Goal: Task Accomplishment & Management: Use online tool/utility

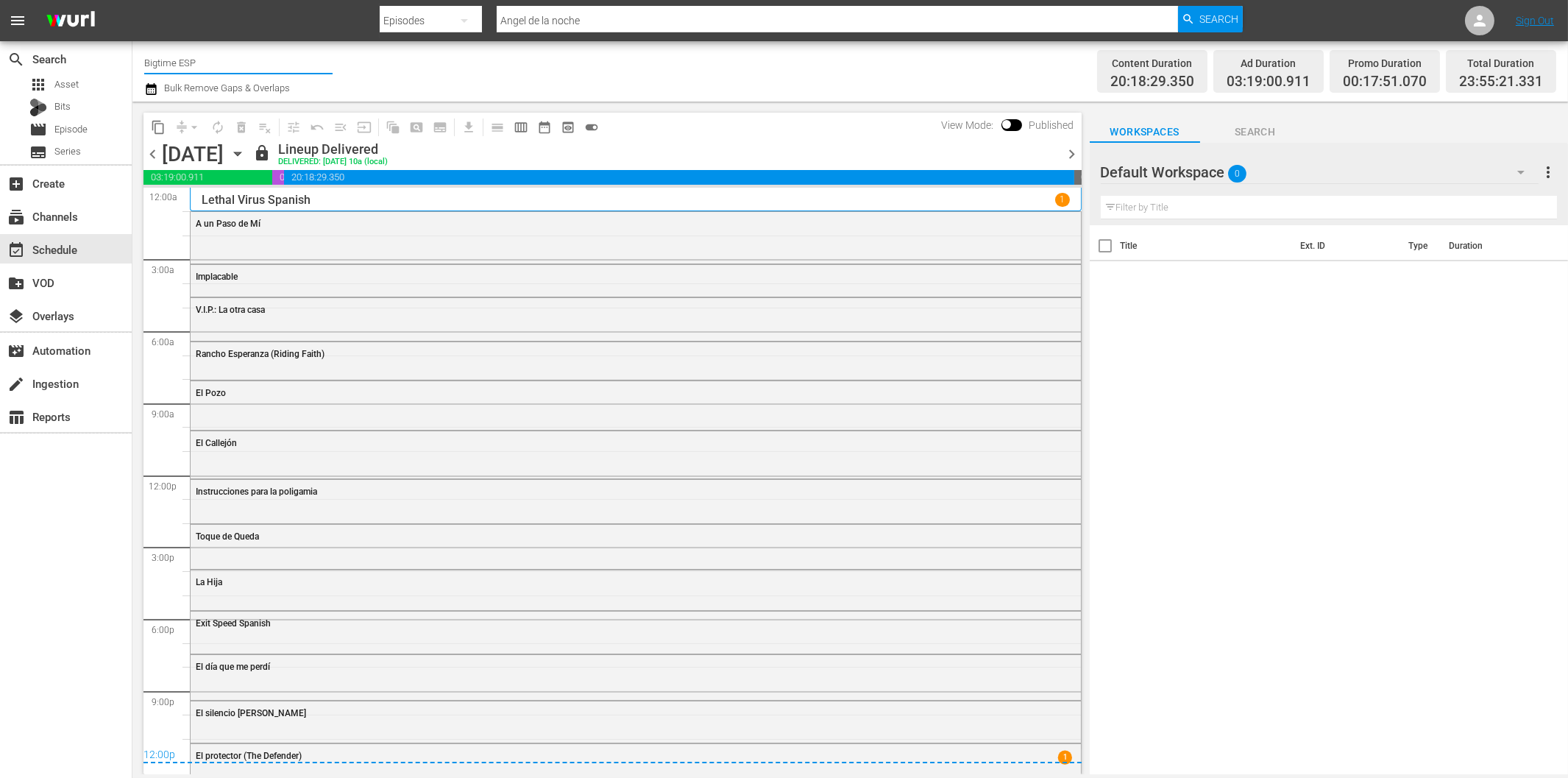
drag, startPoint x: 178, startPoint y: 65, endPoint x: 213, endPoint y: 64, distance: 35.0
click at [213, 64] on input "Bigtime ESP" at bounding box center [239, 63] width 189 height 36
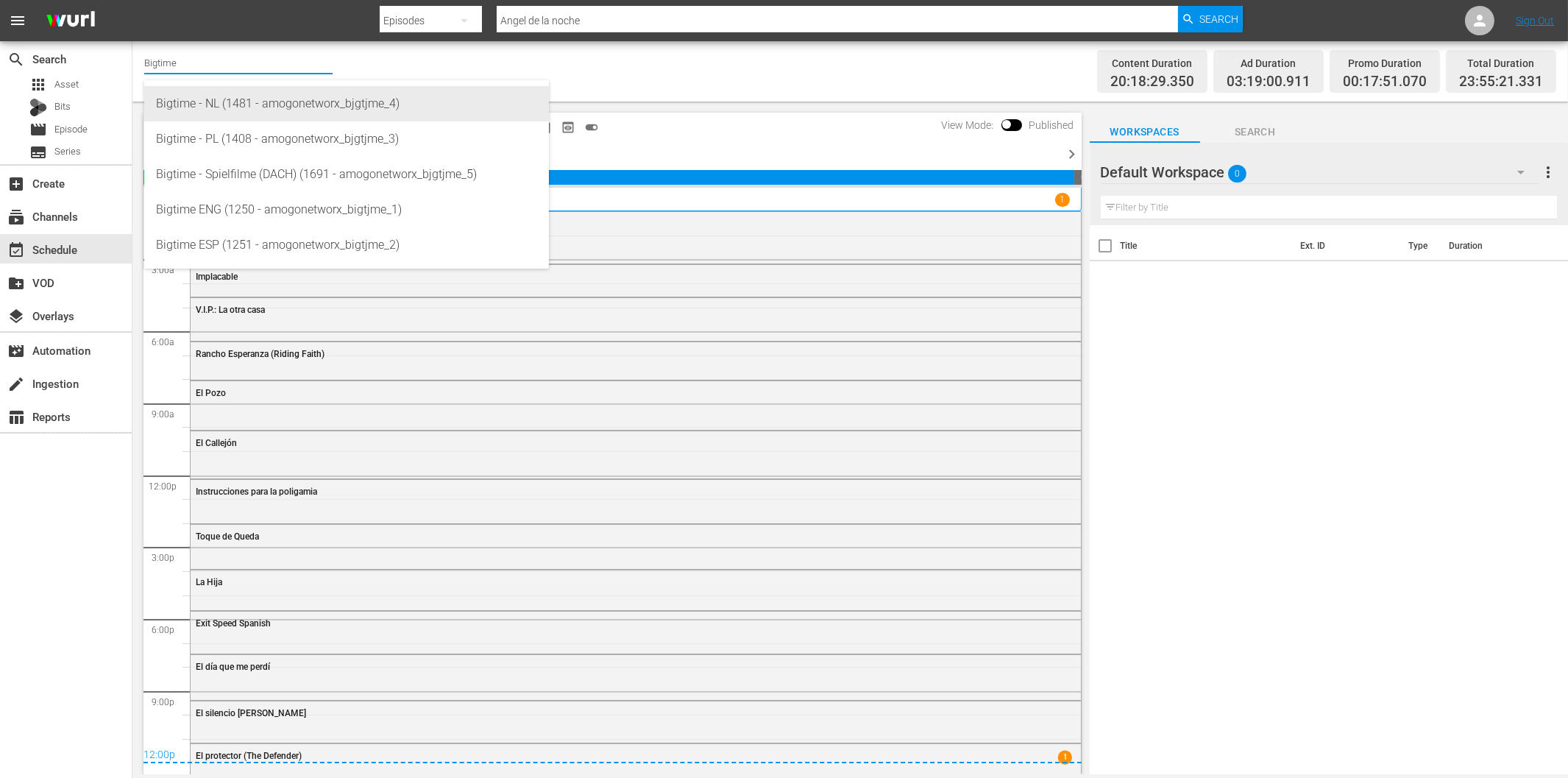
click at [262, 109] on div "Bigtime - NL (1481 - amogonetworx_bjgtjme_4)" at bounding box center [347, 104] width 381 height 36
type input "Bigtime - NL (1481 - amogonetworx_bjgtjme_4)"
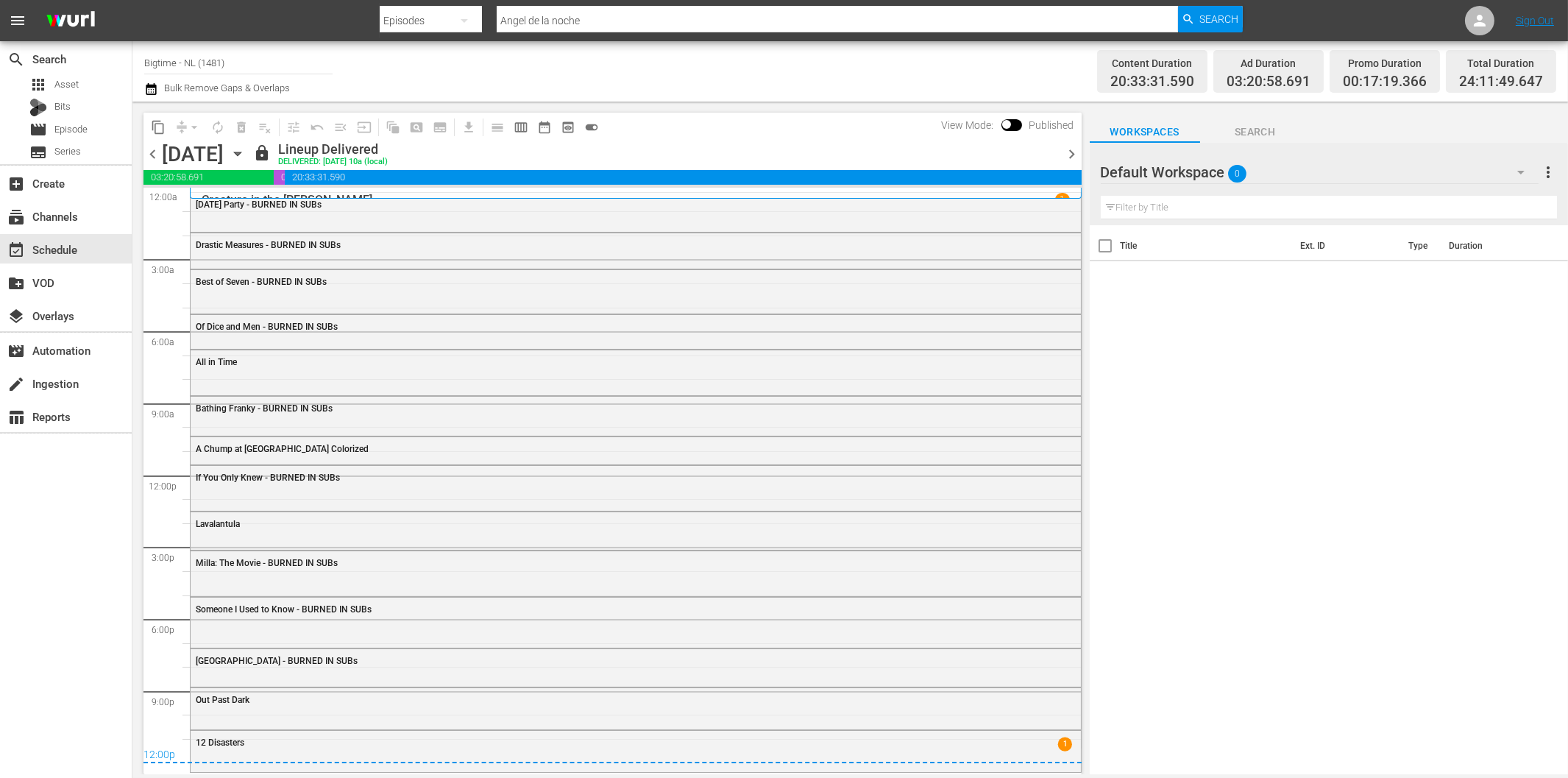
click at [245, 156] on icon "button" at bounding box center [237, 154] width 16 height 16
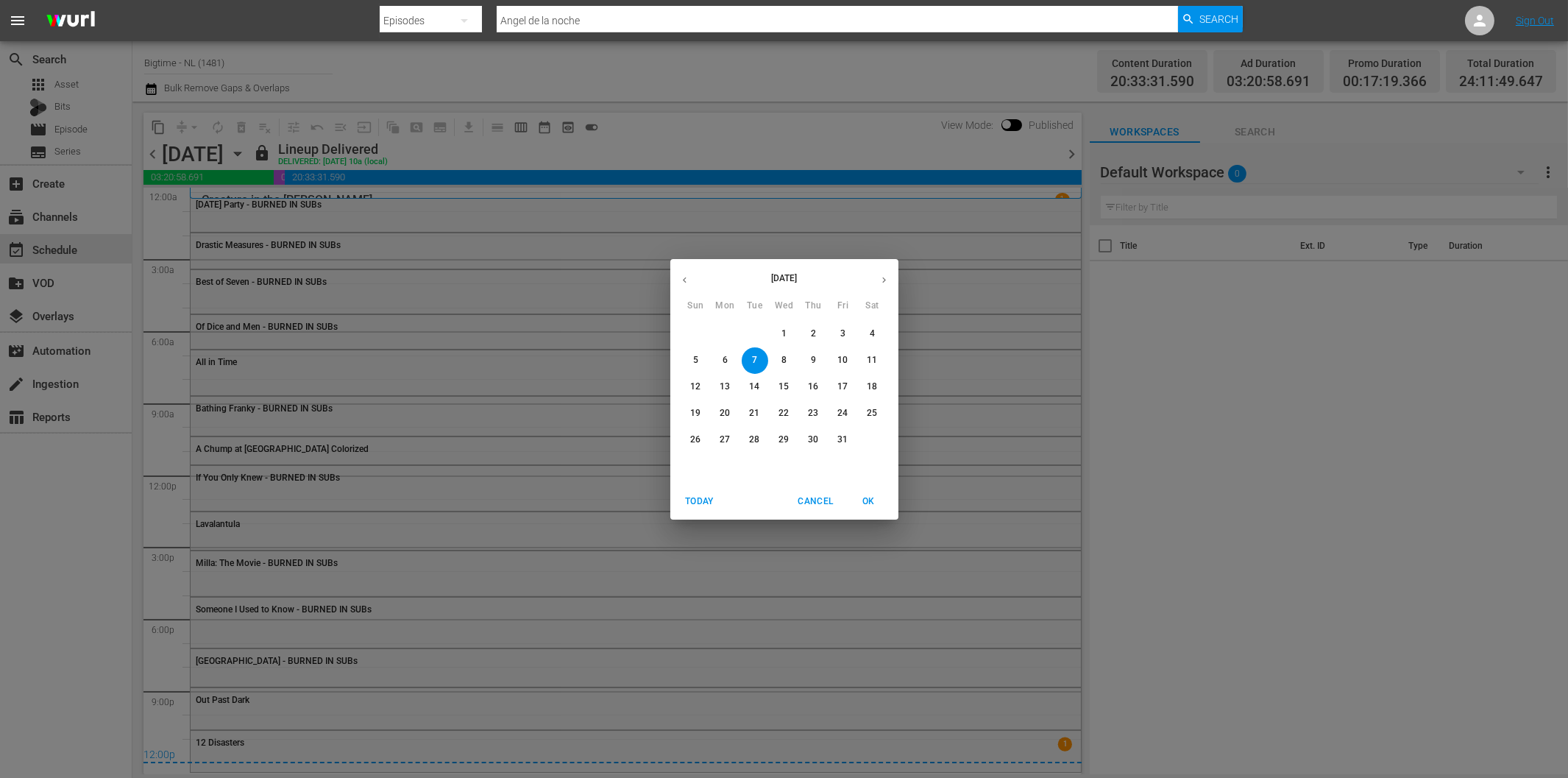
click at [714, 442] on span "27" at bounding box center [725, 439] width 26 height 13
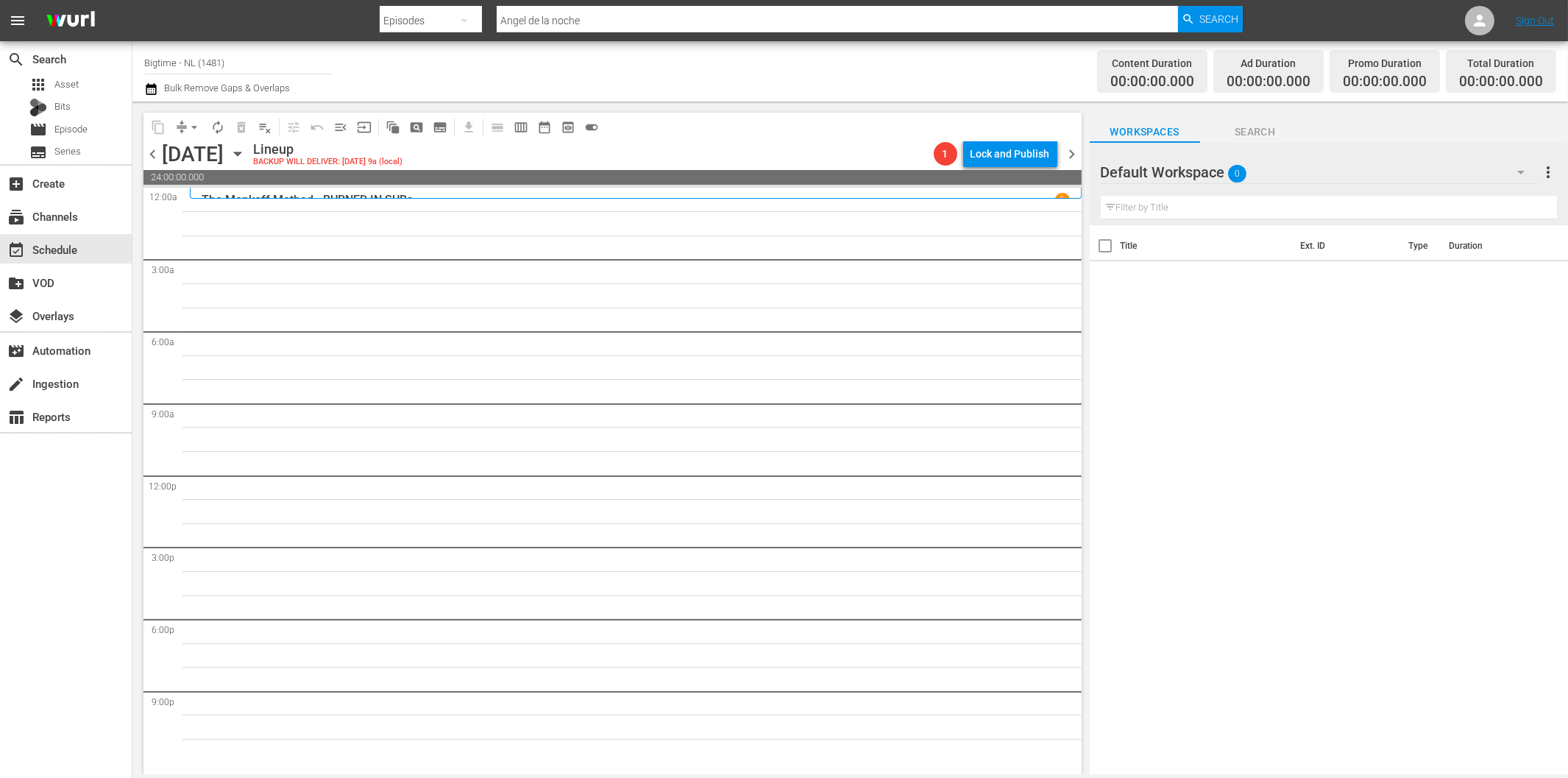
click at [1523, 168] on icon "button" at bounding box center [1520, 172] width 18 height 18
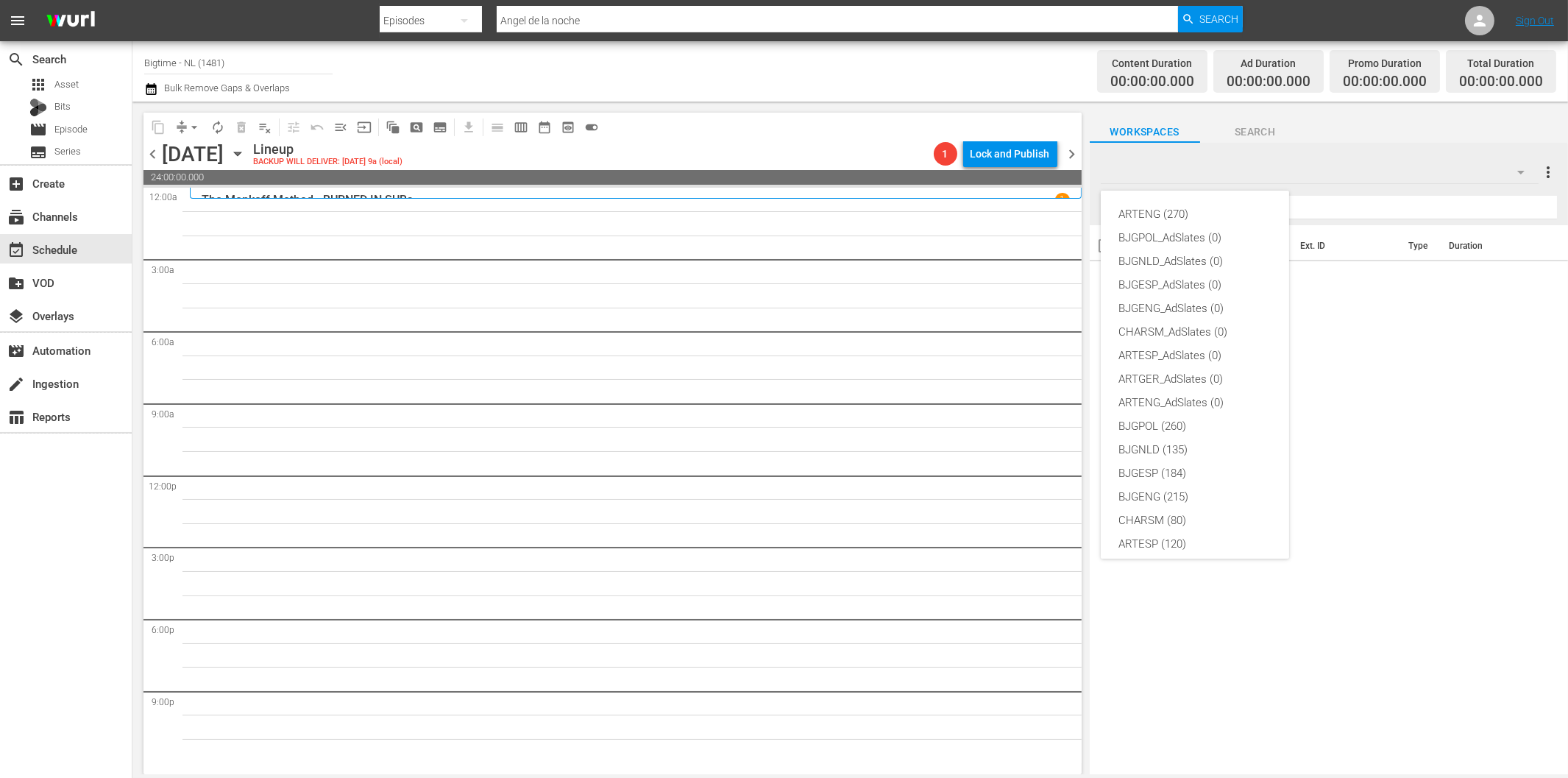
scroll to position [55, 0]
click at [1176, 393] on div "BJGNLD (135)" at bounding box center [1195, 394] width 153 height 24
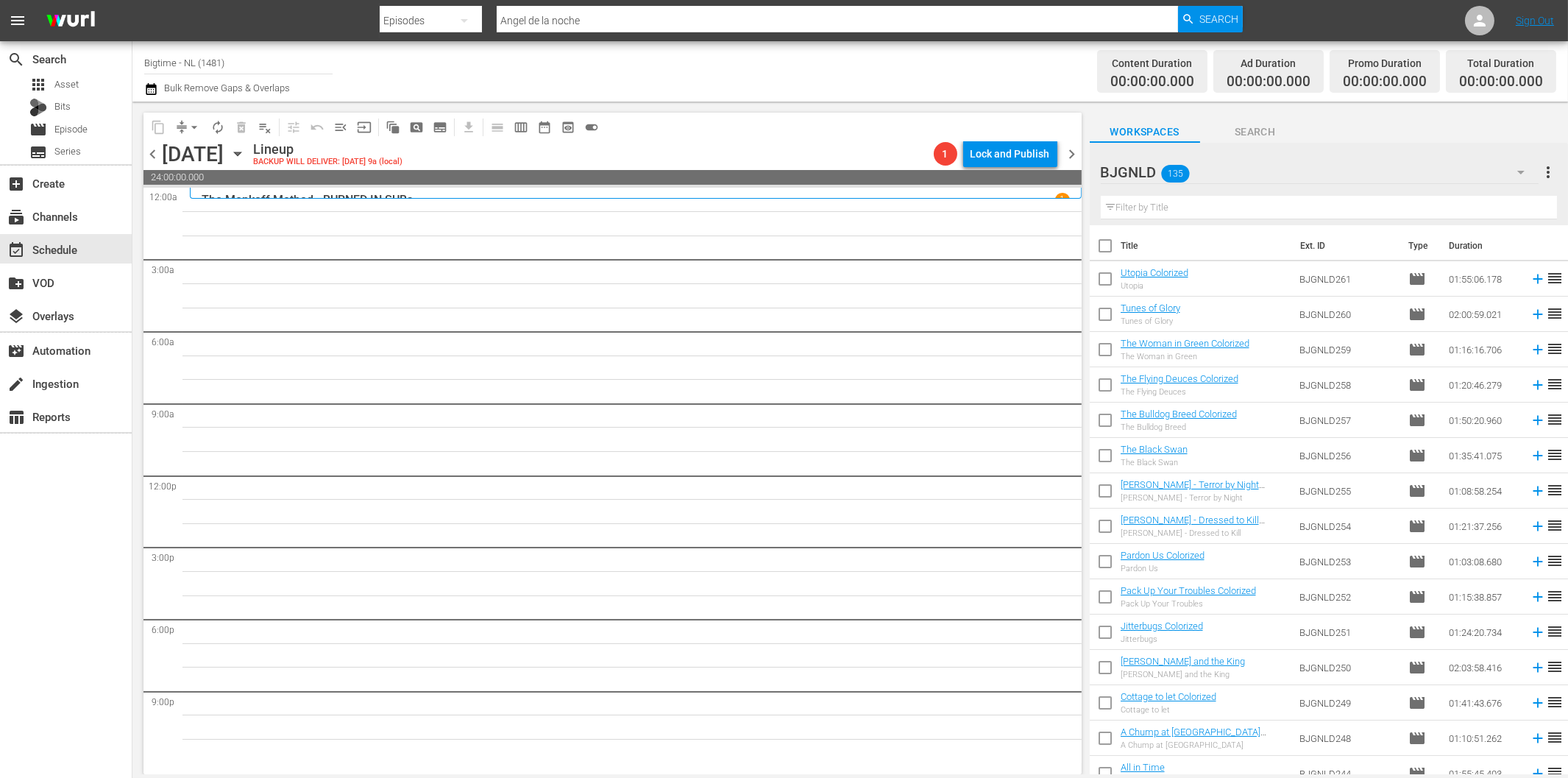
click at [1173, 208] on input "text" at bounding box center [1328, 207] width 456 height 24
paste input "Out Past Dark"
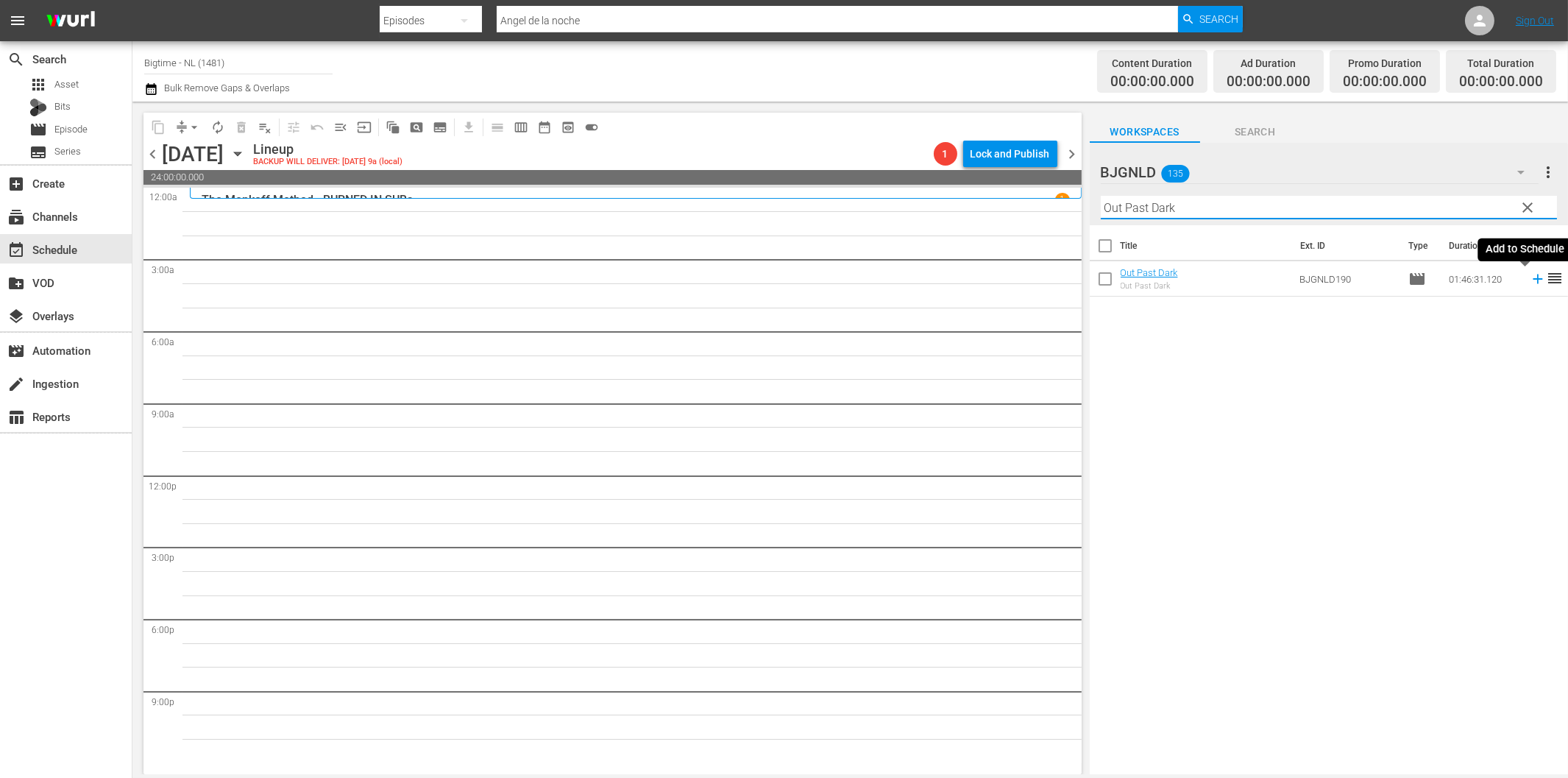
click at [1530, 278] on icon at bounding box center [1537, 279] width 16 height 16
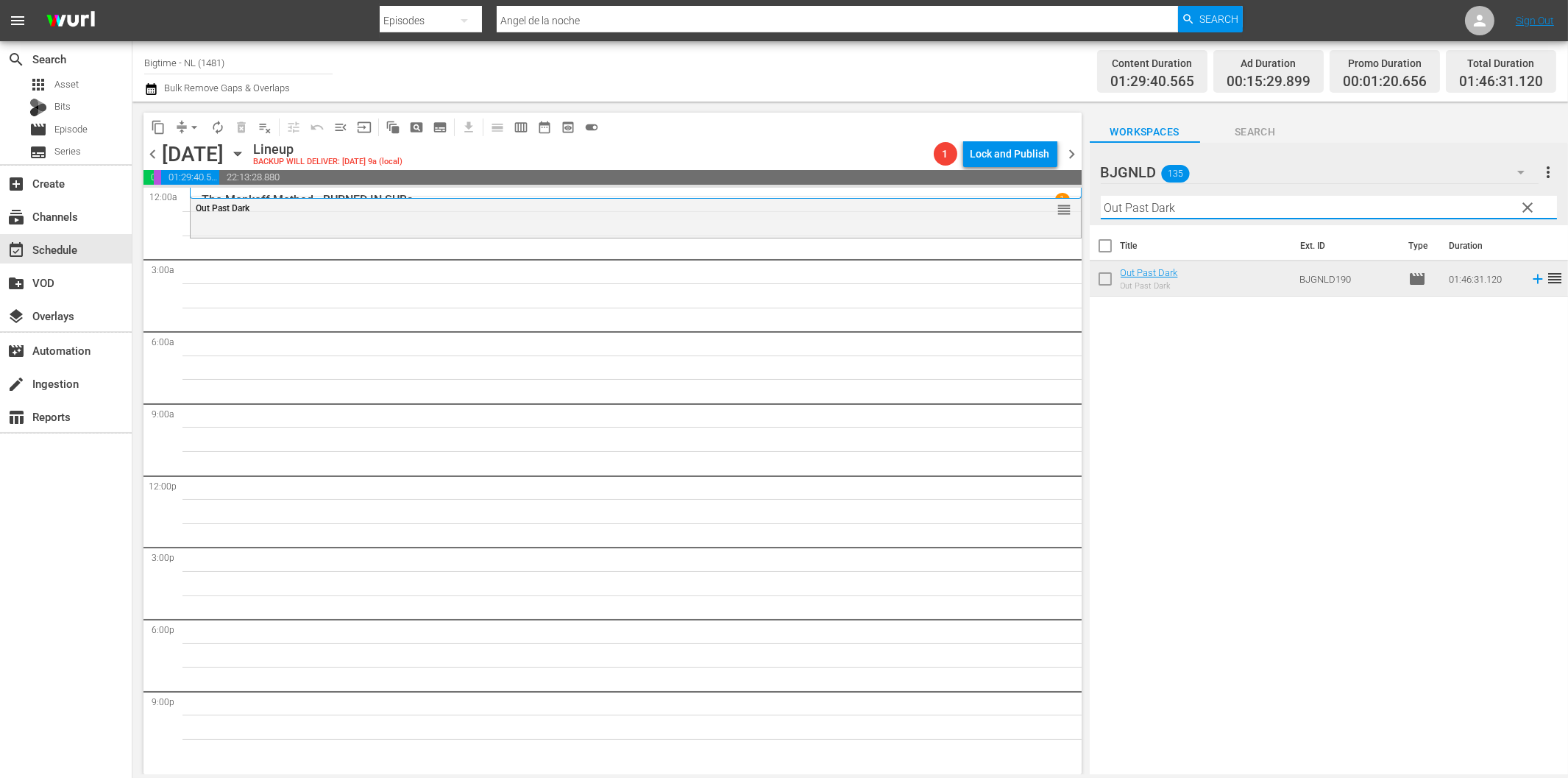
click at [1195, 203] on input "Out Past Dark" at bounding box center [1328, 207] width 456 height 24
paste input "12 Disasters"
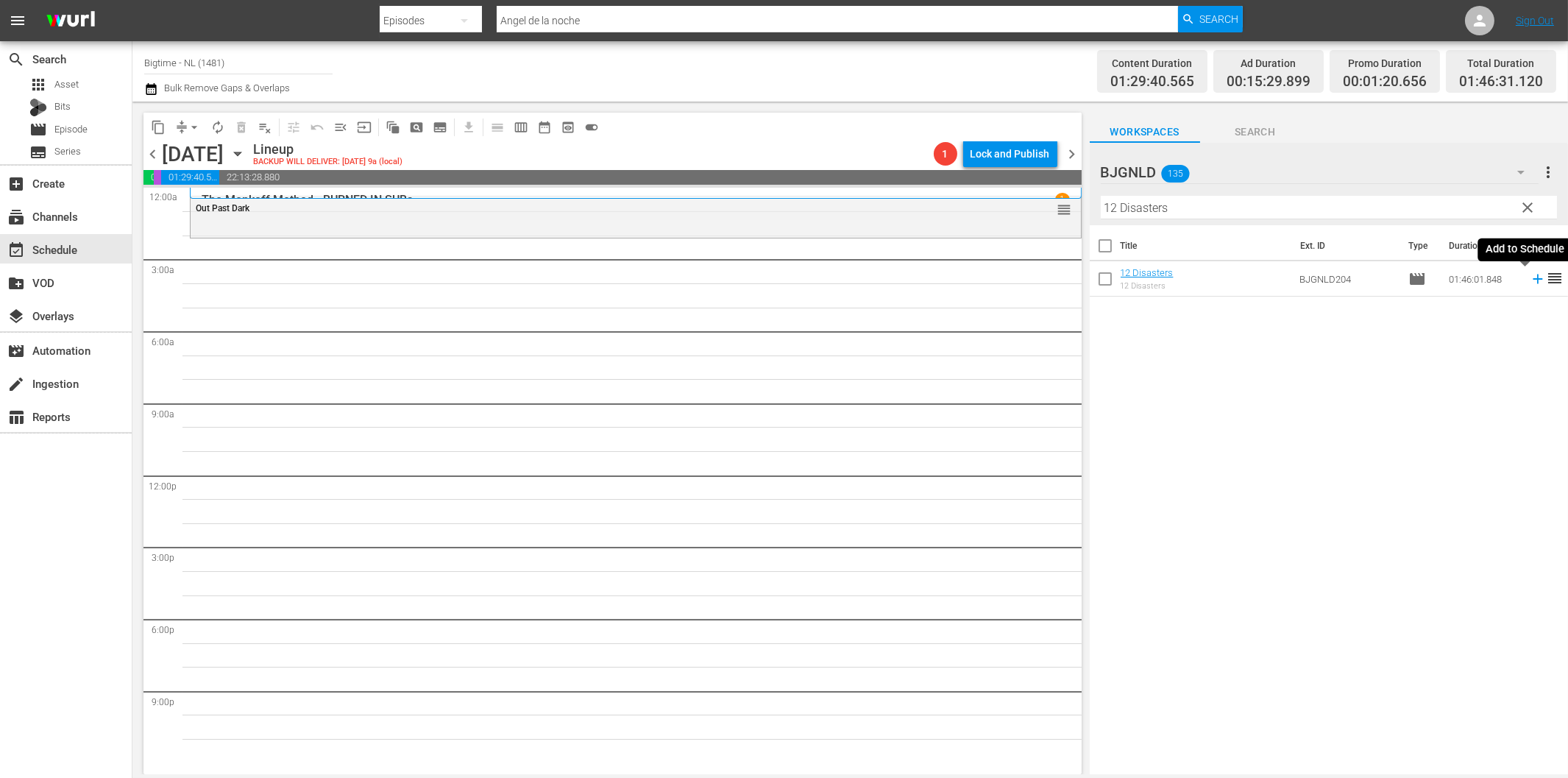
click at [1530, 280] on icon at bounding box center [1537, 279] width 16 height 16
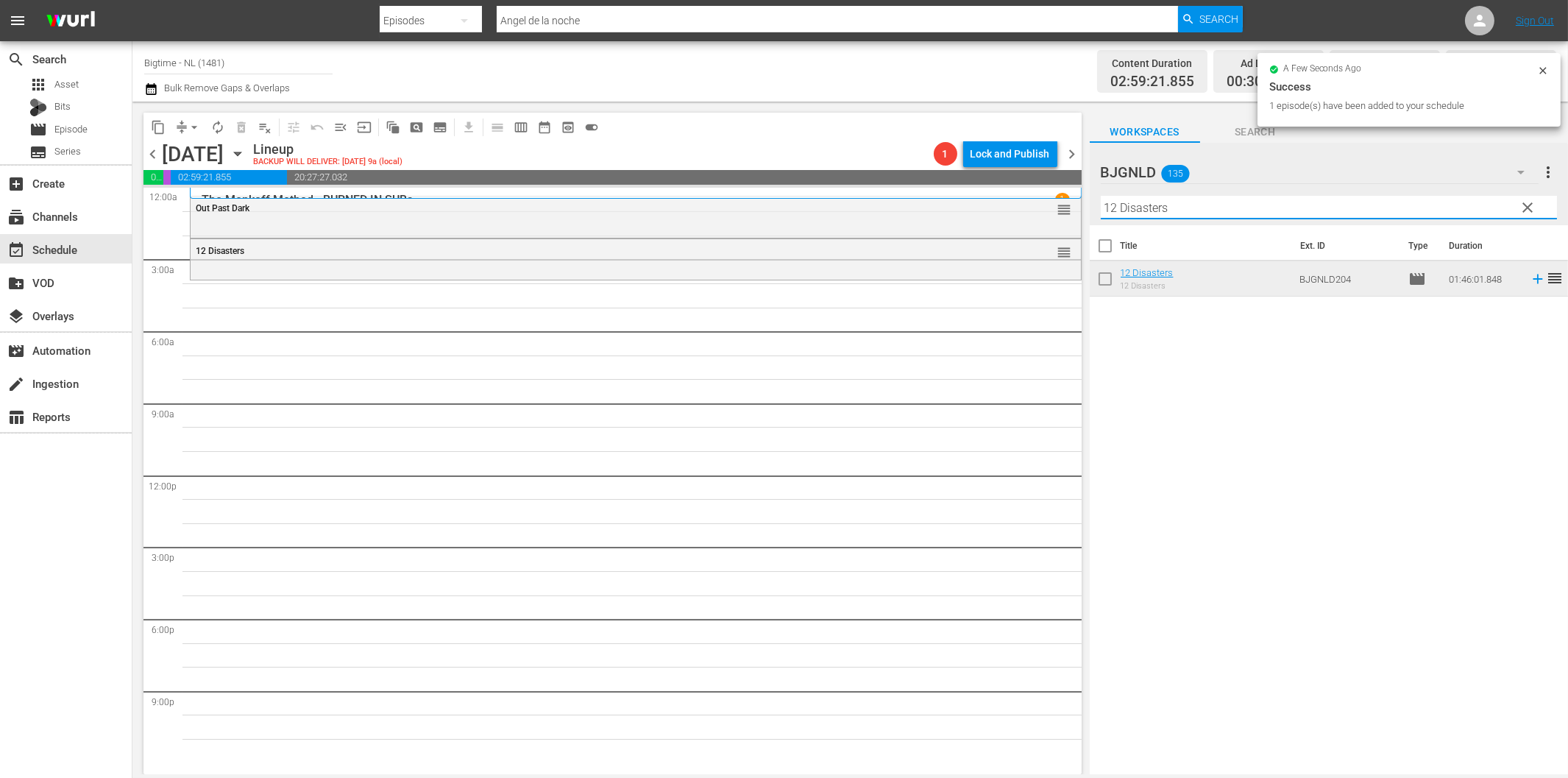
click at [1147, 207] on input "12 Disasters" at bounding box center [1328, 207] width 456 height 24
paste input "Blue: The American Dream"
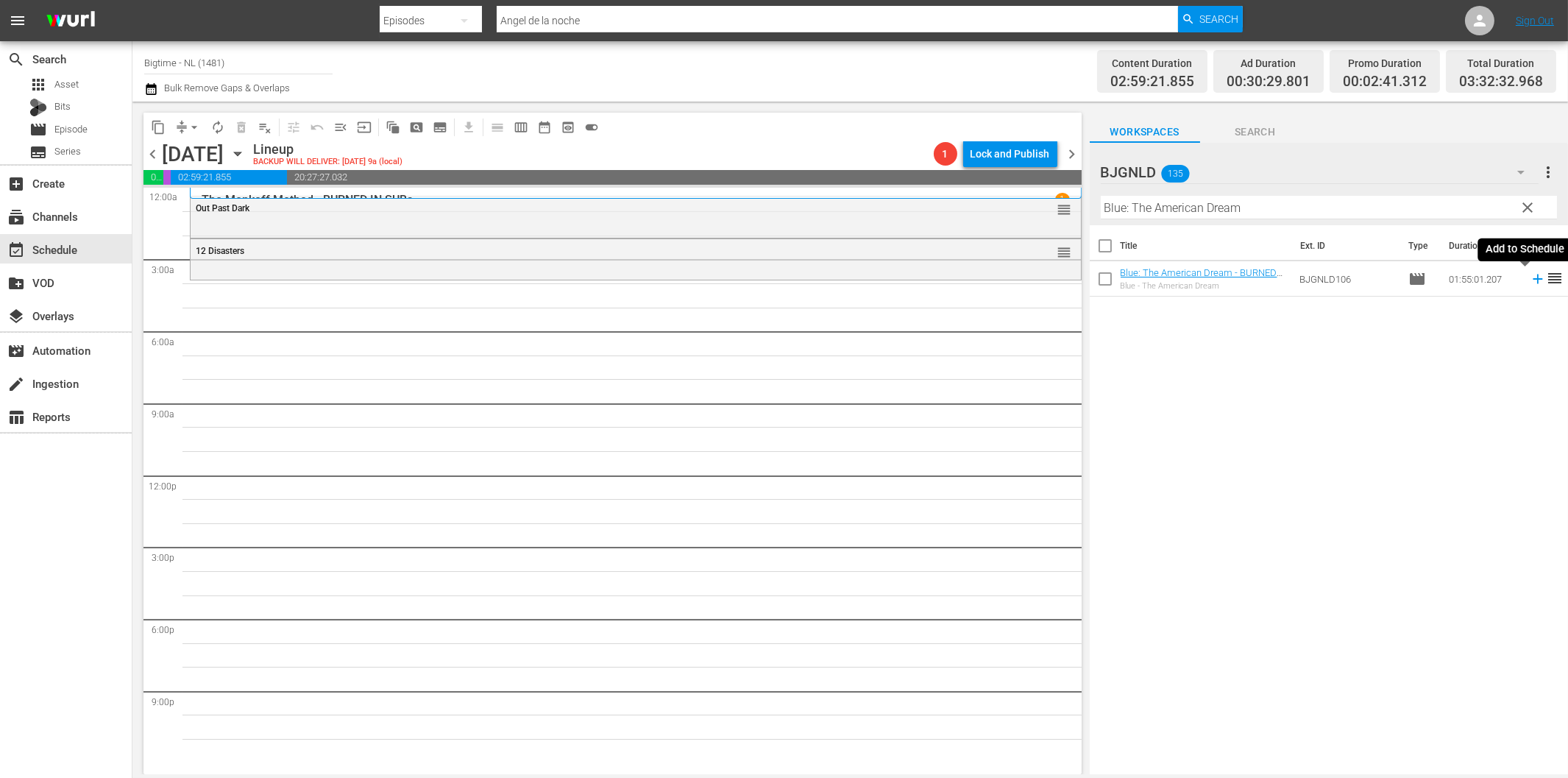
click at [1530, 281] on icon at bounding box center [1537, 279] width 16 height 16
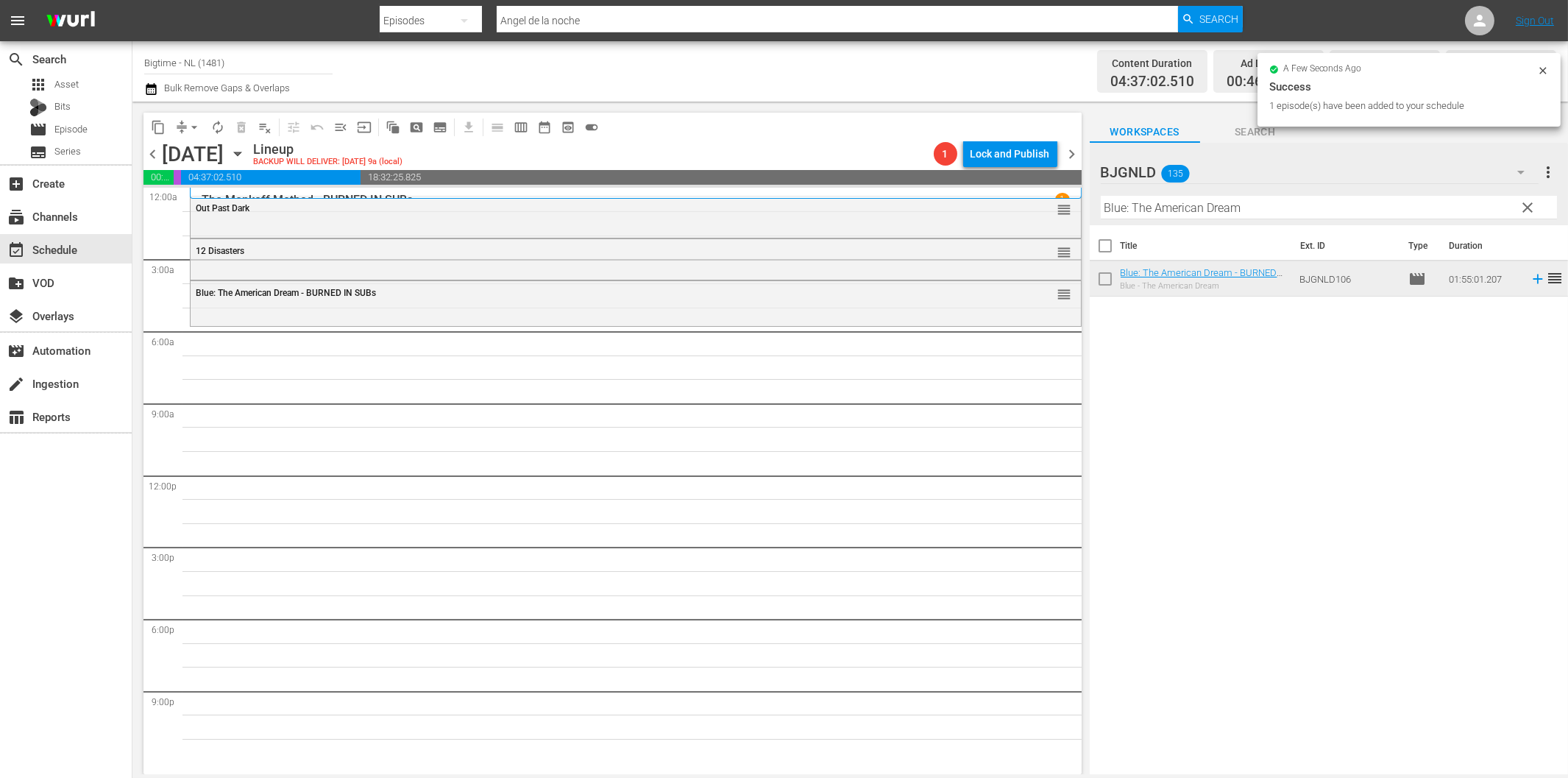
click at [1203, 211] on input "Blue: The American Dream" at bounding box center [1328, 207] width 456 height 24
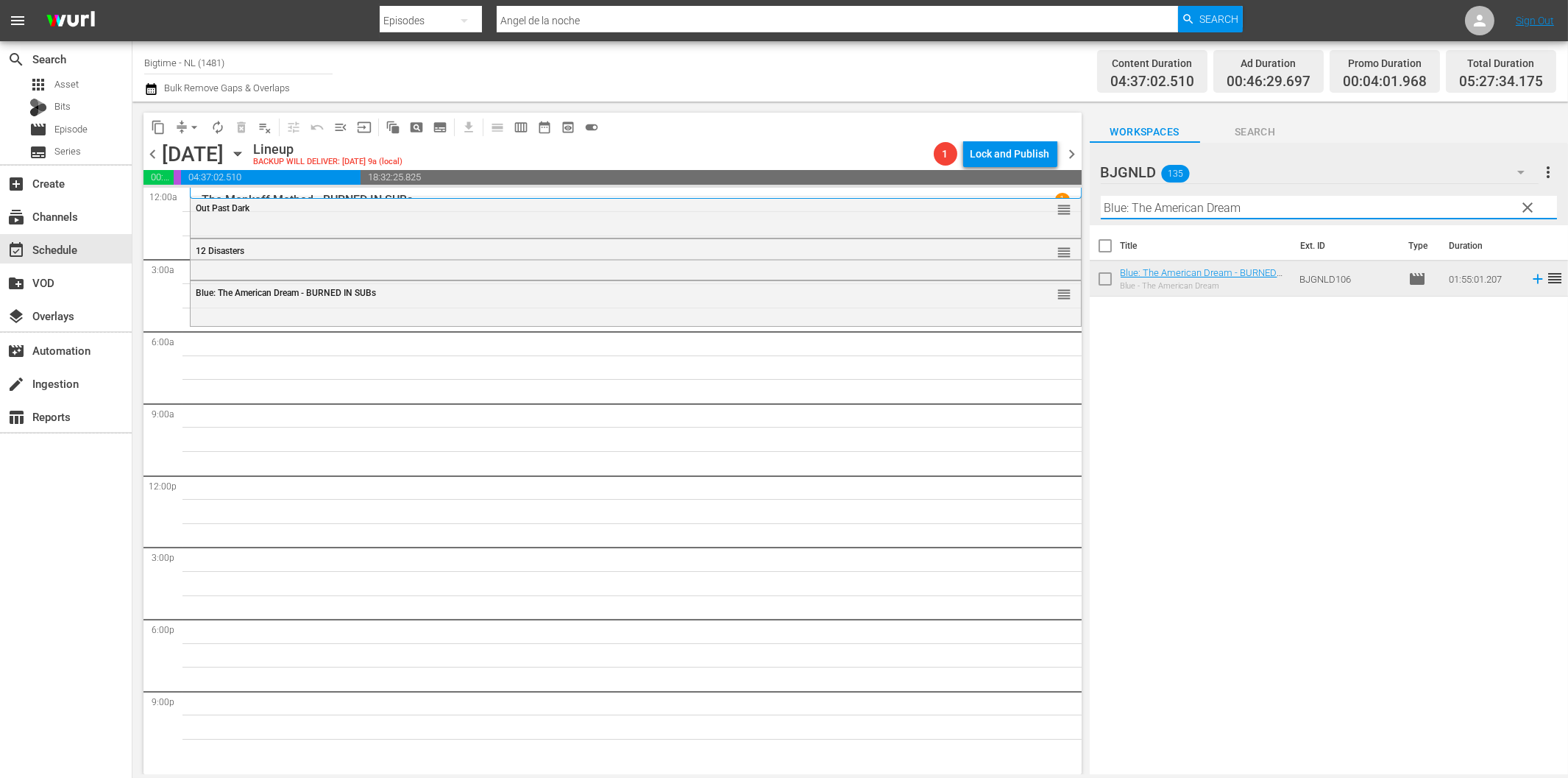
paste input "Guardian"
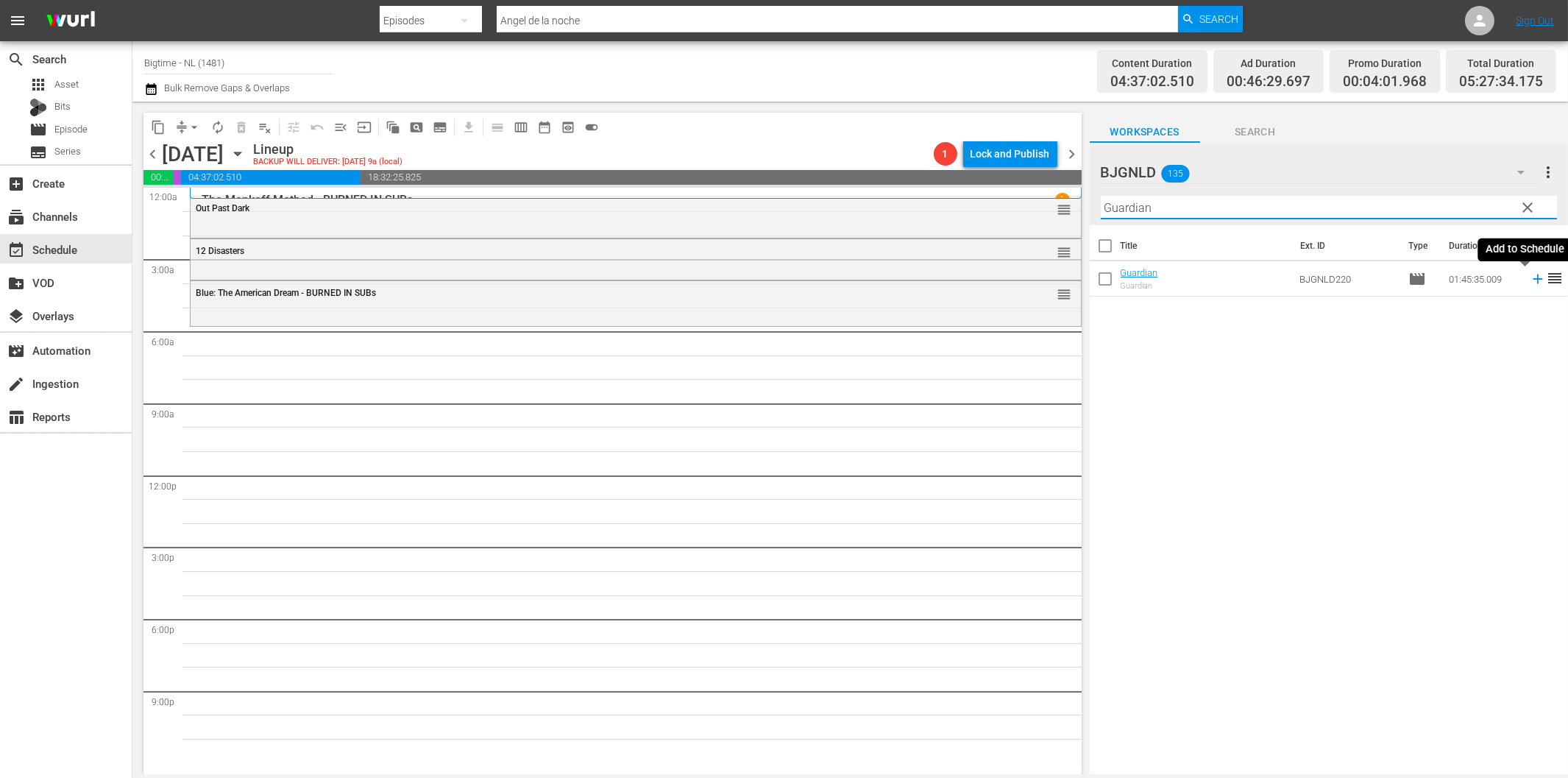
click at [1530, 282] on icon at bounding box center [1537, 279] width 16 height 16
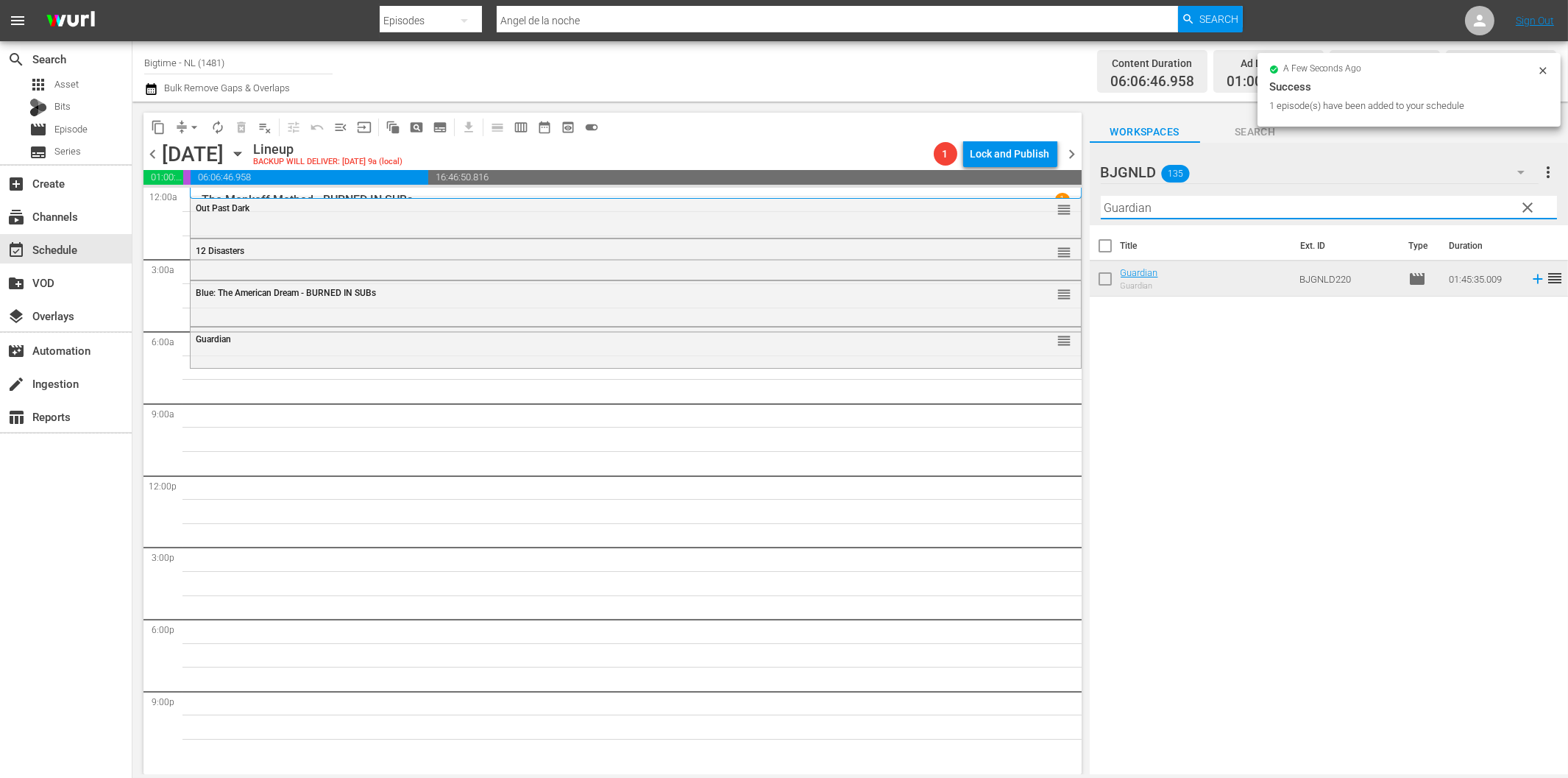
click at [1220, 210] on input "Guardian" at bounding box center [1328, 207] width 456 height 24
paste input "The Script of Life"
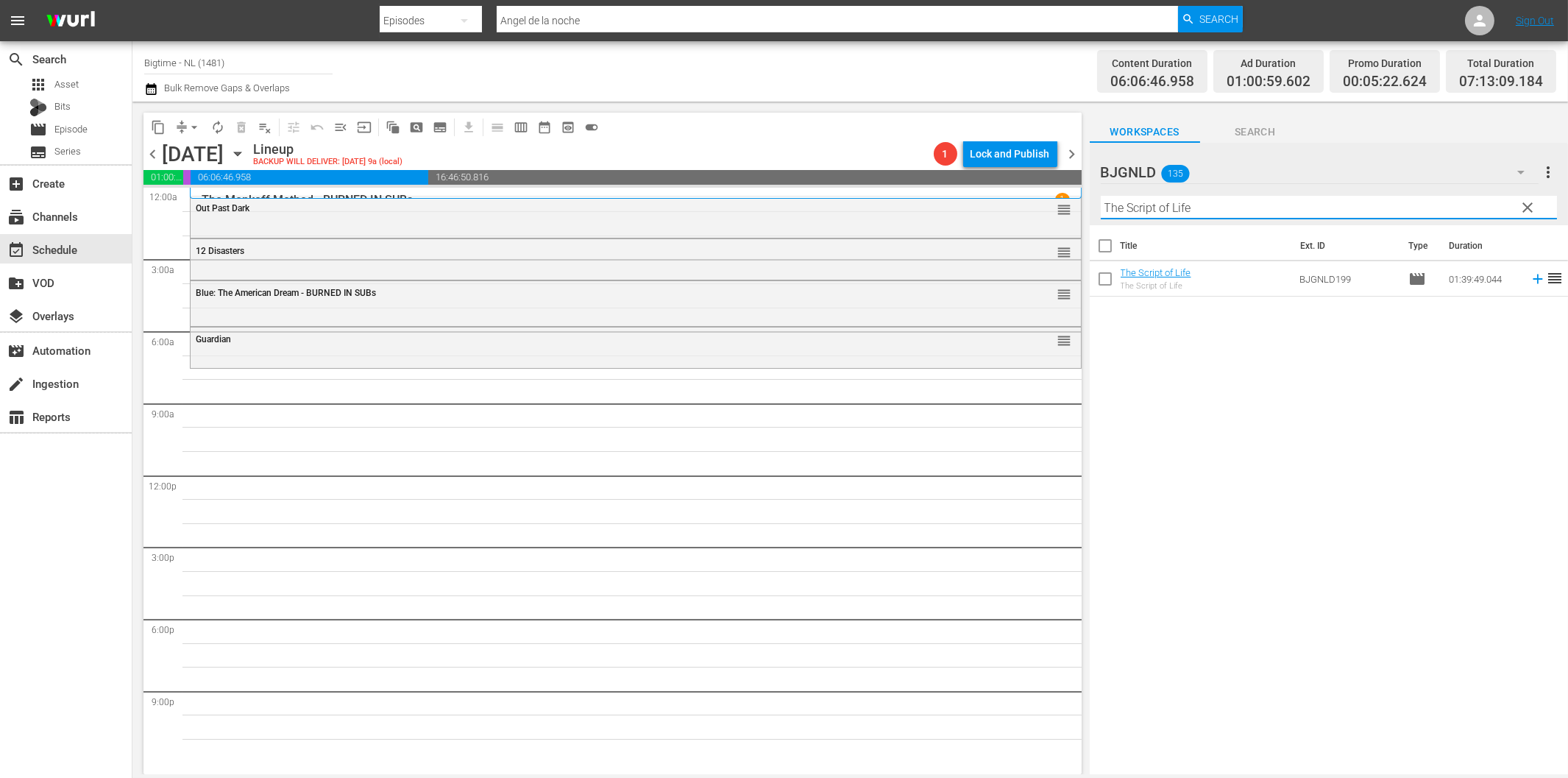
click at [1533, 279] on icon at bounding box center [1537, 279] width 9 height 9
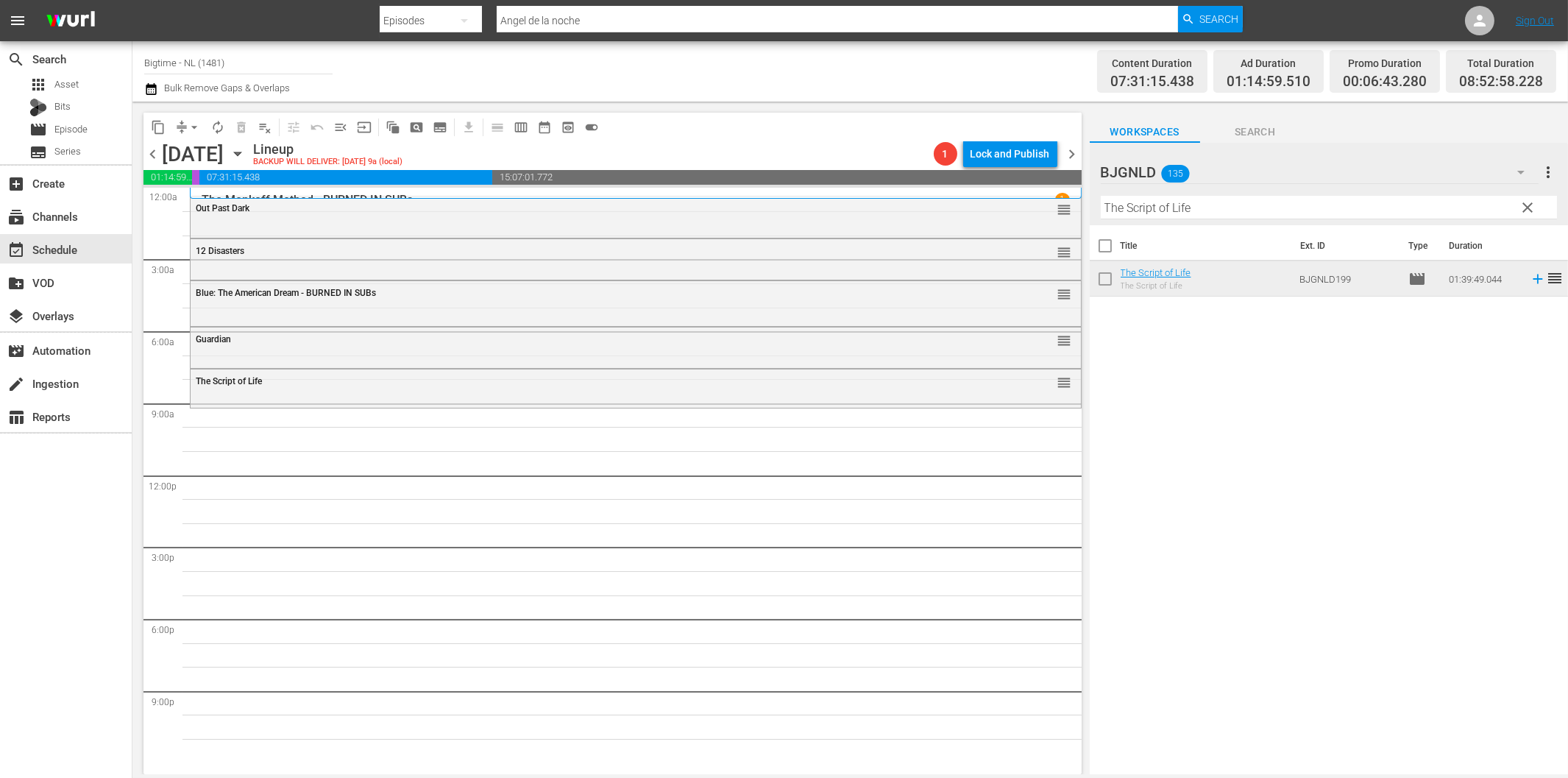
click at [1217, 211] on input "The Script of Life" at bounding box center [1328, 207] width 456 height 24
paste input "Grief"
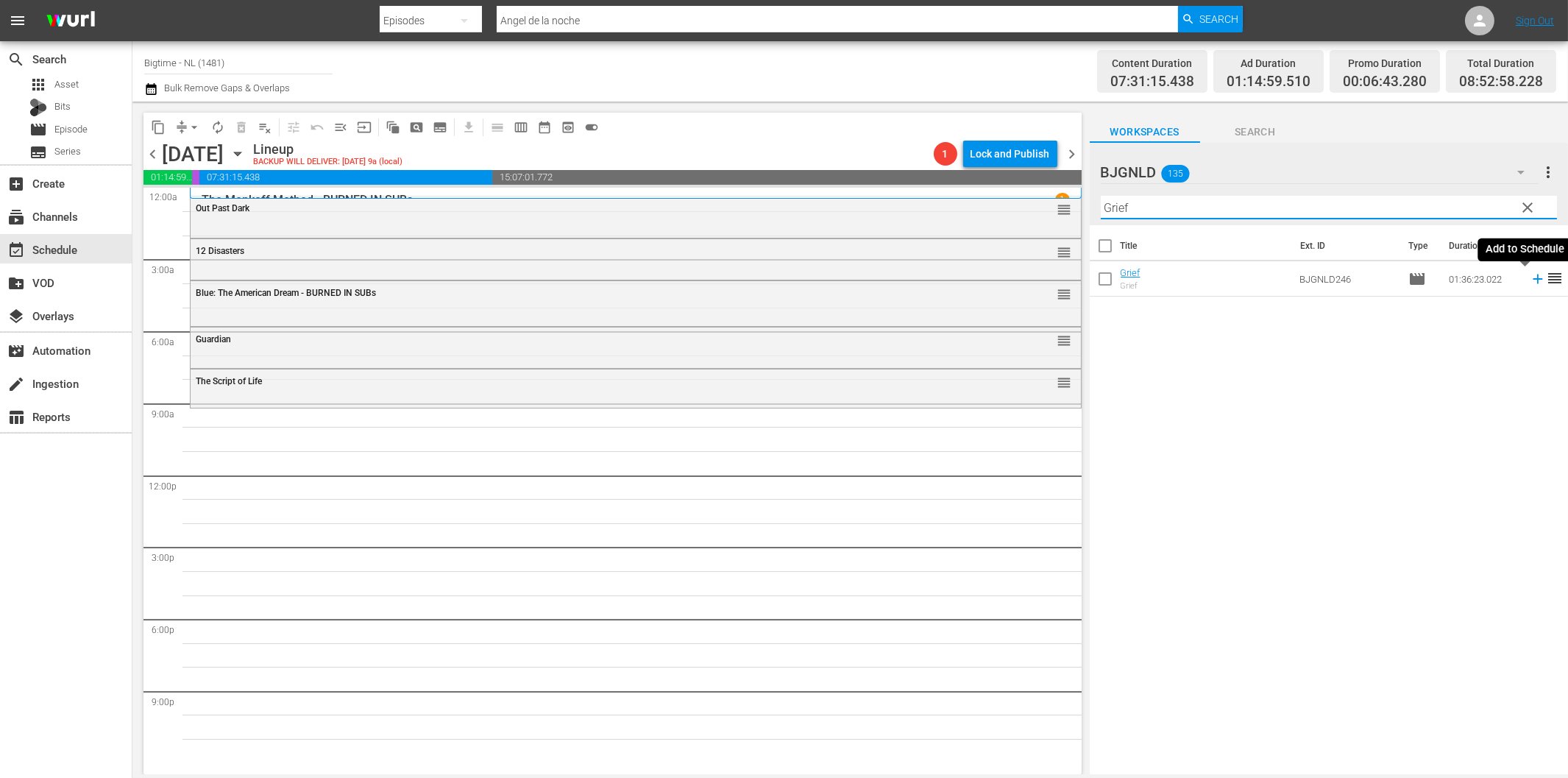
click at [1530, 277] on icon at bounding box center [1537, 279] width 16 height 16
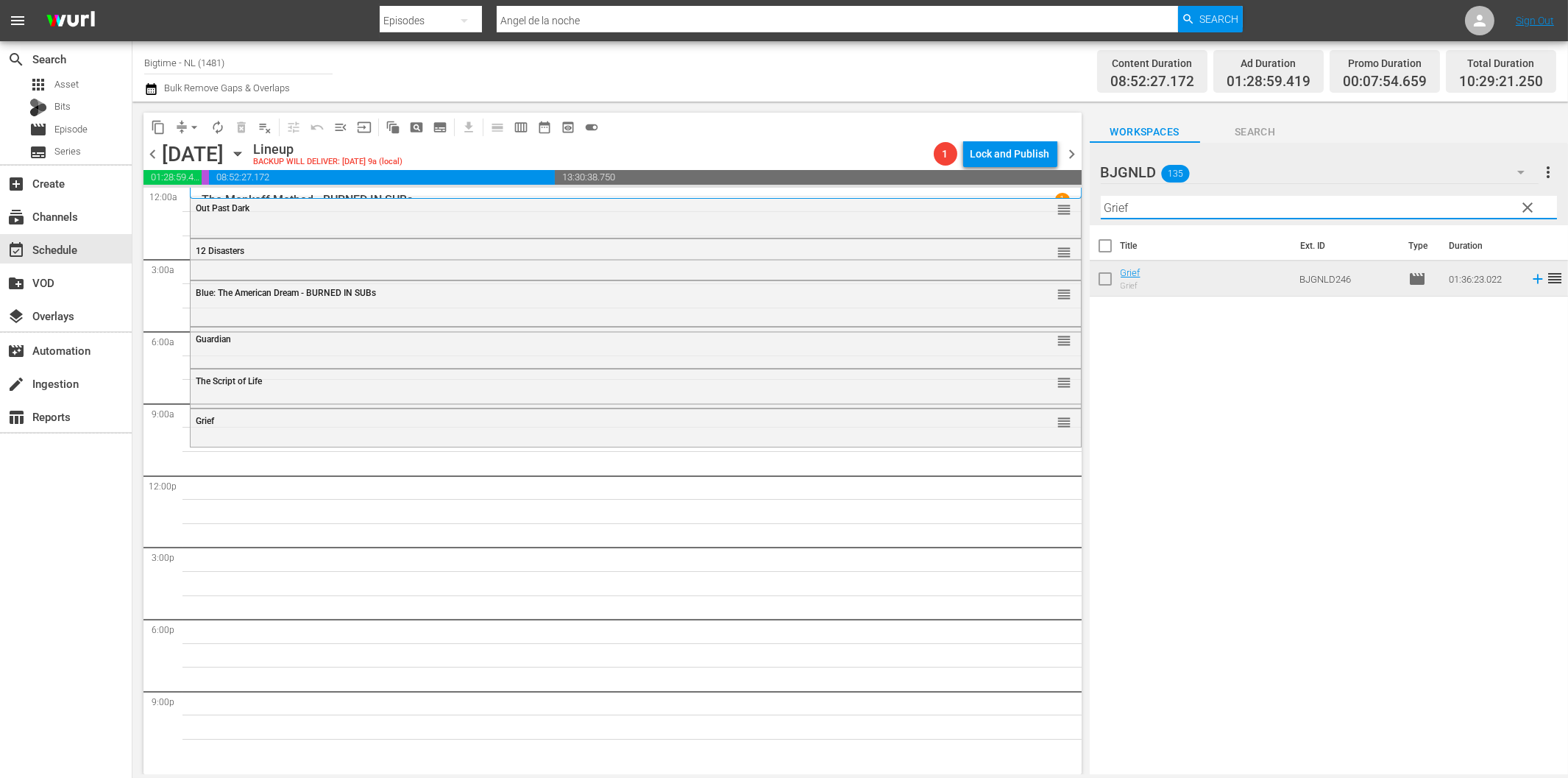
click at [1217, 207] on input "Grief" at bounding box center [1328, 207] width 456 height 24
paste input "Pardon Us Colorized"
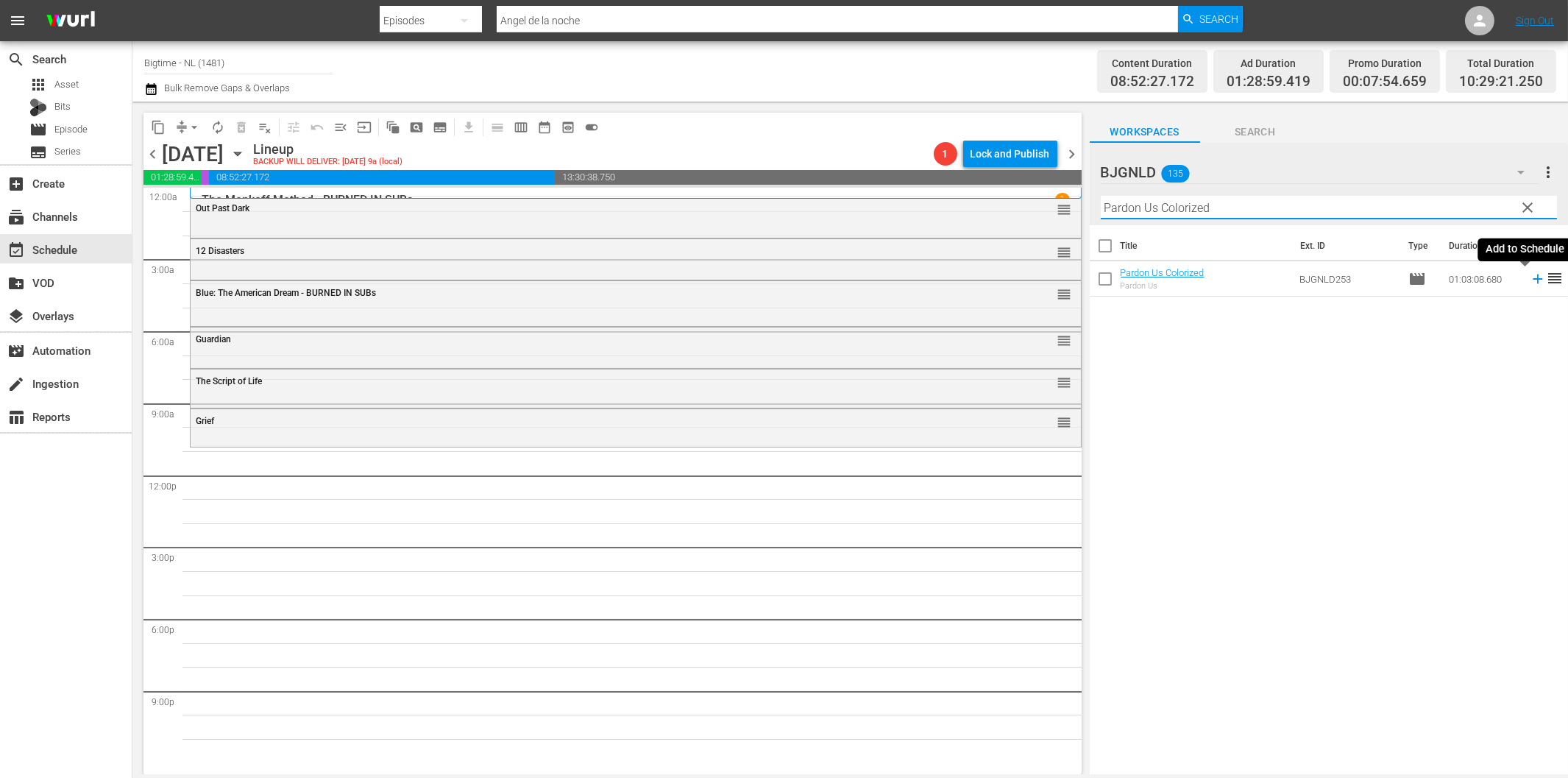
click at [1530, 282] on icon at bounding box center [1537, 279] width 16 height 16
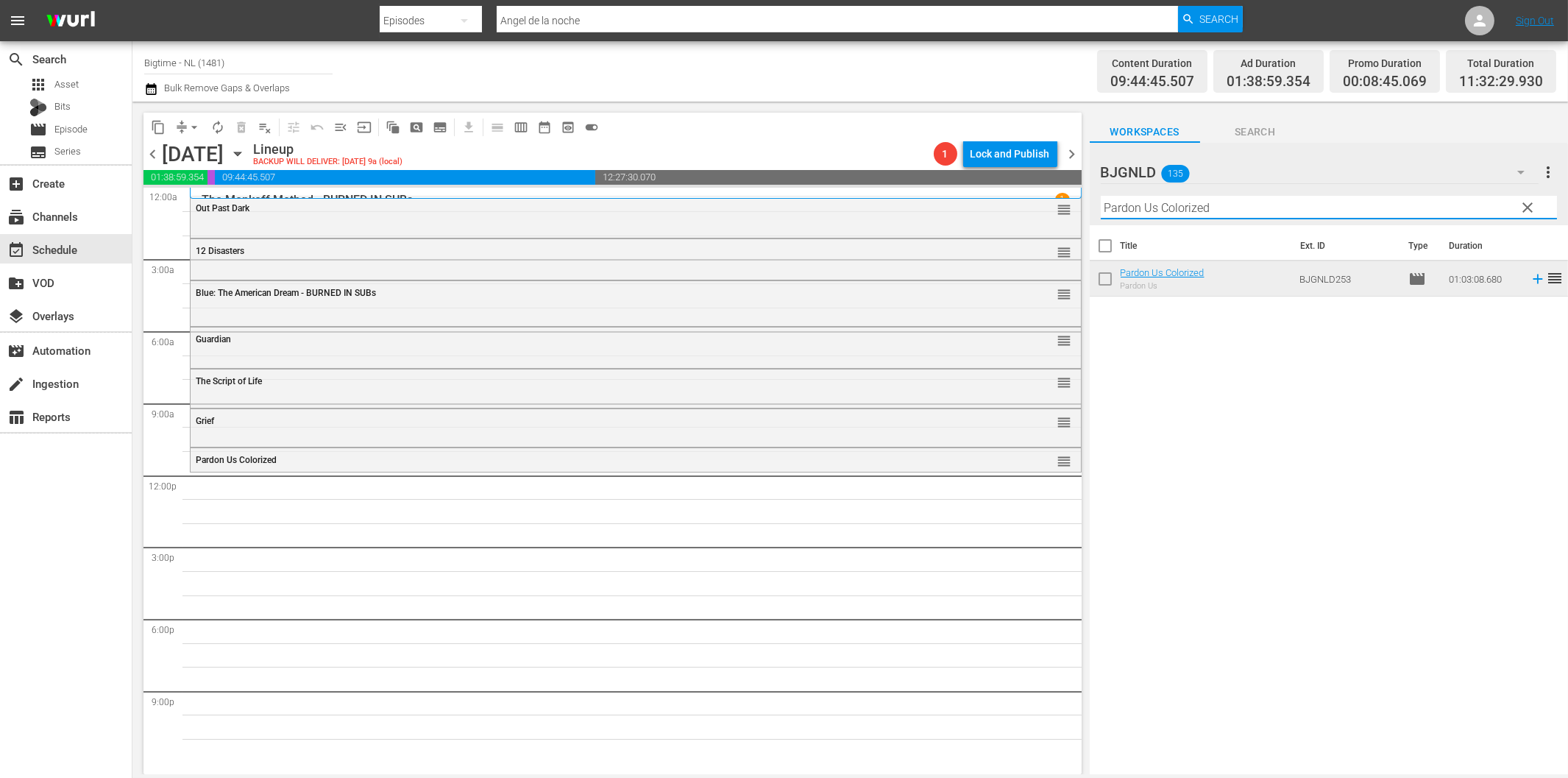
click at [1177, 211] on input "Pardon Us Colorized" at bounding box center [1328, 207] width 456 height 24
paste input "The Bulldog Breed"
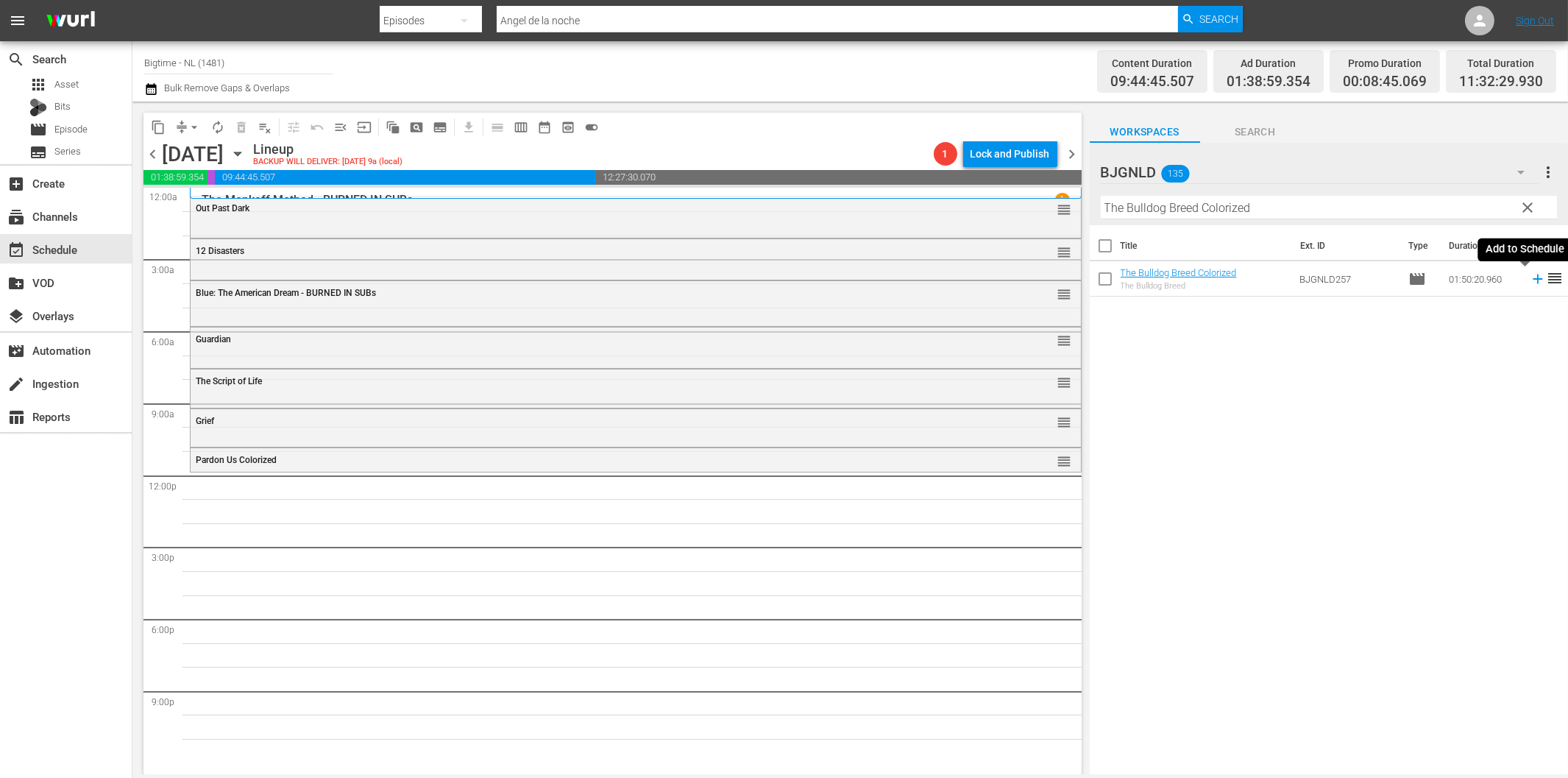
click at [1533, 283] on icon at bounding box center [1537, 279] width 9 height 9
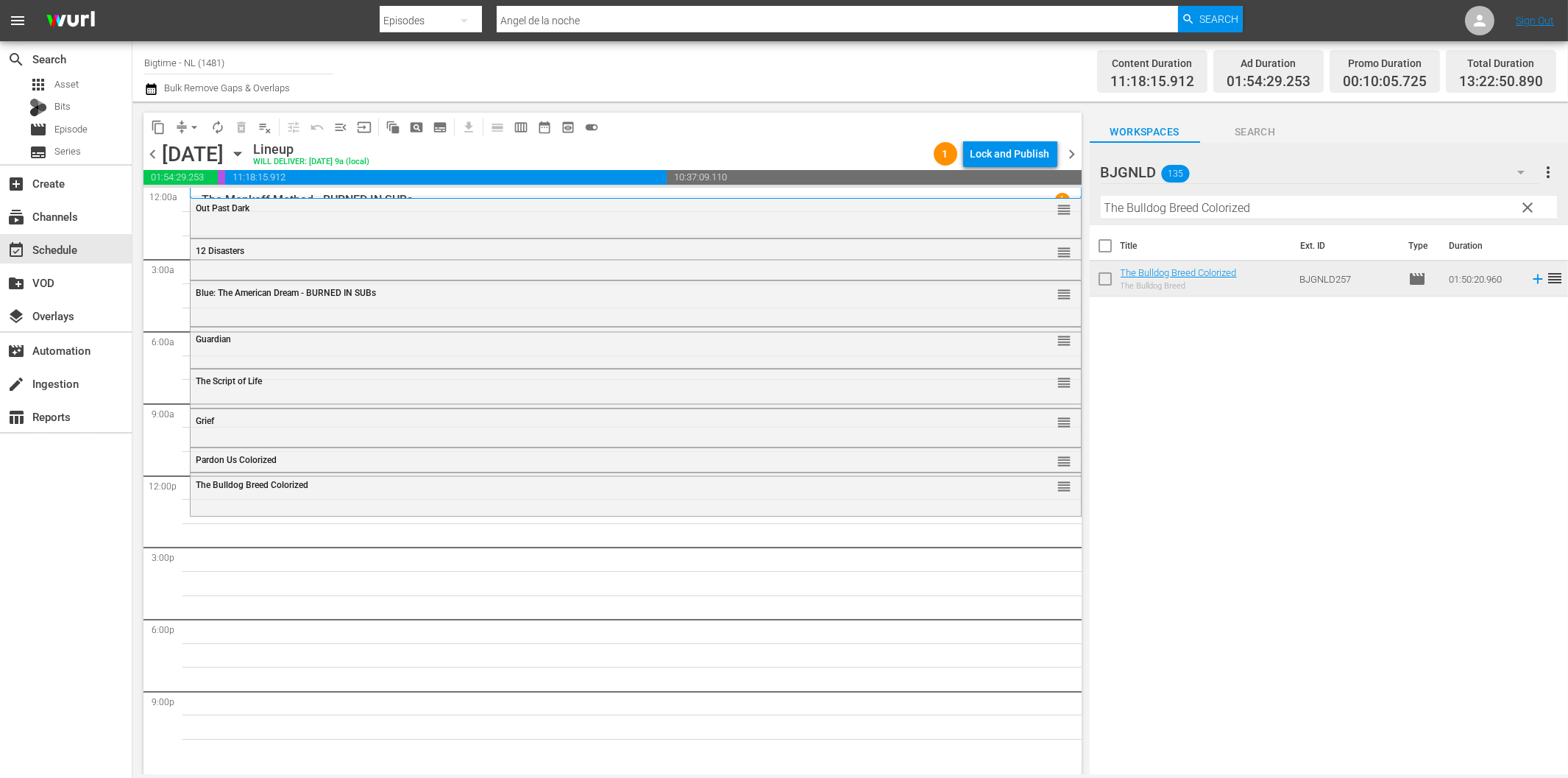
click at [1258, 212] on input "The Bulldog Breed Colorized" at bounding box center [1328, 207] width 456 height 24
paste input "Gold Fools"
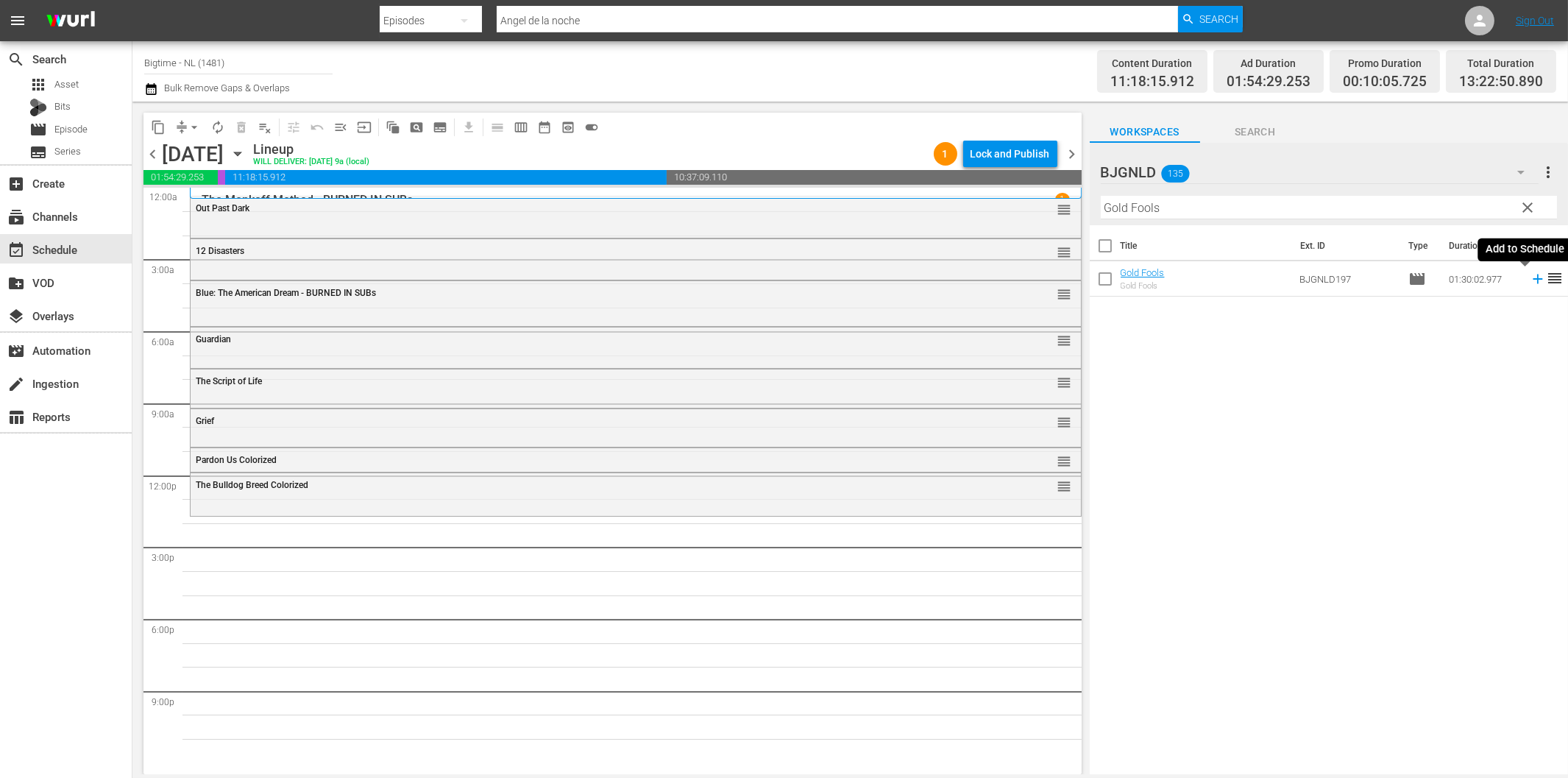
click at [1533, 278] on icon at bounding box center [1537, 279] width 9 height 9
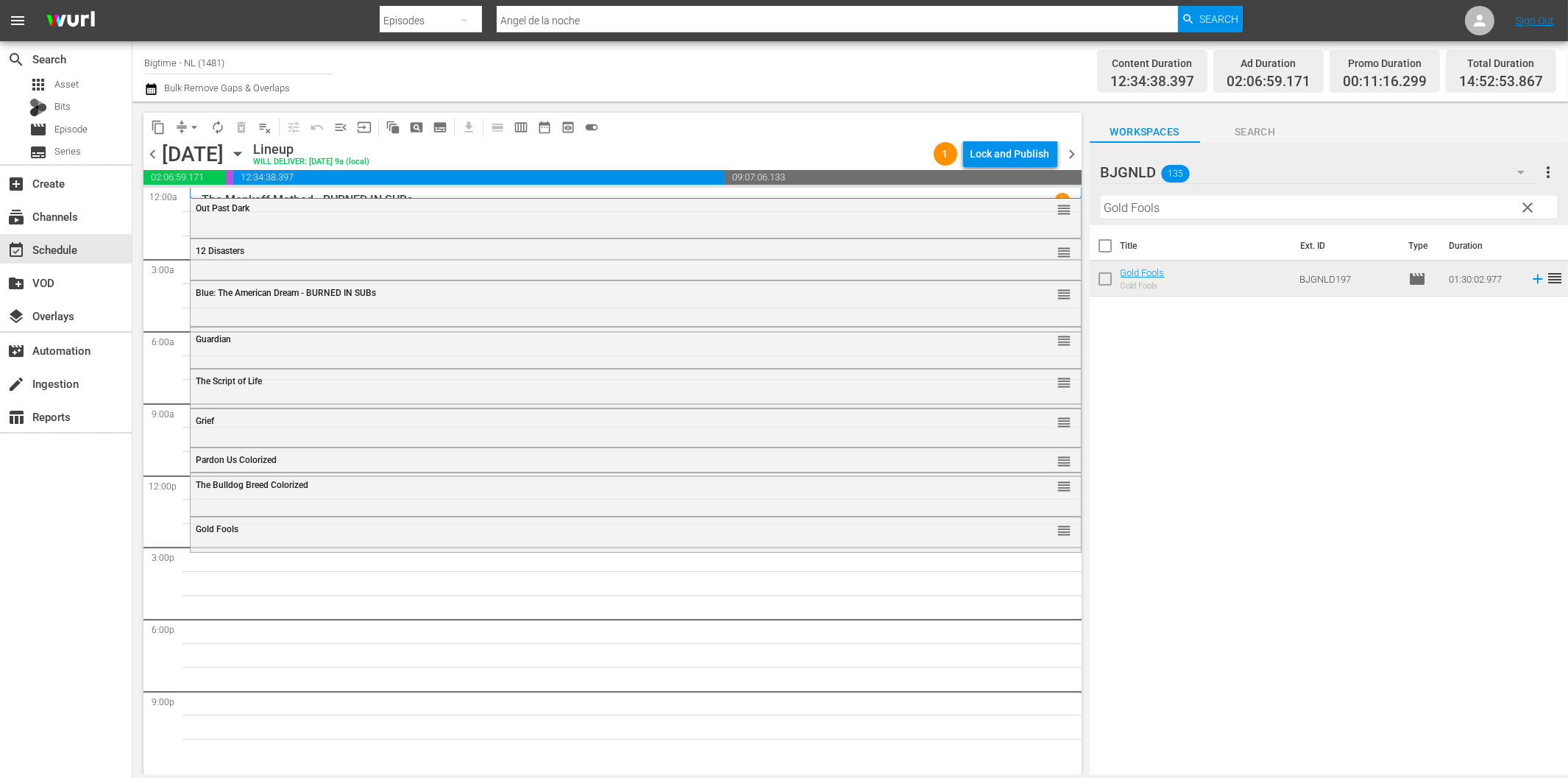
click at [1261, 201] on input "Gold Fools" at bounding box center [1328, 207] width 456 height 24
paste input "The Henchman's War"
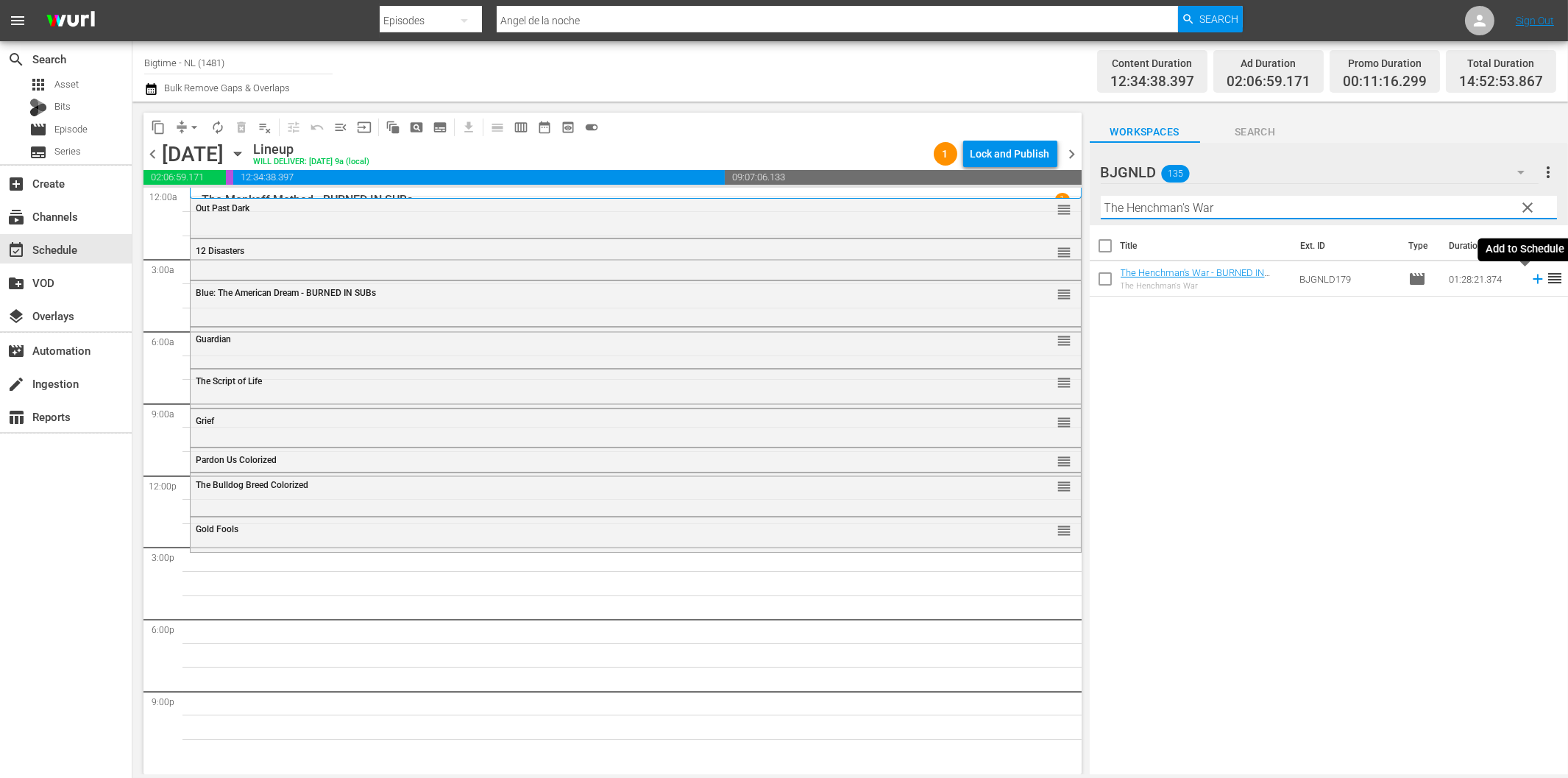
click at [1530, 284] on icon at bounding box center [1537, 279] width 16 height 16
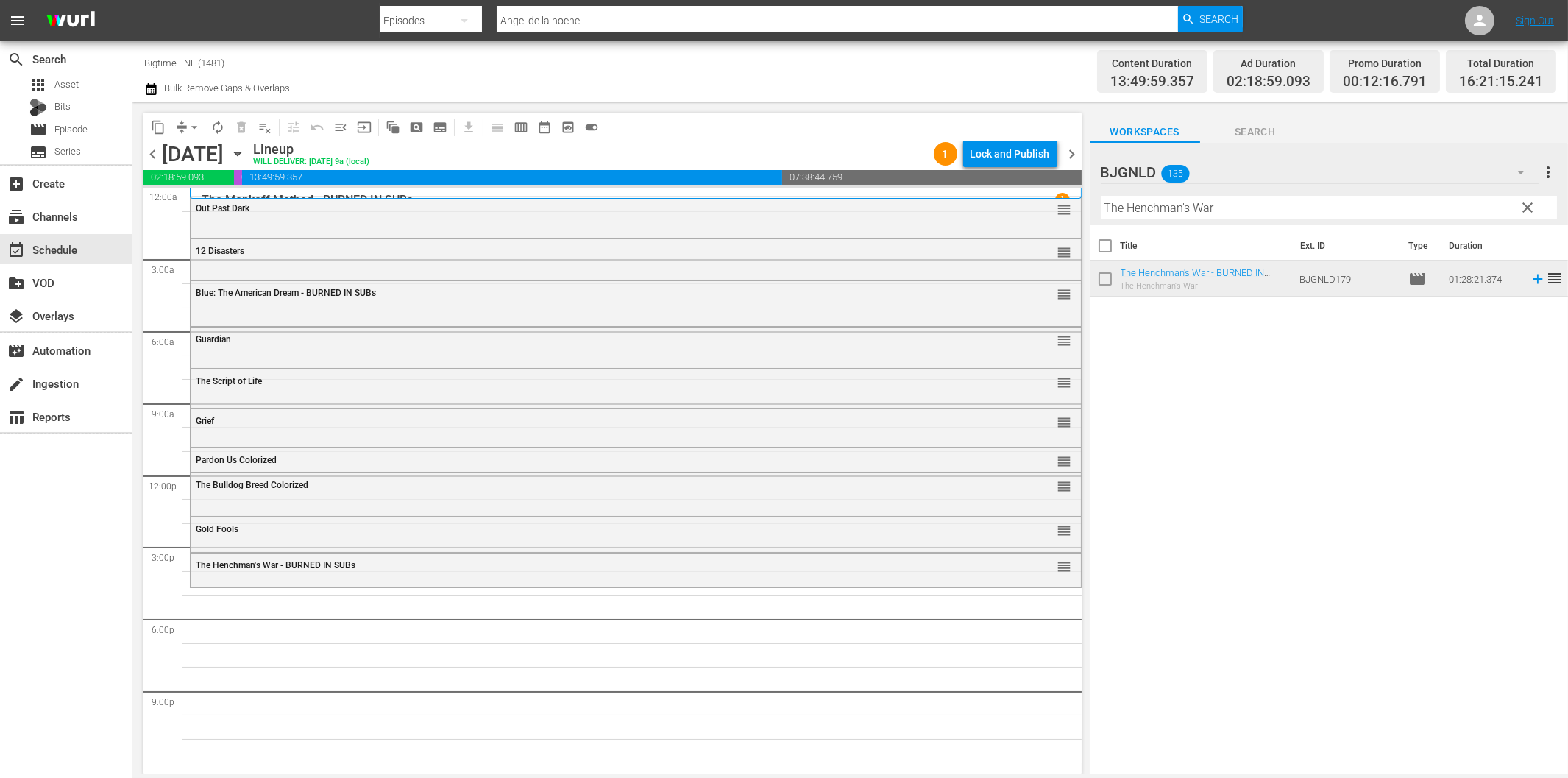
click at [1164, 211] on input "The Henchman's War" at bounding box center [1328, 207] width 456 height 24
paste input "Kiss of [DEMOGRAPHIC_DATA] X"
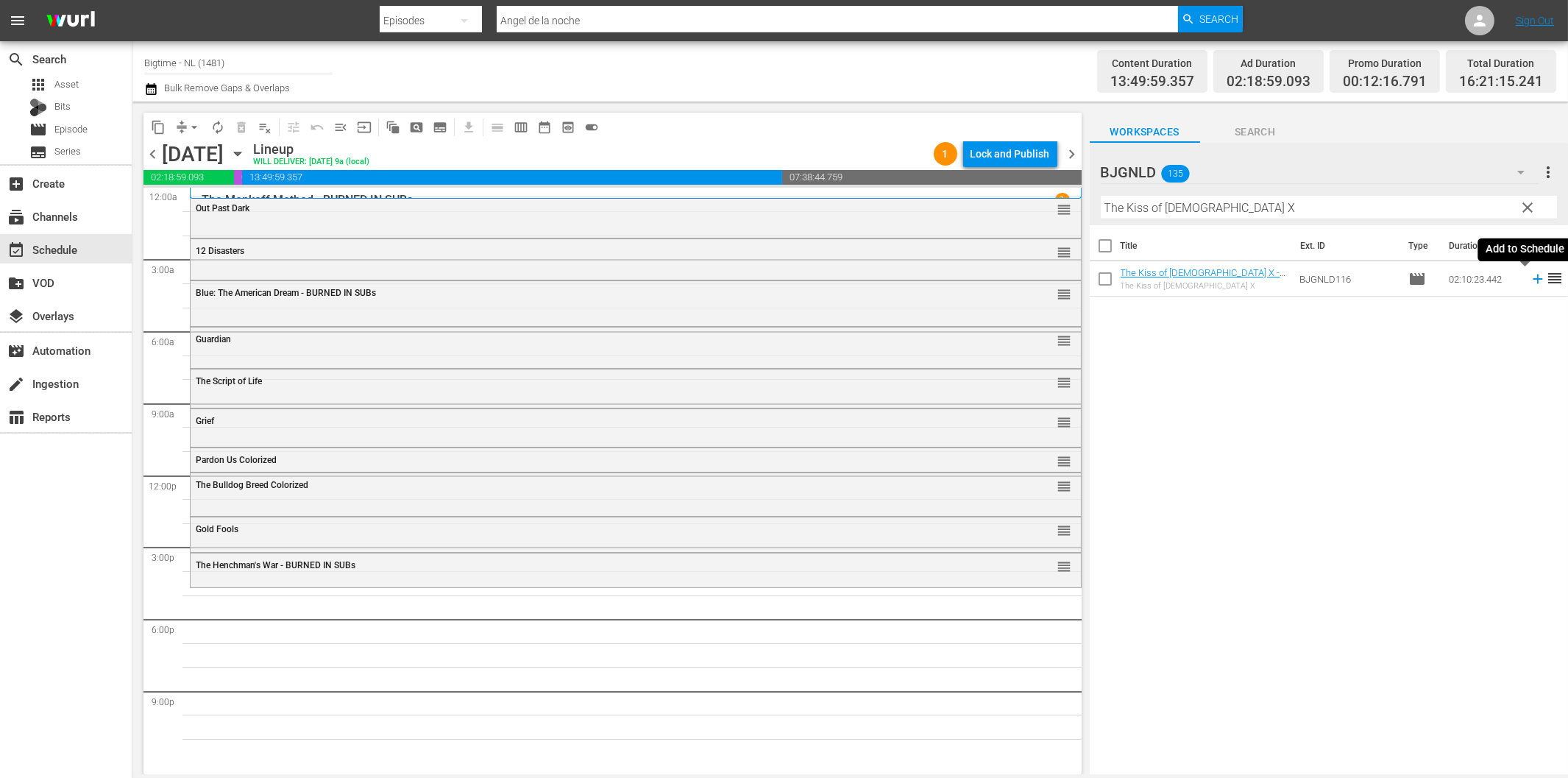
click at [1530, 277] on icon at bounding box center [1537, 279] width 16 height 16
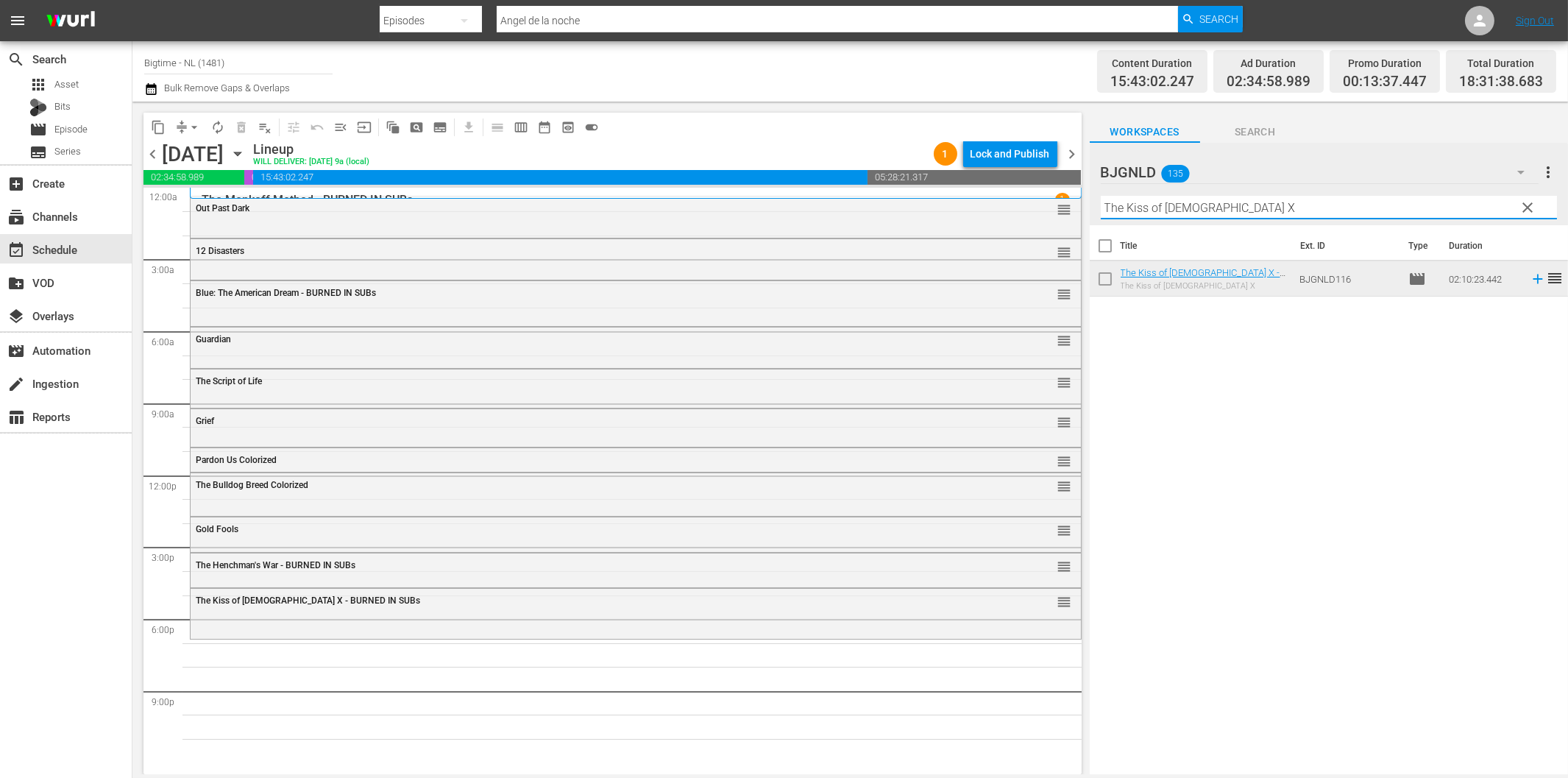
click at [1221, 205] on input "The Kiss of [DEMOGRAPHIC_DATA] X" at bounding box center [1328, 207] width 456 height 24
paste input "Milla: The Movie"
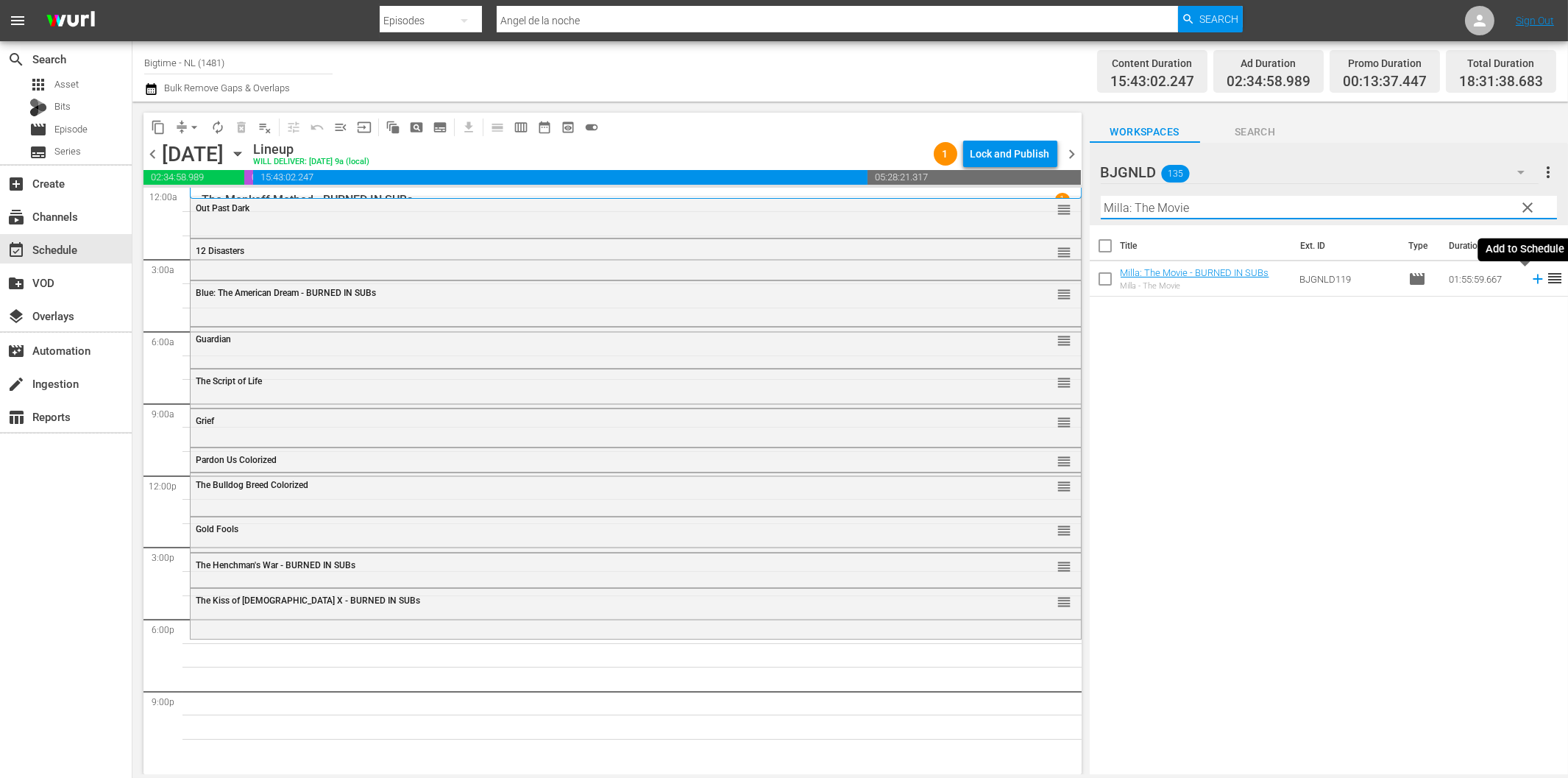
click at [1533, 279] on icon at bounding box center [1537, 279] width 9 height 9
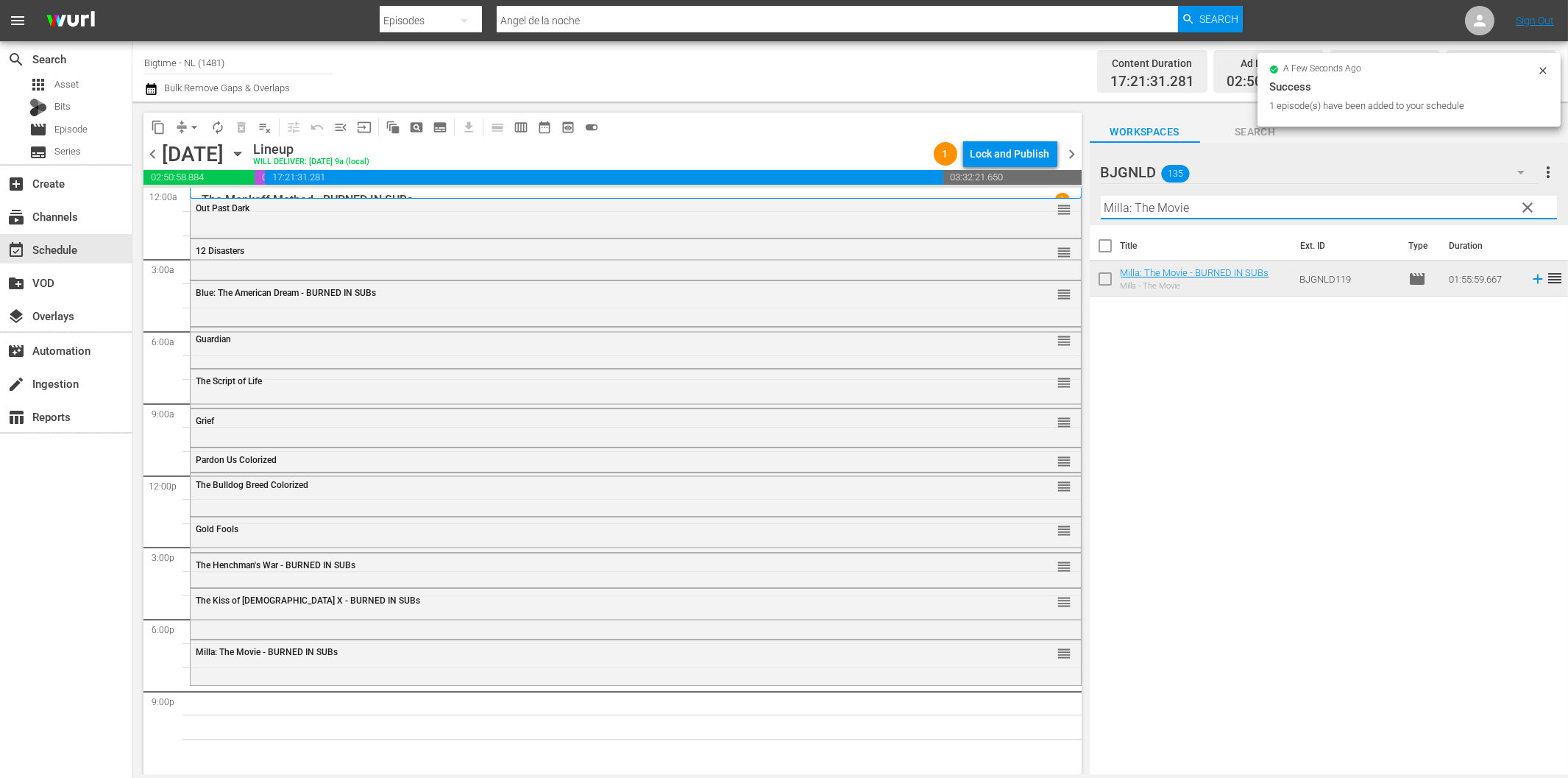
click at [1220, 211] on input "Milla: The Movie" at bounding box center [1328, 207] width 456 height 24
paste input "If I Tell You I Have To Kill You"
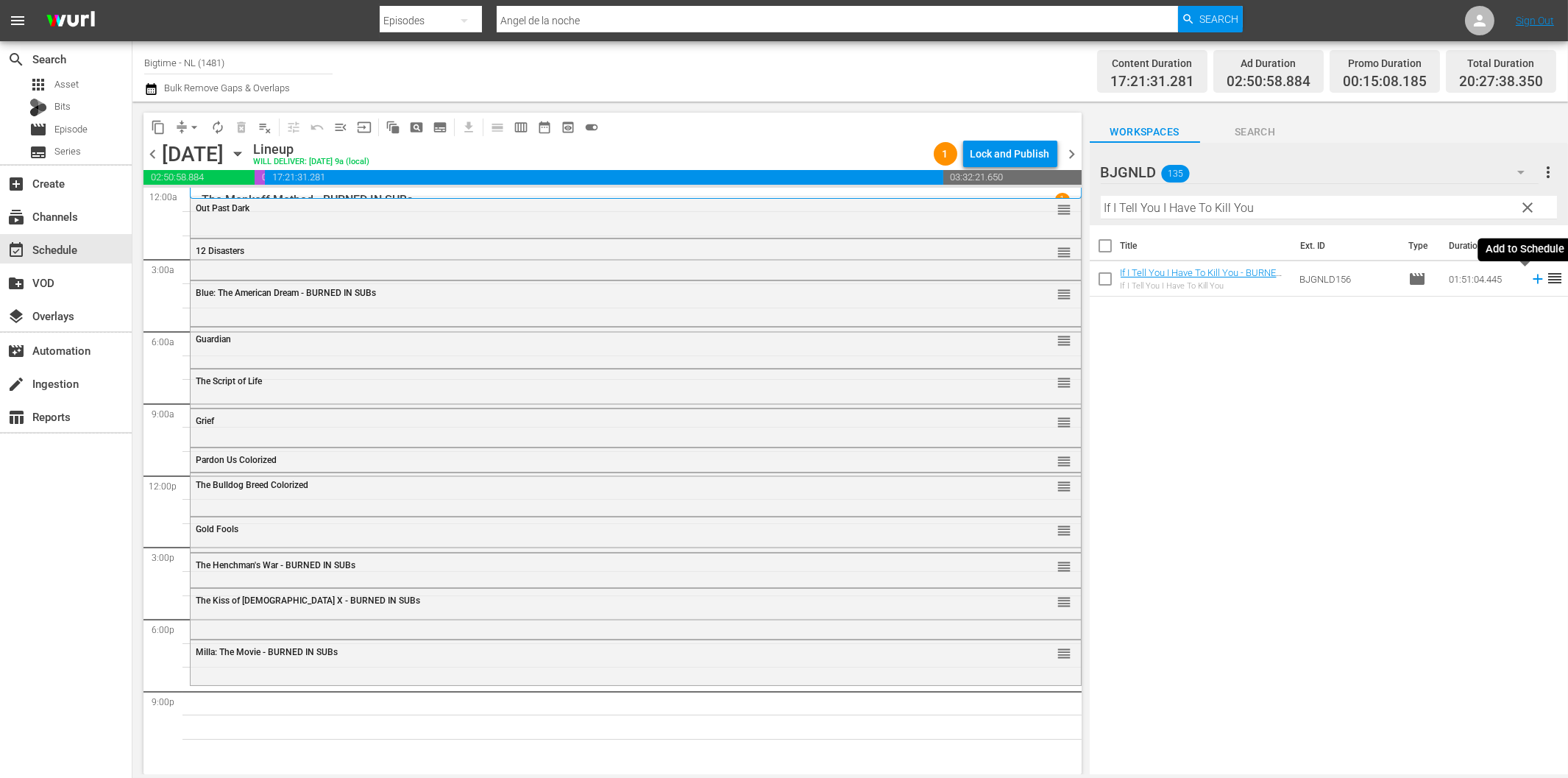
click at [1533, 278] on icon at bounding box center [1537, 279] width 9 height 9
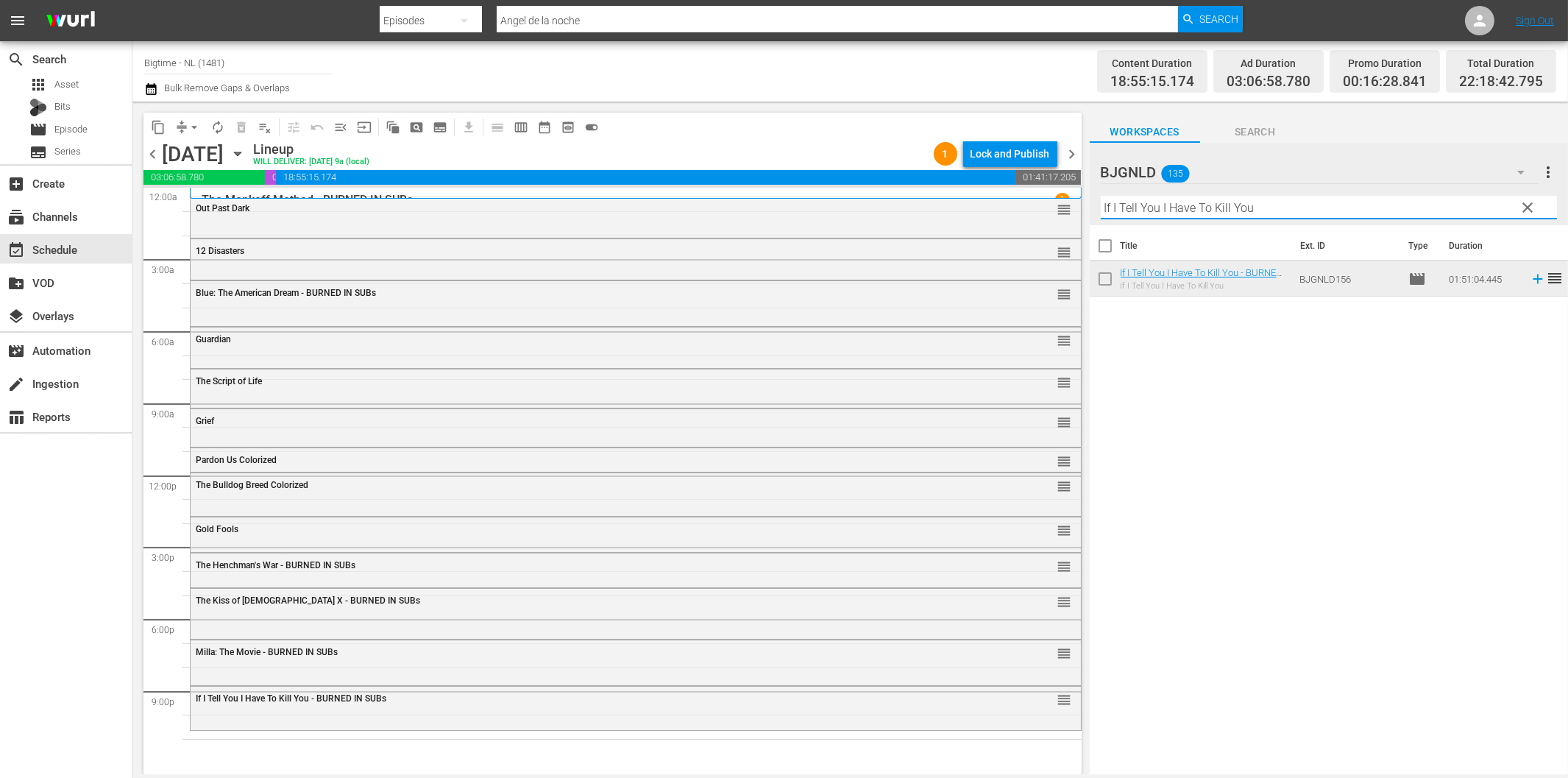
click at [1181, 207] on input "If I Tell You I Have To Kill You" at bounding box center [1328, 207] width 456 height 24
paste input "Executor"
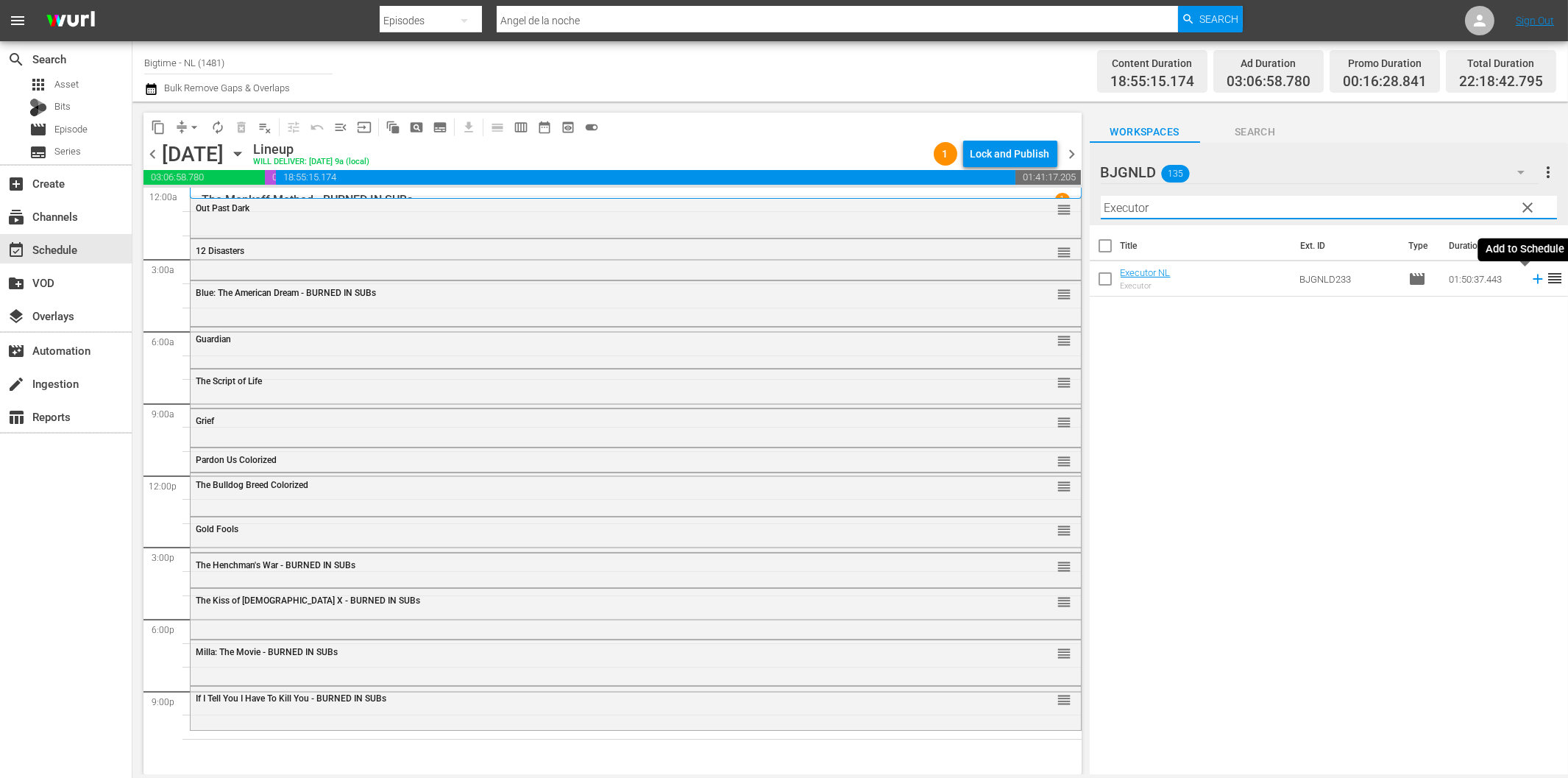
click at [1533, 278] on icon at bounding box center [1537, 279] width 9 height 9
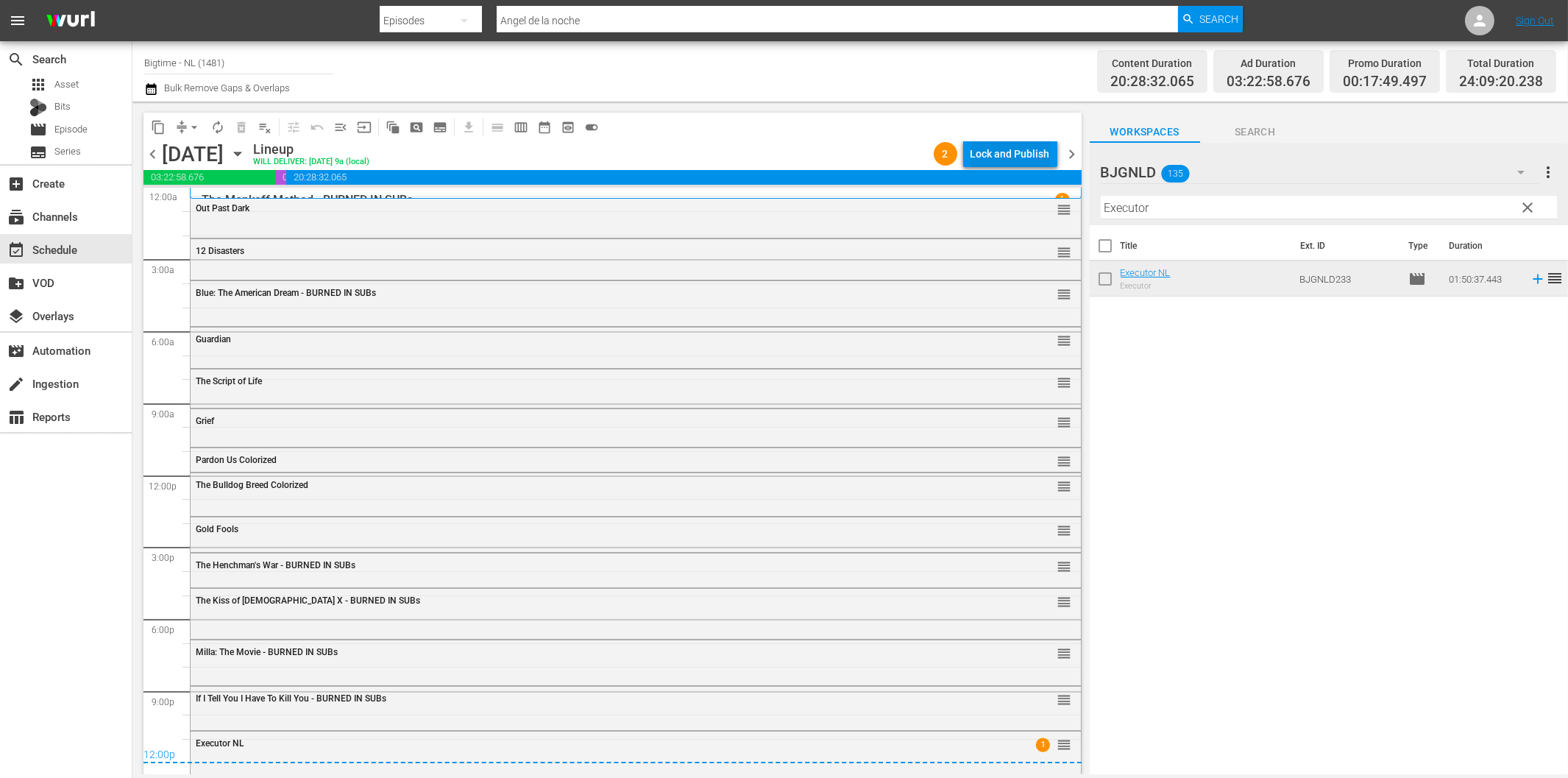
click at [999, 155] on div "Lock and Publish" at bounding box center [1011, 153] width 80 height 26
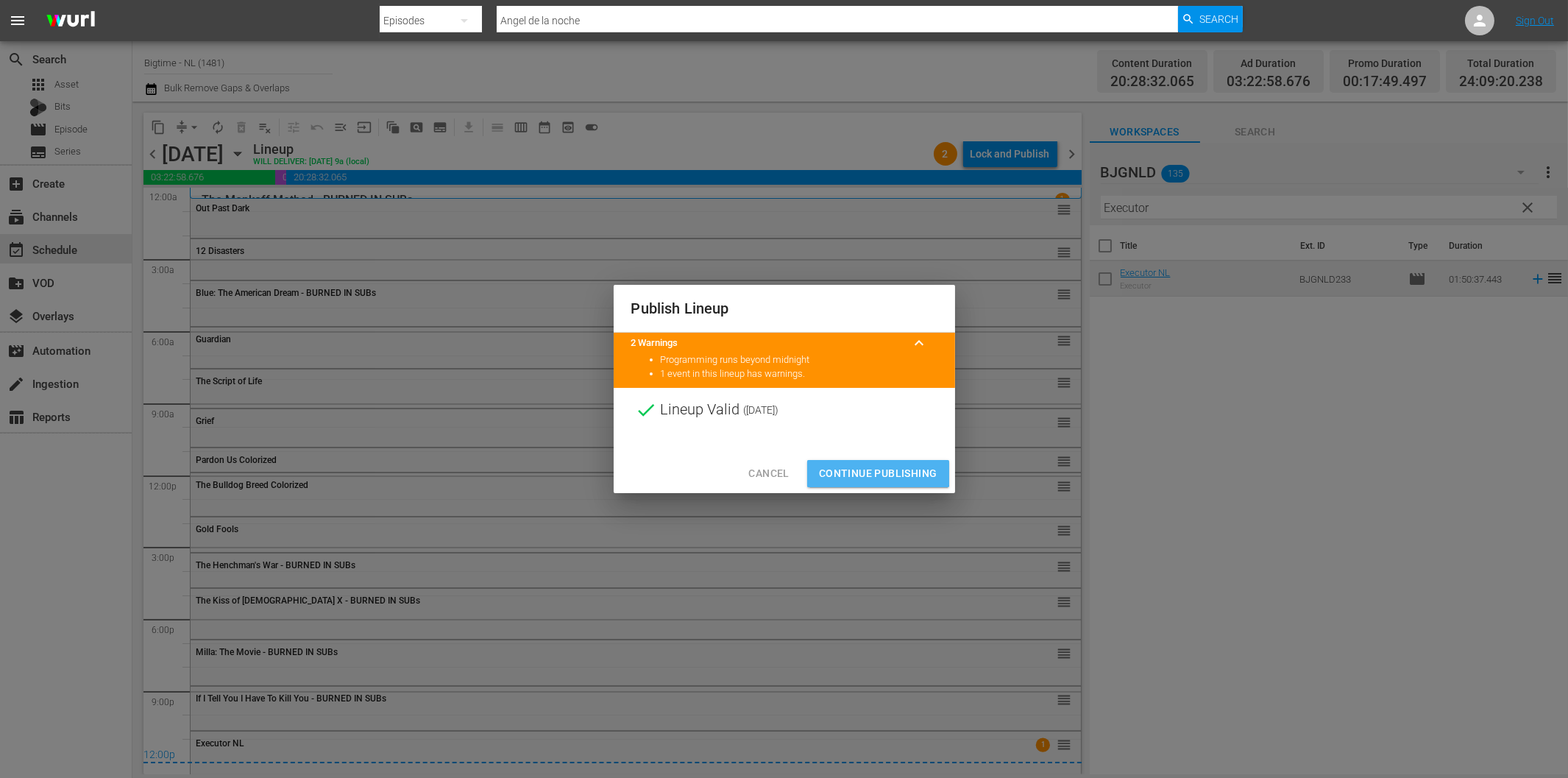
click at [870, 466] on span "Continue Publishing" at bounding box center [877, 474] width 118 height 19
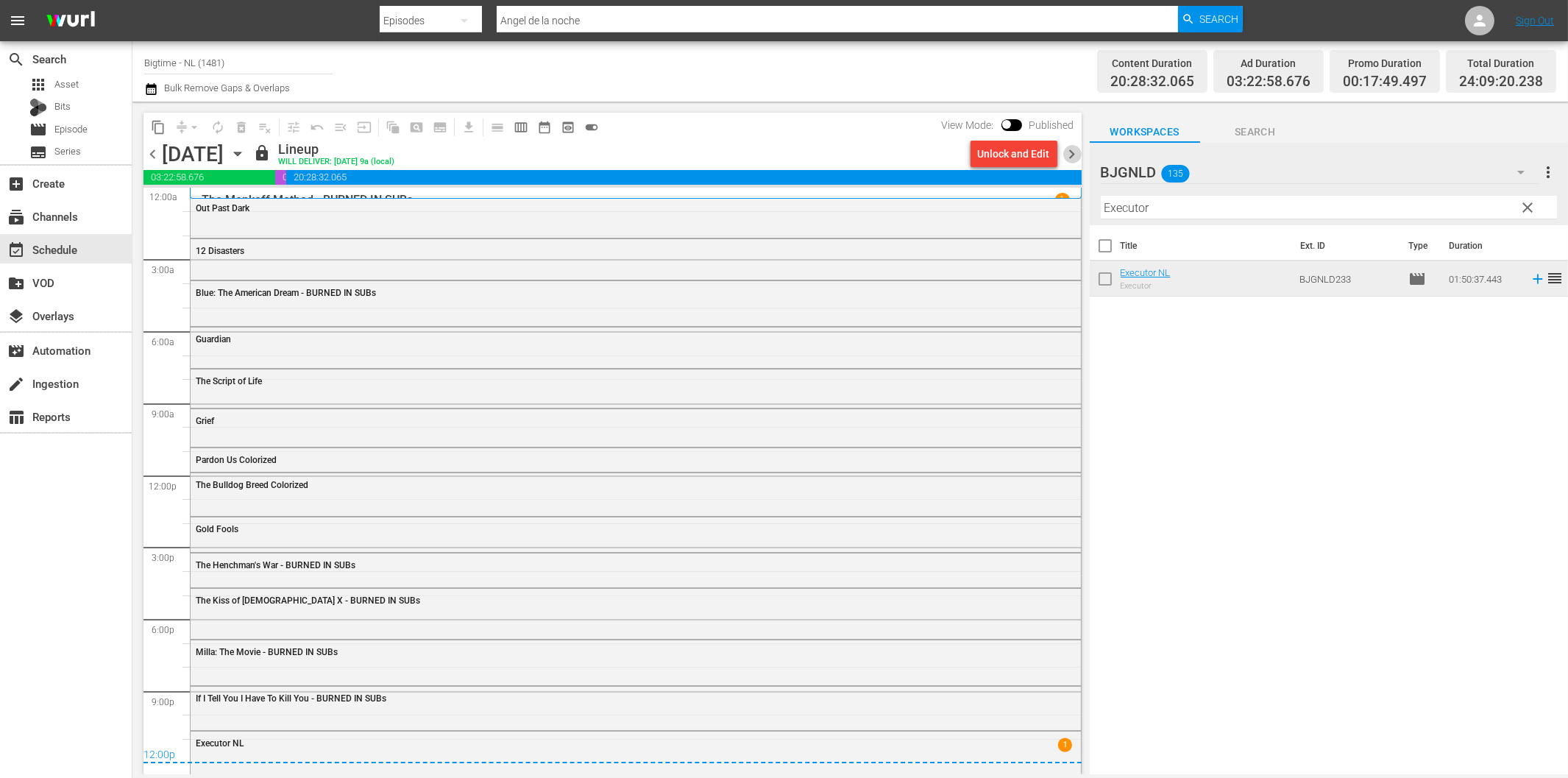
click at [1076, 149] on span "chevron_right" at bounding box center [1073, 155] width 19 height 19
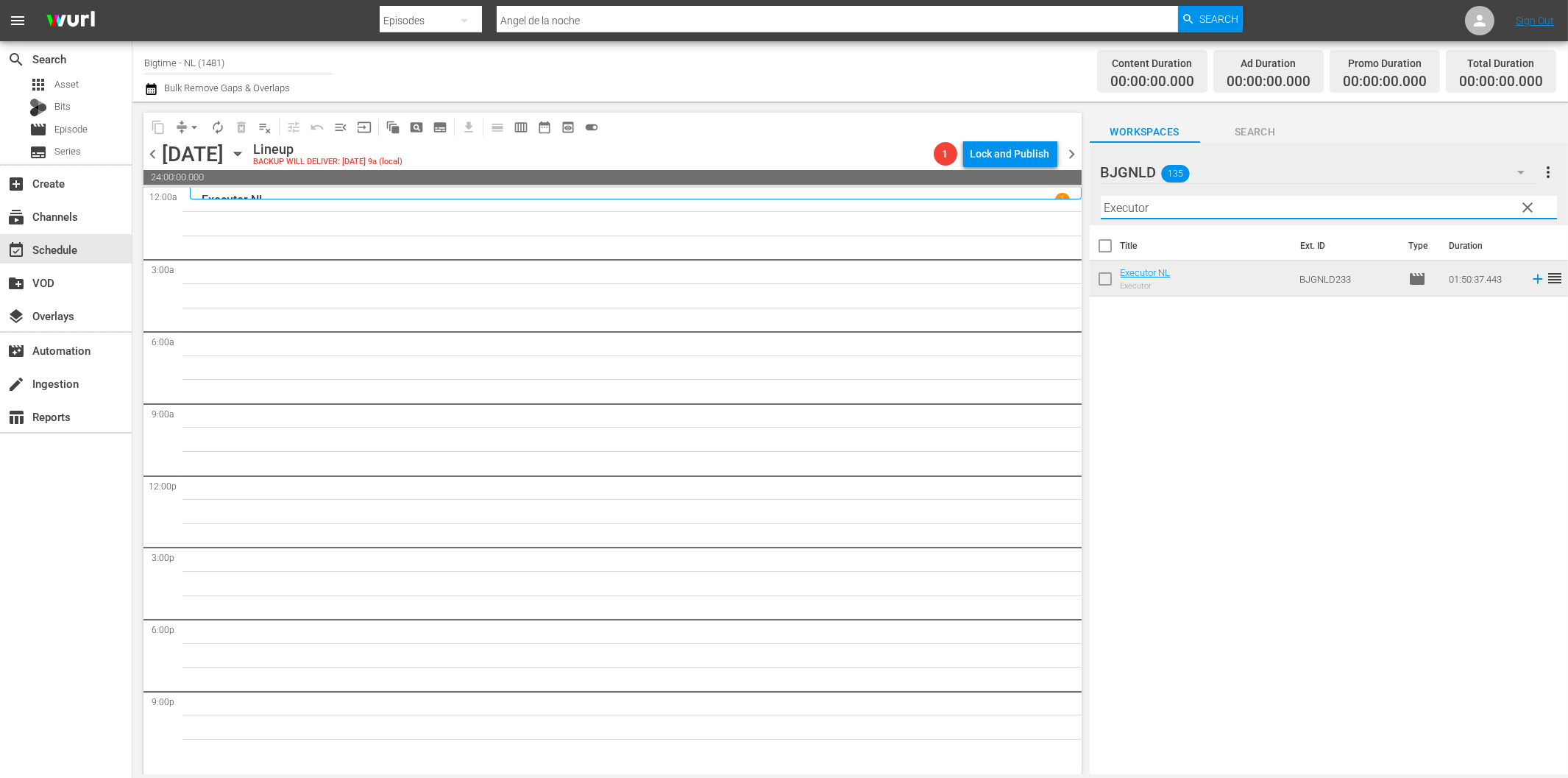
click at [1183, 213] on input "Executor" at bounding box center [1328, 207] width 456 height 24
paste input "Psychos"
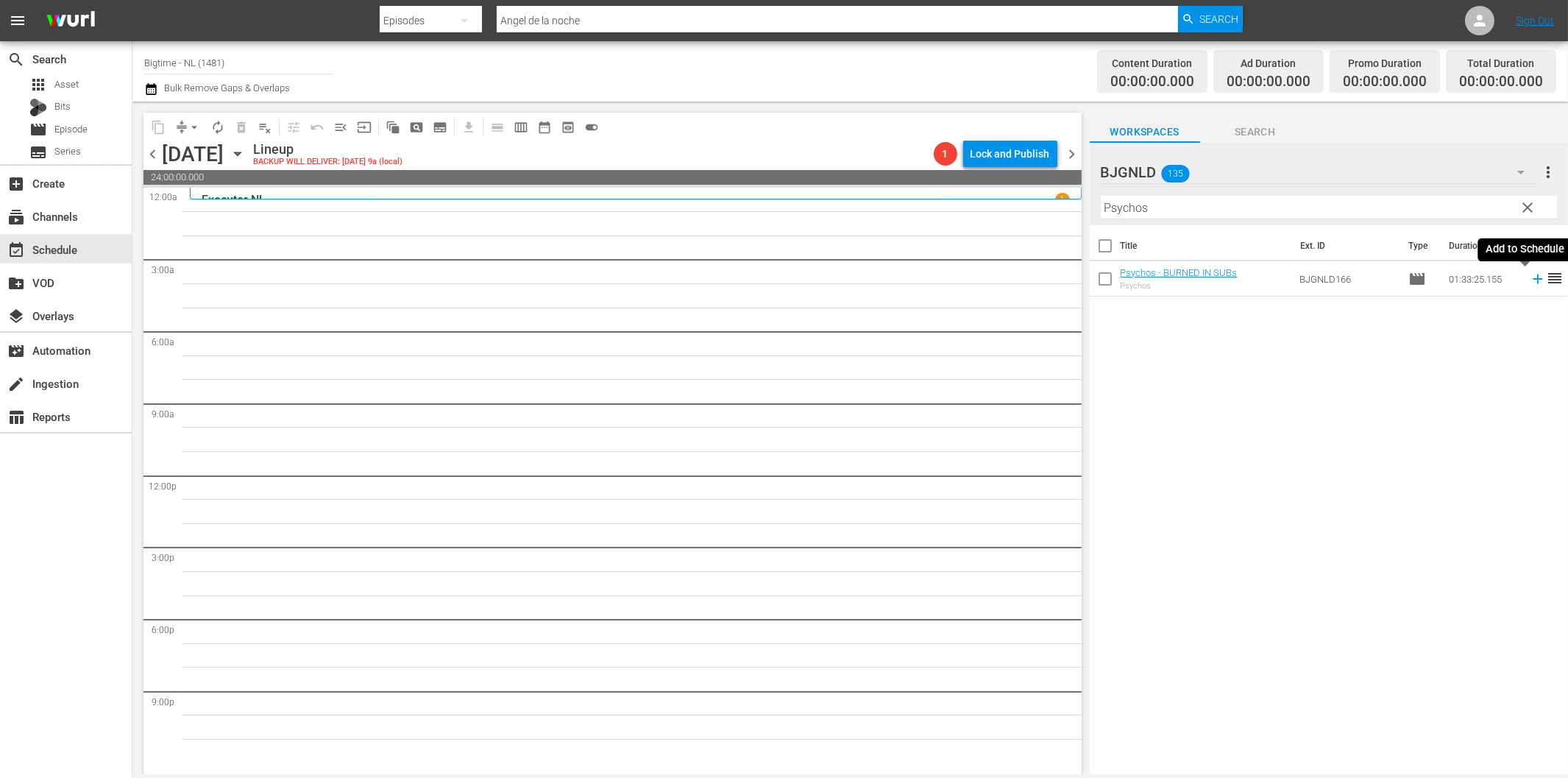
click at [1530, 278] on icon at bounding box center [1537, 279] width 16 height 16
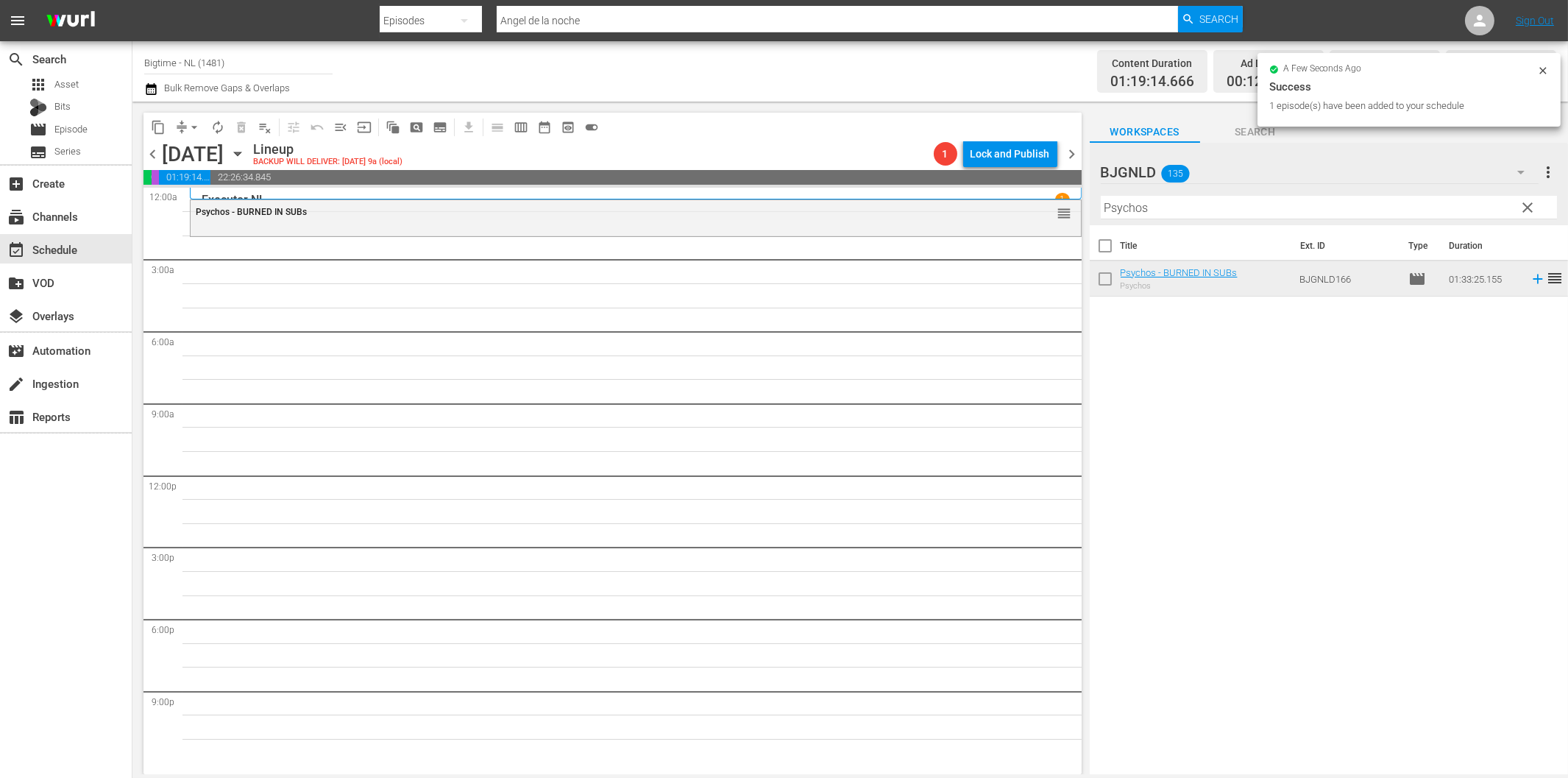
click at [1253, 218] on hr at bounding box center [1328, 218] width 456 height 1
click at [1249, 204] on input "Psychos" at bounding box center [1328, 207] width 456 height 24
paste input "Off The Menu"
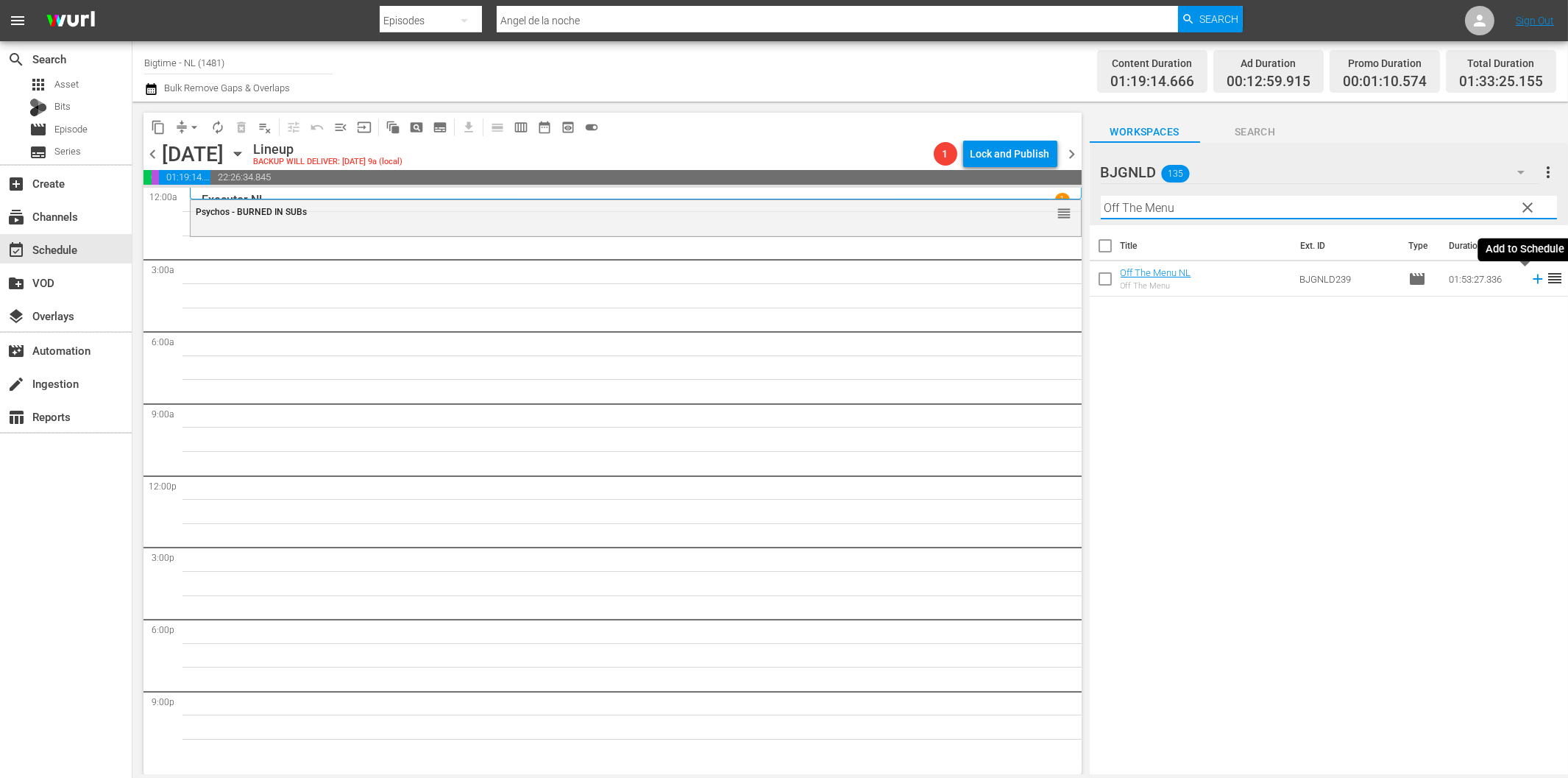
click at [1530, 278] on icon at bounding box center [1537, 279] width 16 height 16
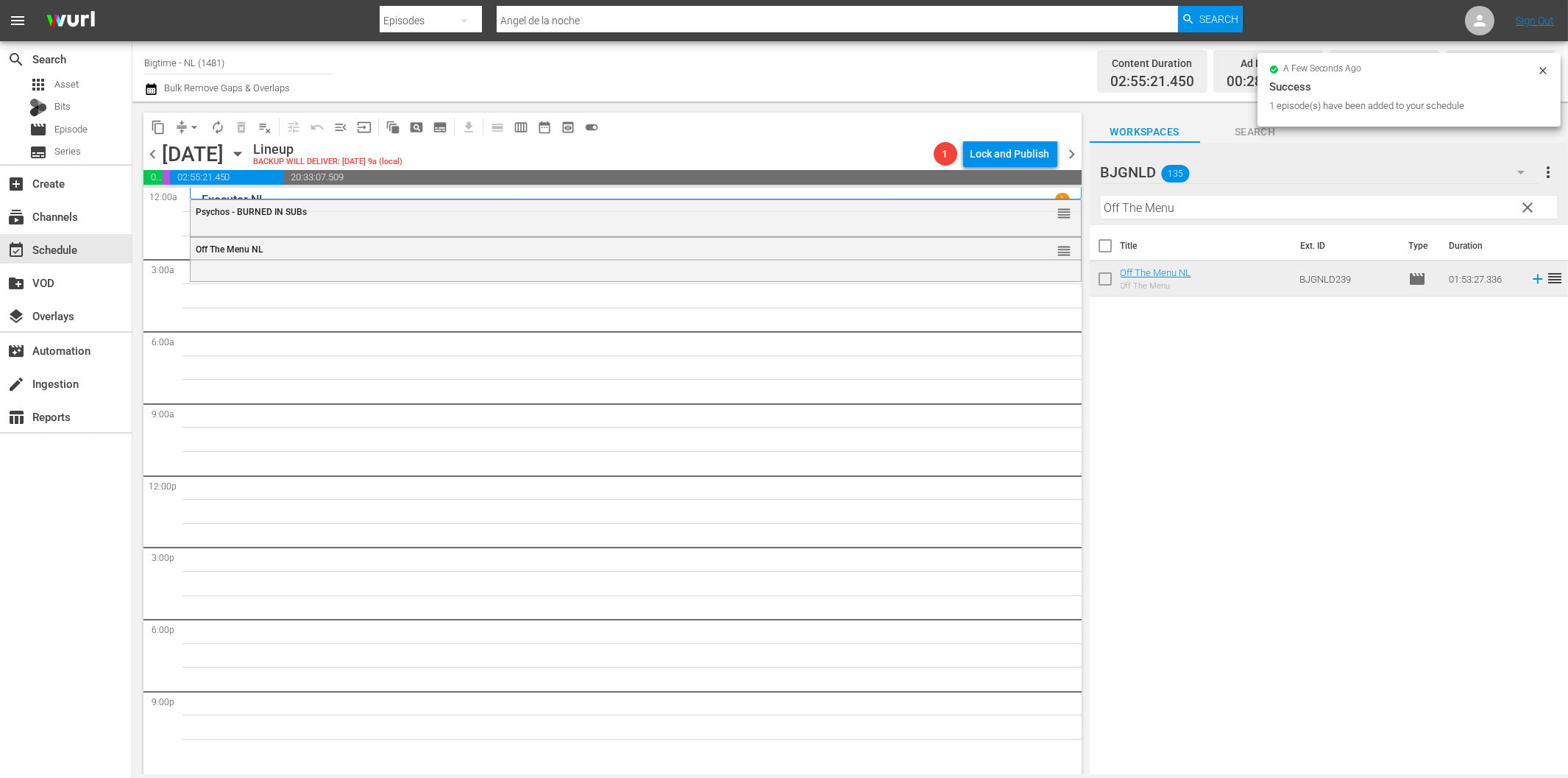
click at [1266, 210] on input "Off The Menu" at bounding box center [1328, 207] width 456 height 24
paste input "[DATE] Party"
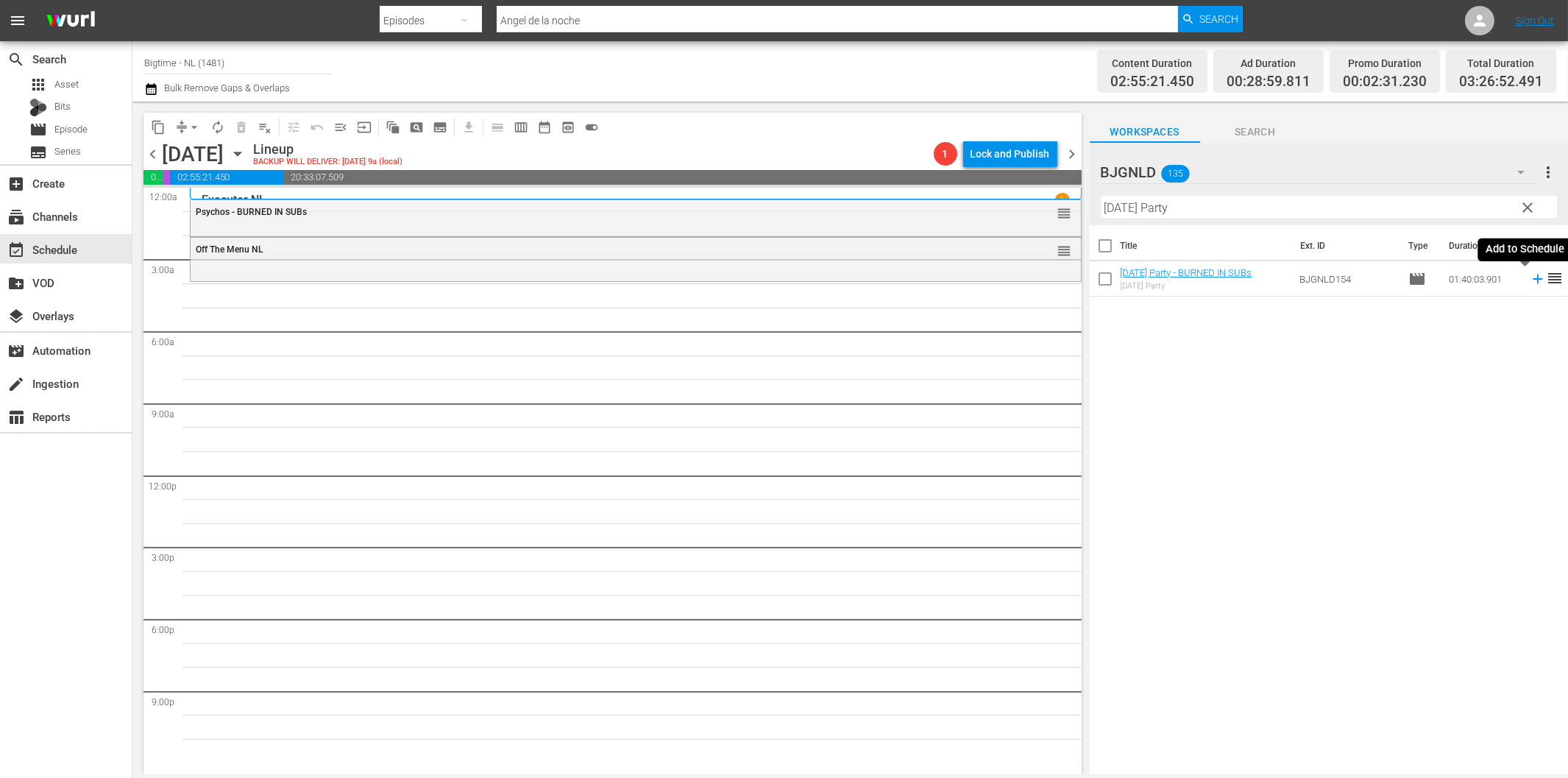
click at [1530, 278] on icon at bounding box center [1537, 279] width 16 height 16
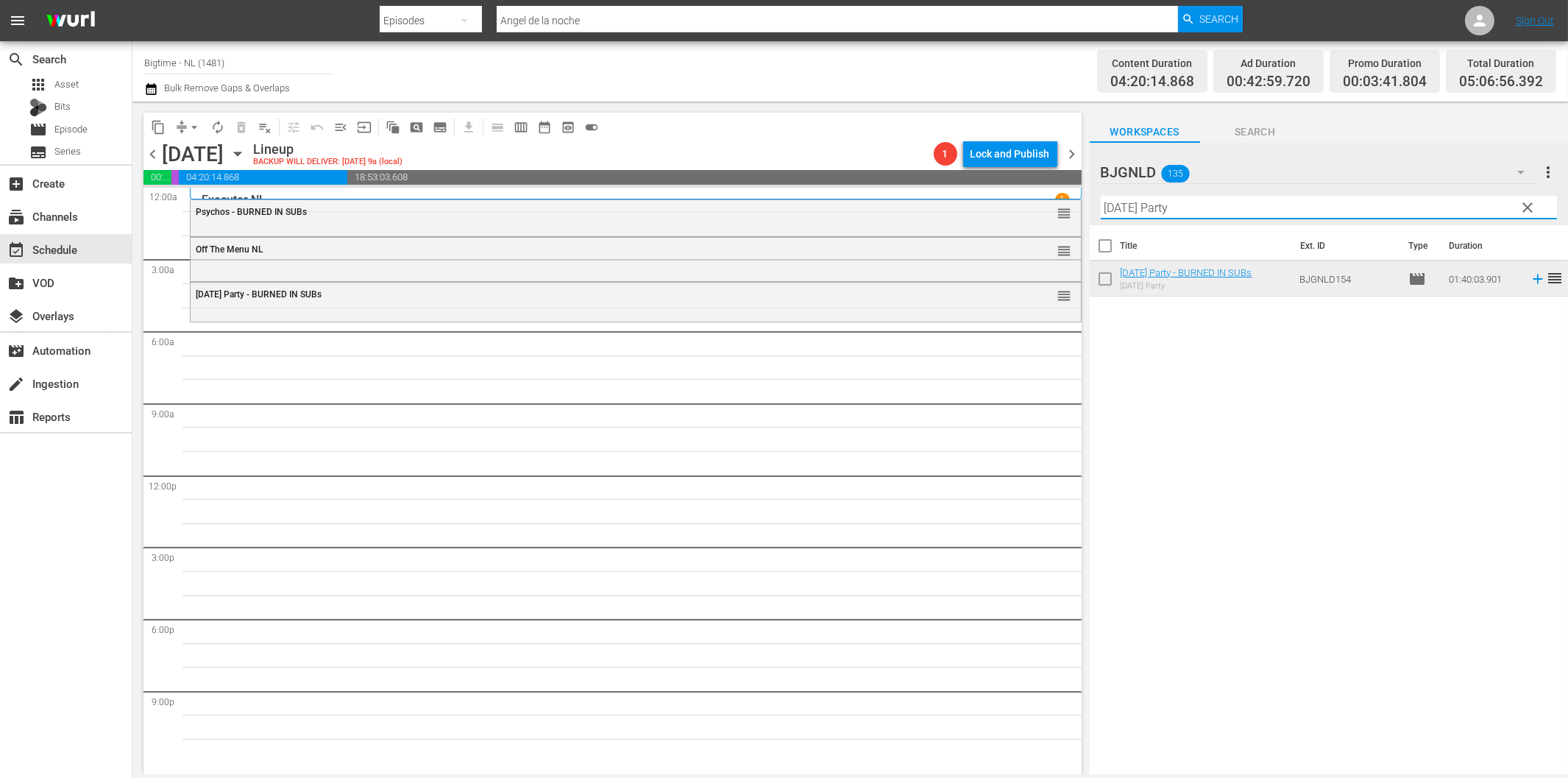
click at [1120, 204] on input "[DATE] Party" at bounding box center [1328, 207] width 456 height 24
paste input "The Fat Boy Chronicles"
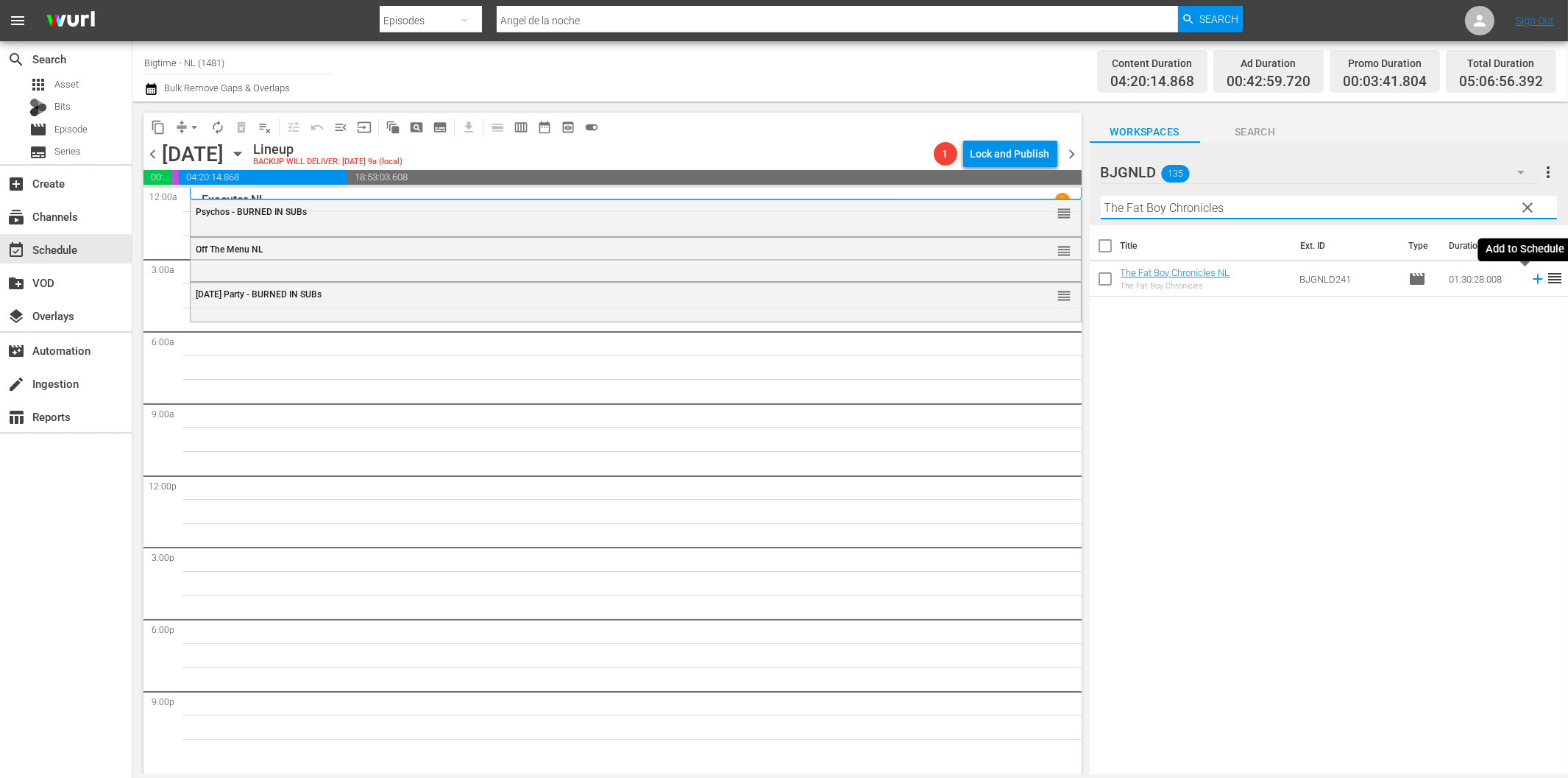
click at [1533, 278] on icon at bounding box center [1537, 279] width 9 height 9
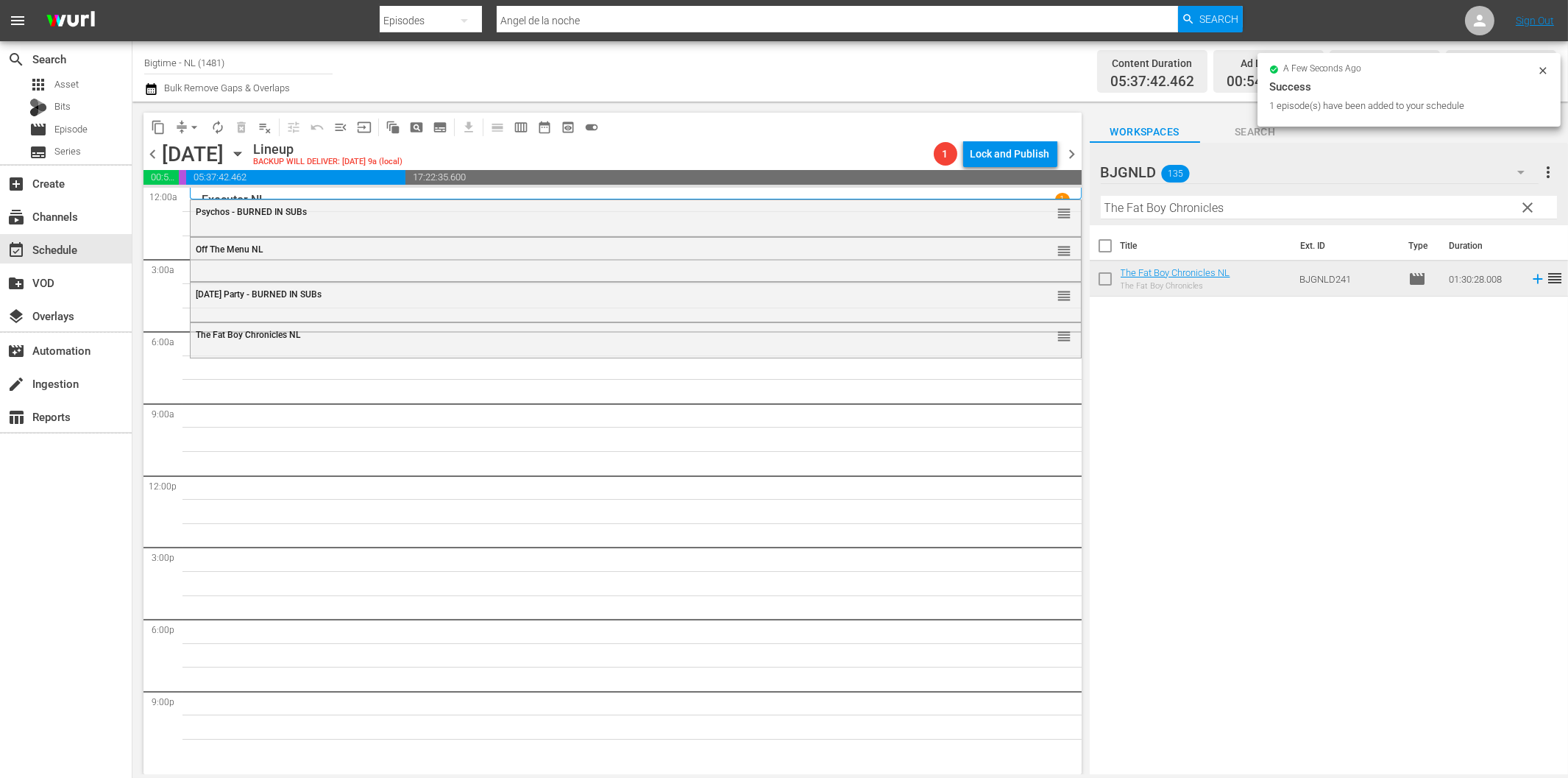
click at [1158, 210] on input "The Fat Boy Chronicles" at bounding box center [1328, 207] width 456 height 24
paste input "Past Present Future"
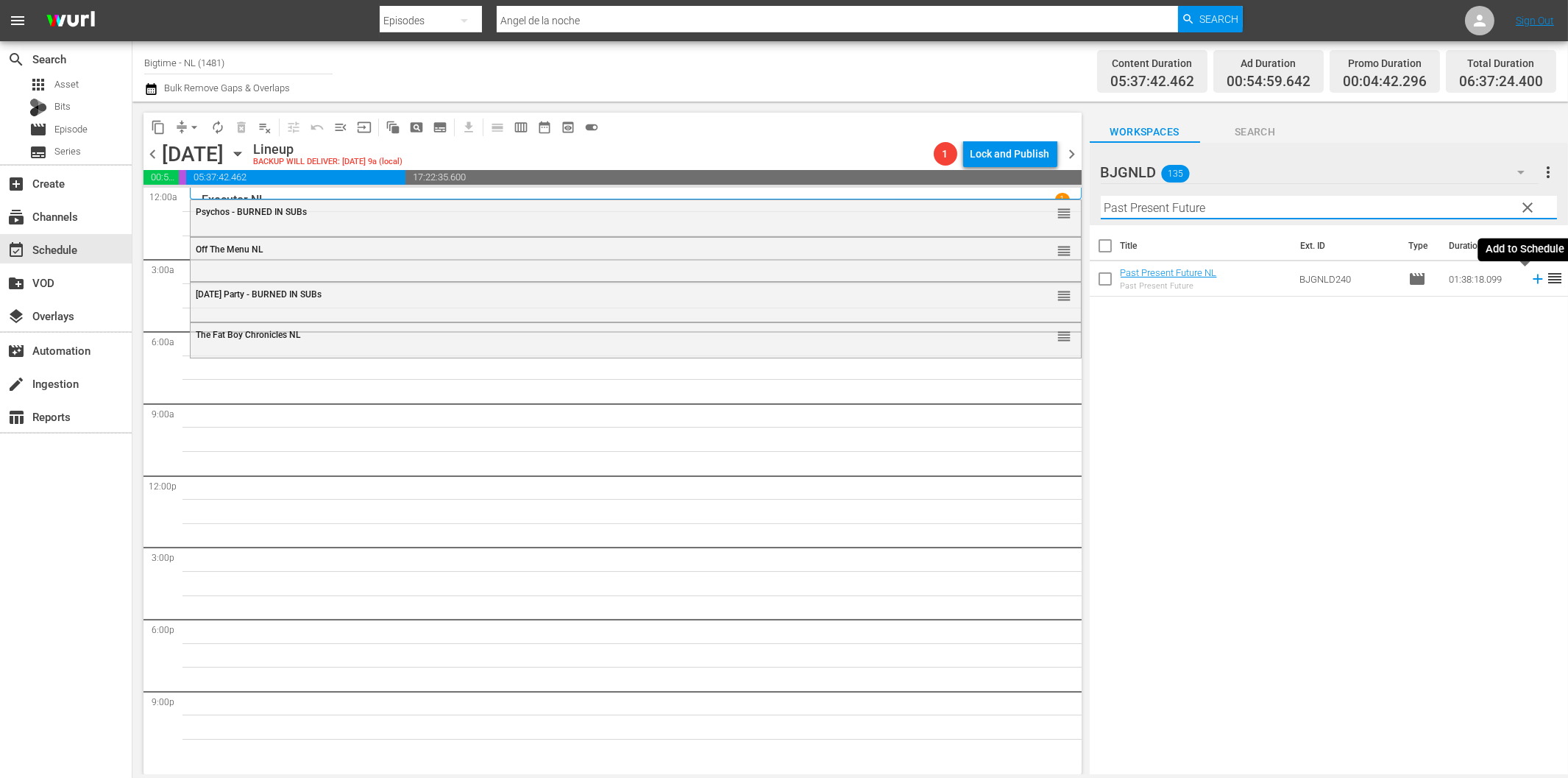
click at [1530, 276] on icon at bounding box center [1537, 279] width 16 height 16
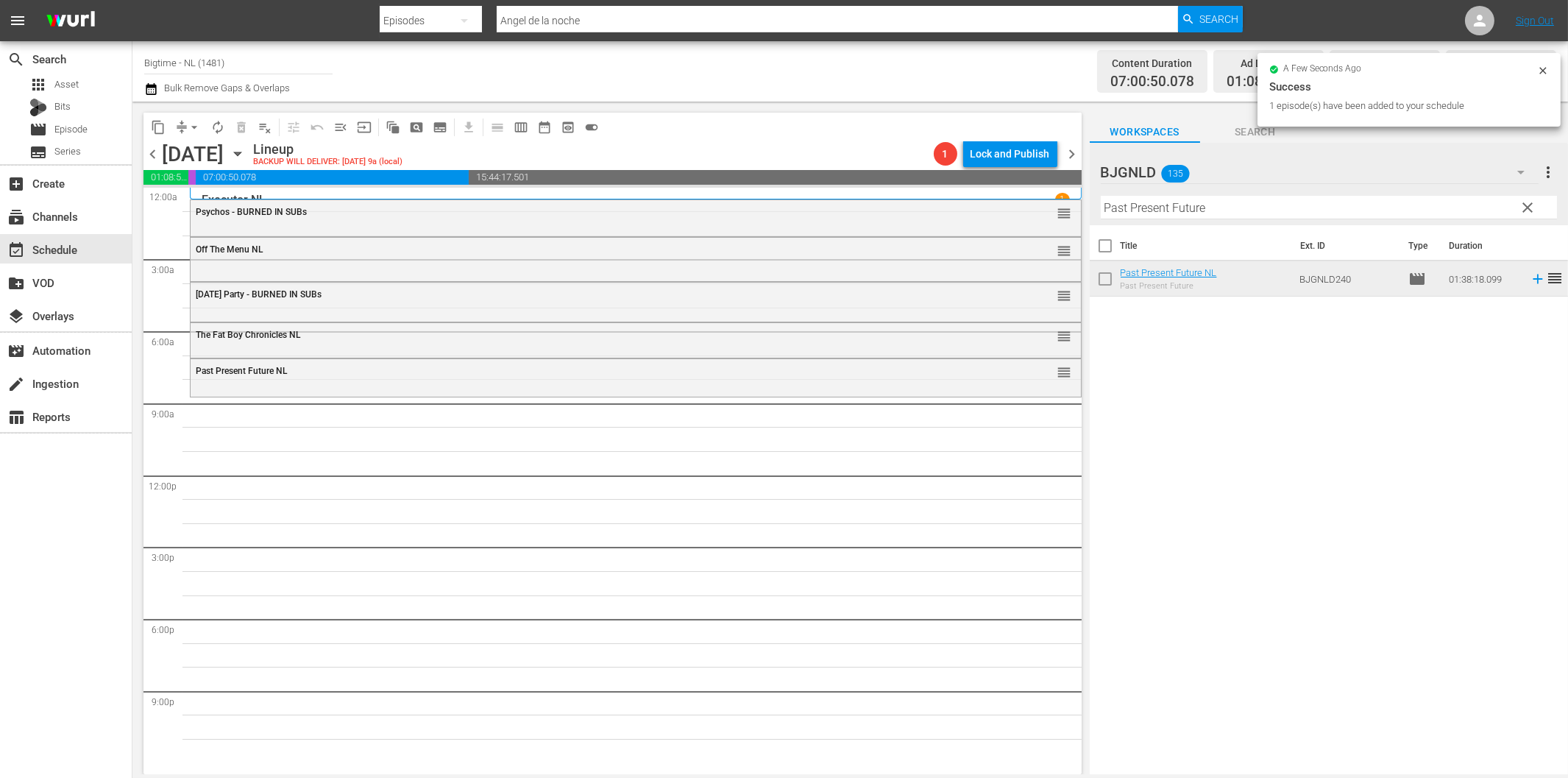
click at [1159, 216] on input "Past Present Future" at bounding box center [1328, 207] width 456 height 24
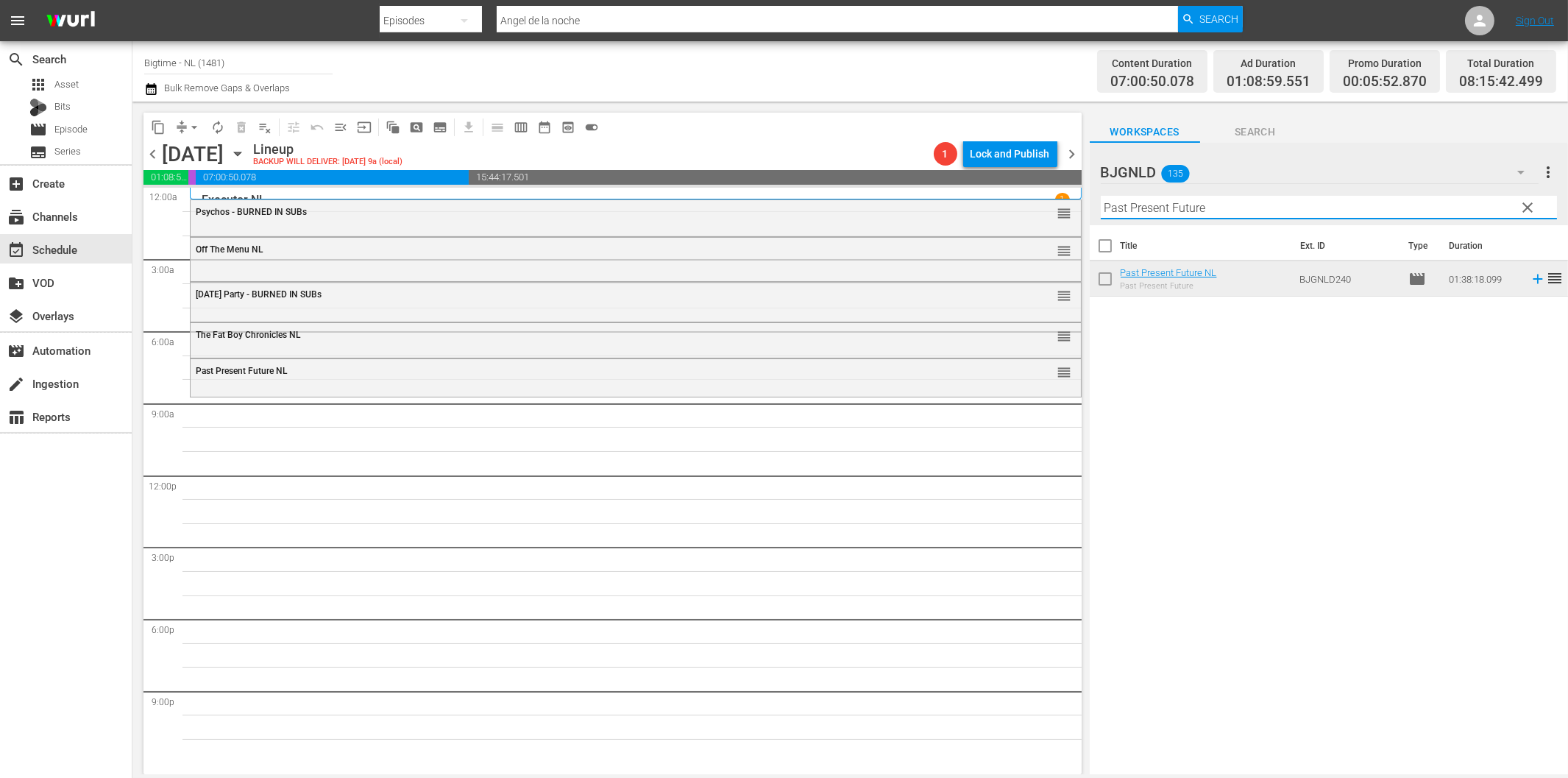
paste input "Friends Foes and Fireworks"
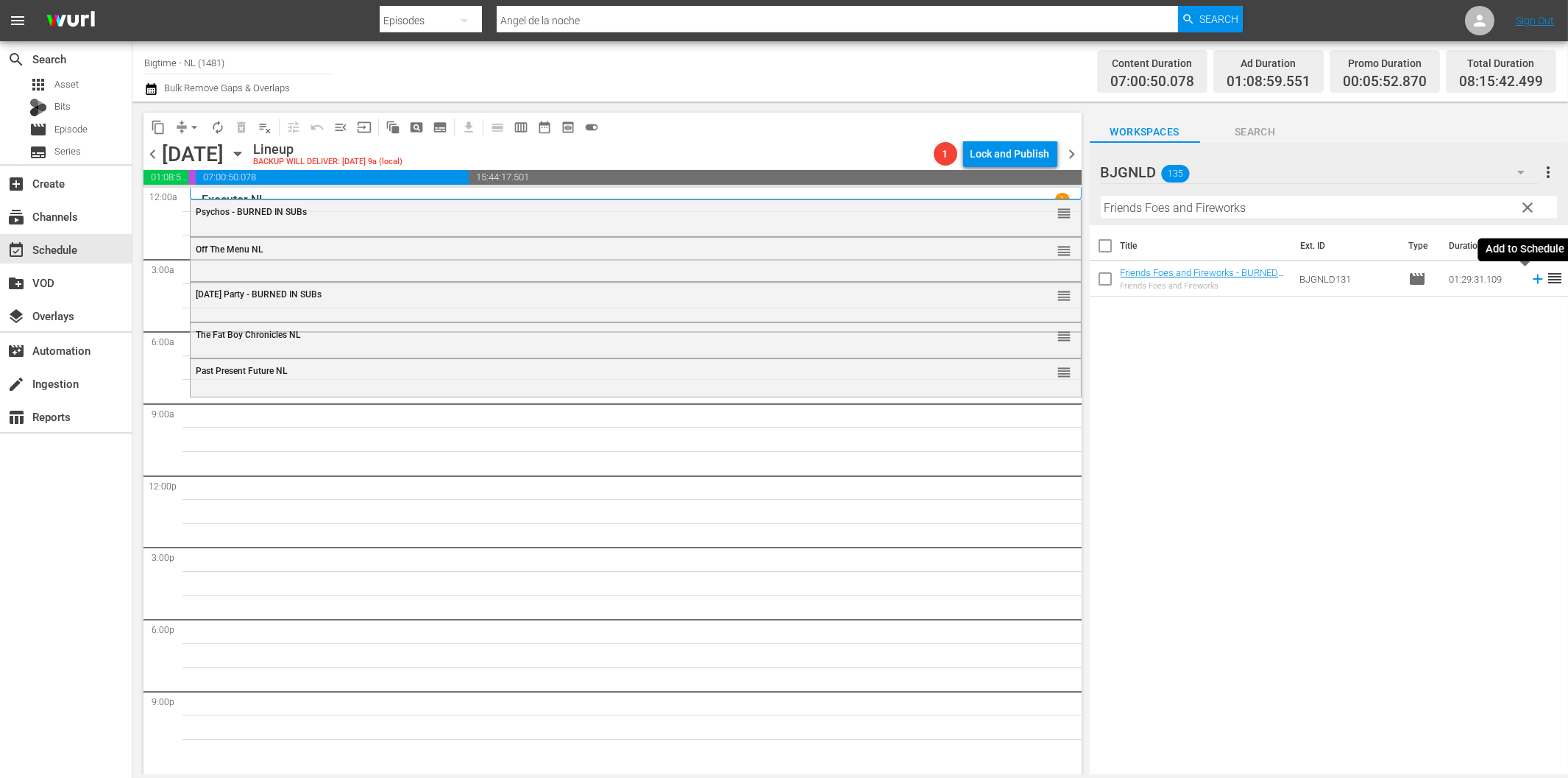
click at [1530, 284] on icon at bounding box center [1537, 279] width 16 height 16
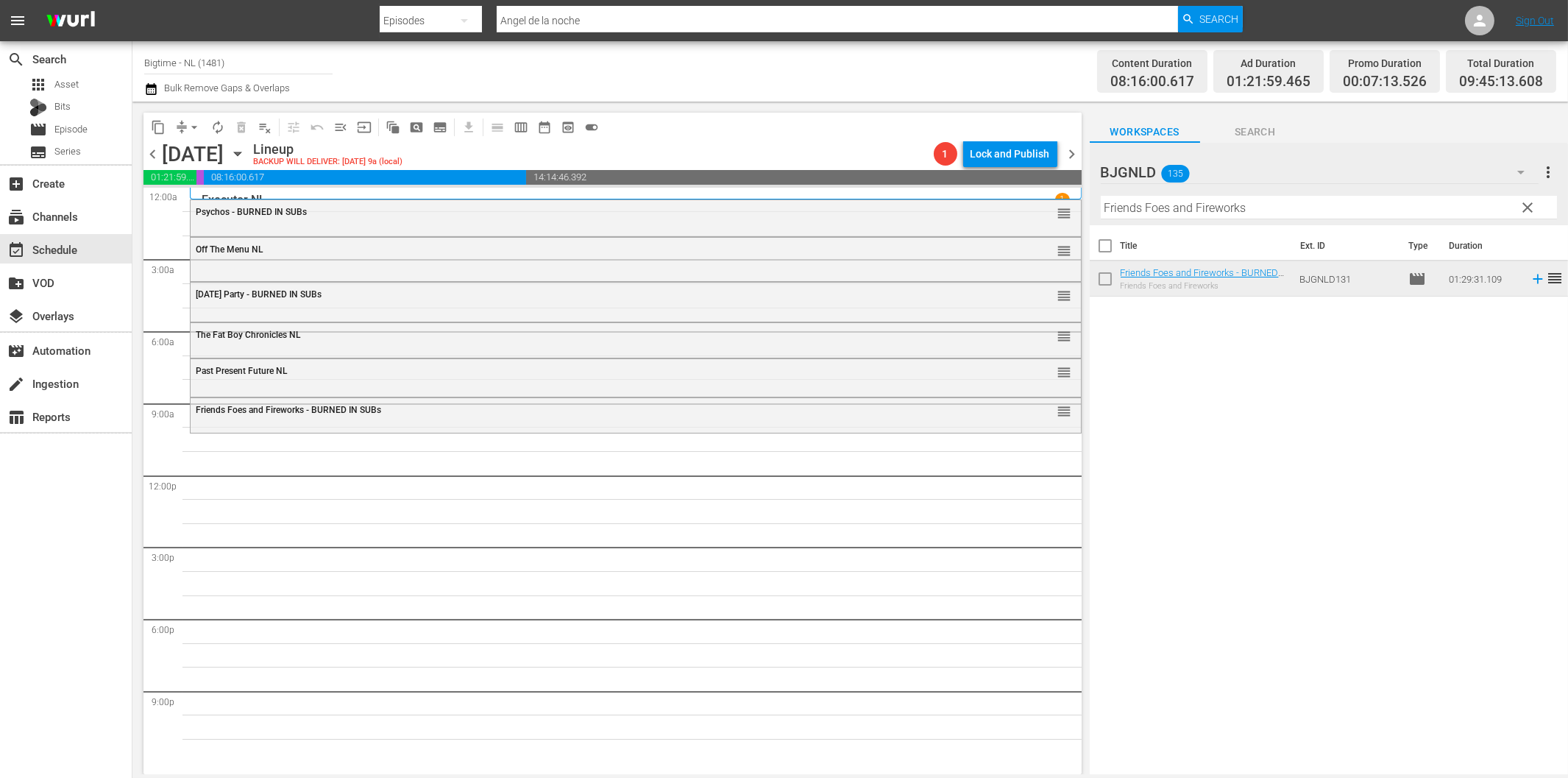
click at [1168, 207] on input "Friends Foes and Fireworks" at bounding box center [1328, 207] width 456 height 24
paste input "Jitterbugs Colorized"
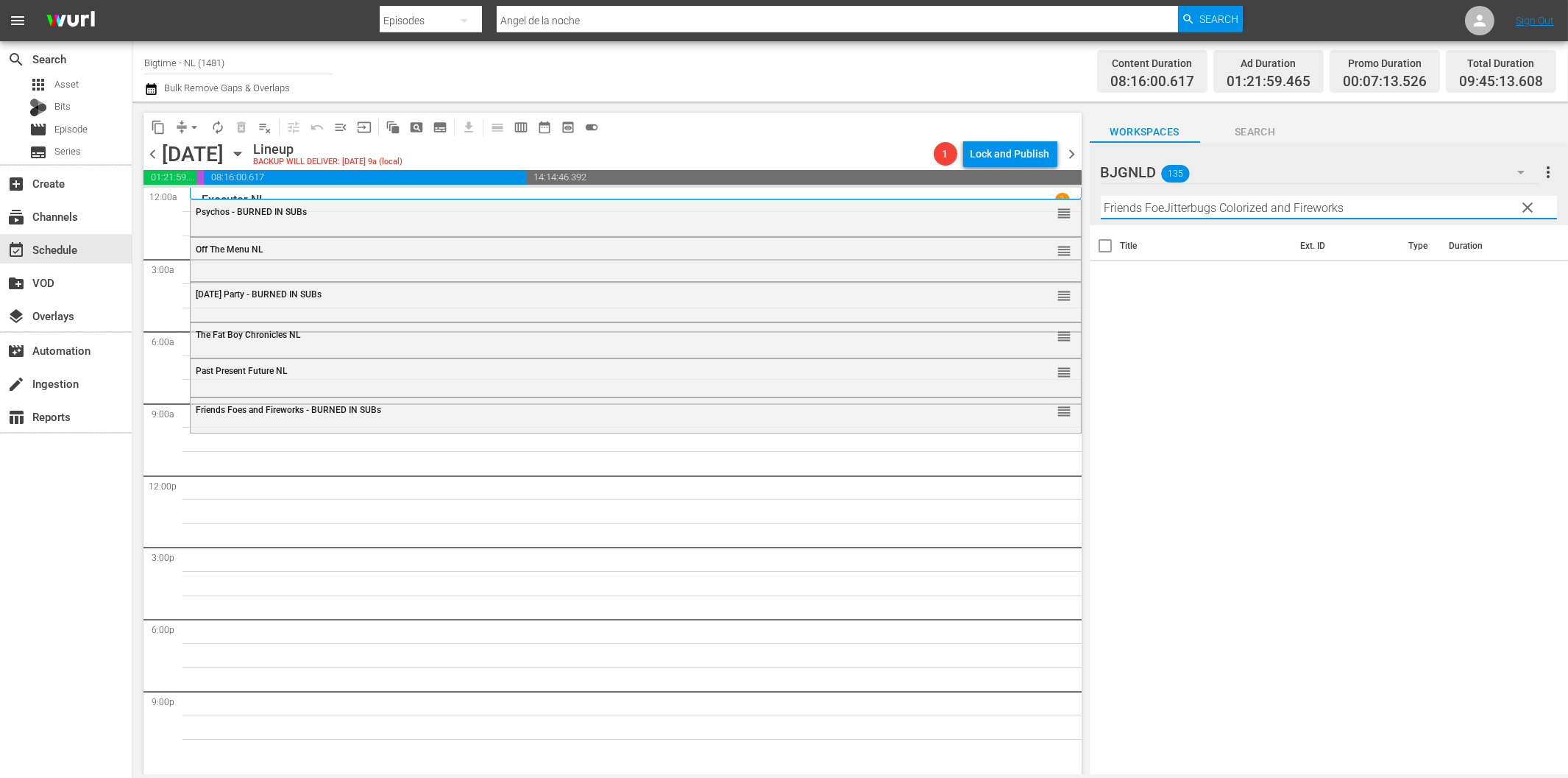
paste input "Jitterbugs Colorized"
click at [1533, 278] on icon at bounding box center [1537, 279] width 9 height 9
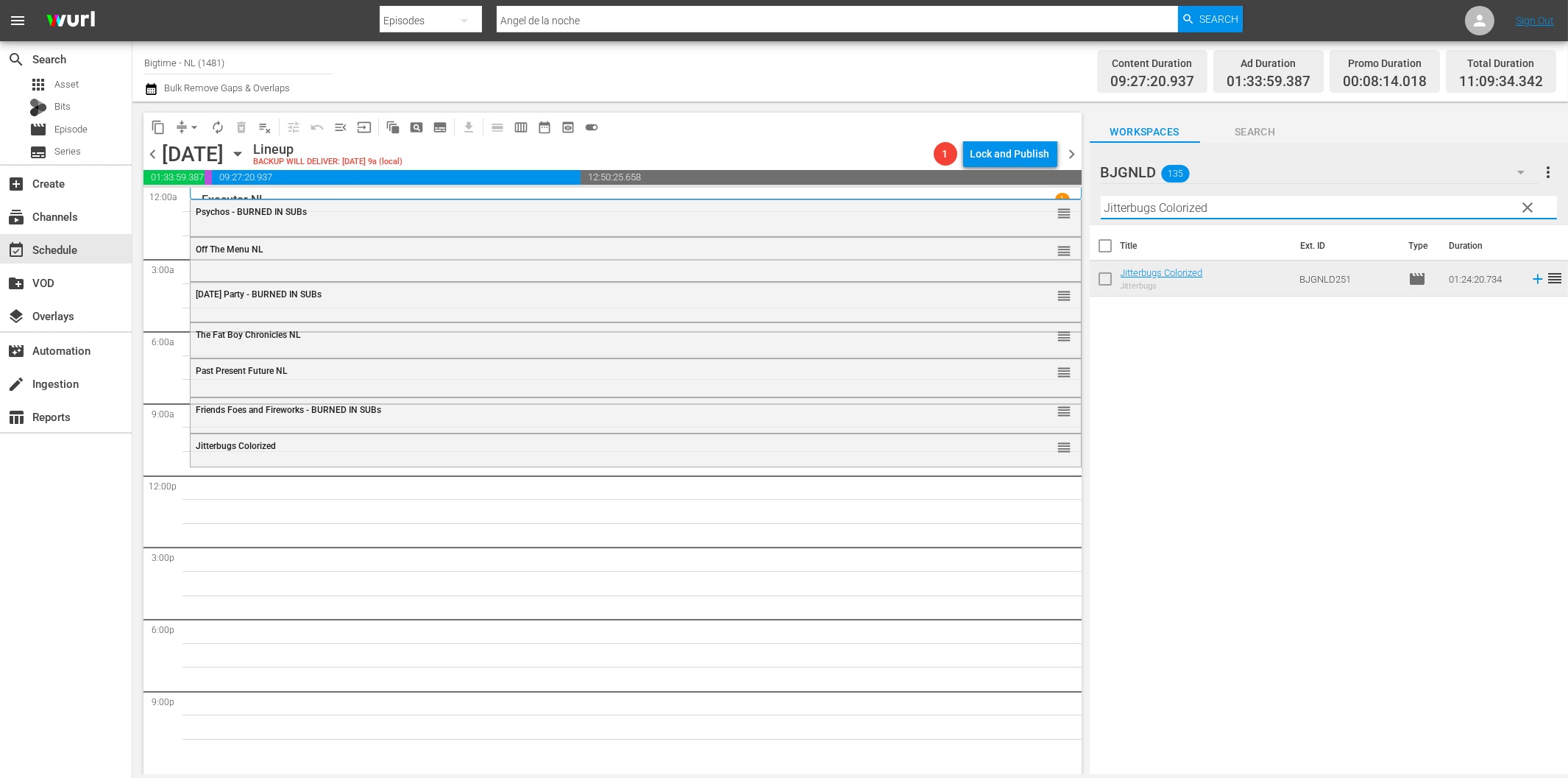
click at [1171, 211] on input "Jitterbugs Colorized" at bounding box center [1328, 207] width 456 height 24
paste input "The Map Reader"
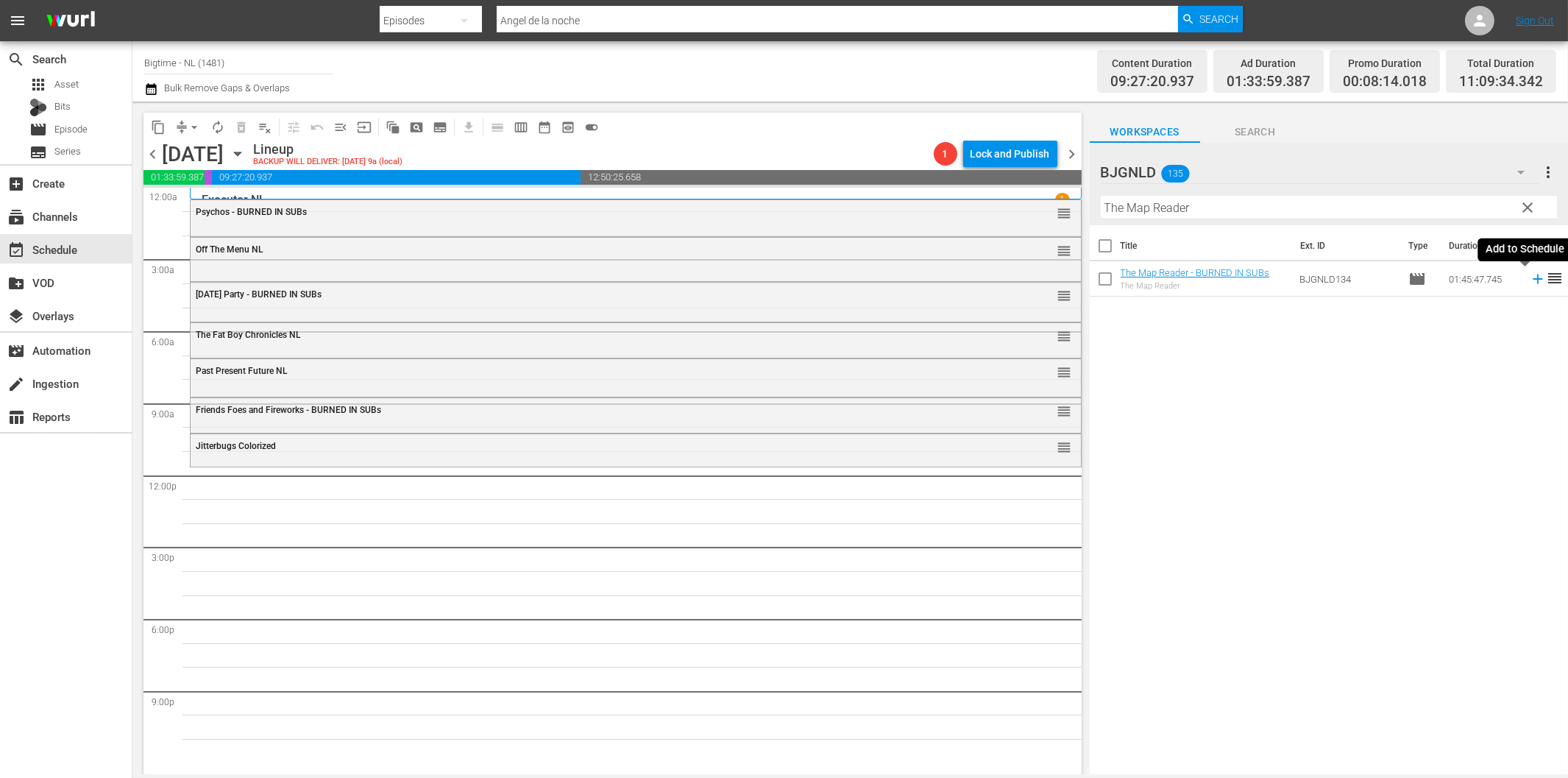
click at [1530, 277] on icon at bounding box center [1537, 279] width 16 height 16
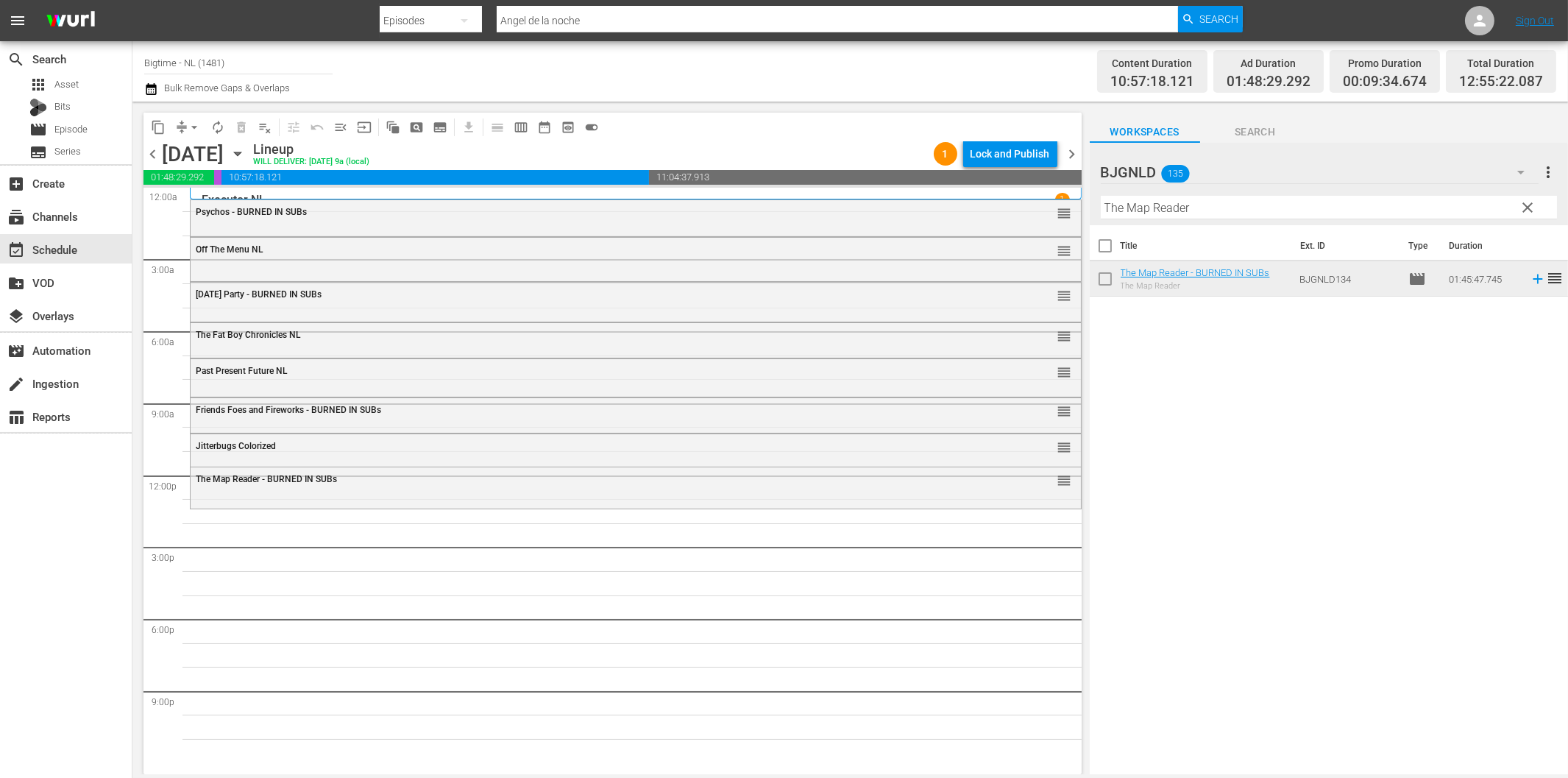
click at [1211, 214] on input "The Map Reader" at bounding box center [1328, 207] width 456 height 24
paste input "Woman in Green Colorized"
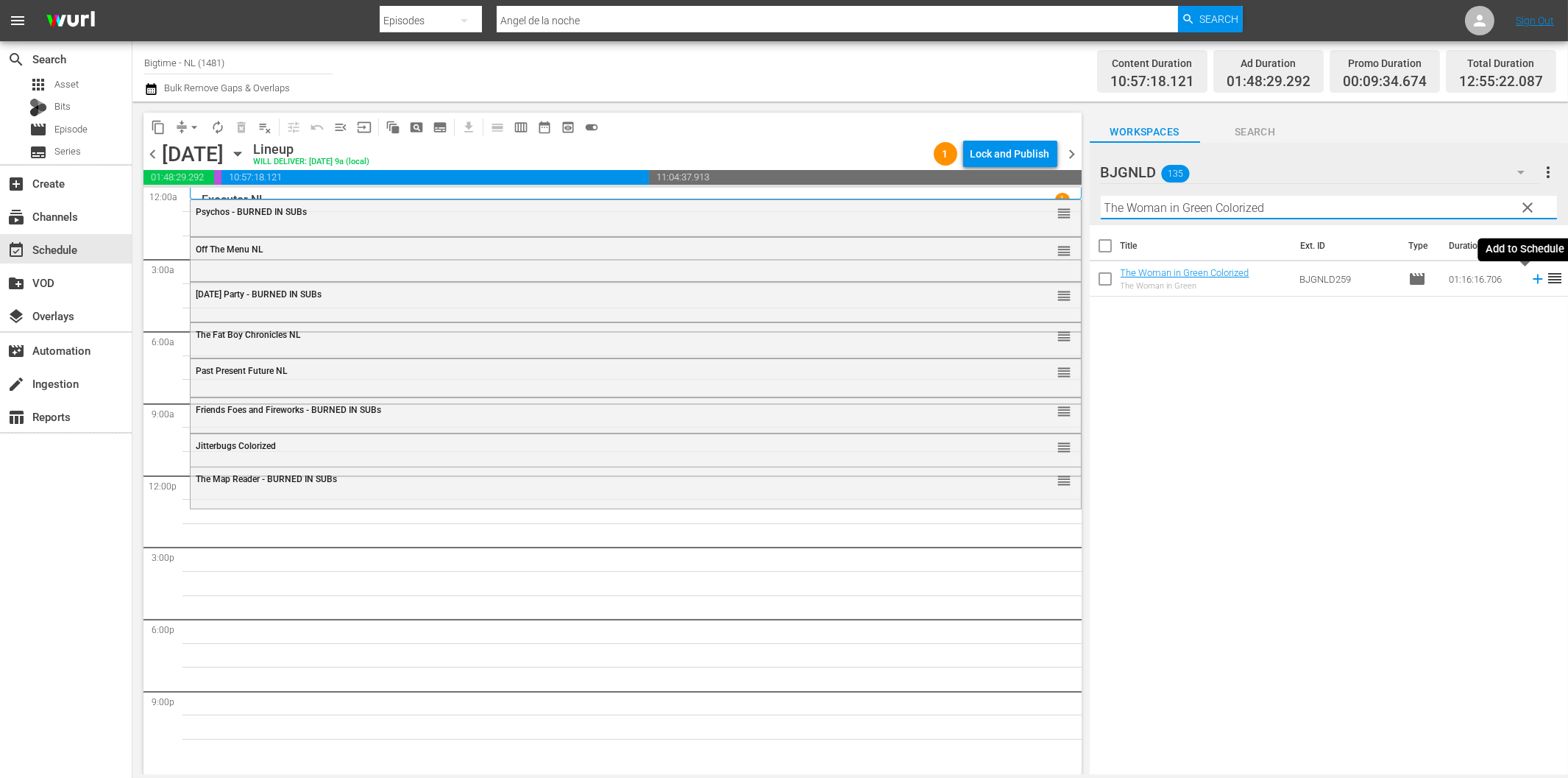
click at [1533, 280] on icon at bounding box center [1537, 279] width 9 height 9
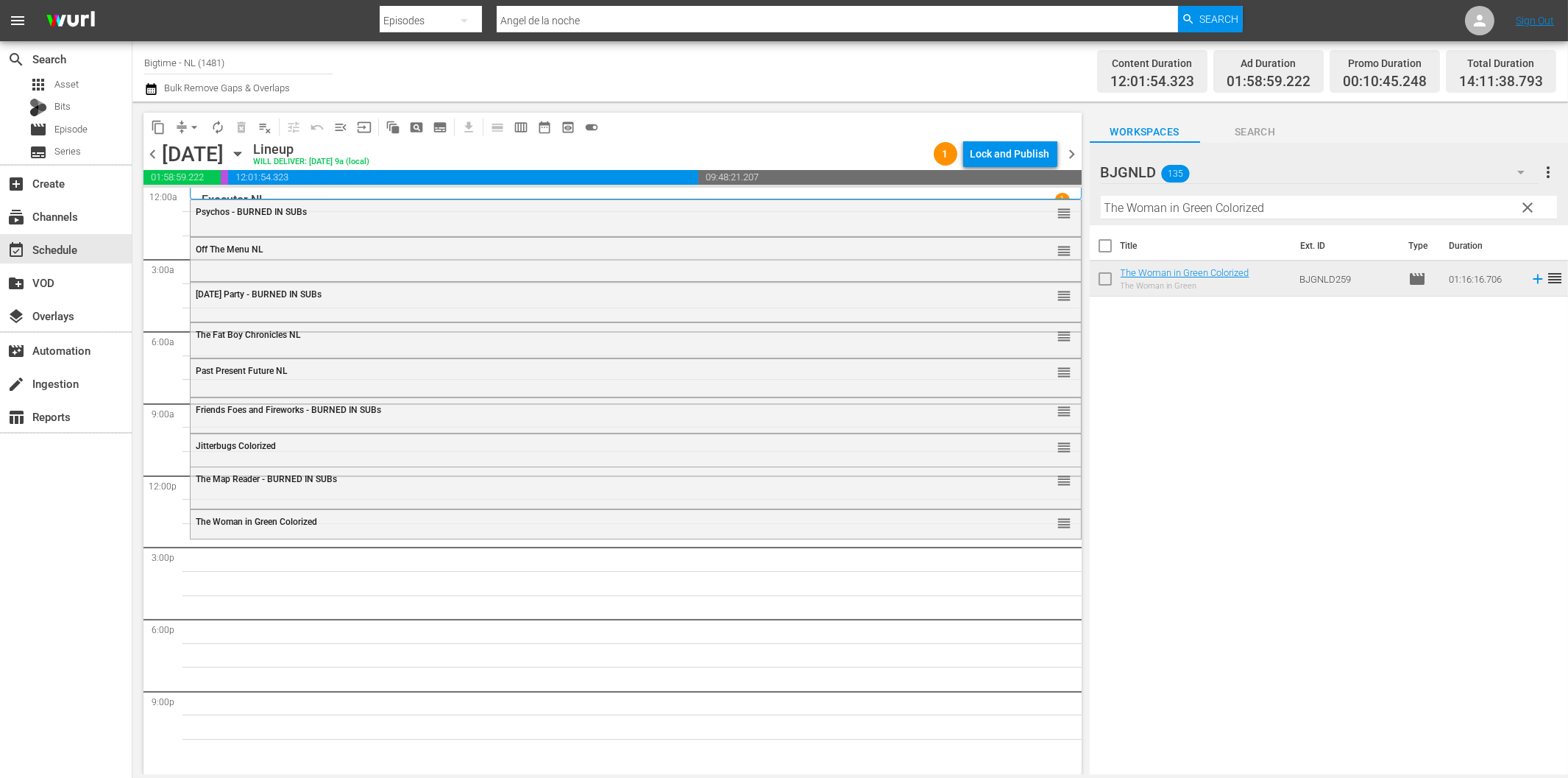
click at [1201, 207] on input "The Woman in Green Colorized" at bounding box center [1328, 207] width 456 height 24
paste input "Broke"
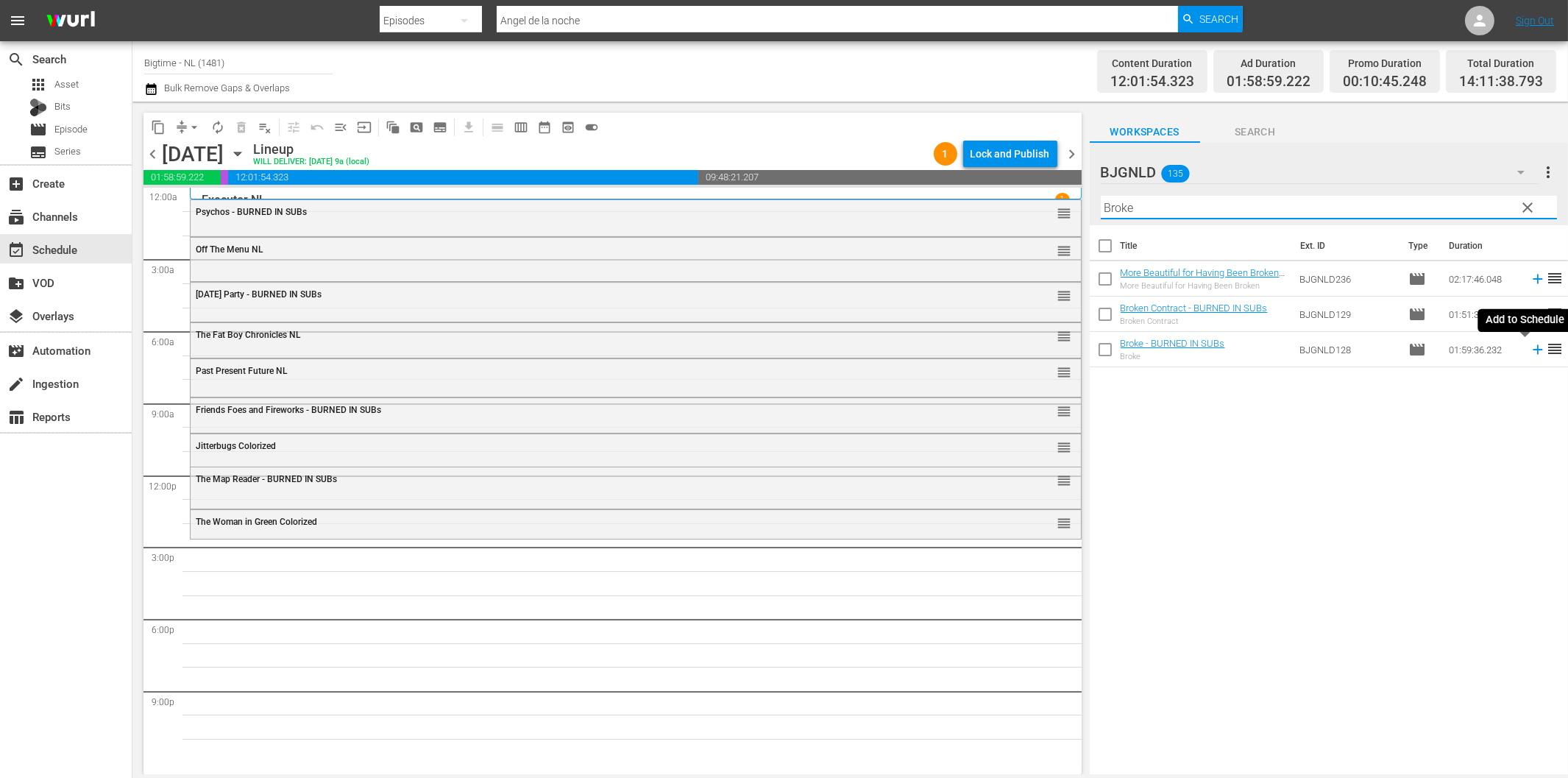
click at [1530, 353] on icon at bounding box center [1537, 349] width 16 height 16
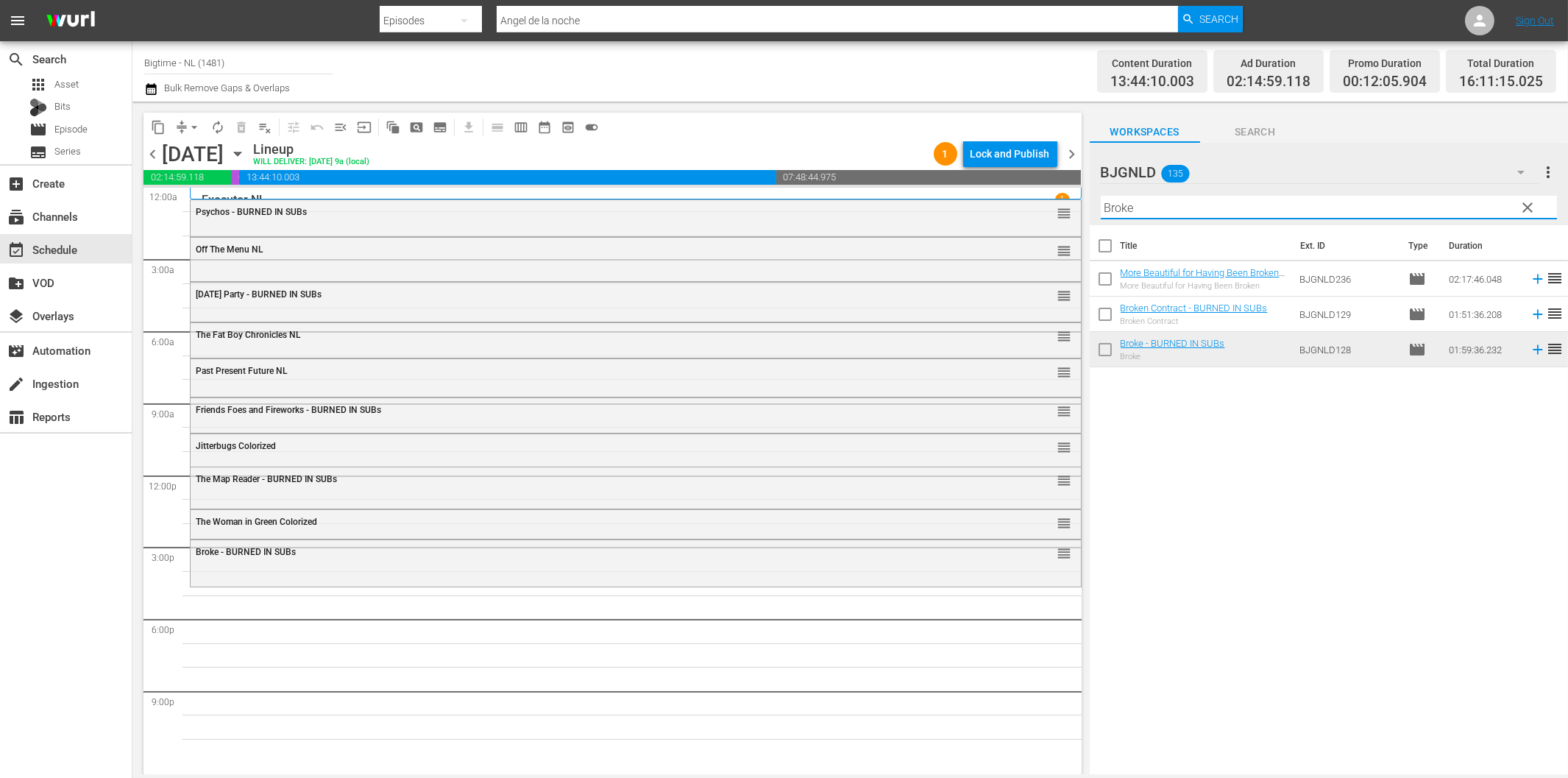
click at [1274, 215] on input "Broke" at bounding box center [1328, 207] width 456 height 24
paste input "Twic"
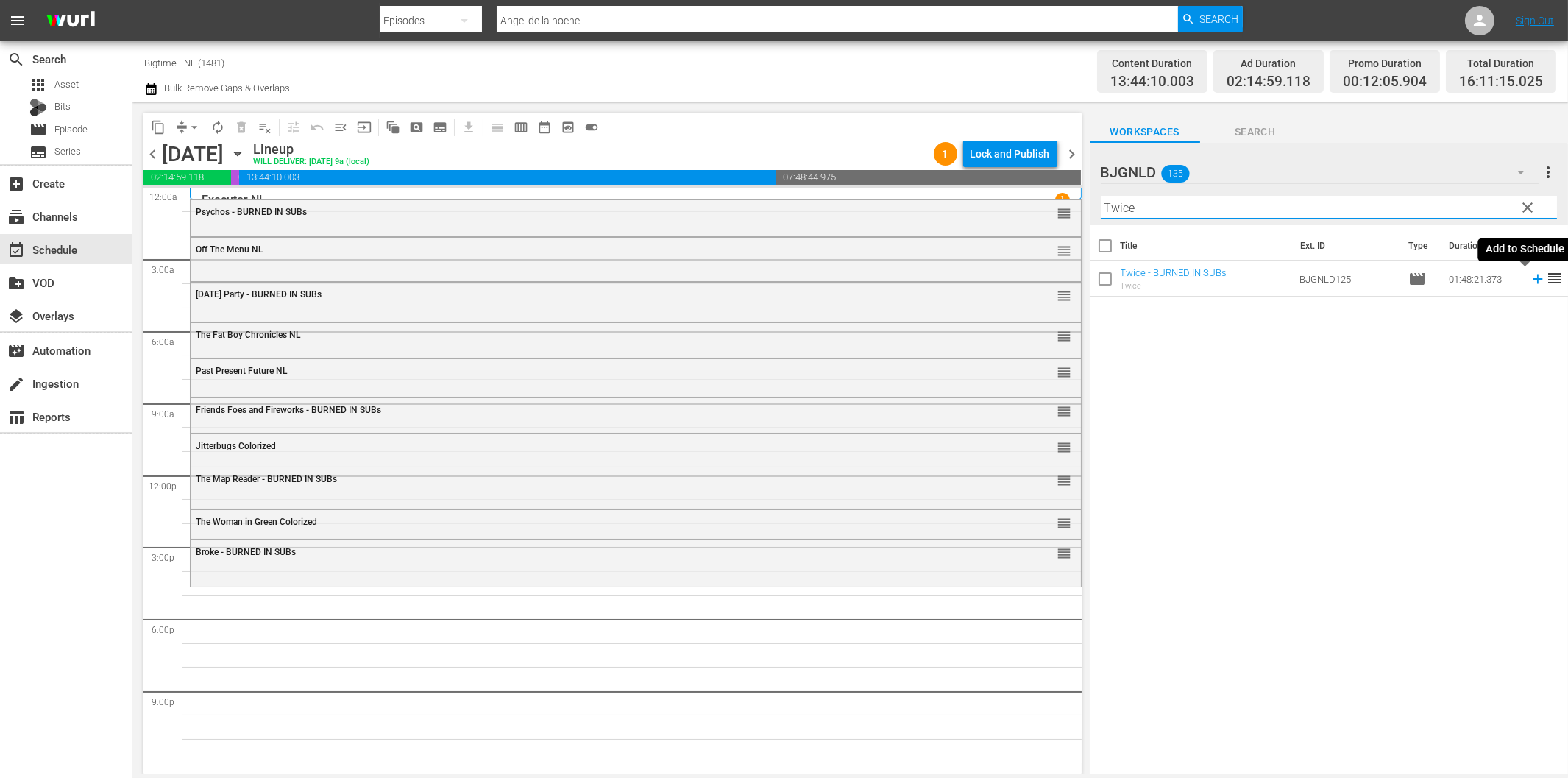
type input "Twice"
click at [1530, 284] on icon at bounding box center [1537, 279] width 16 height 16
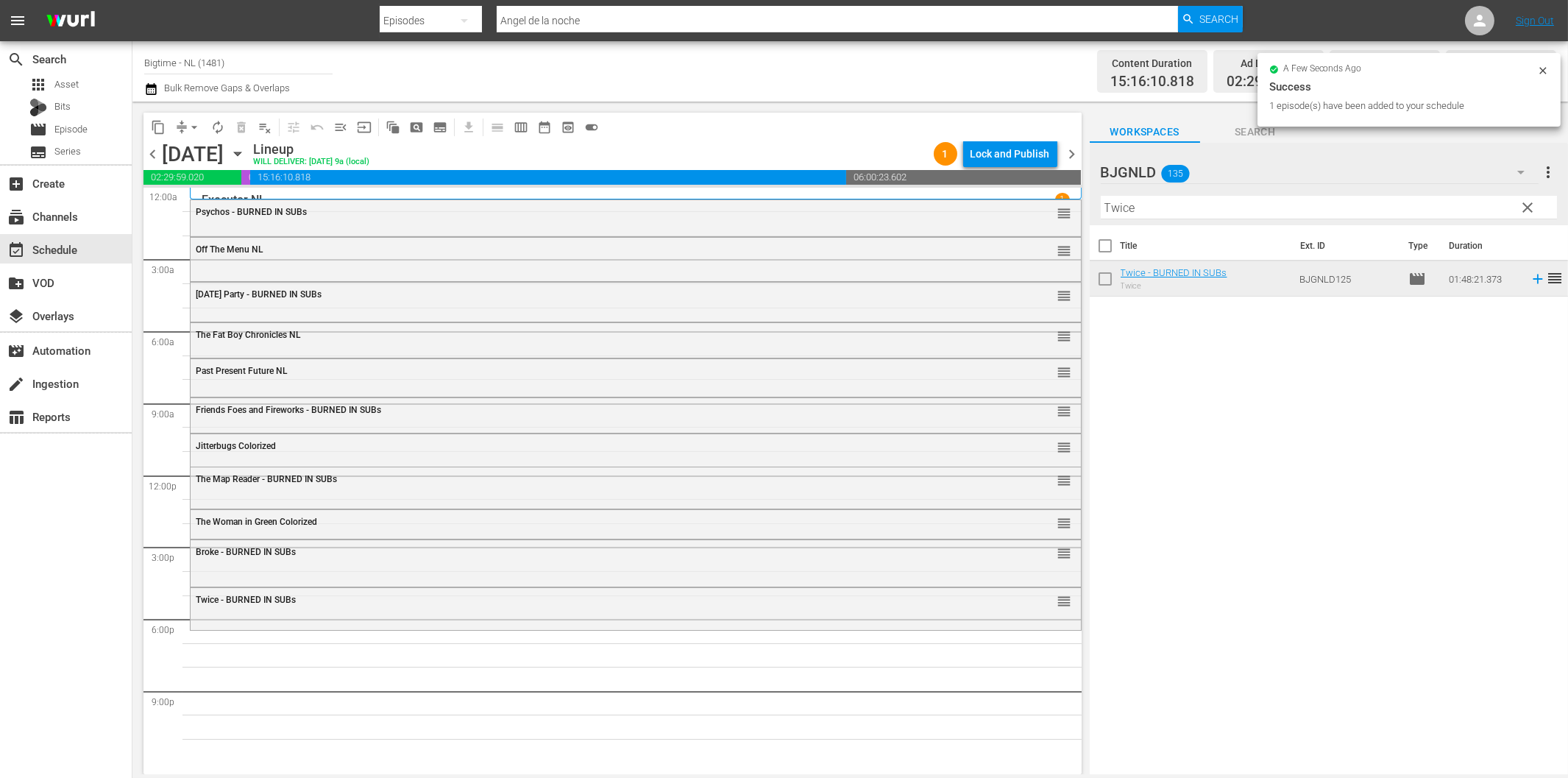
click at [1142, 191] on div at bounding box center [1157, 172] width 112 height 37
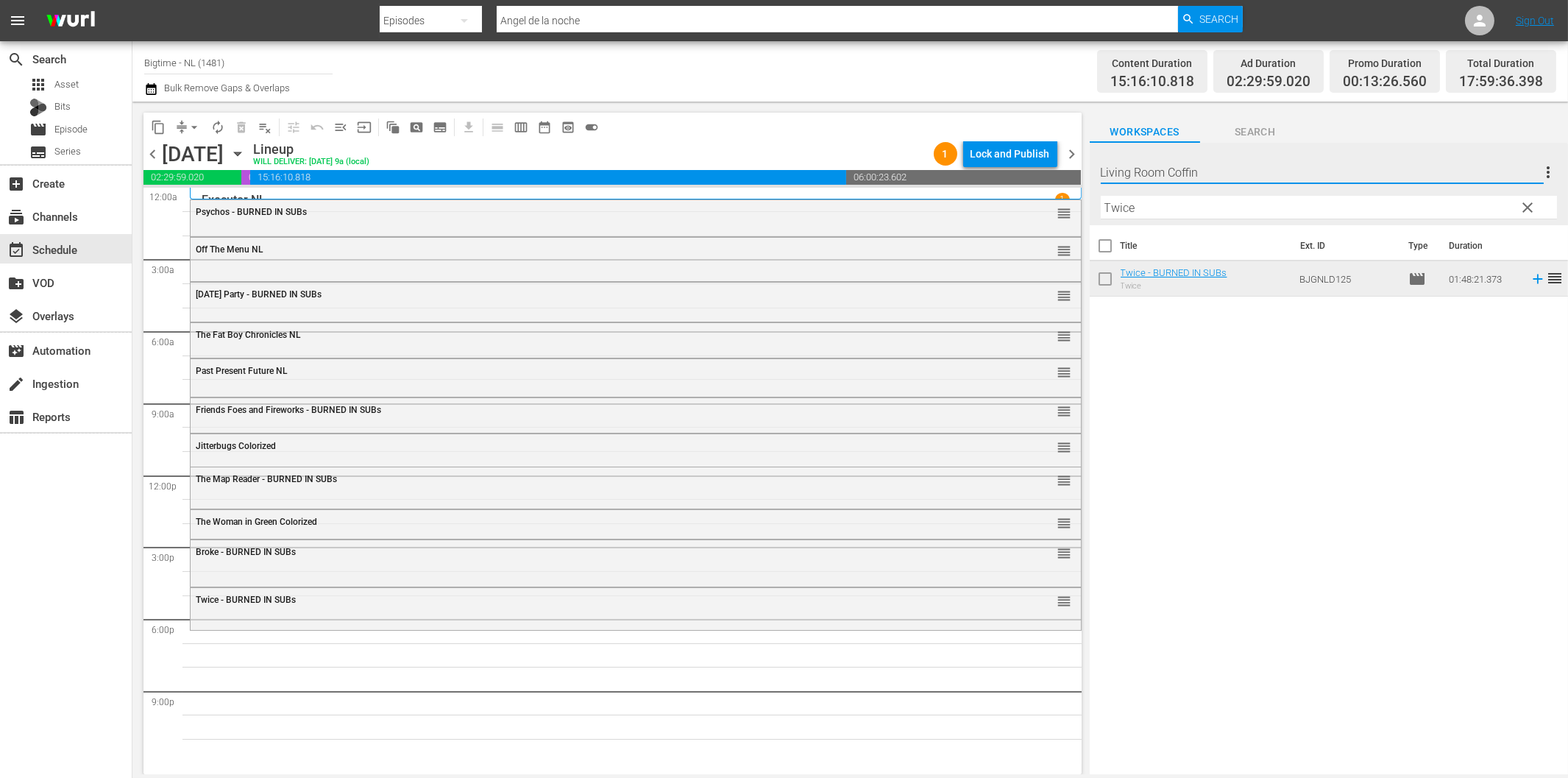
type input "BJGNLD"
click at [1209, 395] on div "Title Ext. ID Type Duration Twice - BURNED IN SUBs Twice BJGNLD125 movie 01:48:…" at bounding box center [1328, 500] width 478 height 551
click at [1266, 212] on input "Twice" at bounding box center [1328, 207] width 456 height 24
paste input "Living Room Coffin"
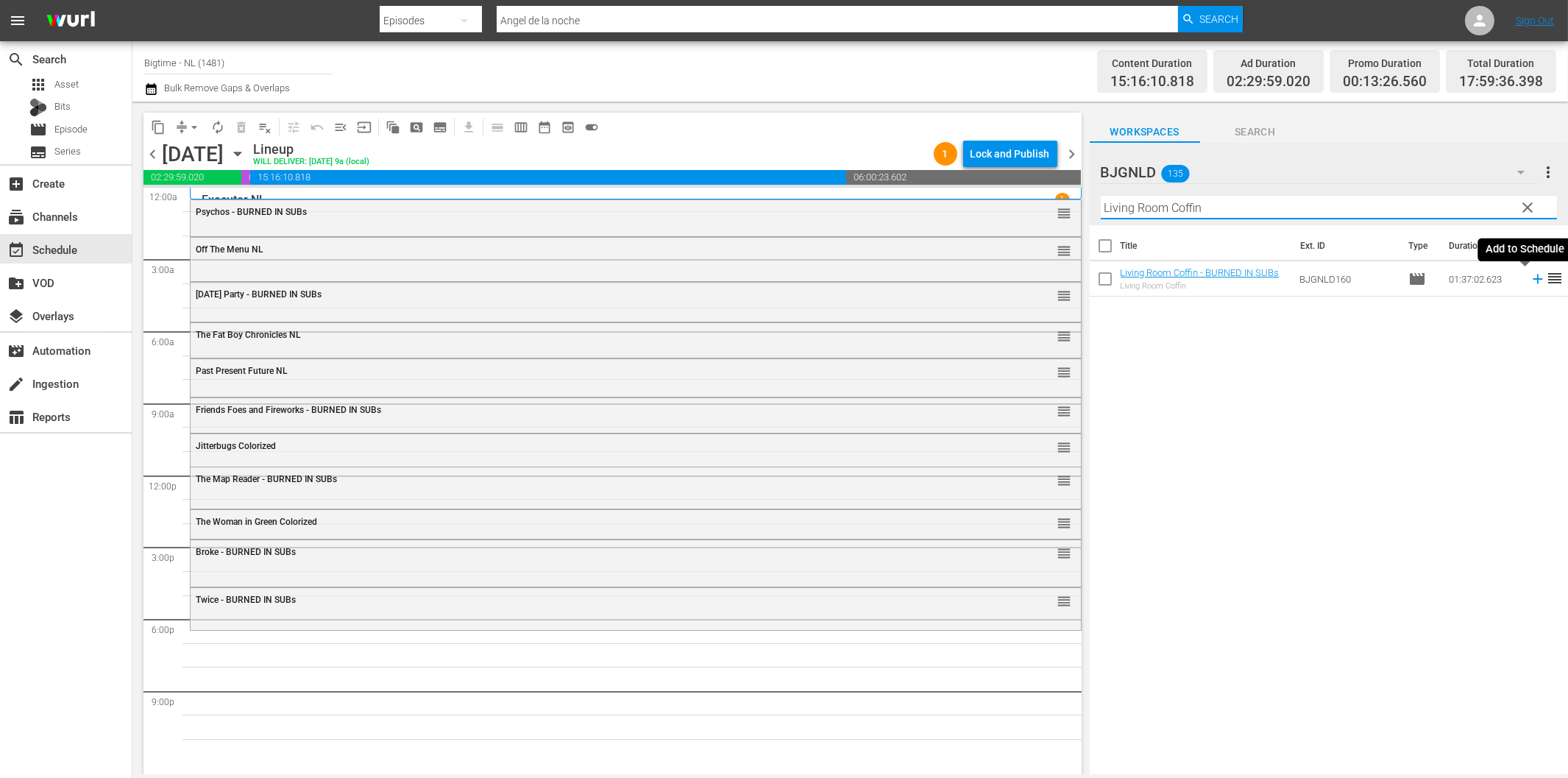
click at [1530, 278] on icon at bounding box center [1537, 279] width 16 height 16
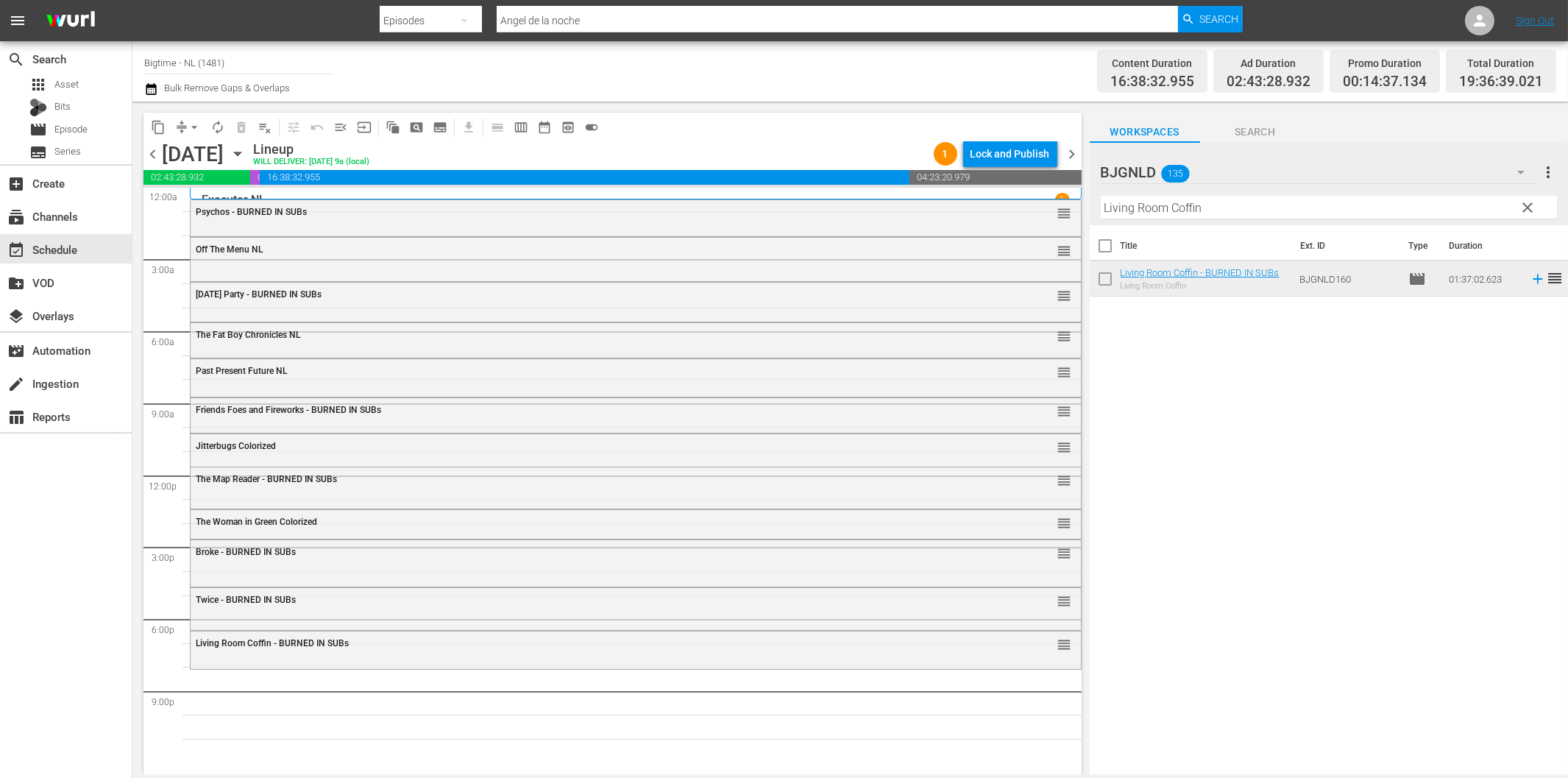
click at [1199, 207] on input "Living Room Coffin" at bounding box center [1328, 207] width 456 height 24
paste input "Death's Door"
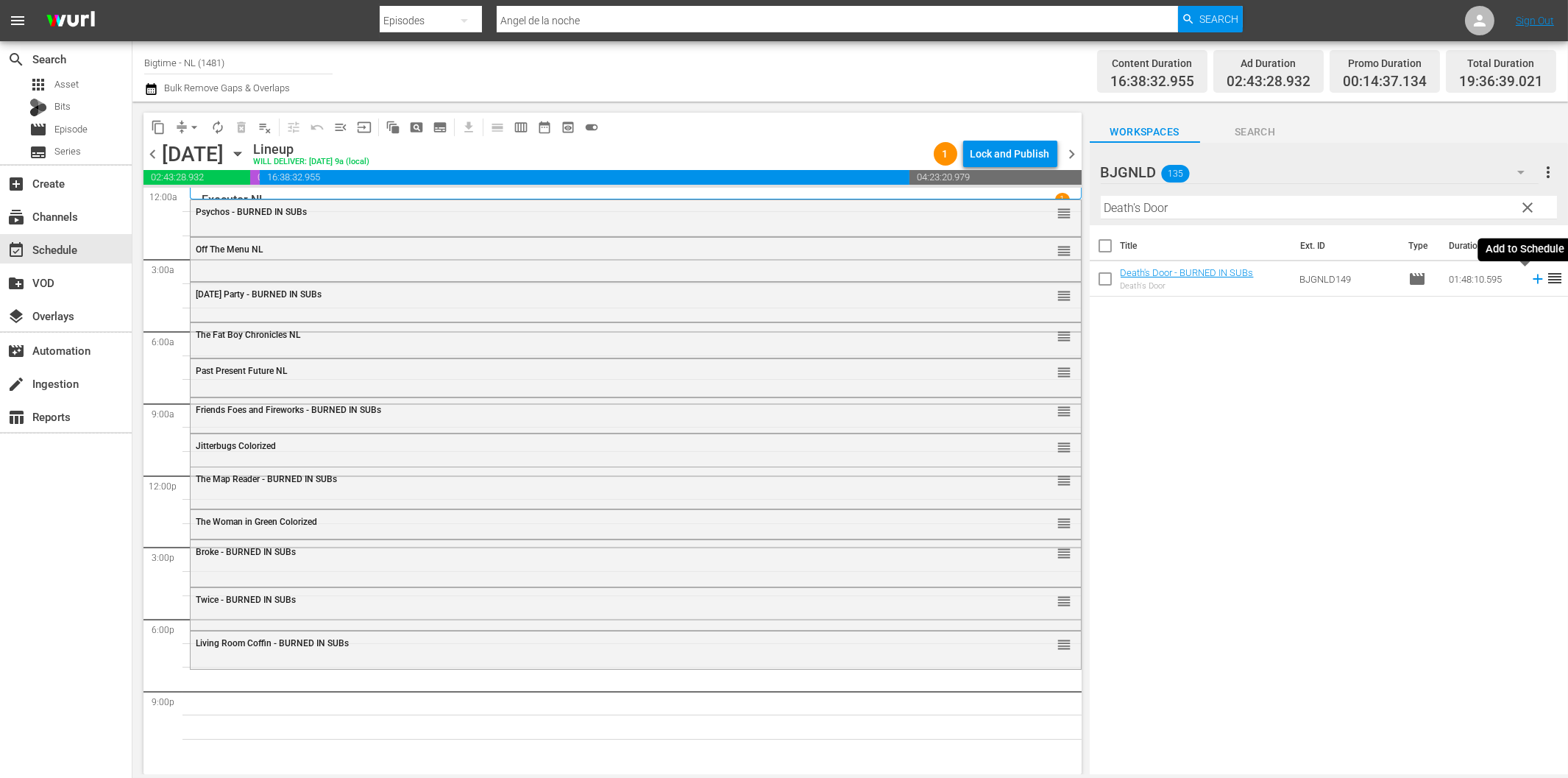
click at [1530, 281] on icon at bounding box center [1537, 279] width 16 height 16
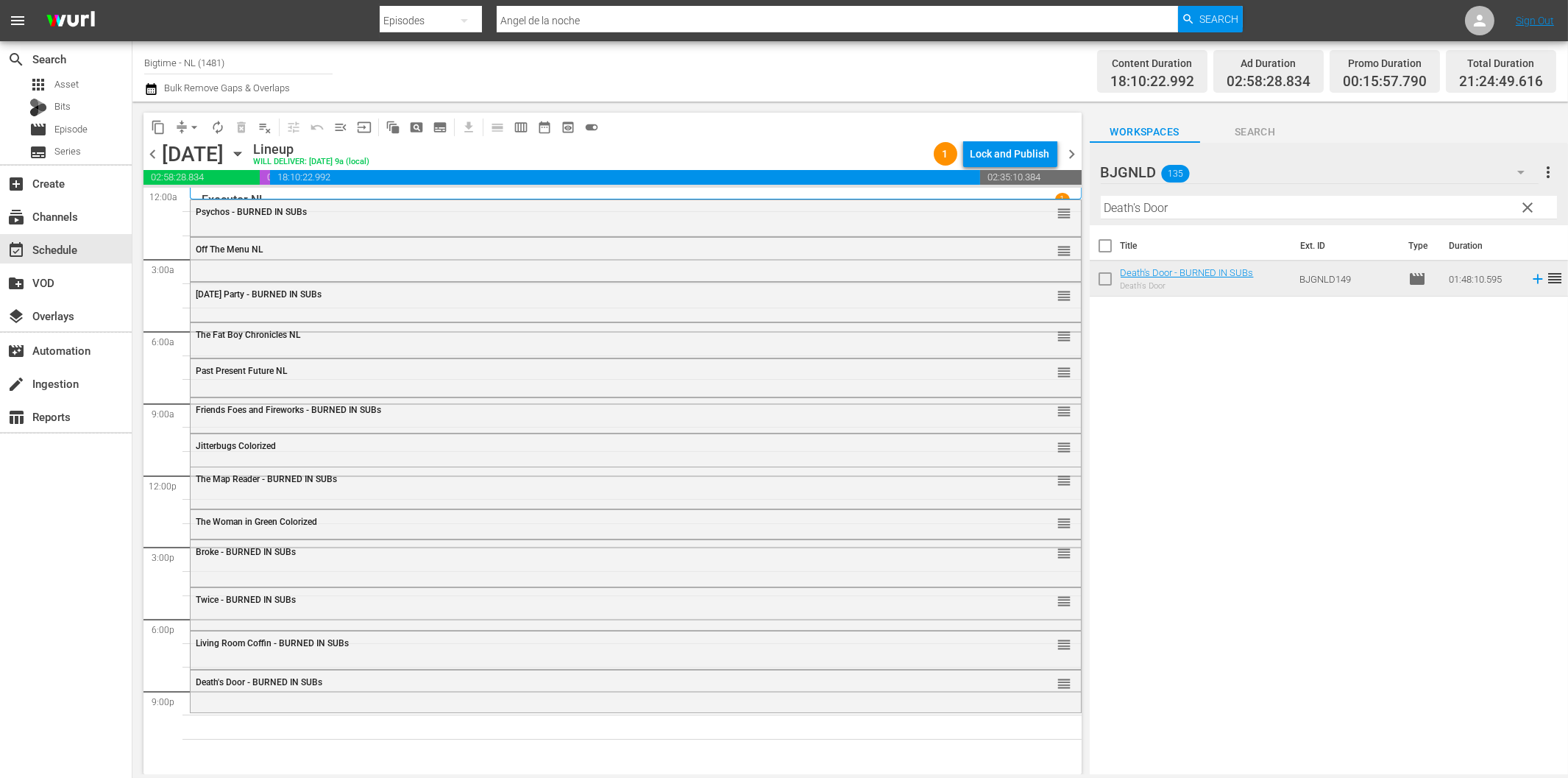
click at [1170, 223] on div "Filter by Title Death's Door" at bounding box center [1328, 208] width 456 height 36
click at [1182, 216] on input "Death's Door" at bounding box center [1328, 207] width 456 height 24
paste input "Mind Blown"
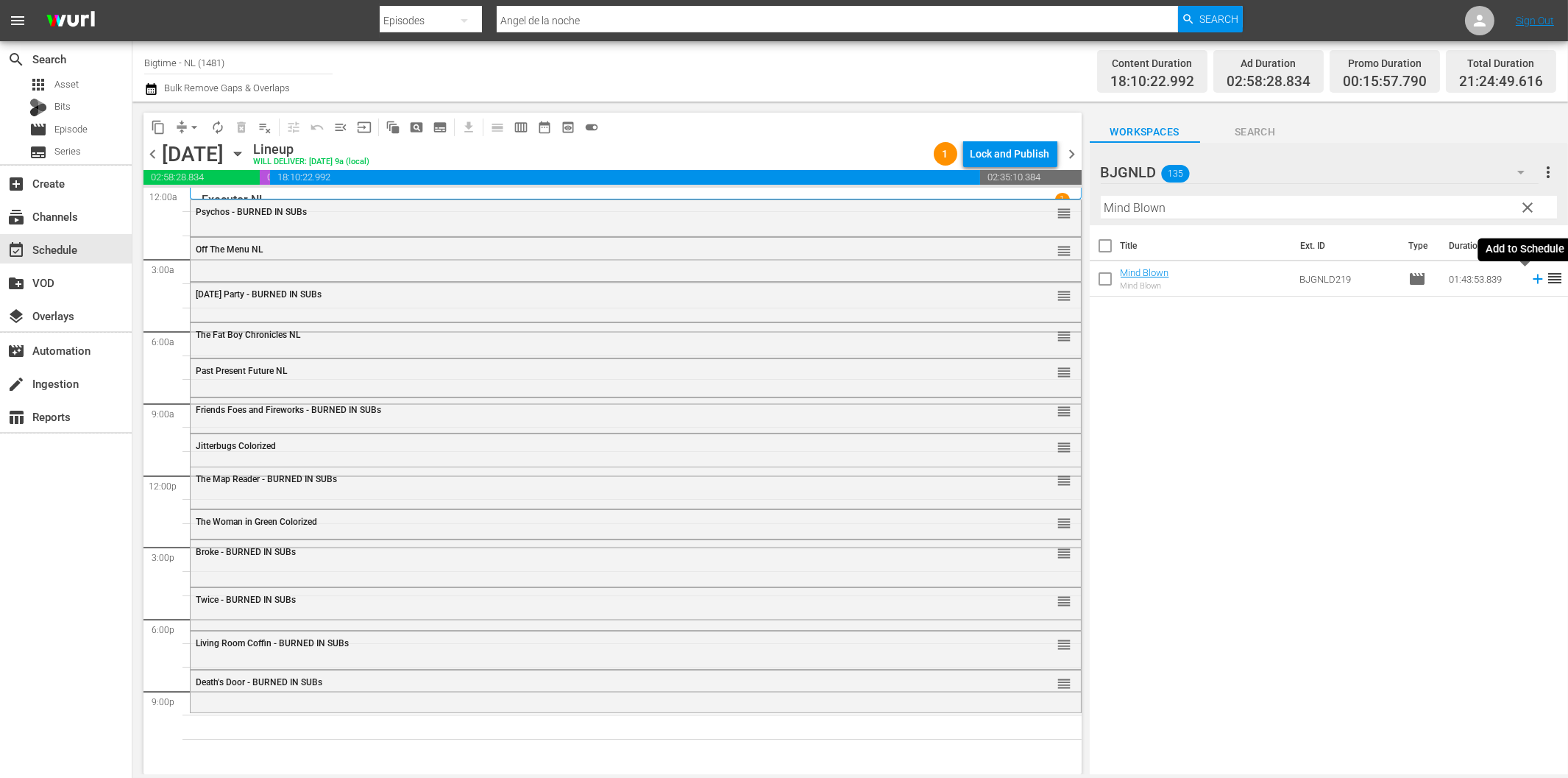
click at [1530, 280] on icon at bounding box center [1537, 279] width 16 height 16
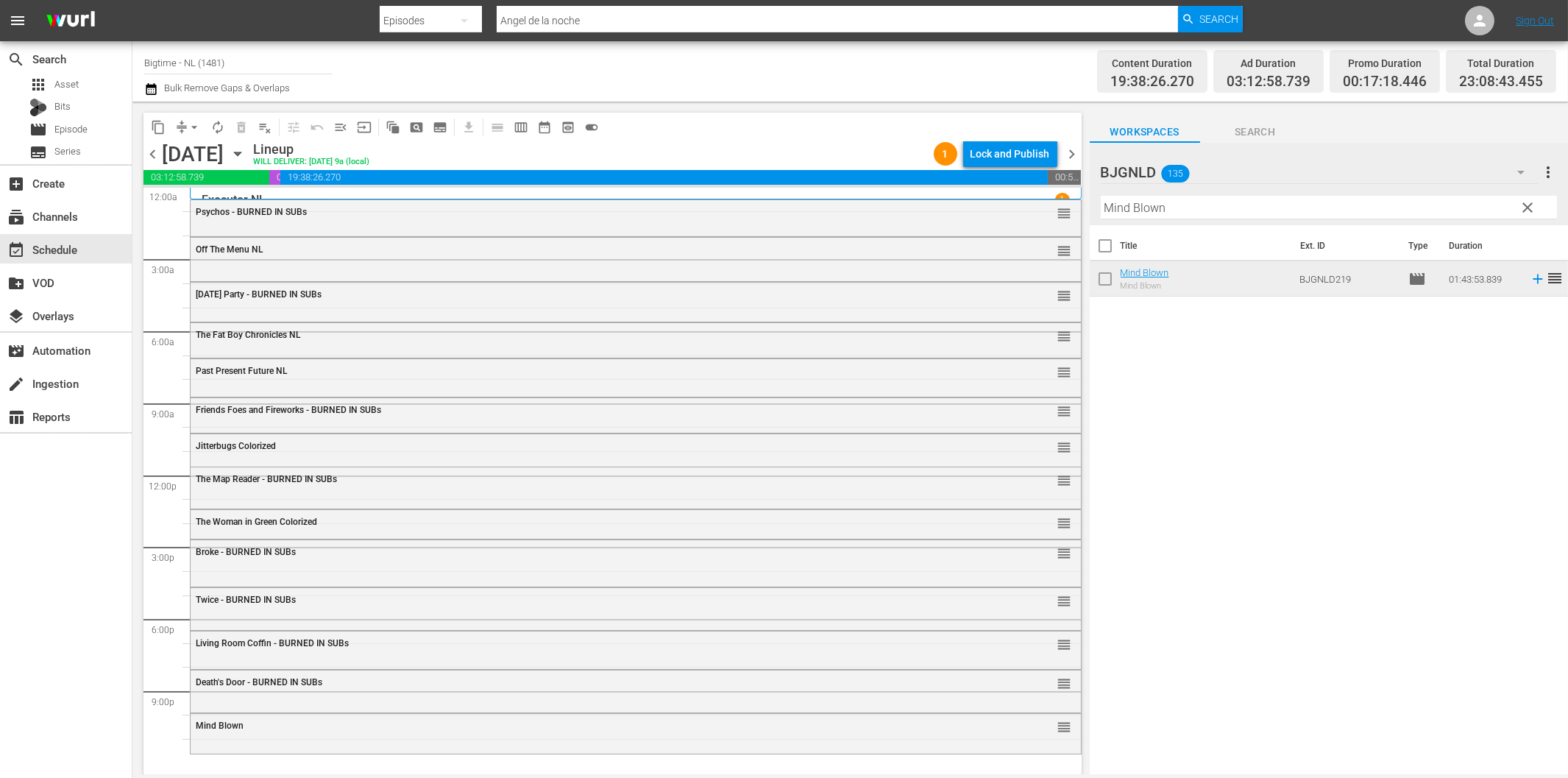
click at [1401, 219] on div "Filter by Title Mind Blown" at bounding box center [1328, 208] width 456 height 36
click at [1399, 210] on input "Mind Blown" at bounding box center [1328, 207] width 456 height 24
paste input "Stunt Games"
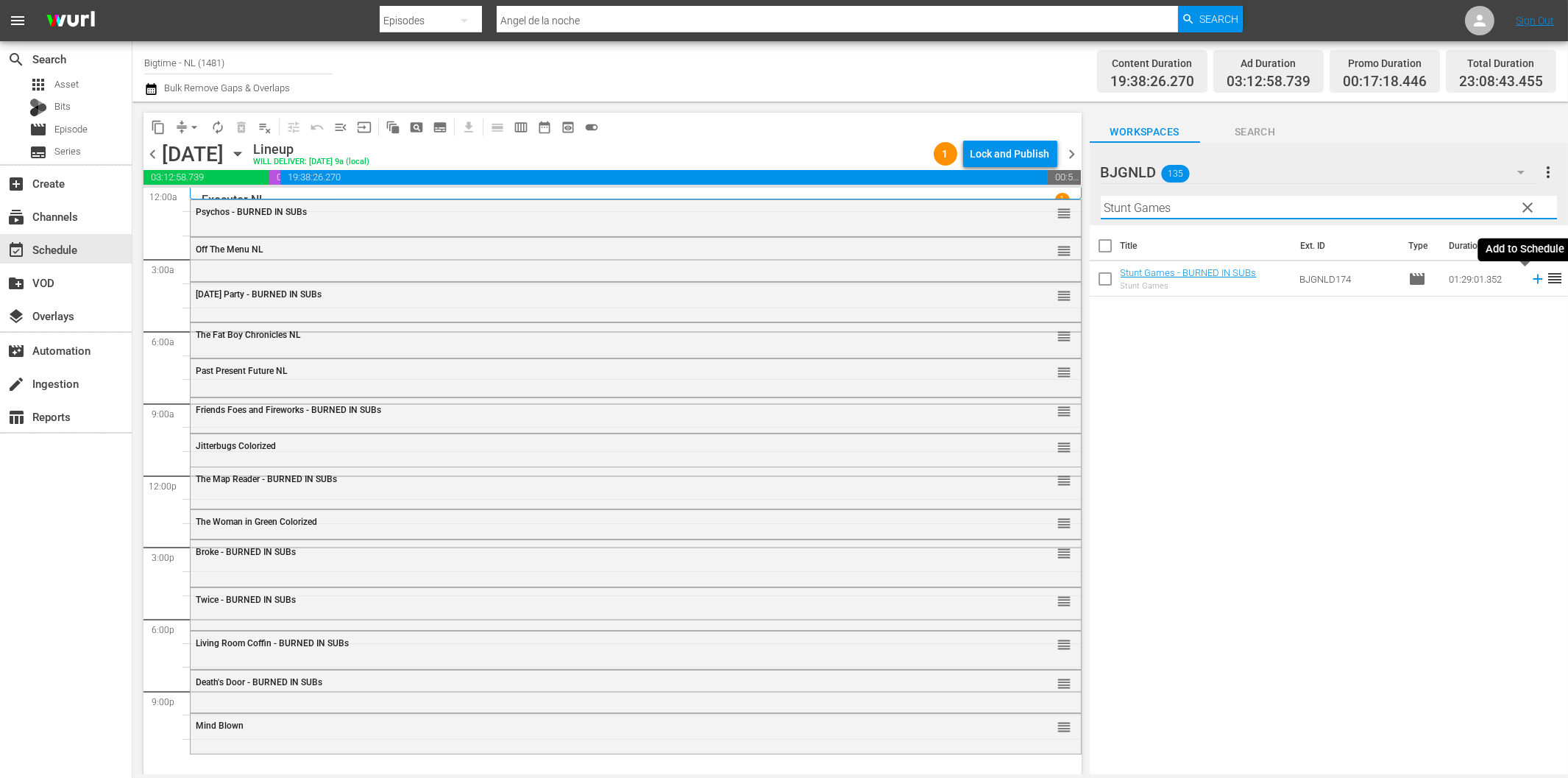
click at [1530, 280] on icon at bounding box center [1537, 279] width 16 height 16
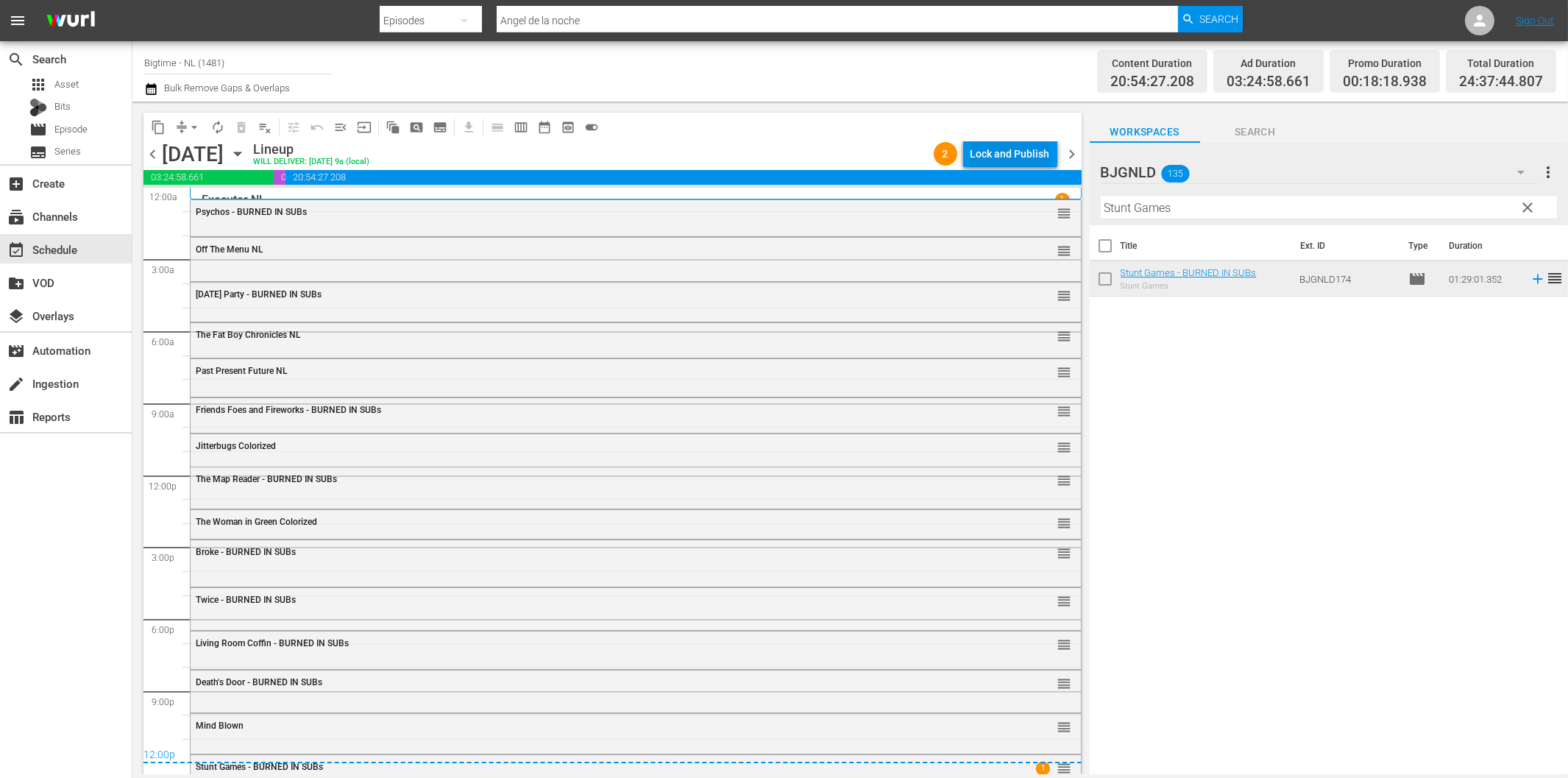
click at [1010, 153] on div "Lock and Publish" at bounding box center [1011, 153] width 80 height 26
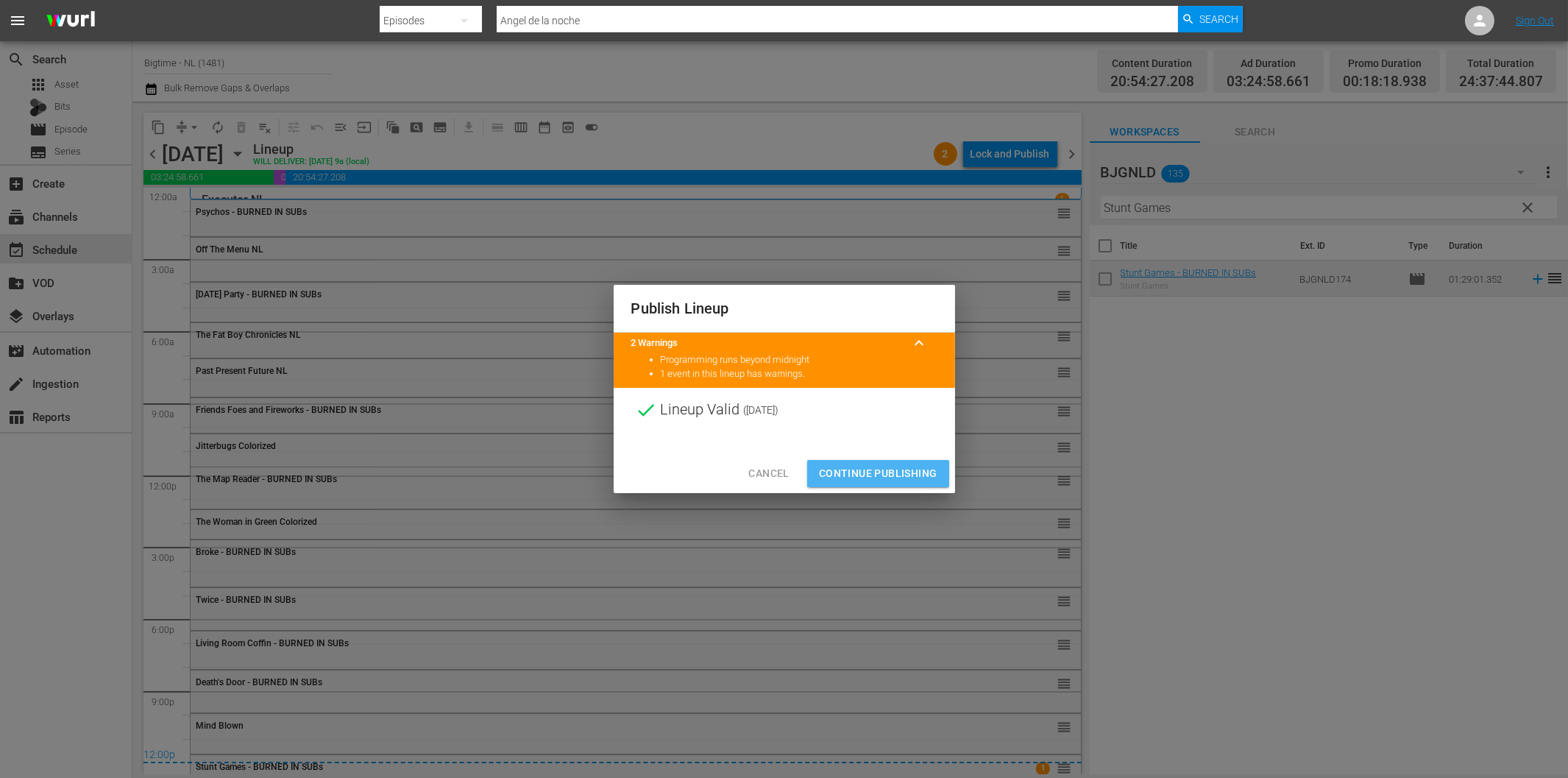
click at [892, 473] on span "Continue Publishing" at bounding box center [877, 474] width 118 height 19
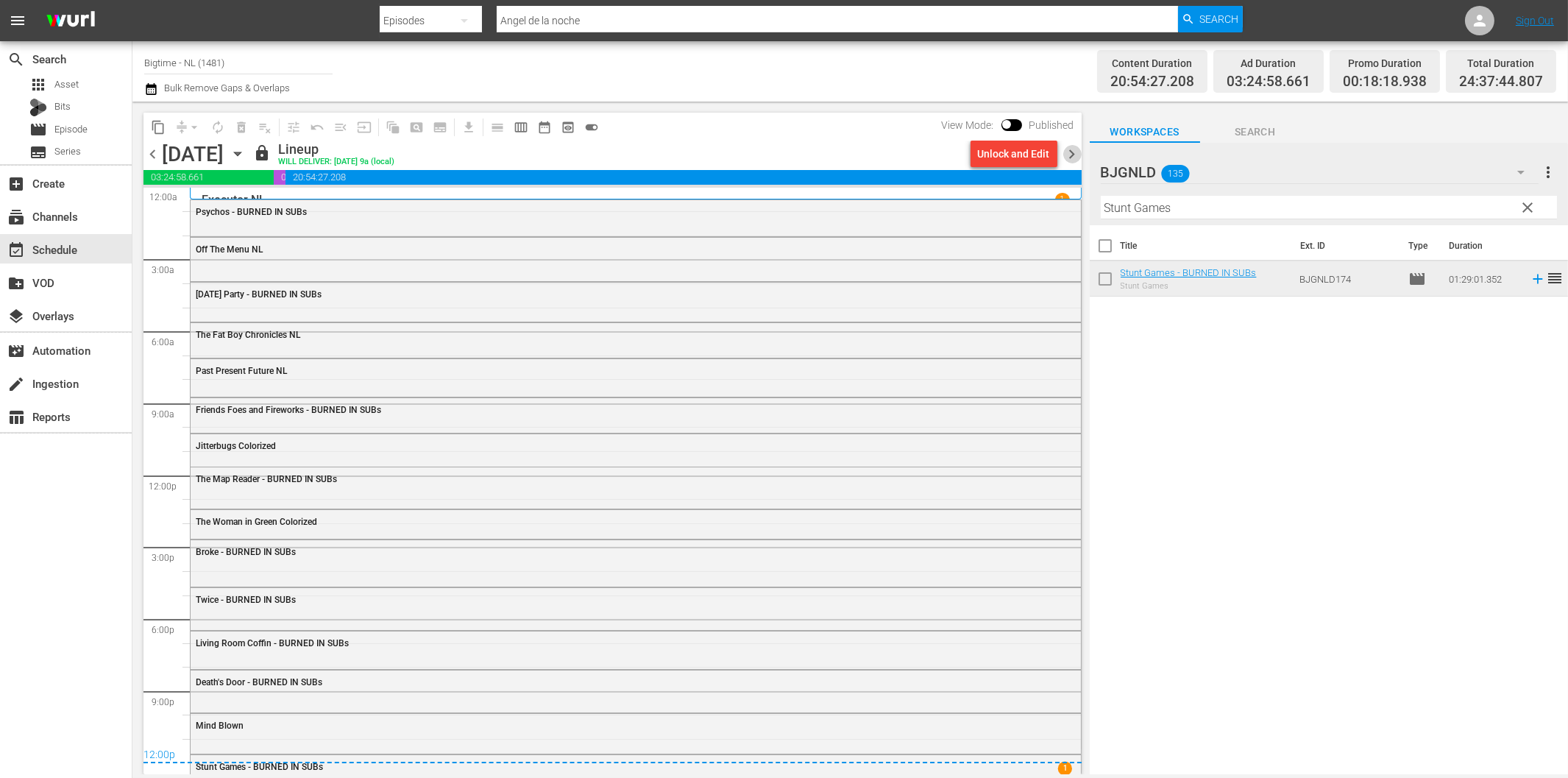
click at [1074, 153] on span "chevron_right" at bounding box center [1073, 155] width 19 height 19
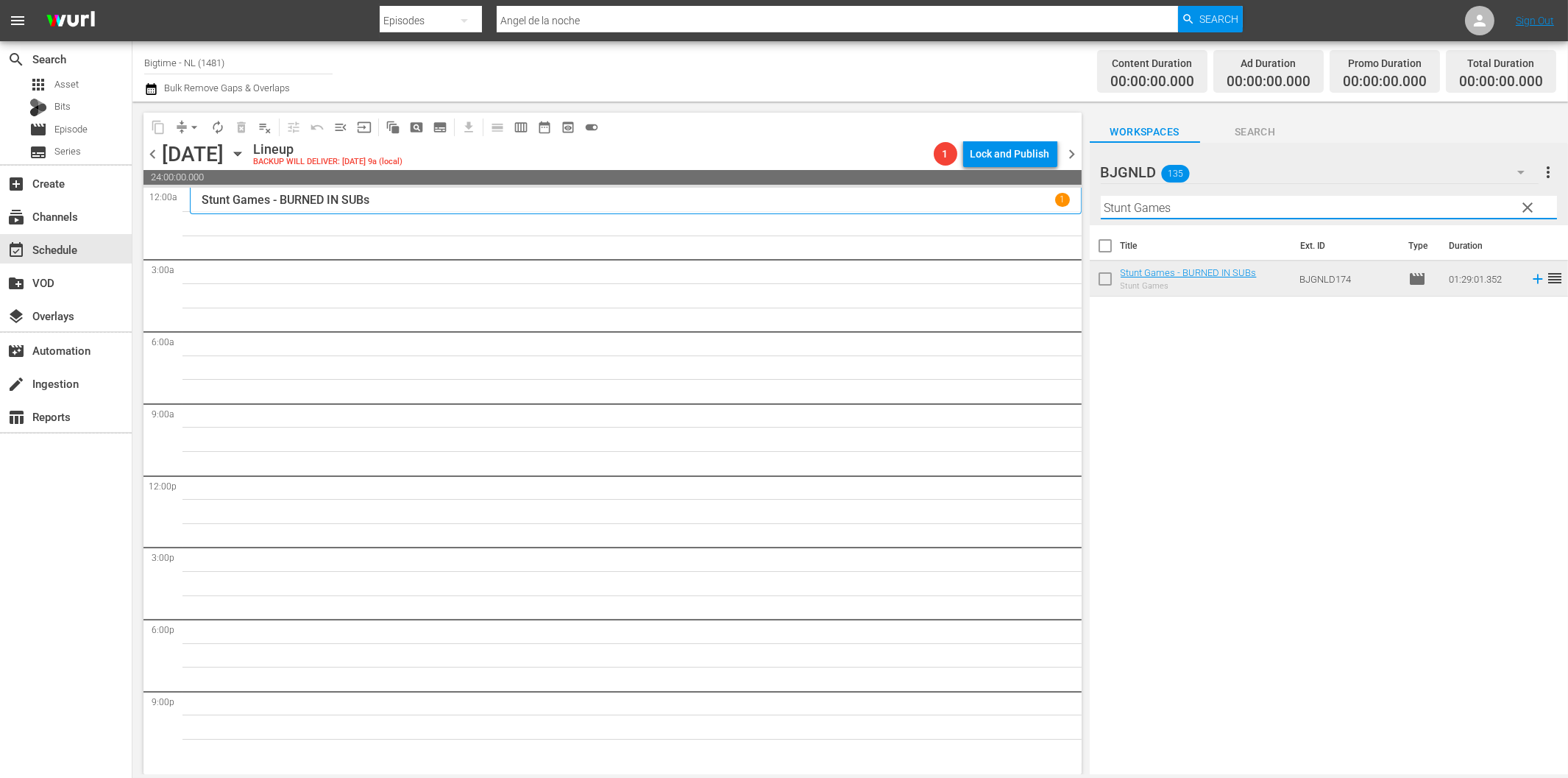
click at [1149, 206] on input "Stunt Games" at bounding box center [1328, 207] width 456 height 24
paste input "Bad People"
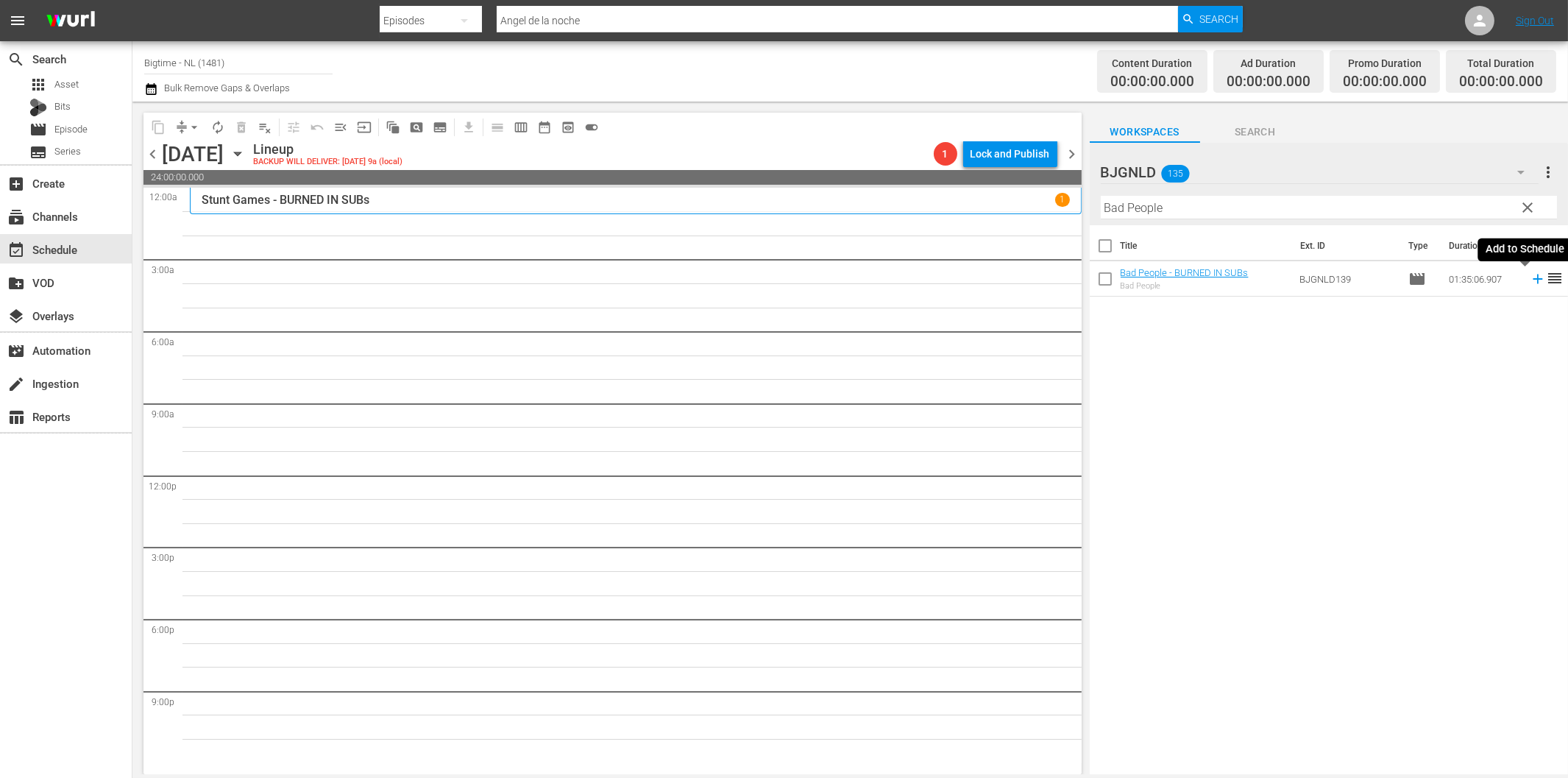
click at [1530, 278] on icon at bounding box center [1537, 279] width 16 height 16
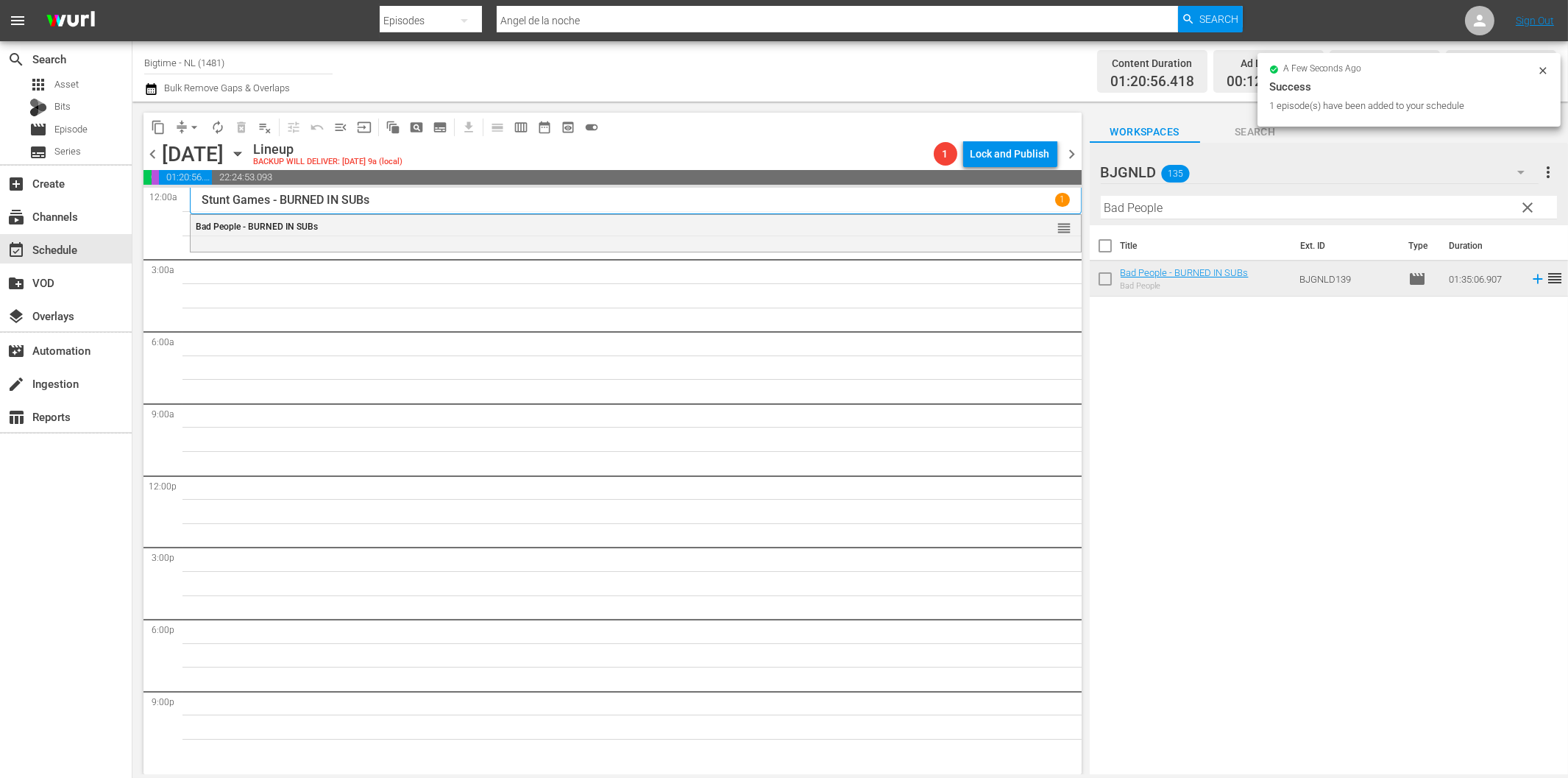
click at [1115, 213] on input "Bad People" at bounding box center [1328, 207] width 456 height 24
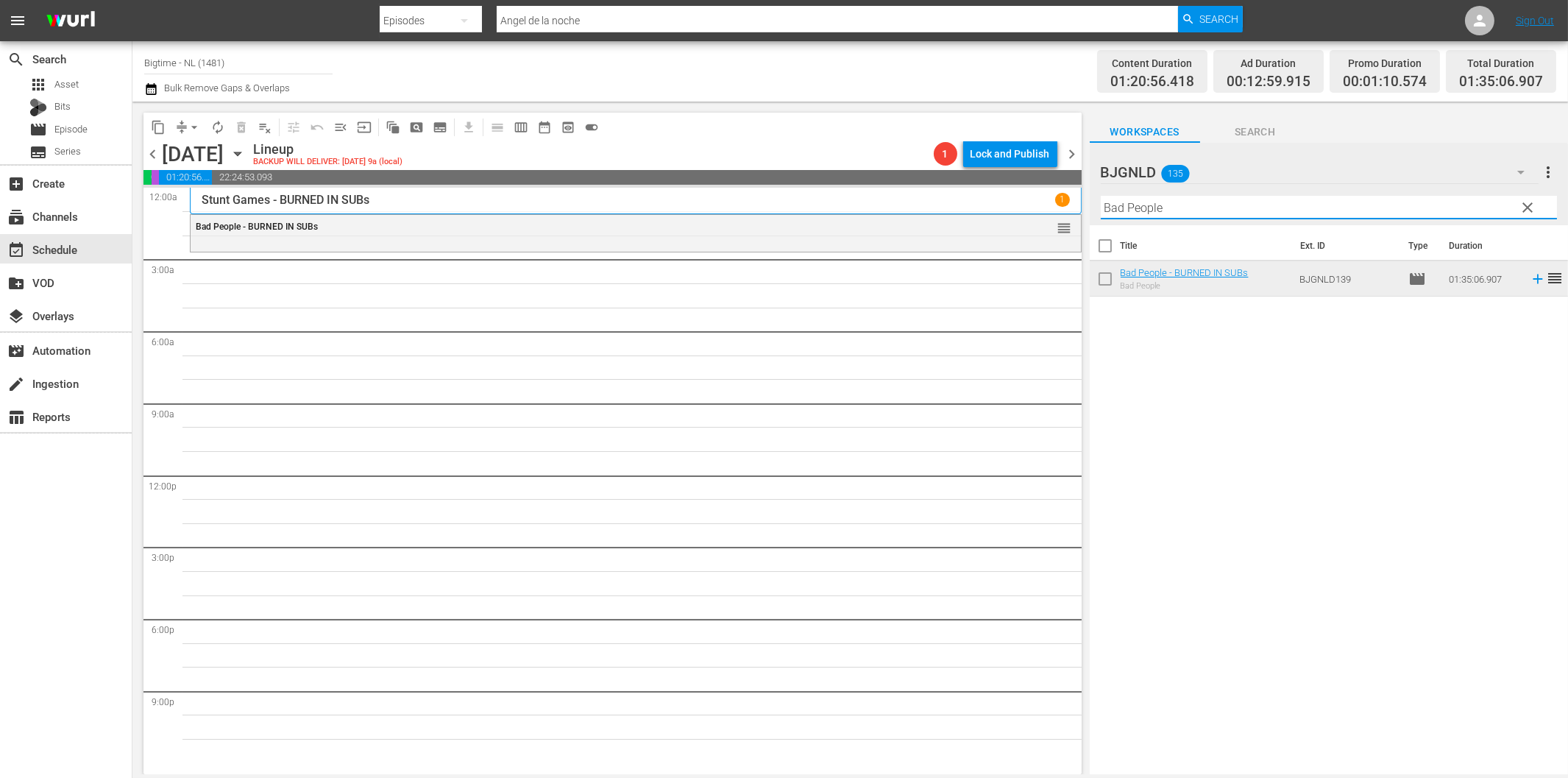
paste input "All About [PERSON_NAME]"
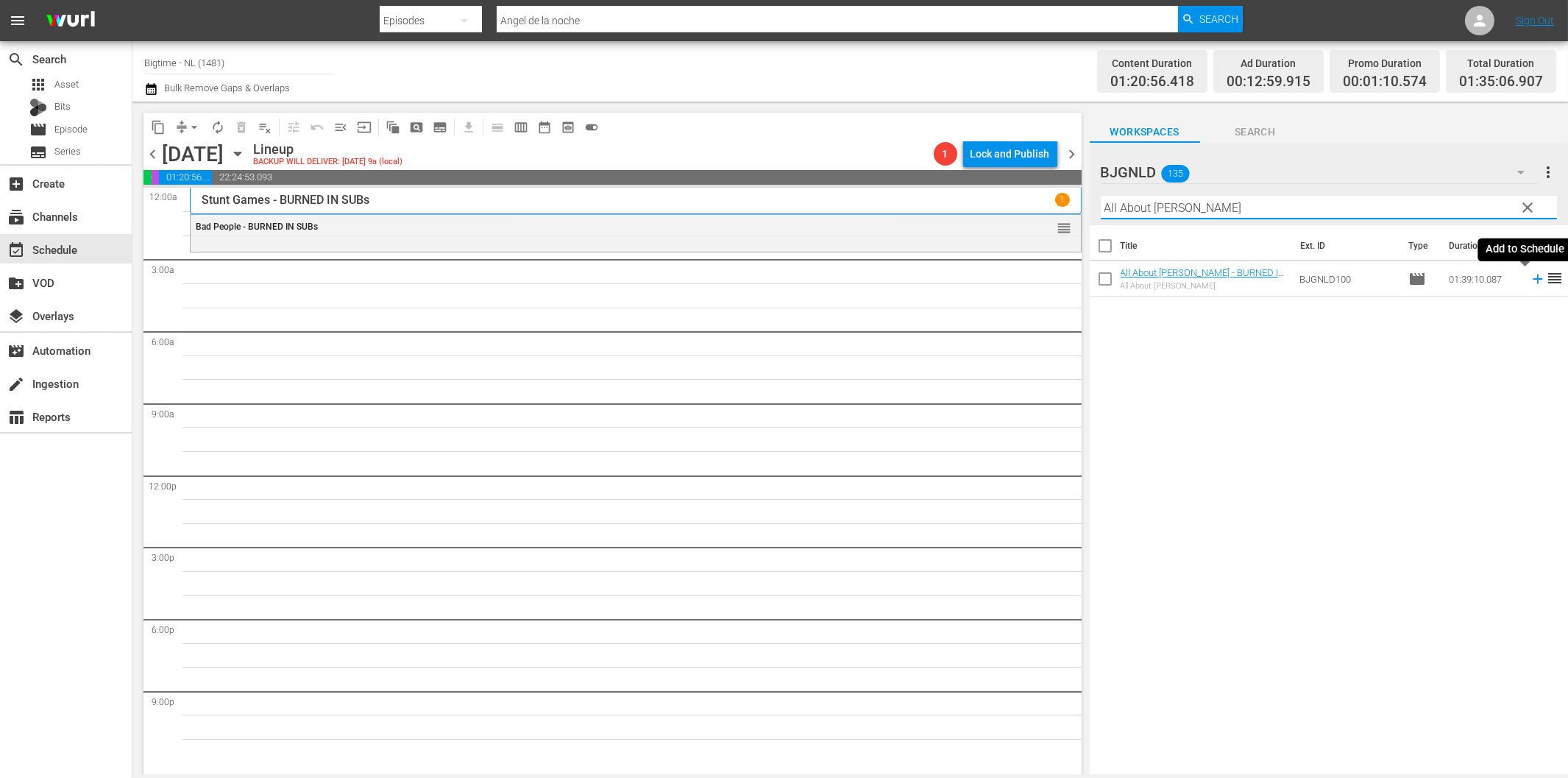
click at [1530, 282] on icon at bounding box center [1537, 279] width 16 height 16
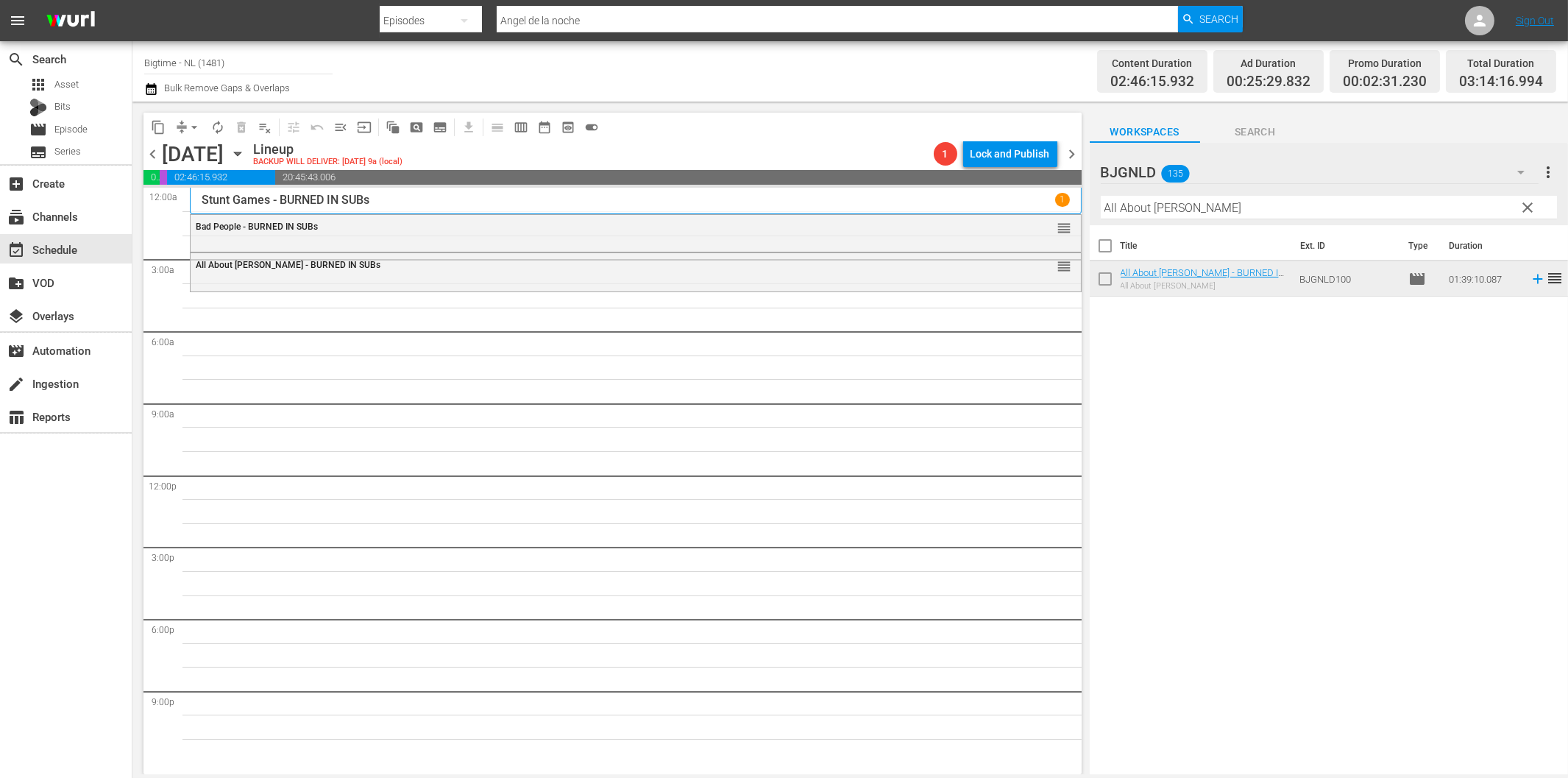
click at [1212, 211] on input "All About [PERSON_NAME]" at bounding box center [1328, 207] width 456 height 24
paste input "Broken Contract"
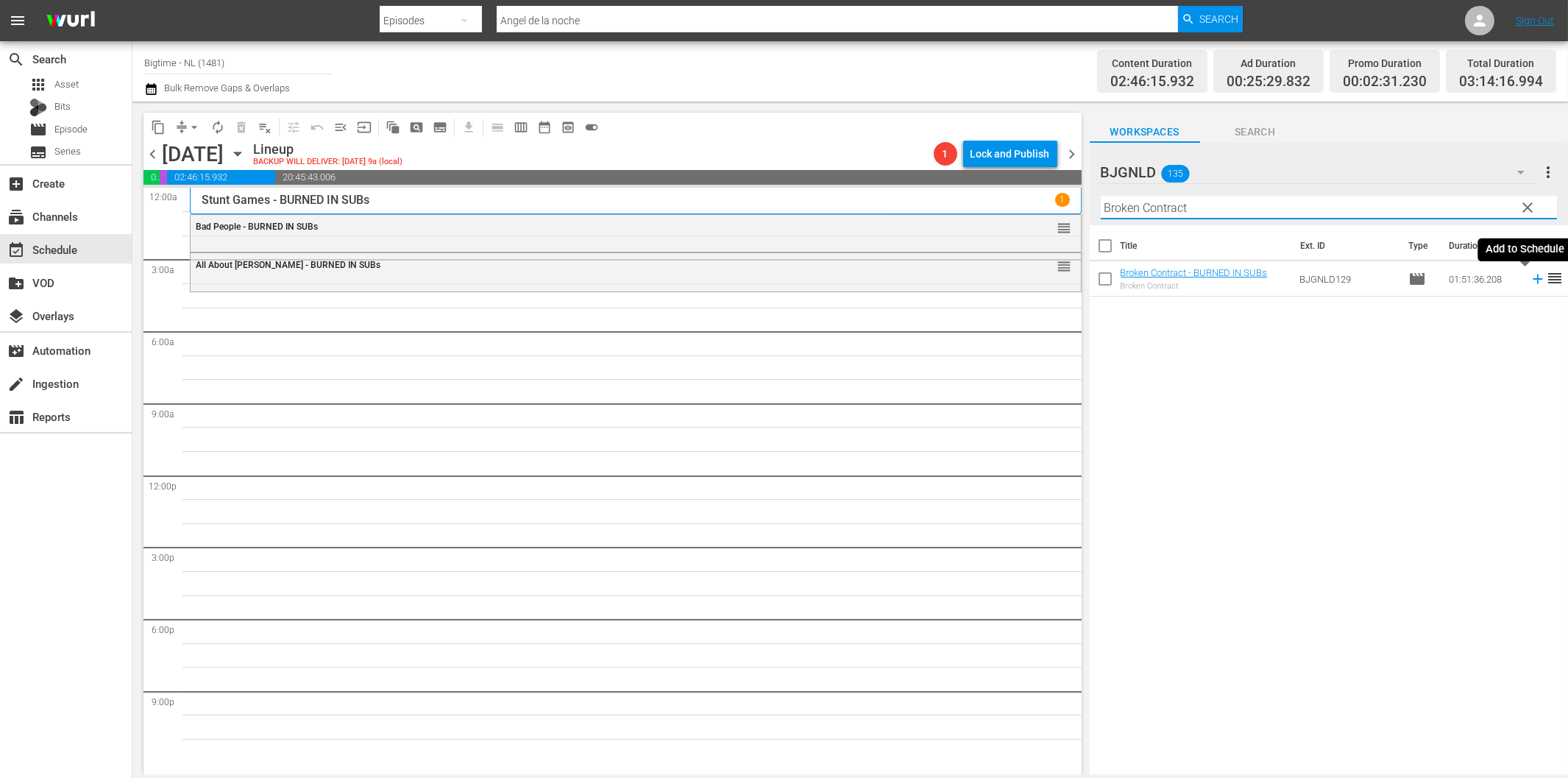
click at [1530, 278] on icon at bounding box center [1537, 279] width 16 height 16
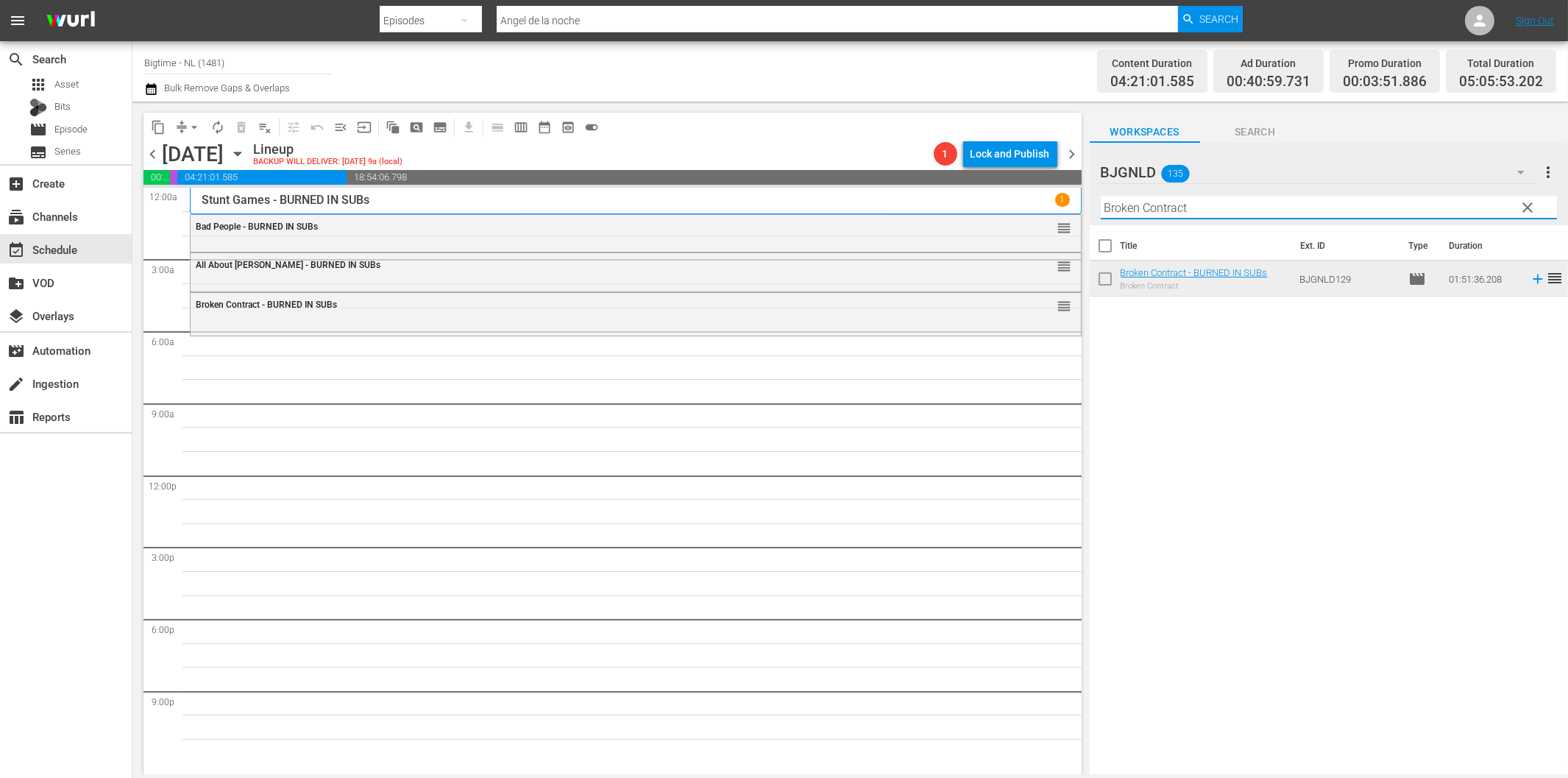
click at [1165, 211] on input "Broken Contract" at bounding box center [1328, 207] width 456 height 24
paste input "Waking [PERSON_NAME]"
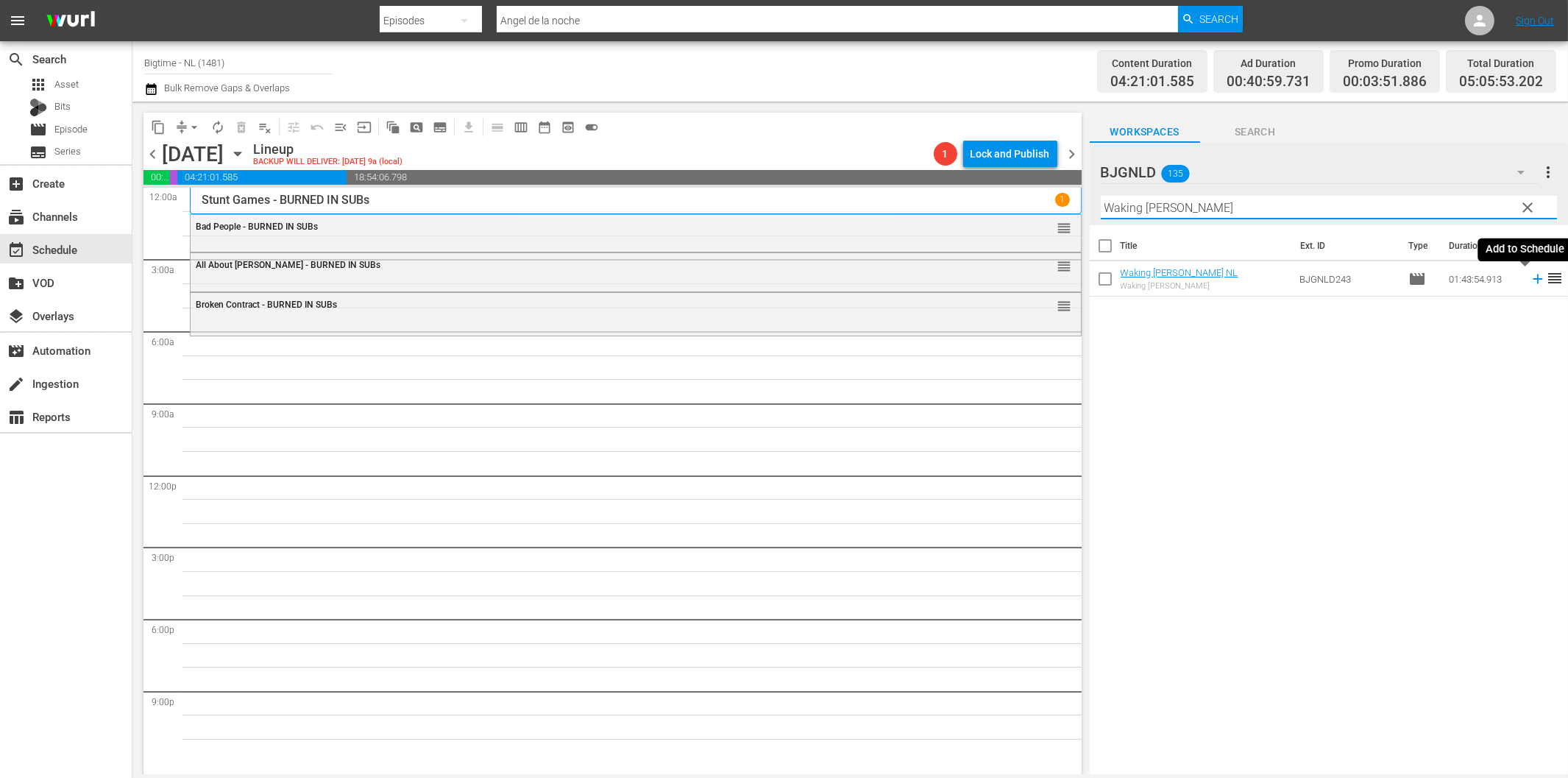
click at [1533, 278] on icon at bounding box center [1537, 279] width 9 height 9
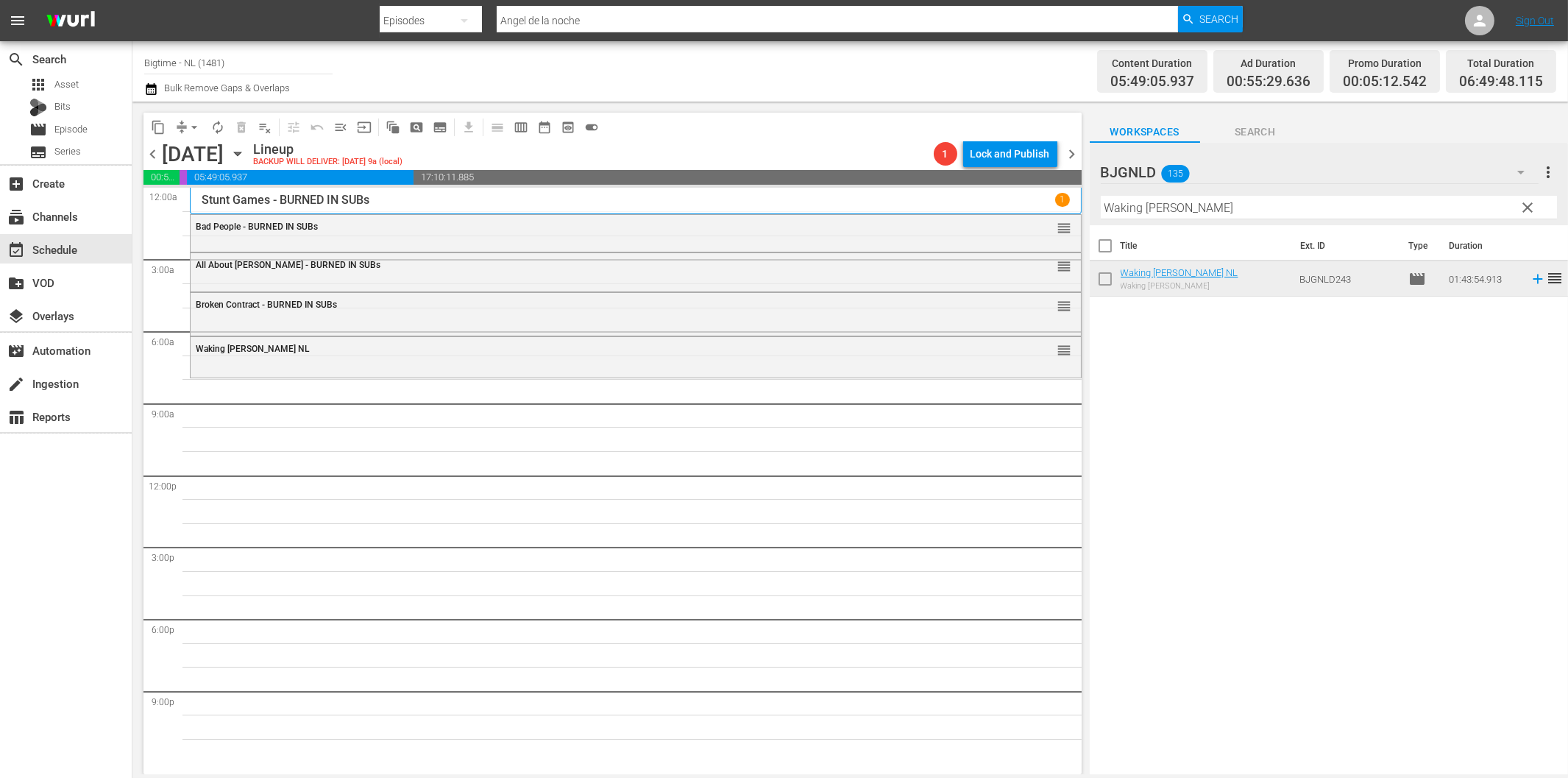
click at [1268, 214] on input "Waking [PERSON_NAME]" at bounding box center [1328, 207] width 456 height 24
paste input "At the [GEOGRAPHIC_DATA]"
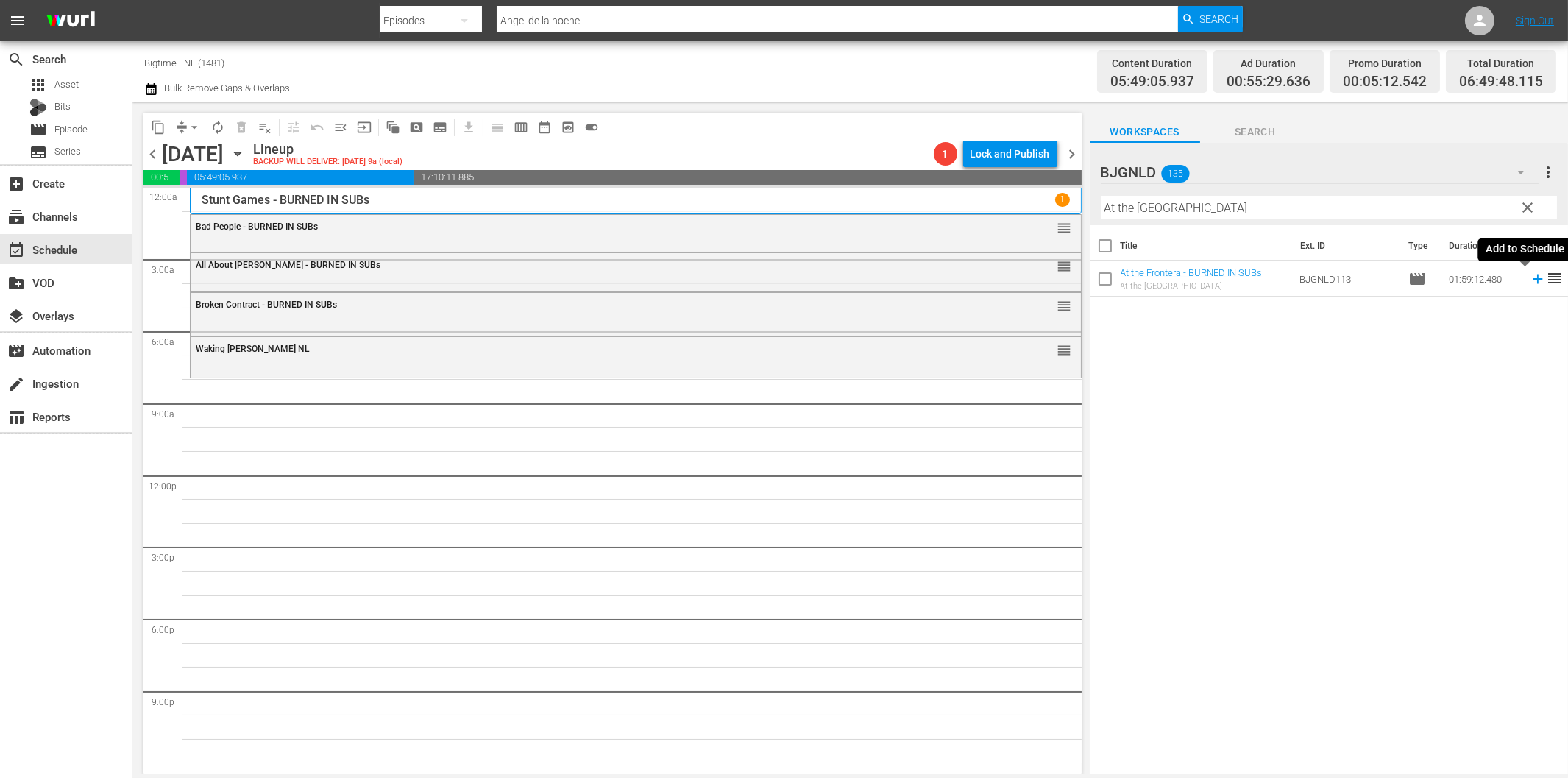
click at [1530, 281] on icon at bounding box center [1537, 279] width 16 height 16
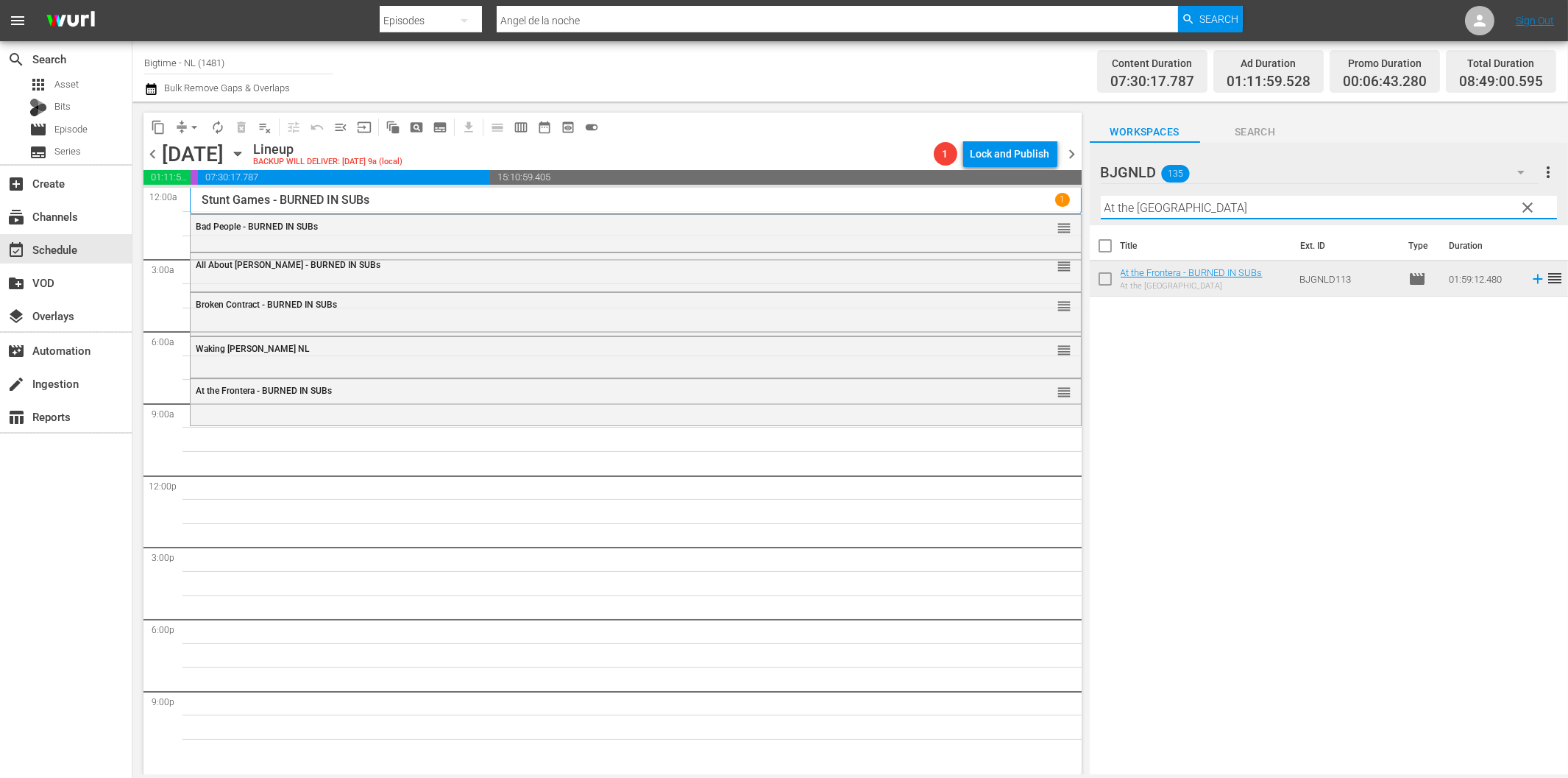
click at [1259, 206] on input "At the [GEOGRAPHIC_DATA]" at bounding box center [1328, 207] width 456 height 24
paste input "2nd Chance for Christmas"
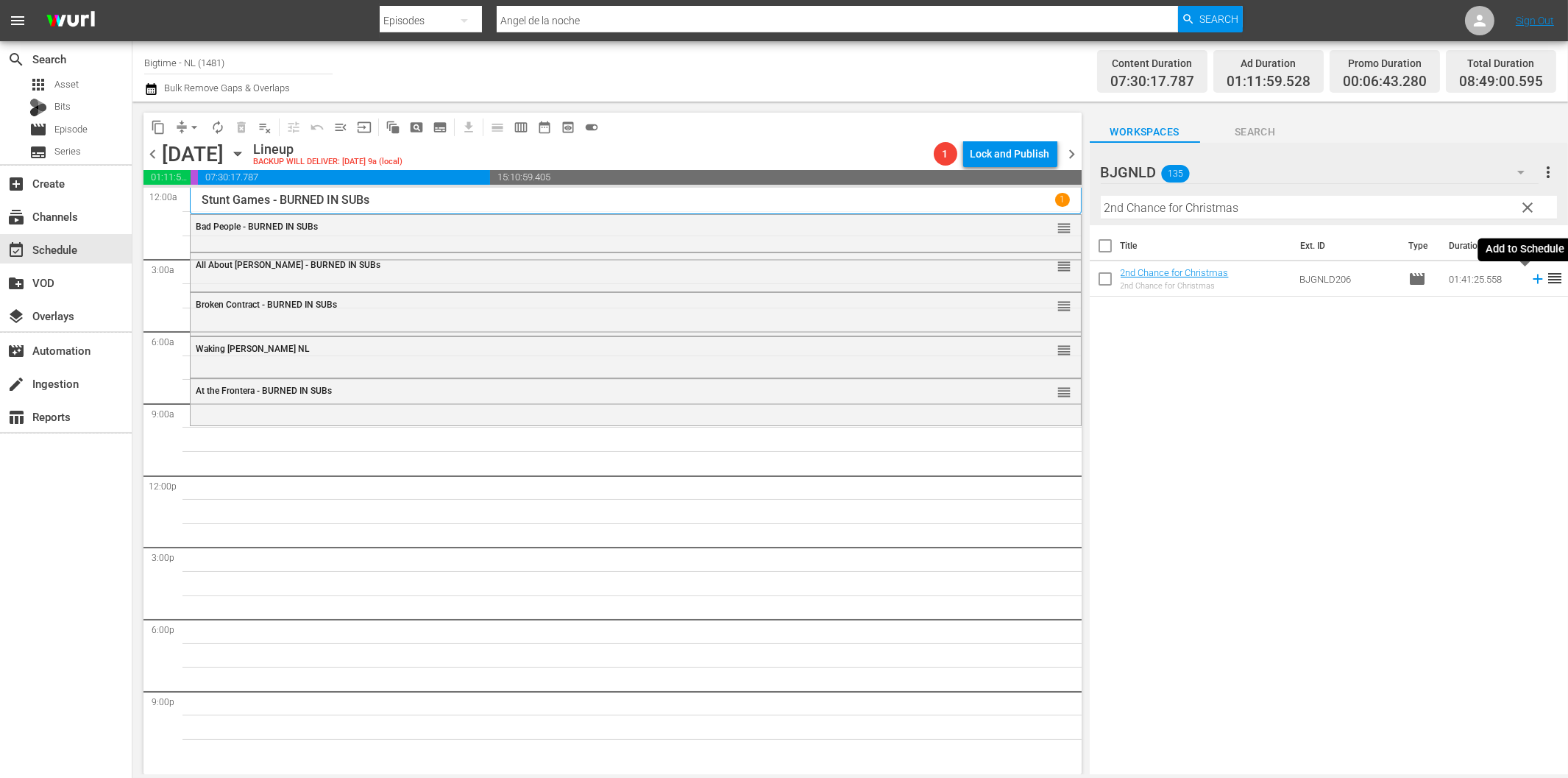
click at [1533, 277] on icon at bounding box center [1537, 279] width 9 height 9
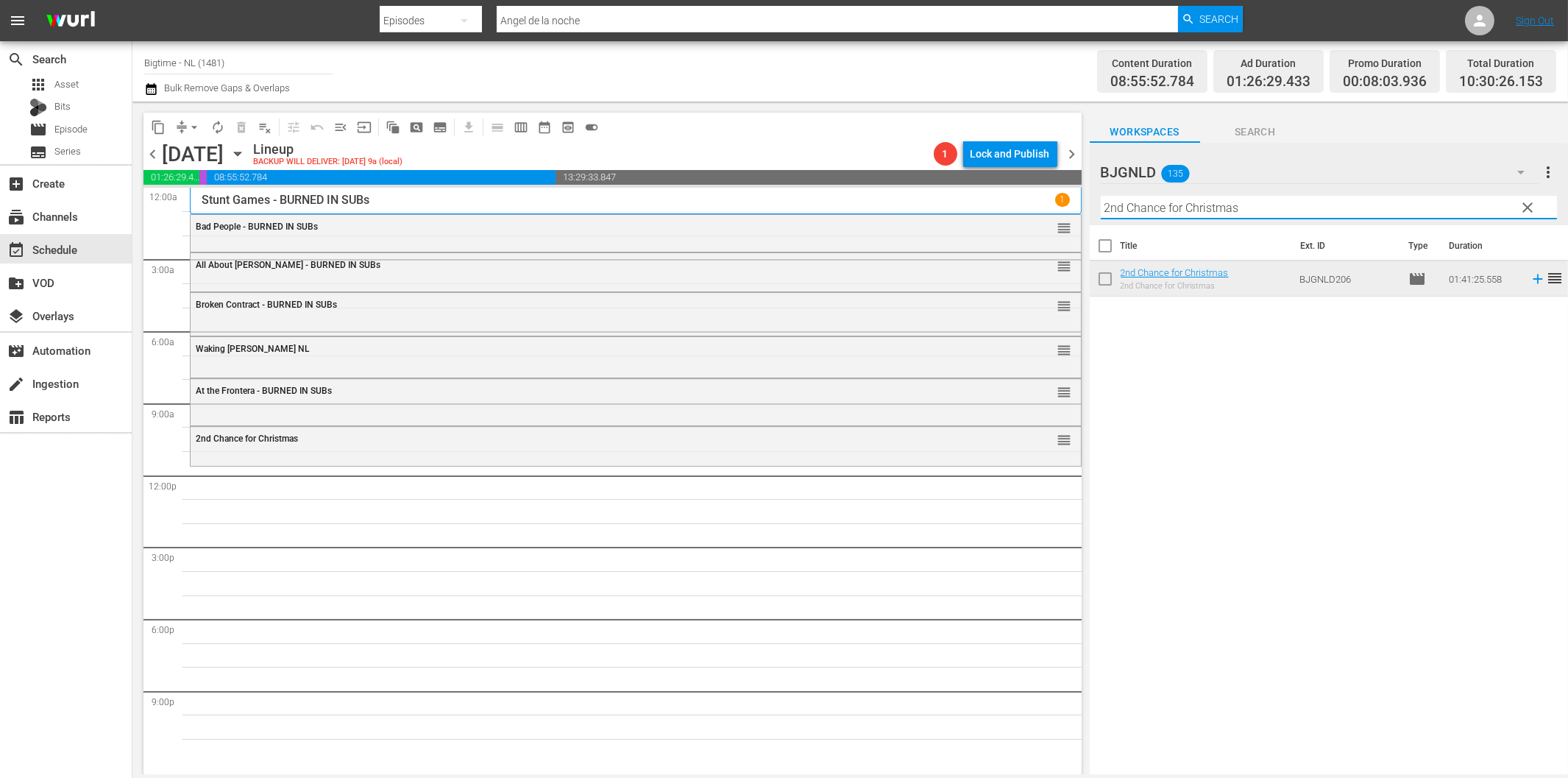
click at [1394, 206] on input "2nd Chance for Christmas" at bounding box center [1328, 207] width 456 height 24
paste input "House on Rockingham"
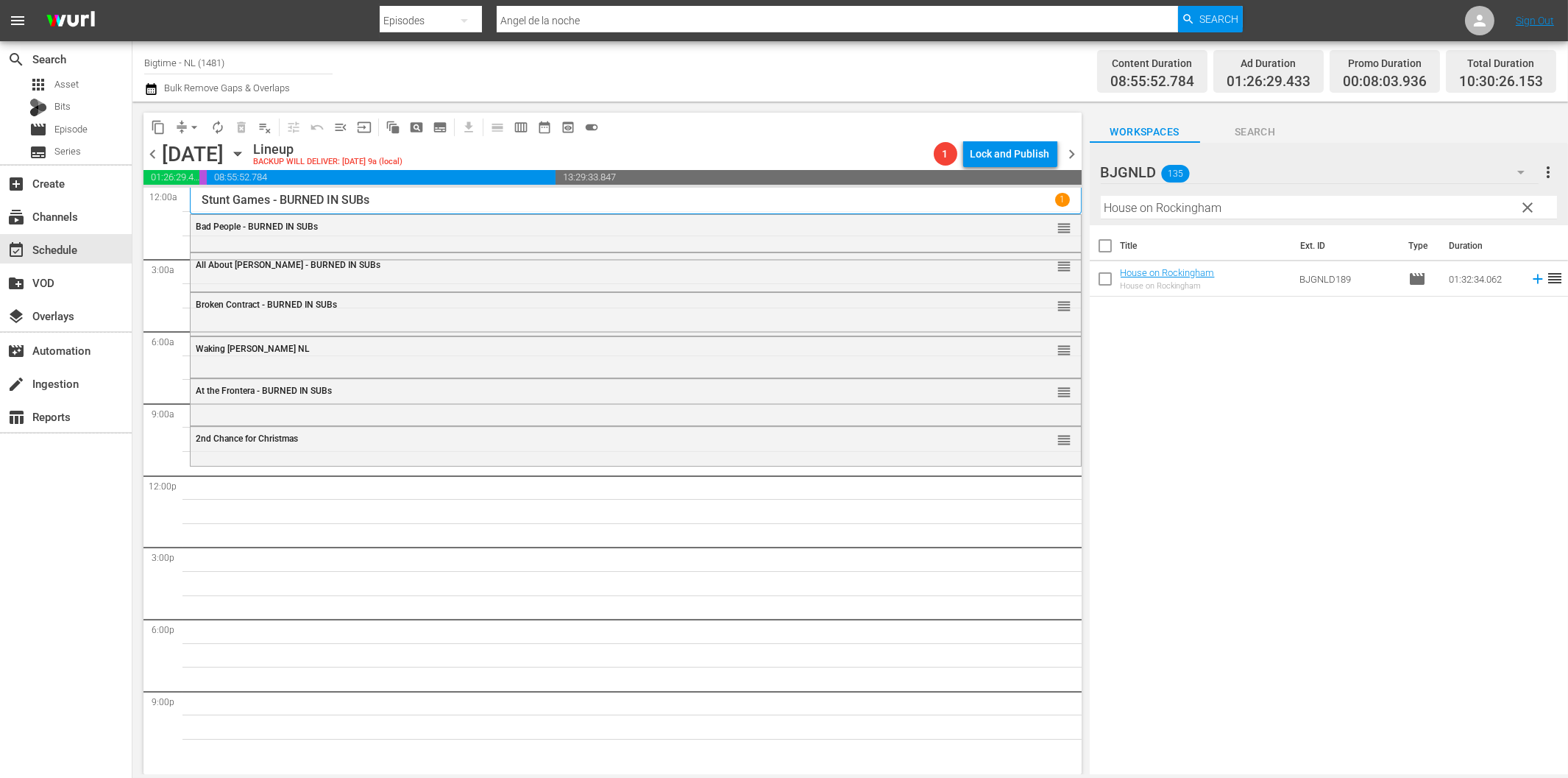
click at [1528, 289] on td at bounding box center [1535, 279] width 22 height 36
click at [1533, 278] on icon at bounding box center [1537, 279] width 9 height 9
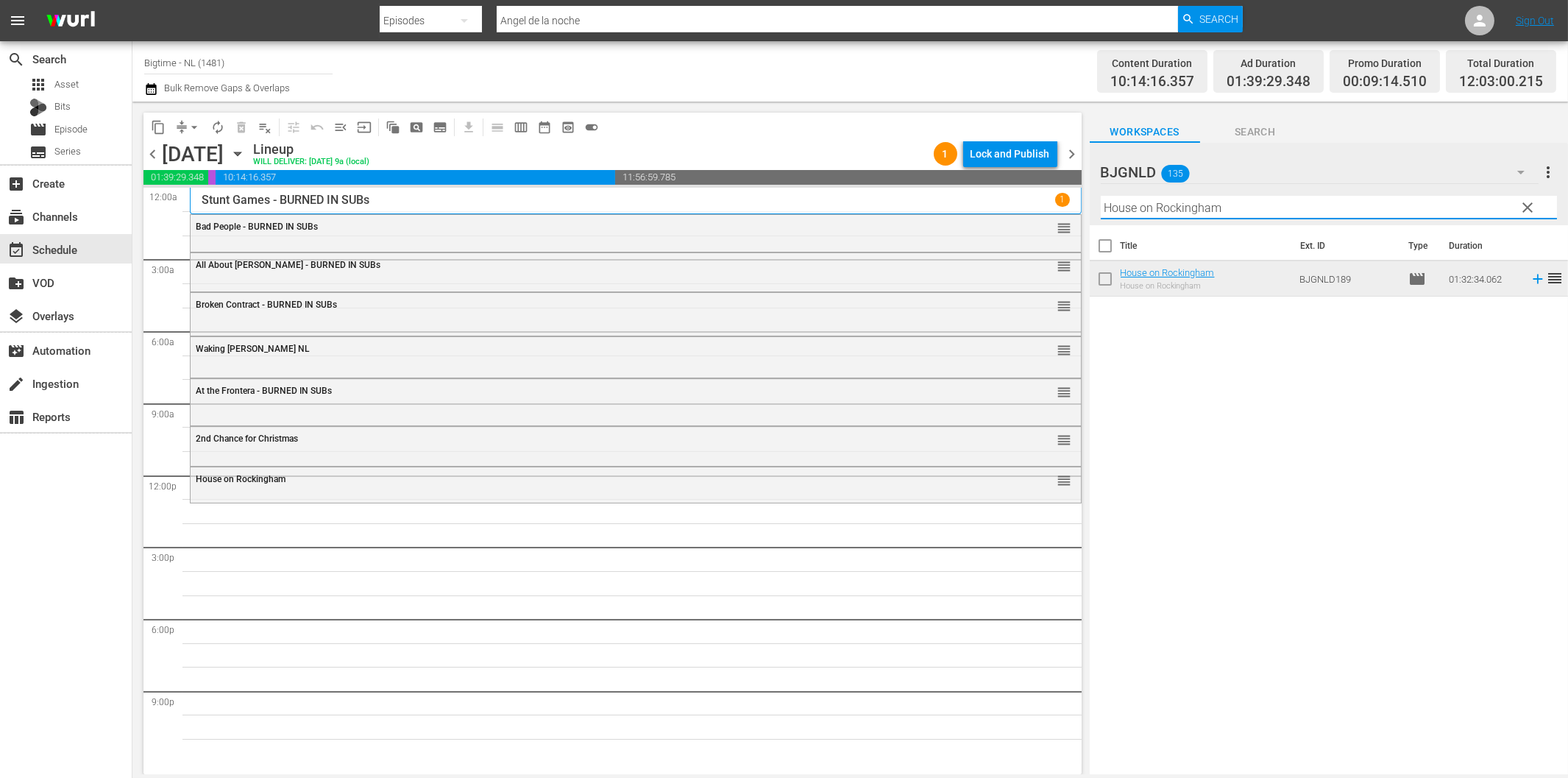
click at [1247, 203] on input "House on Rockingham" at bounding box center [1328, 207] width 456 height 24
paste input "Breaking Barbi"
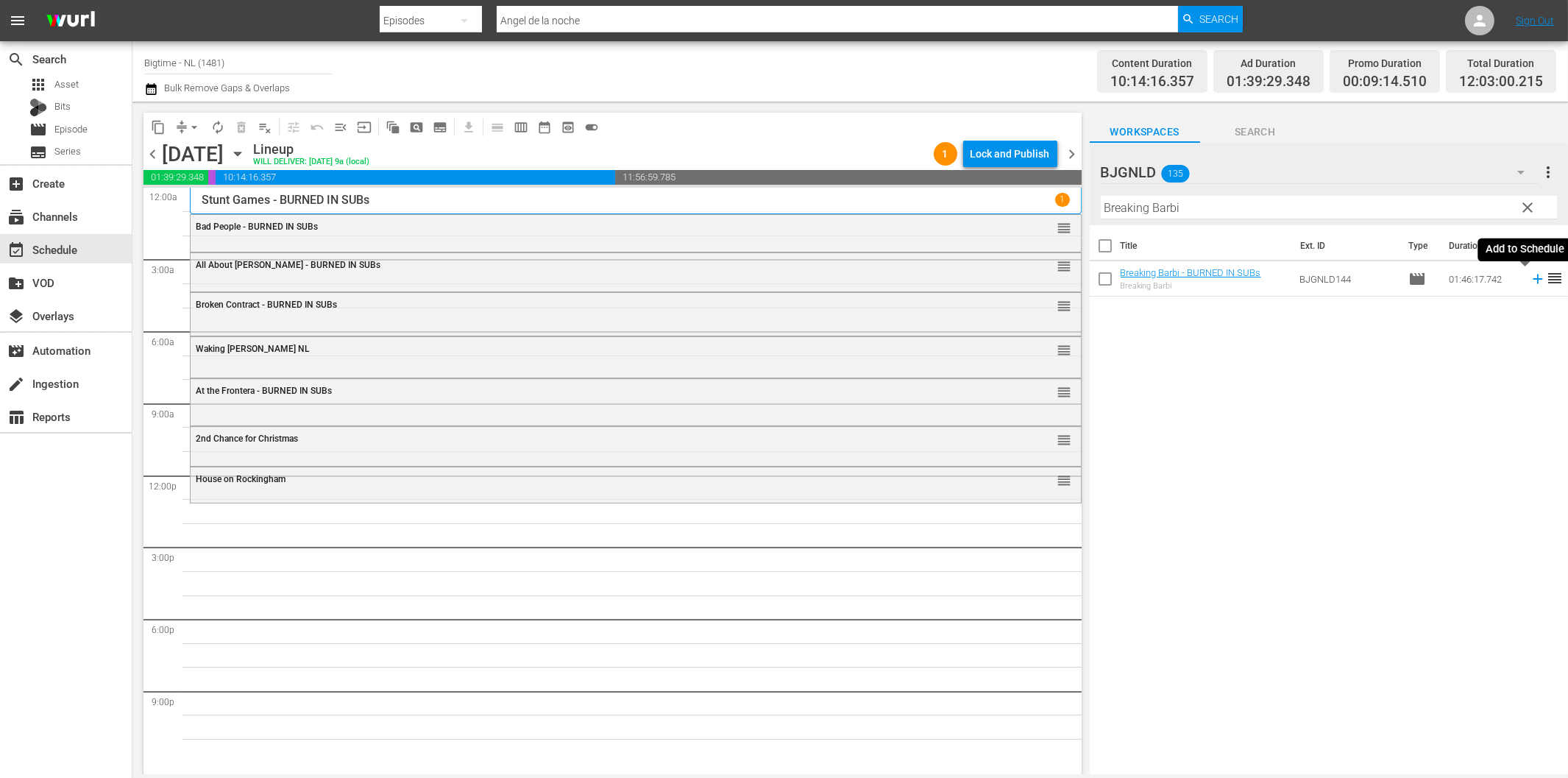
click at [1530, 278] on icon at bounding box center [1537, 279] width 16 height 16
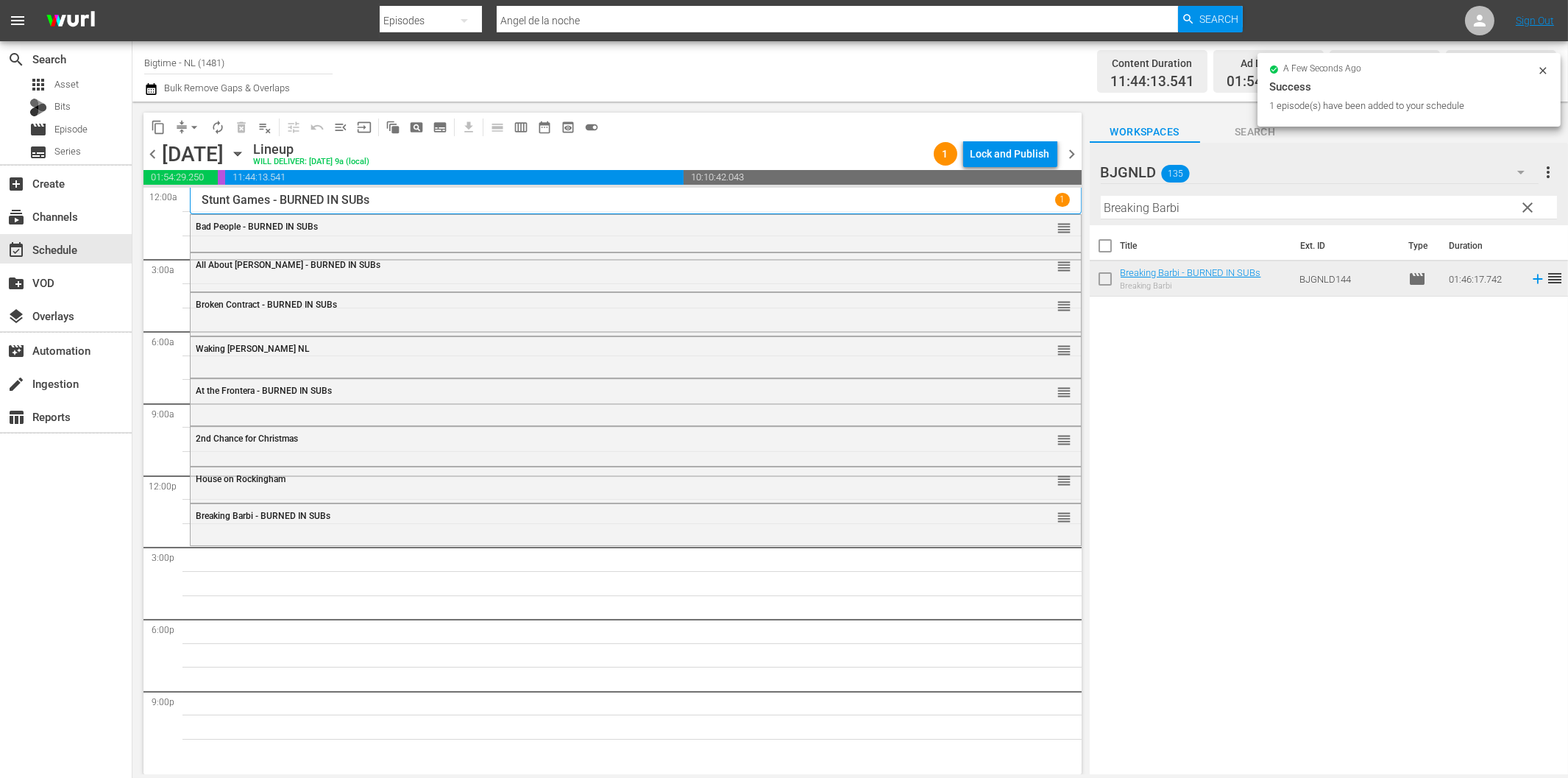
click at [1170, 207] on input "Breaking Barbi" at bounding box center [1328, 207] width 456 height 24
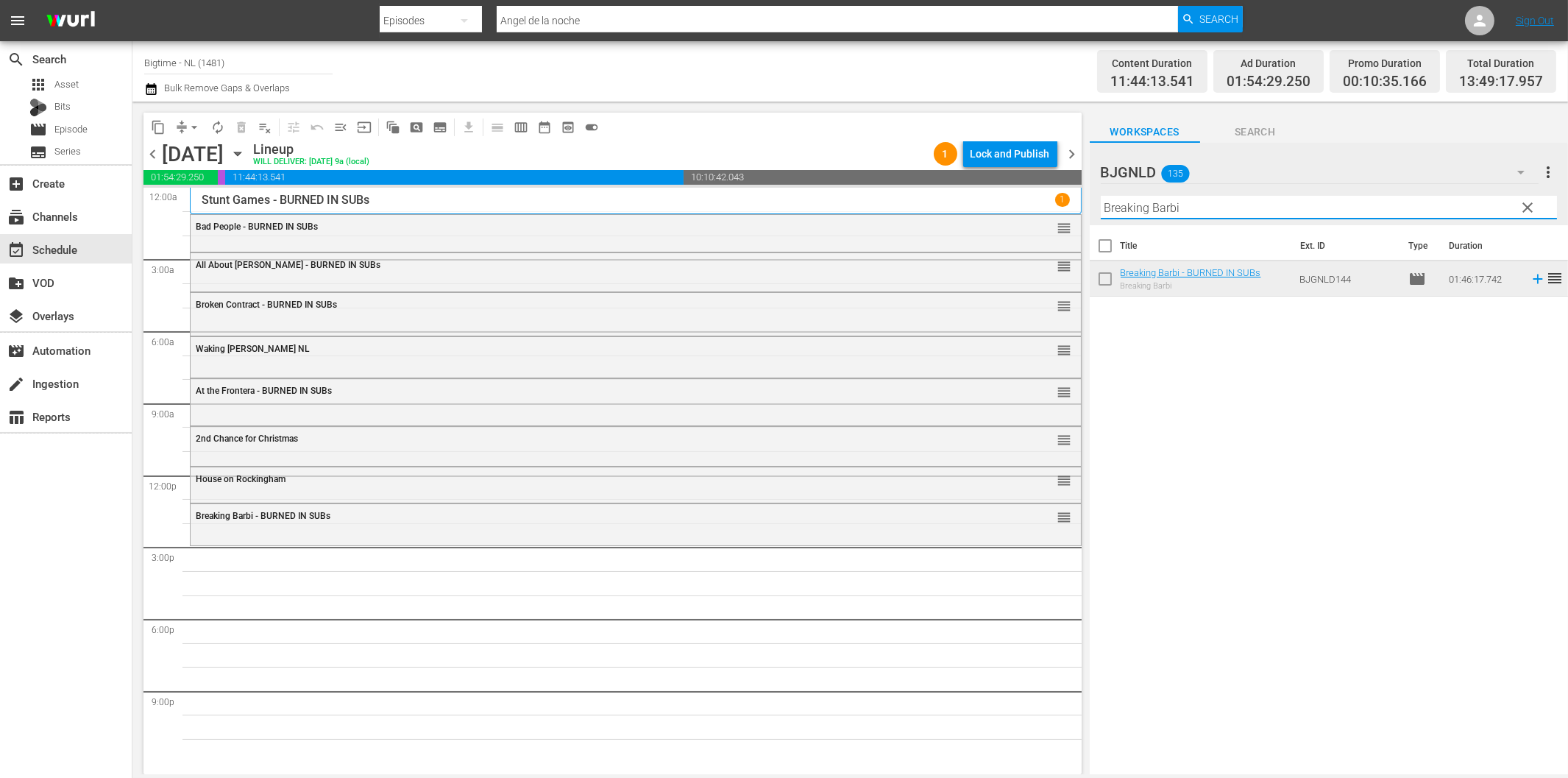
paste input "Riding 79 (Beach Love)"
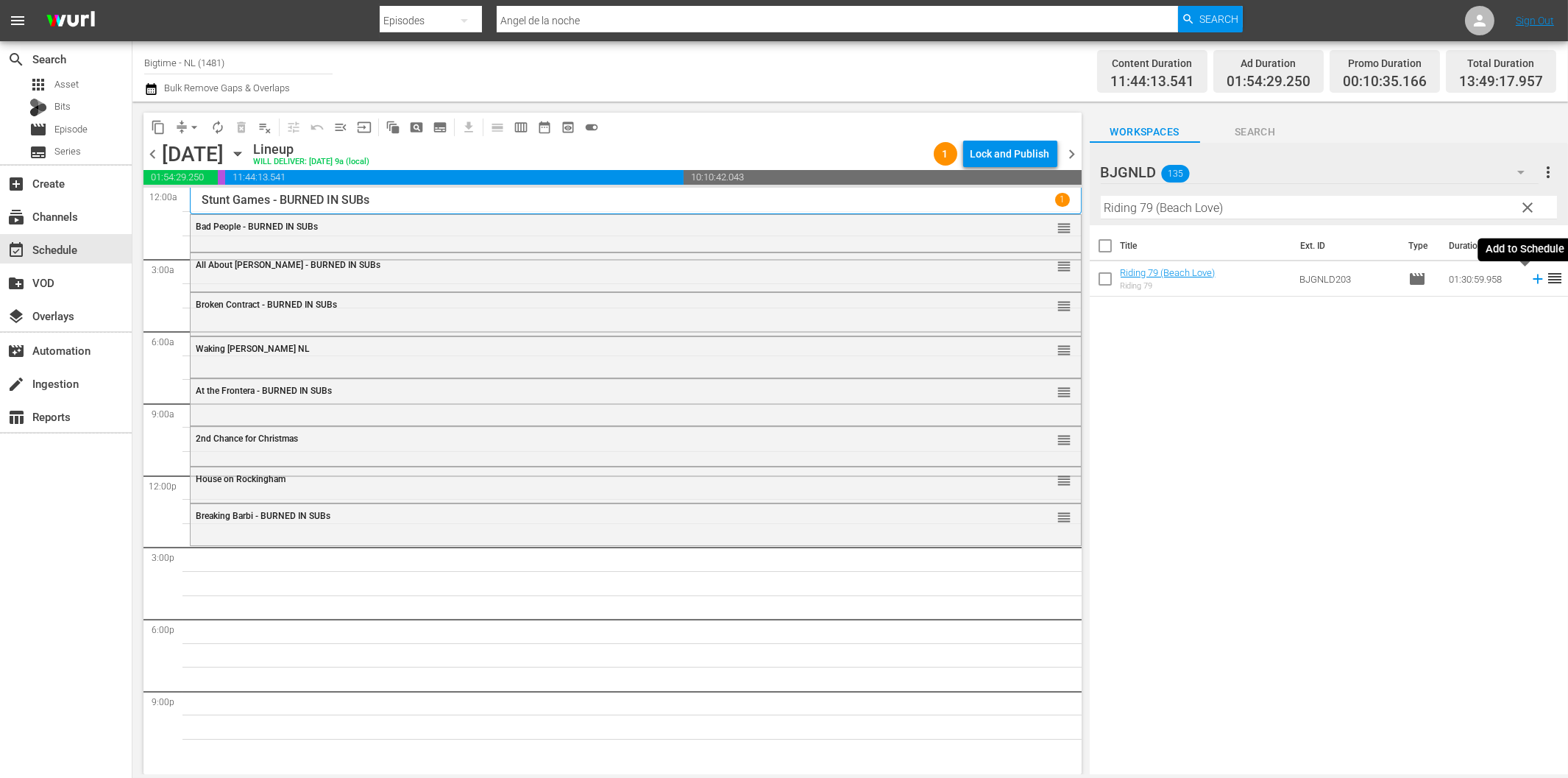
click at [1530, 278] on icon at bounding box center [1537, 279] width 16 height 16
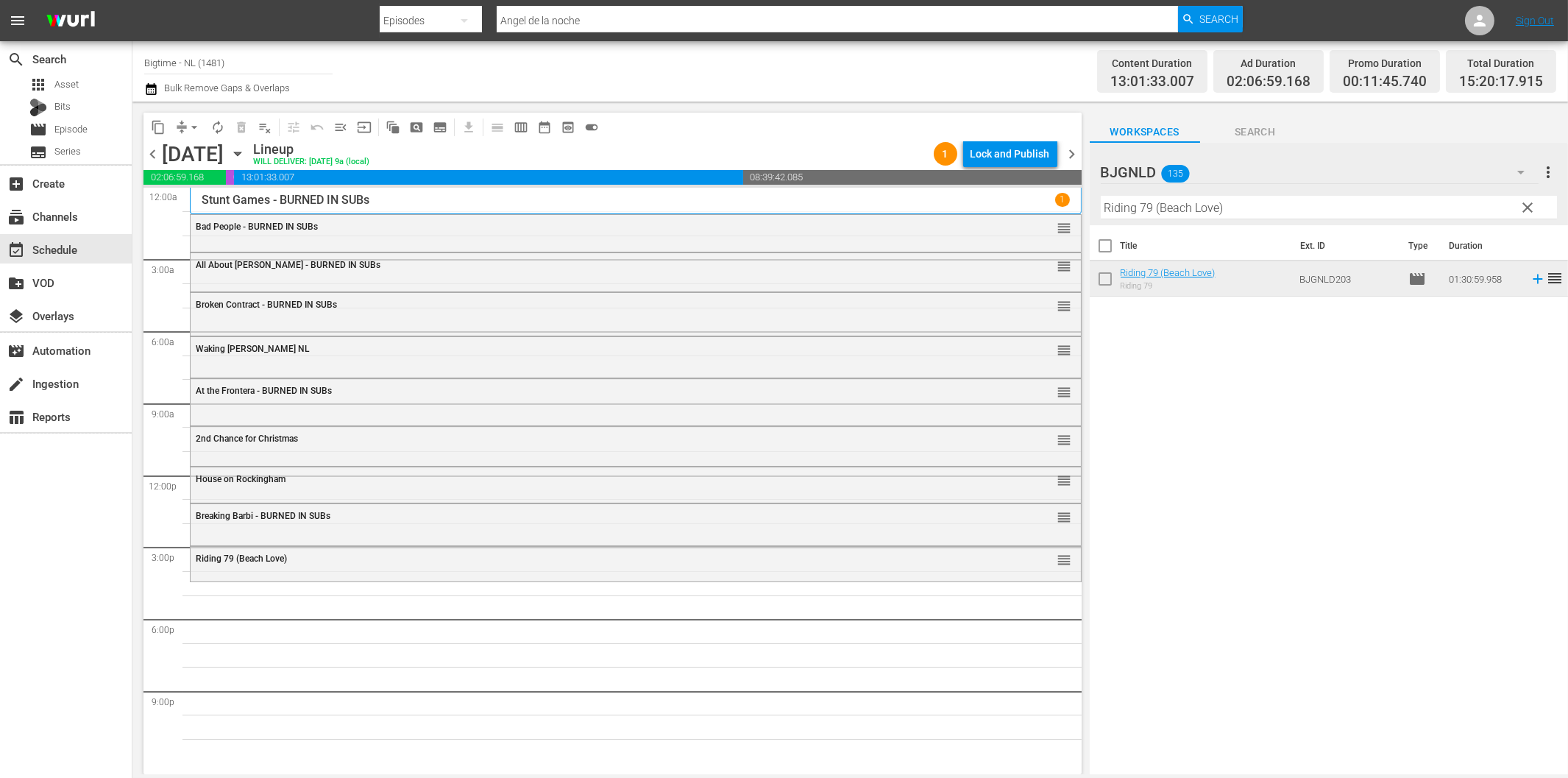
click at [1204, 205] on input "Riding 79 (Beach Love)" at bounding box center [1328, 207] width 456 height 24
paste input "6 Non Smokers"
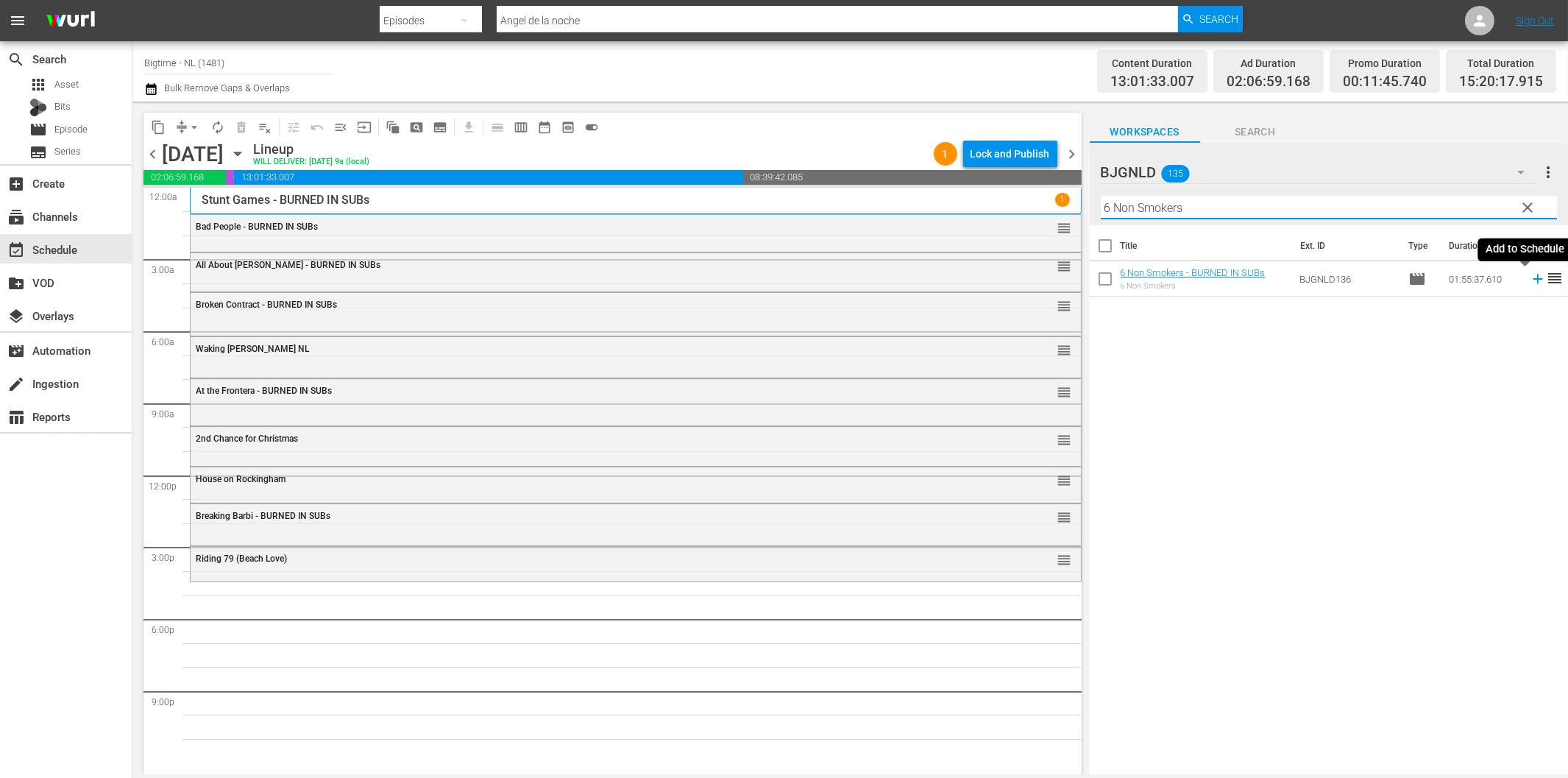
click at [1533, 279] on icon at bounding box center [1537, 279] width 9 height 9
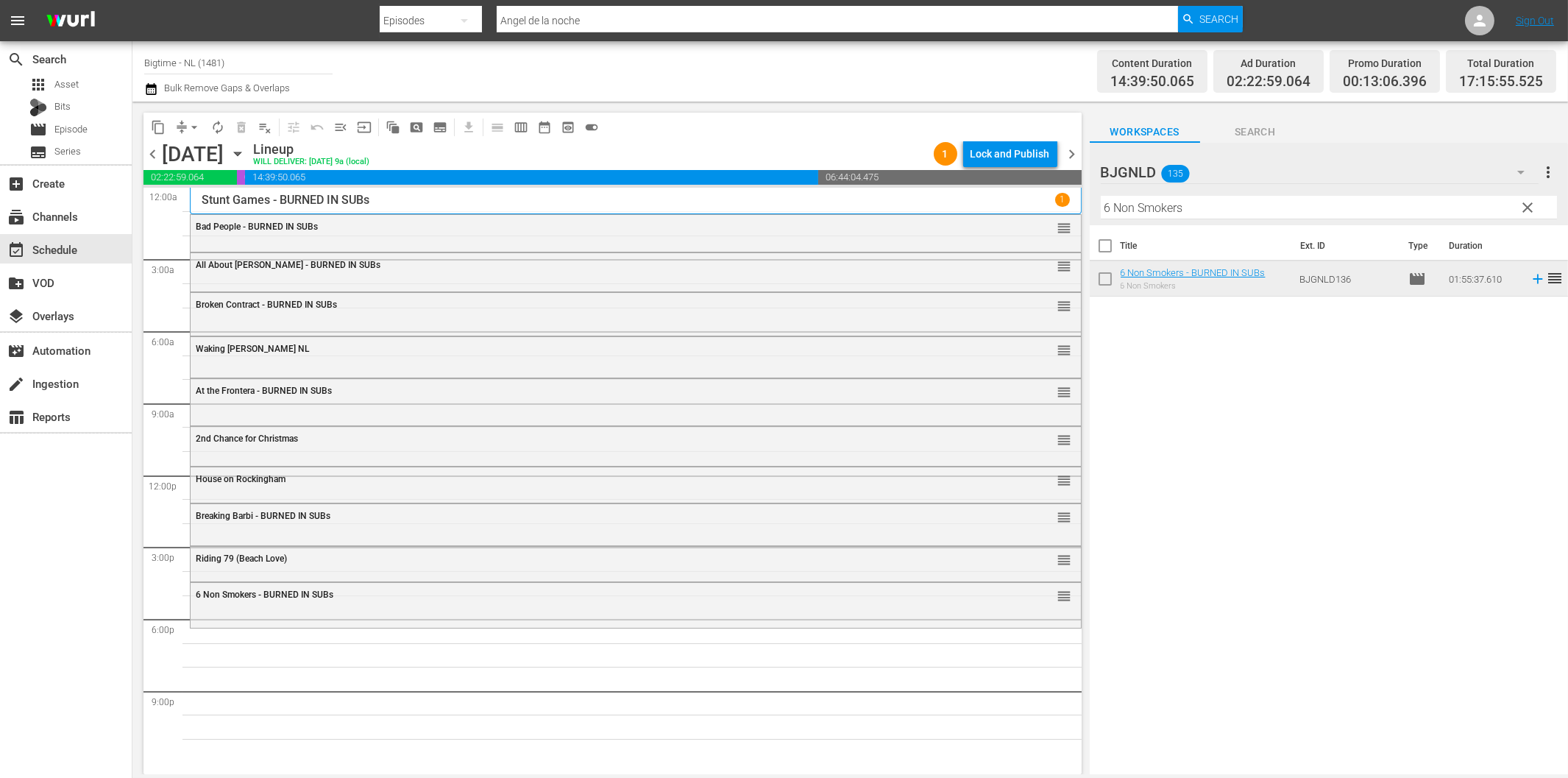
click at [1209, 210] on input "6 Non Smokers" at bounding box center [1328, 207] width 456 height 24
paste input "Living with the Dead: A Love Story"
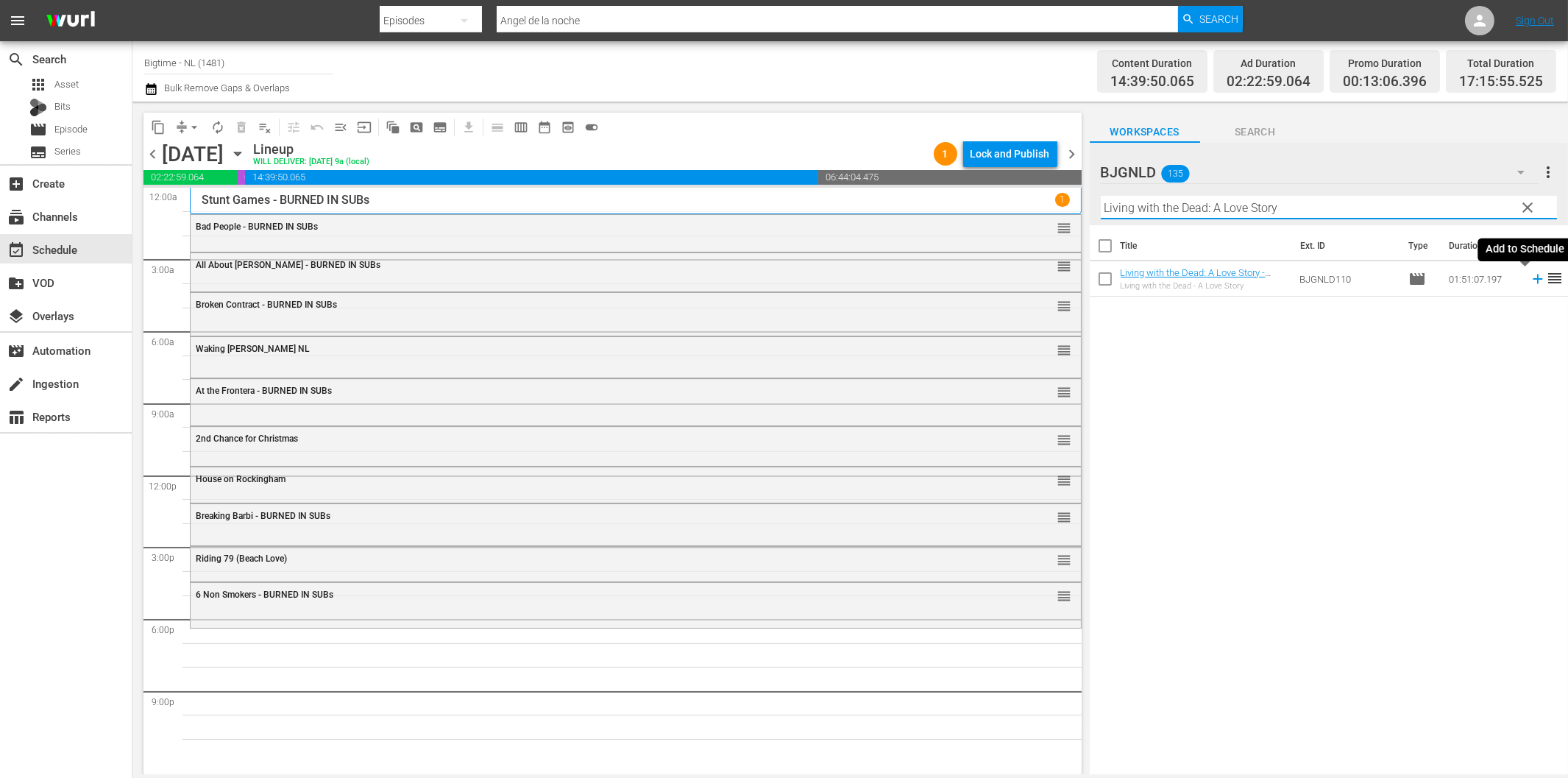
click at [1530, 280] on icon at bounding box center [1537, 279] width 16 height 16
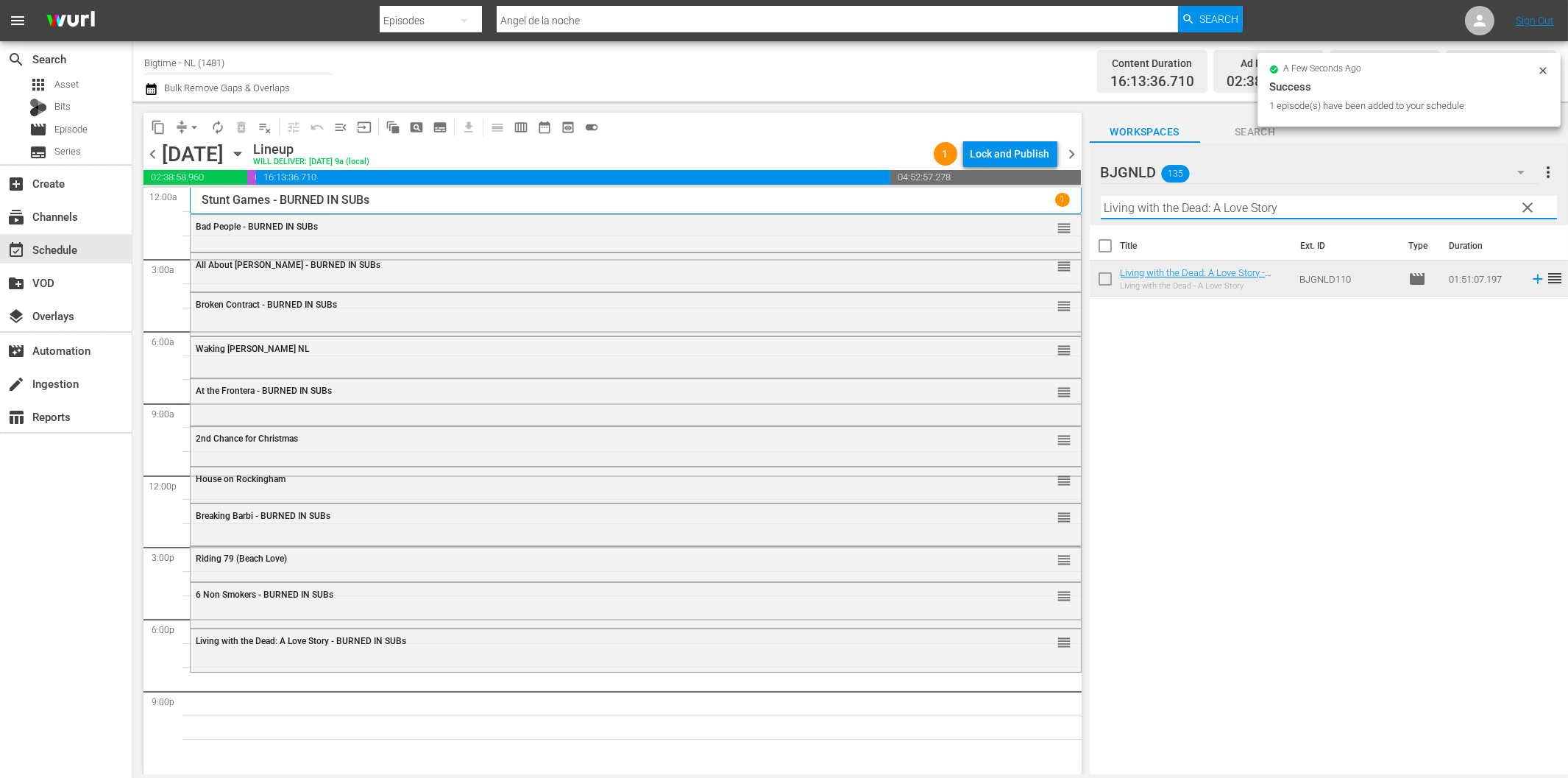
click at [1257, 205] on input "Living with the Dead: A Love Story" at bounding box center [1328, 207] width 456 height 24
paste input "[PERSON_NAME] - Dressed to Kill Colorized"
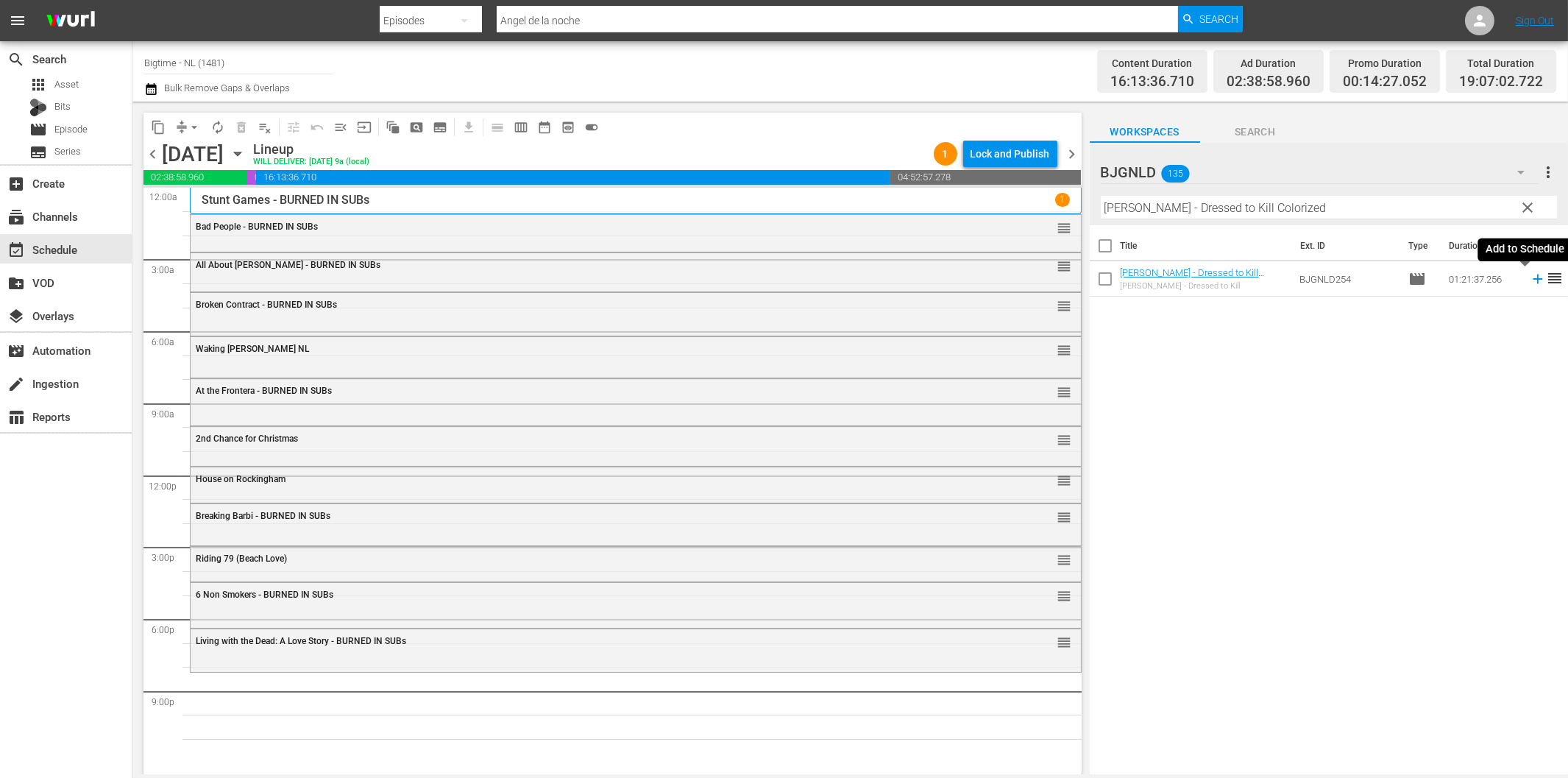
drag, startPoint x: 1525, startPoint y: 278, endPoint x: 1514, endPoint y: 279, distance: 11.0
click at [1530, 278] on icon at bounding box center [1537, 279] width 16 height 16
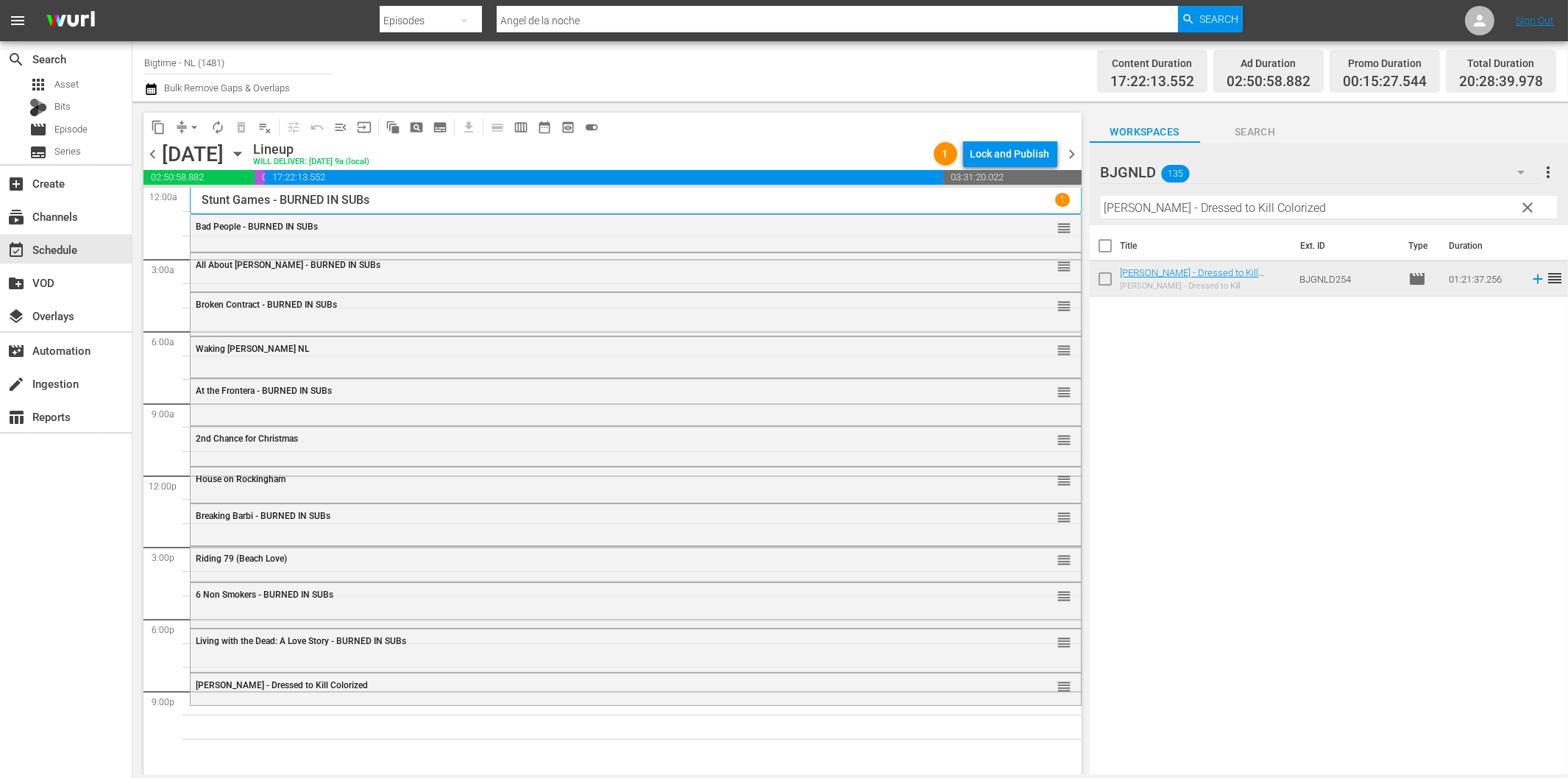
click at [1120, 200] on input "[PERSON_NAME] - Dressed to Kill Colorized" at bounding box center [1328, 207] width 456 height 24
paste input "Terror by Night"
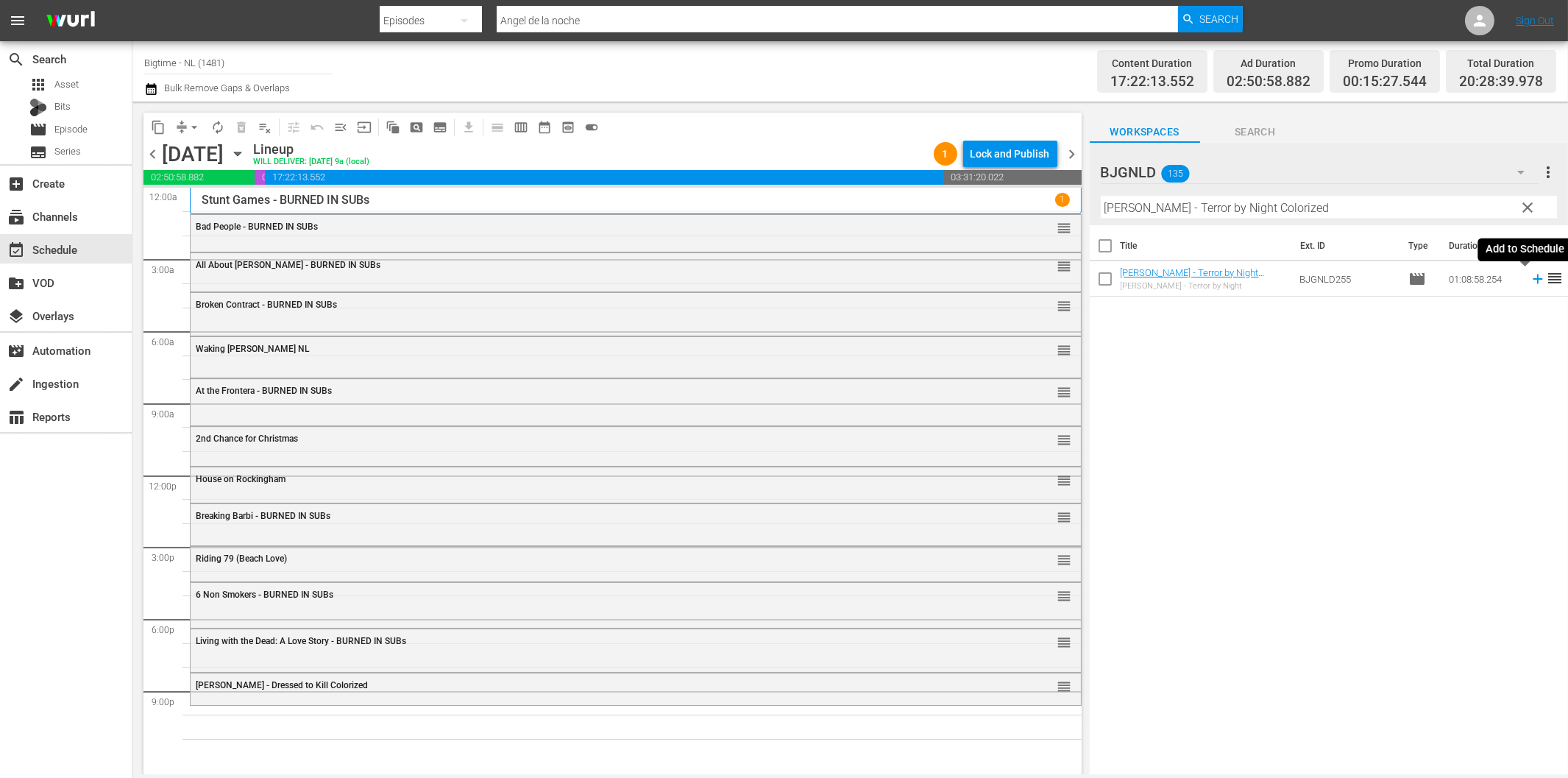
click at [1533, 279] on icon at bounding box center [1537, 279] width 9 height 9
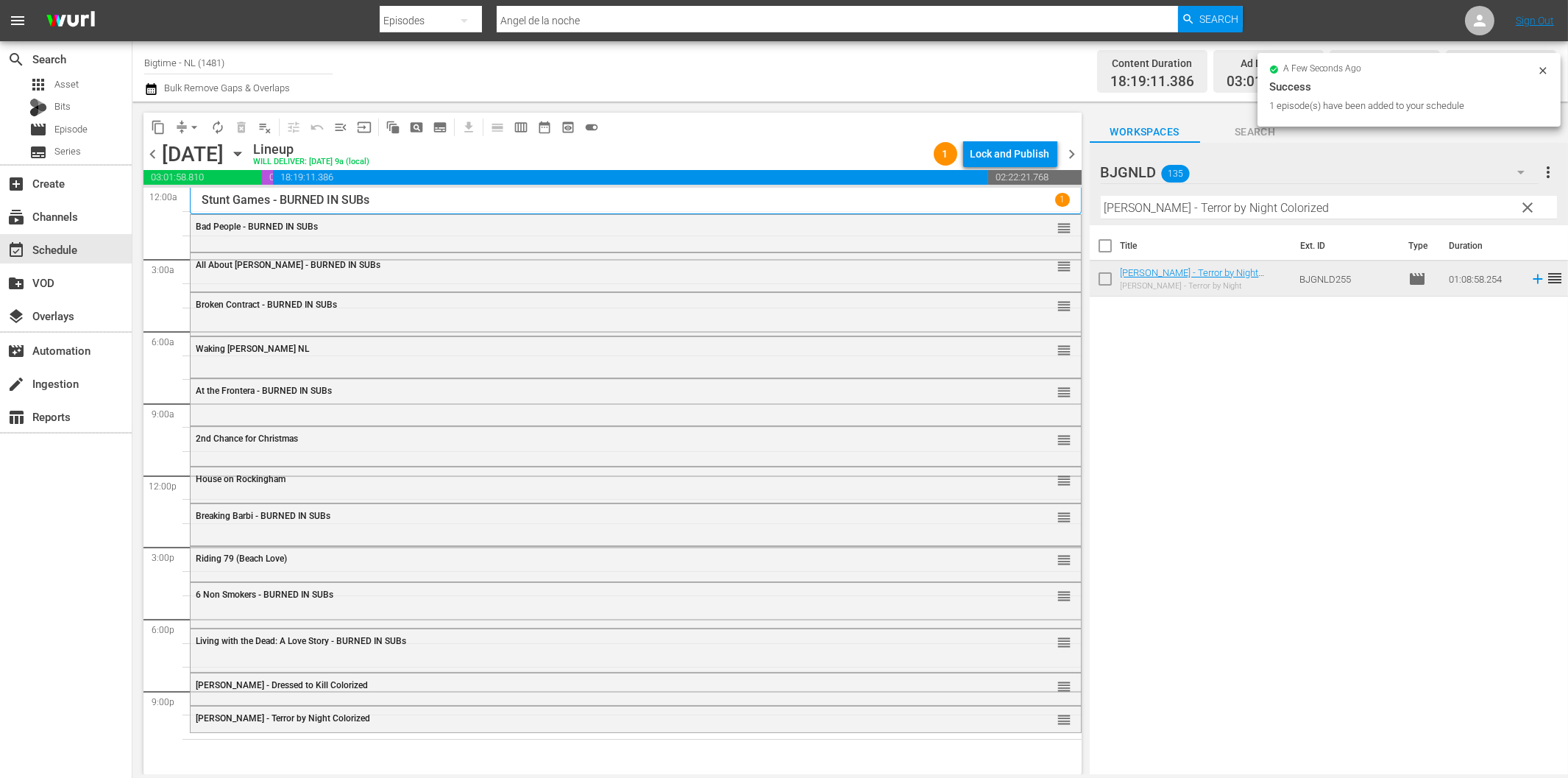
click at [1131, 211] on input "[PERSON_NAME] - Terror by Night Colorized" at bounding box center [1328, 207] width 456 height 24
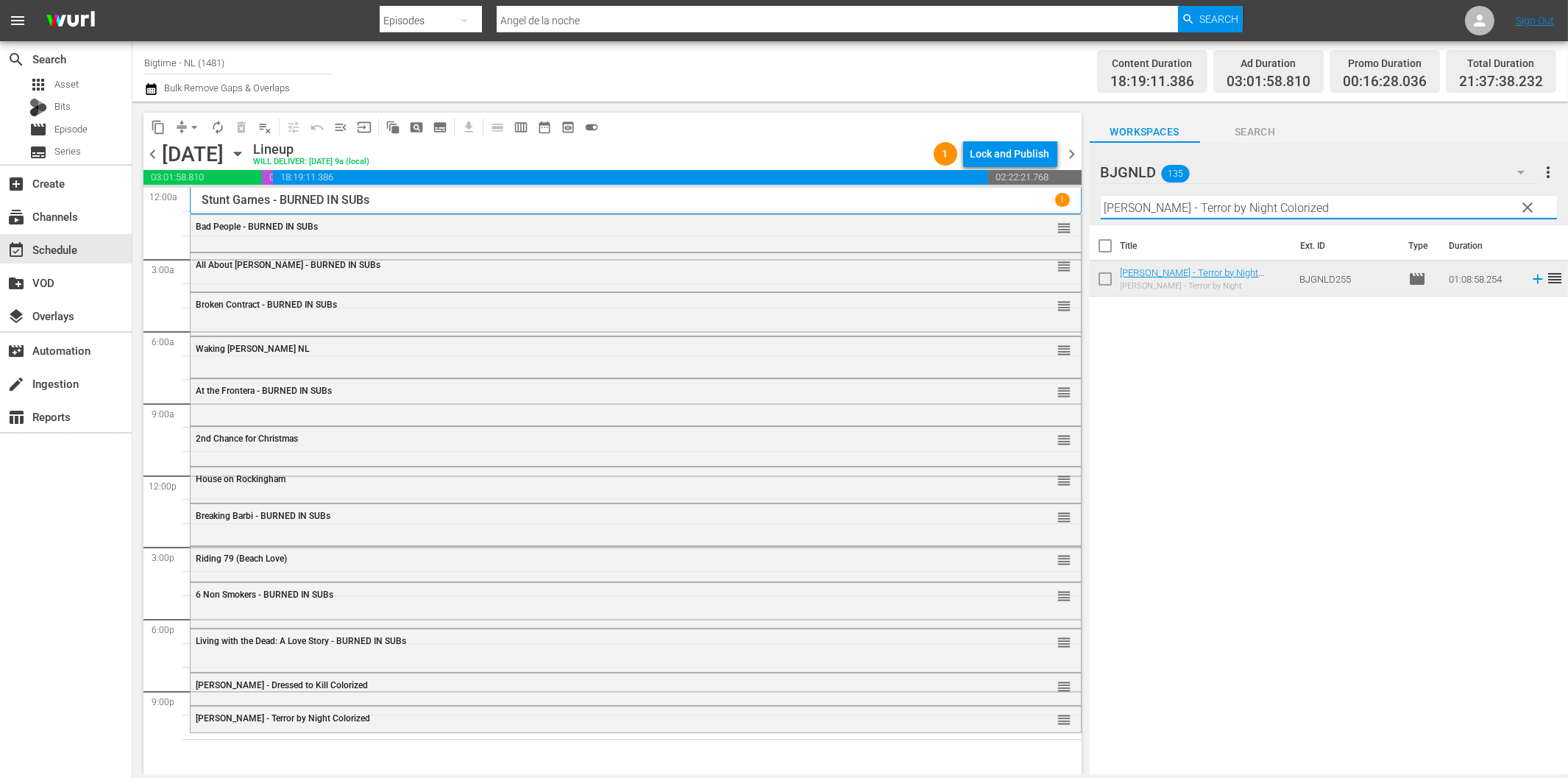
paste input "American Sophomore"
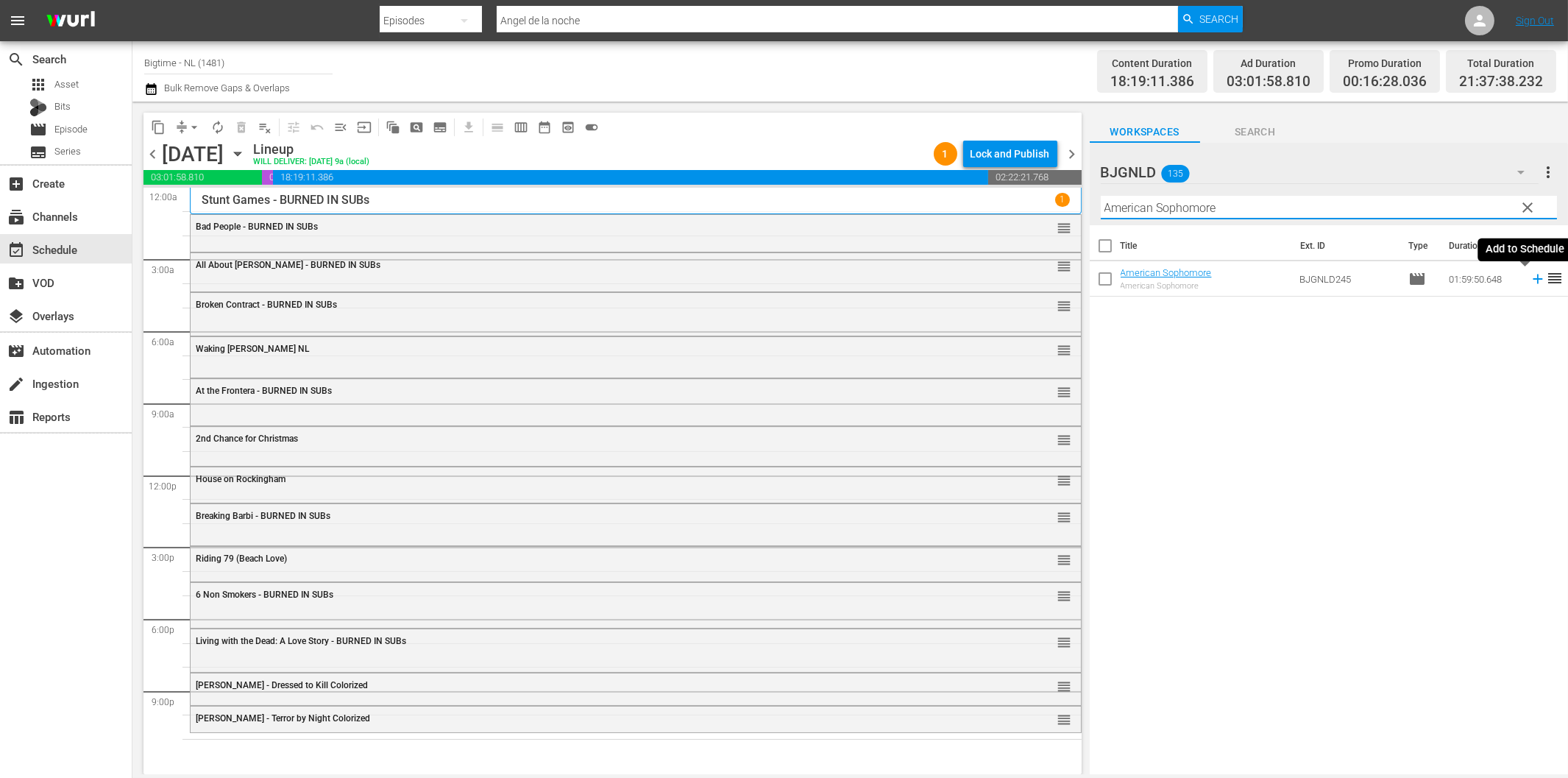
click at [1530, 280] on icon at bounding box center [1537, 279] width 16 height 16
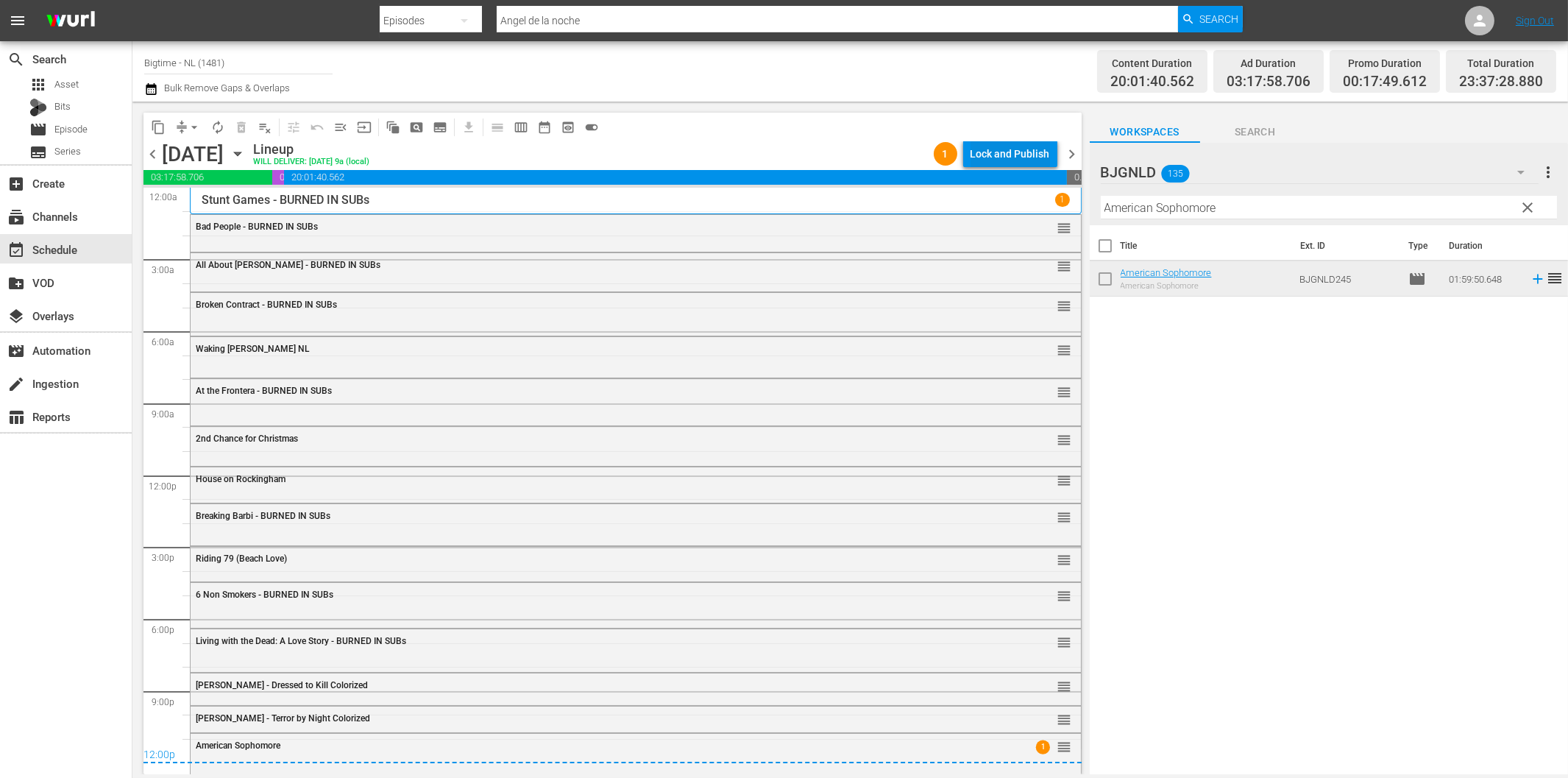
click at [1001, 155] on div "Lock and Publish" at bounding box center [1011, 153] width 80 height 26
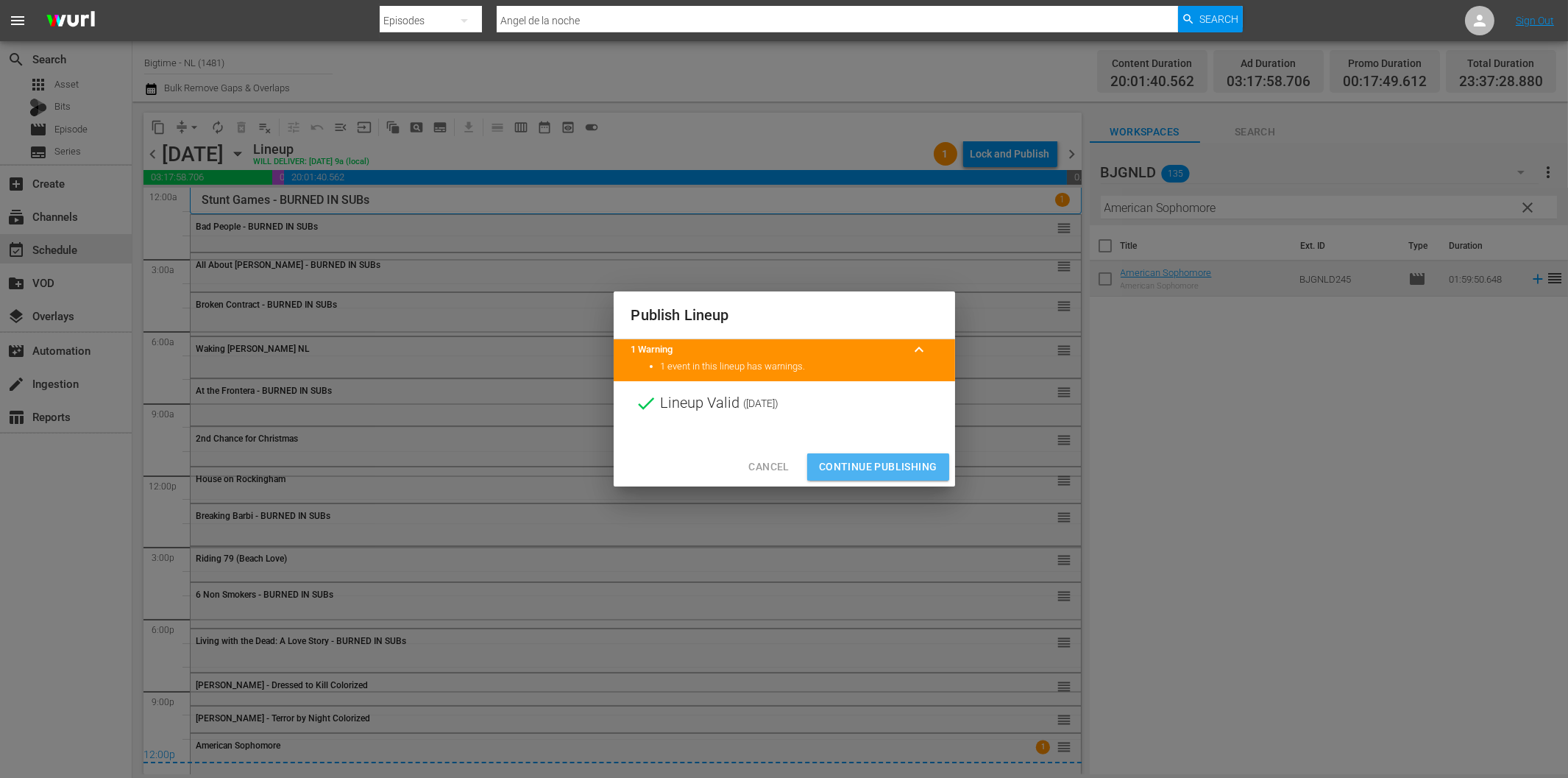
click at [898, 471] on span "Continue Publishing" at bounding box center [877, 467] width 118 height 19
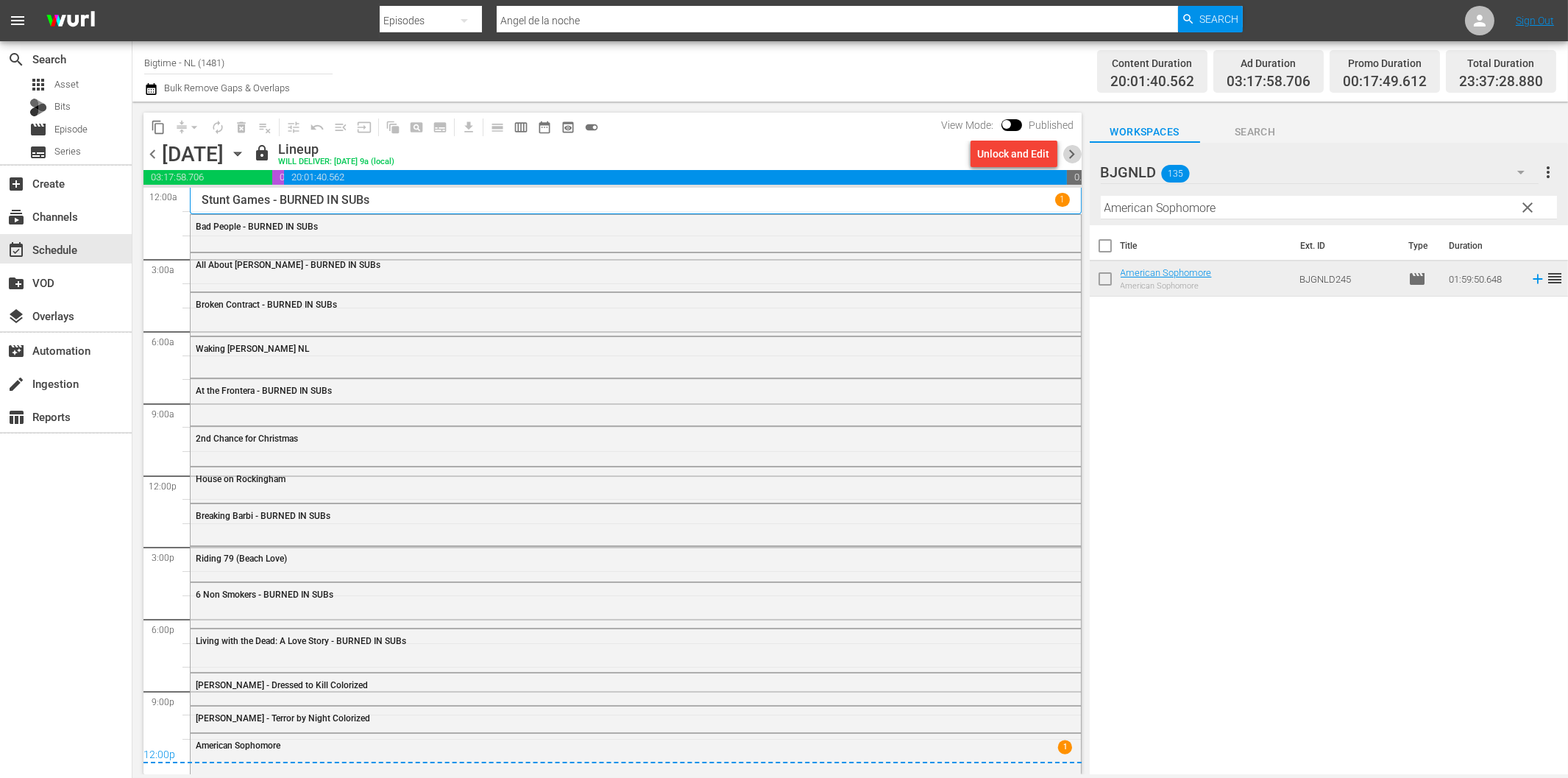
click at [1079, 152] on span "chevron_right" at bounding box center [1073, 155] width 19 height 19
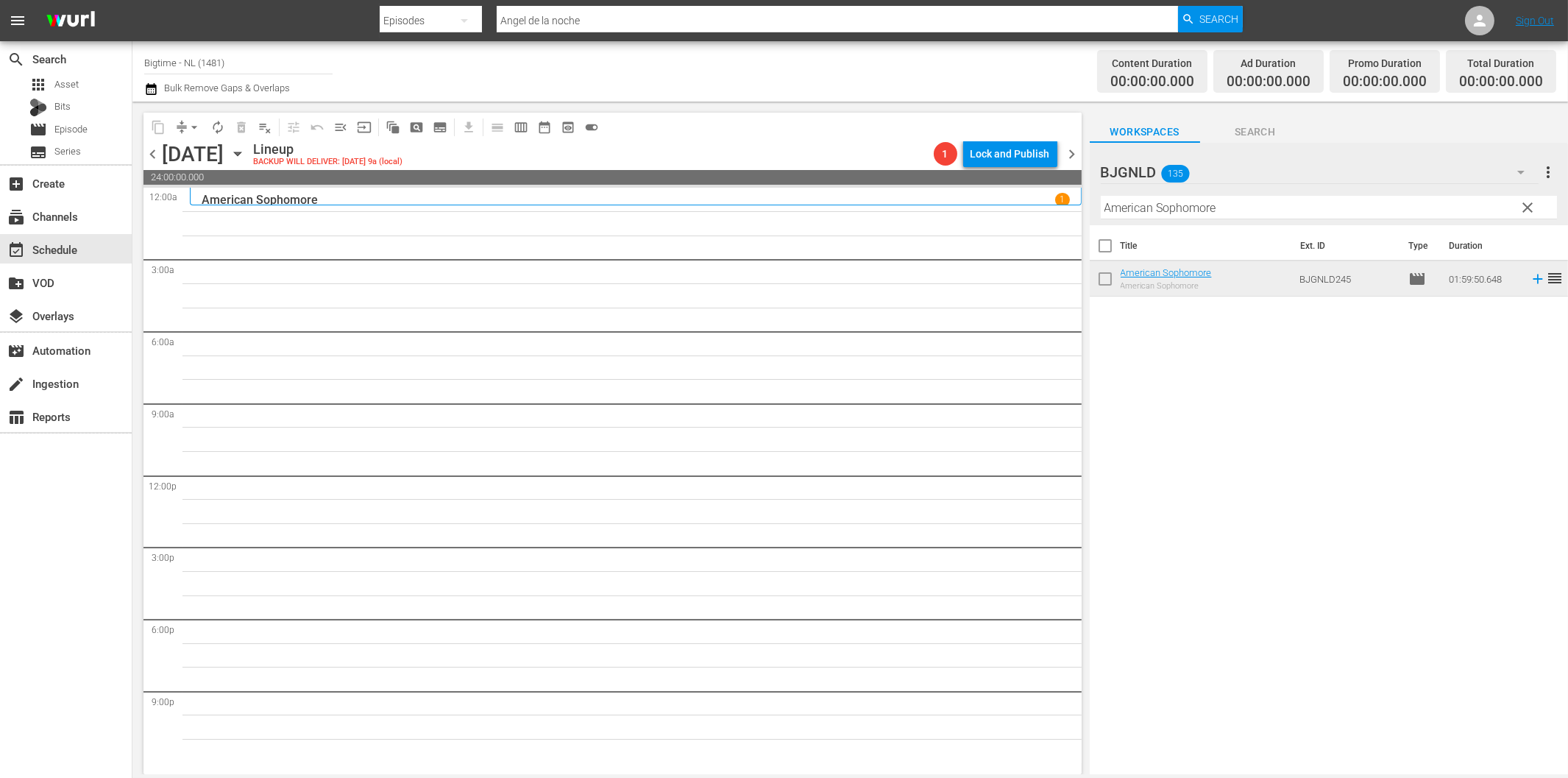
click at [1258, 206] on input "American Sophomore" at bounding box center [1328, 207] width 456 height 24
paste input "Solar Attack"
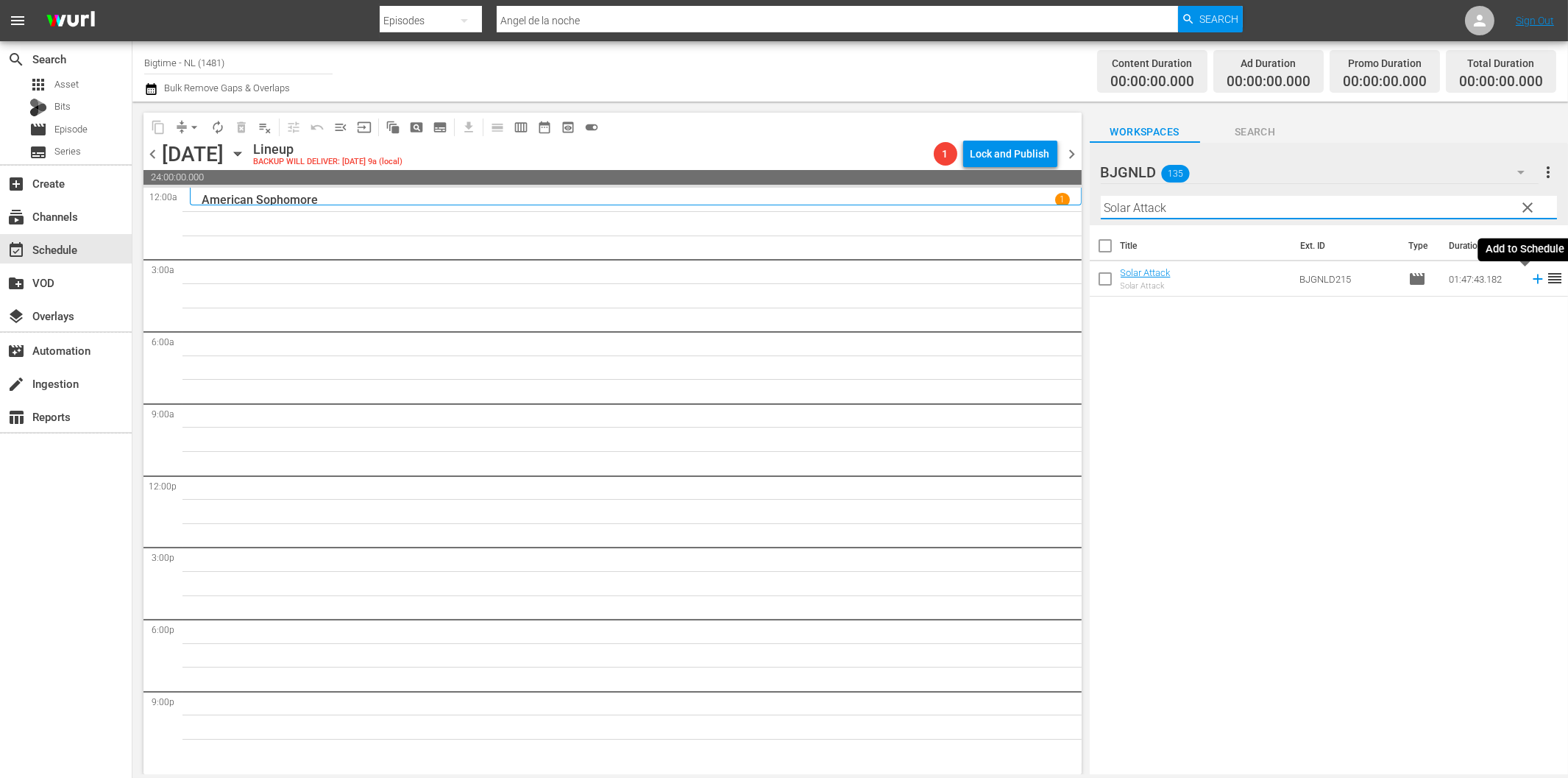
click at [1533, 284] on icon at bounding box center [1537, 279] width 9 height 9
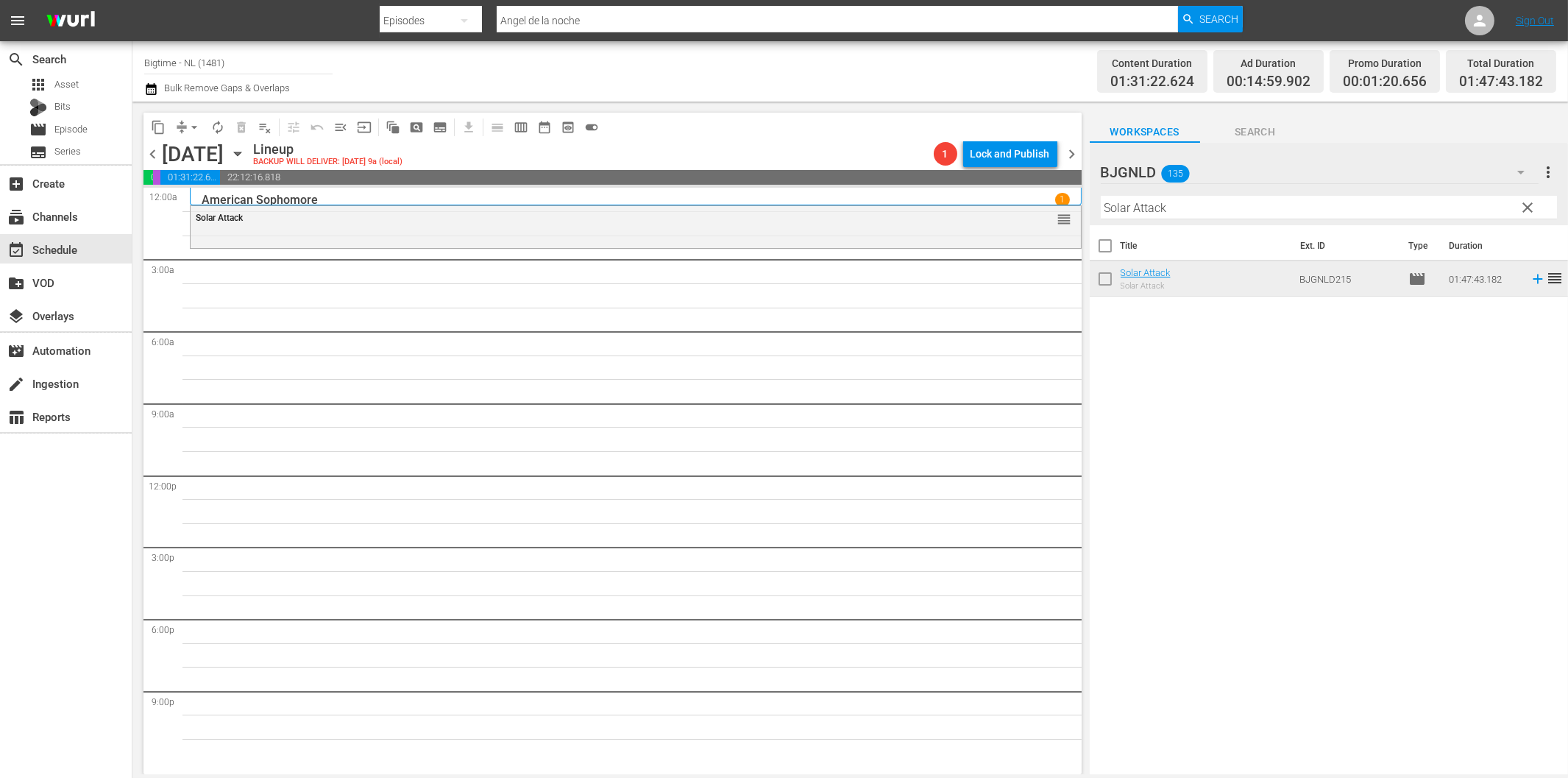
click at [1146, 202] on input "Solar Attack" at bounding box center [1328, 207] width 456 height 24
paste input "The Hardest Thing"
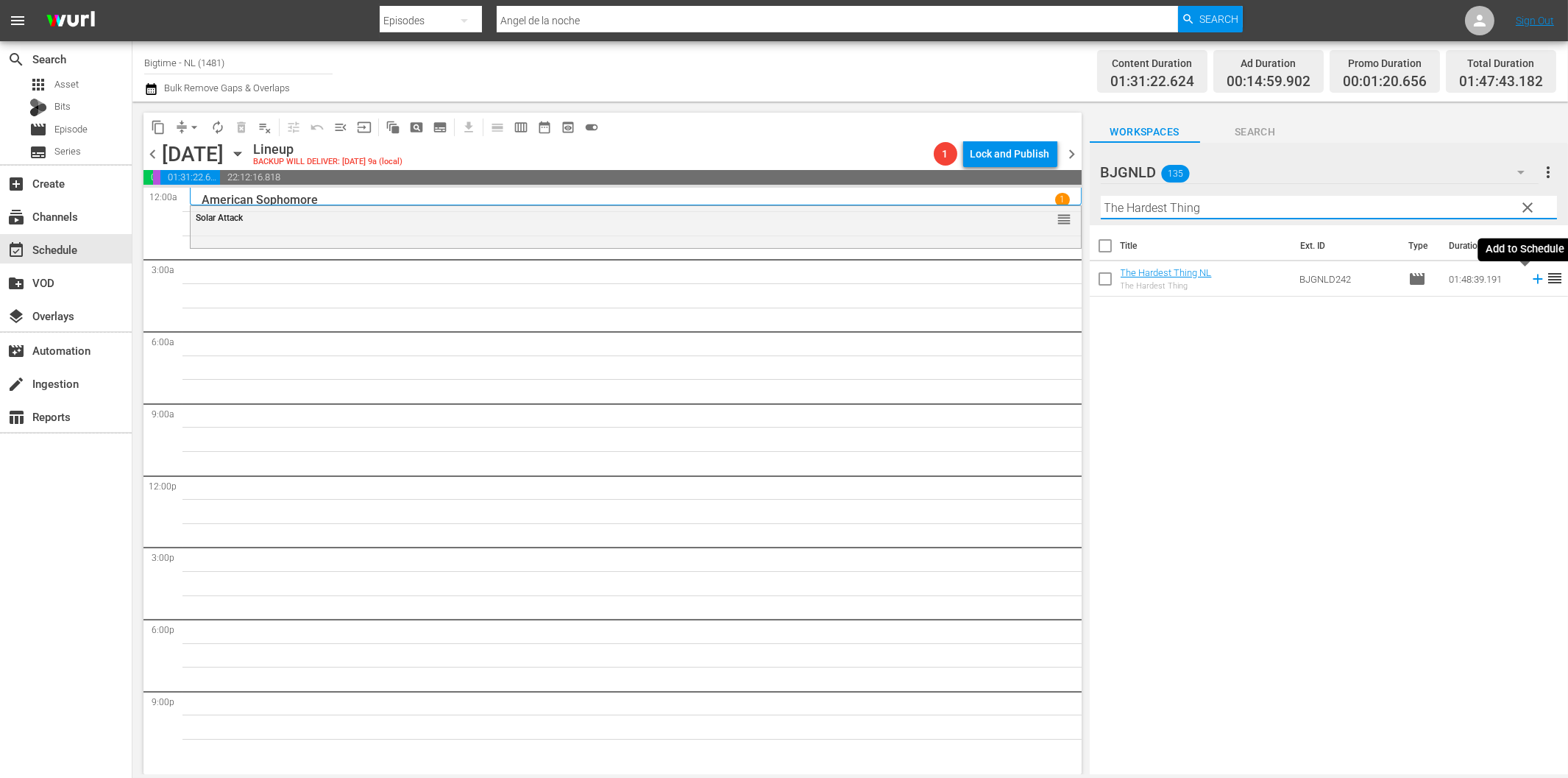
click at [1530, 278] on icon at bounding box center [1537, 279] width 16 height 16
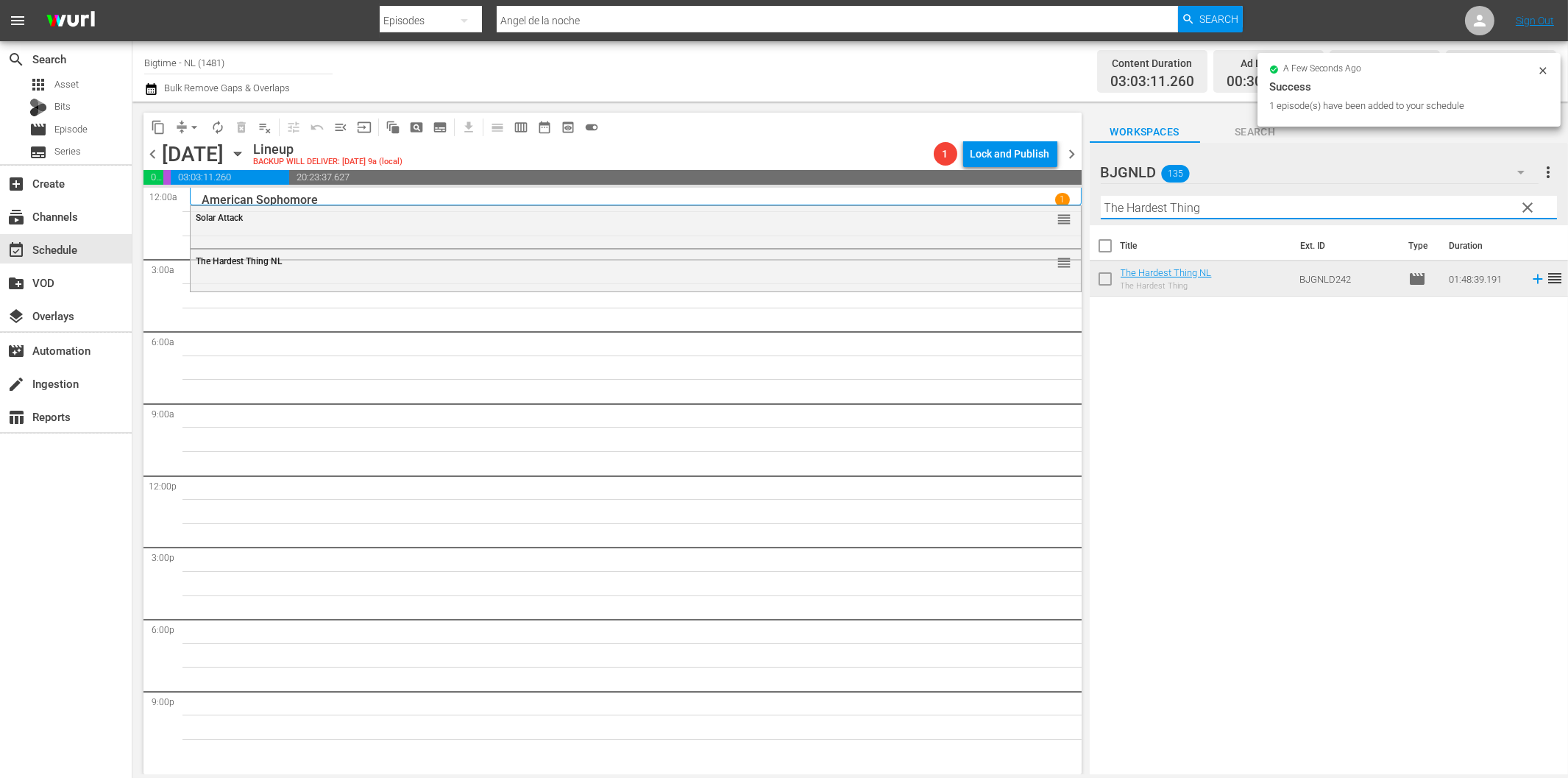
click at [1165, 205] on input "The Hardest Thing" at bounding box center [1328, 207] width 456 height 24
paste input "Of Dice and Men"
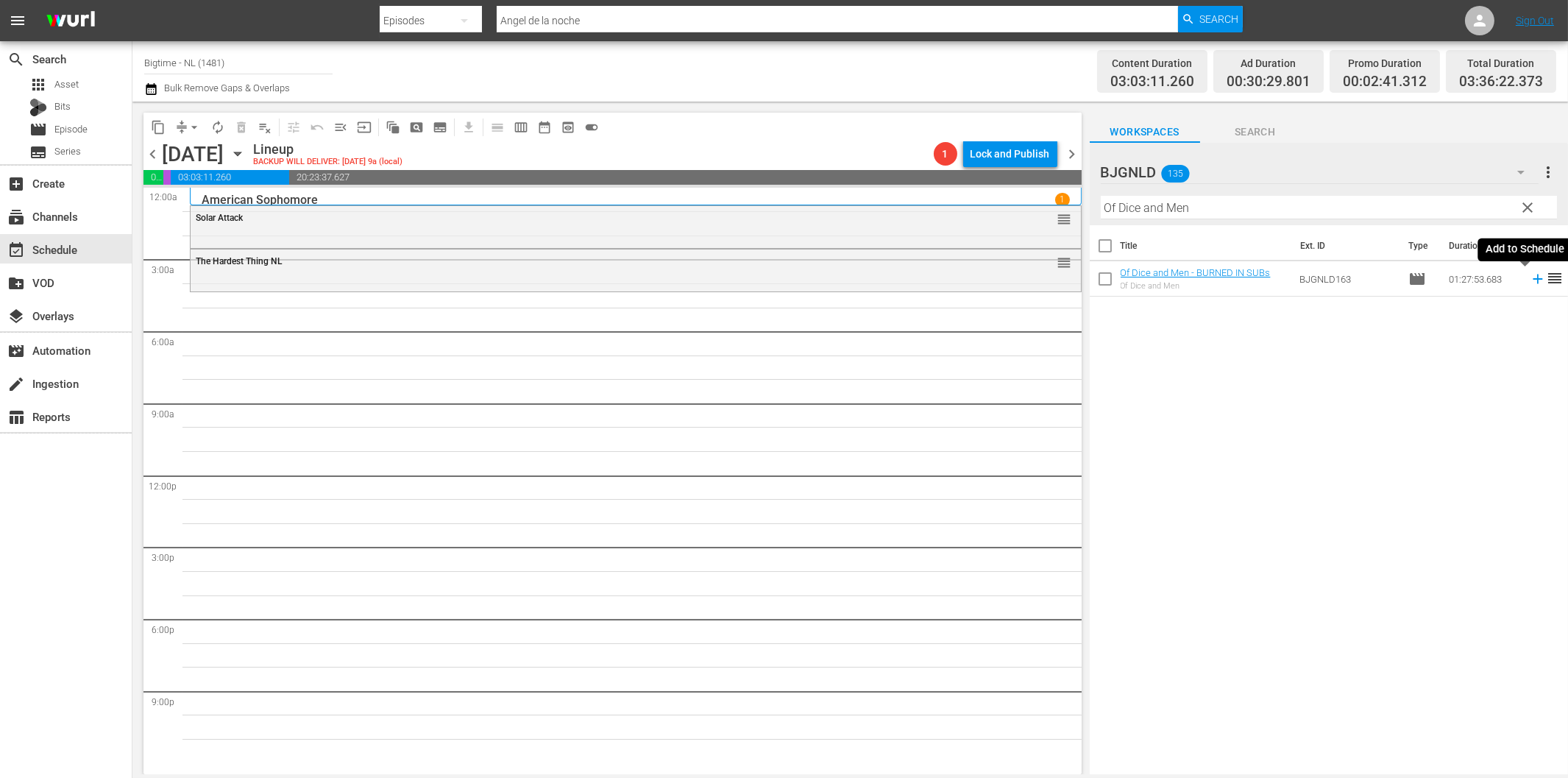
click at [1533, 278] on icon at bounding box center [1537, 279] width 9 height 9
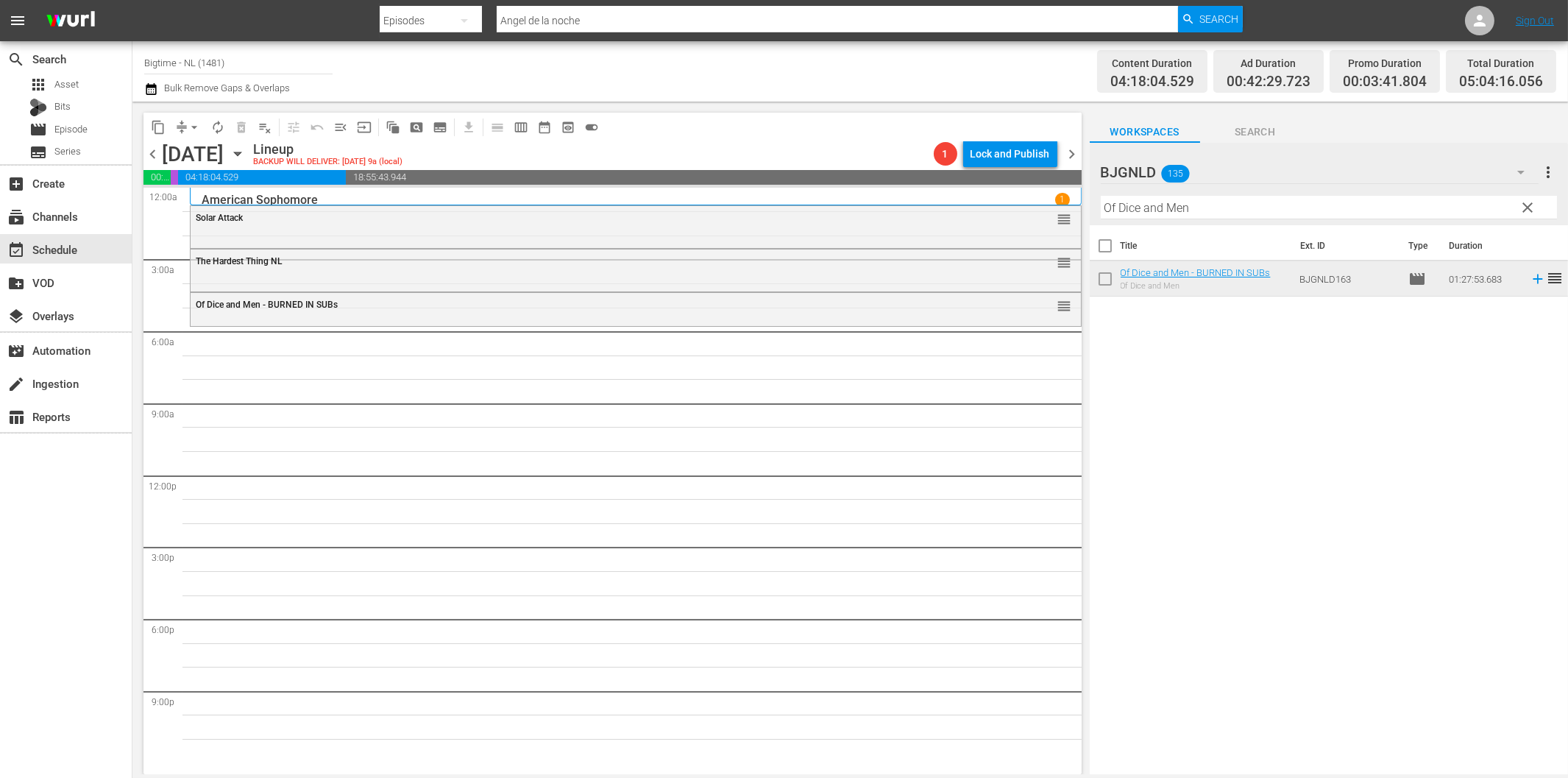
click at [1143, 209] on input "Of Dice and Men" at bounding box center [1328, 207] width 456 height 24
paste input "#EM3 (Eenie Meenie [PERSON_NAME])"
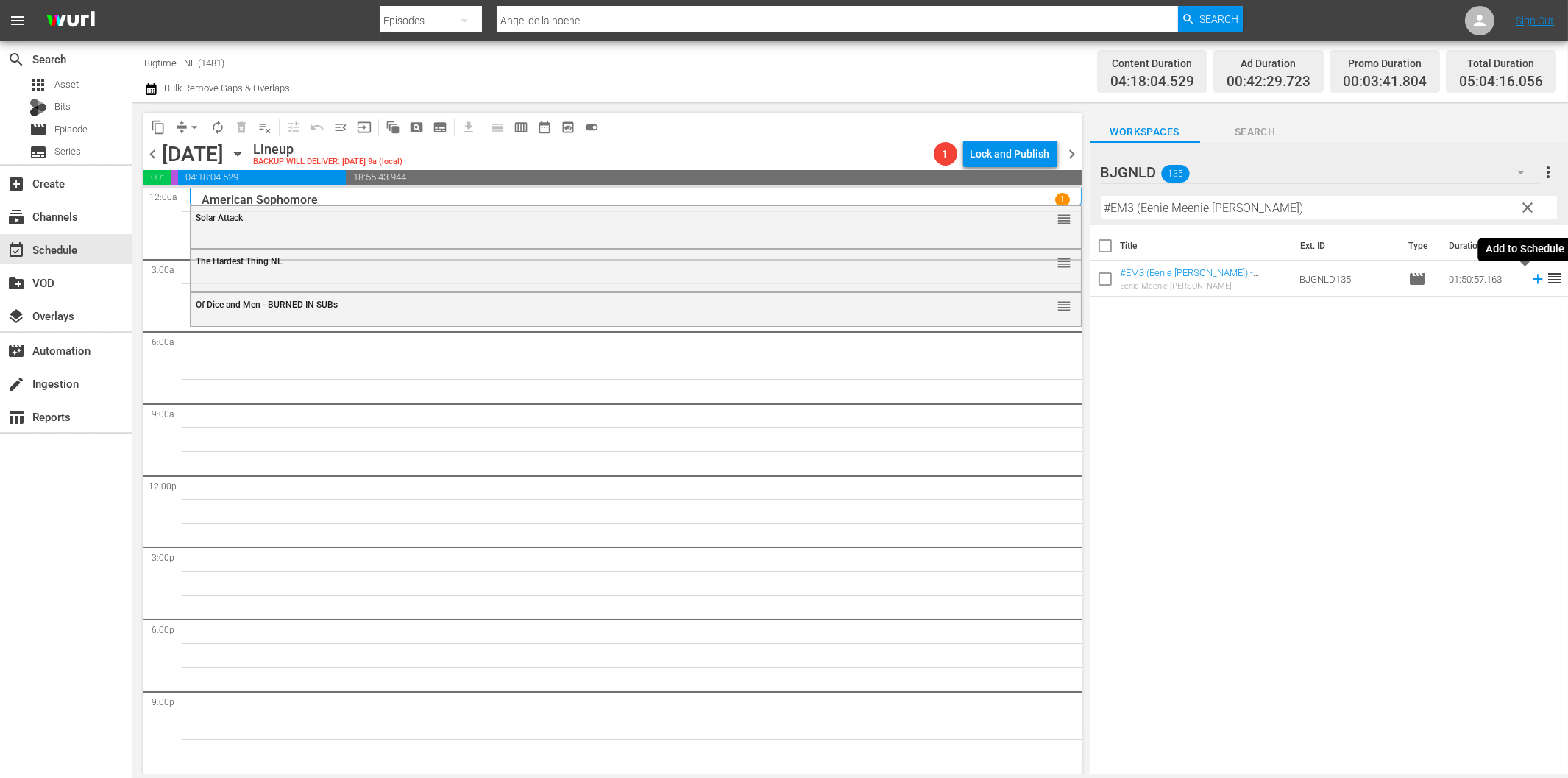
click at [1530, 277] on icon at bounding box center [1537, 279] width 16 height 16
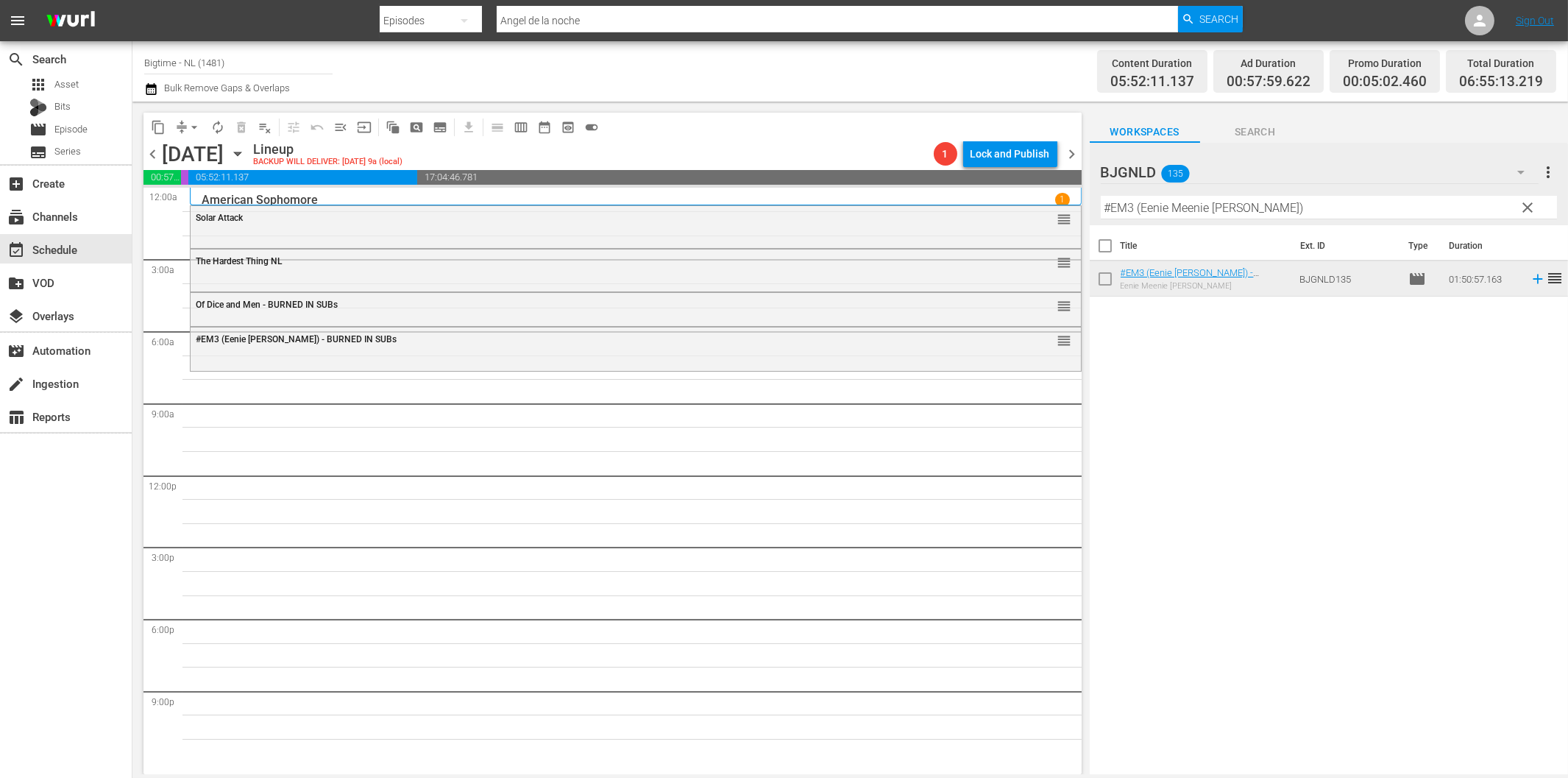
click at [1174, 214] on input "#EM3 (Eenie Meenie [PERSON_NAME])" at bounding box center [1328, 207] width 456 height 24
paste input "Hibiscus"
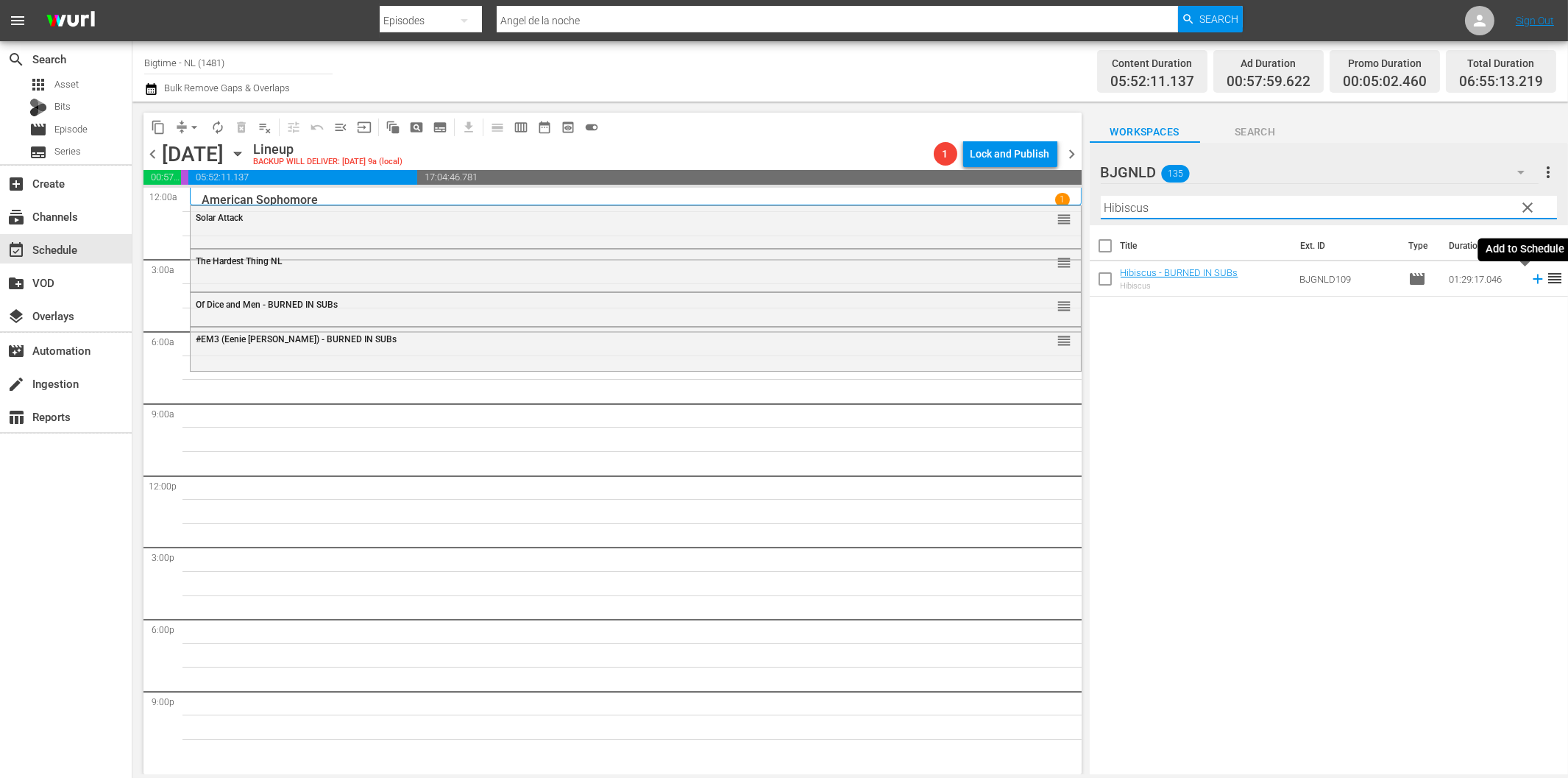
click at [1530, 278] on icon at bounding box center [1537, 279] width 16 height 16
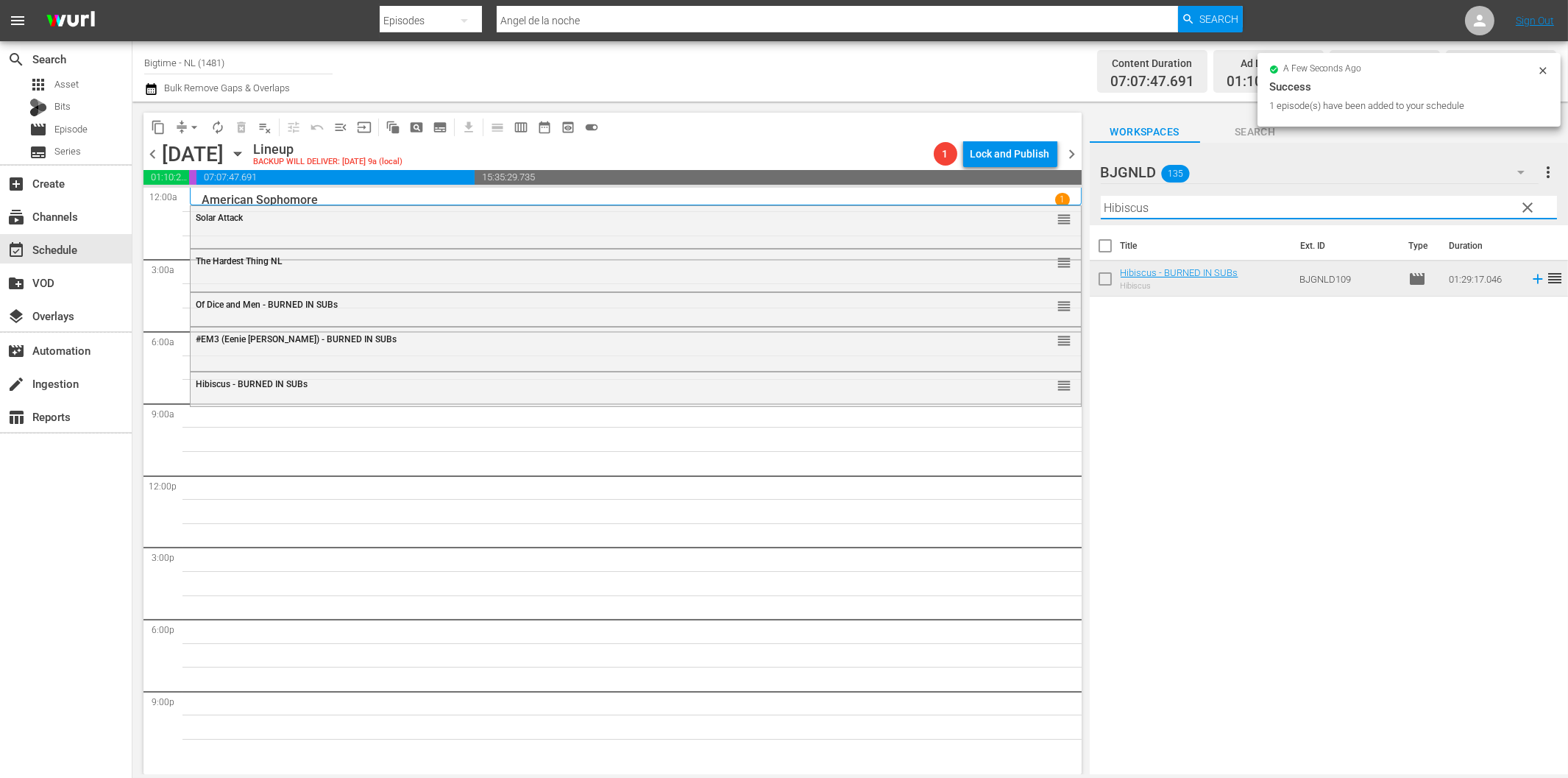
click at [1205, 213] on input "Hibiscus" at bounding box center [1328, 207] width 456 height 24
paste input "[PERSON_NAME] and the King"
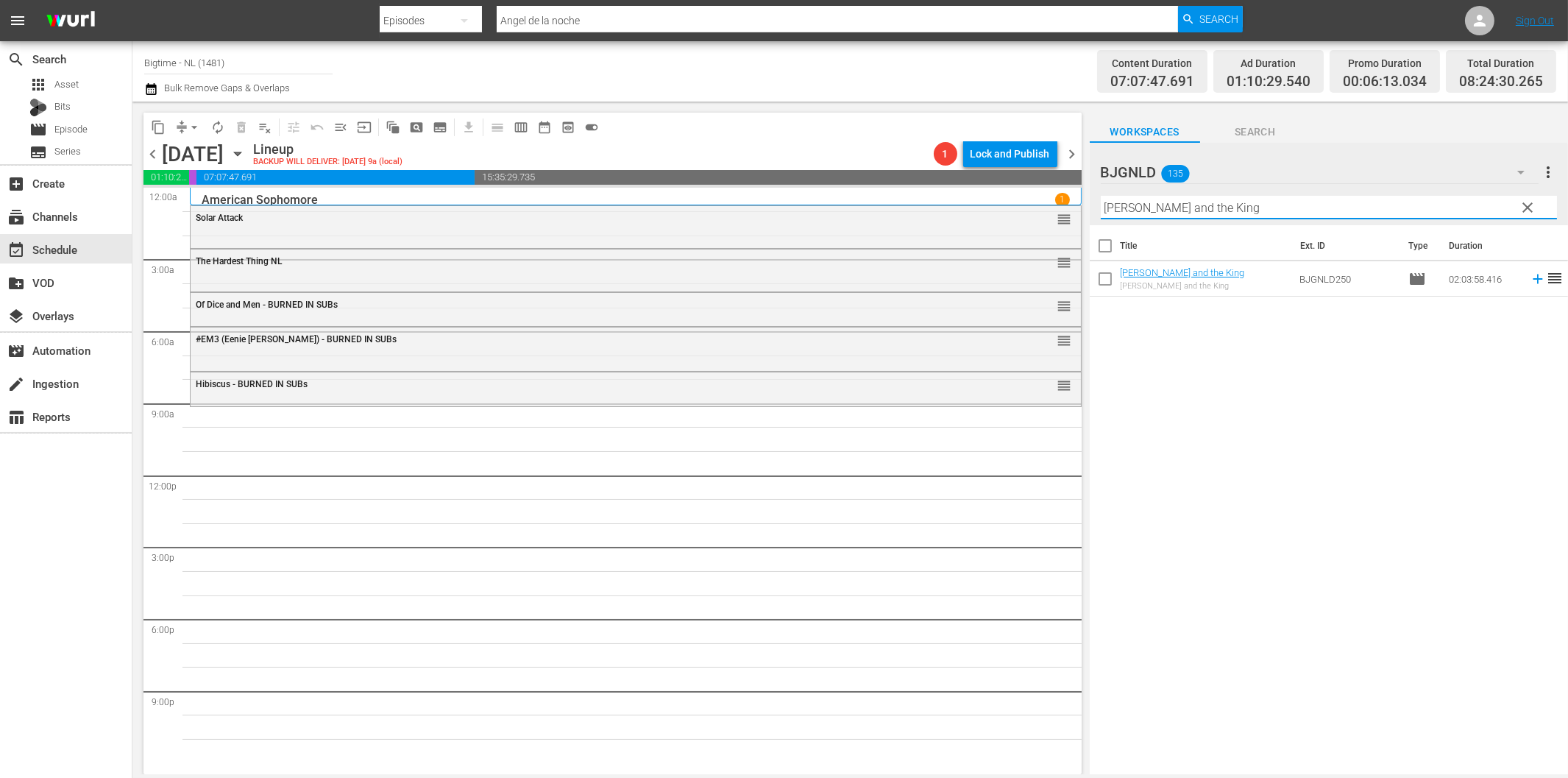
click at [1530, 280] on icon at bounding box center [1537, 279] width 16 height 16
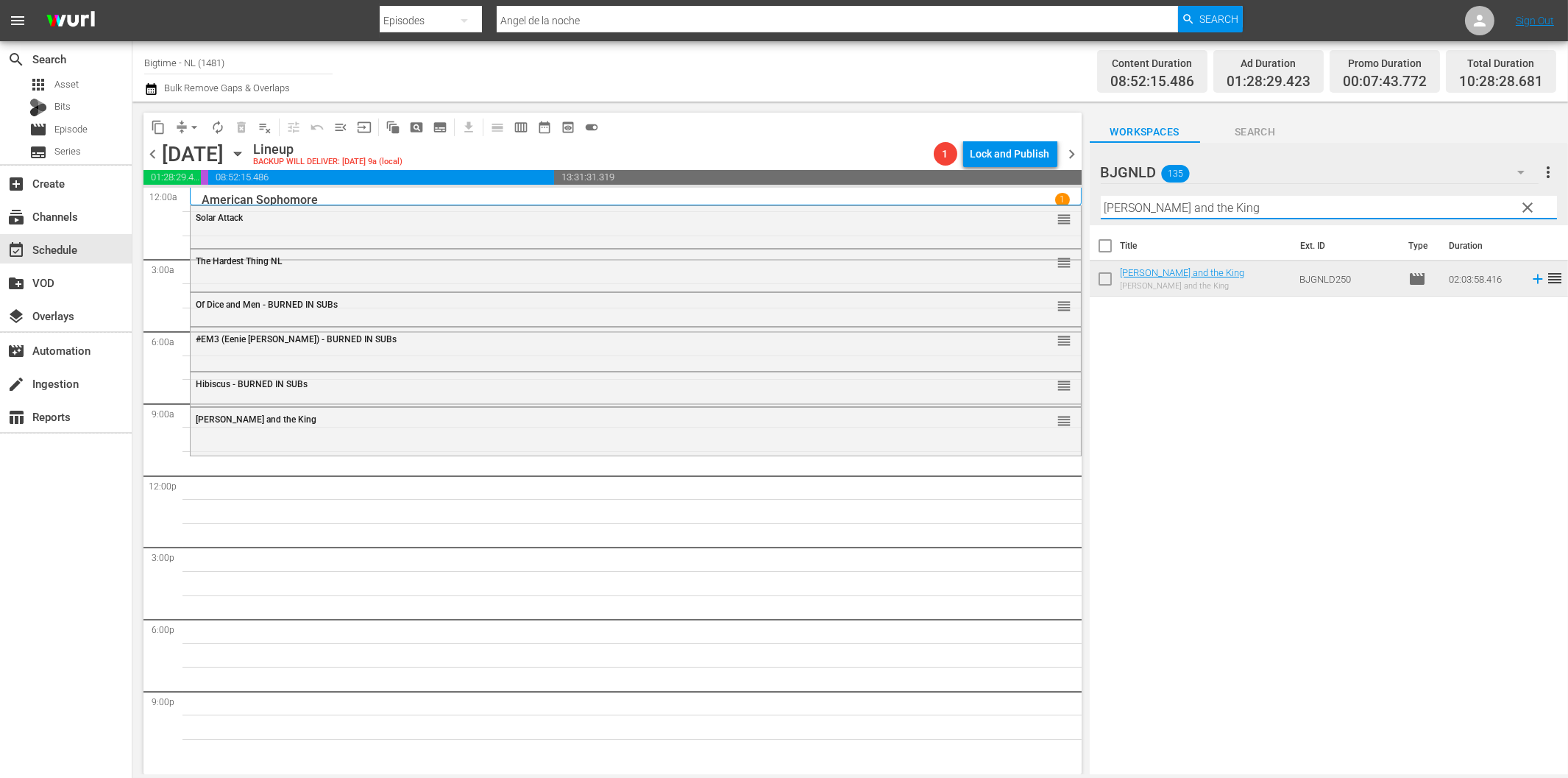
click at [1280, 214] on input "[PERSON_NAME] and the King" at bounding box center [1328, 207] width 456 height 24
paste input "Rum Runners"
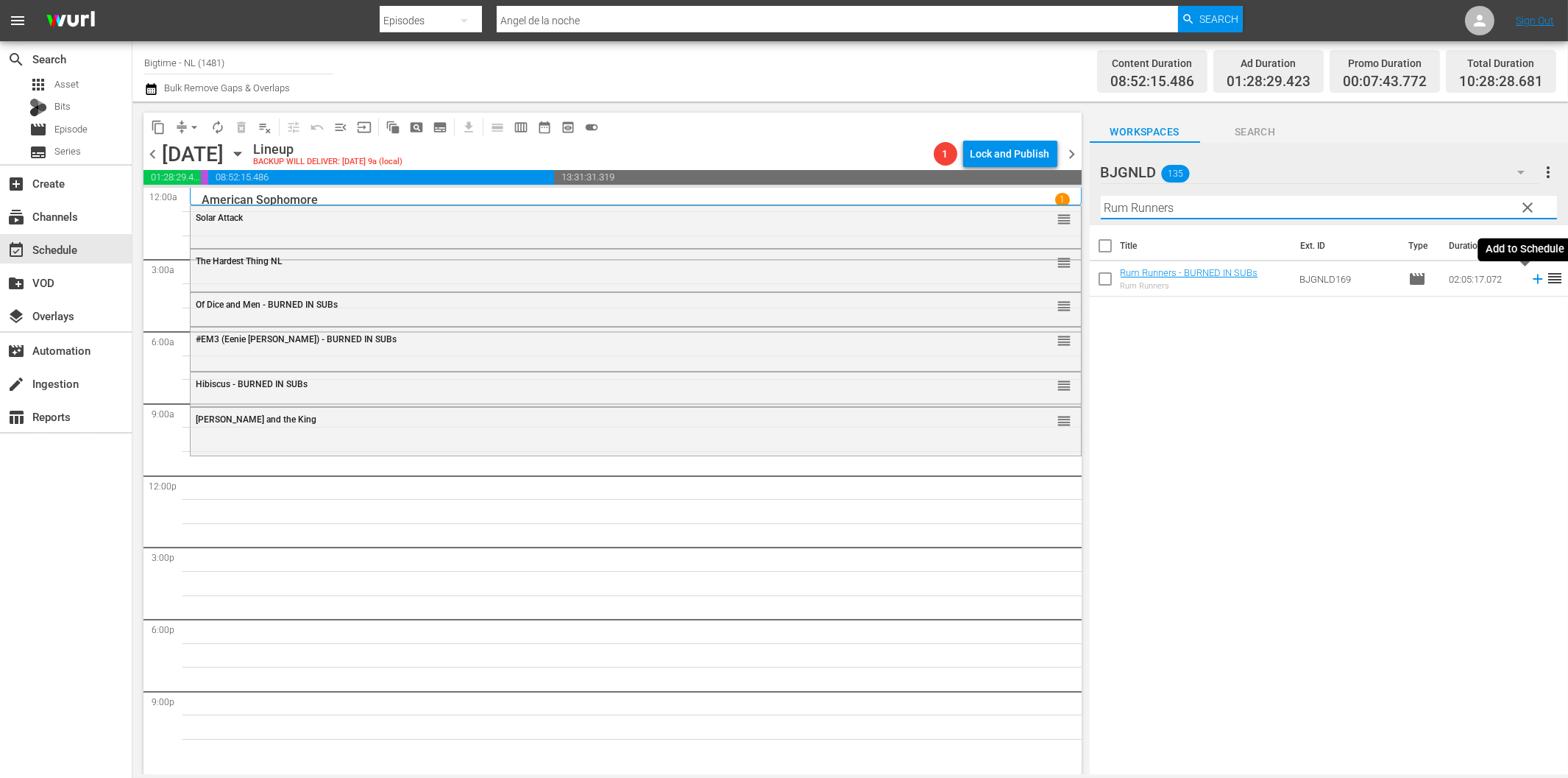
click at [1530, 278] on icon at bounding box center [1537, 279] width 16 height 16
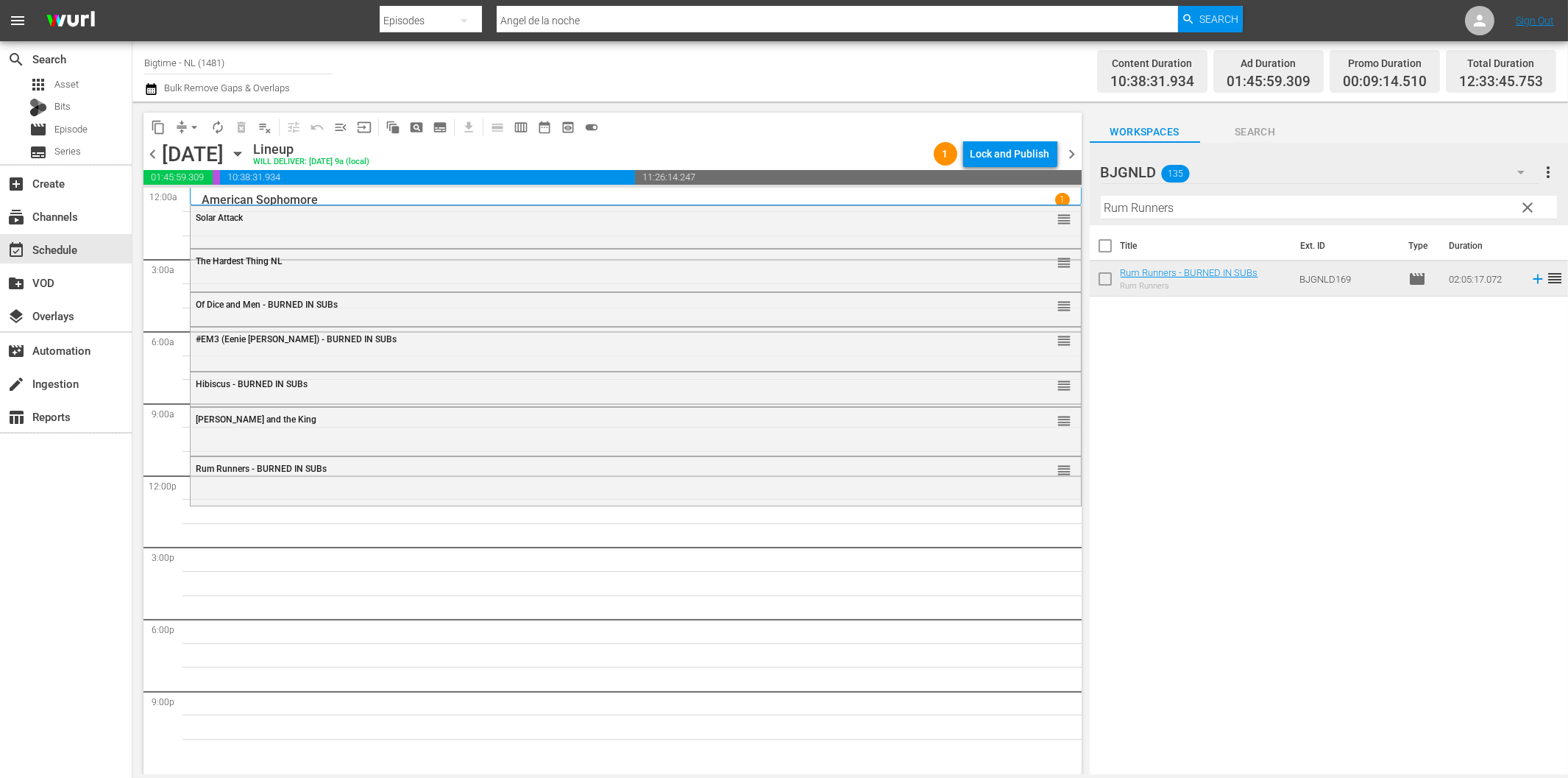
click at [1196, 215] on input "Rum Runners" at bounding box center [1328, 207] width 456 height 24
paste input "The Philadelphia Experiment"
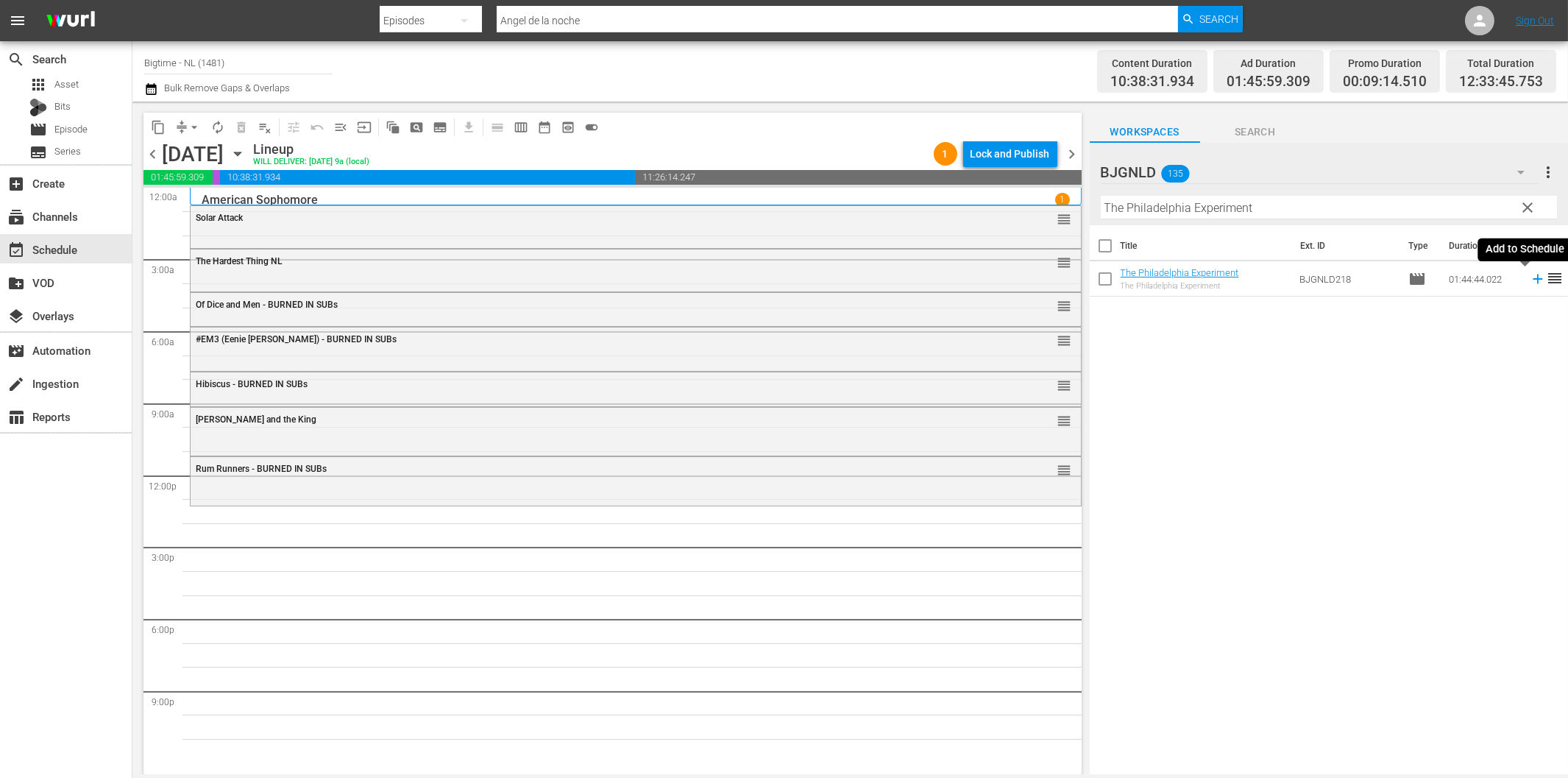
click at [1530, 278] on icon at bounding box center [1537, 279] width 16 height 16
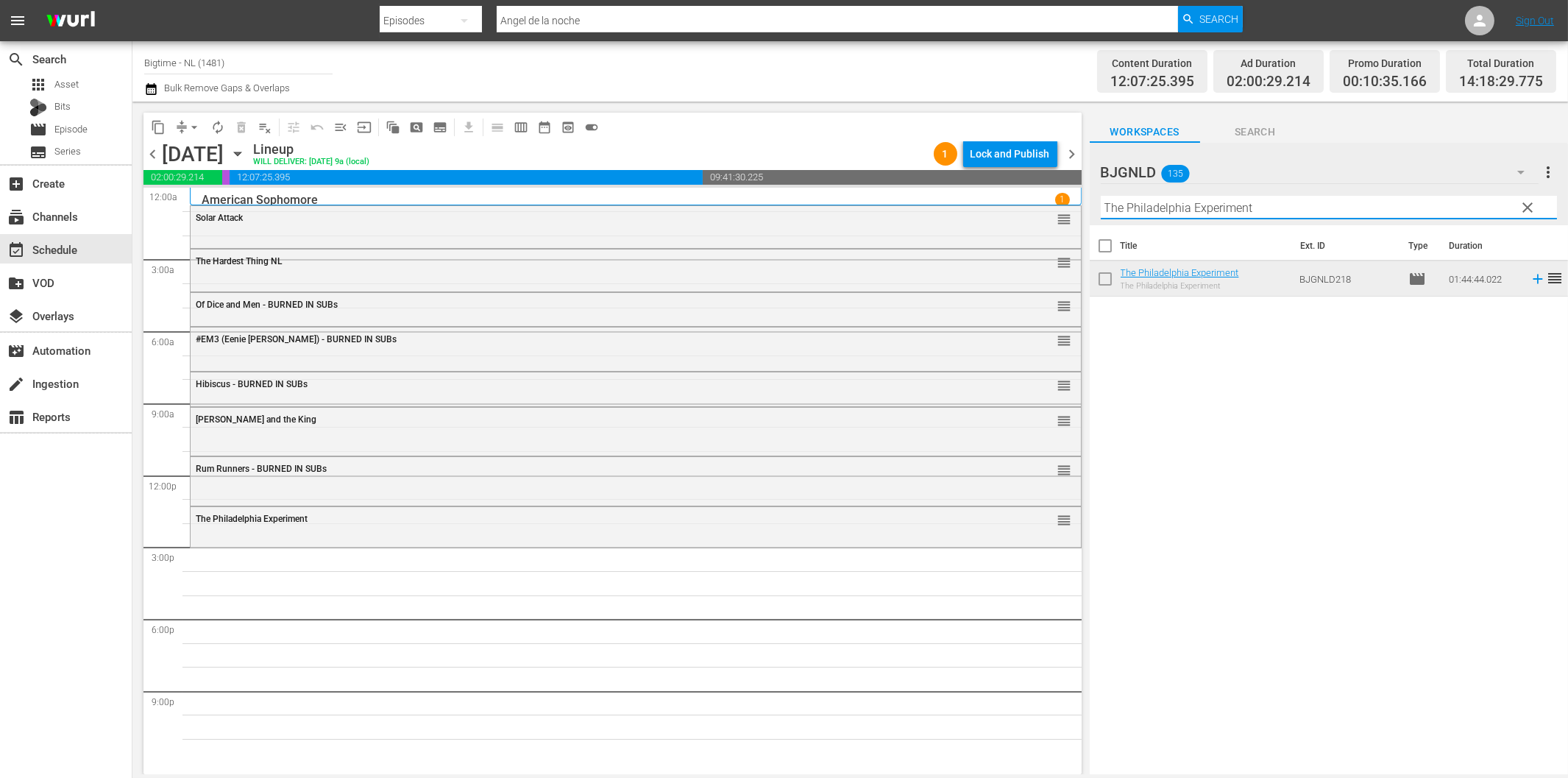
click at [1291, 210] on input "The Philadelphia Experiment" at bounding box center [1328, 207] width 456 height 24
paste input "Without Warra"
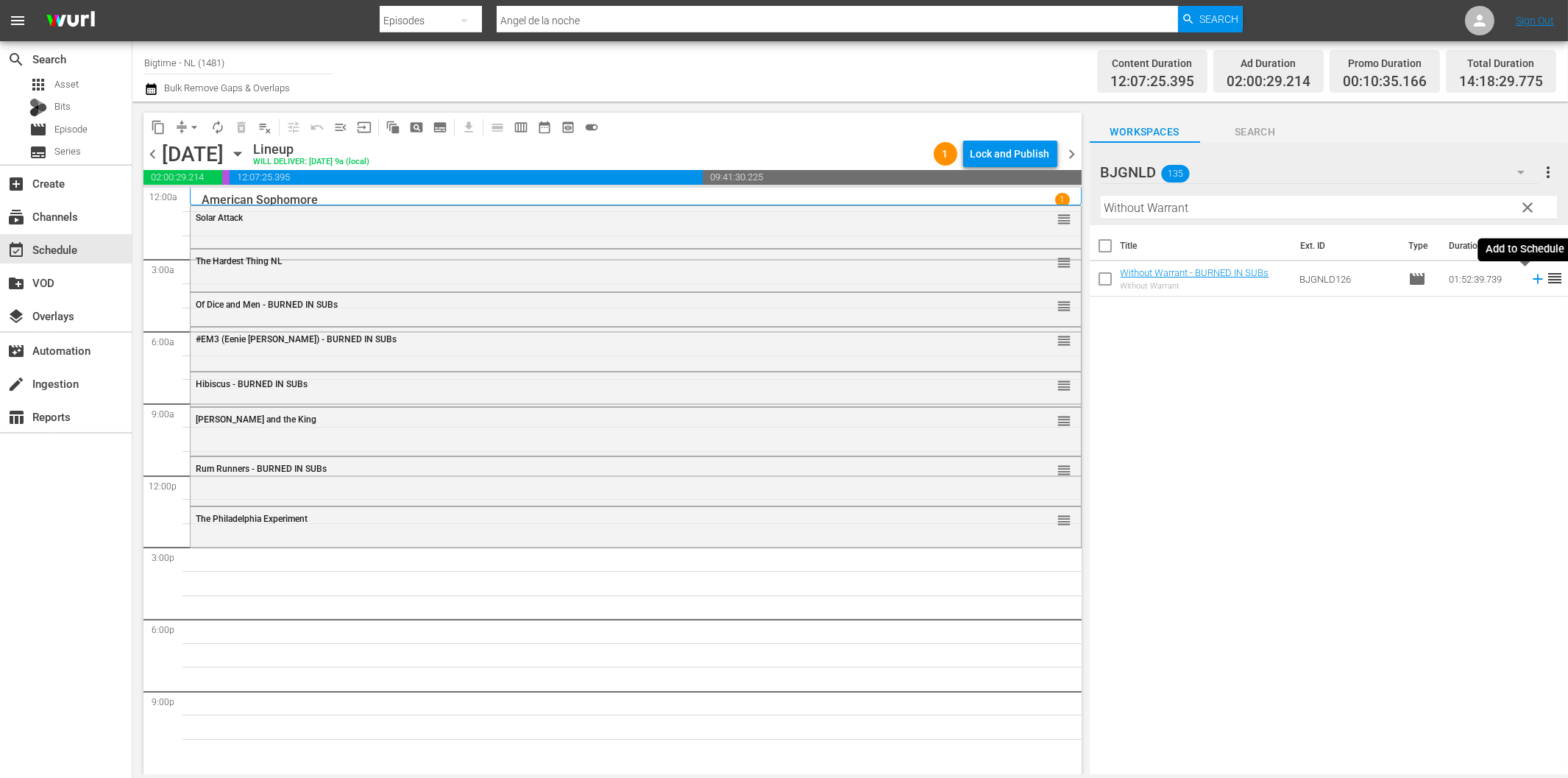
click at [1530, 276] on icon at bounding box center [1537, 279] width 16 height 16
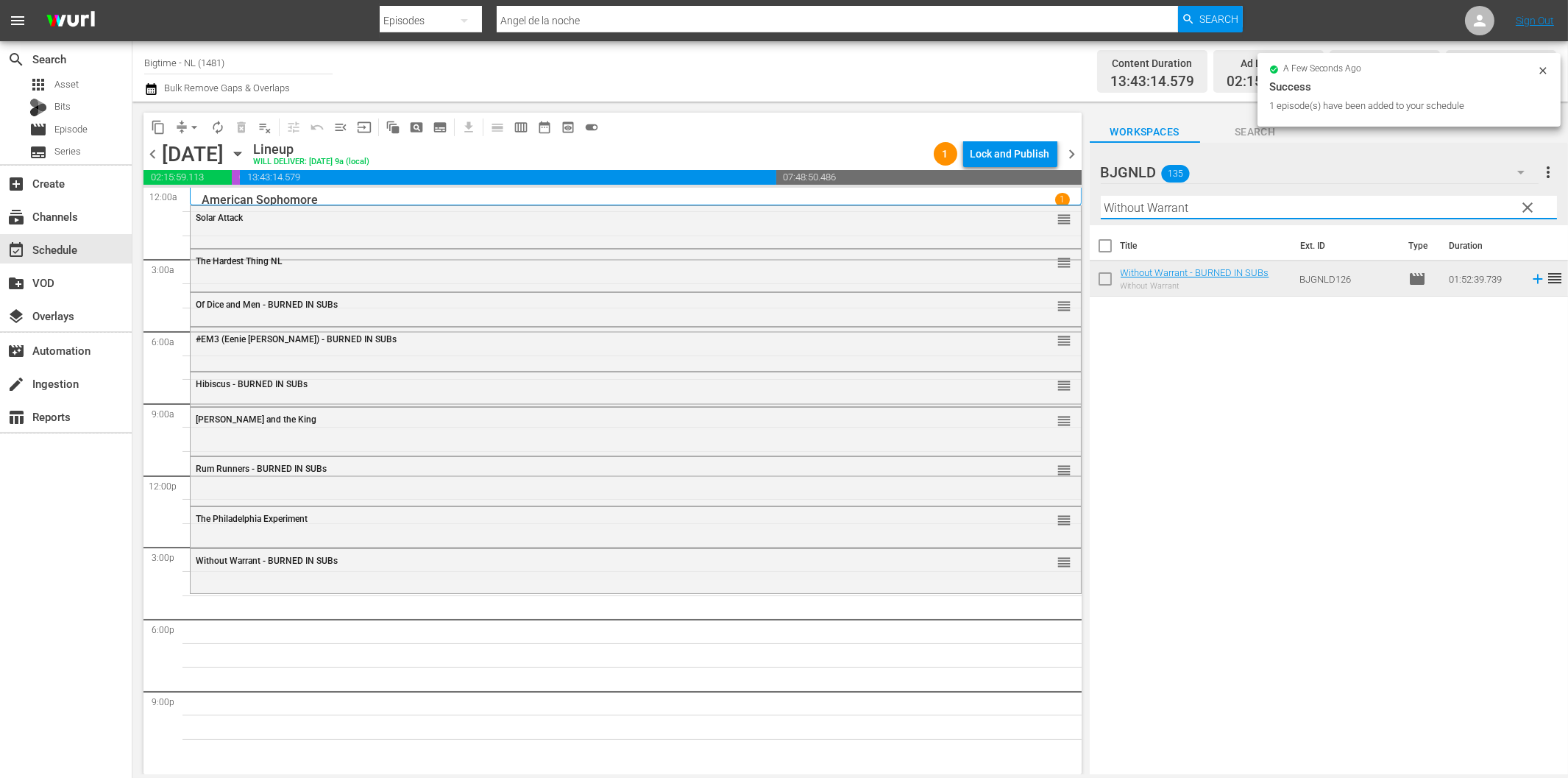
click at [1133, 206] on input "Without Warrant" at bounding box center [1328, 207] width 456 height 24
paste input "Tunes of Glory"
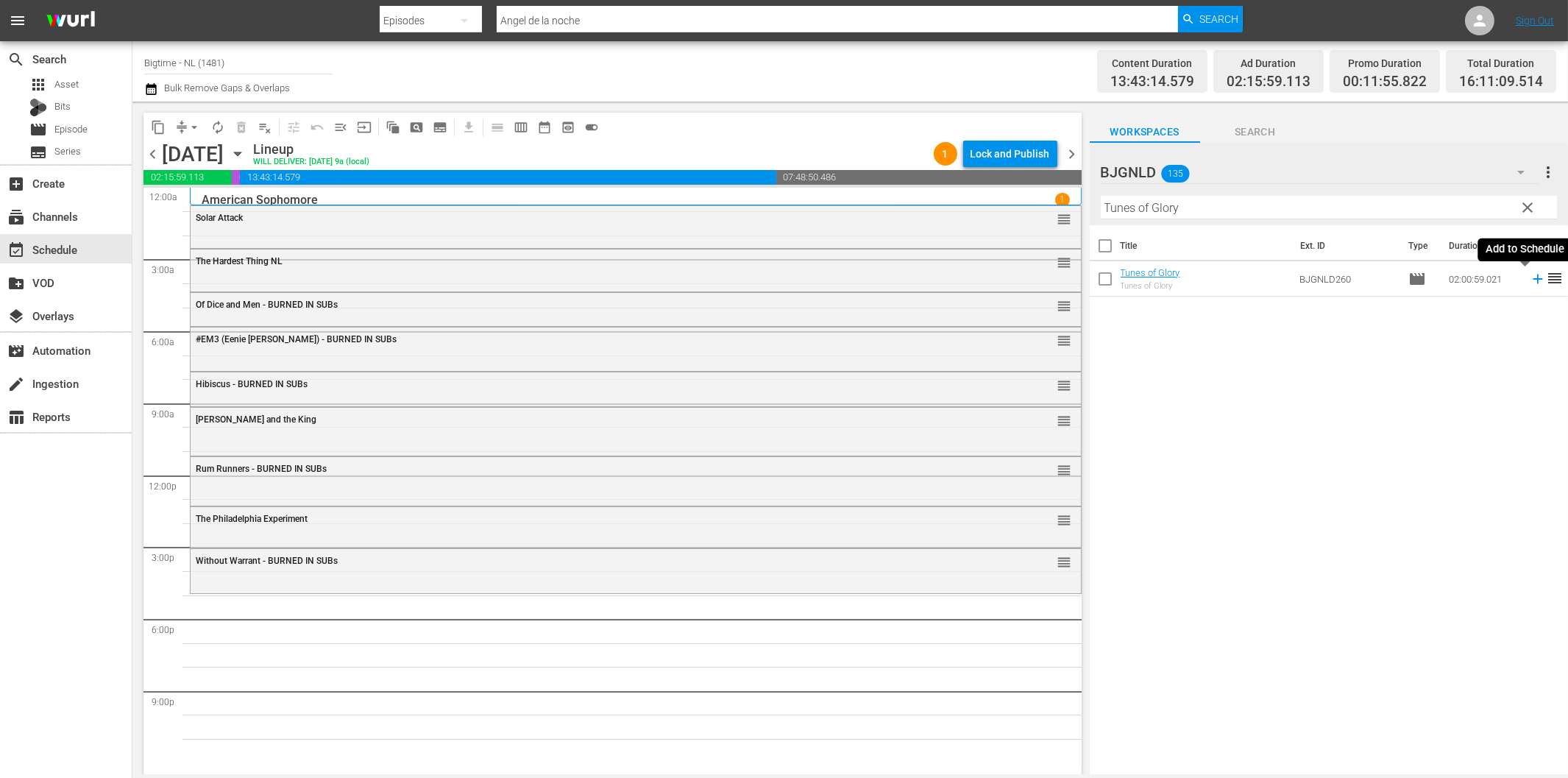
click at [1530, 280] on icon at bounding box center [1537, 279] width 16 height 16
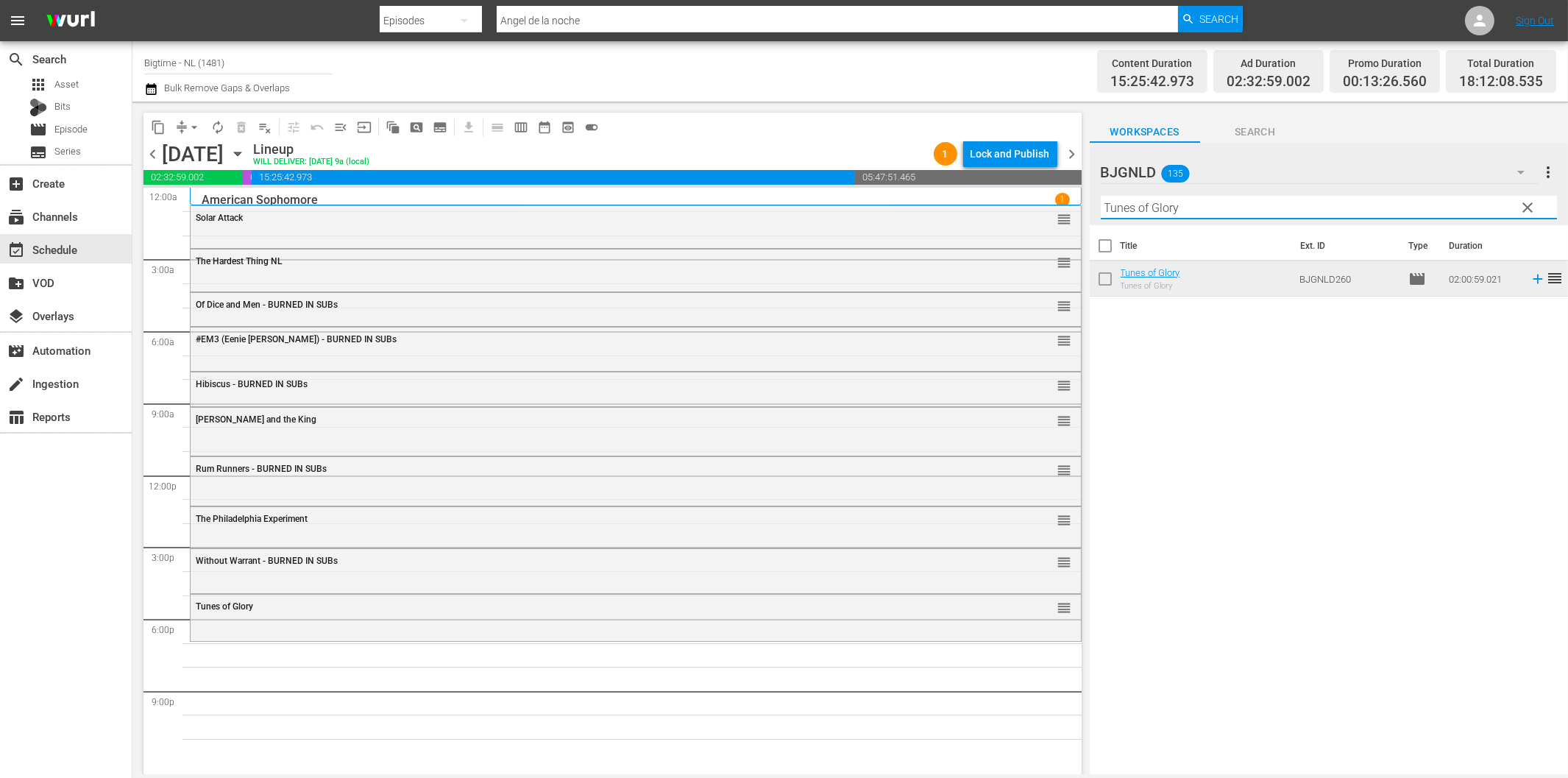
click at [1171, 204] on input "Tunes of Glory" at bounding box center [1328, 207] width 456 height 24
paste input "Burn Your Name"
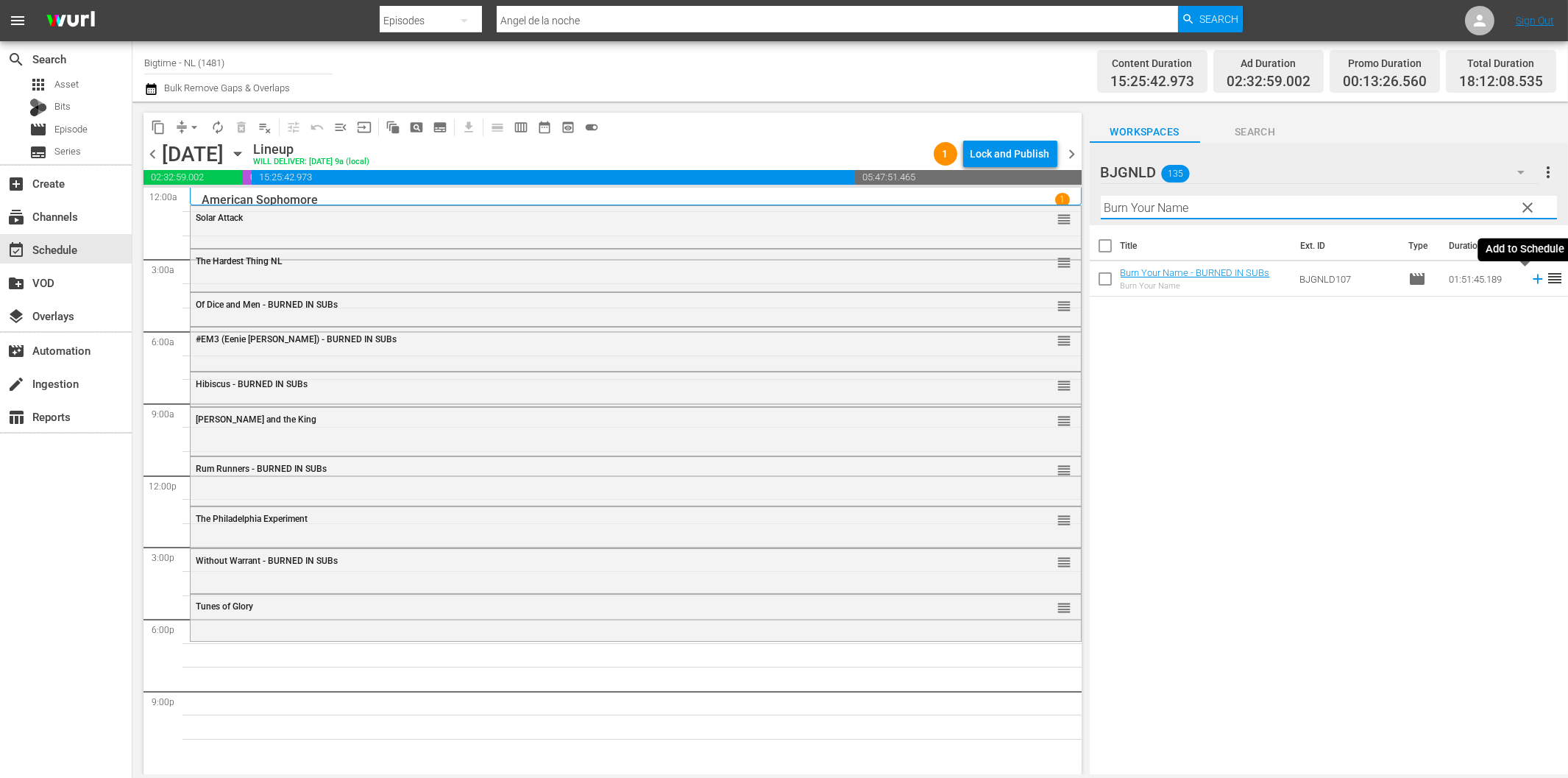
click at [1530, 281] on icon at bounding box center [1537, 279] width 16 height 16
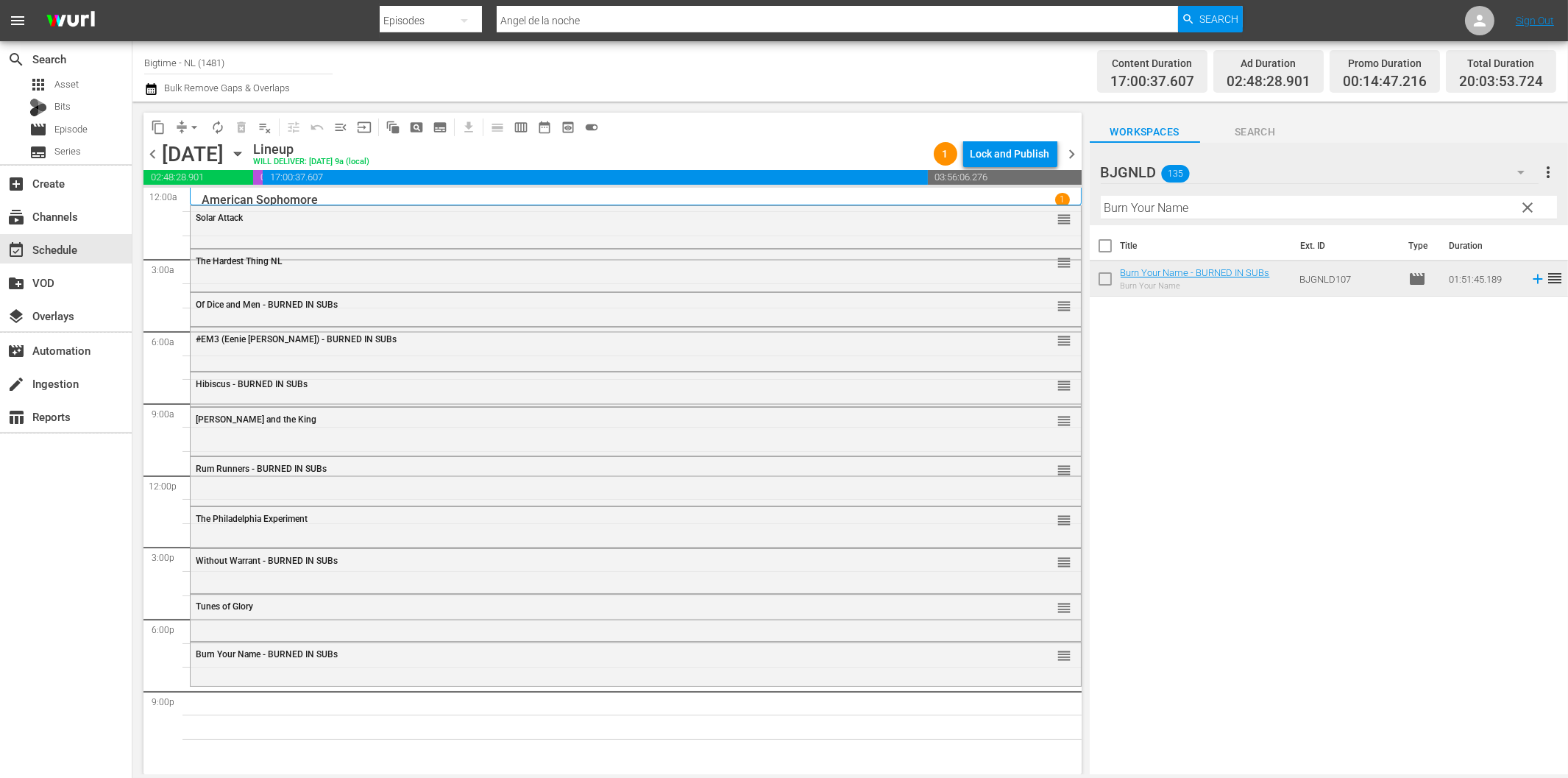
click at [1170, 213] on input "Burn Your Name" at bounding box center [1328, 207] width 456 height 24
paste input "The Shattering"
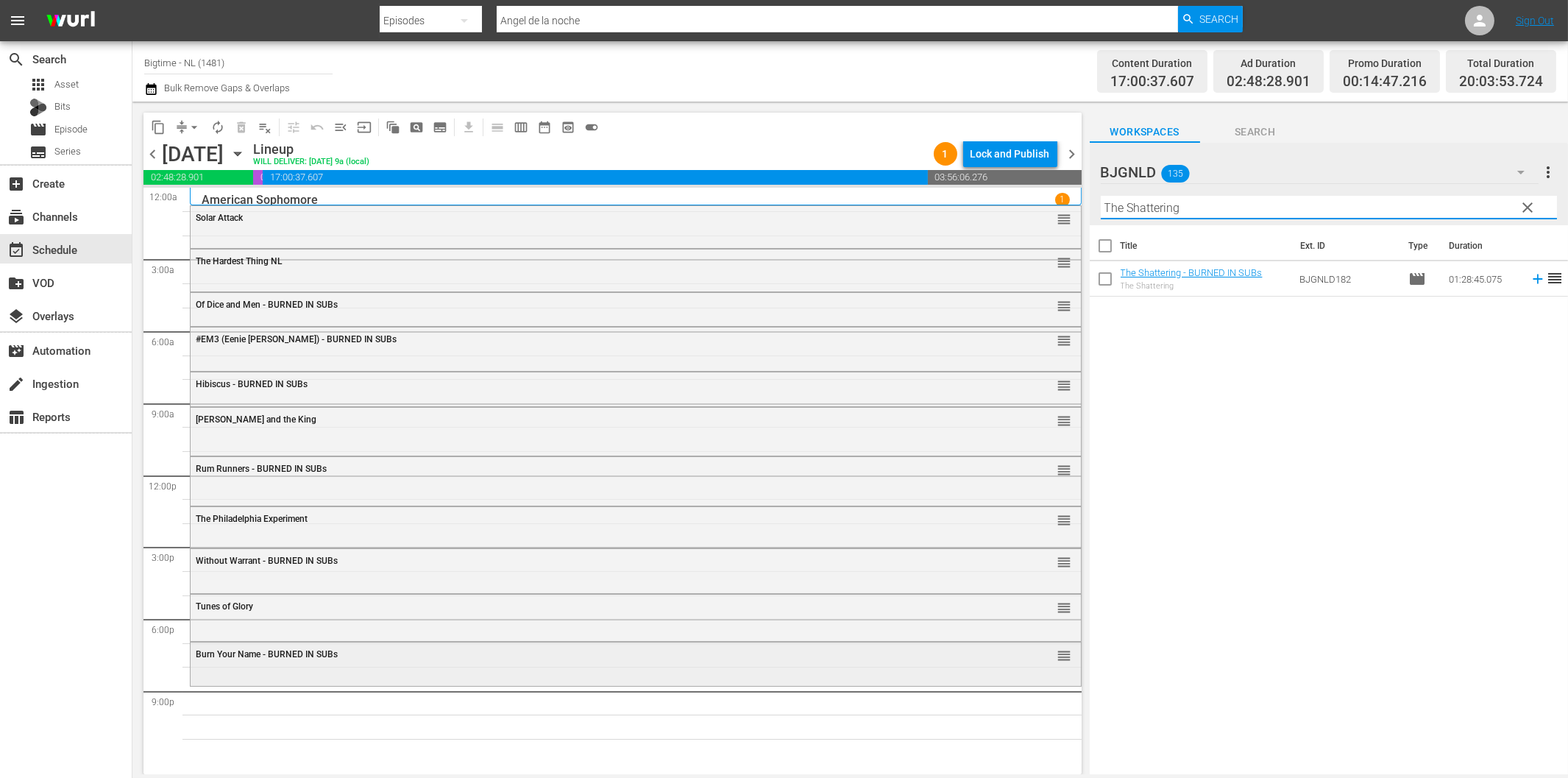
click at [398, 668] on div "Burn Your Name - BURNED IN SUBs reorder" at bounding box center [635, 662] width 890 height 41
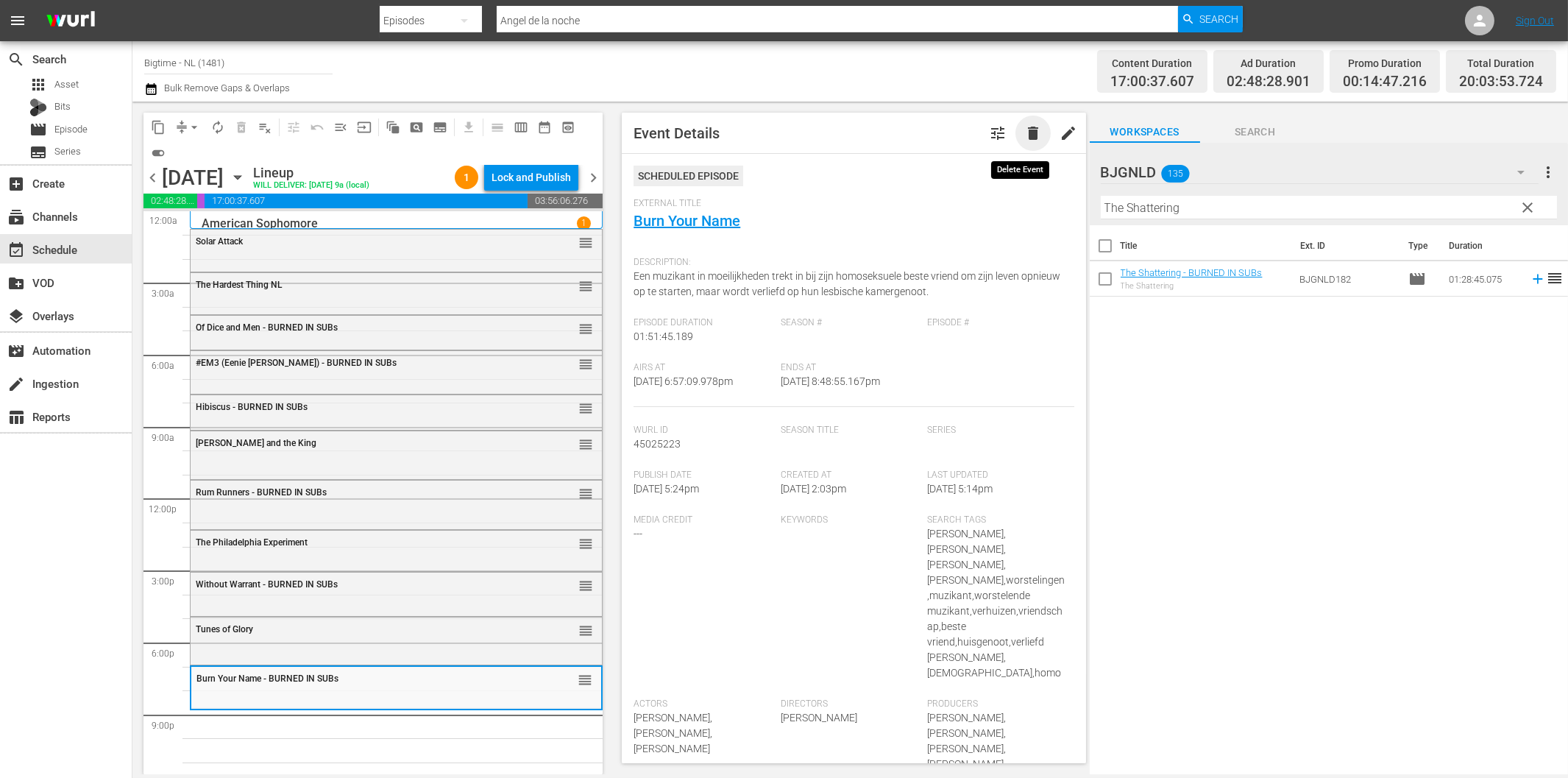
click at [1024, 140] on span "delete" at bounding box center [1033, 132] width 18 height 18
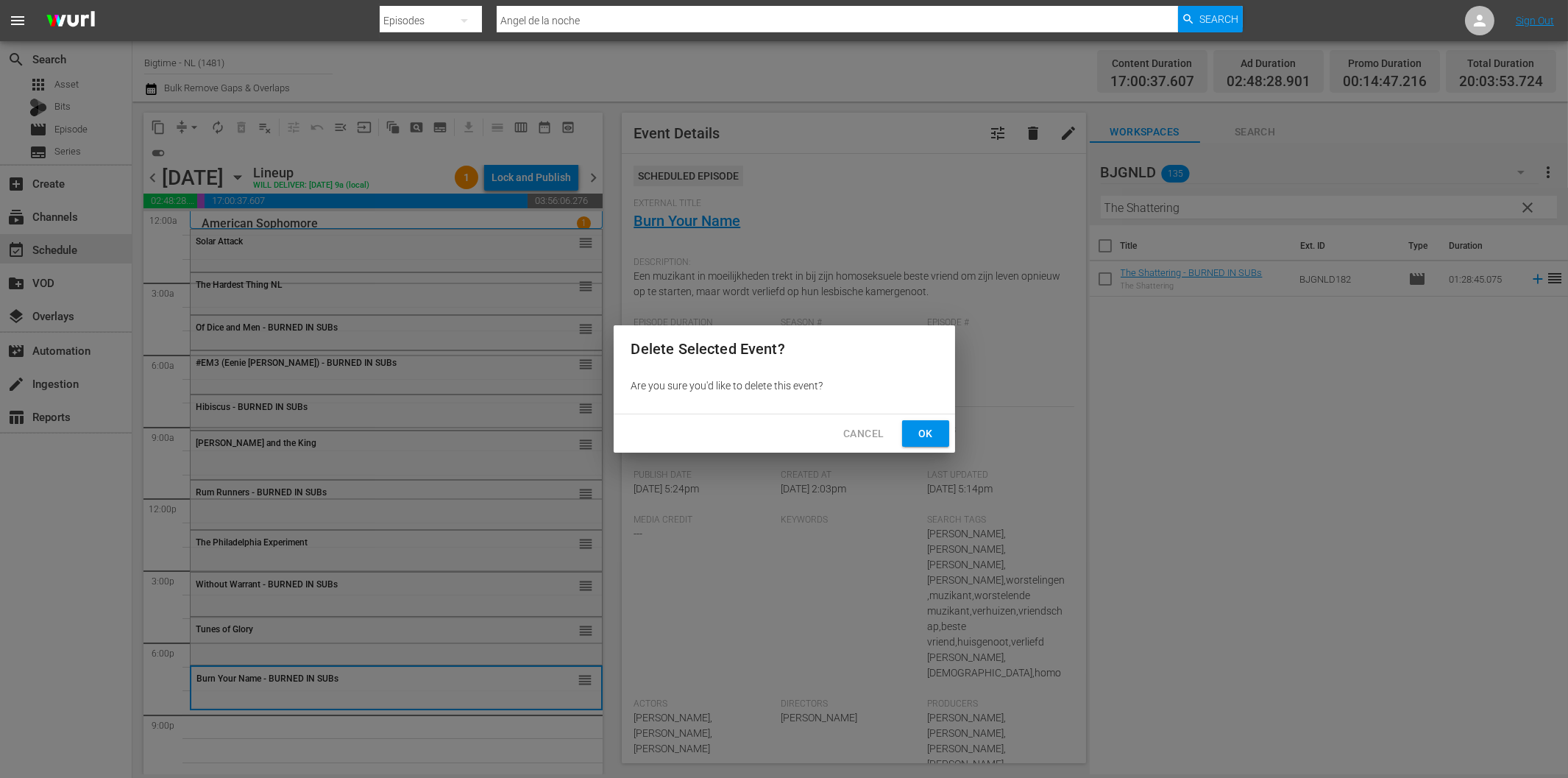
click at [925, 437] on span "Ok" at bounding box center [926, 434] width 24 height 19
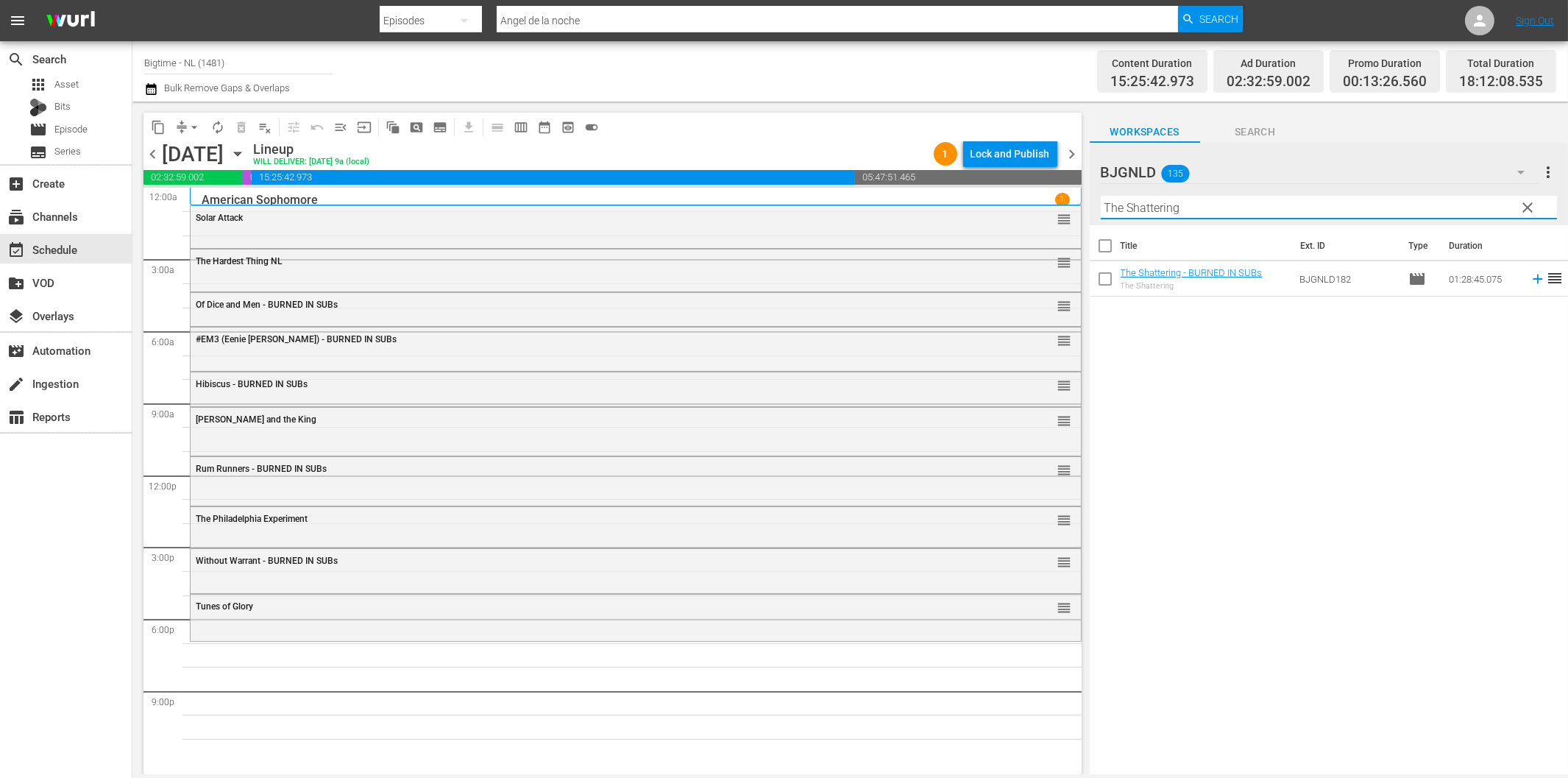
click at [1163, 207] on input "The Shattering" at bounding box center [1328, 207] width 456 height 24
click at [1530, 284] on icon at bounding box center [1537, 279] width 16 height 16
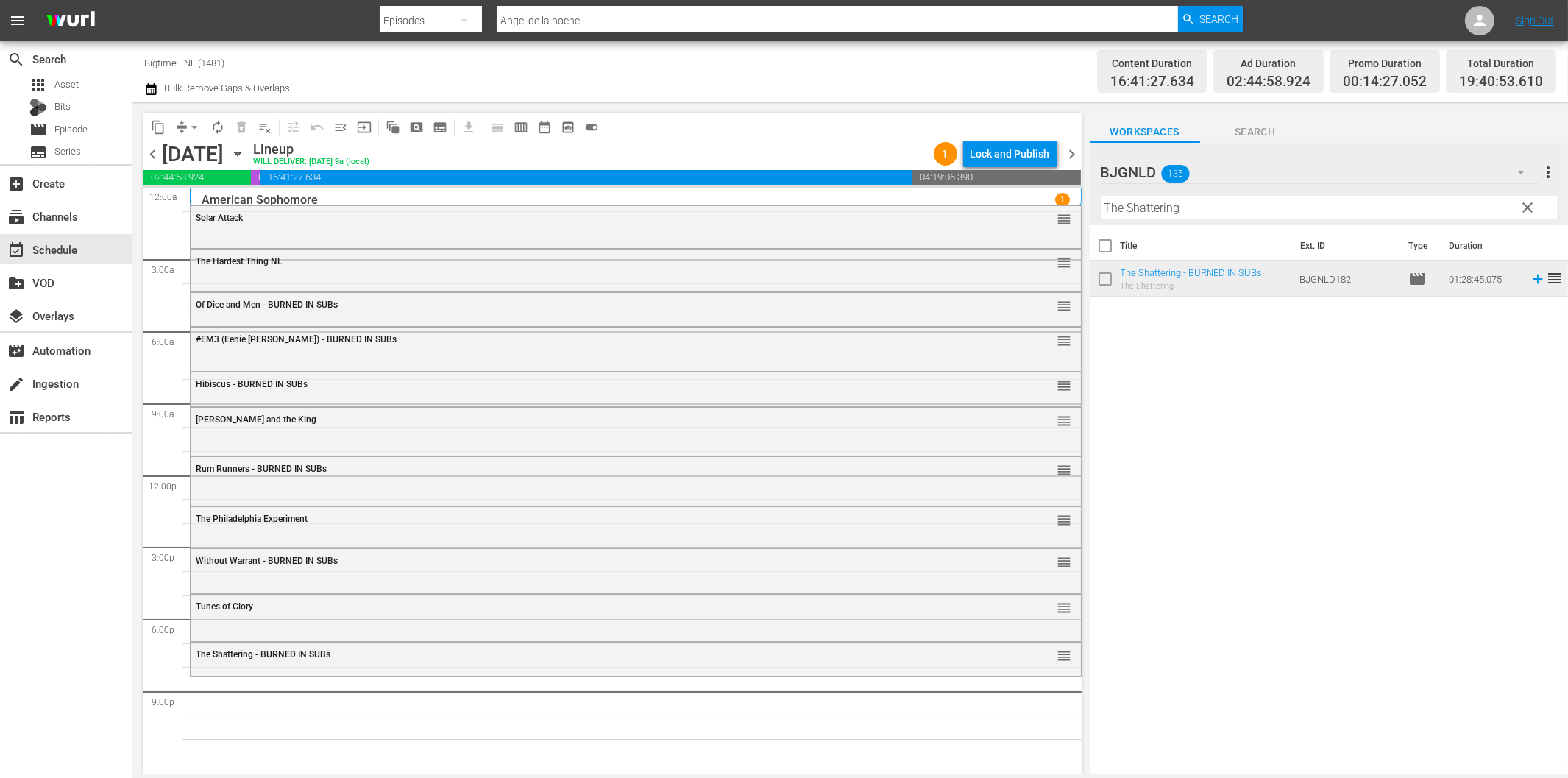
drag, startPoint x: 1161, startPoint y: 212, endPoint x: 1169, endPoint y: 213, distance: 8.1
click at [1163, 212] on input "The Shattering" at bounding box center [1328, 207] width 456 height 24
paste input "Apocalypse War"
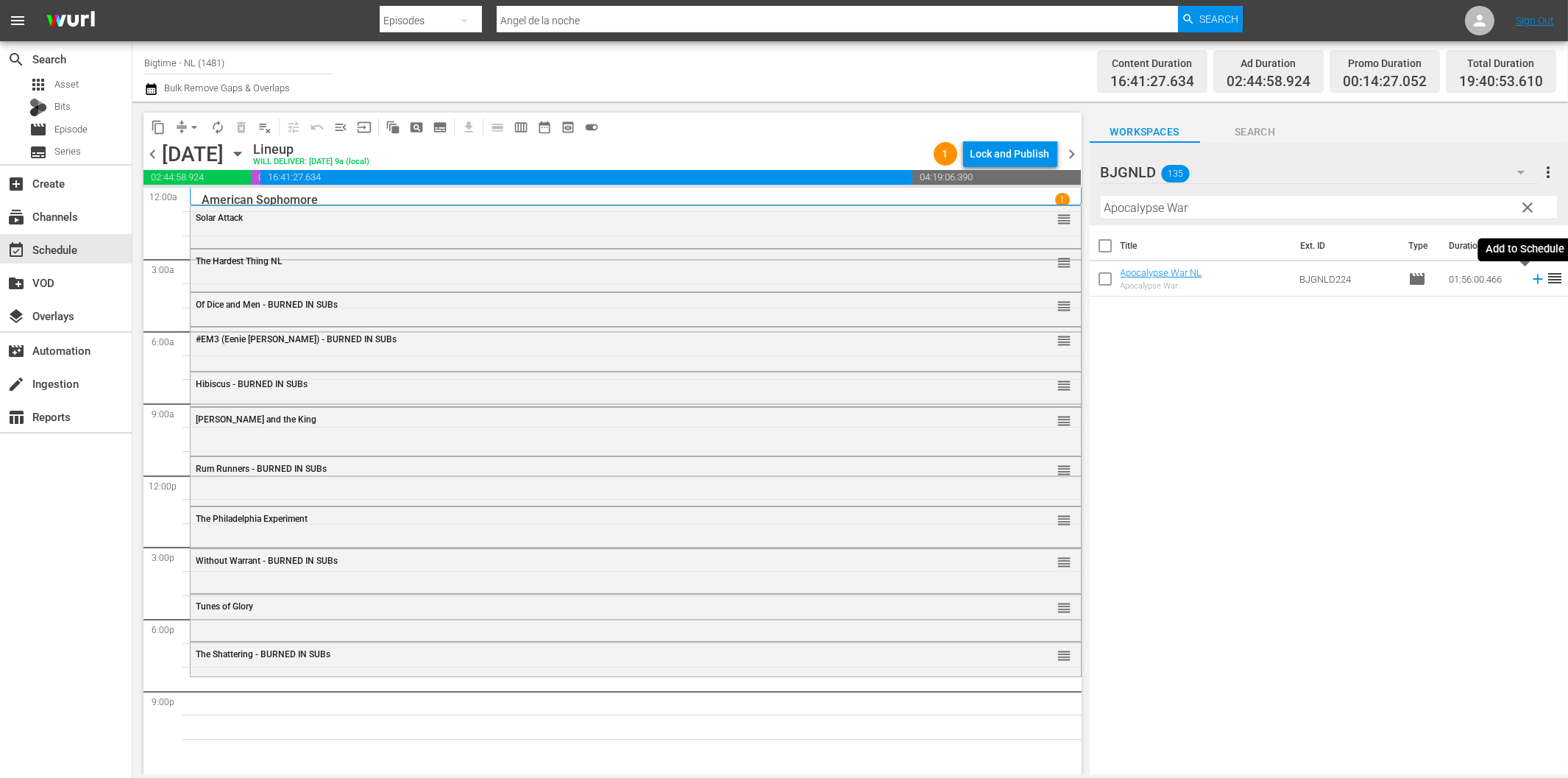
click at [1533, 278] on icon at bounding box center [1537, 279] width 9 height 9
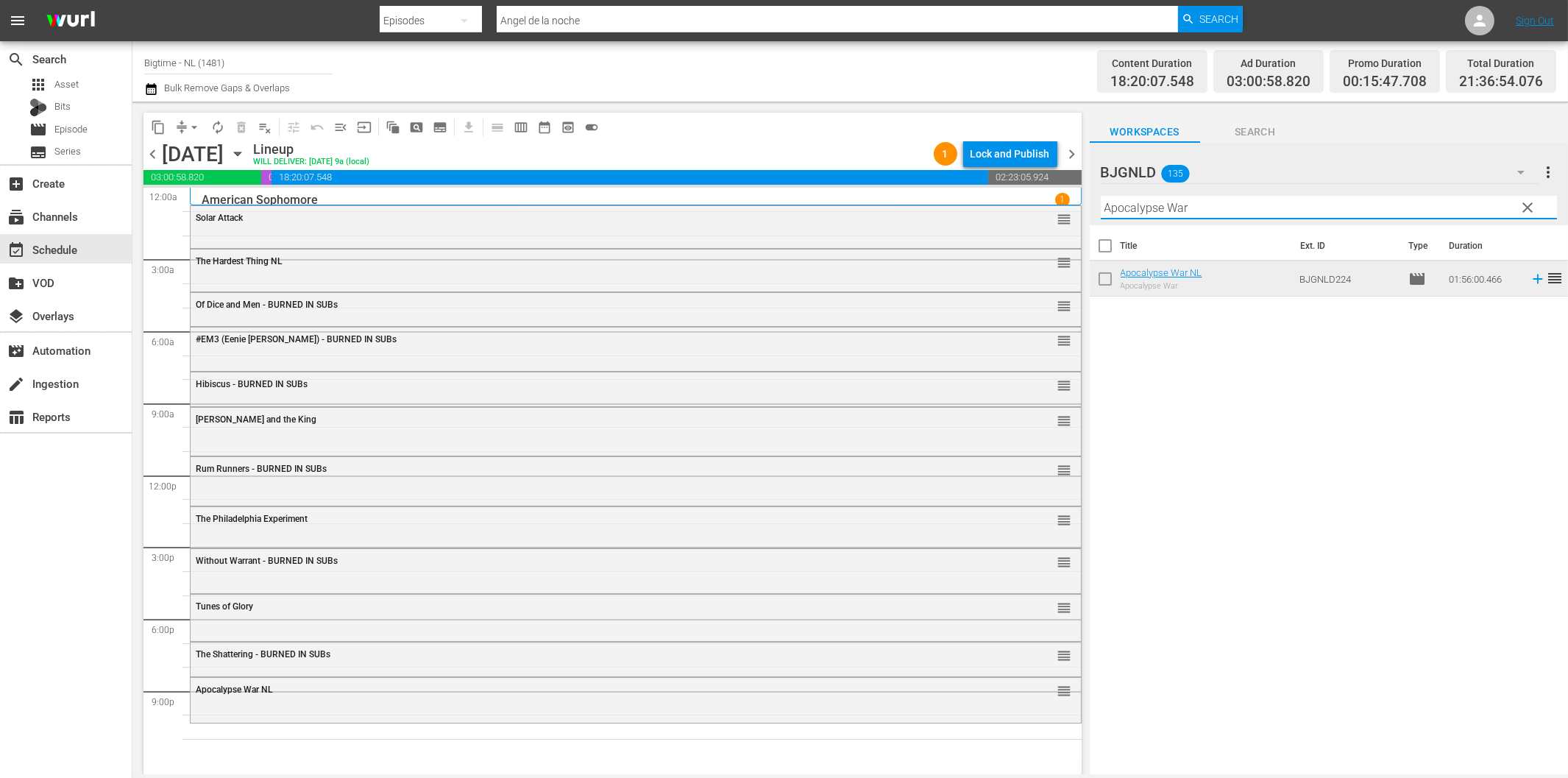
click at [1254, 203] on input "Apocalypse War" at bounding box center [1328, 207] width 456 height 24
paste input "Burn Your Name"
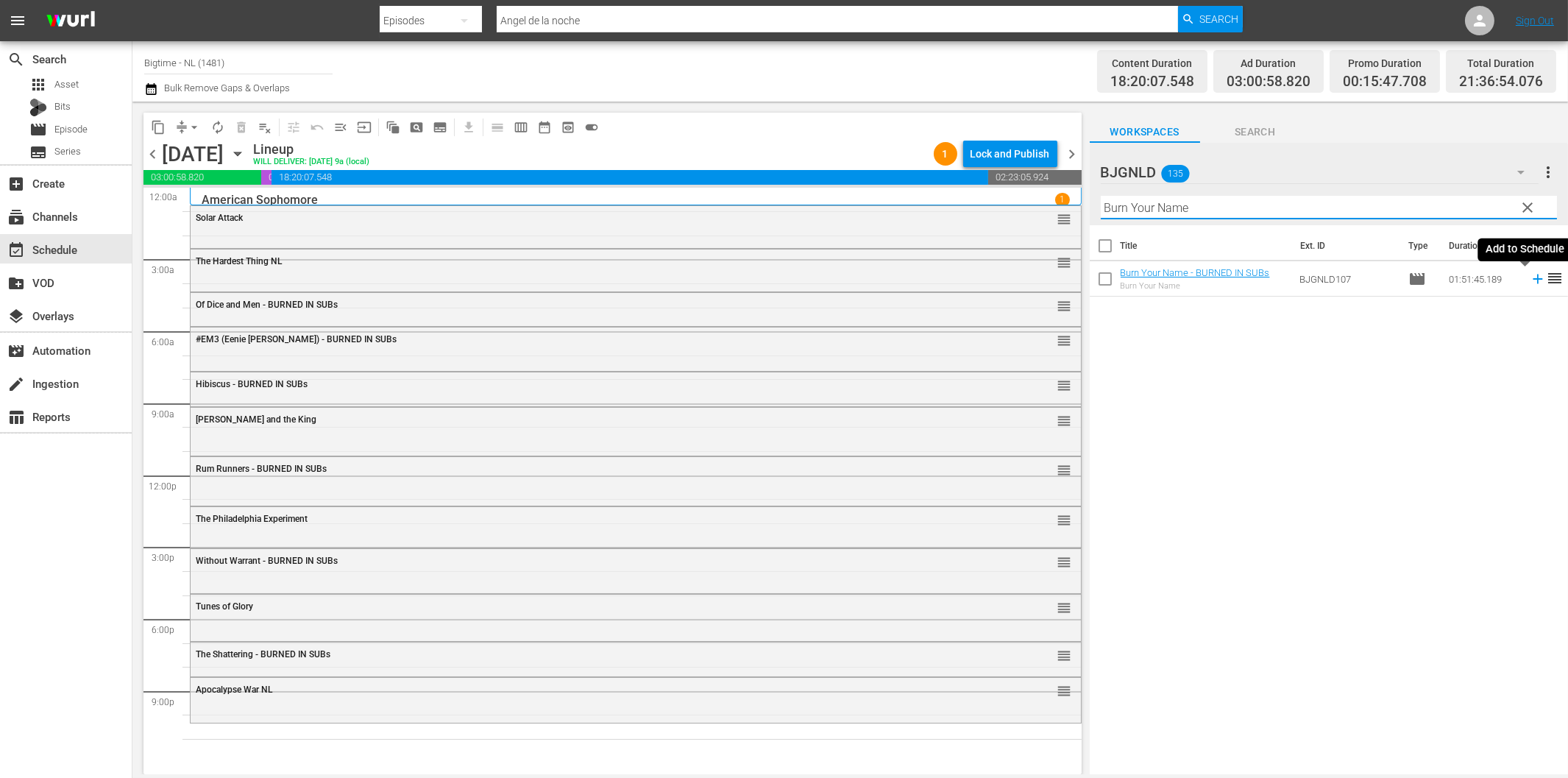
click at [1533, 278] on icon at bounding box center [1537, 279] width 9 height 9
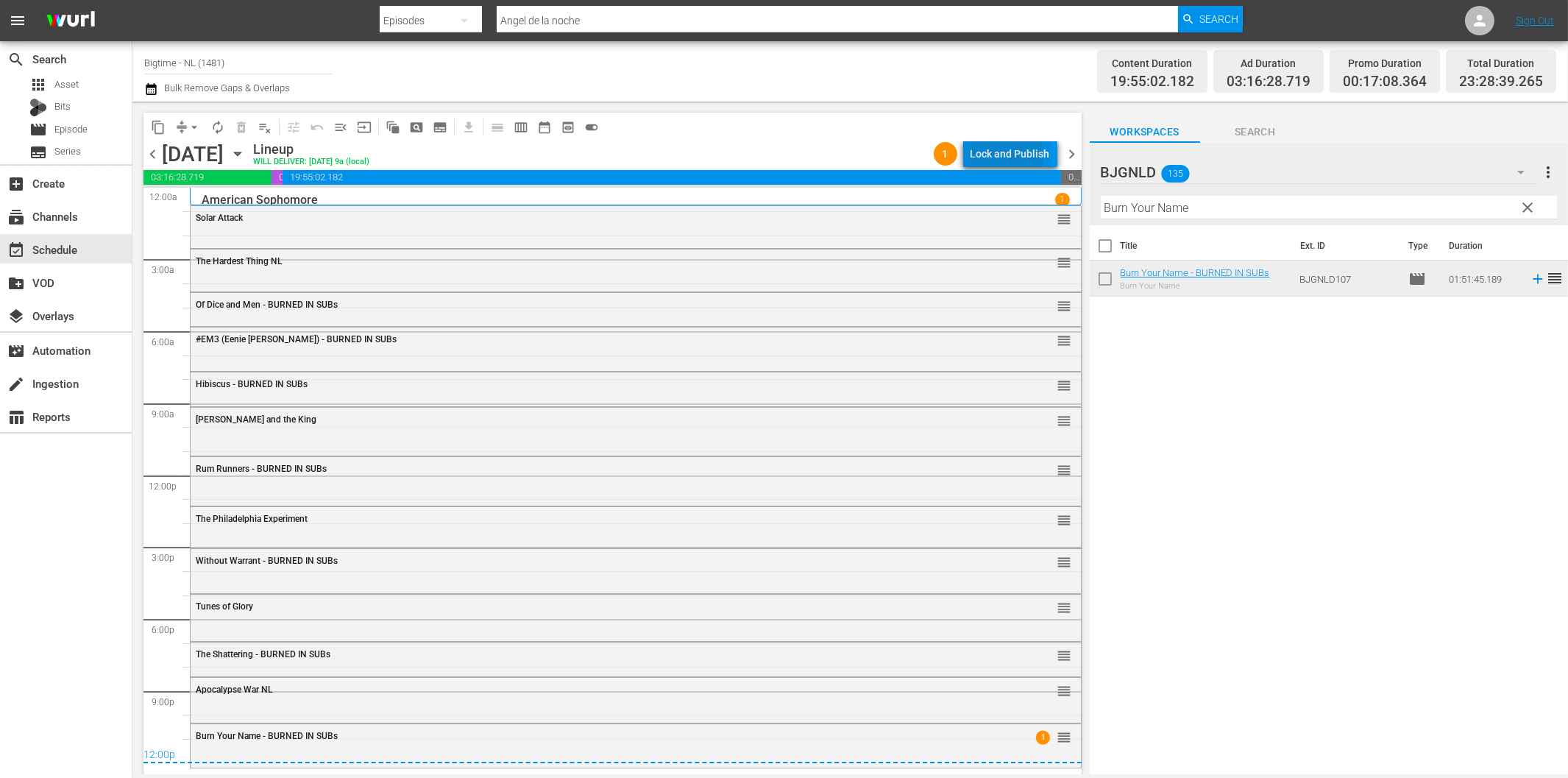
click at [984, 157] on div "Lock and Publish" at bounding box center [1011, 153] width 80 height 26
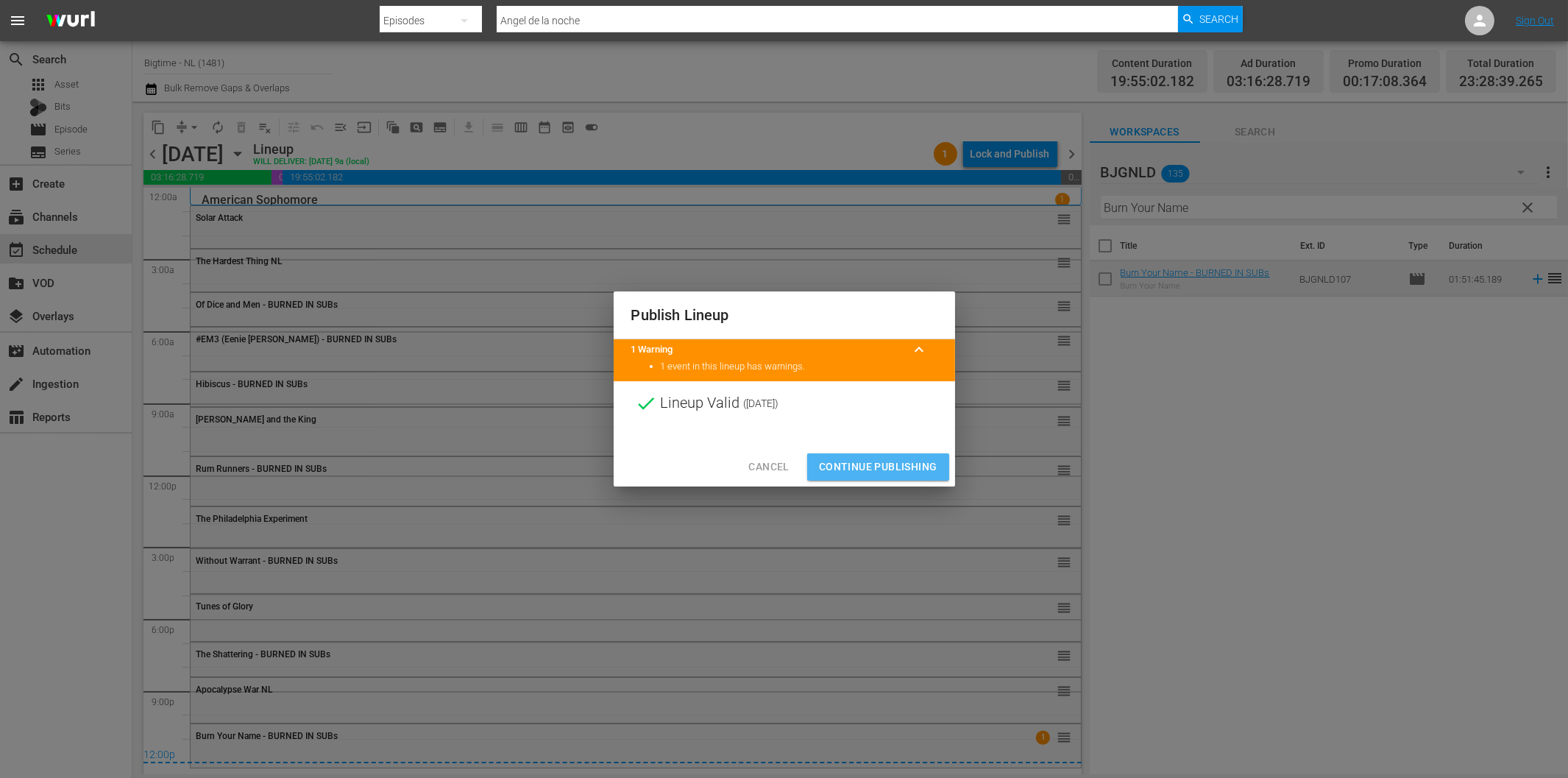
click at [899, 468] on span "Continue Publishing" at bounding box center [877, 467] width 118 height 19
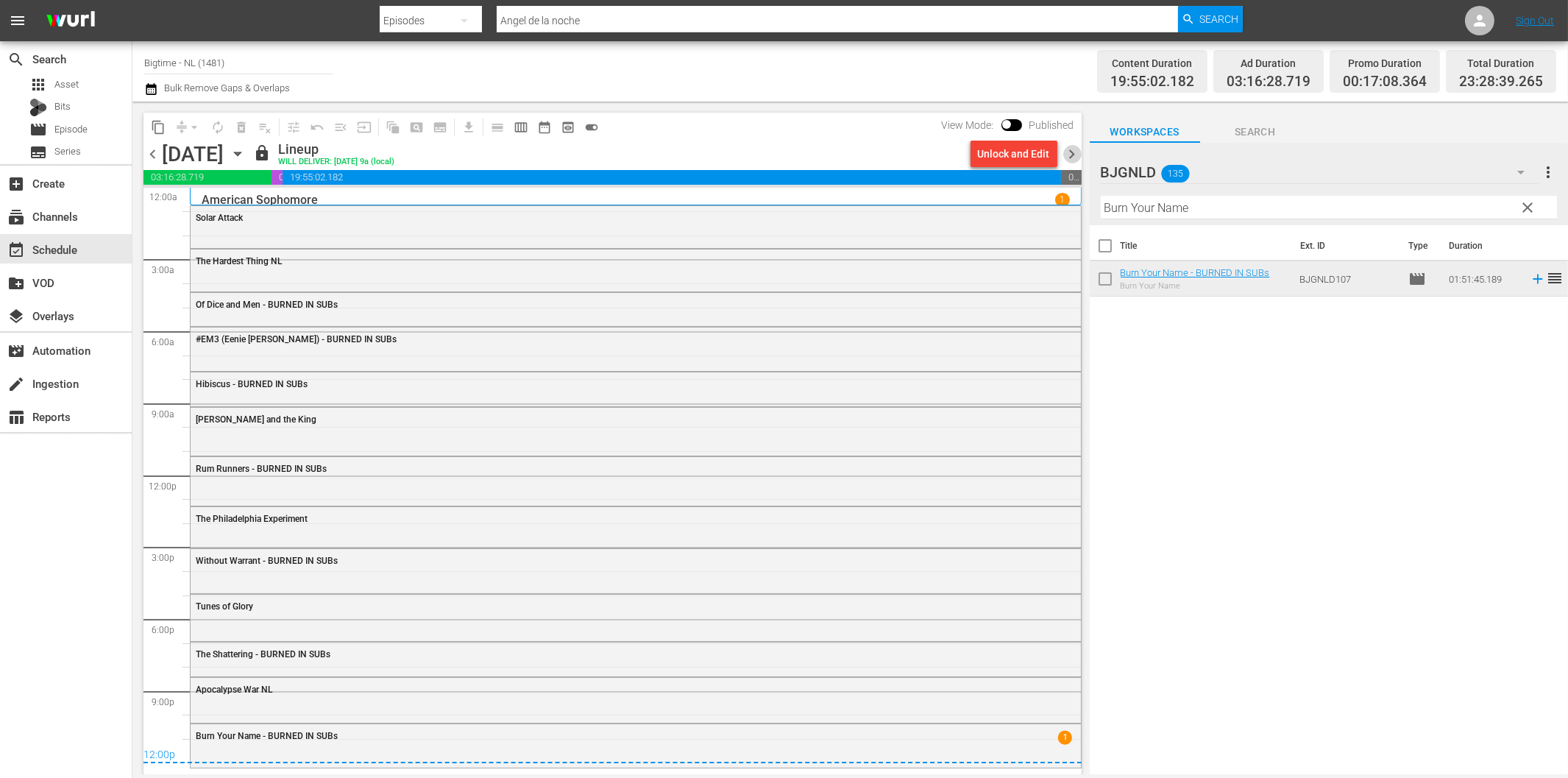
drag, startPoint x: 1071, startPoint y: 152, endPoint x: 906, endPoint y: 183, distance: 167.9
click at [1071, 152] on span "chevron_right" at bounding box center [1073, 155] width 19 height 19
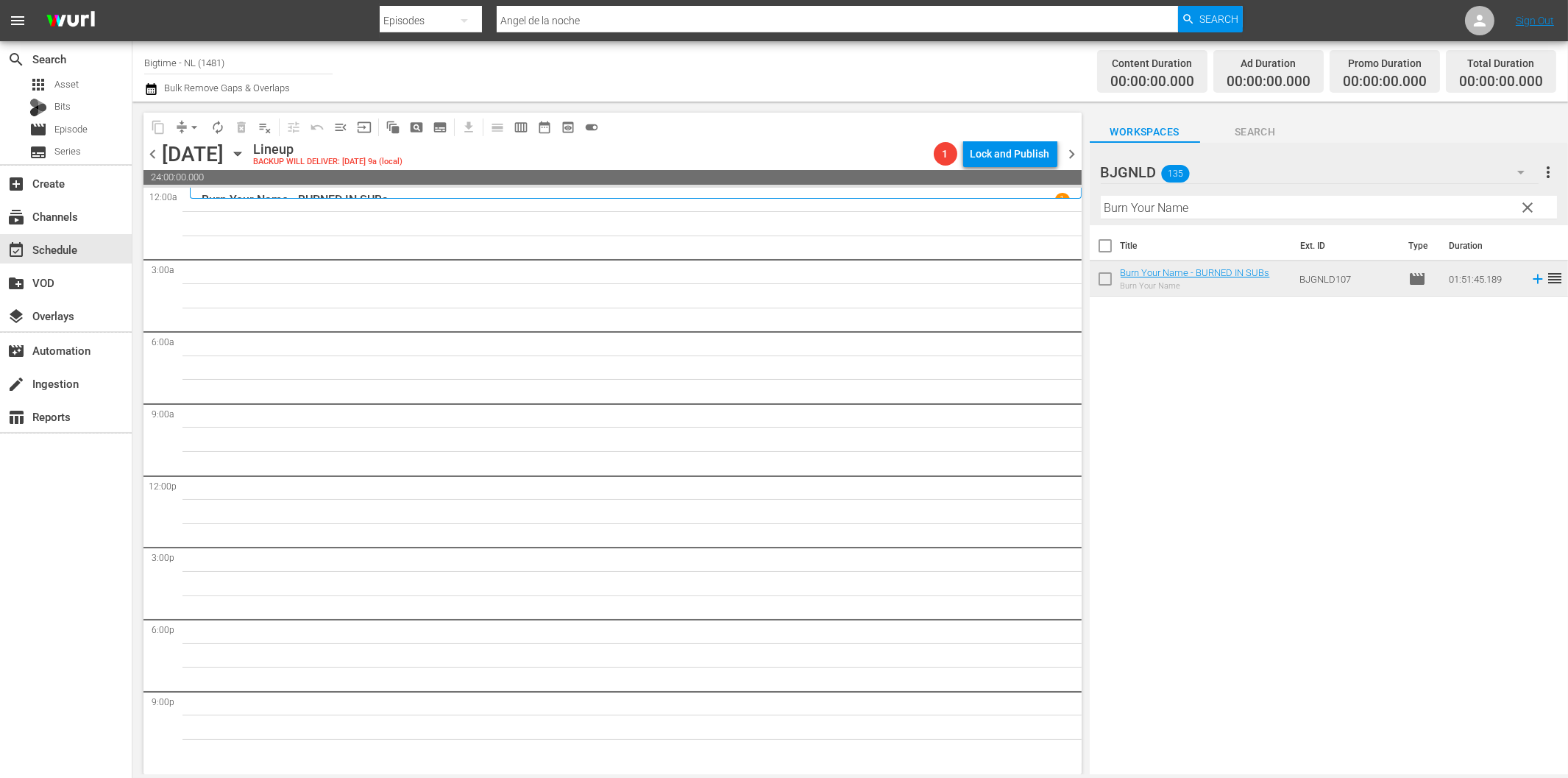
click at [1164, 215] on input "Burn Your Name" at bounding box center [1328, 207] width 456 height 24
paste input "Death's Door"
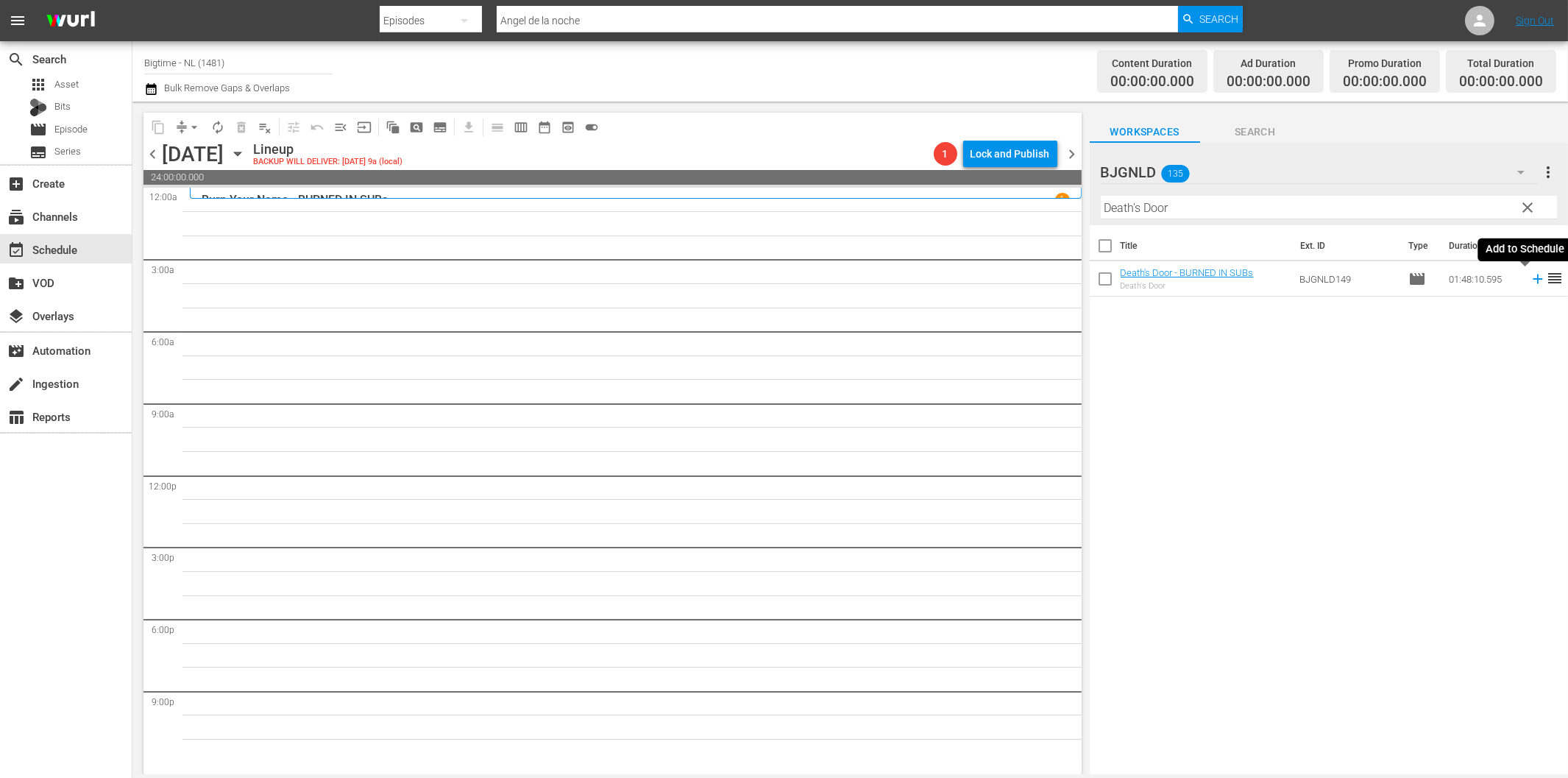
click at [1530, 285] on icon at bounding box center [1537, 279] width 16 height 16
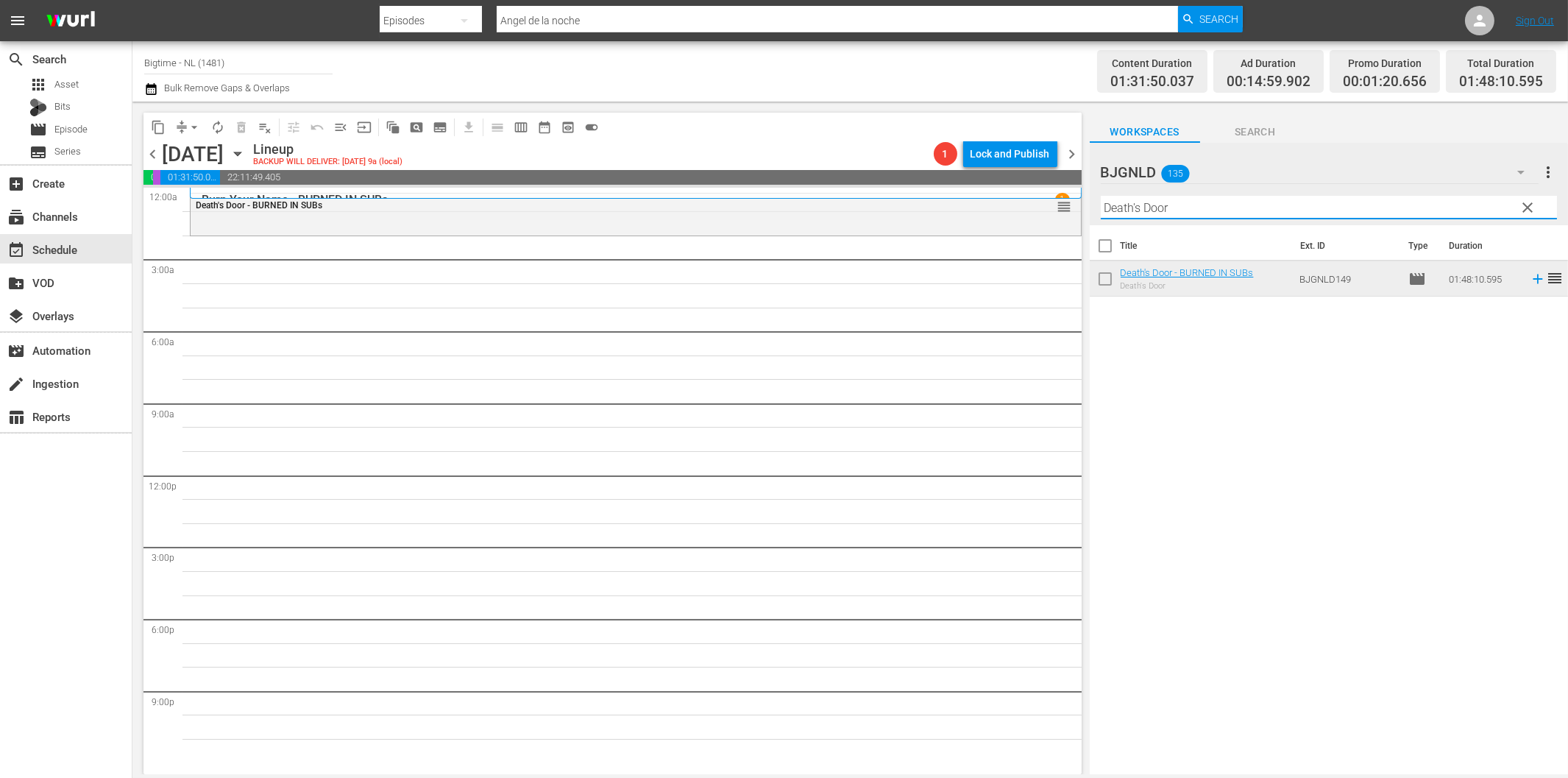
click at [1194, 211] on input "Death's Door" at bounding box center [1328, 207] width 456 height 24
paste input "Clarity"
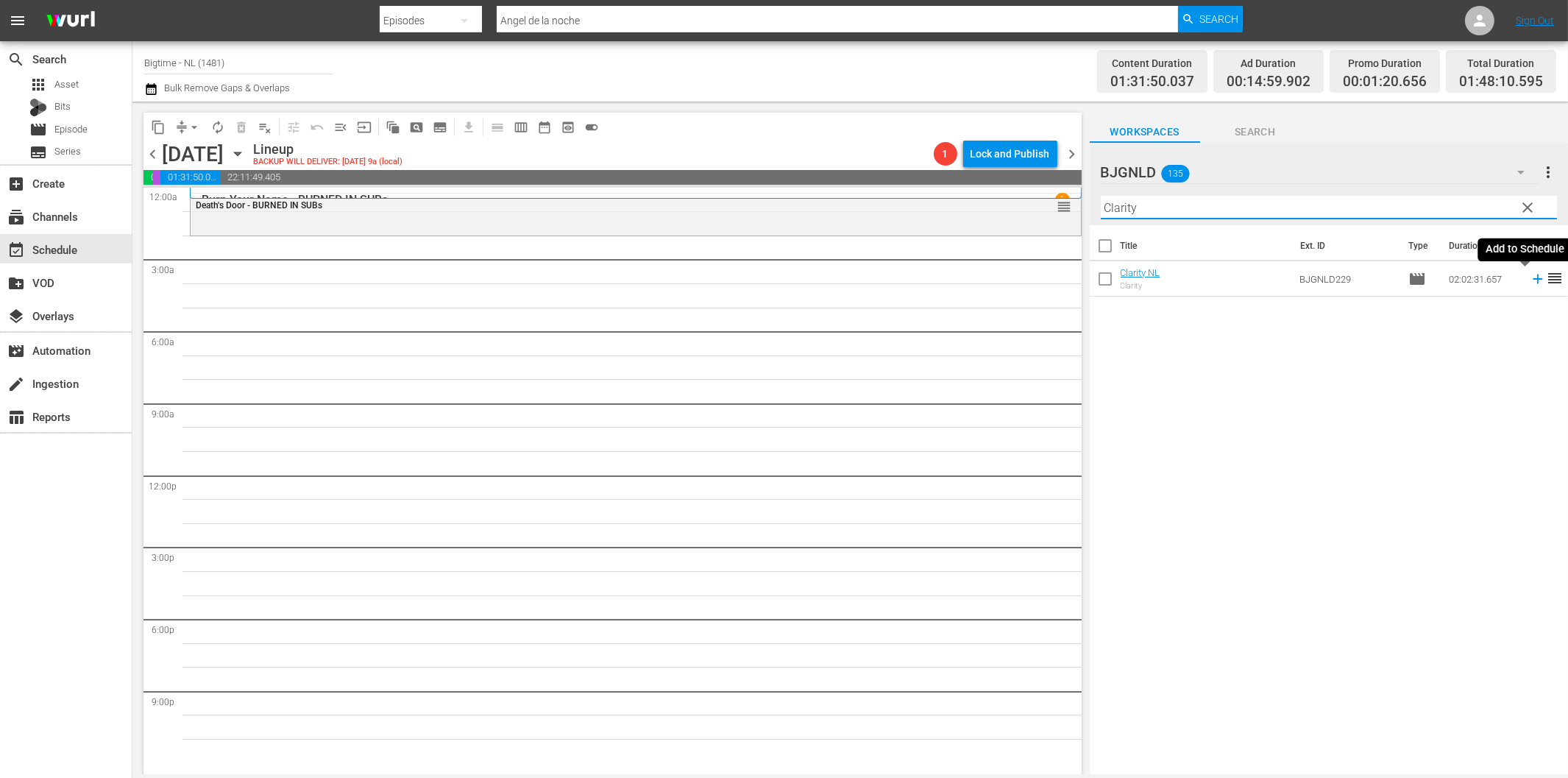
click at [1533, 278] on icon at bounding box center [1537, 279] width 9 height 9
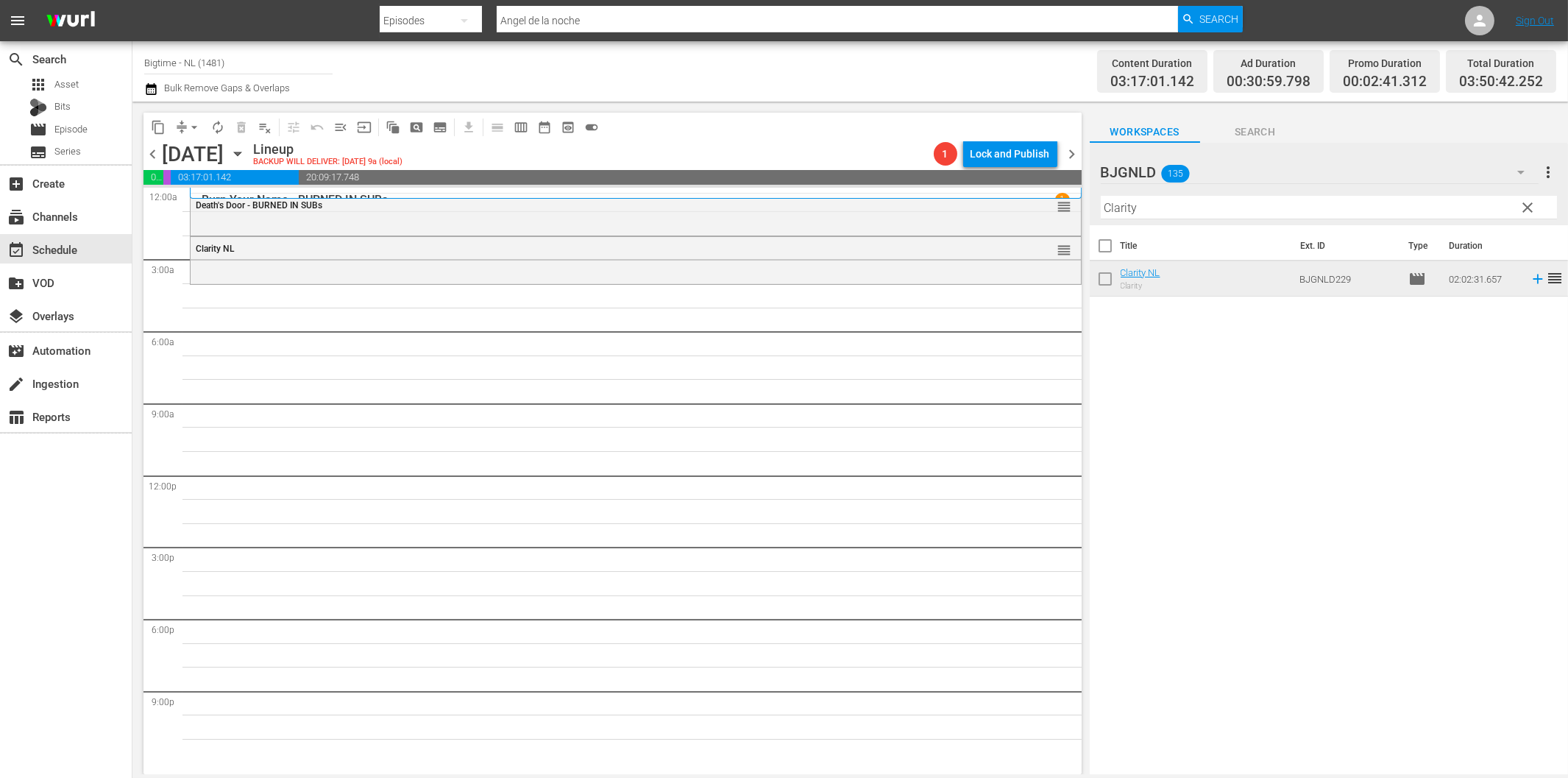
click at [1196, 205] on input "Clarity" at bounding box center [1328, 207] width 456 height 24
paste input "A Year And Change"
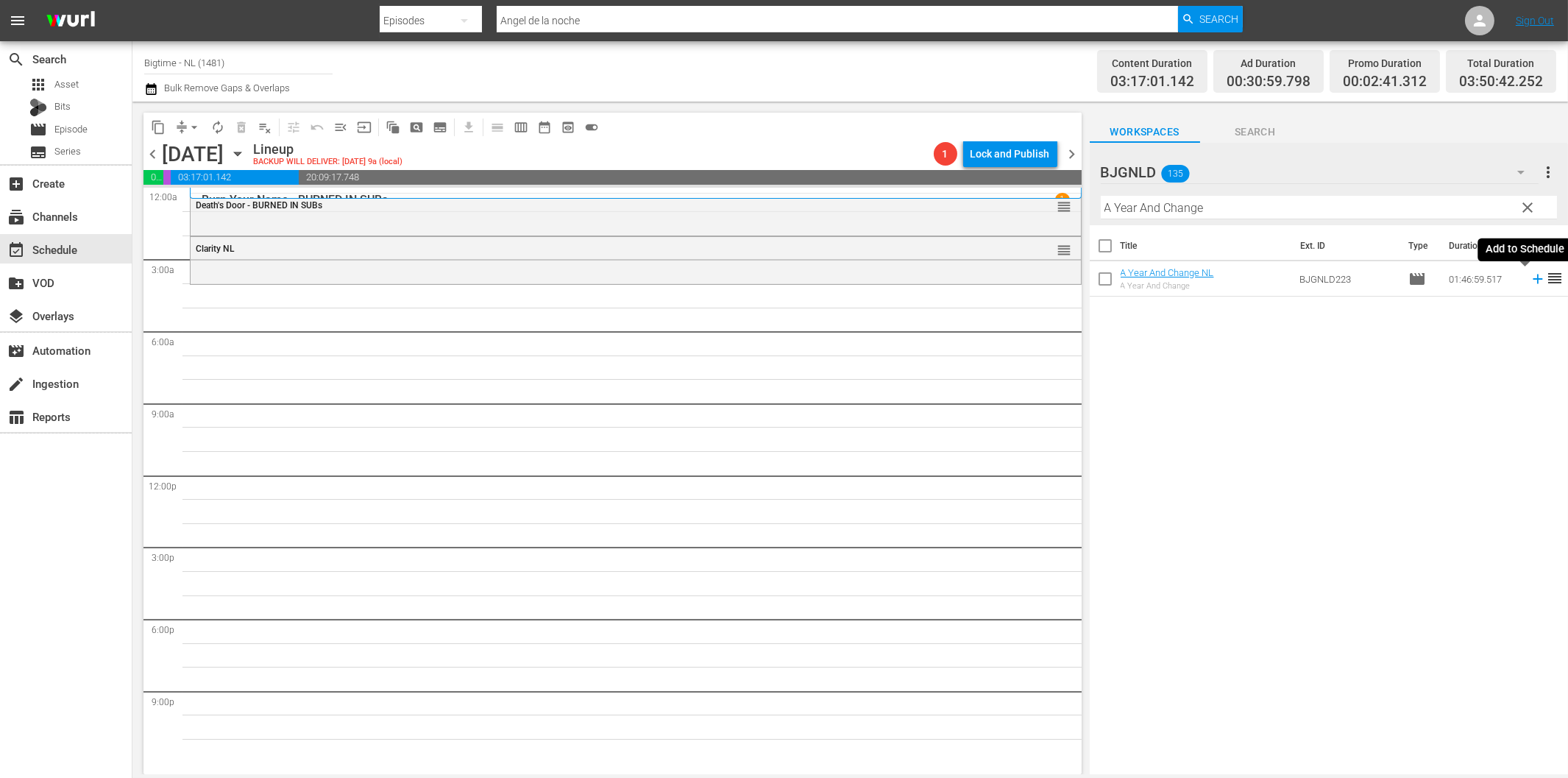
click at [1533, 278] on icon at bounding box center [1537, 279] width 9 height 9
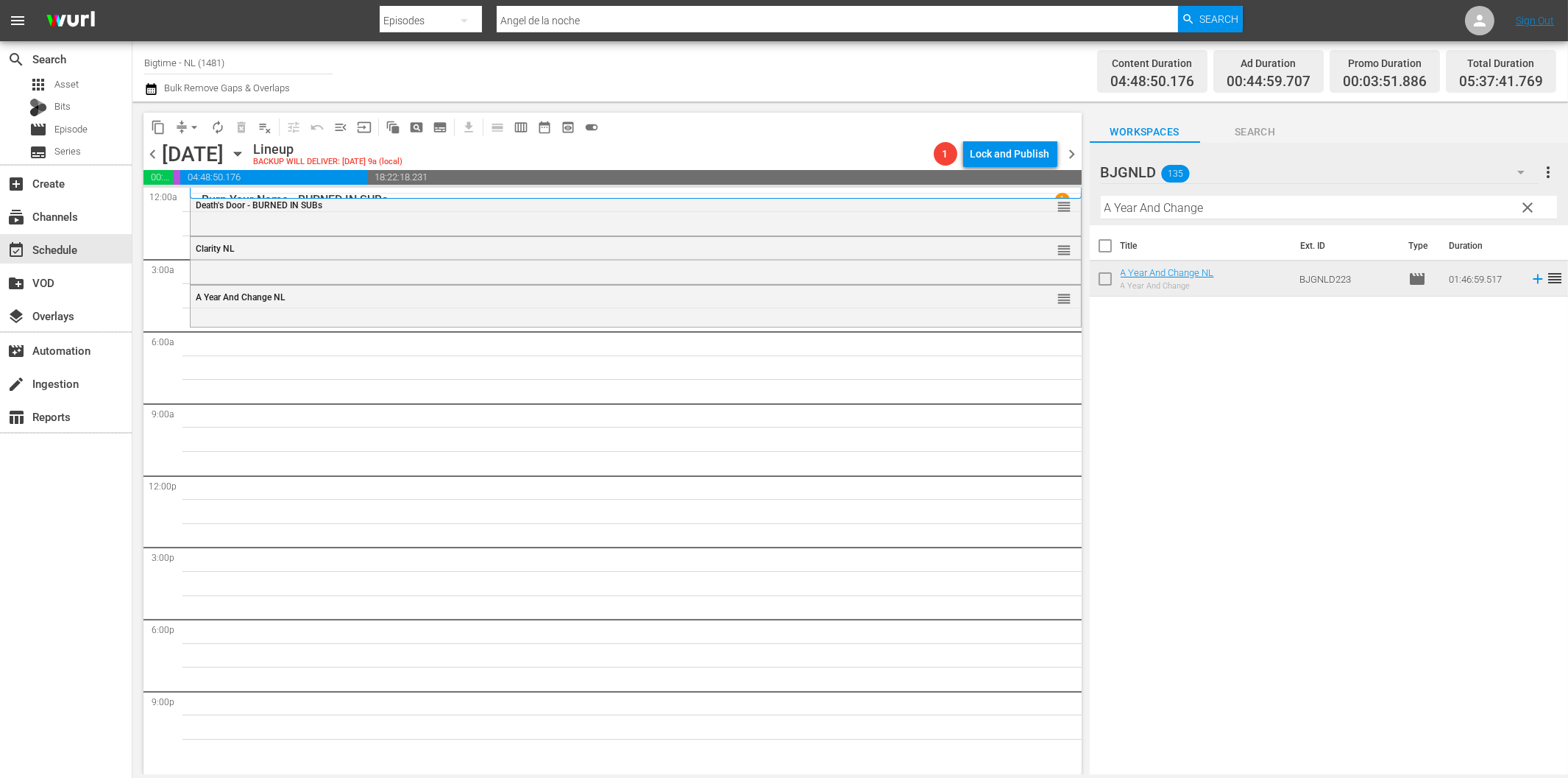
click at [1167, 210] on input "A Year And Change" at bounding box center [1328, 207] width 456 height 24
paste input "Light of Min"
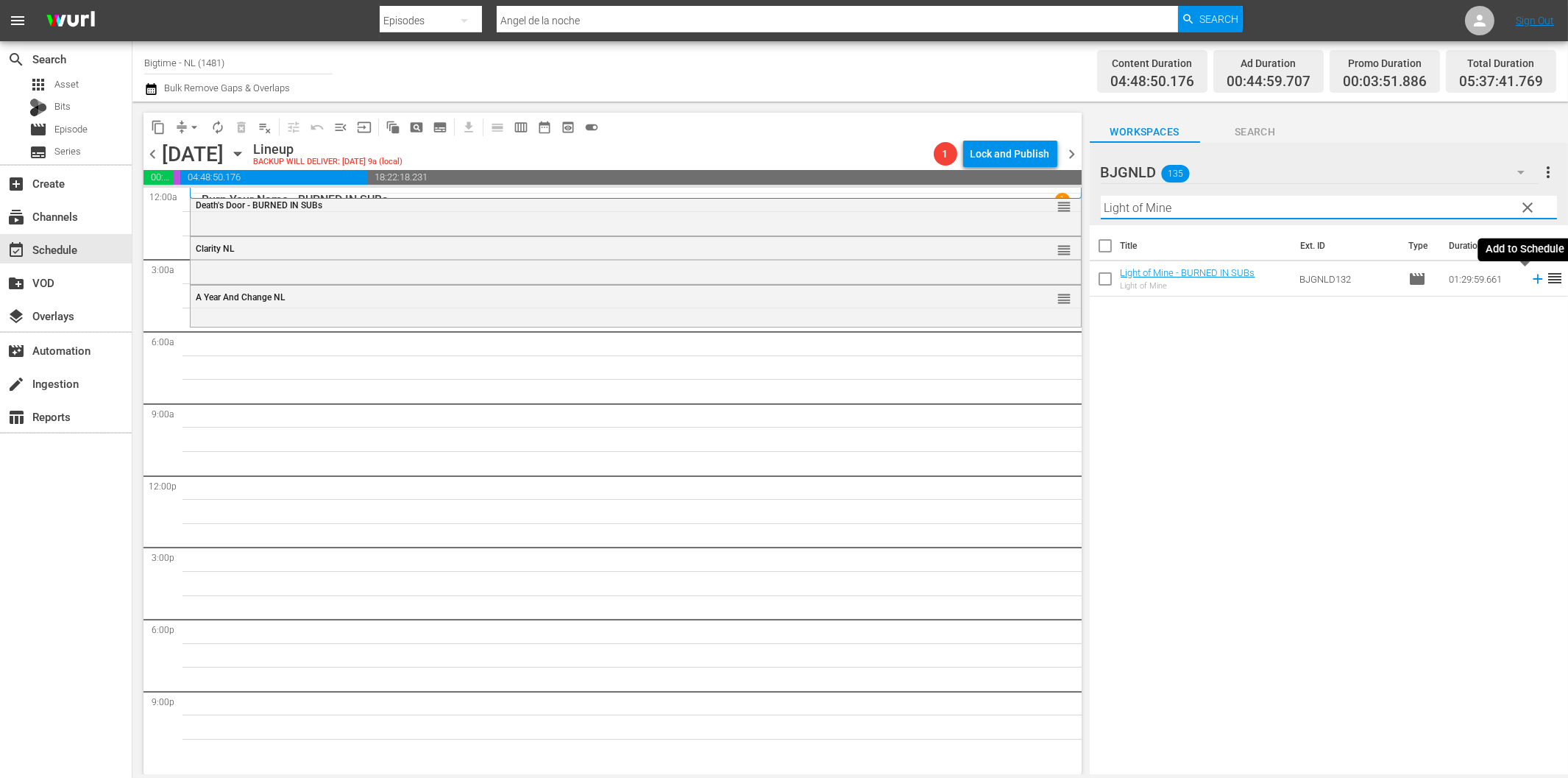
click at [1533, 278] on icon at bounding box center [1537, 279] width 9 height 9
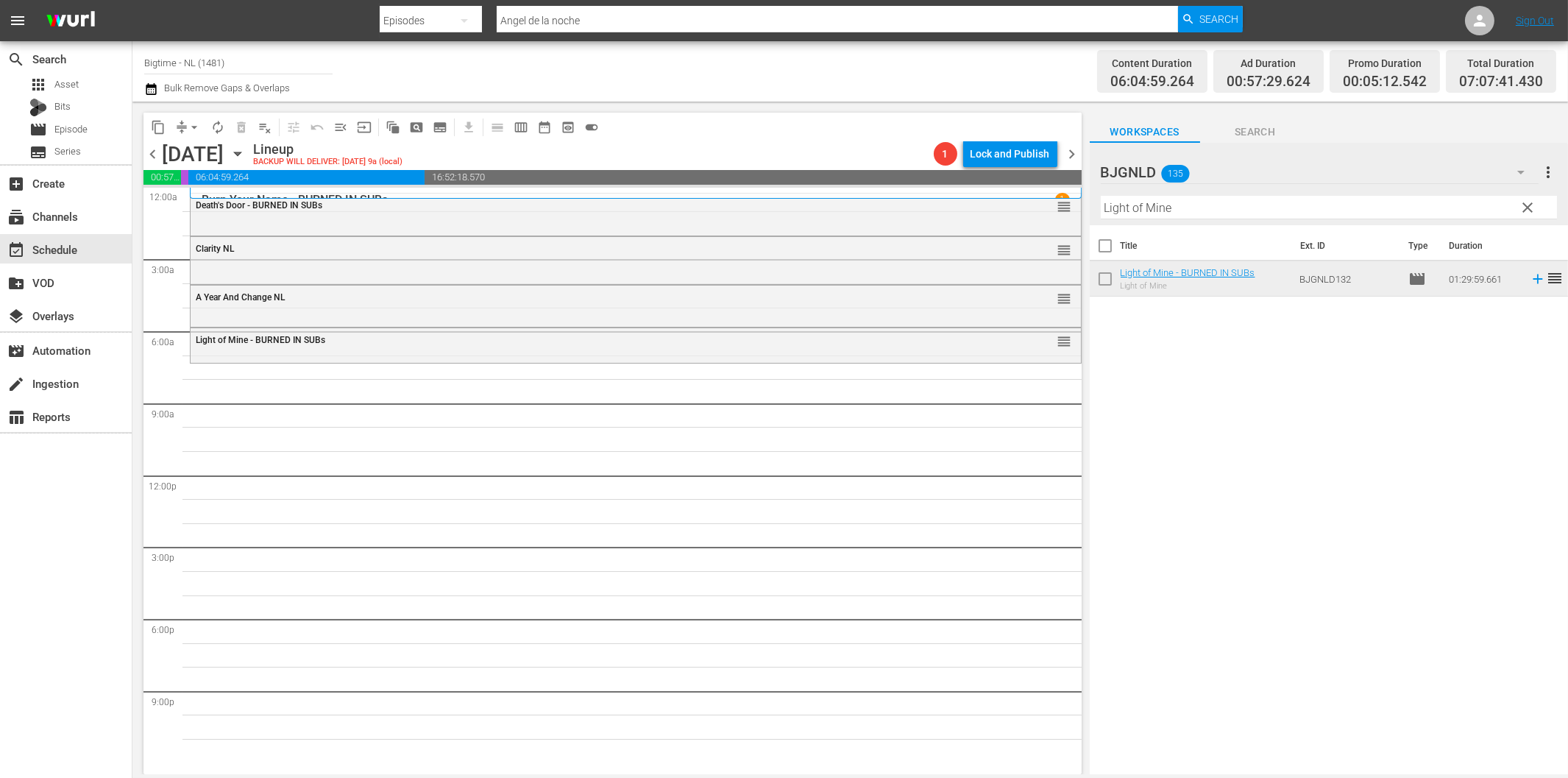
click at [1183, 206] on input "Light of Mine" at bounding box center [1328, 207] width 456 height 24
paste input "IRL (In Real Life)"
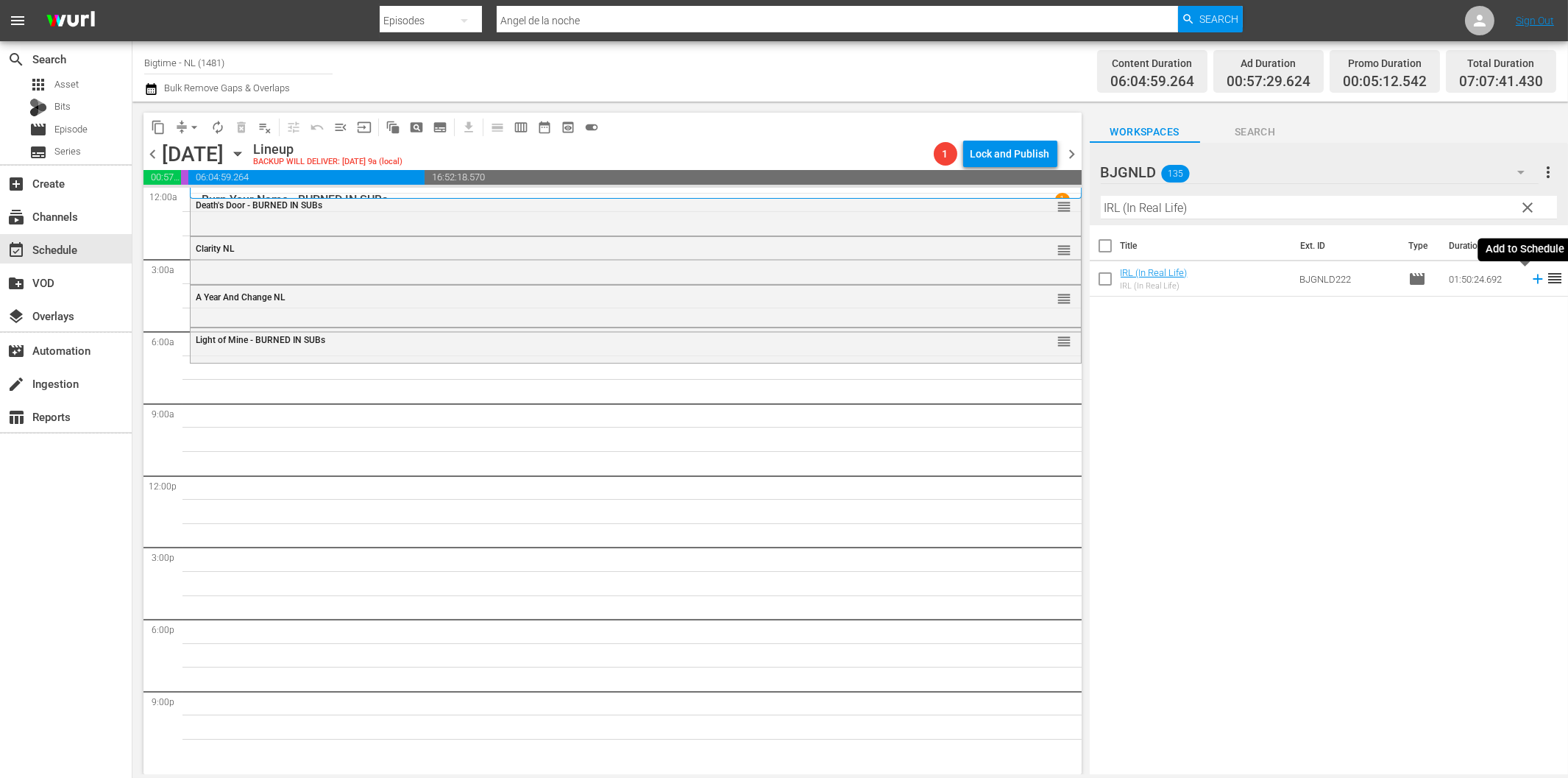
click at [1533, 279] on icon at bounding box center [1537, 279] width 9 height 9
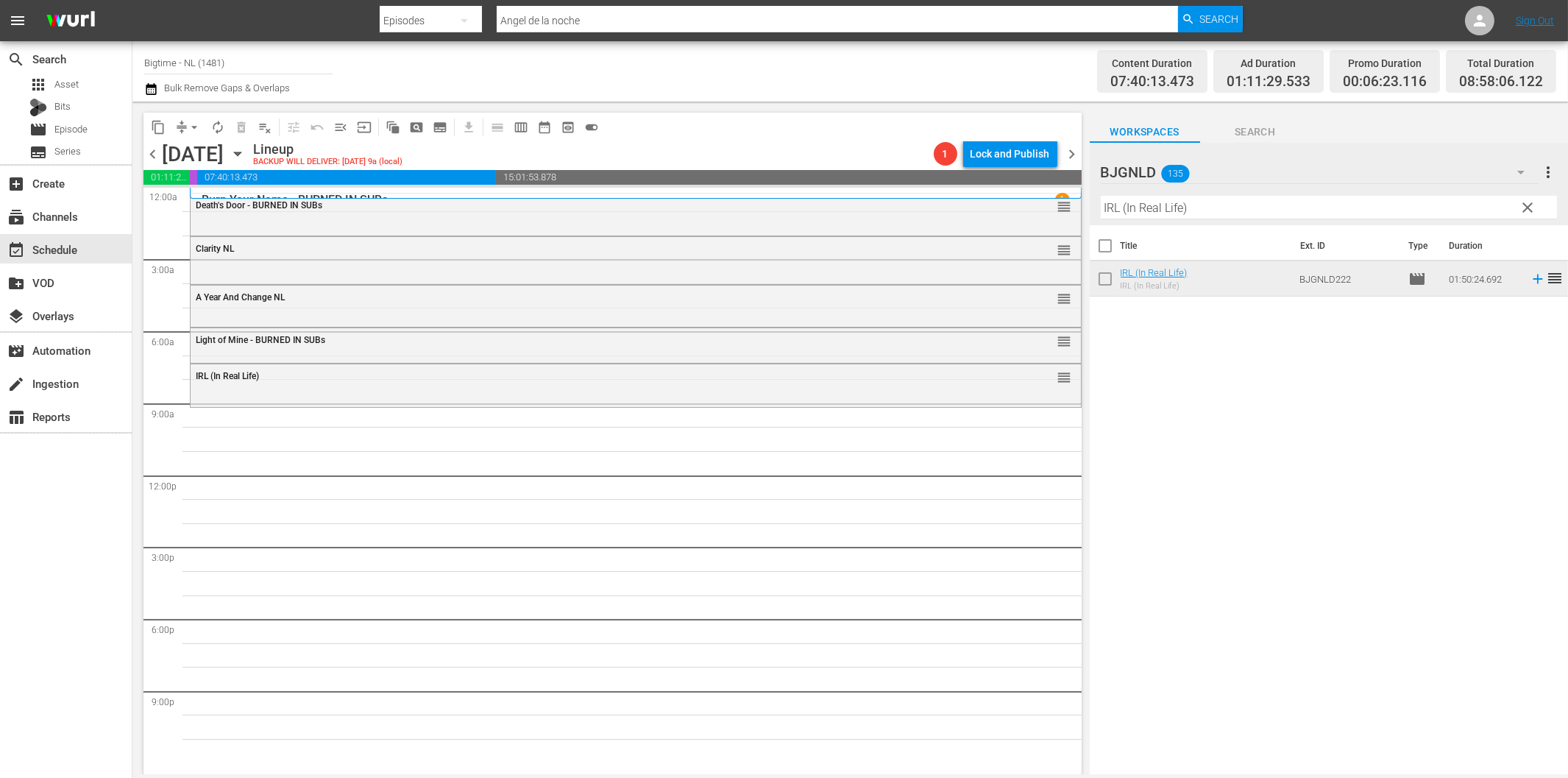
click at [1160, 213] on input "IRL (In Real Life)" at bounding box center [1328, 207] width 456 height 24
paste input "About An Age"
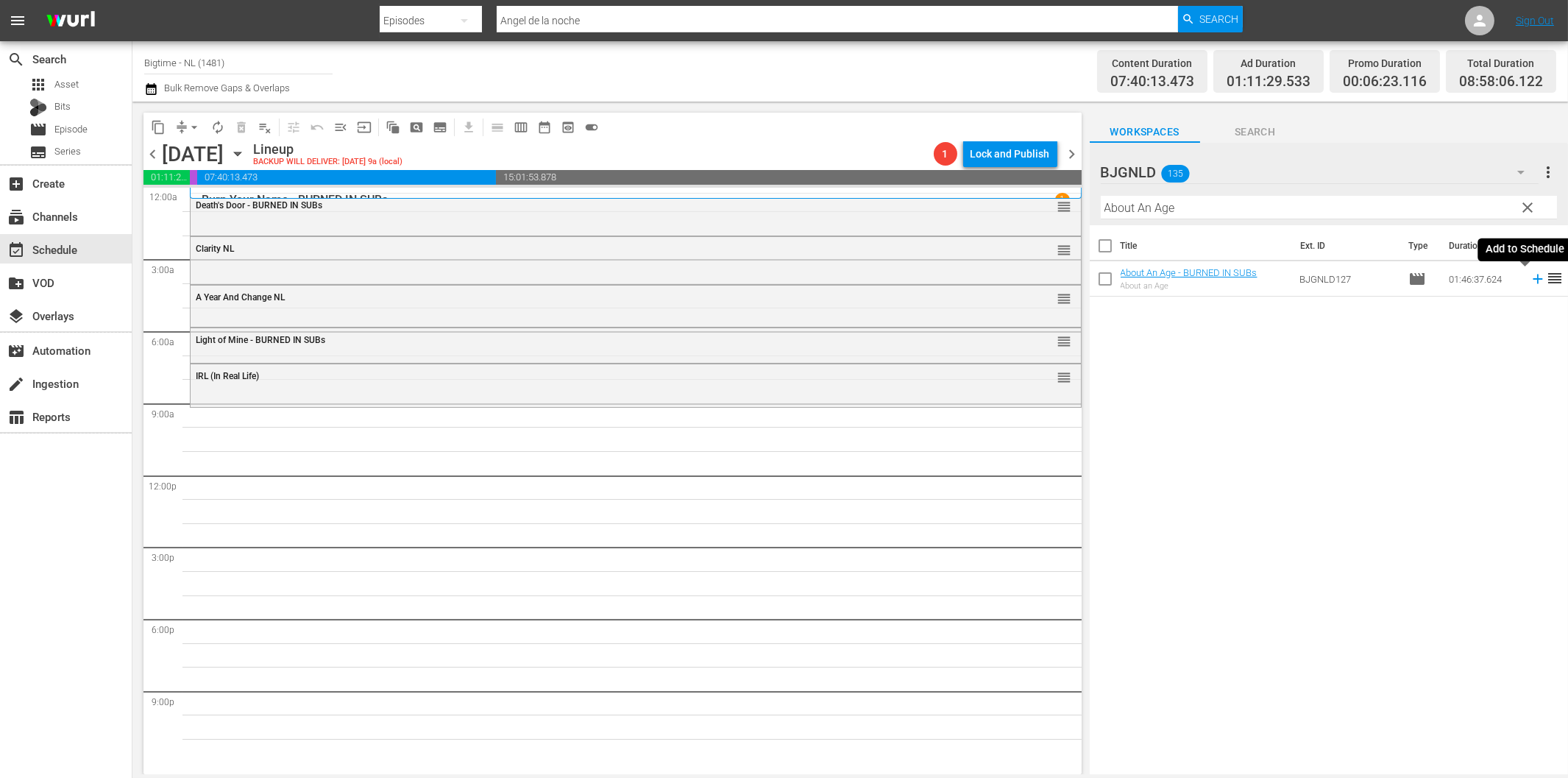
click at [1530, 278] on icon at bounding box center [1537, 279] width 16 height 16
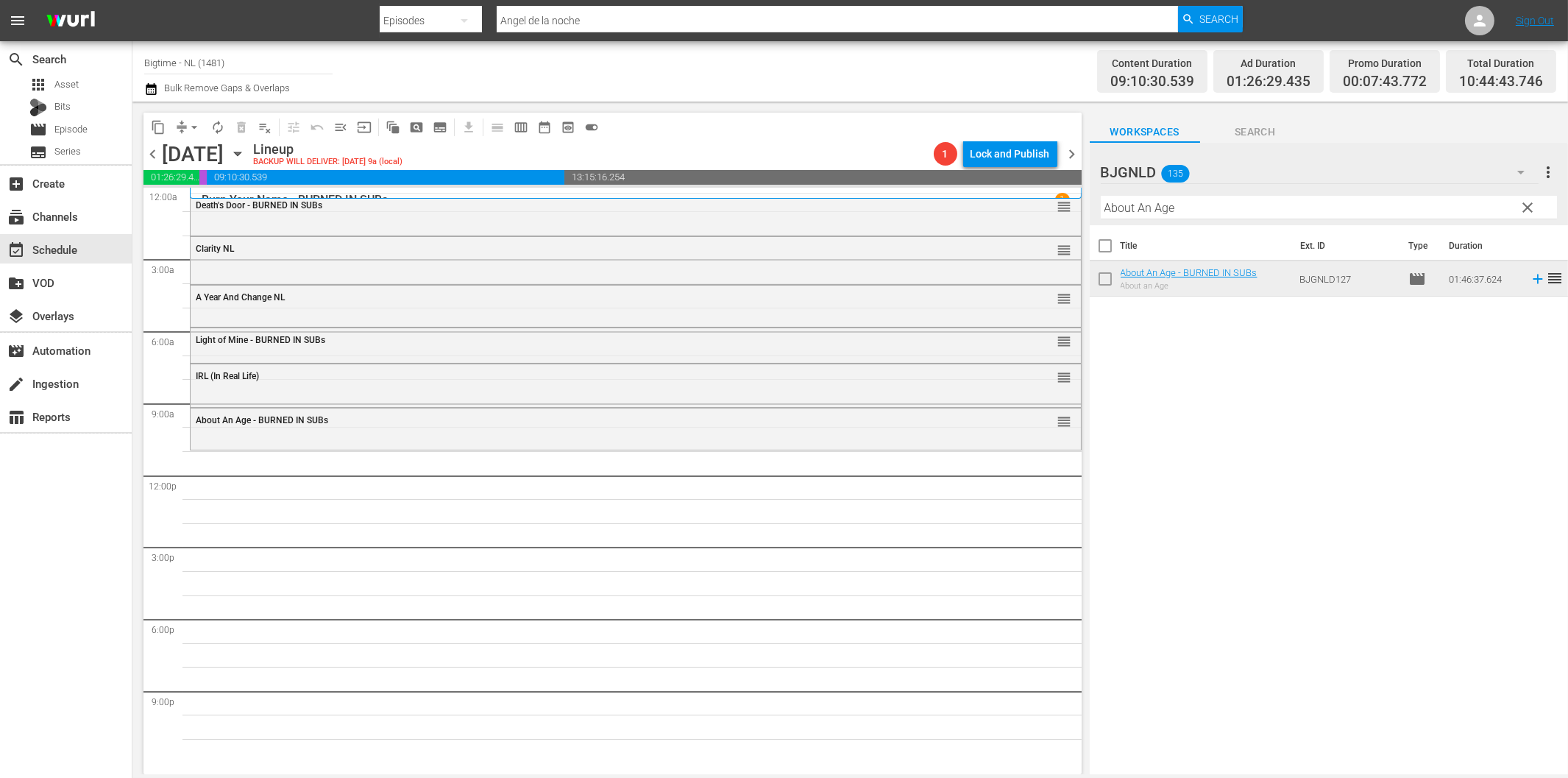
click at [1222, 199] on input "About An Age" at bounding box center [1328, 207] width 456 height 24
paste input "More Beautiful for Having Been Broken"
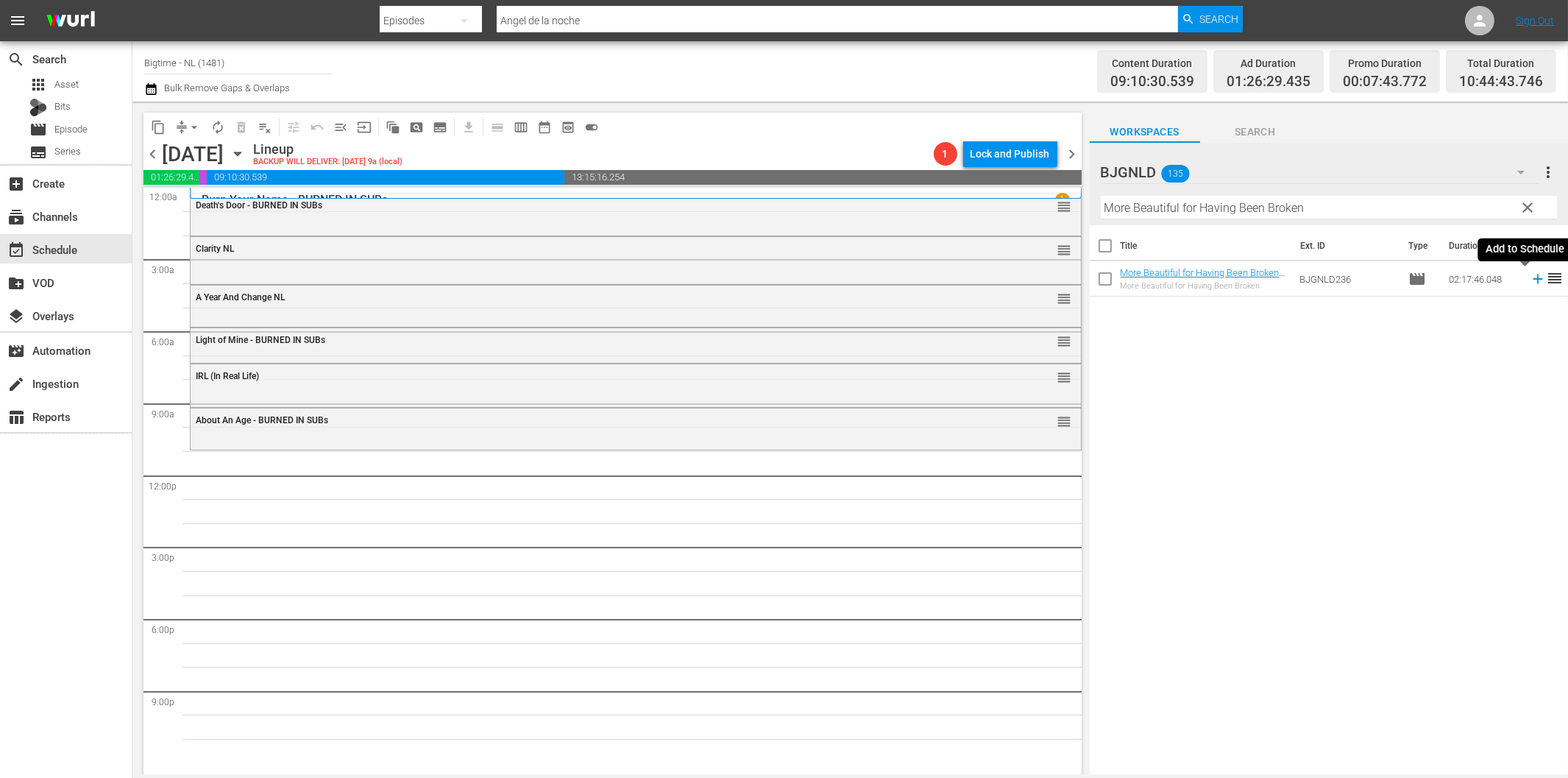
click at [1530, 281] on icon at bounding box center [1537, 279] width 16 height 16
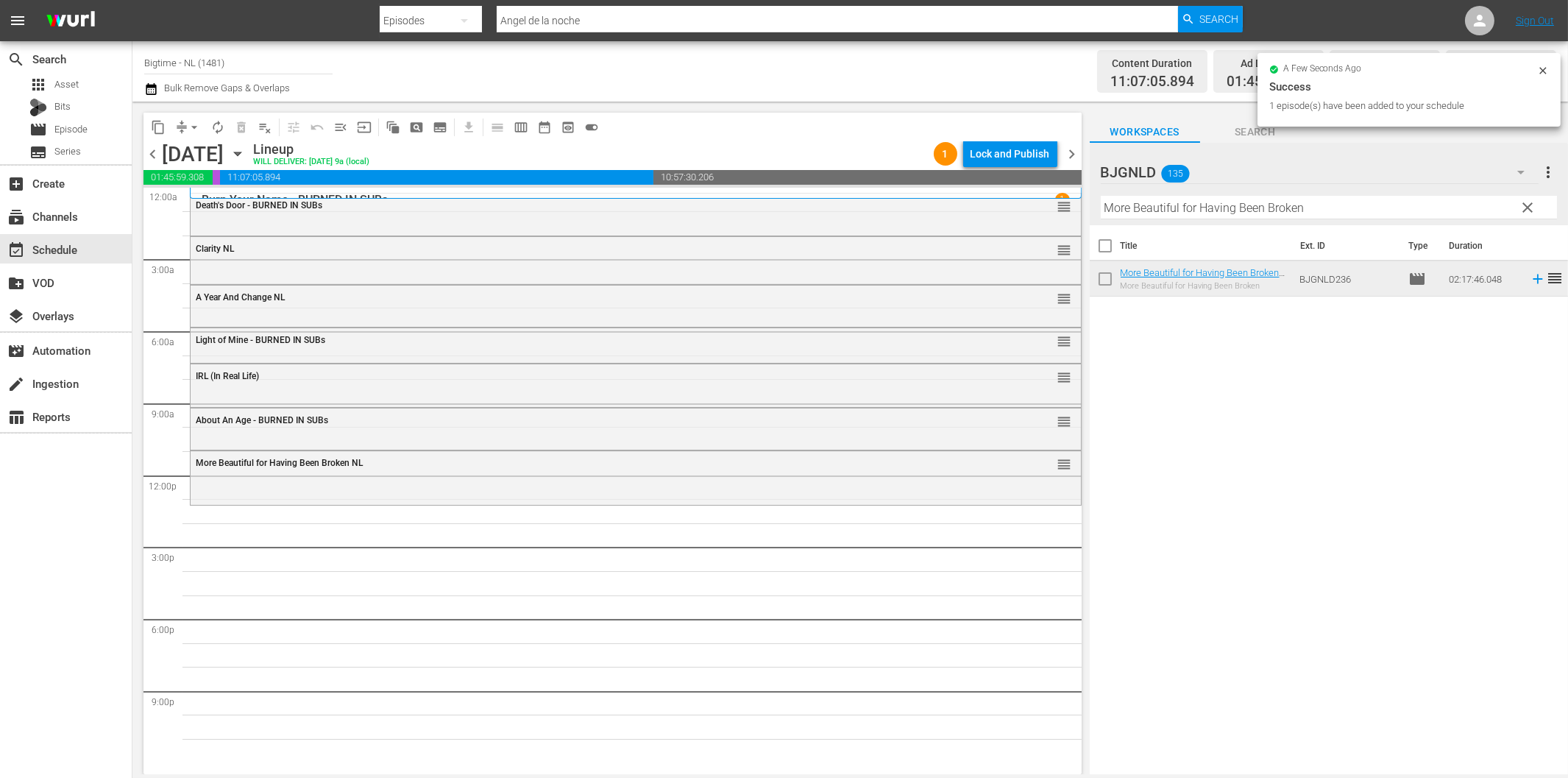
click at [1159, 214] on input "More Beautiful for Having Been Broken" at bounding box center [1328, 207] width 456 height 24
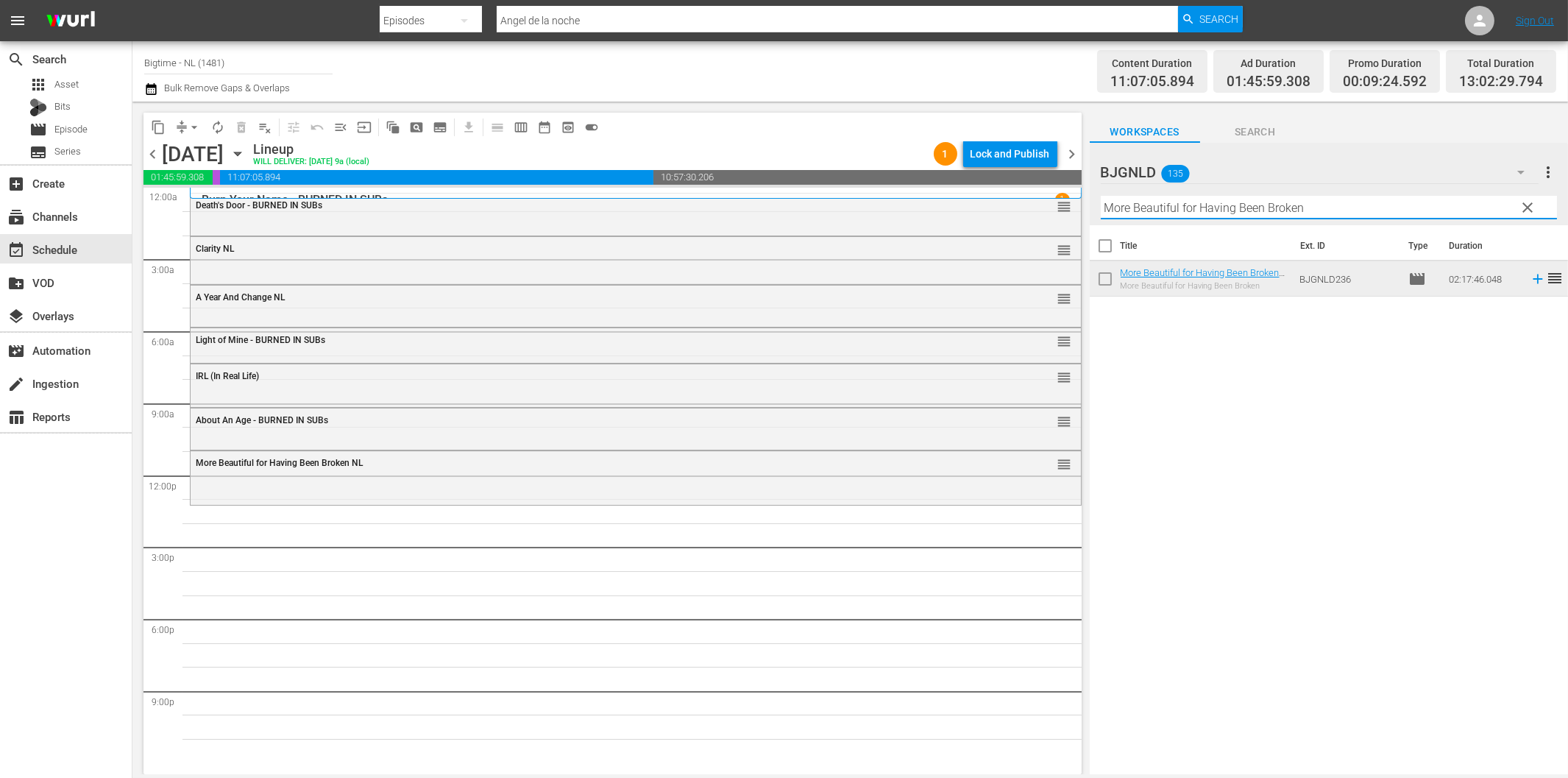
paste input "Bittersweet [DATE]"
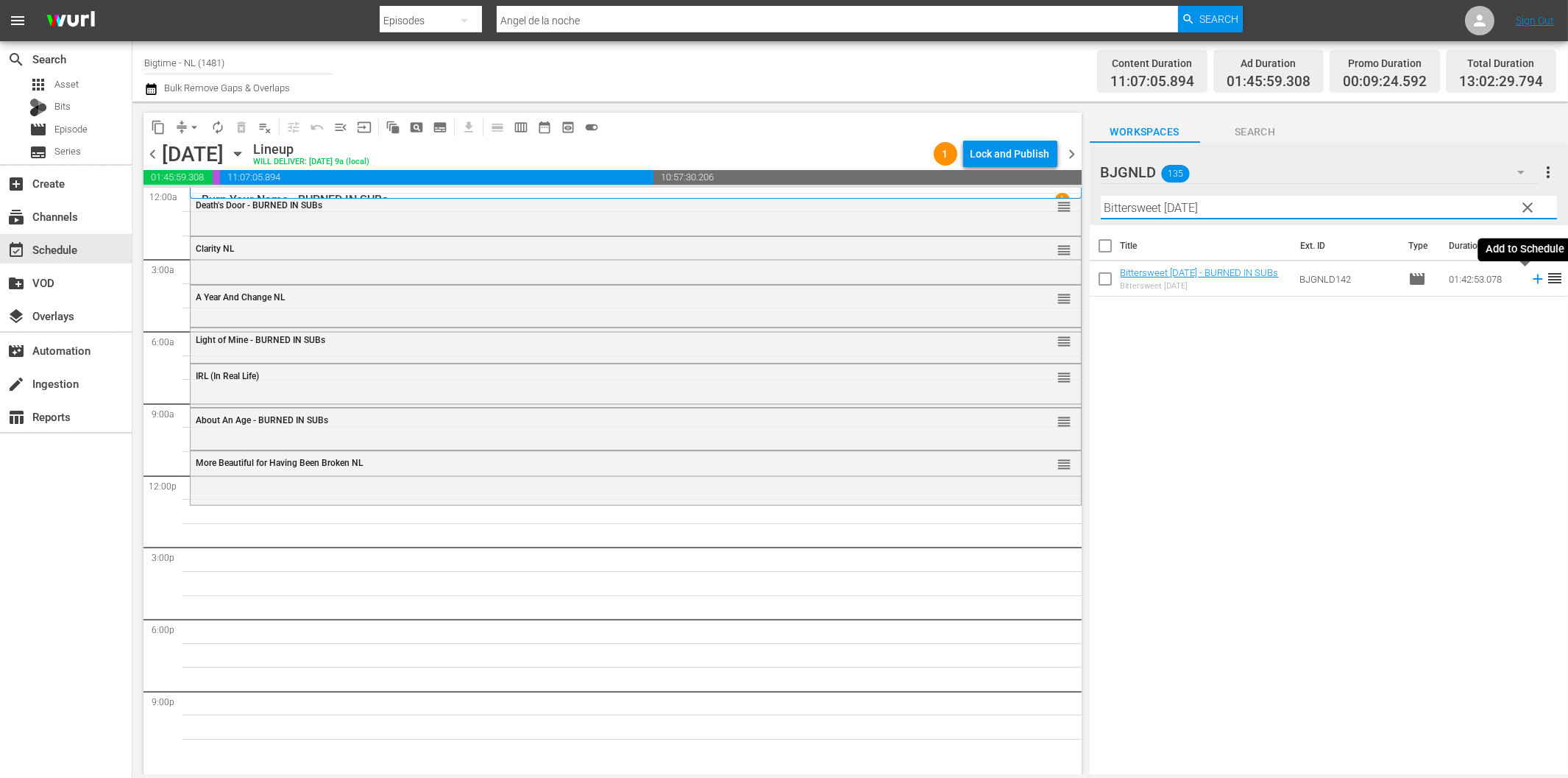
click at [1533, 280] on icon at bounding box center [1537, 279] width 9 height 9
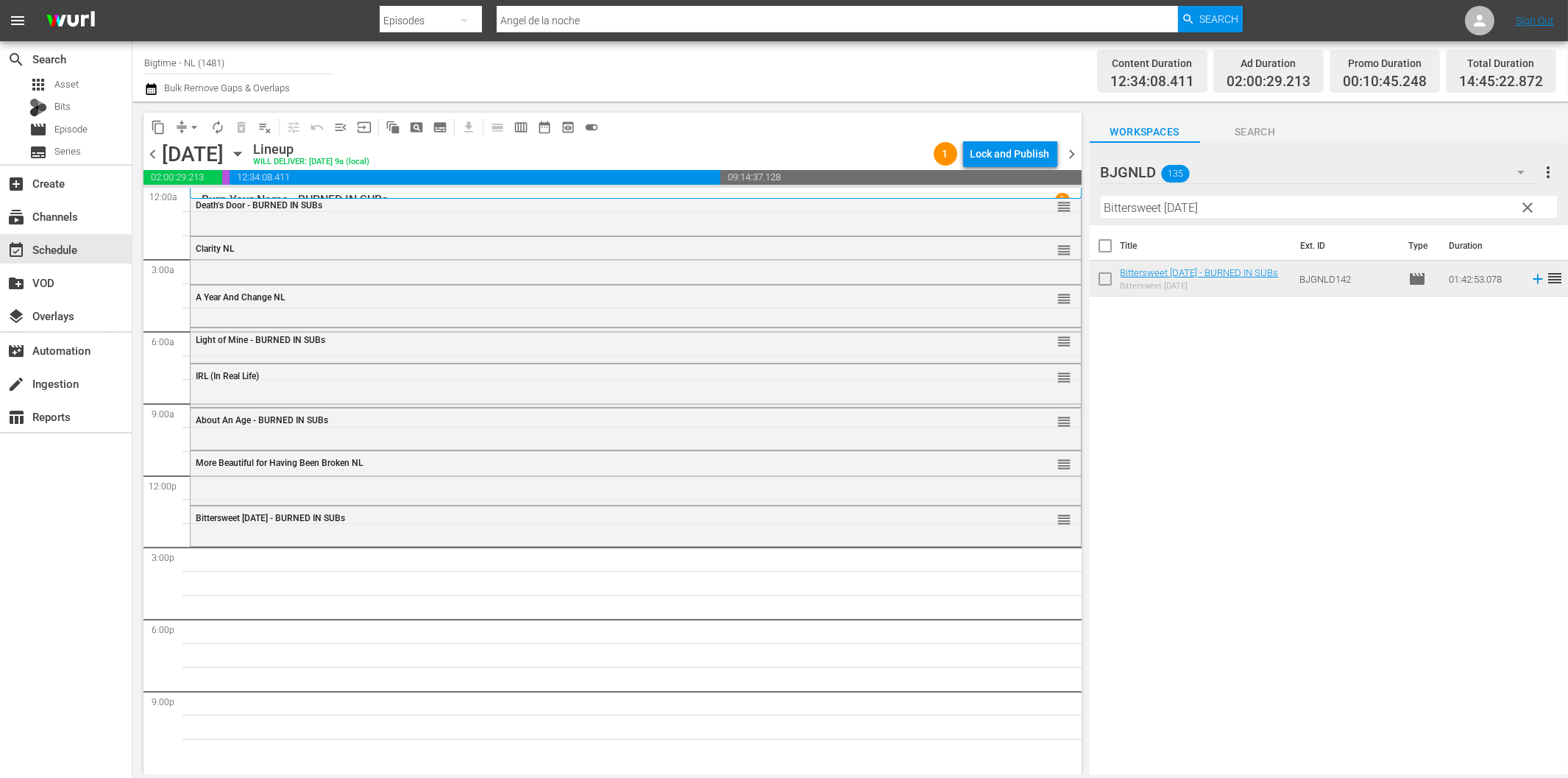
click at [1137, 214] on input "Bittersweet [DATE]" at bounding box center [1328, 207] width 456 height 24
paste input "Eternal Code"
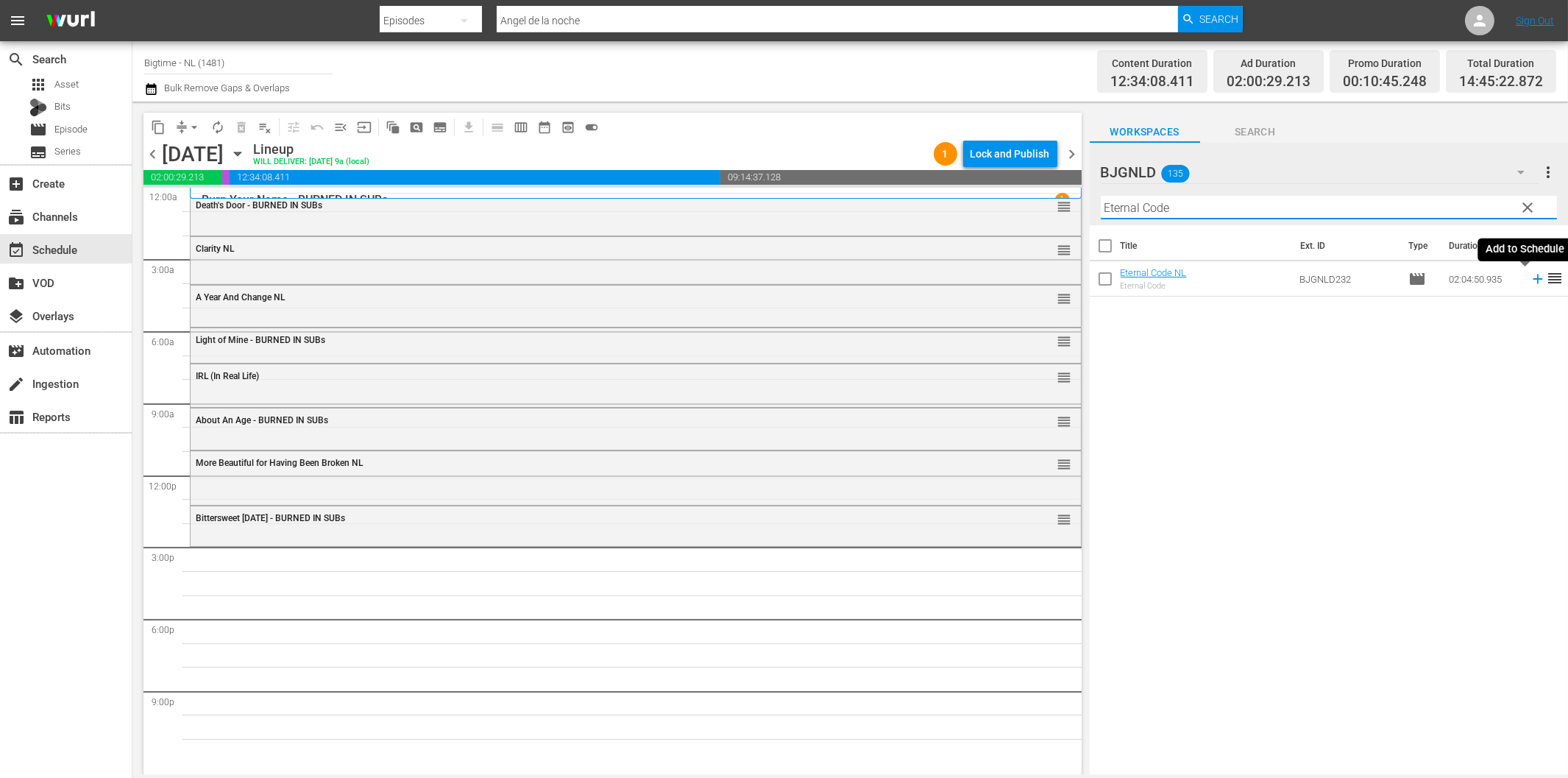
click at [1533, 279] on icon at bounding box center [1537, 279] width 9 height 9
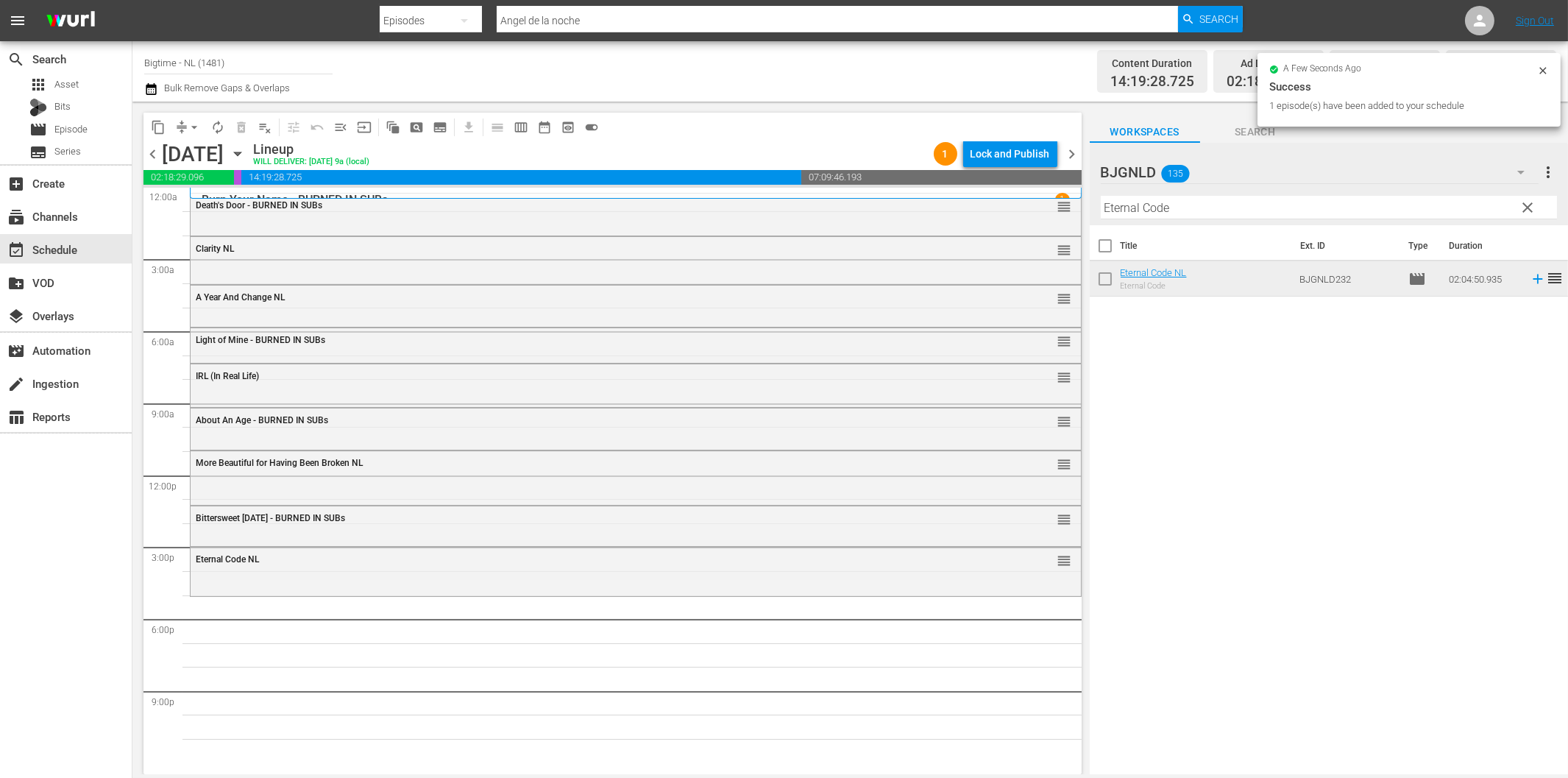
click at [1181, 205] on input "Eternal Code" at bounding box center [1328, 207] width 456 height 24
paste input "Dirty Dead Con Men"
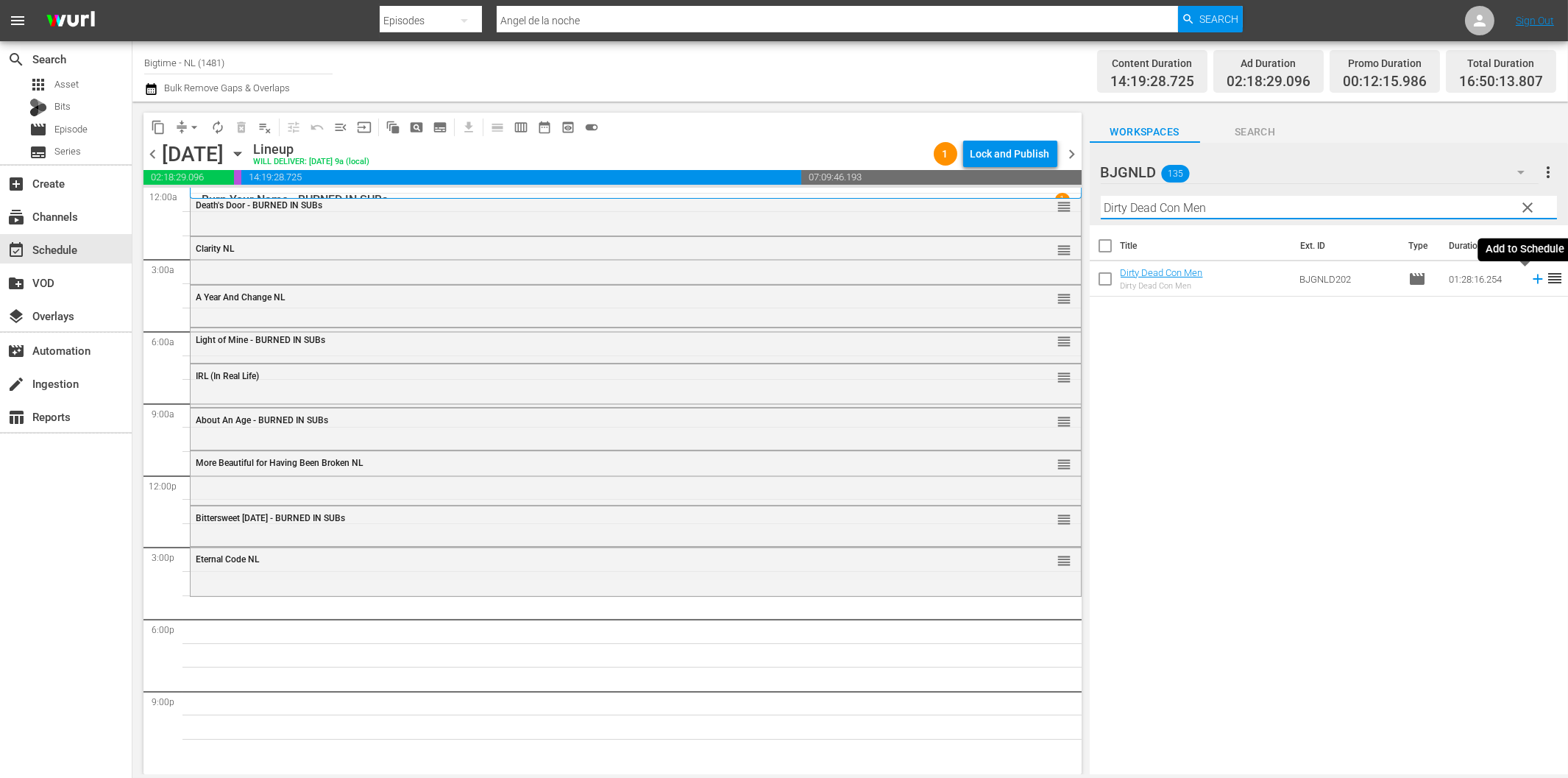
click at [1533, 278] on icon at bounding box center [1537, 279] width 9 height 9
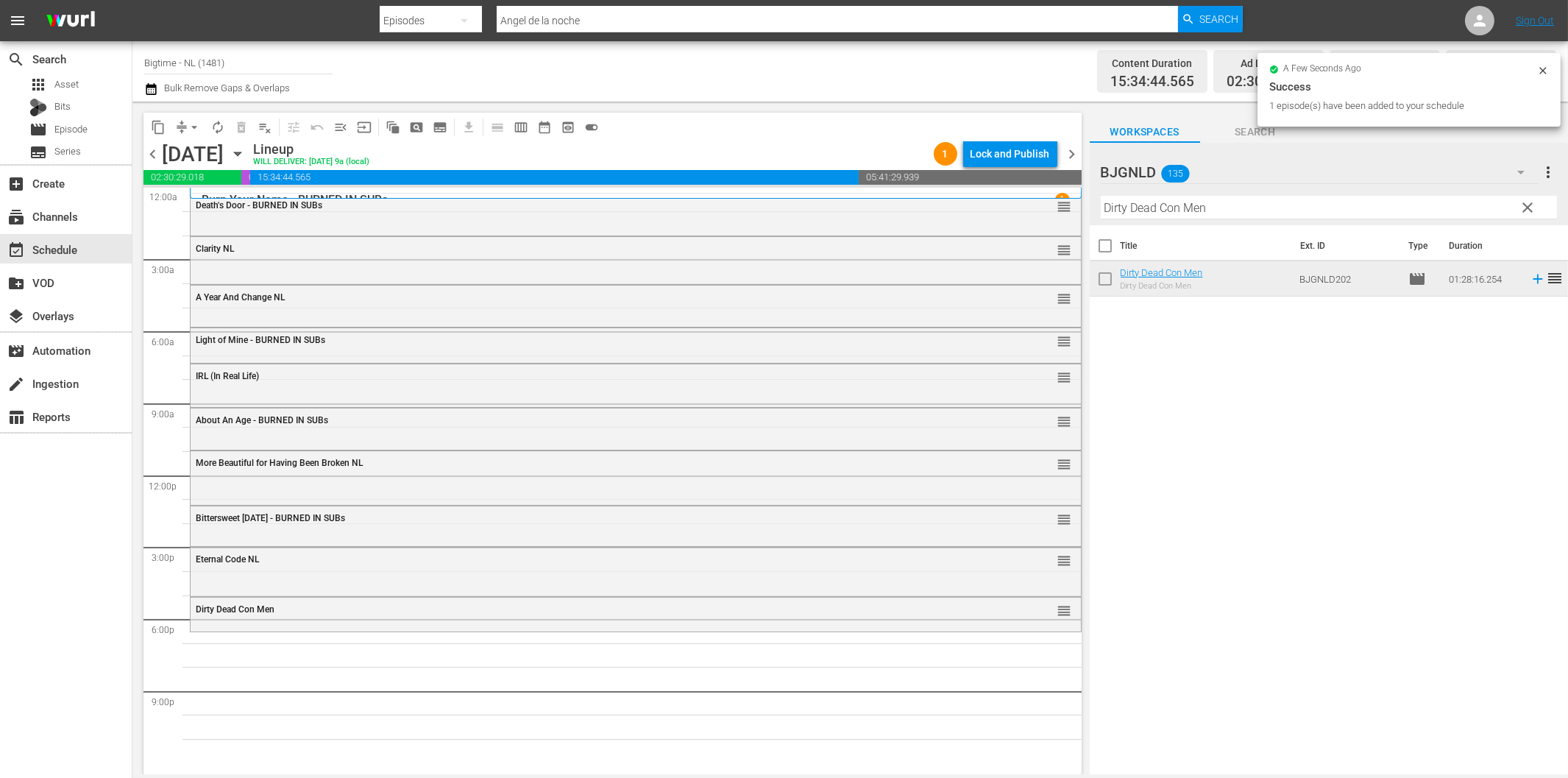
click at [1192, 200] on input "Dirty Dead Con Men" at bounding box center [1328, 207] width 456 height 24
paste input "[DATE] Party"
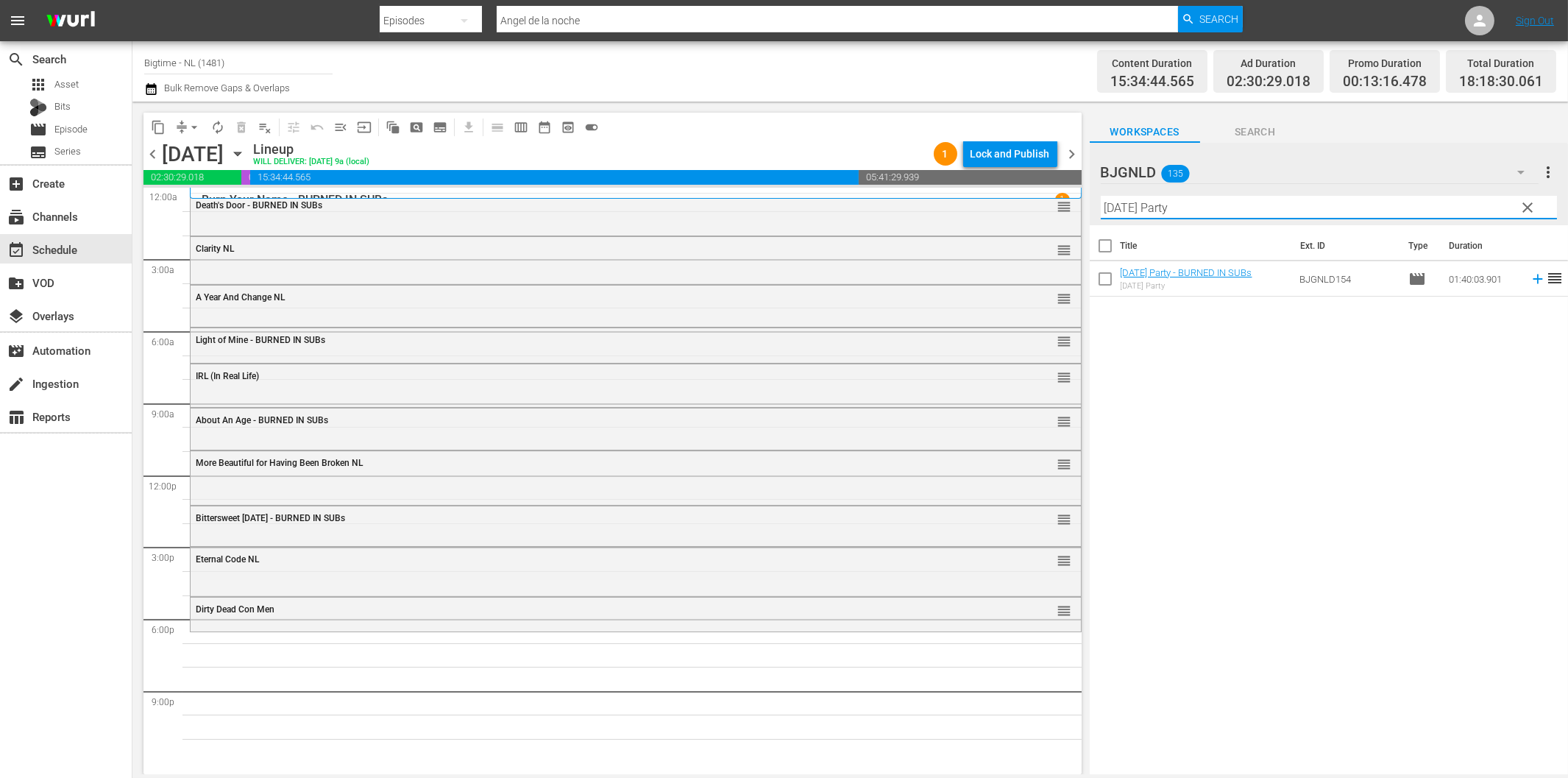
click at [1530, 281] on icon at bounding box center [1537, 279] width 16 height 16
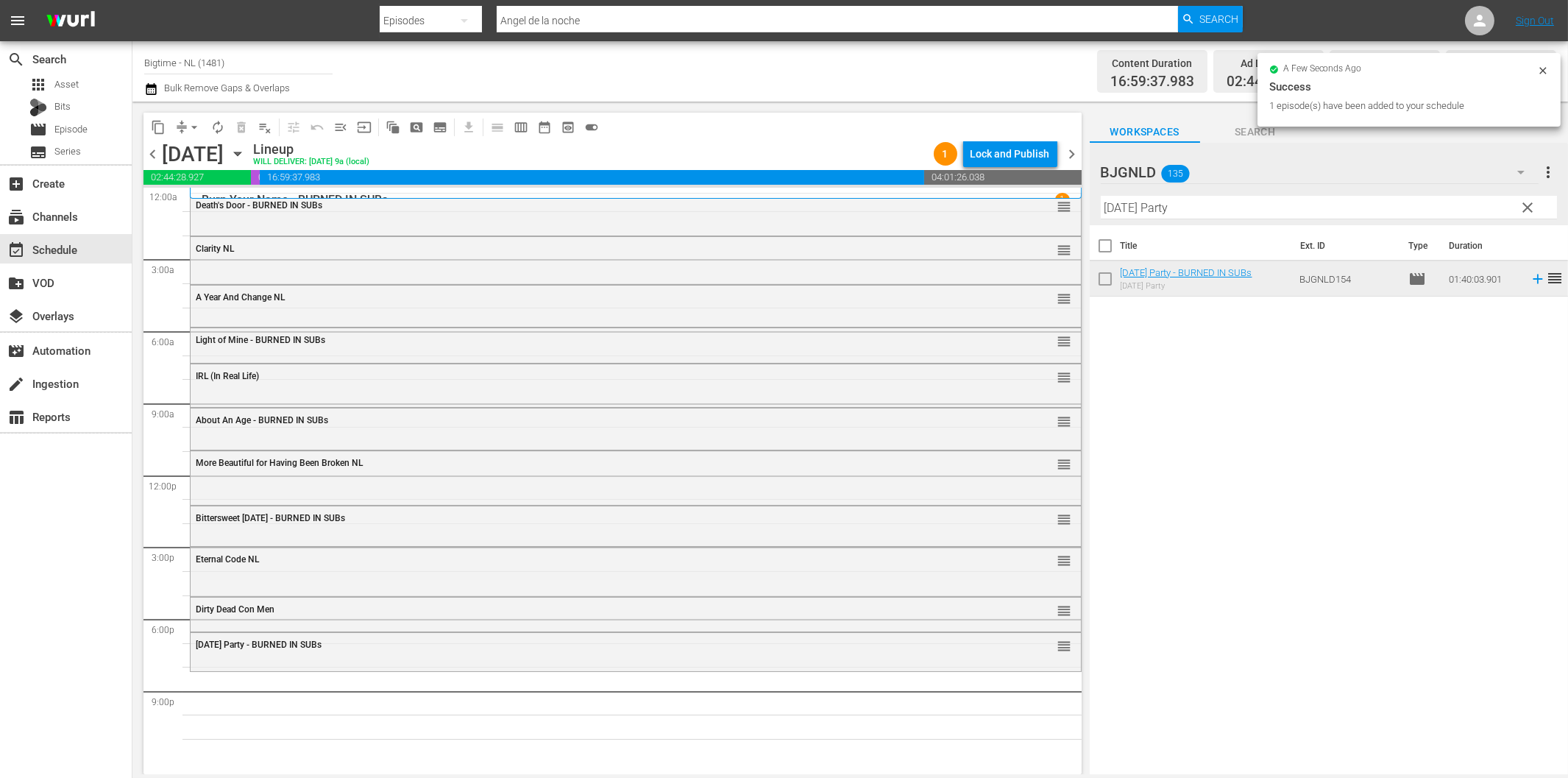
click at [1199, 207] on input "[DATE] Party" at bounding box center [1328, 207] width 456 height 24
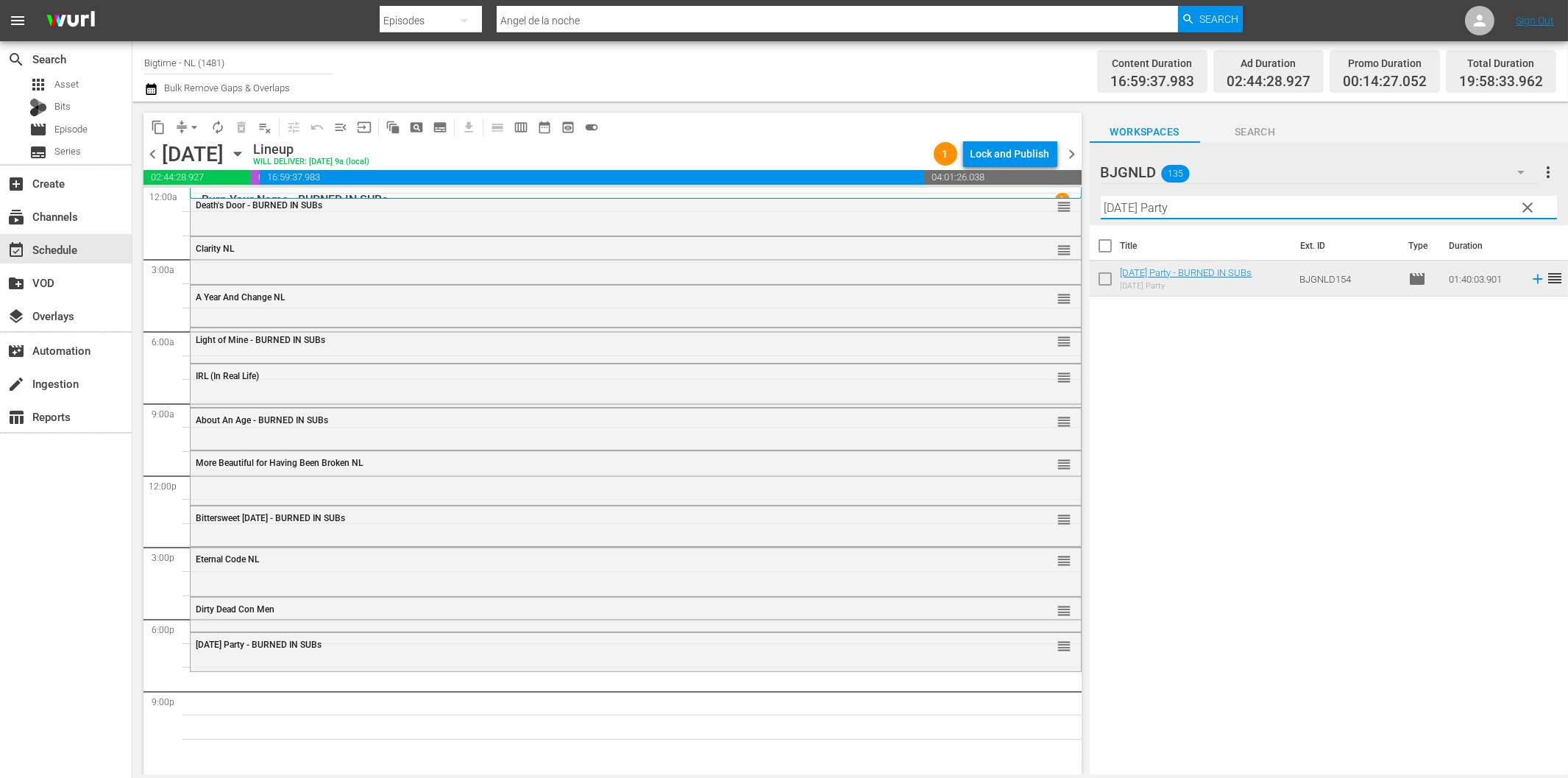
paste input "Psychos"
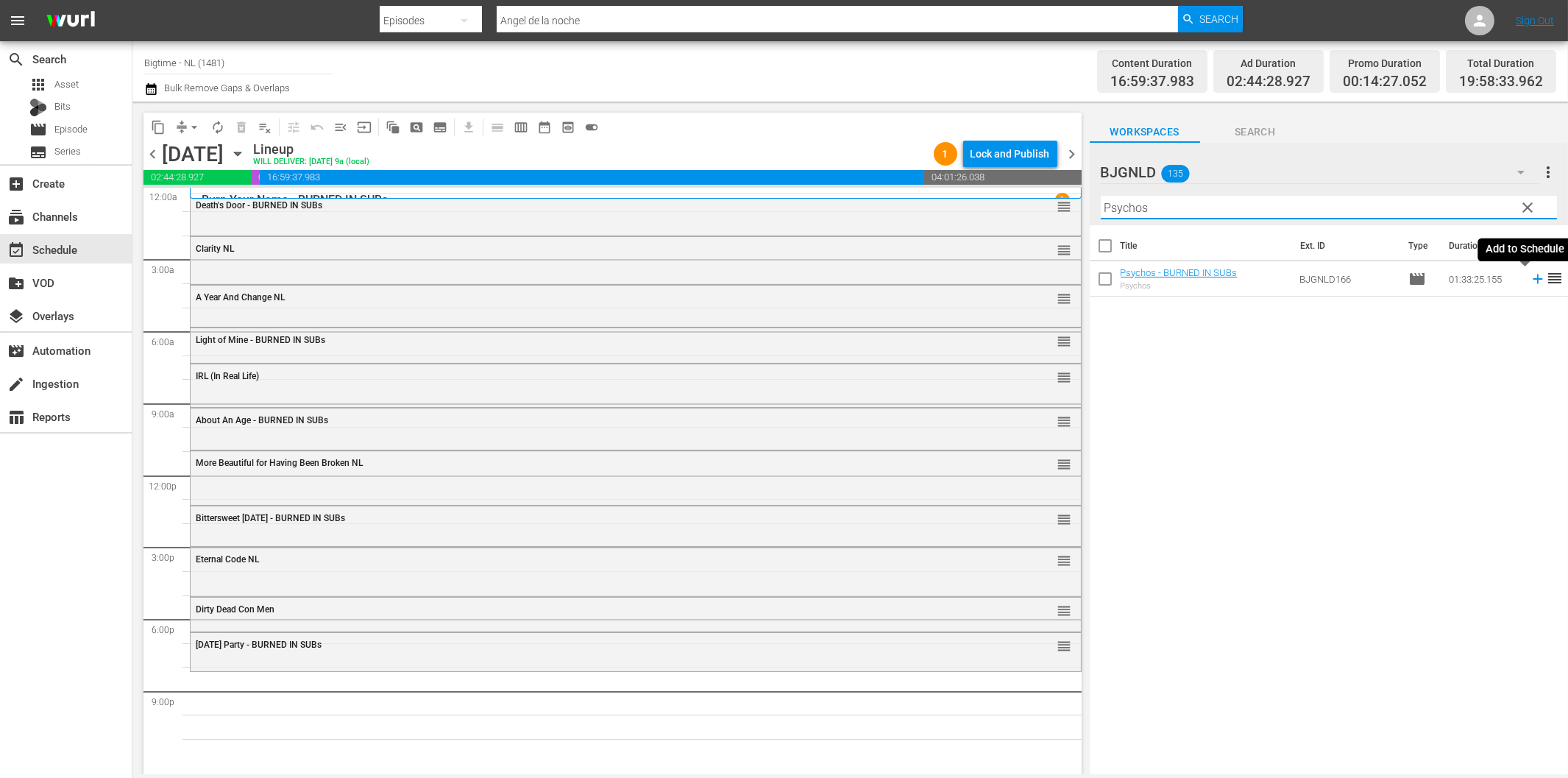
click at [1530, 276] on icon at bounding box center [1537, 279] width 16 height 16
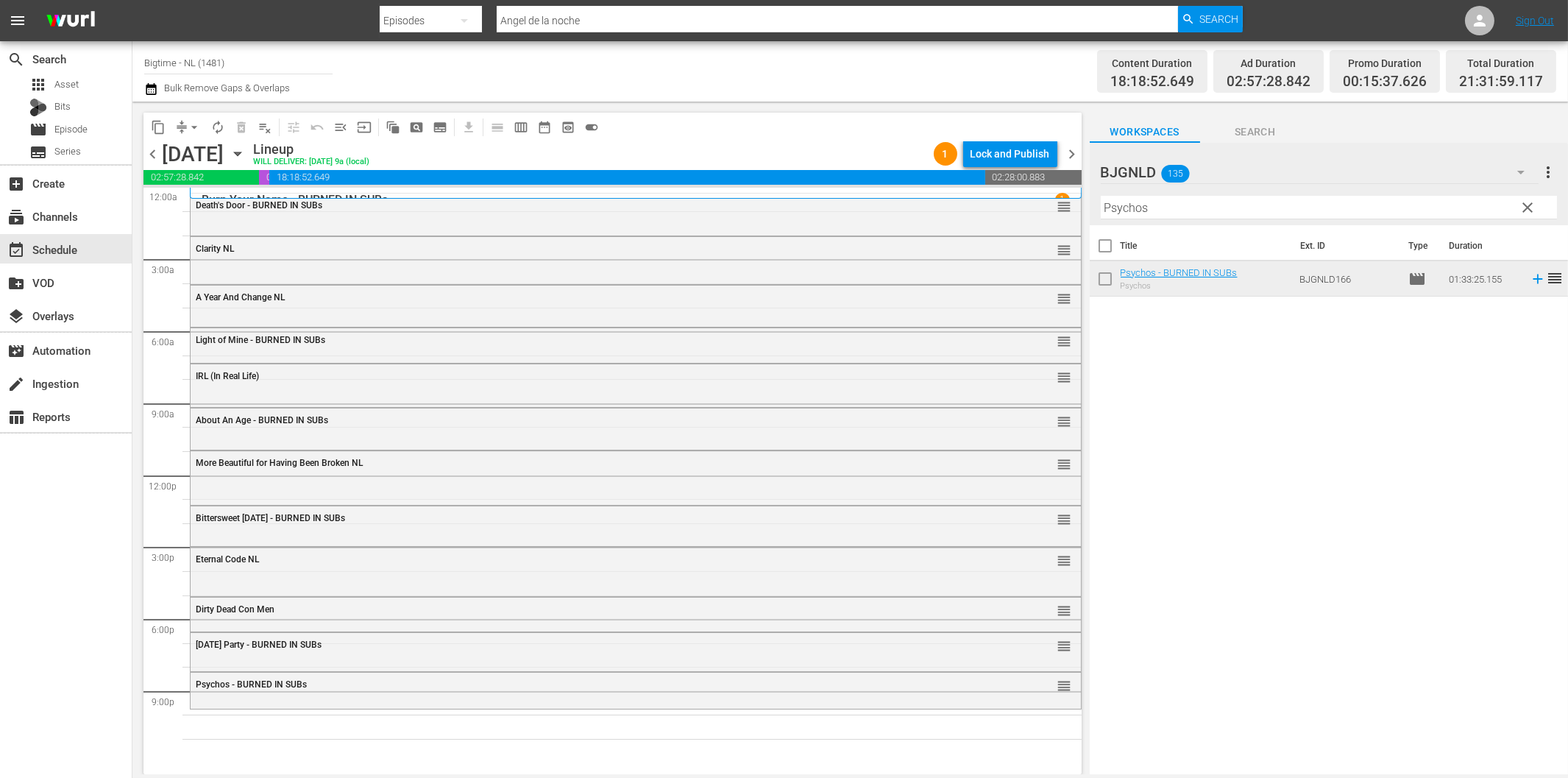
click at [1139, 202] on input "Psychos" at bounding box center [1328, 207] width 456 height 24
paste input "[PERSON_NAME] is the Best Medicine"
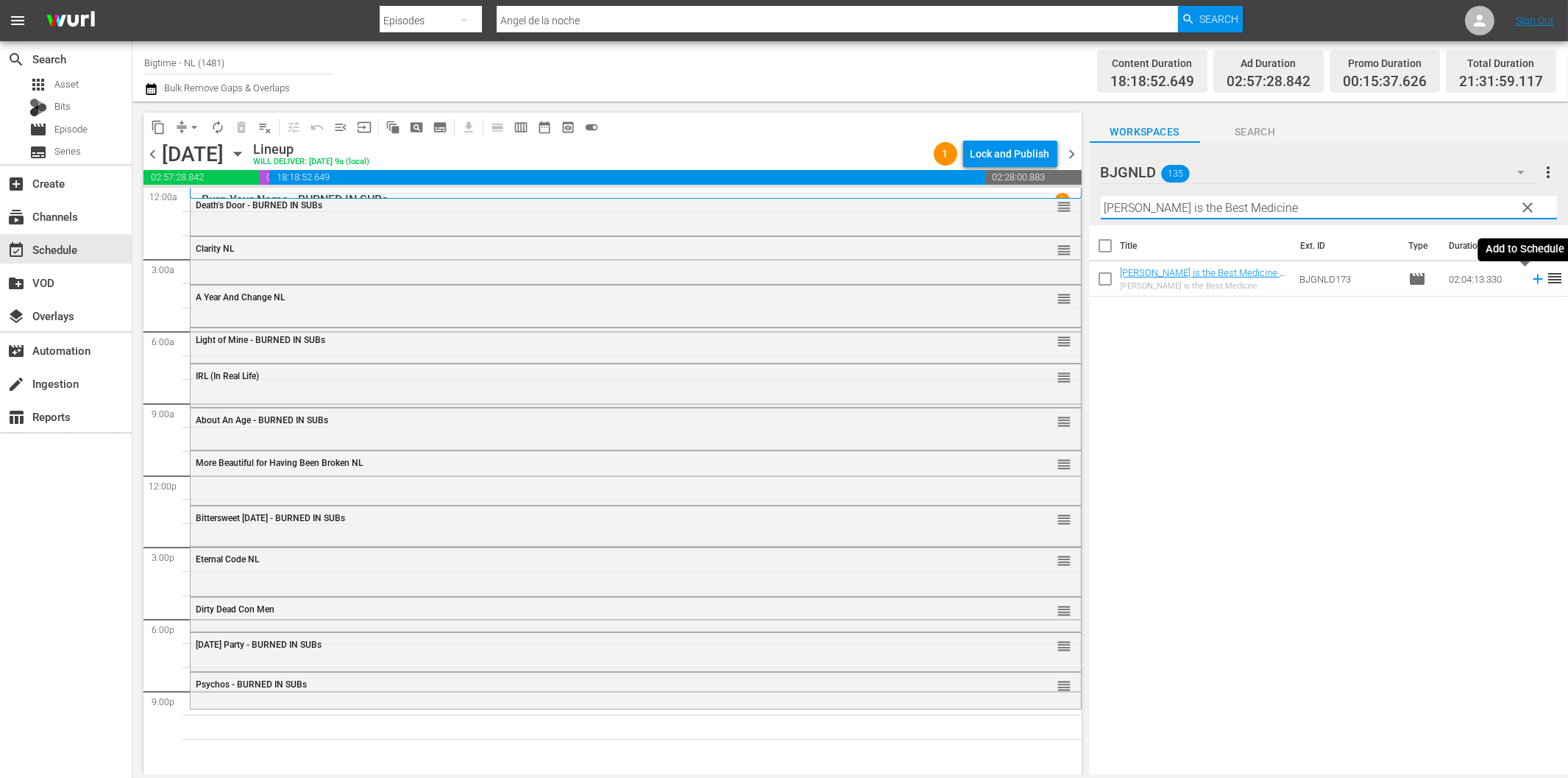
click at [1530, 280] on icon at bounding box center [1537, 279] width 16 height 16
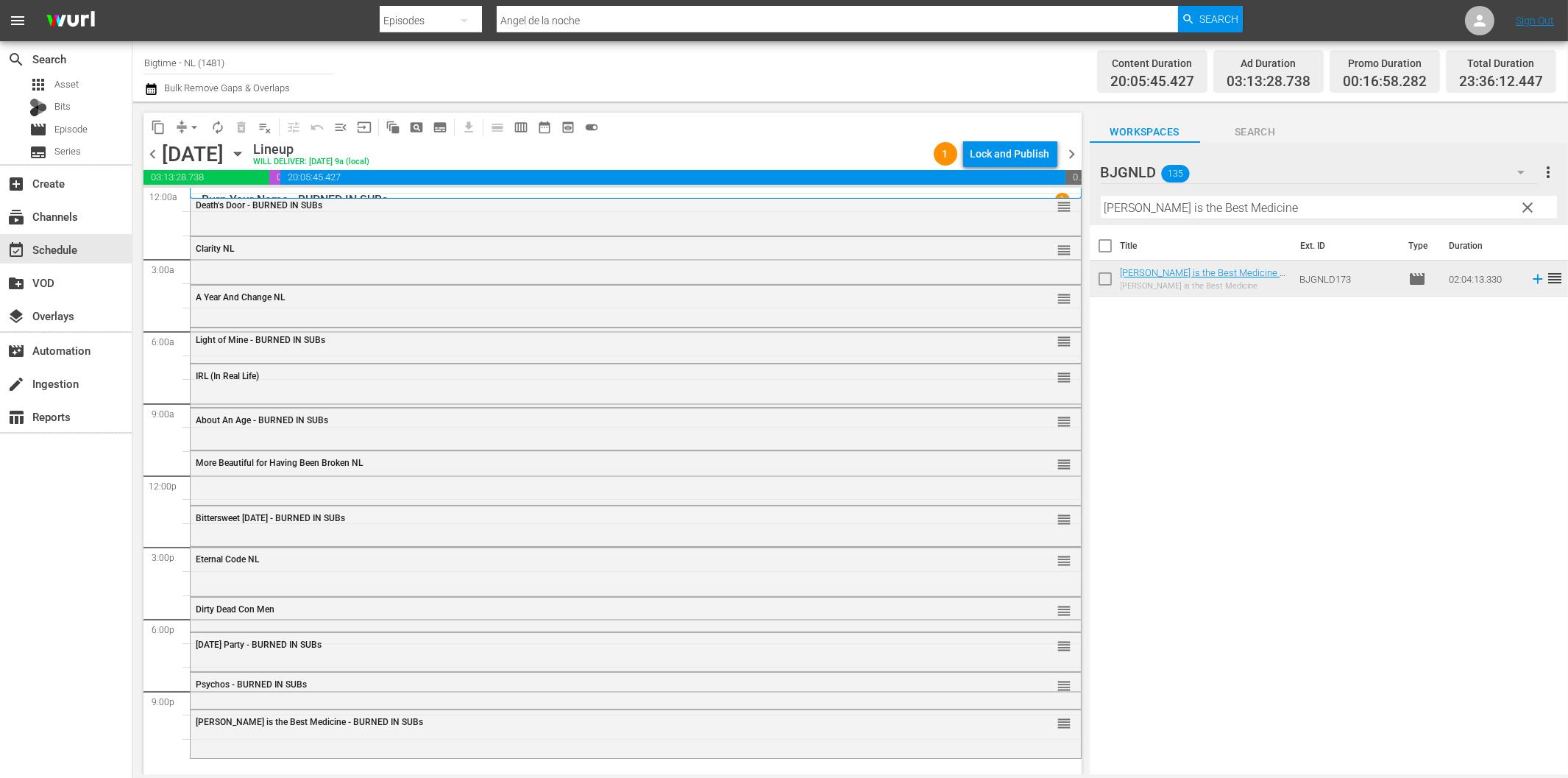
click at [1181, 209] on input "[PERSON_NAME] is the Best Medicine" at bounding box center [1328, 207] width 456 height 24
paste input "urvive or Di"
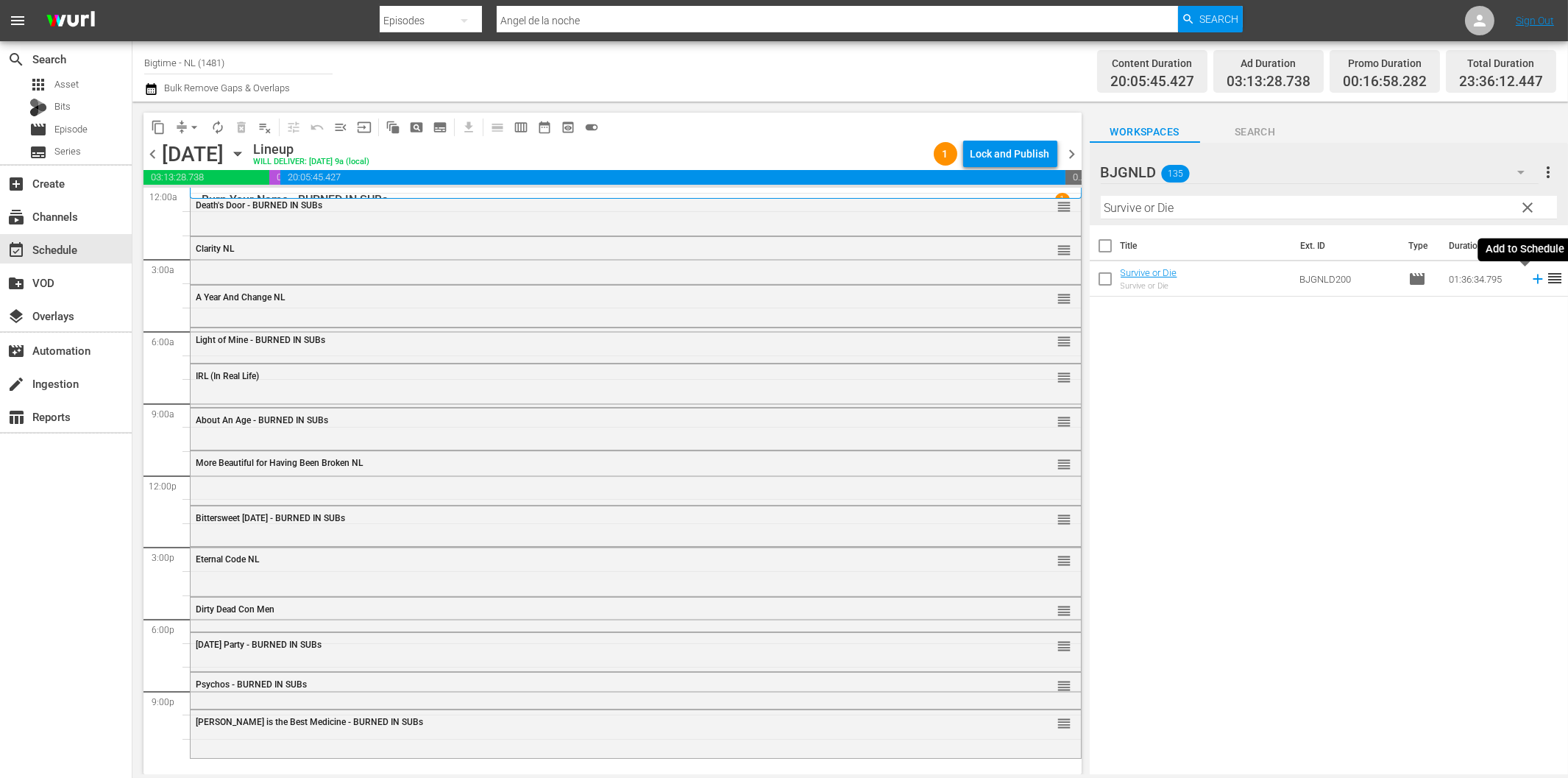
click at [1530, 276] on icon at bounding box center [1537, 279] width 16 height 16
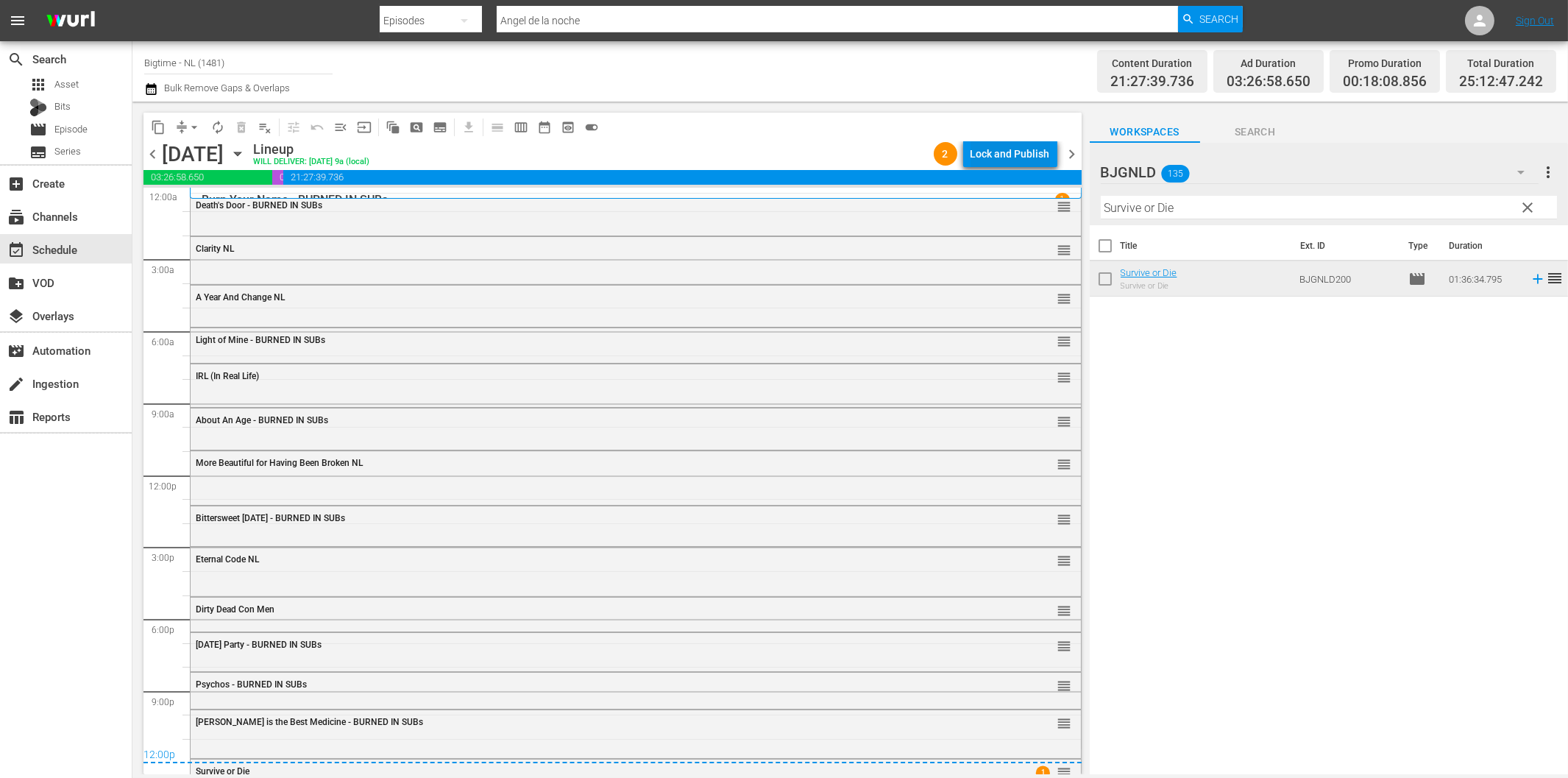
click at [1007, 152] on div "Lock and Publish" at bounding box center [1011, 153] width 80 height 26
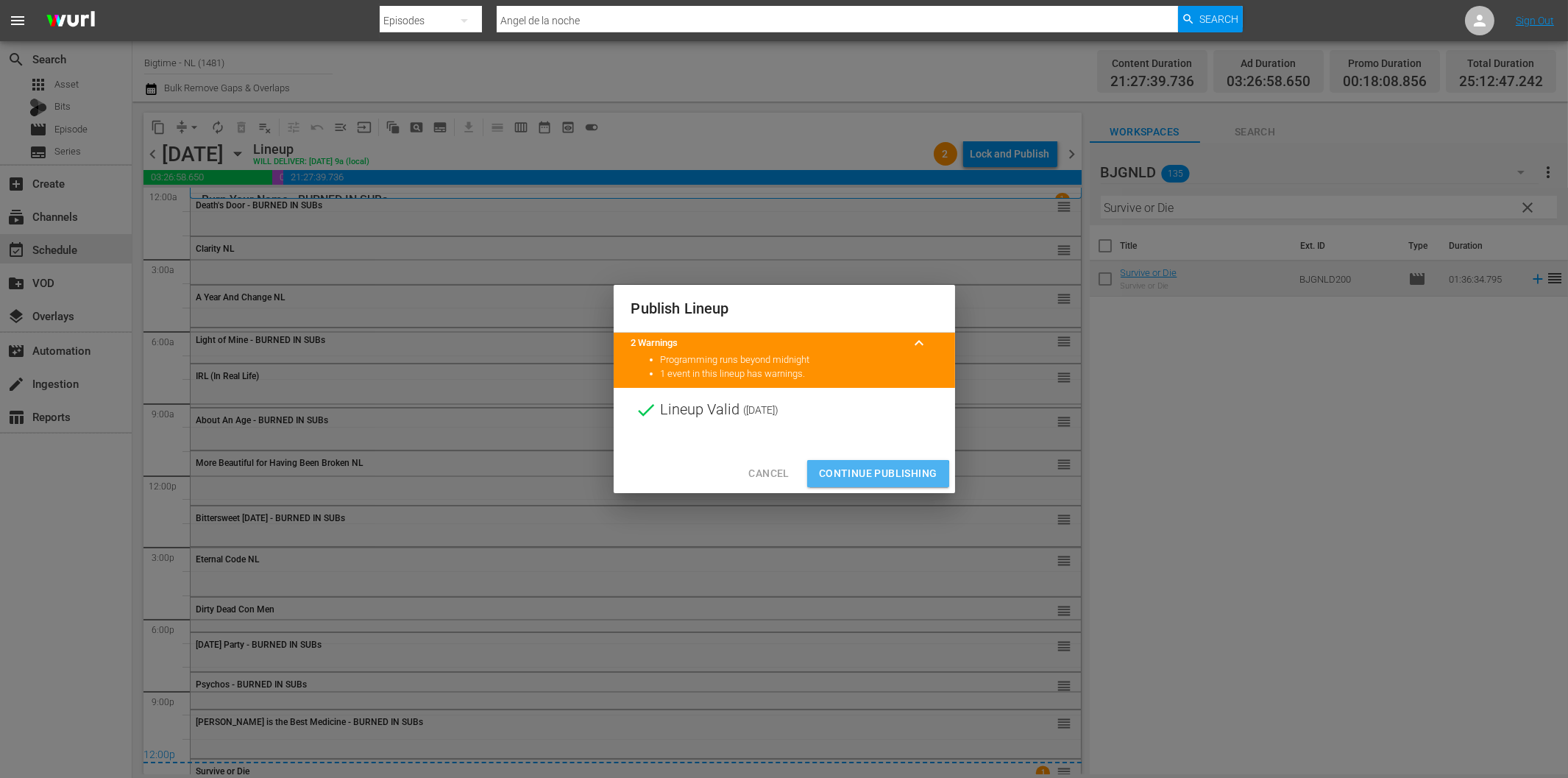
click at [871, 476] on span "Continue Publishing" at bounding box center [877, 474] width 118 height 19
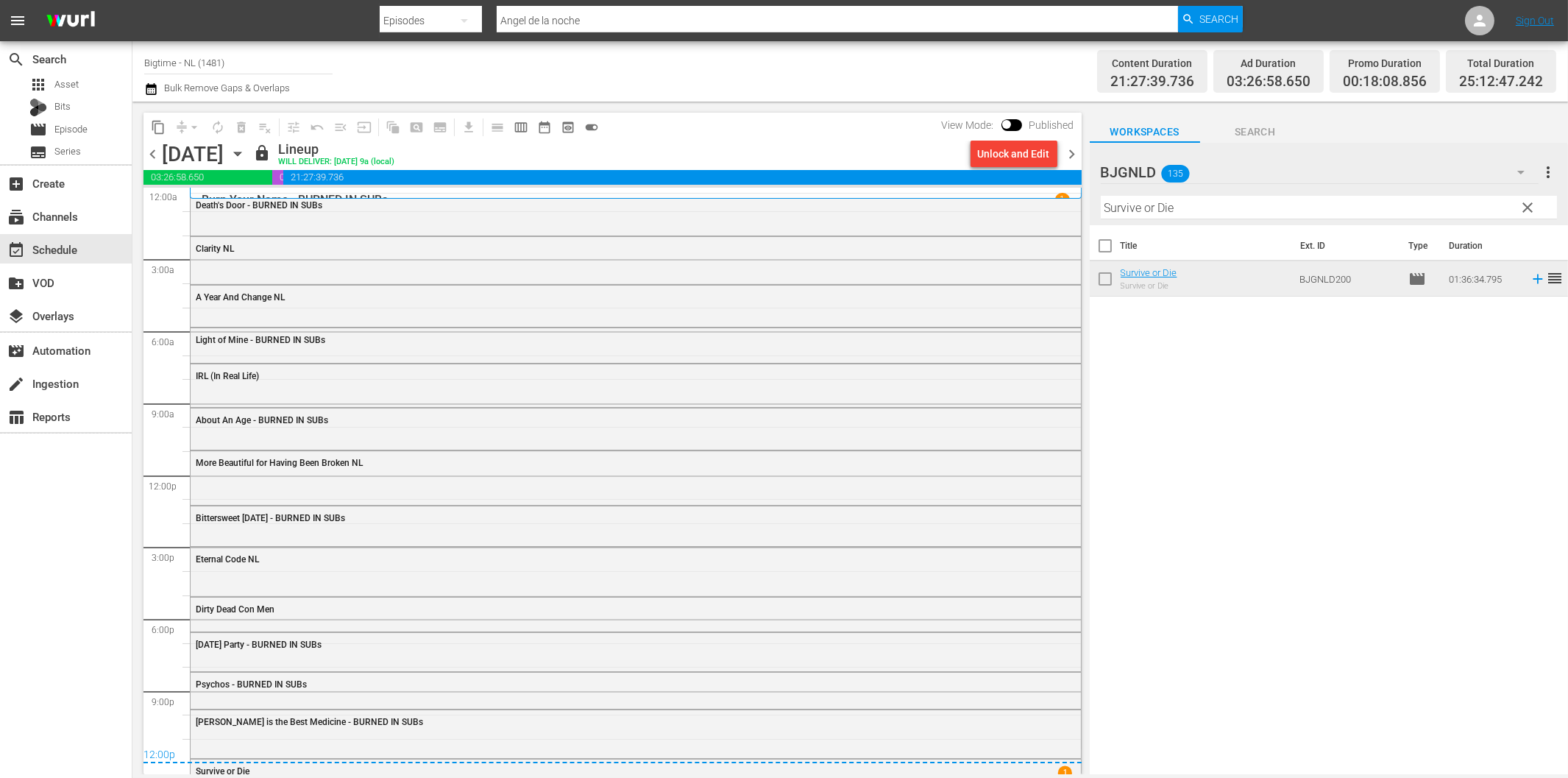
click at [1071, 150] on span "chevron_right" at bounding box center [1073, 155] width 19 height 19
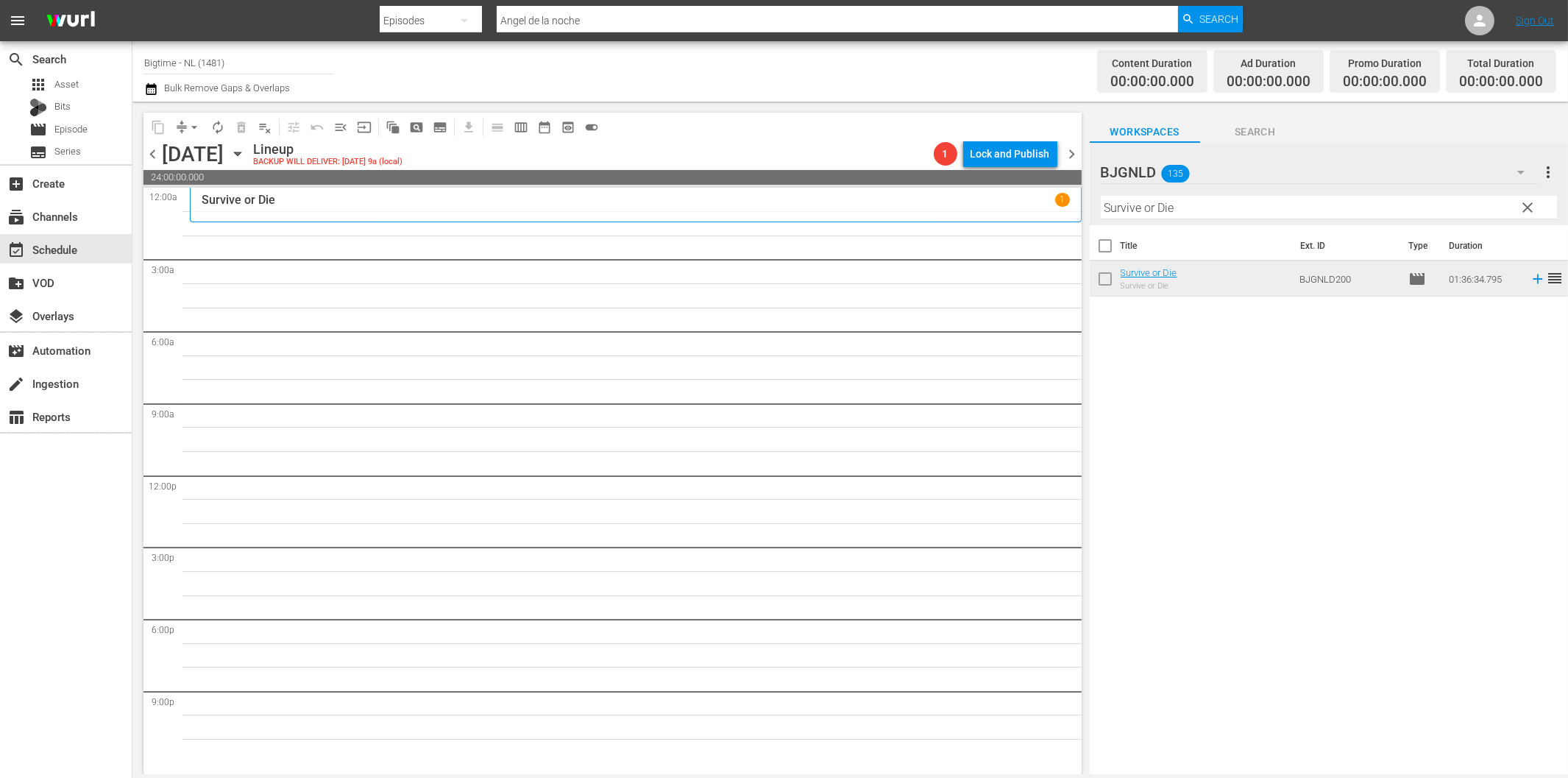
click at [1153, 207] on input "Survive or Die" at bounding box center [1328, 207] width 456 height 24
paste input "Creature in the [PERSON_NAME]"
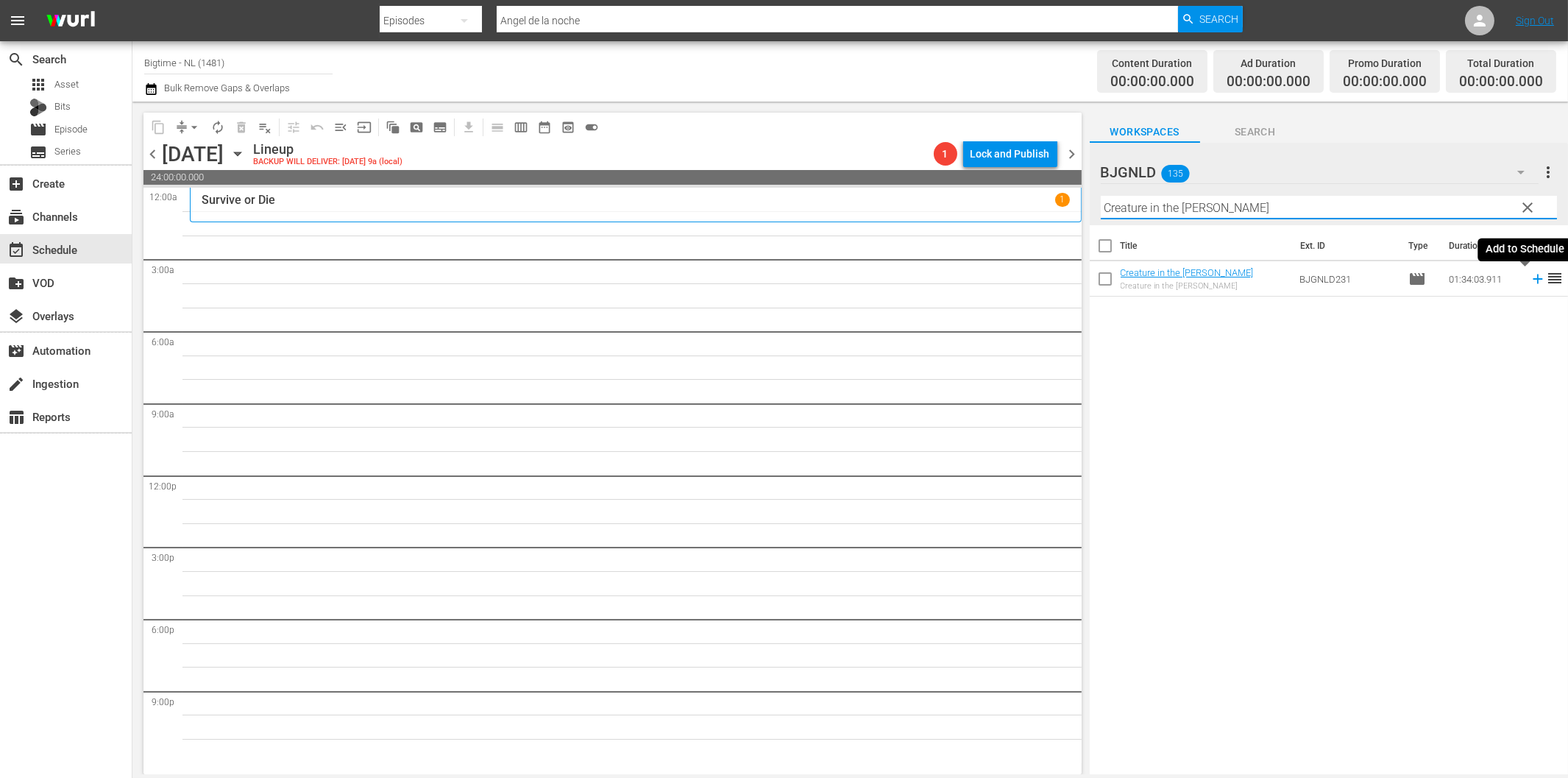
click at [1530, 283] on icon at bounding box center [1537, 279] width 16 height 16
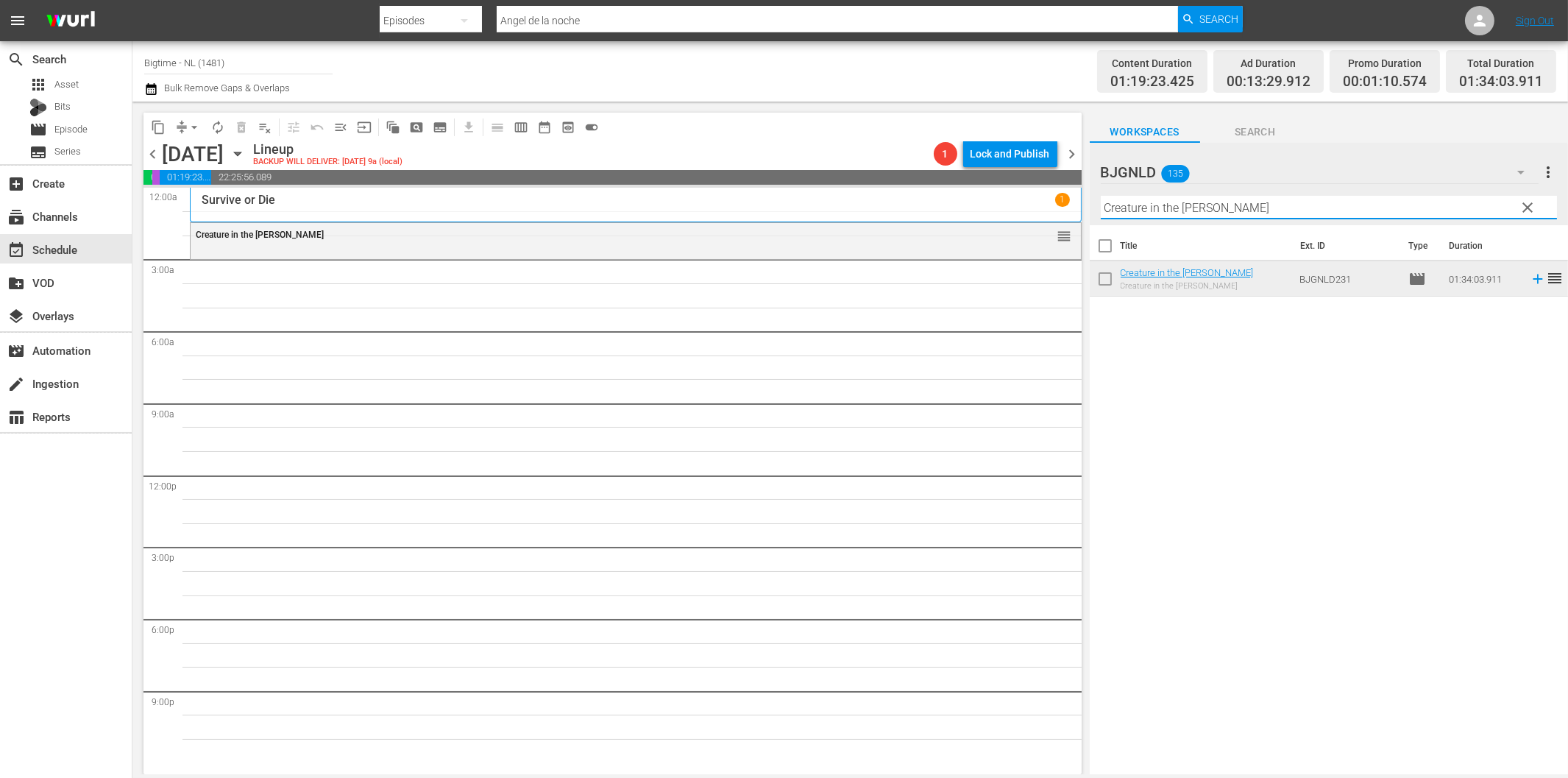
click at [1141, 212] on input "Creature in the [PERSON_NAME]" at bounding box center [1328, 207] width 456 height 24
paste input "In Critical Condition"
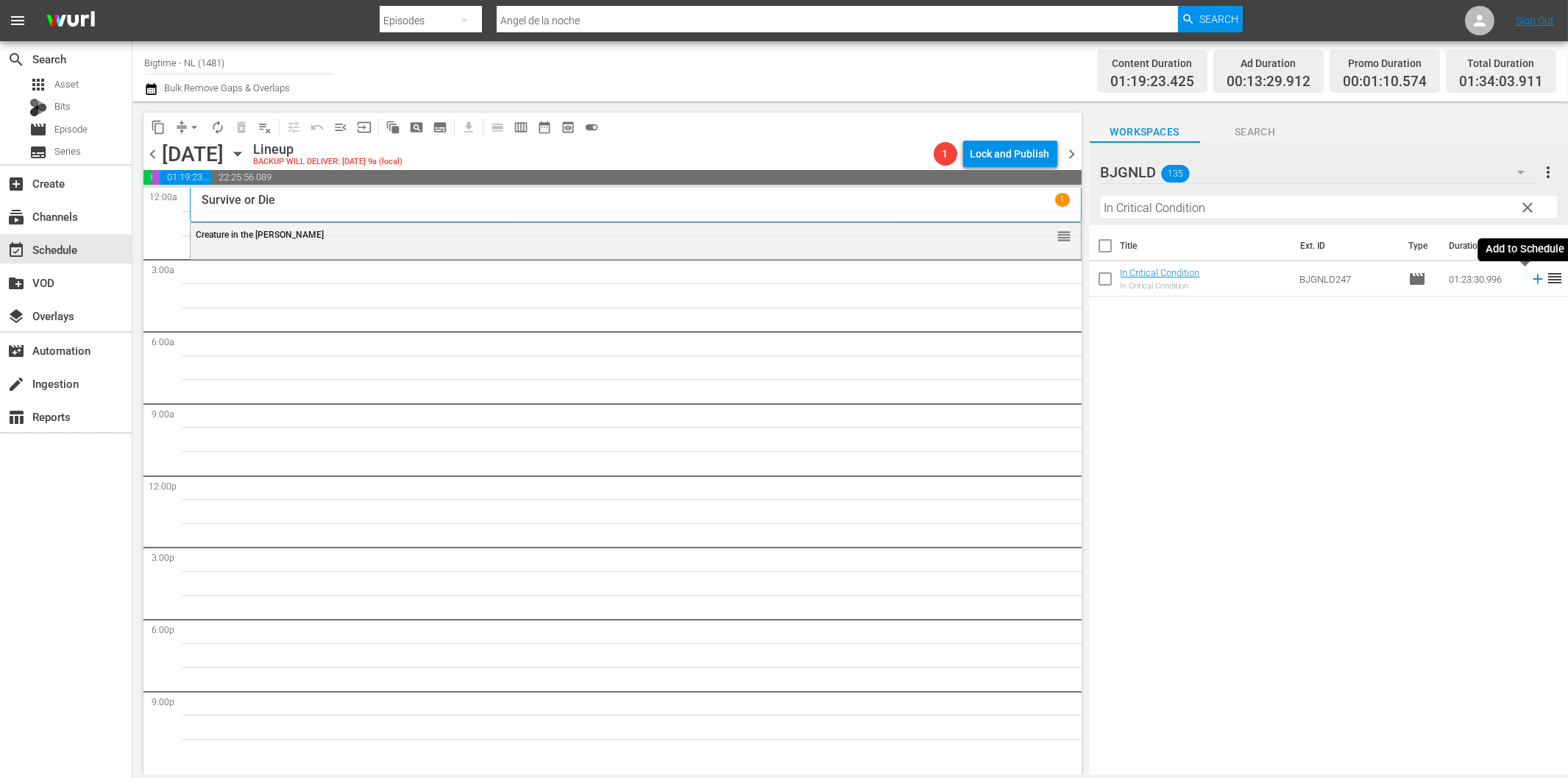
click at [1533, 278] on icon at bounding box center [1537, 279] width 9 height 9
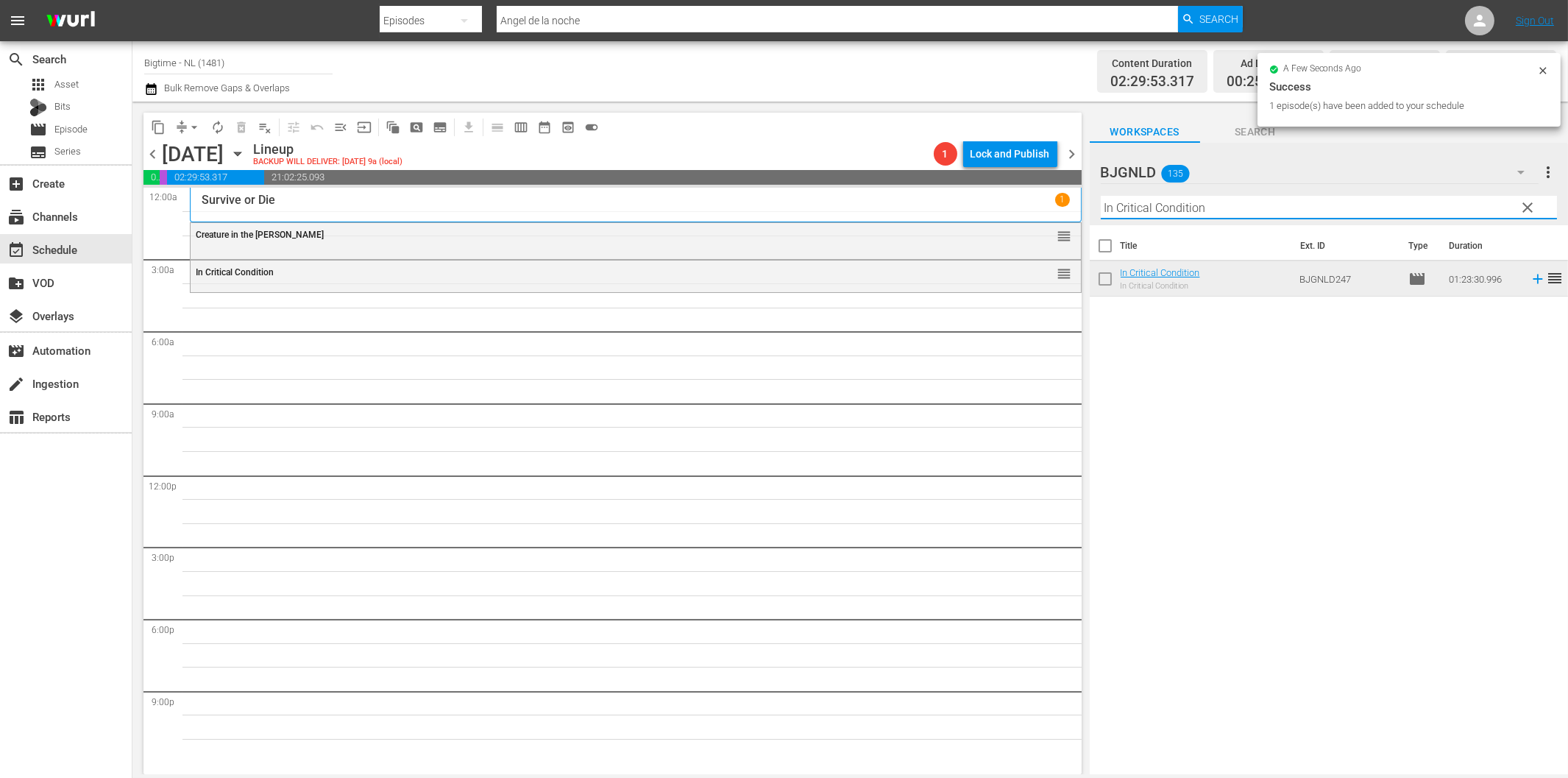
click at [1171, 200] on input "In Critical Condition" at bounding box center [1328, 207] width 456 height 24
paste input "ircles"
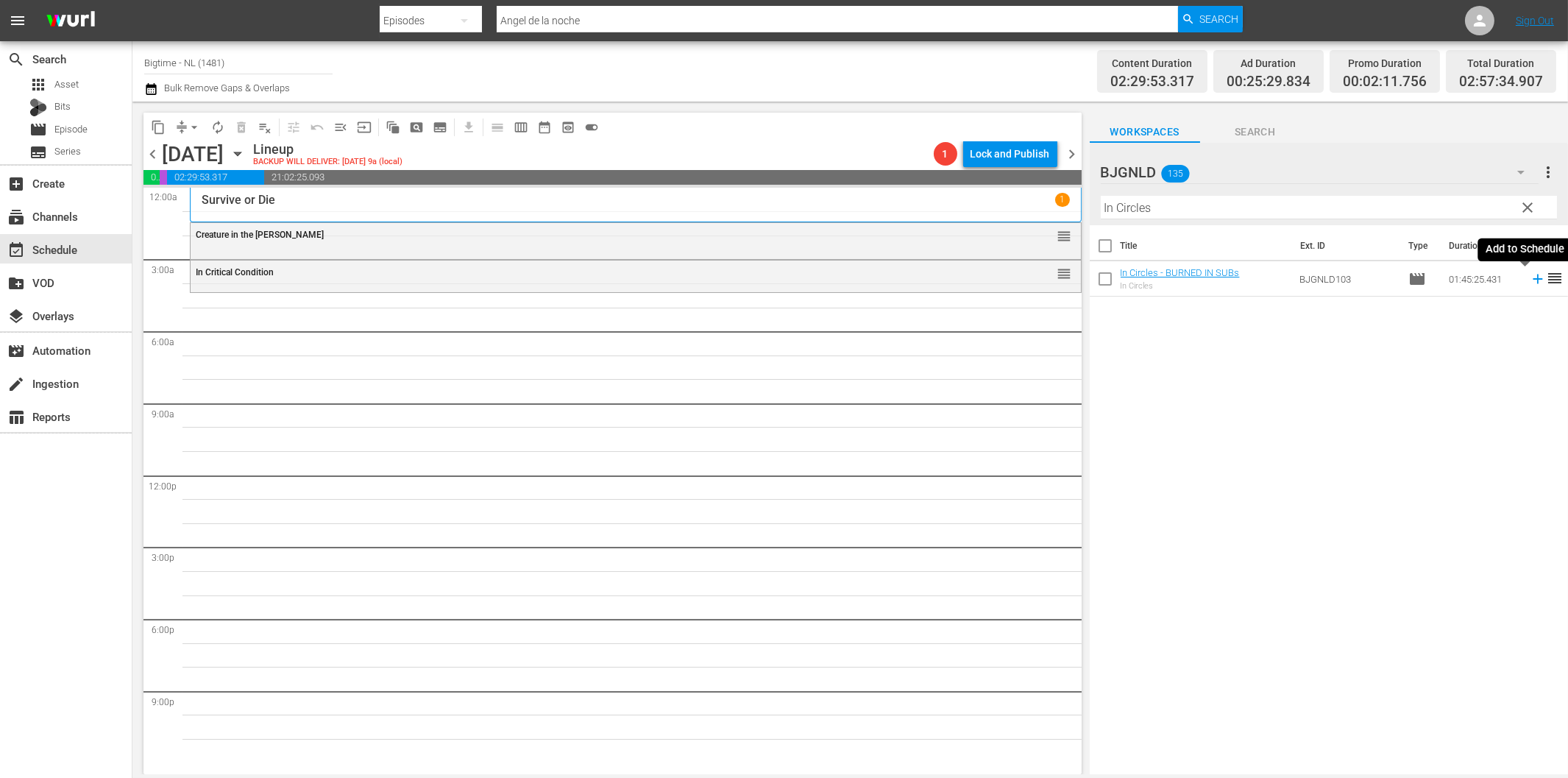
click at [1530, 280] on icon at bounding box center [1537, 279] width 16 height 16
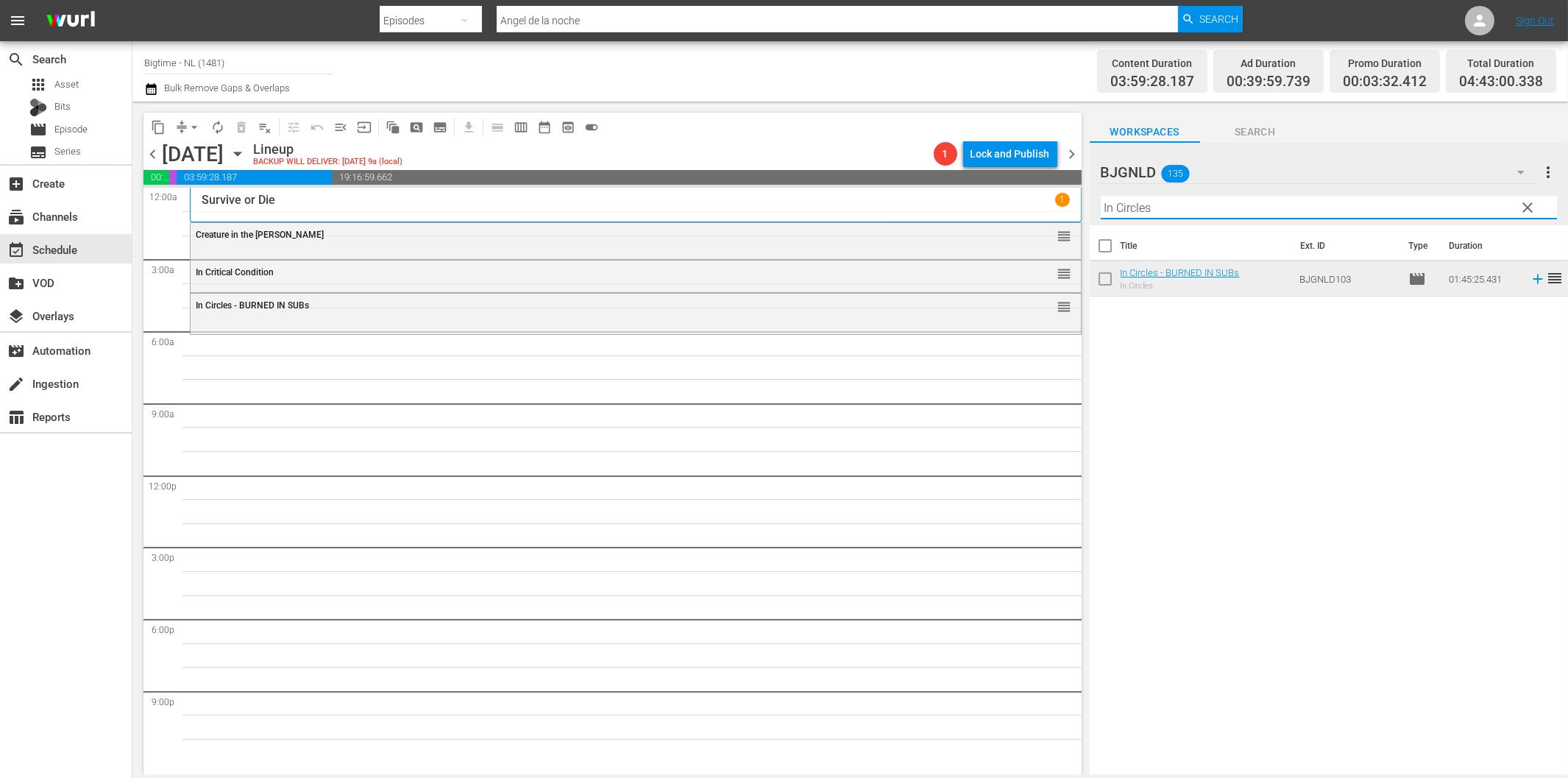
click at [1171, 213] on input "In Circles" at bounding box center [1328, 207] width 456 height 24
paste input "Harbinger"
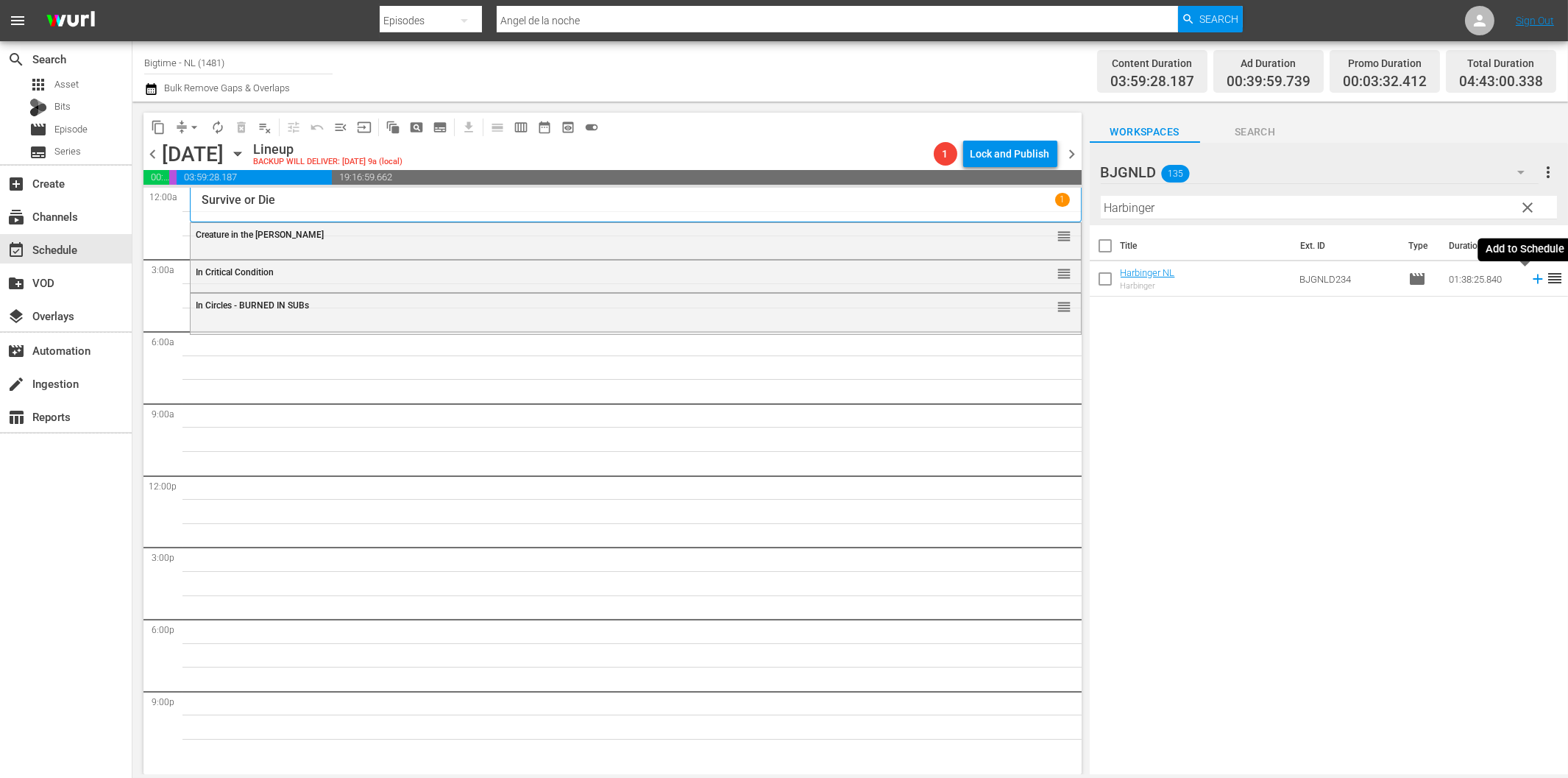
click at [1530, 283] on icon at bounding box center [1537, 279] width 16 height 16
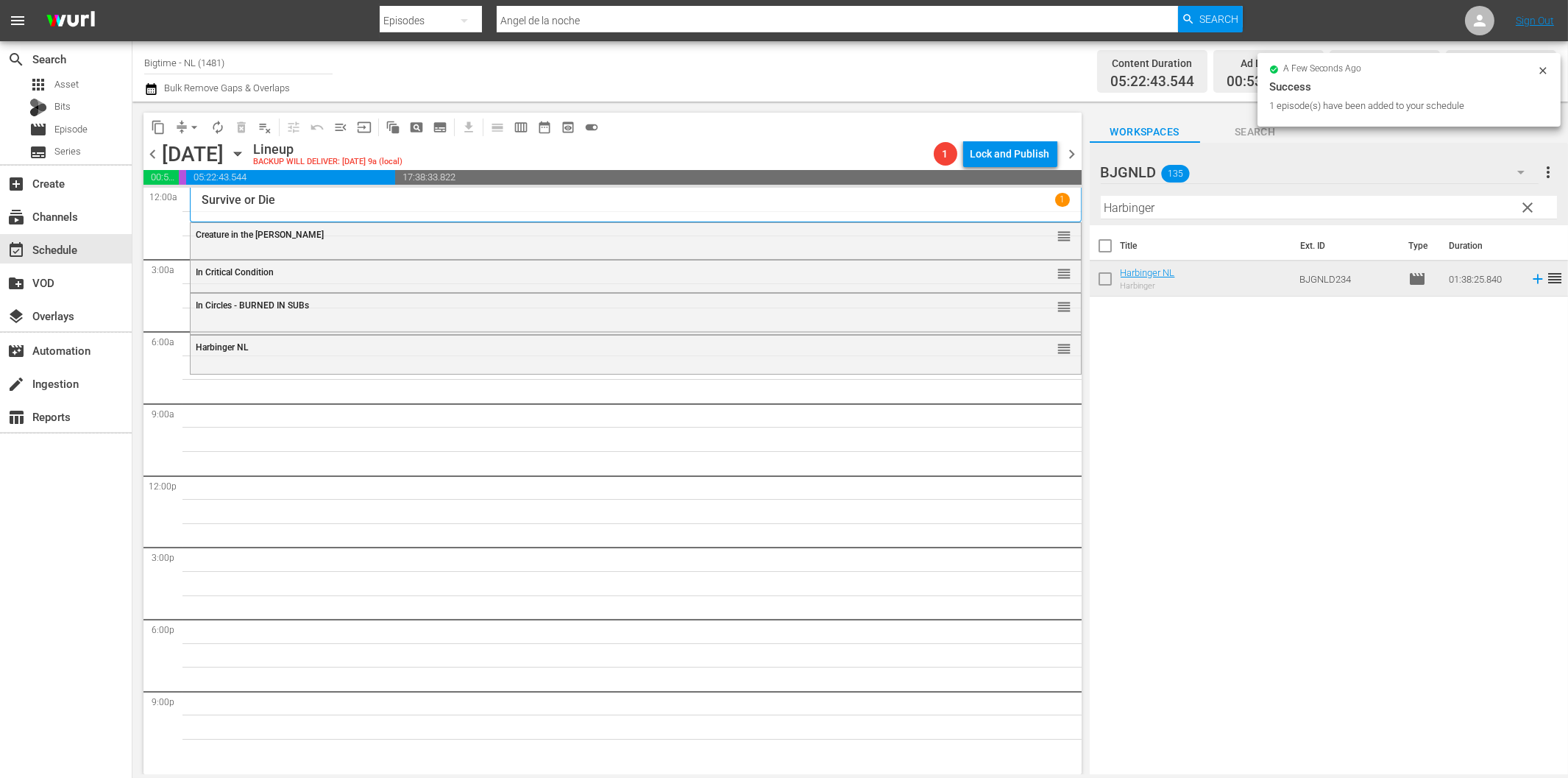
click at [1195, 209] on input "Harbinger" at bounding box center [1328, 207] width 456 height 24
paste input "Lake Effects"
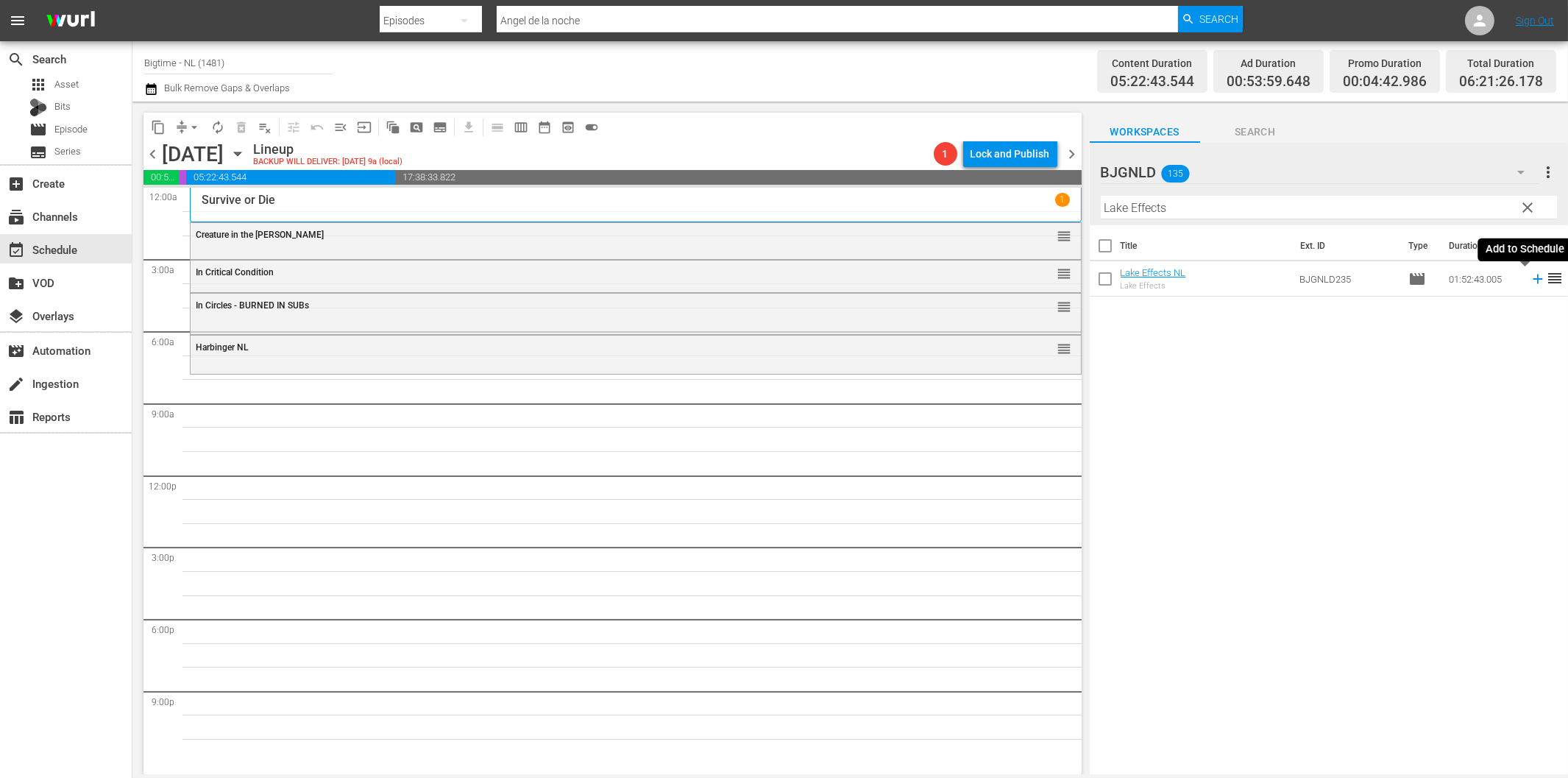
click at [1530, 282] on icon at bounding box center [1537, 279] width 16 height 16
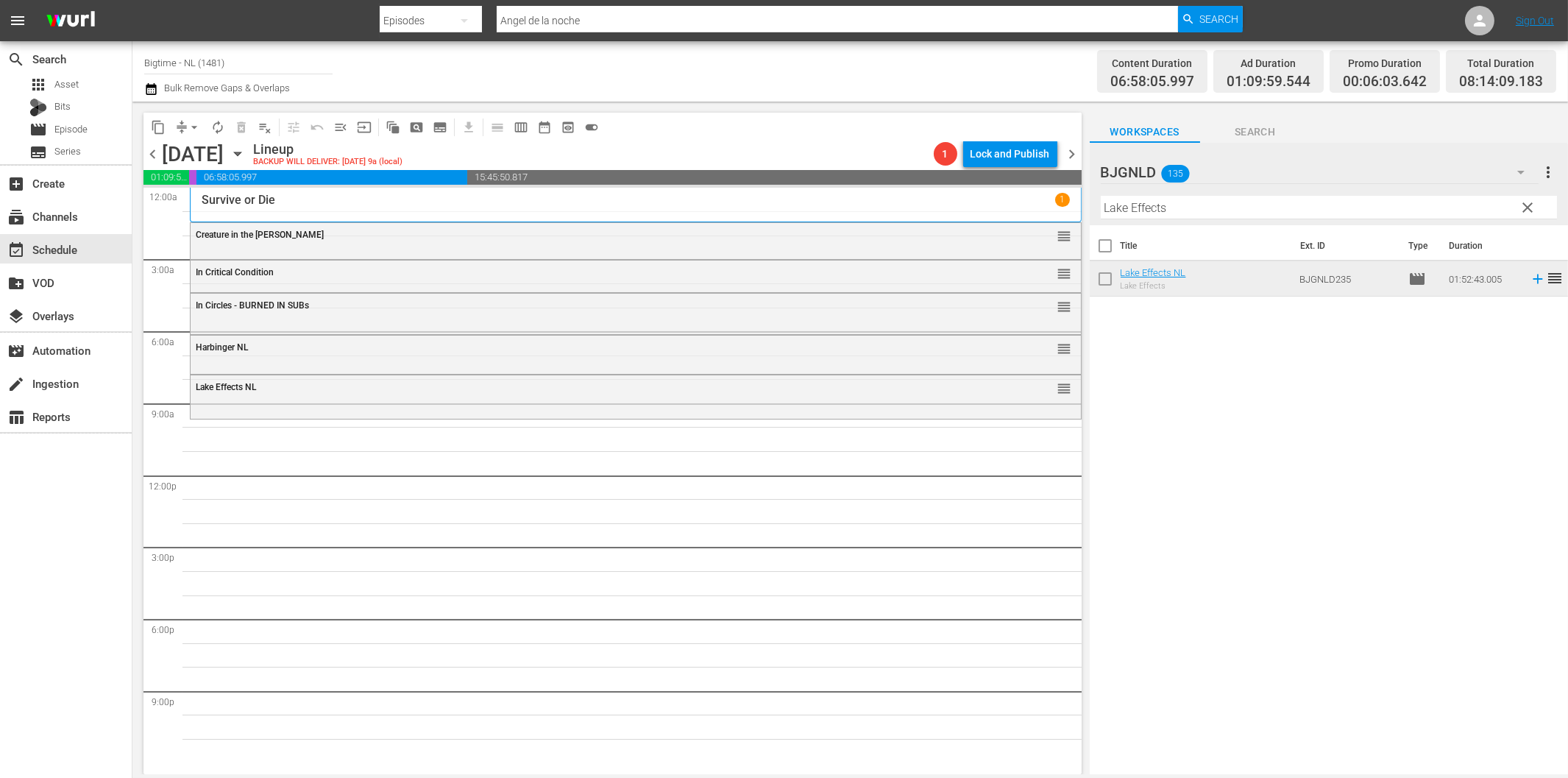
click at [1336, 209] on input "Lake Effects" at bounding box center [1328, 207] width 456 height 24
paste input "No Letting Go"
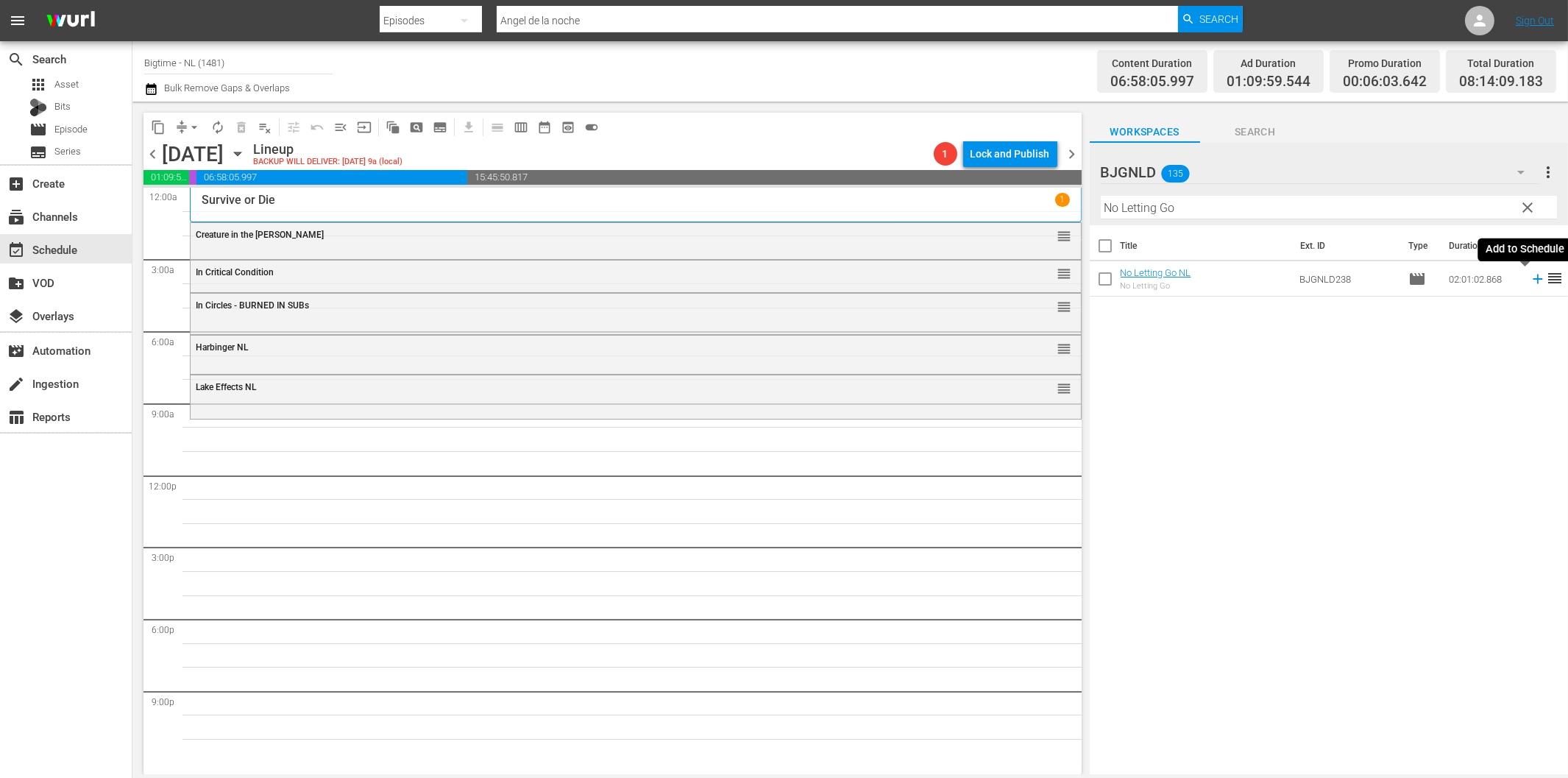
click at [1531, 278] on icon at bounding box center [1537, 279] width 16 height 16
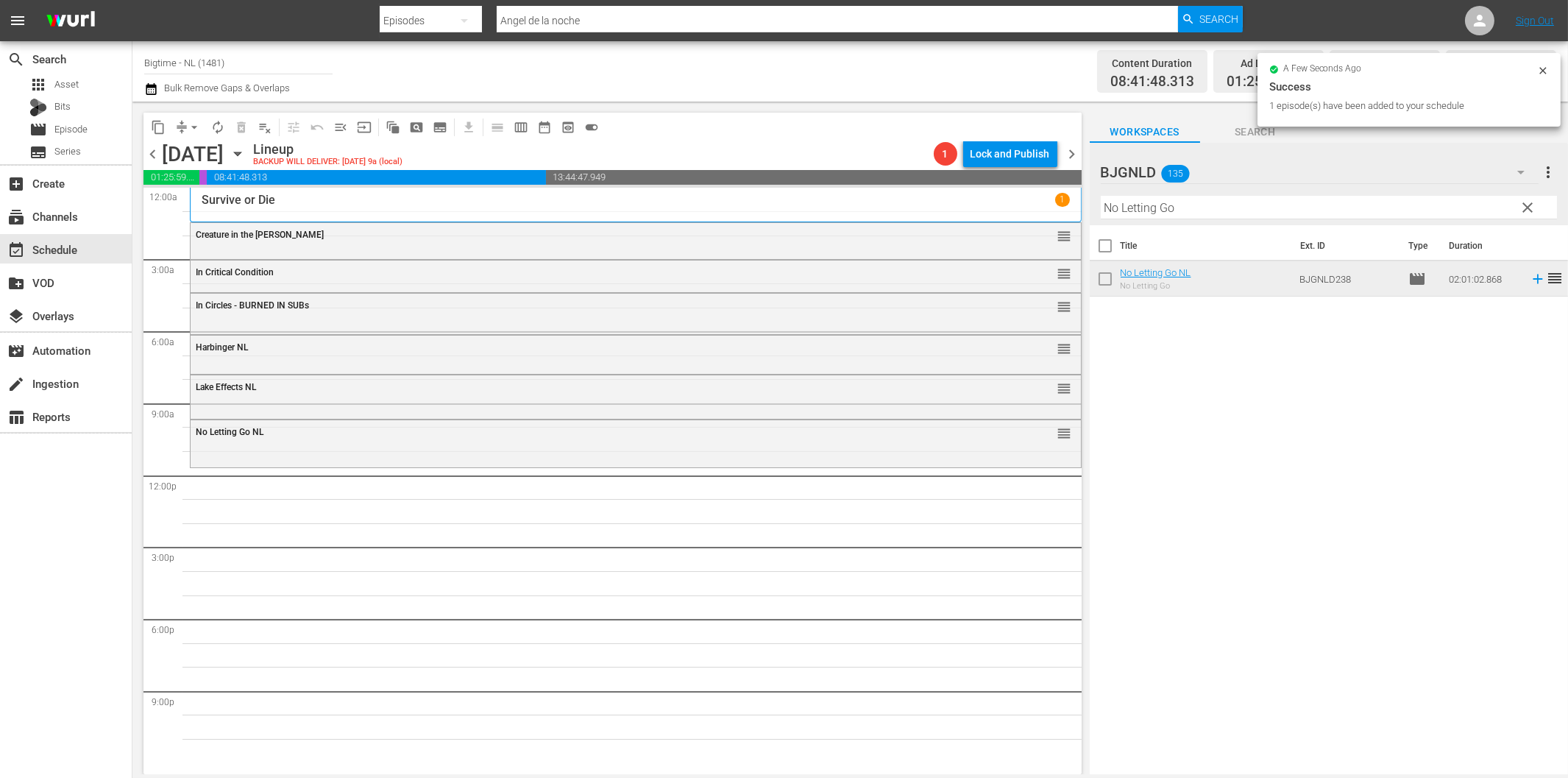
click at [1201, 195] on input "No Letting Go" at bounding box center [1328, 207] width 456 height 24
paste input "Welcome to the Men's Group"
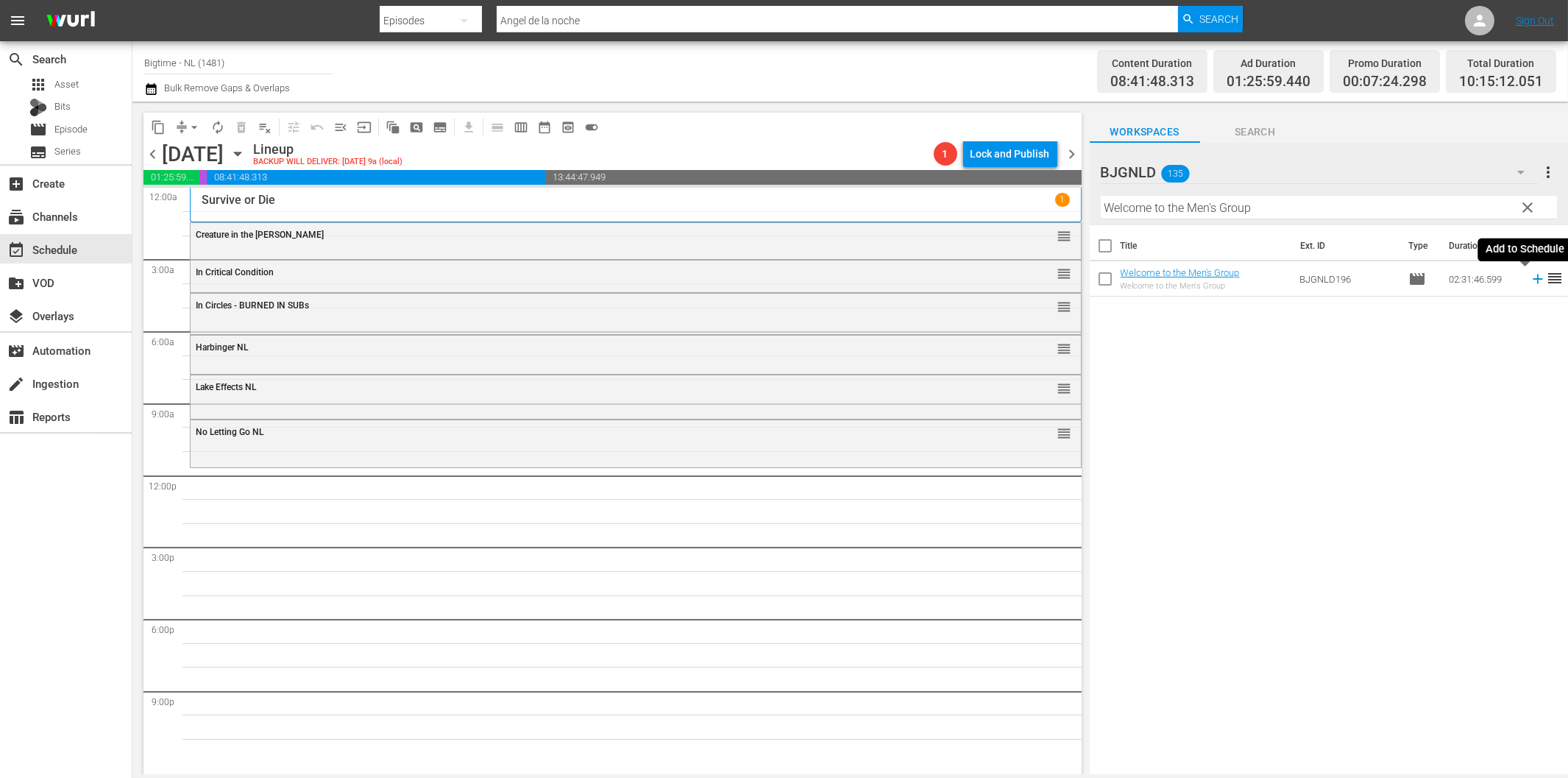
click at [1530, 276] on icon at bounding box center [1537, 279] width 16 height 16
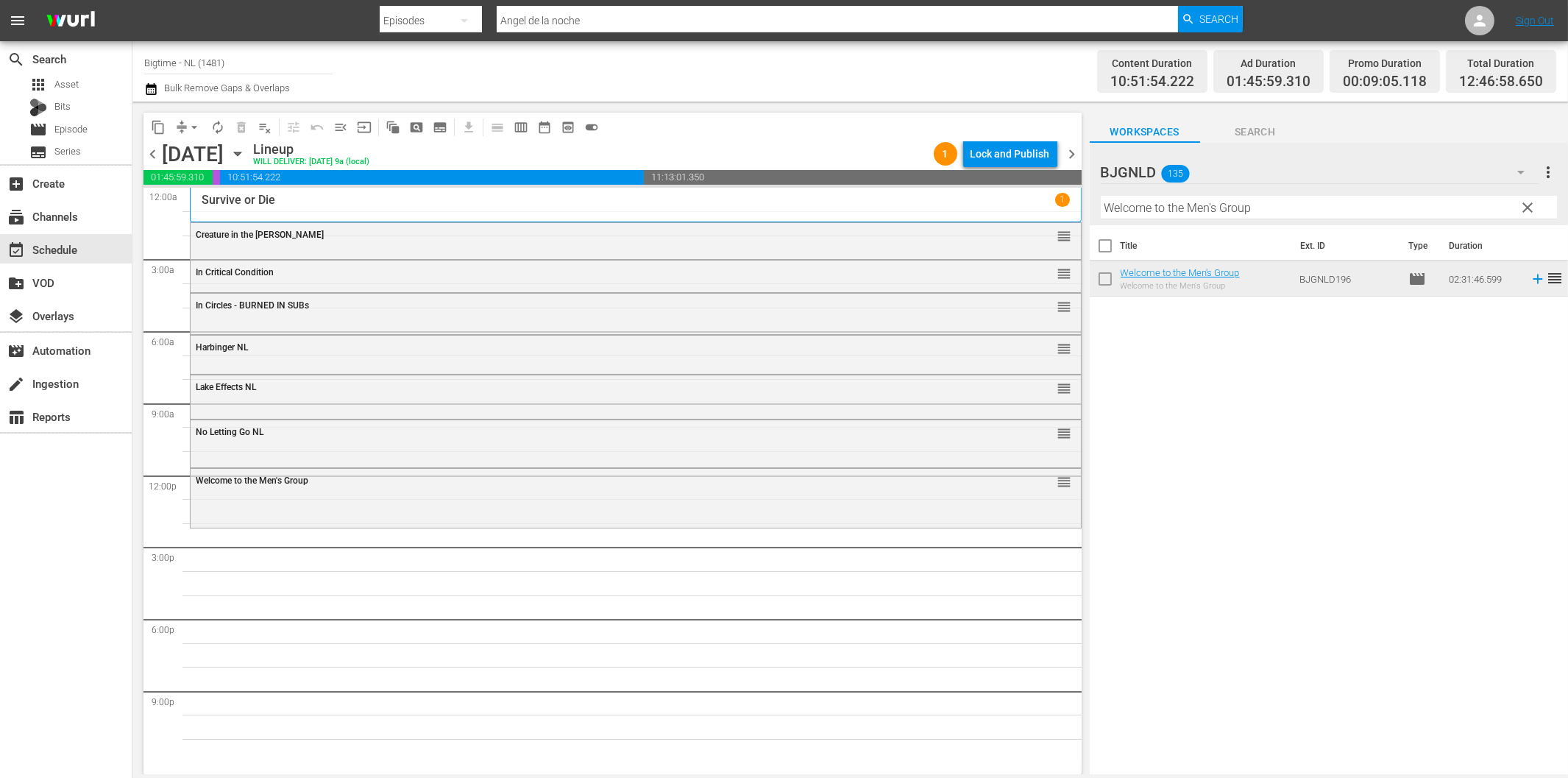
click at [1235, 215] on input "Welcome to the Men's Group" at bounding box center [1328, 207] width 456 height 24
paste input "[PERSON_NAME] Hills Bandits"
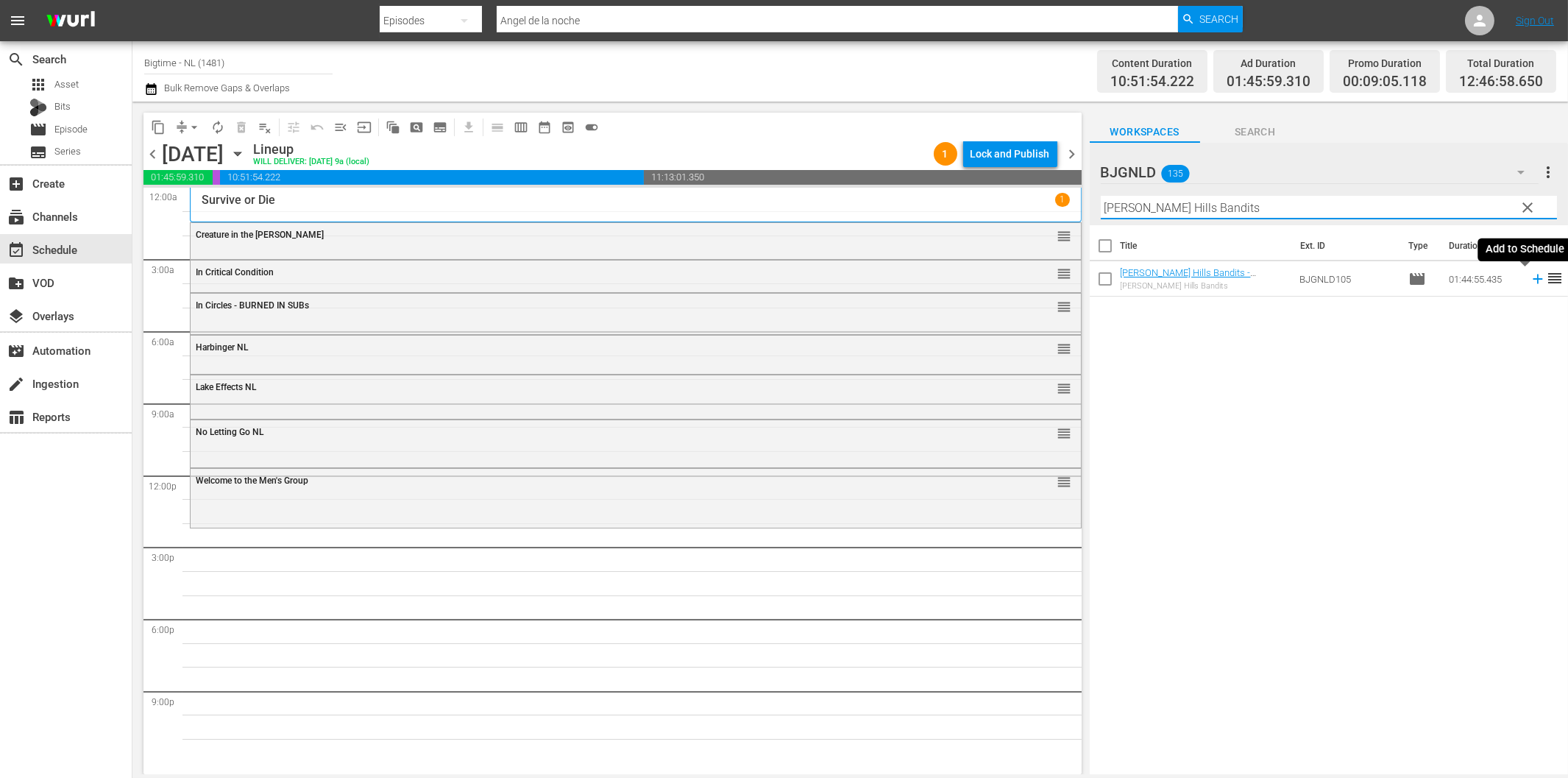
click at [1530, 281] on icon at bounding box center [1537, 279] width 16 height 16
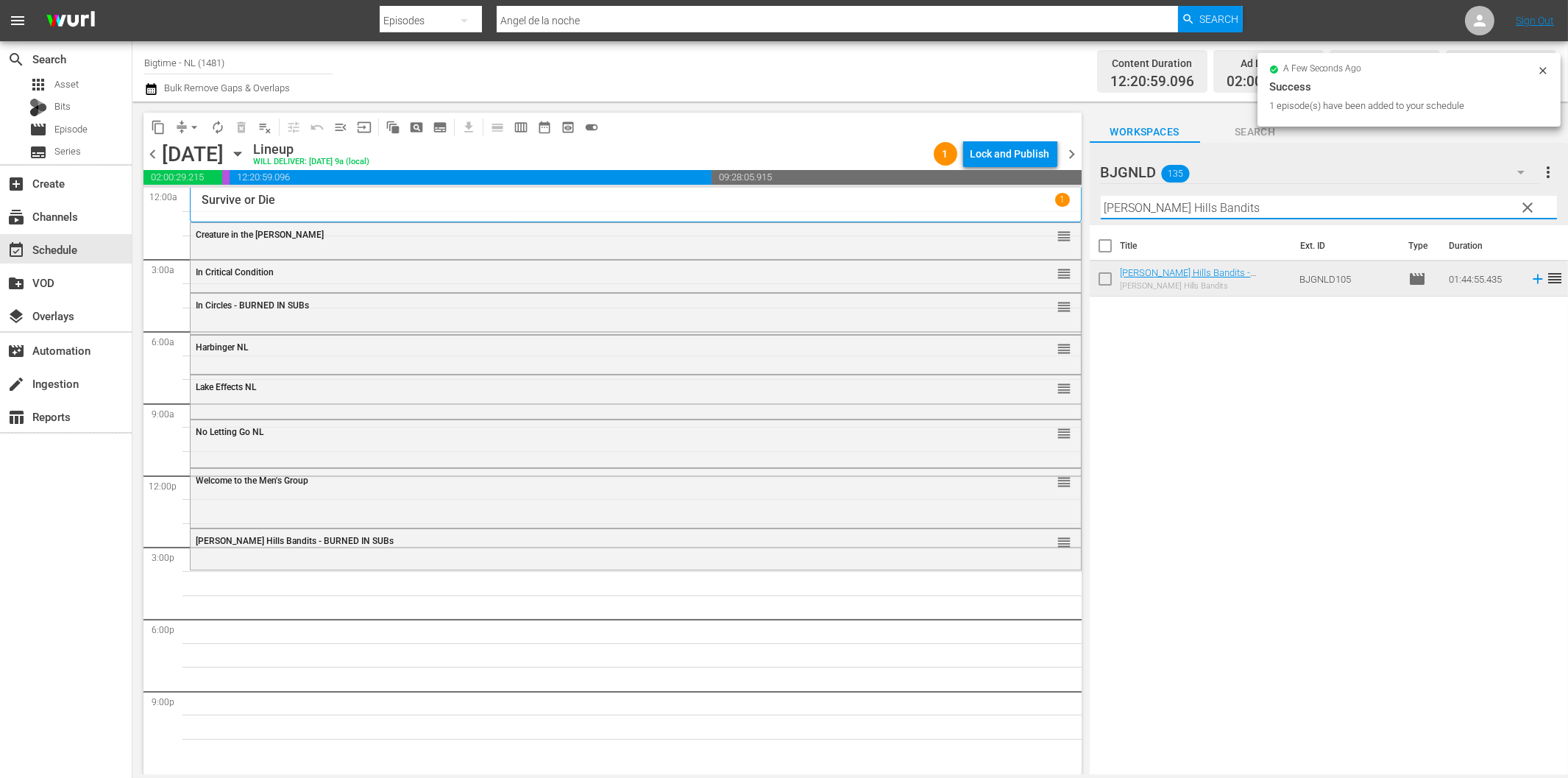
click at [1173, 216] on input "[PERSON_NAME] Hills Bandits" at bounding box center [1328, 207] width 456 height 24
paste input "Love is Blind"
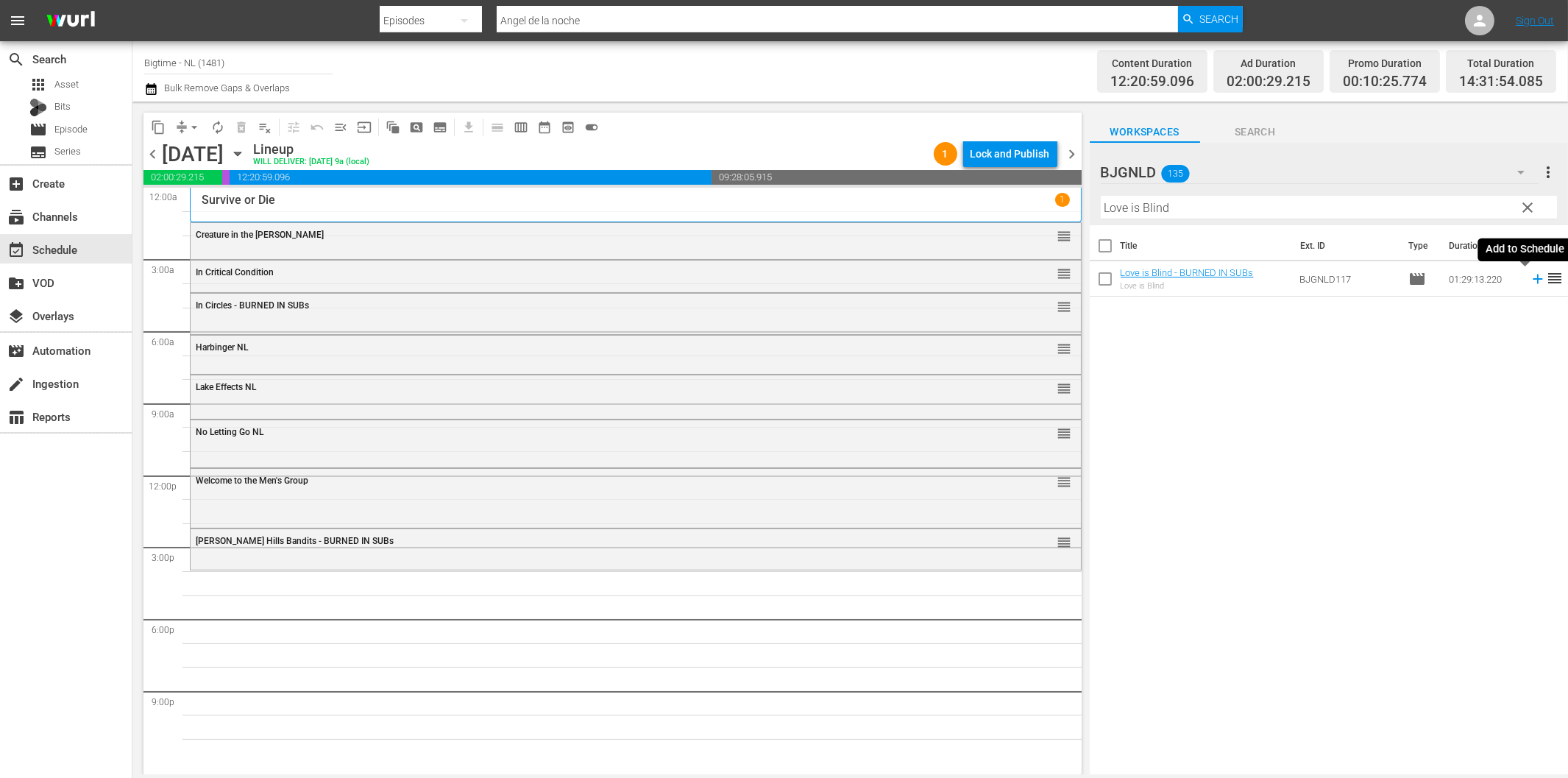
click at [1533, 278] on icon at bounding box center [1537, 279] width 9 height 9
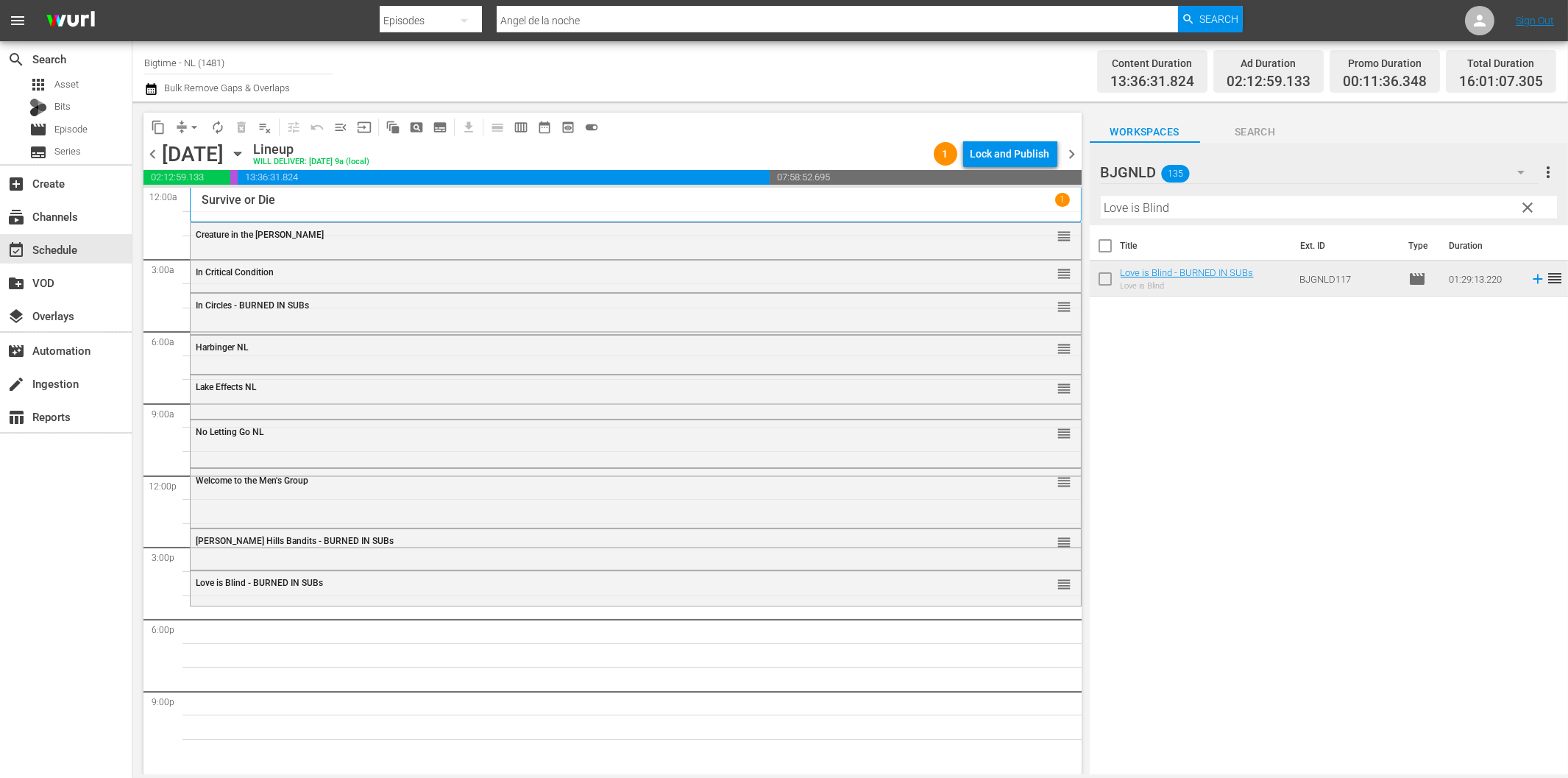
click at [1182, 212] on input "Love is Blind" at bounding box center [1328, 207] width 456 height 24
paste input "Betraye"
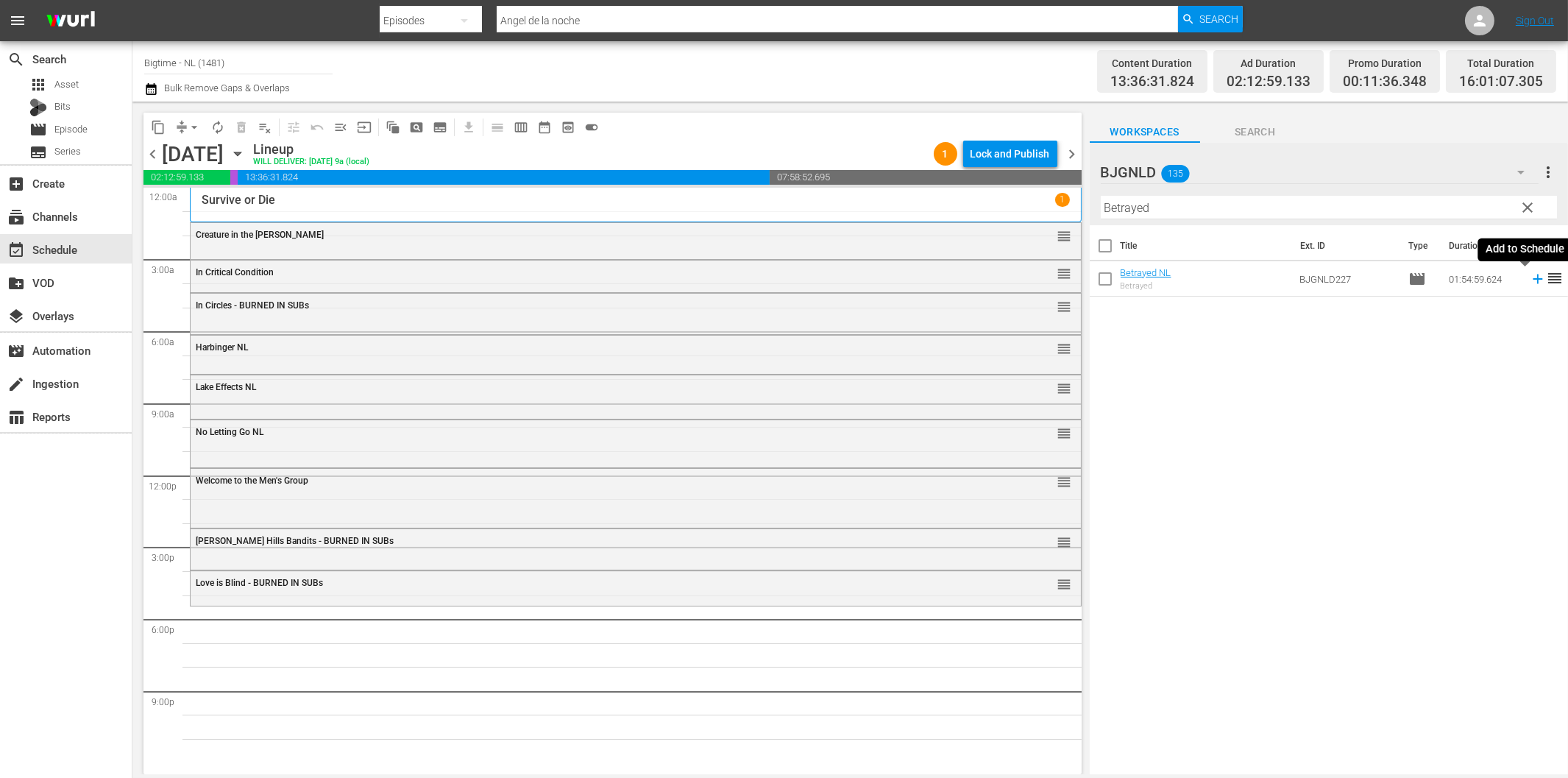
click at [1530, 277] on icon at bounding box center [1537, 279] width 16 height 16
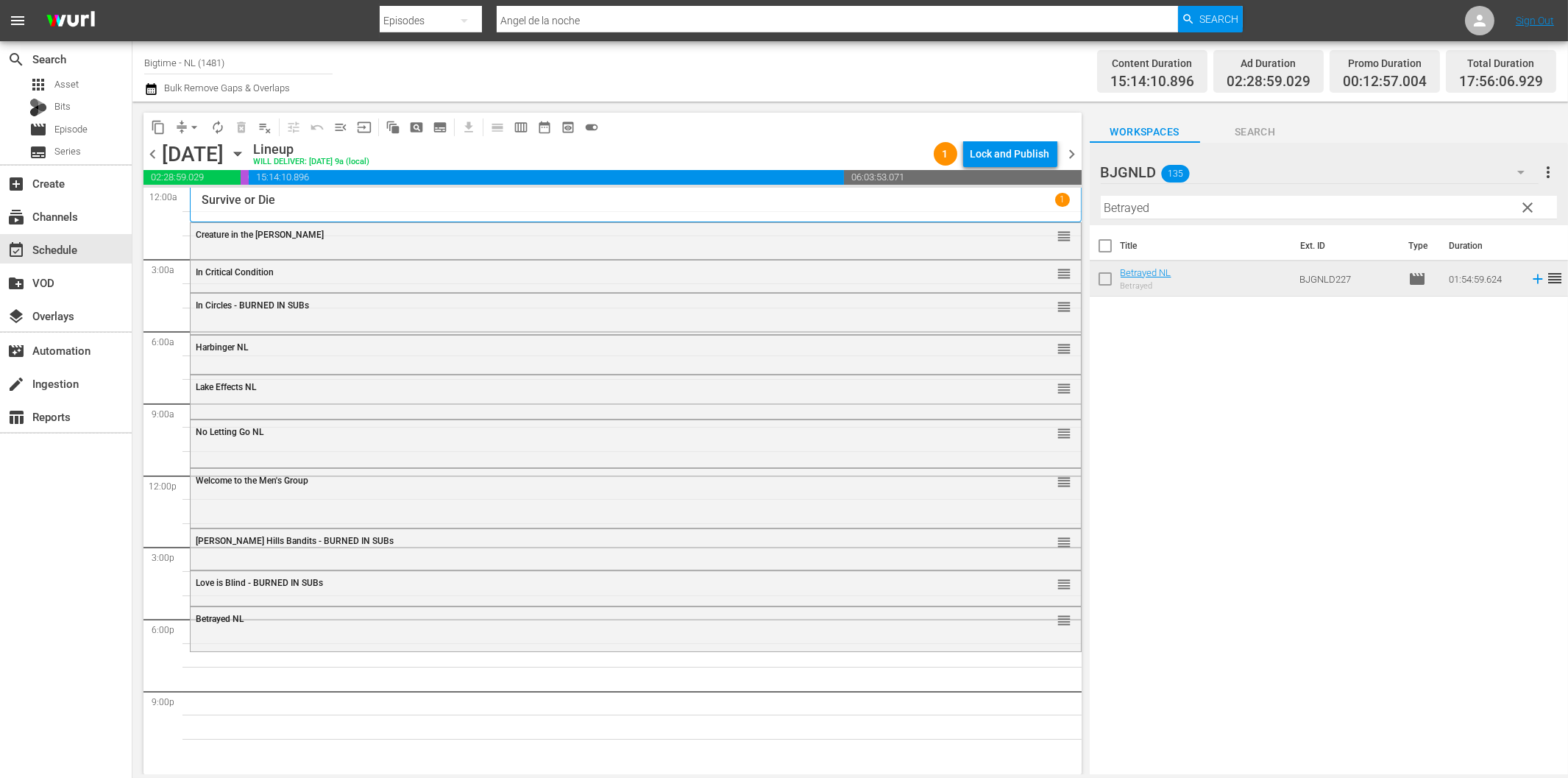
click at [1218, 211] on input "Betrayed" at bounding box center [1328, 207] width 456 height 24
paste input "Appleton"
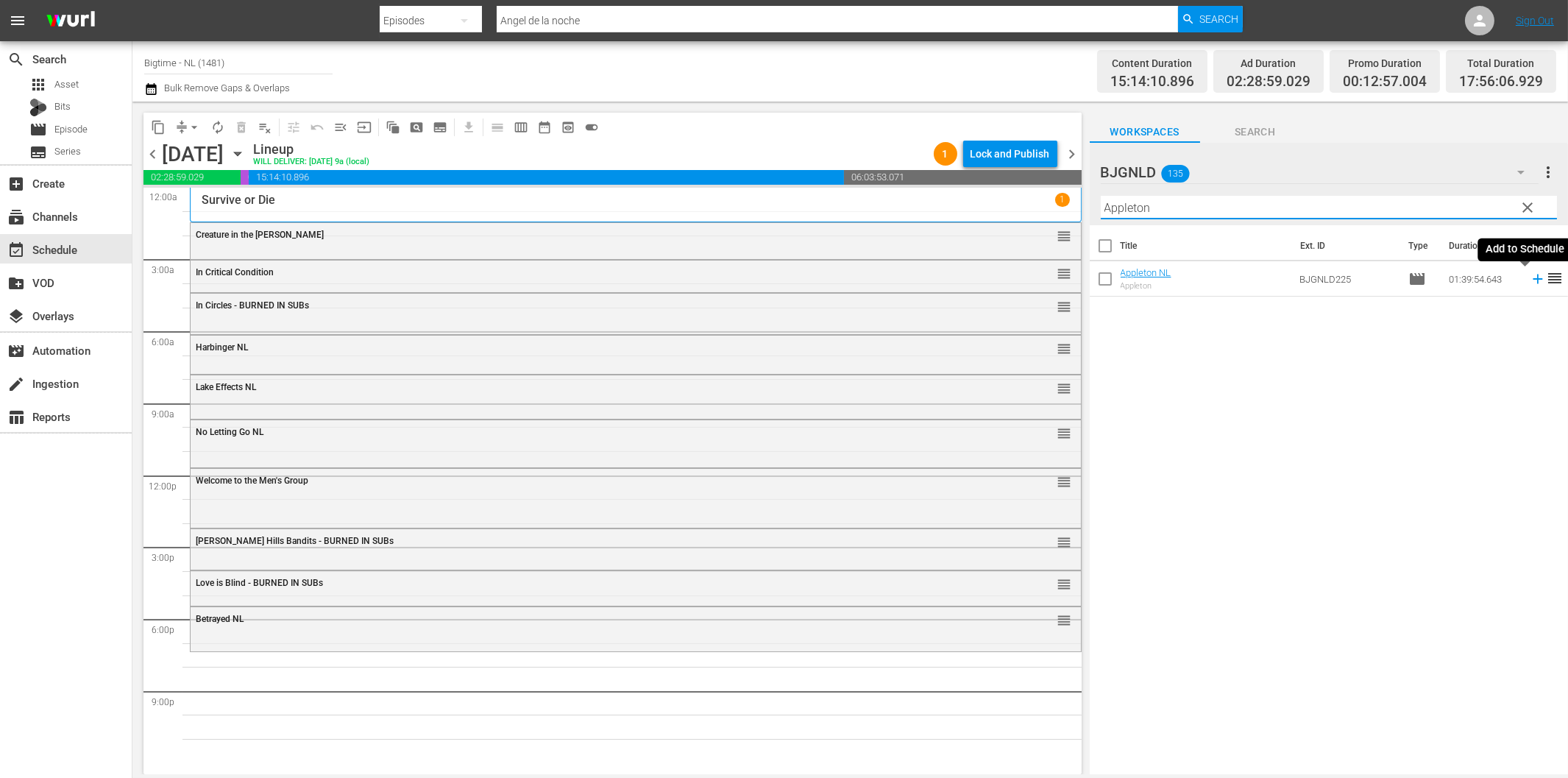
click at [1533, 279] on icon at bounding box center [1537, 279] width 9 height 9
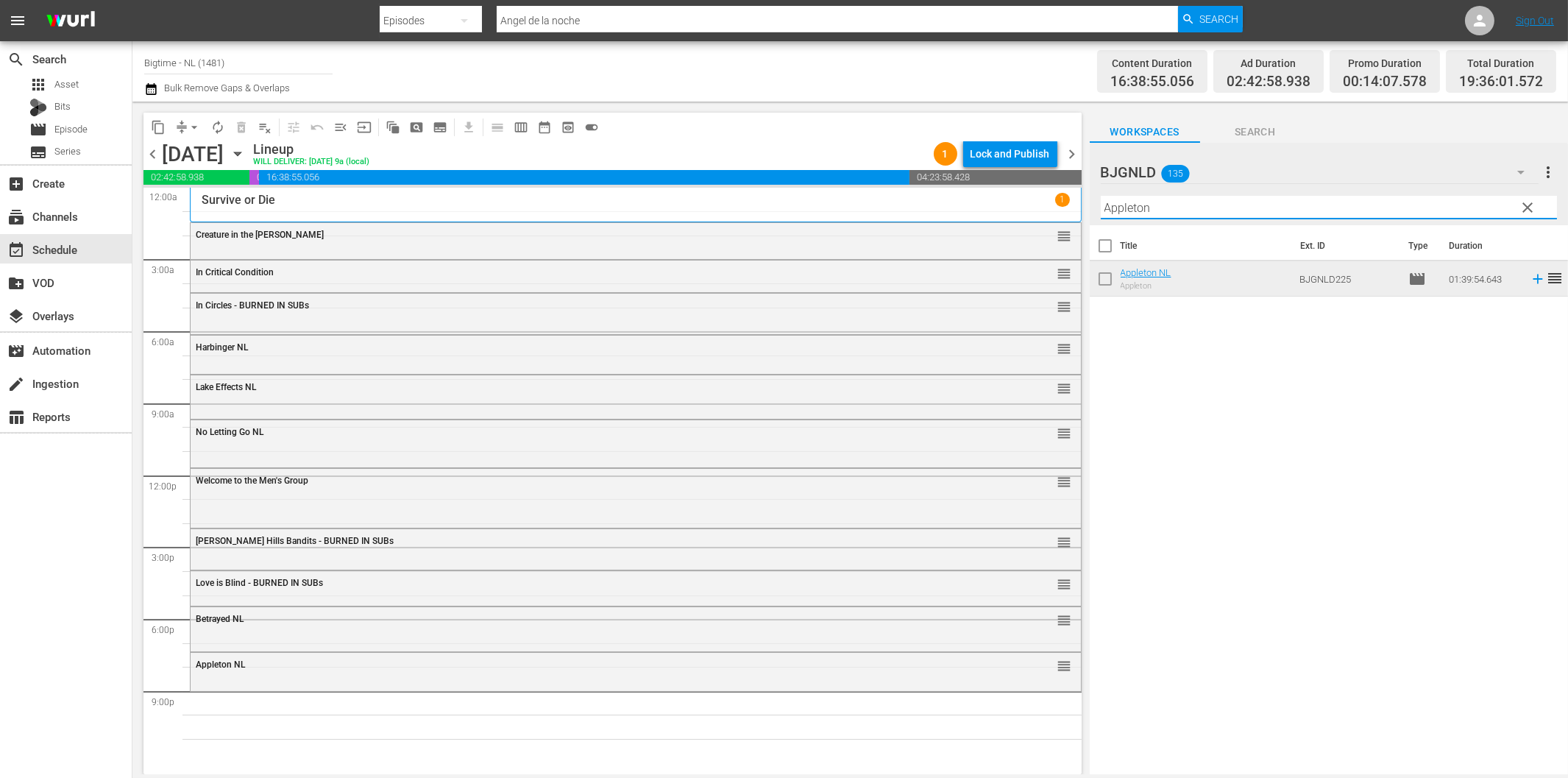
click at [1216, 206] on input "Appleton" at bounding box center [1328, 207] width 456 height 24
paste input "Perfect Break"
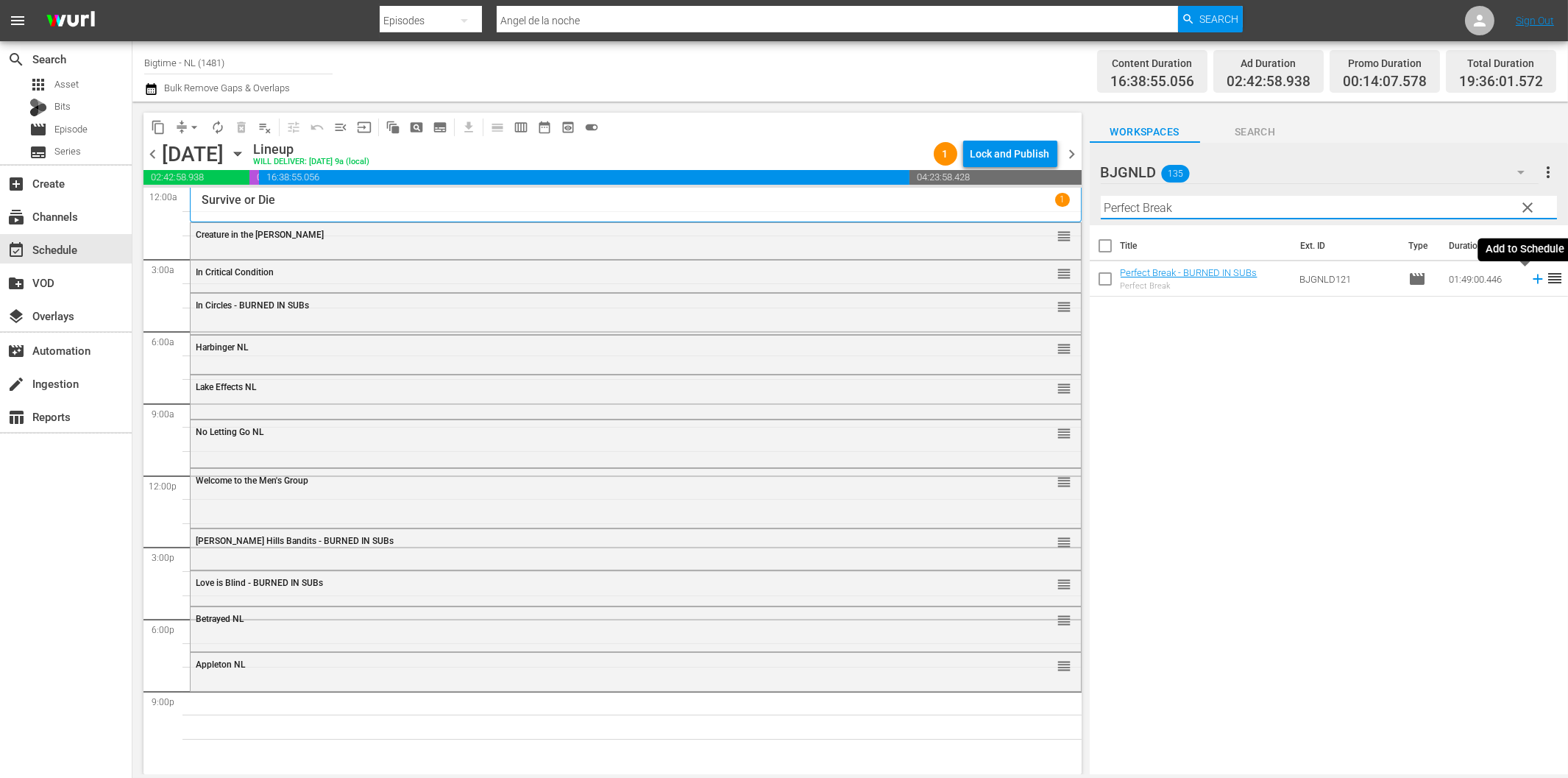
click at [1533, 279] on icon at bounding box center [1537, 279] width 9 height 9
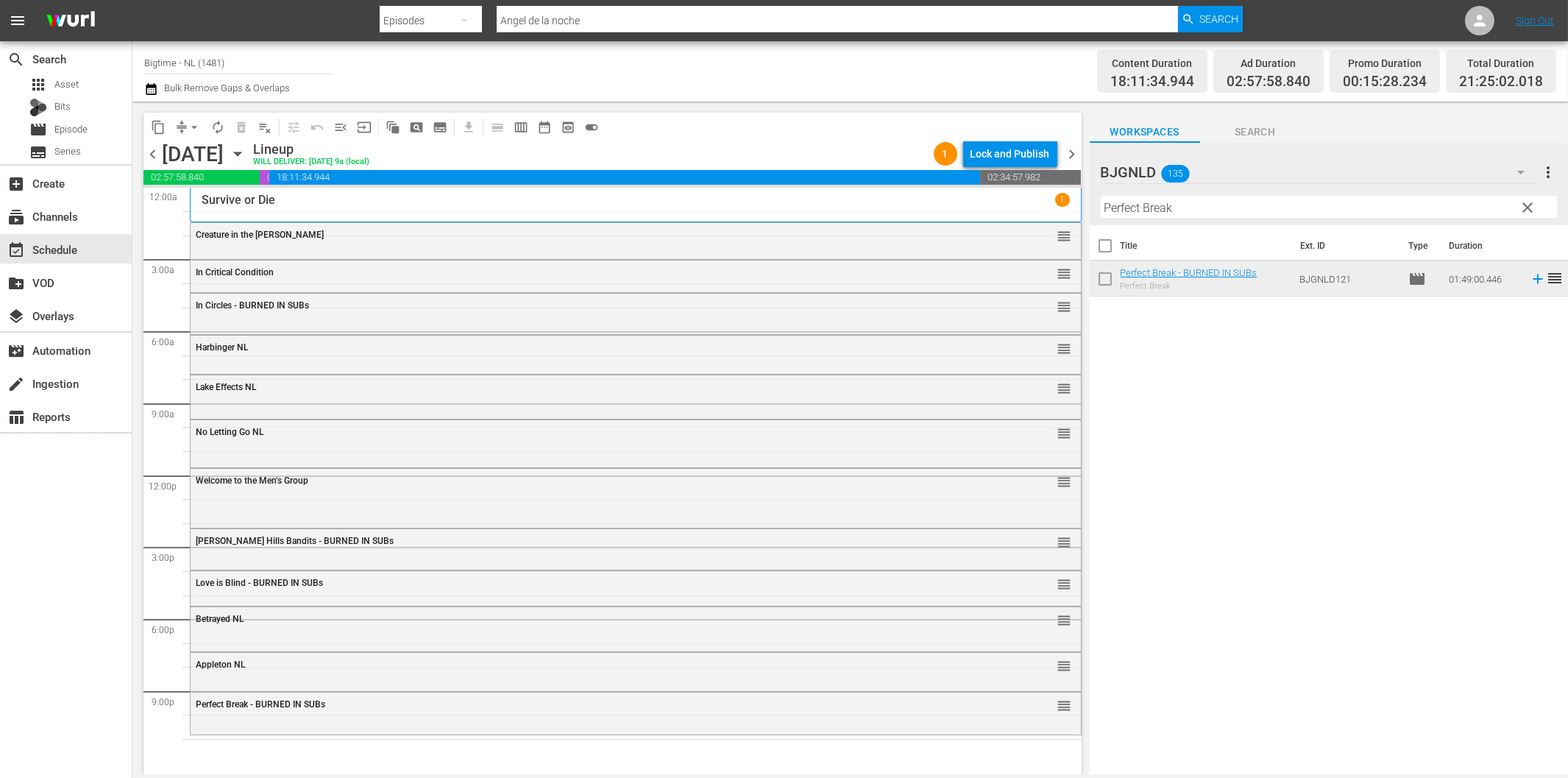
click at [1232, 206] on input "Perfect Break" at bounding box center [1328, 207] width 456 height 24
paste input "Admins"
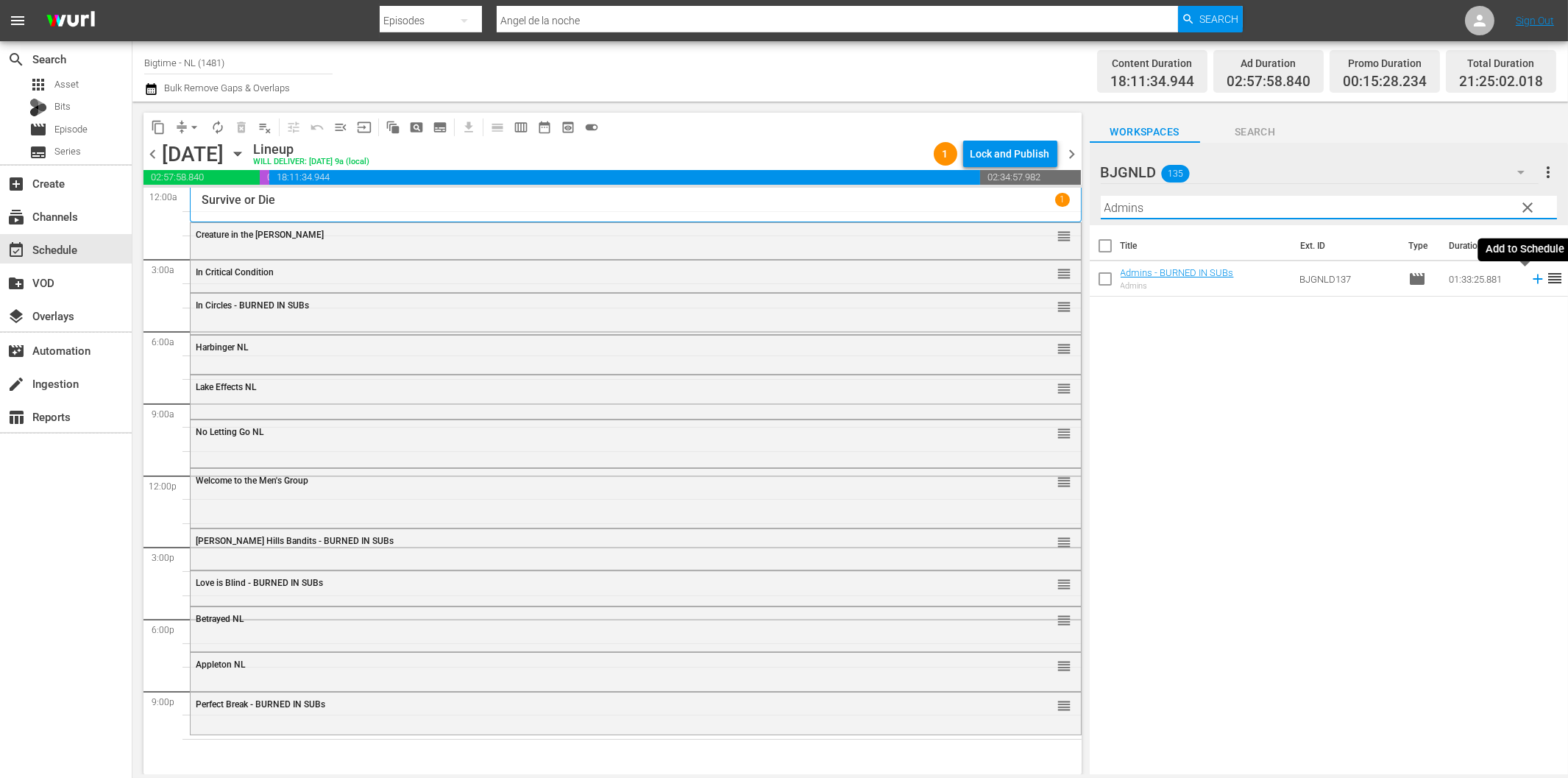
click at [1530, 280] on icon at bounding box center [1537, 279] width 16 height 16
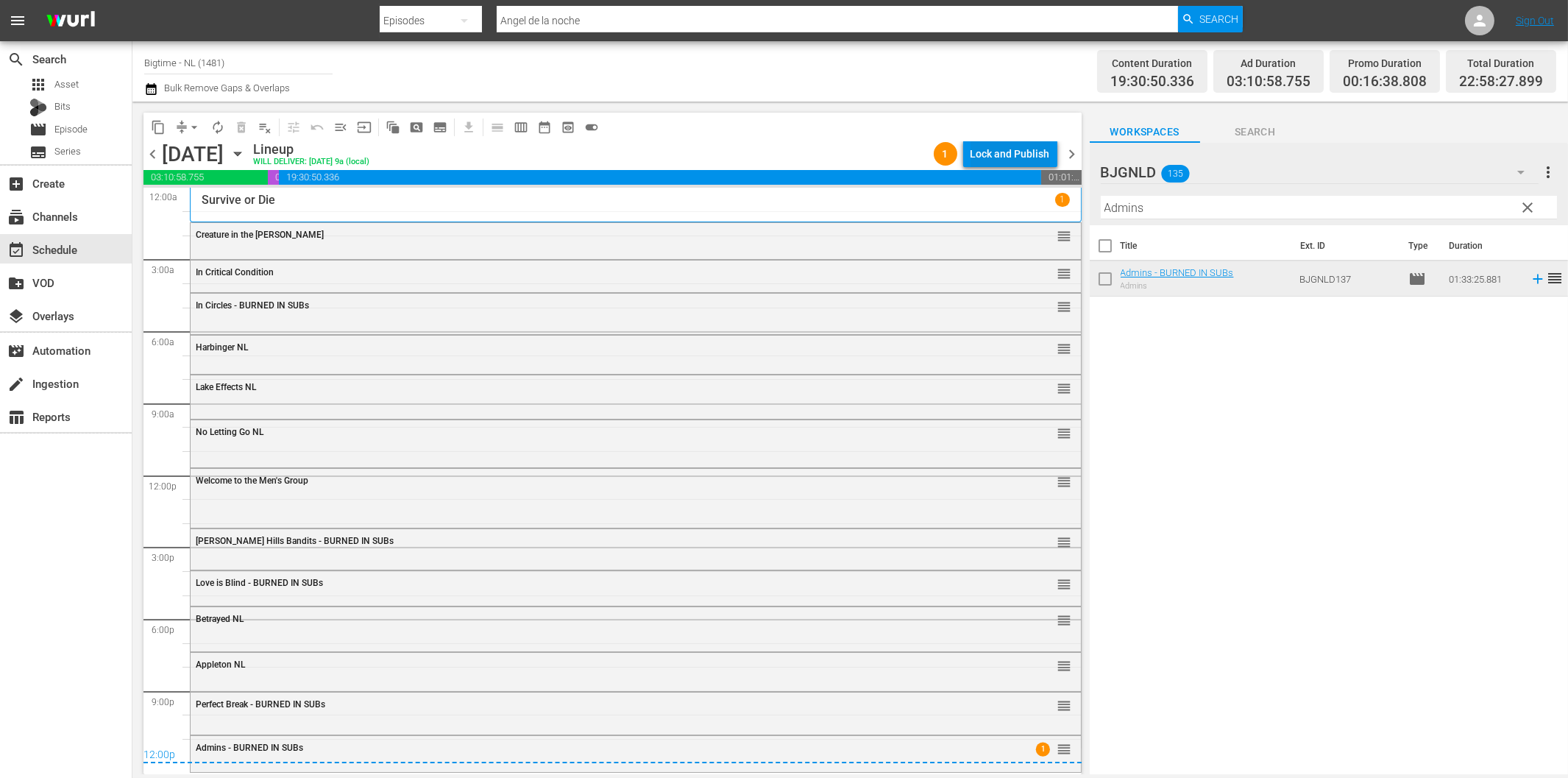
click at [983, 153] on div "Lock and Publish" at bounding box center [1011, 153] width 80 height 26
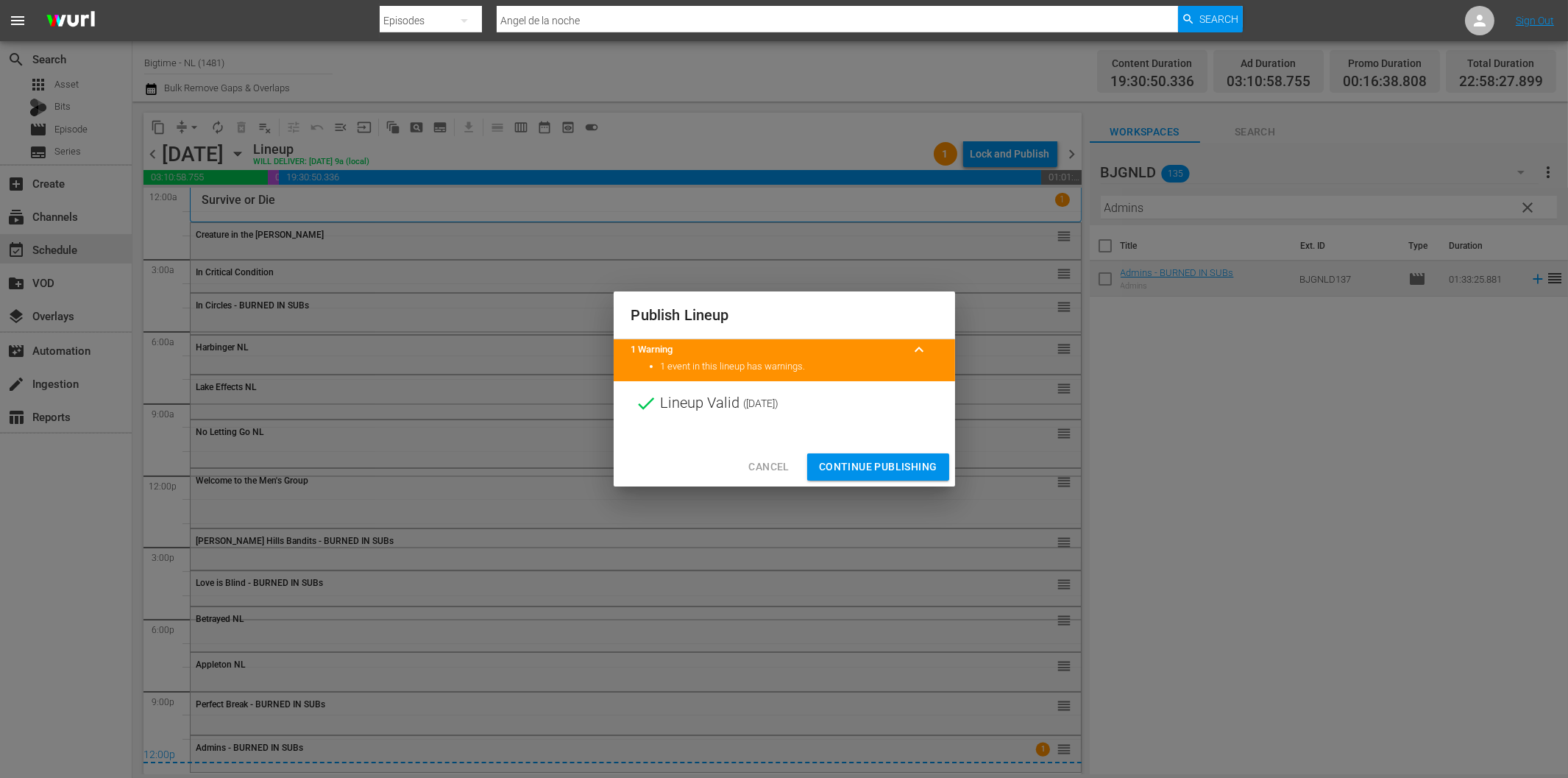
click at [895, 462] on span "Continue Publishing" at bounding box center [877, 467] width 118 height 19
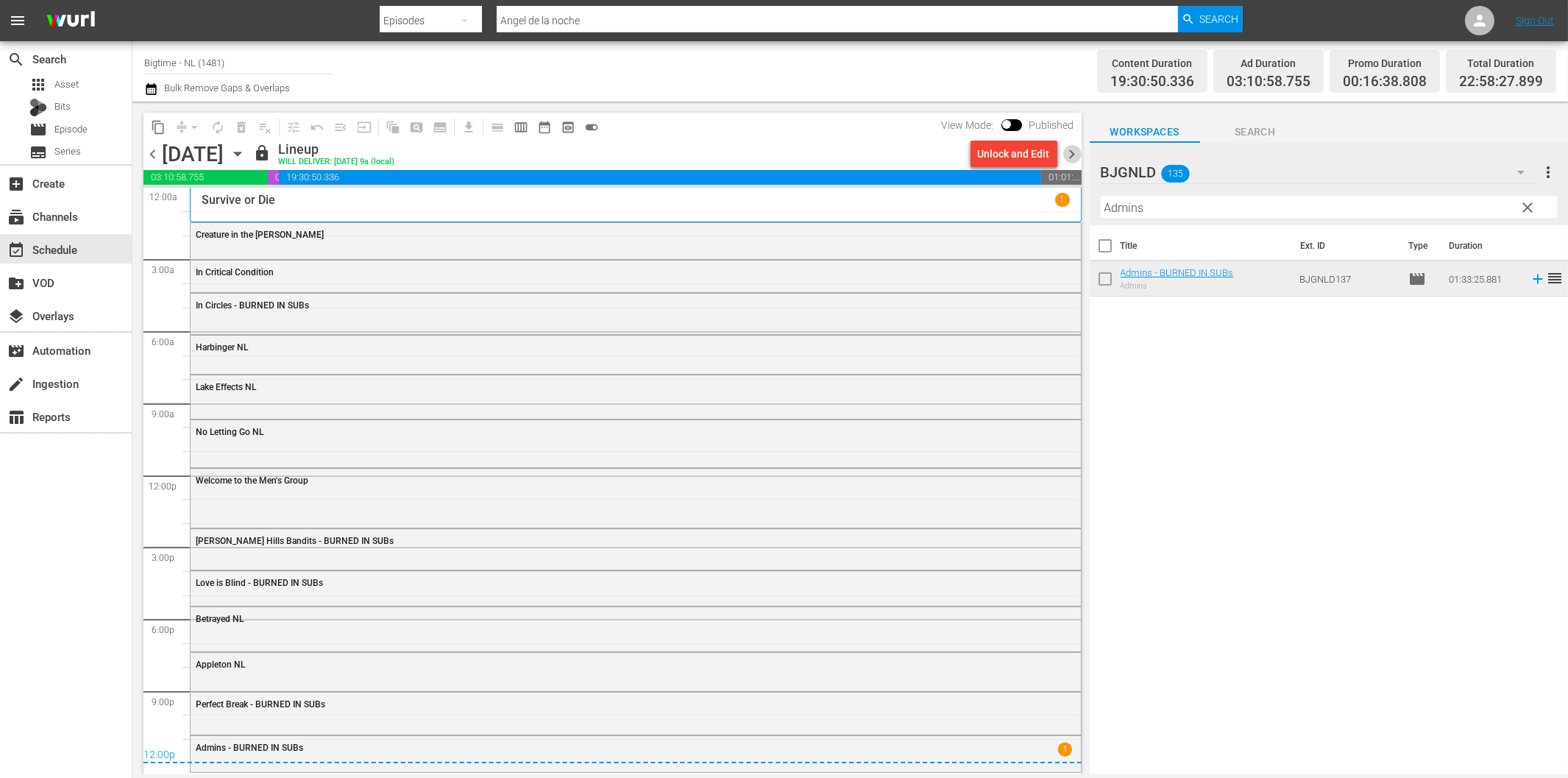
click at [1071, 151] on span "chevron_right" at bounding box center [1073, 155] width 19 height 19
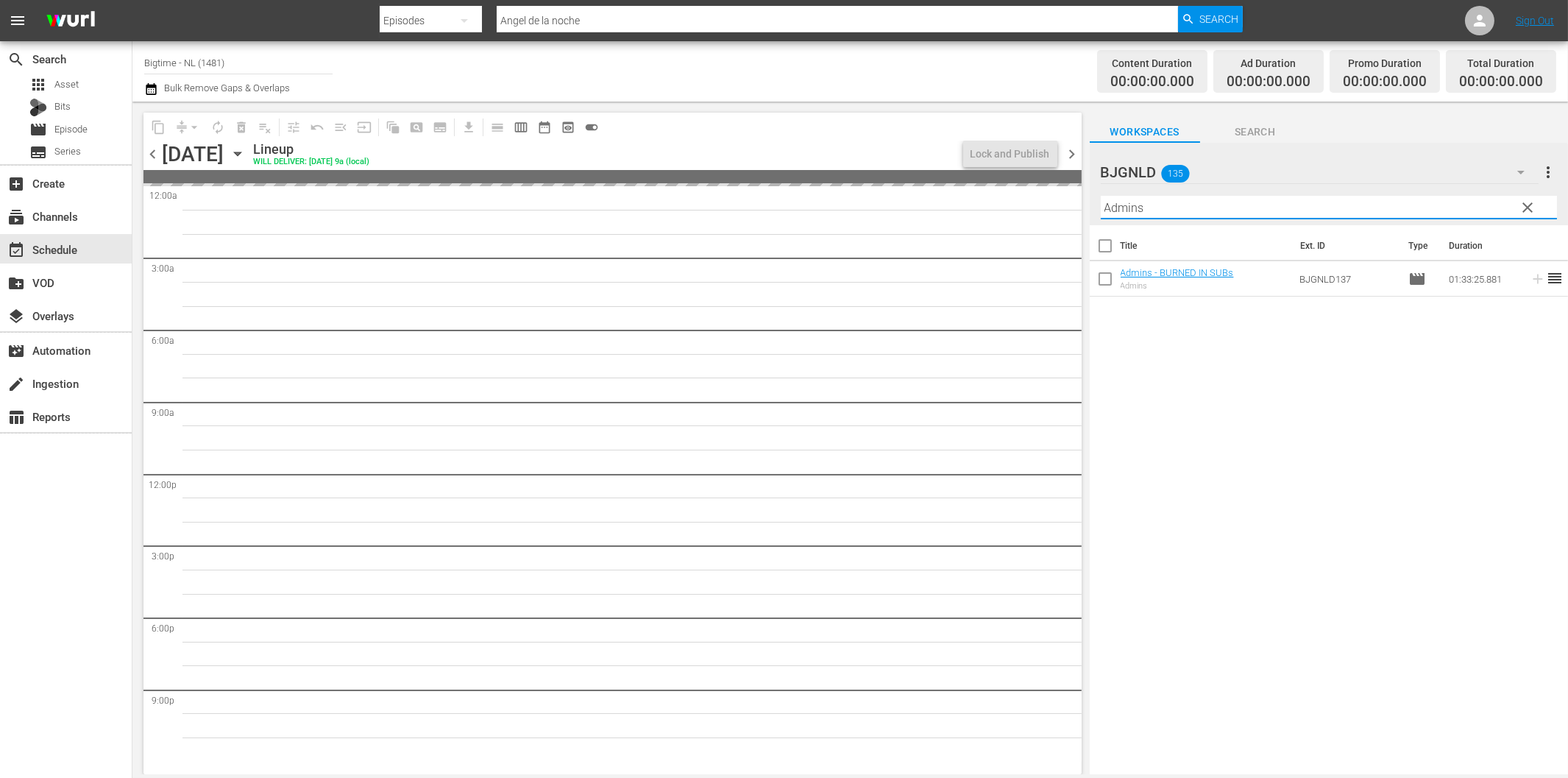
click at [1168, 208] on input "Admins" at bounding box center [1328, 207] width 456 height 24
paste input "The Shattering"
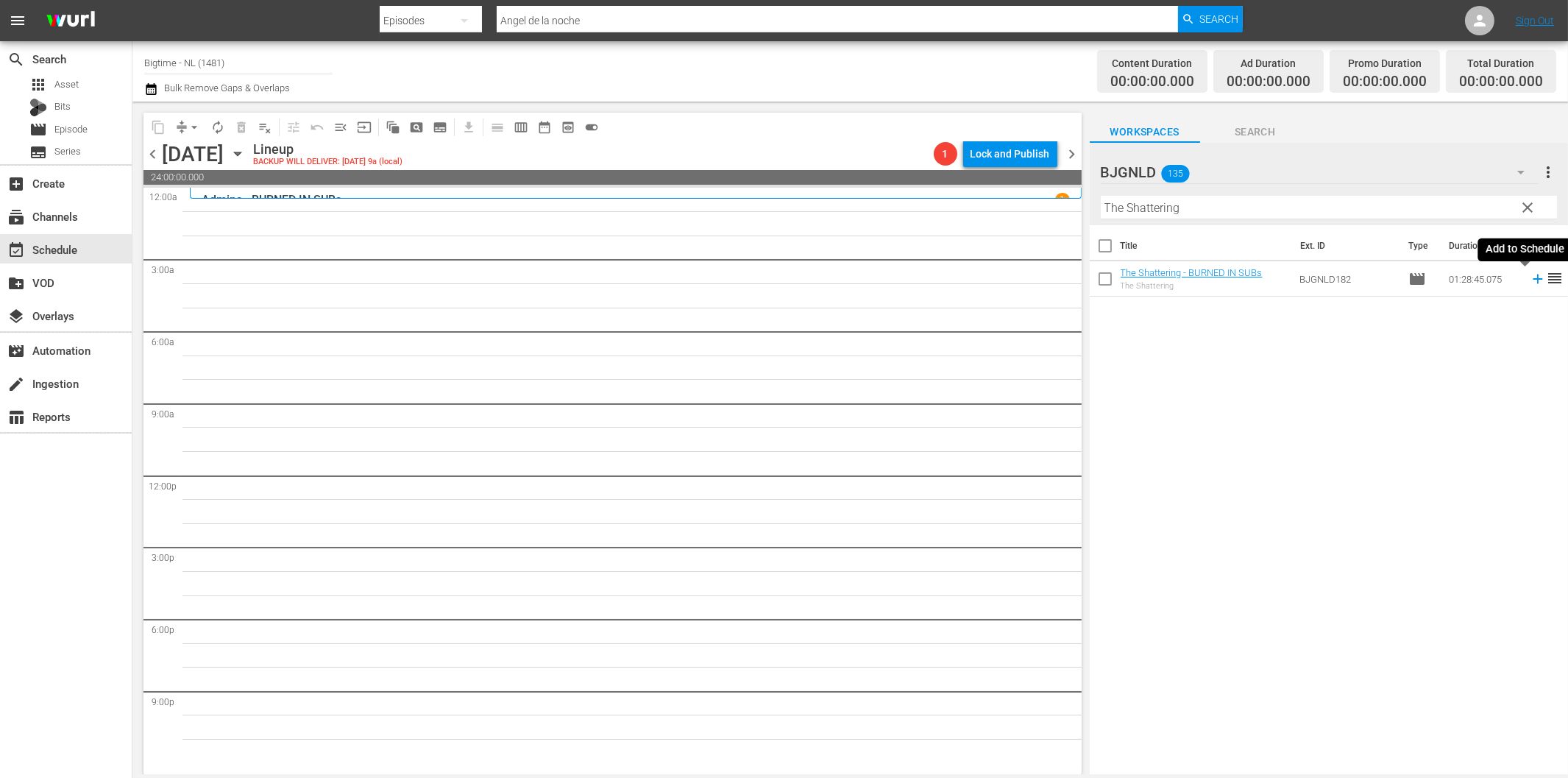
click at [1530, 281] on icon at bounding box center [1537, 279] width 16 height 16
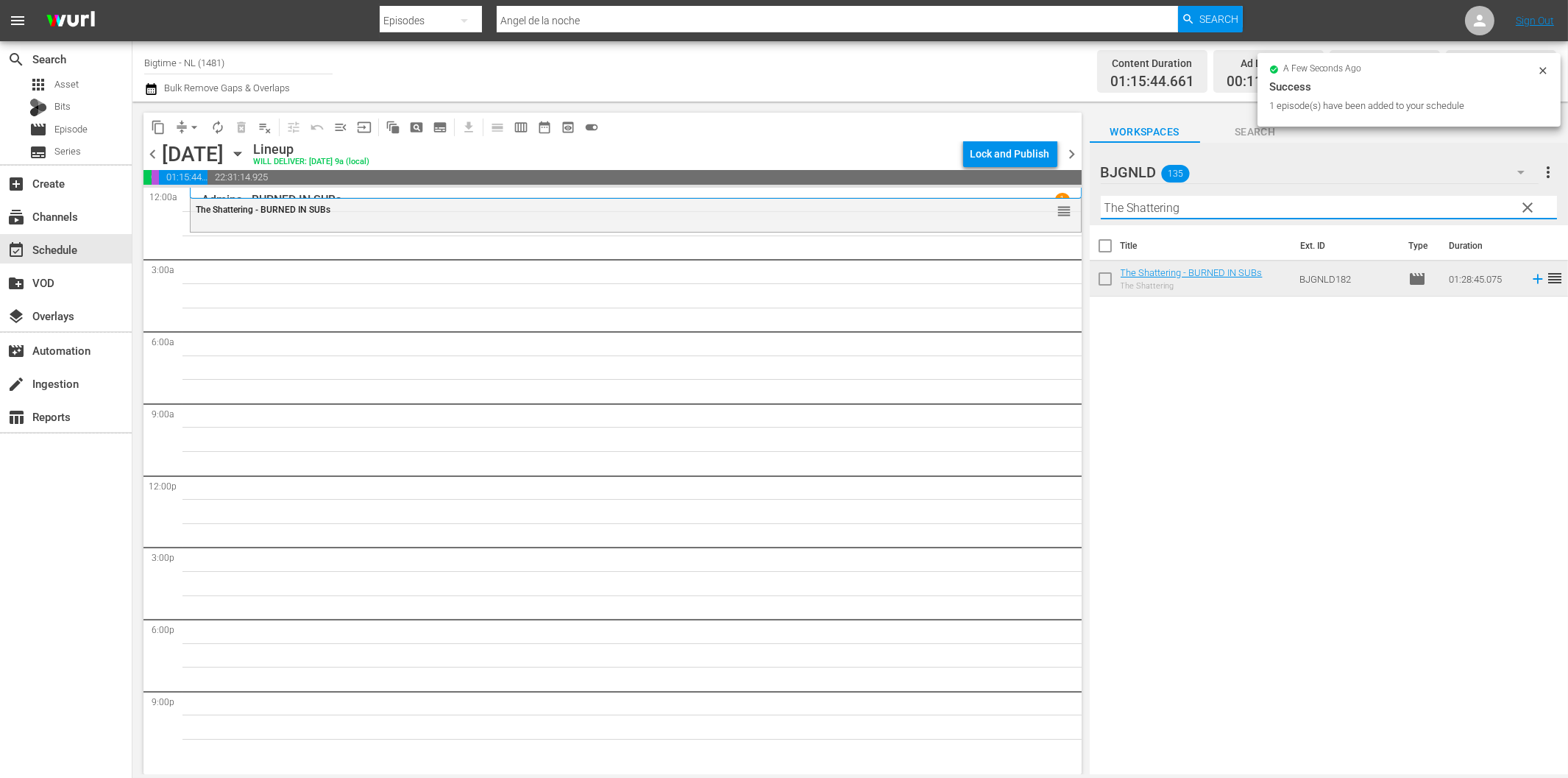
click at [1125, 201] on input "The Shattering" at bounding box center [1328, 207] width 456 height 24
paste input "Survive or Die"
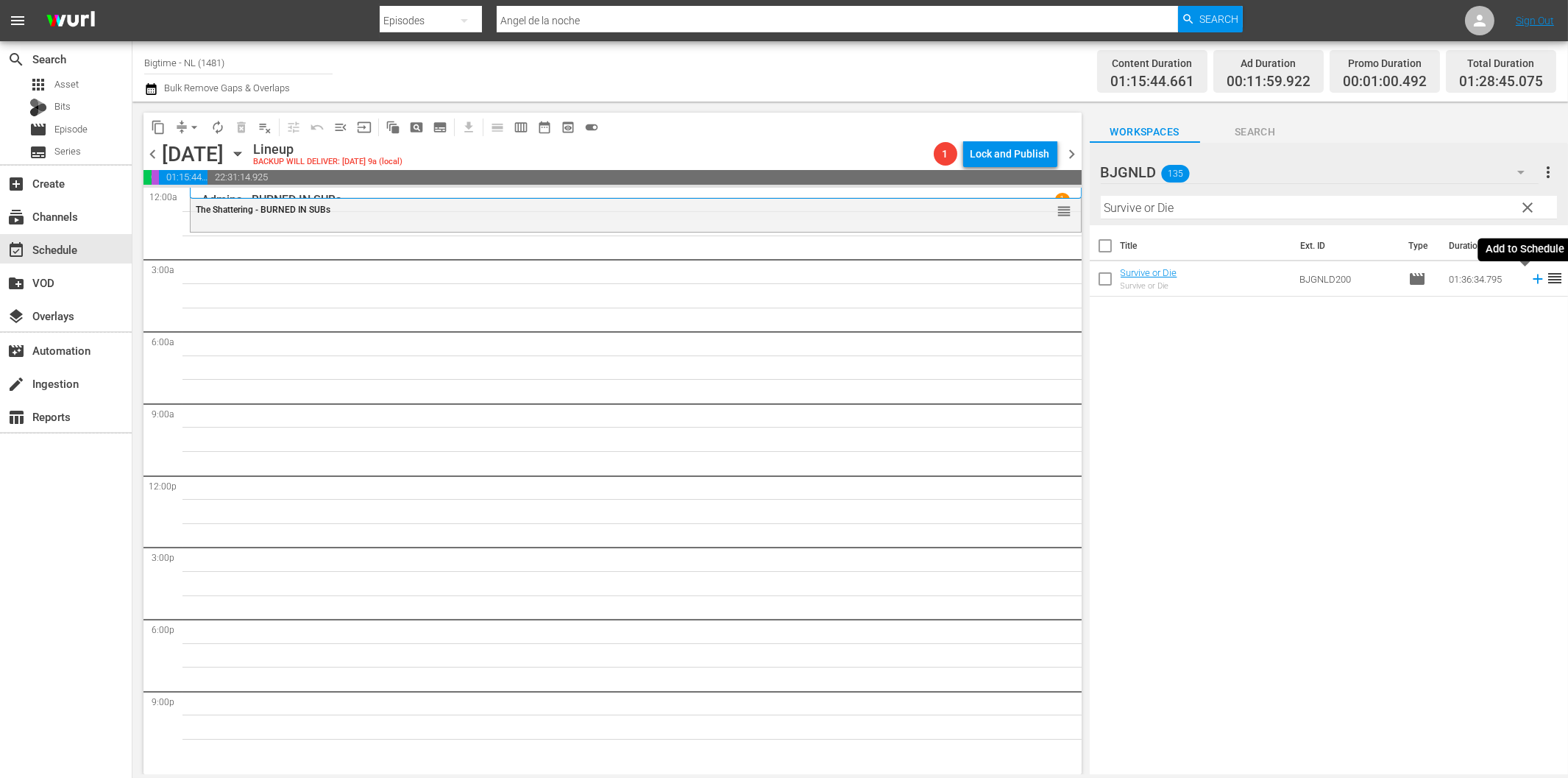
click at [1530, 275] on icon at bounding box center [1537, 279] width 16 height 16
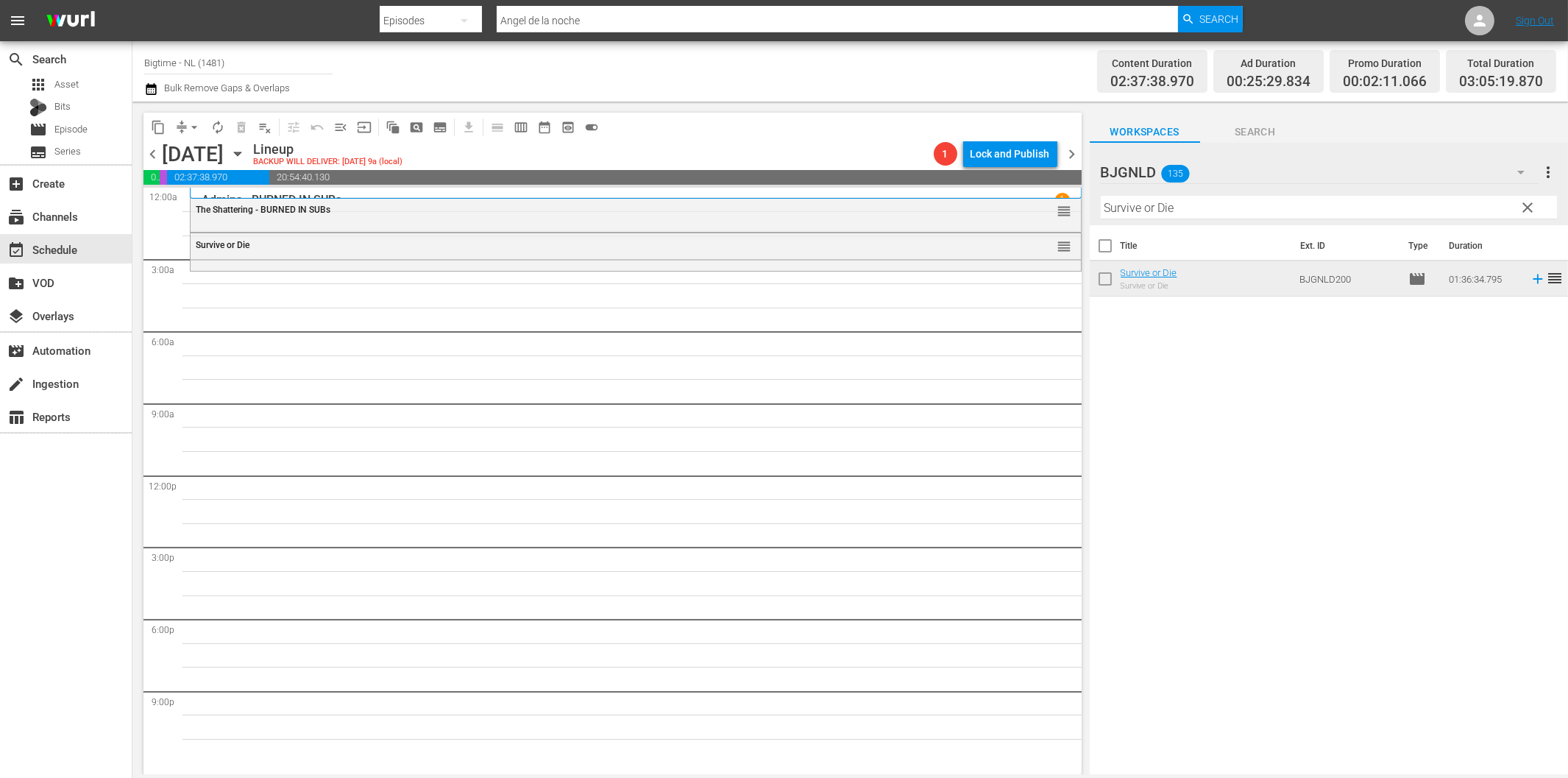
click at [1159, 210] on input "Survive or Die" at bounding box center [1328, 207] width 456 height 24
paste input "laughter is the Best Medicin"
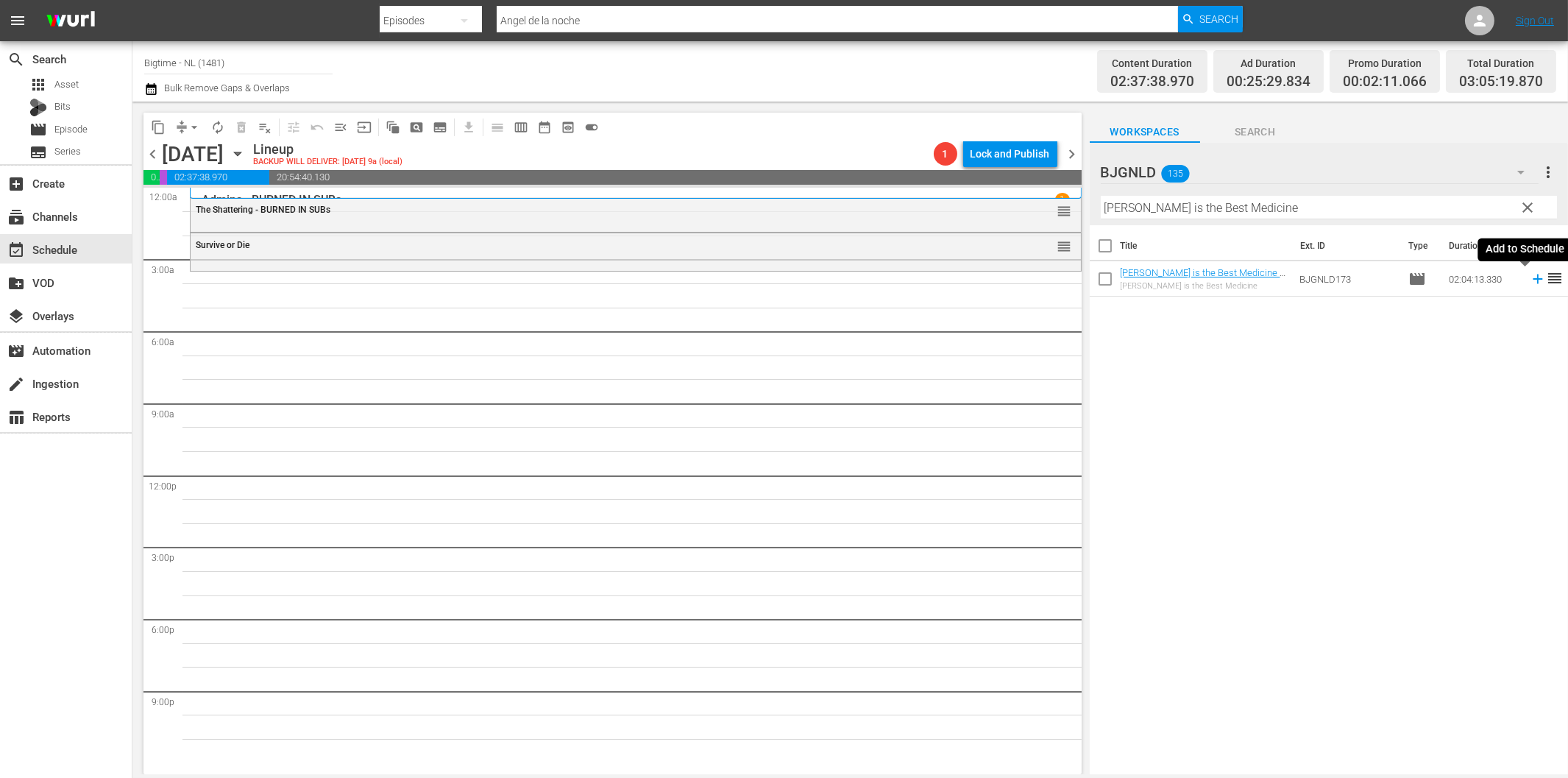
click at [1533, 279] on icon at bounding box center [1537, 279] width 9 height 9
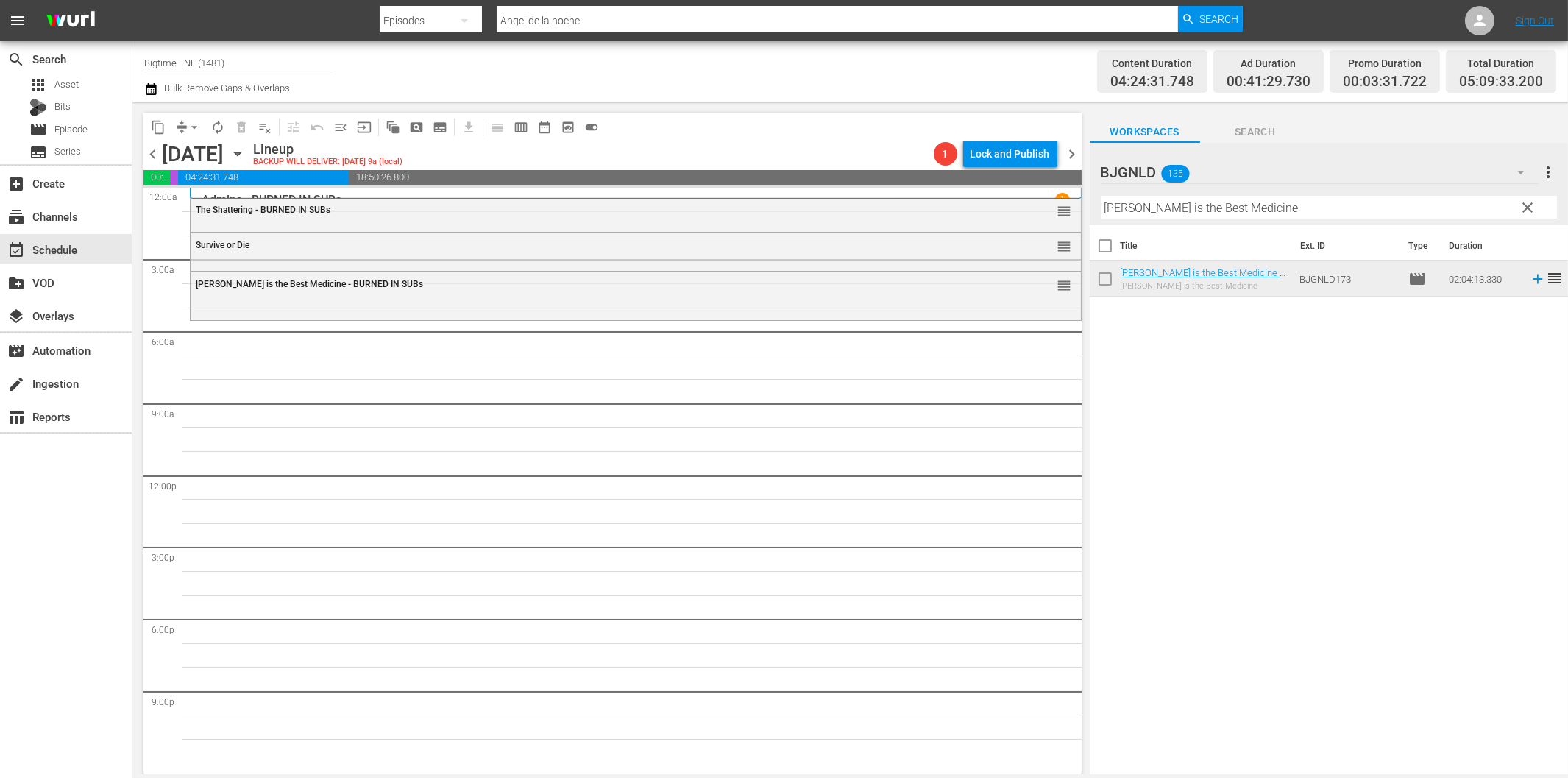
click at [1149, 215] on input "[PERSON_NAME] is the Best Medicine" at bounding box center [1328, 207] width 456 height 24
paste input "Chelsea"
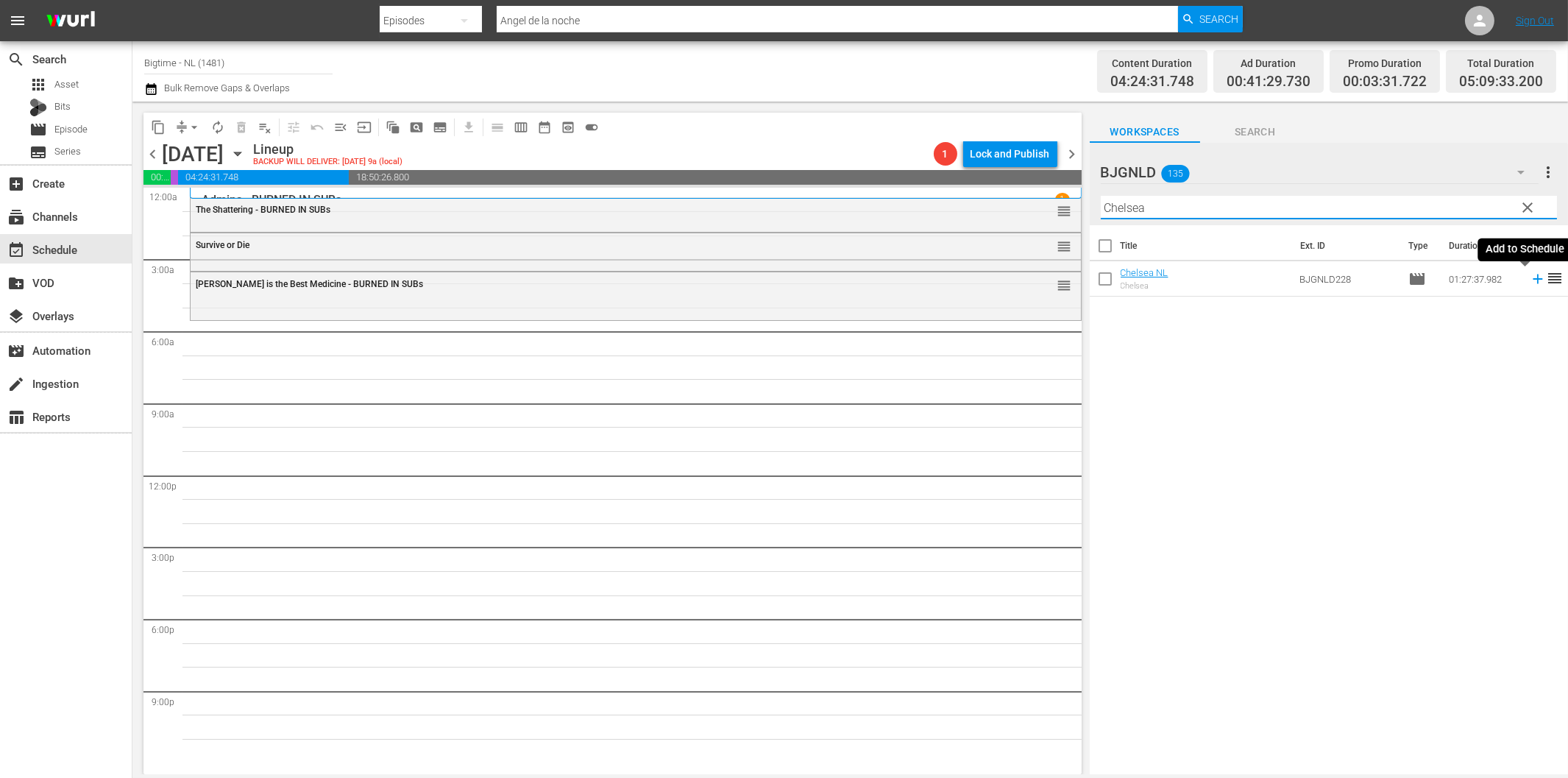
click at [1530, 284] on icon at bounding box center [1537, 279] width 16 height 16
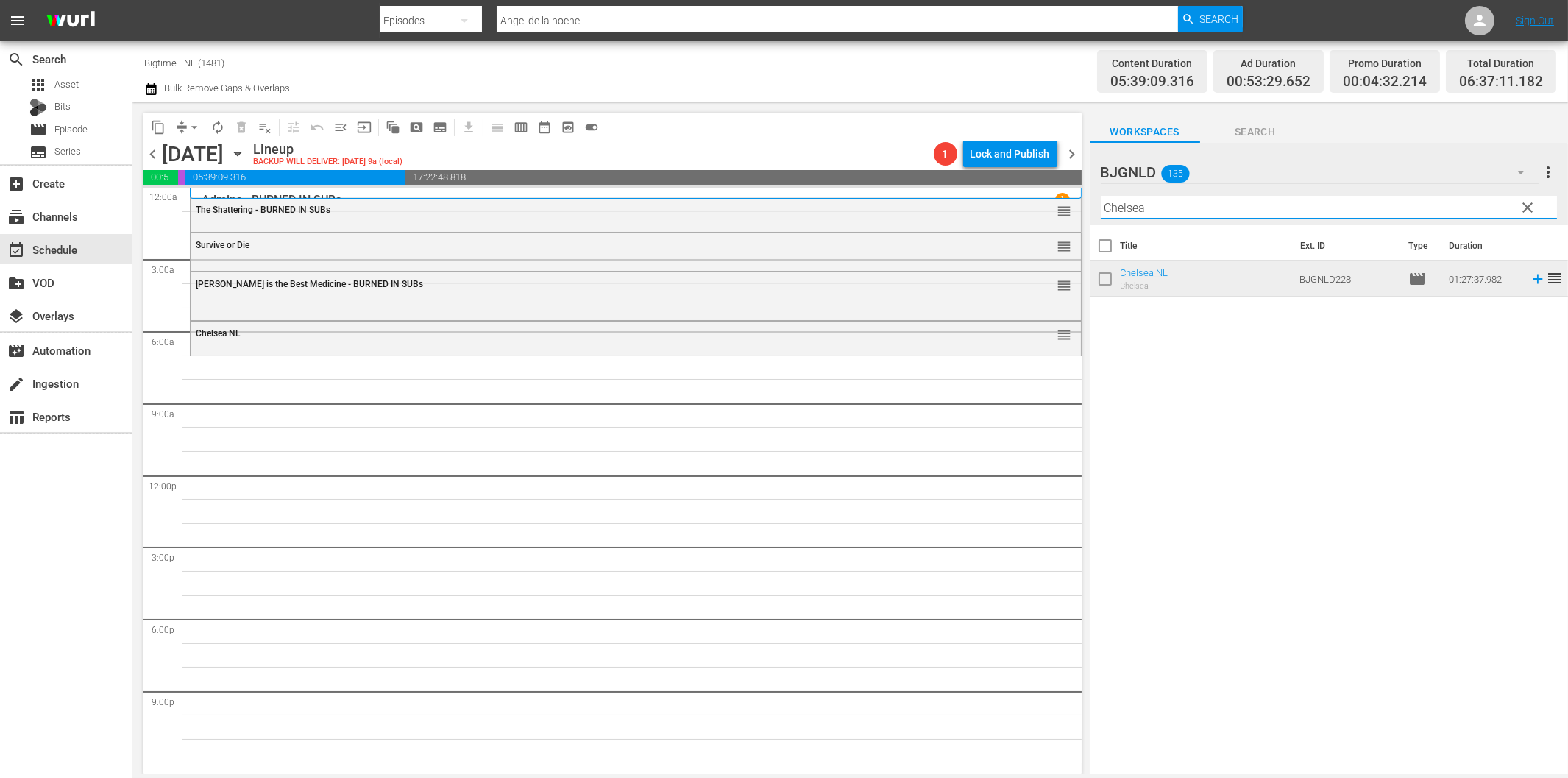
click at [1275, 206] on input "Chelsea" at bounding box center [1328, 207] width 456 height 24
paste input "Nobody's Angel"
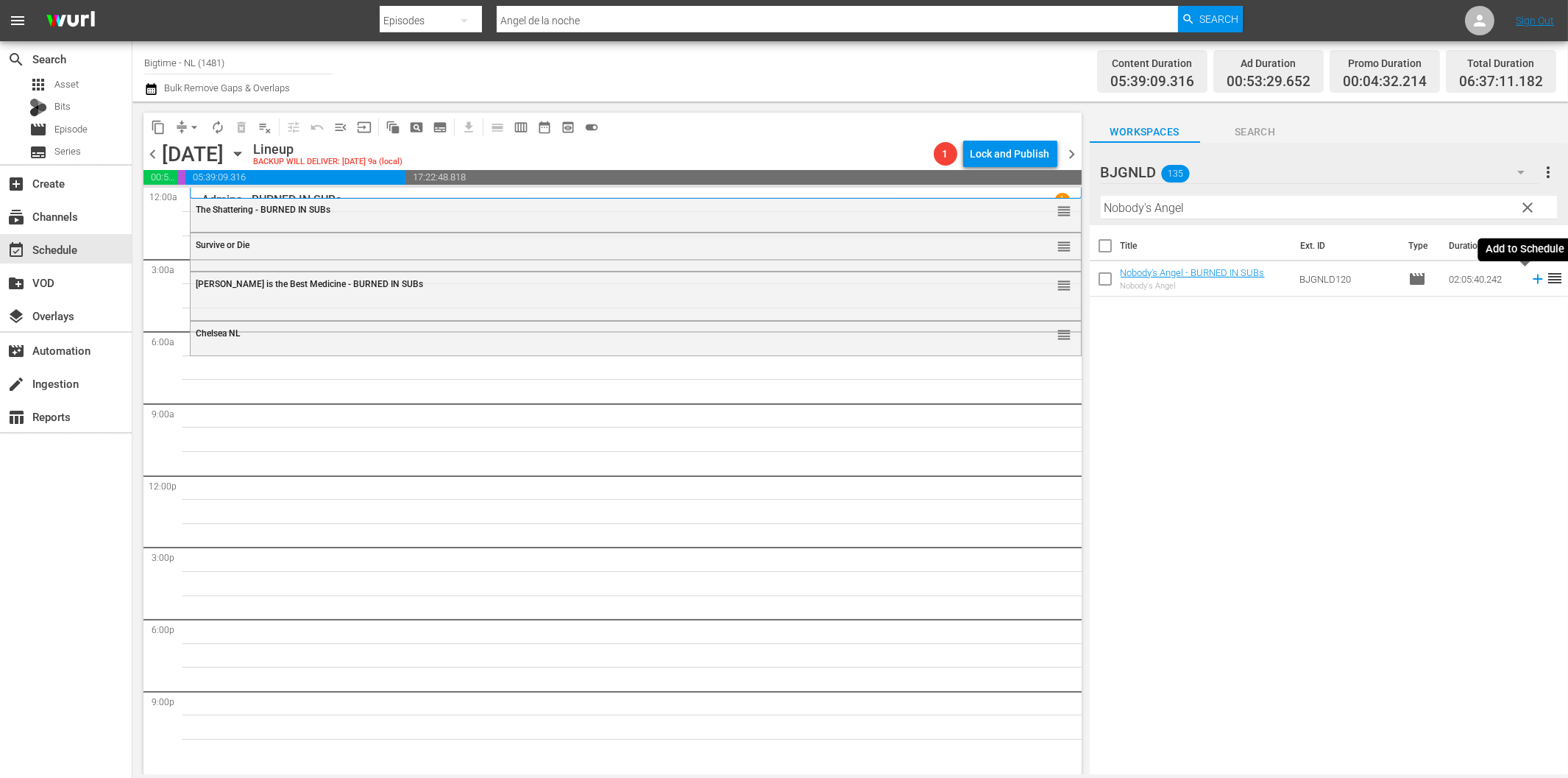
click at [1530, 278] on icon at bounding box center [1537, 279] width 16 height 16
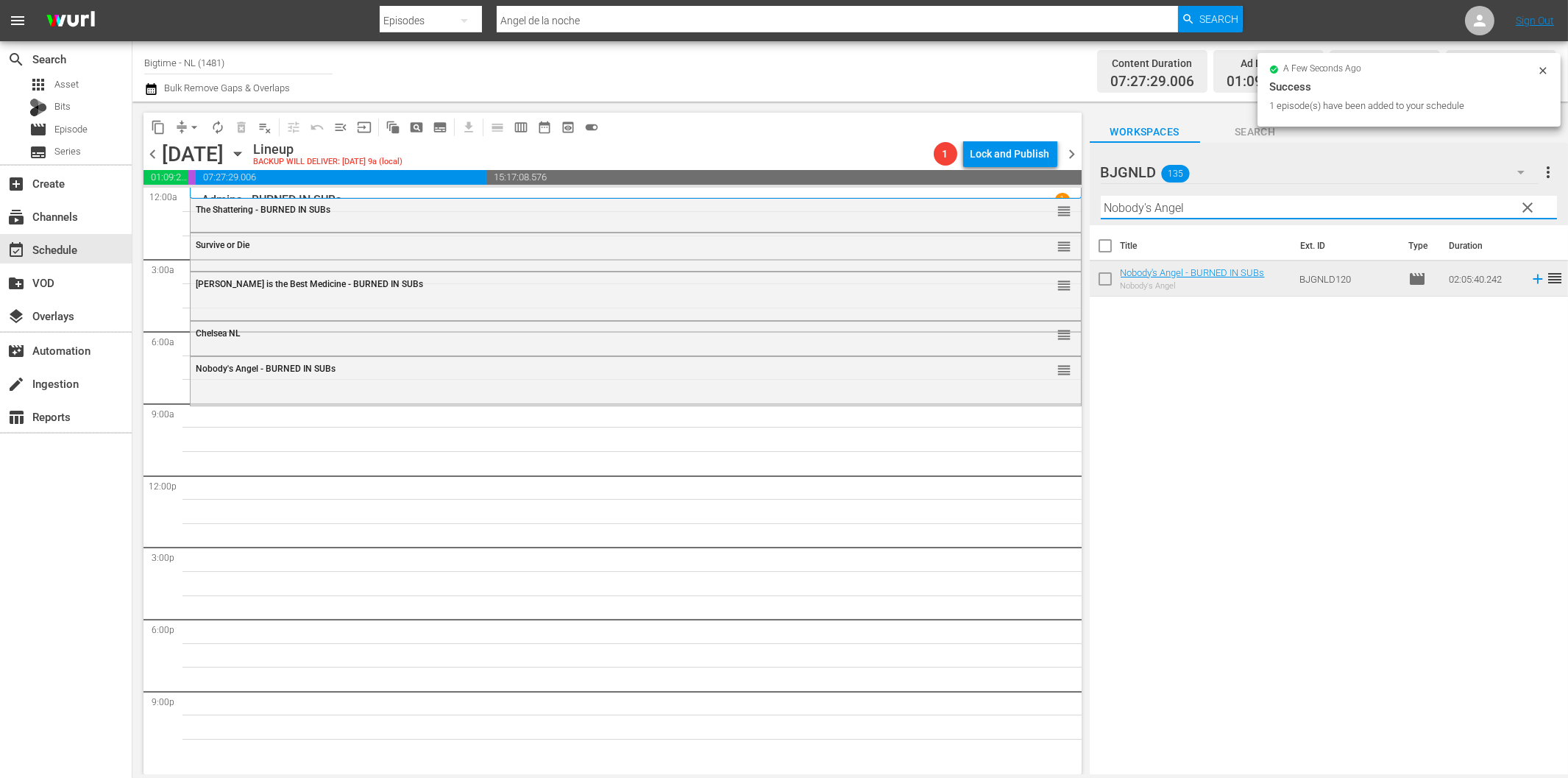
click at [1190, 211] on input "Nobody's Angel" at bounding box center [1328, 207] width 456 height 24
paste input "The Dog [PERSON_NAME]"
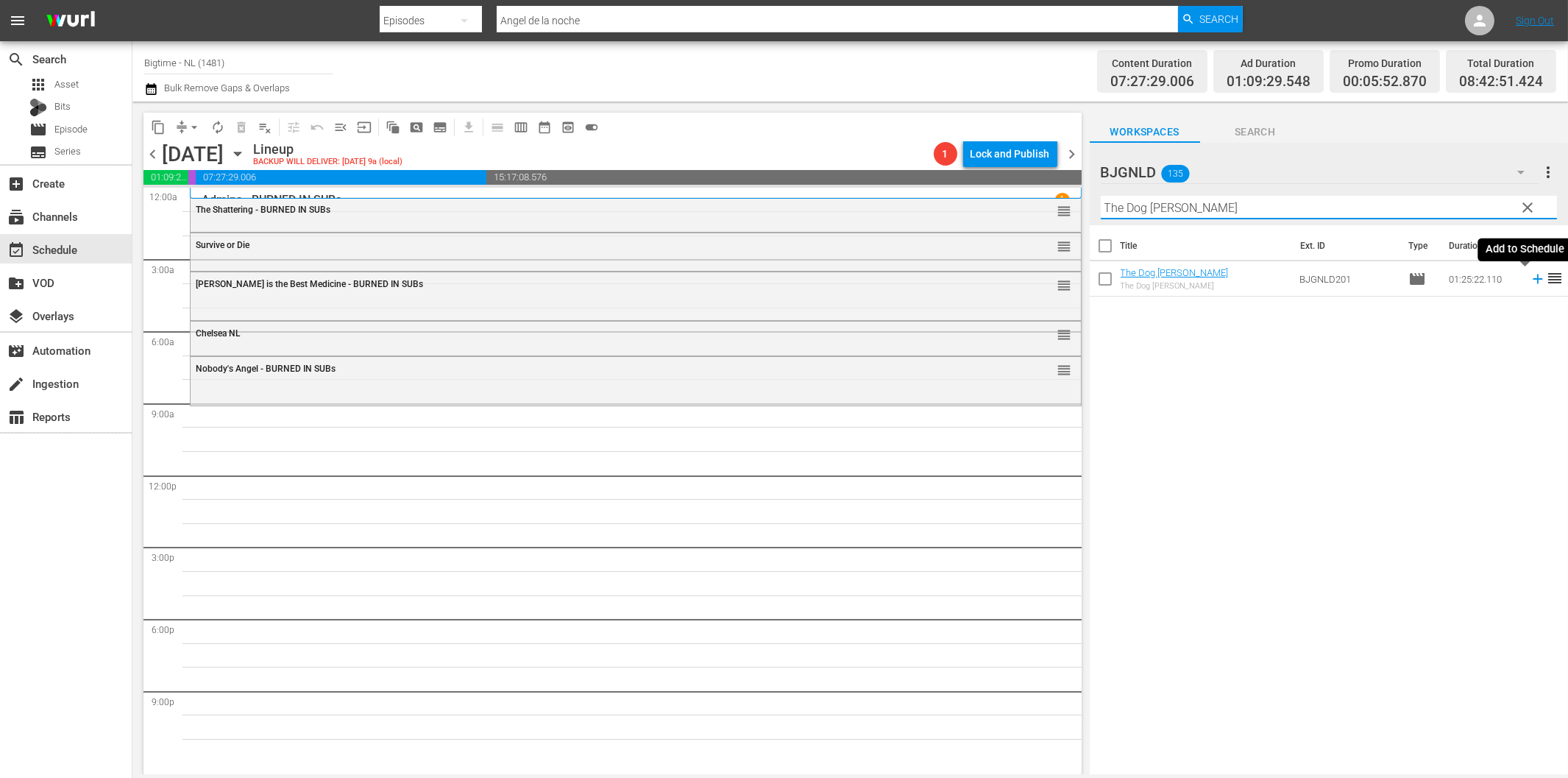
click at [1533, 278] on icon at bounding box center [1537, 279] width 9 height 9
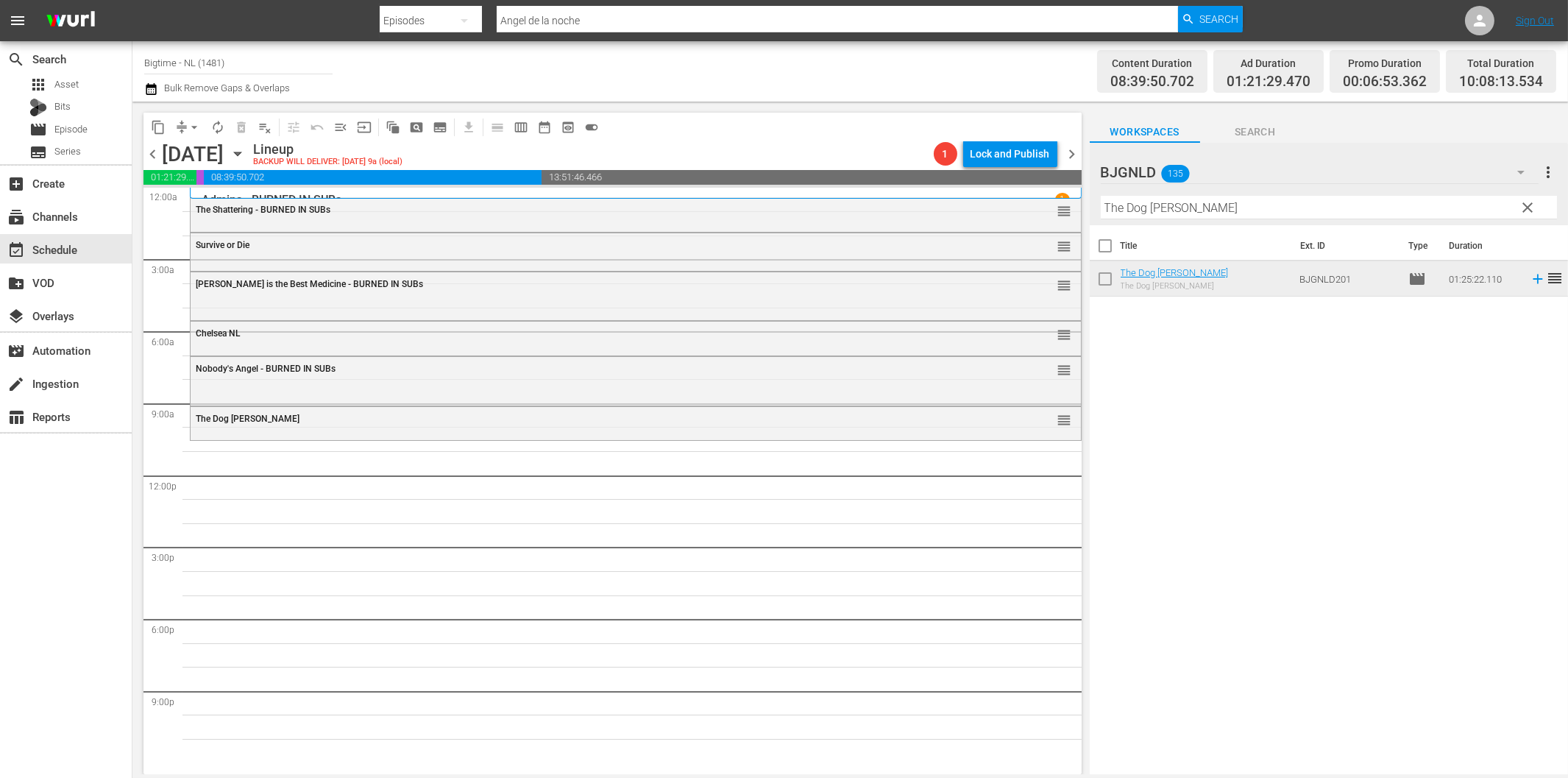
click at [1165, 212] on input "The Dog [PERSON_NAME]" at bounding box center [1328, 207] width 456 height 24
paste input "Best of Seven"
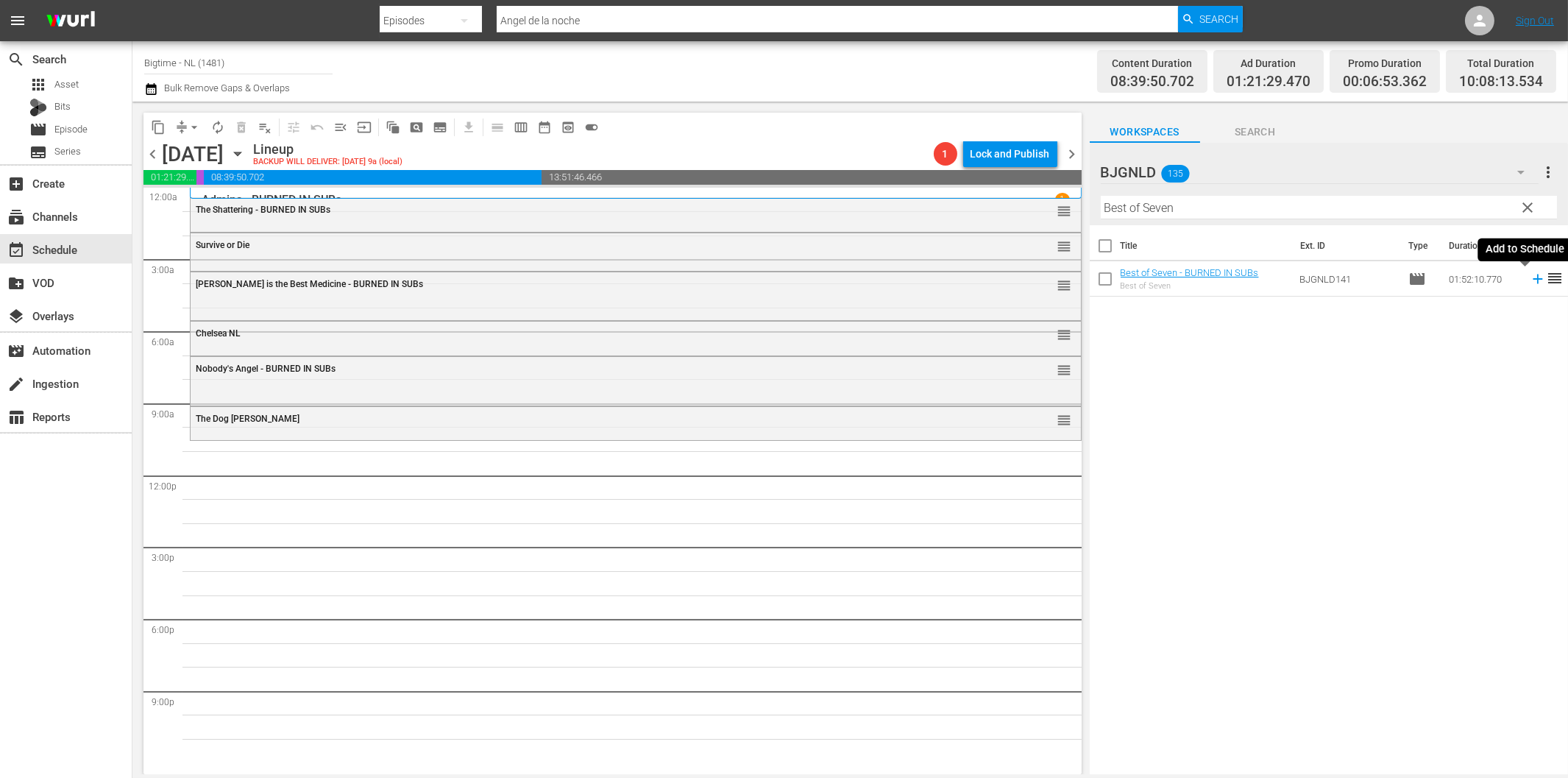
click at [1533, 278] on icon at bounding box center [1537, 279] width 9 height 9
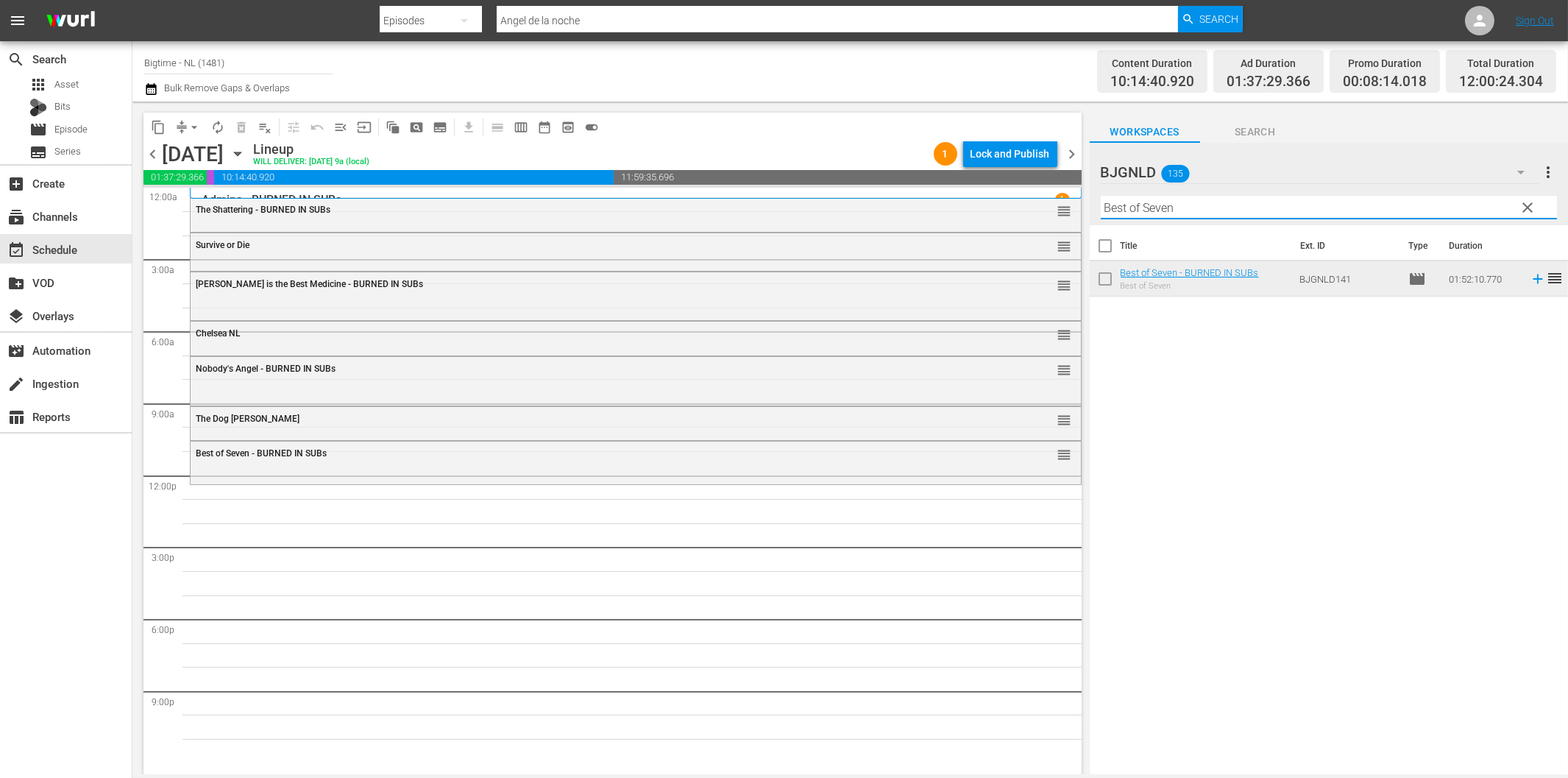
click at [1225, 203] on input "Best of Seven" at bounding box center [1328, 207] width 456 height 24
paste input "Sand Angels"
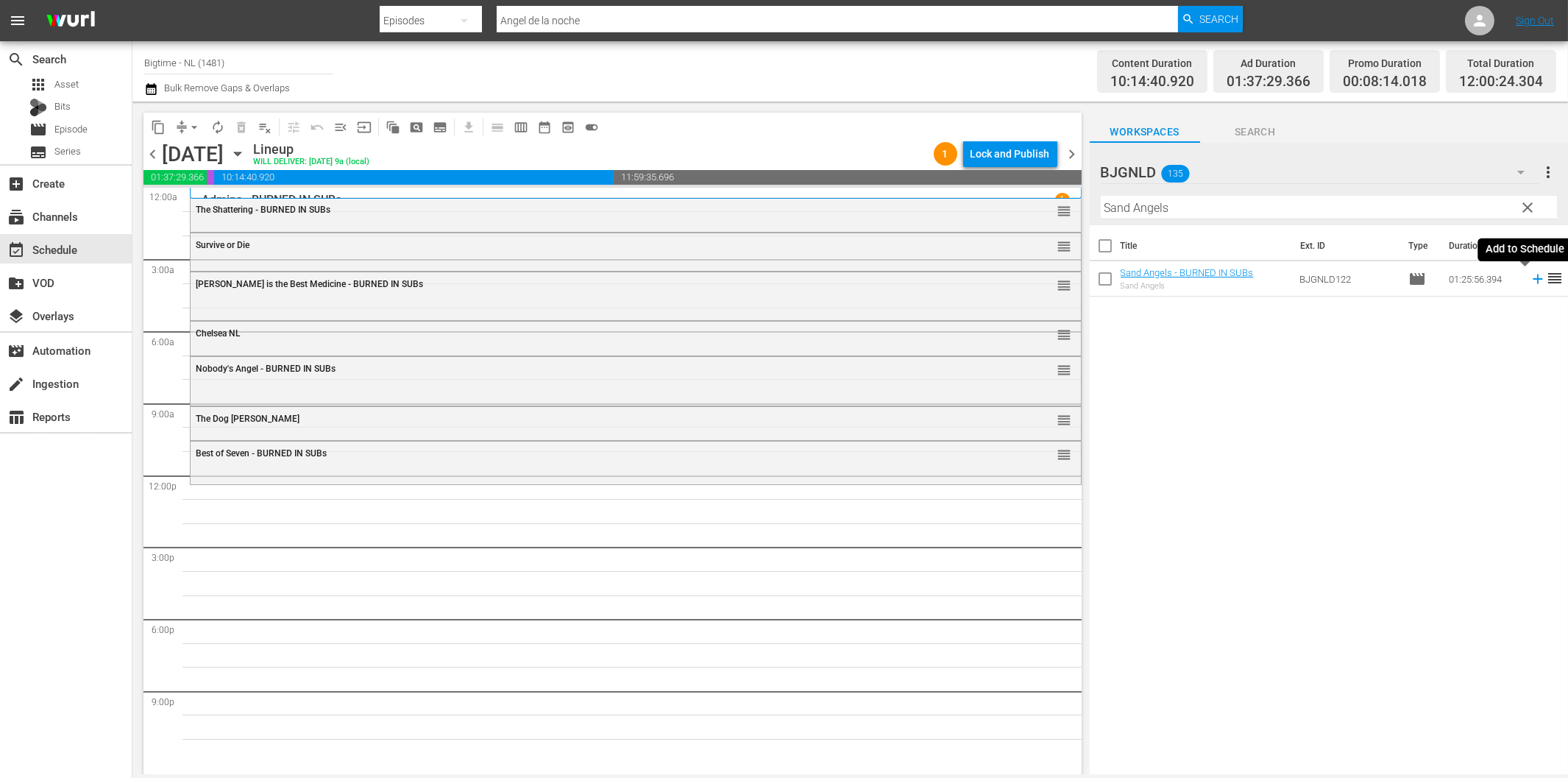
click at [1530, 281] on icon at bounding box center [1537, 279] width 16 height 16
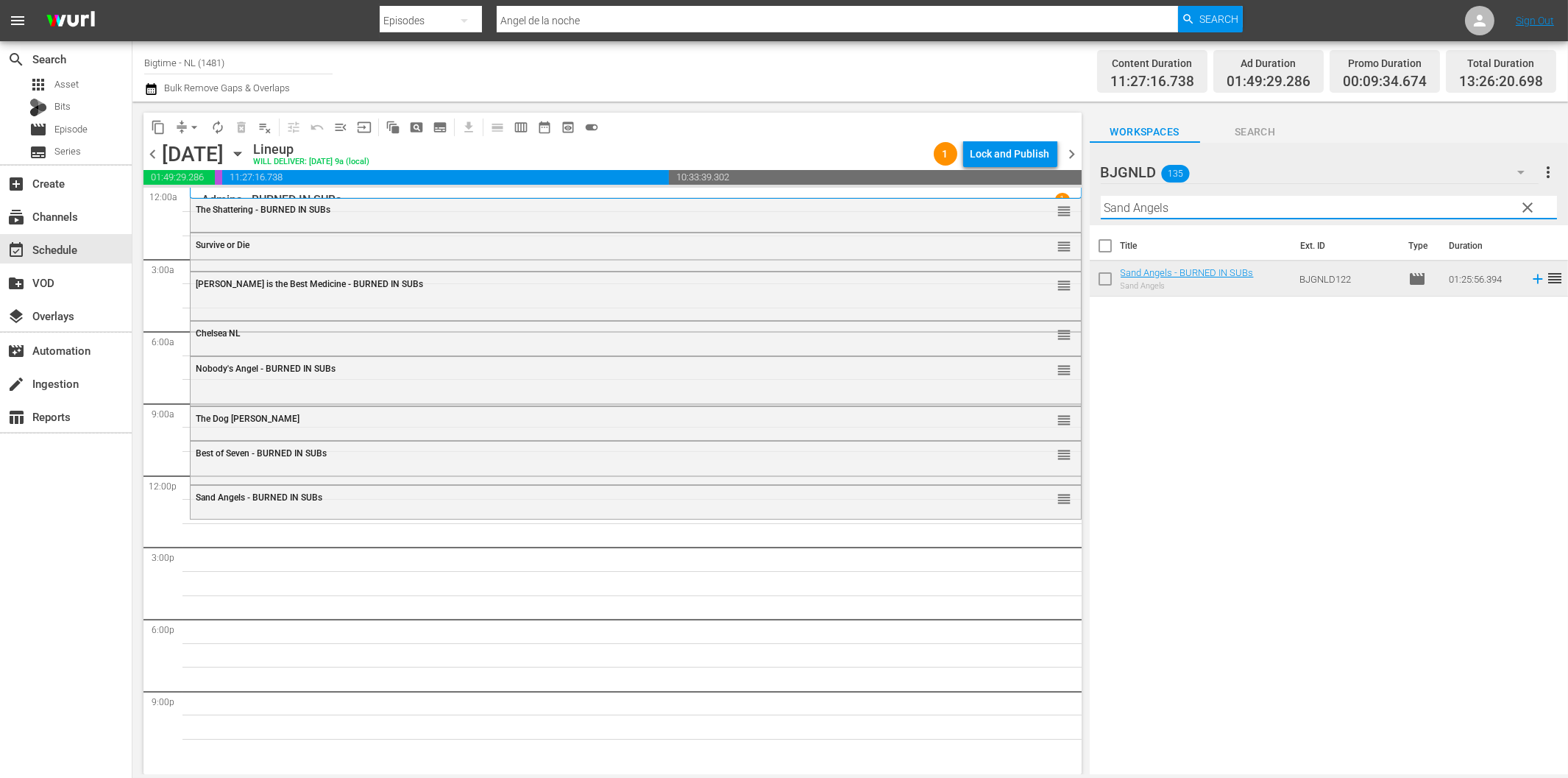
click at [1183, 211] on input "Sand Angels" at bounding box center [1328, 207] width 456 height 24
paste input "um of Existence"
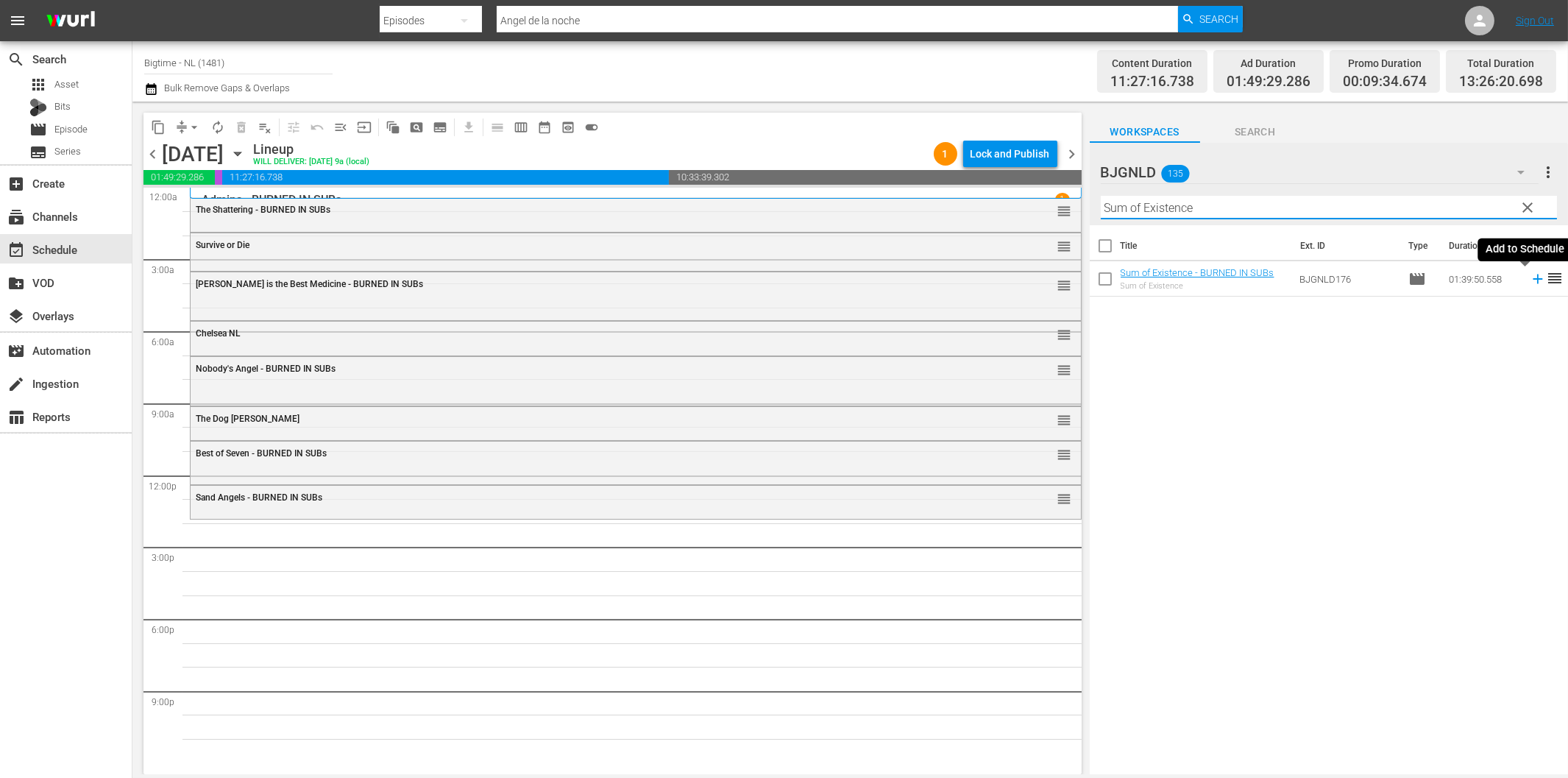
click at [1530, 284] on icon at bounding box center [1537, 279] width 16 height 16
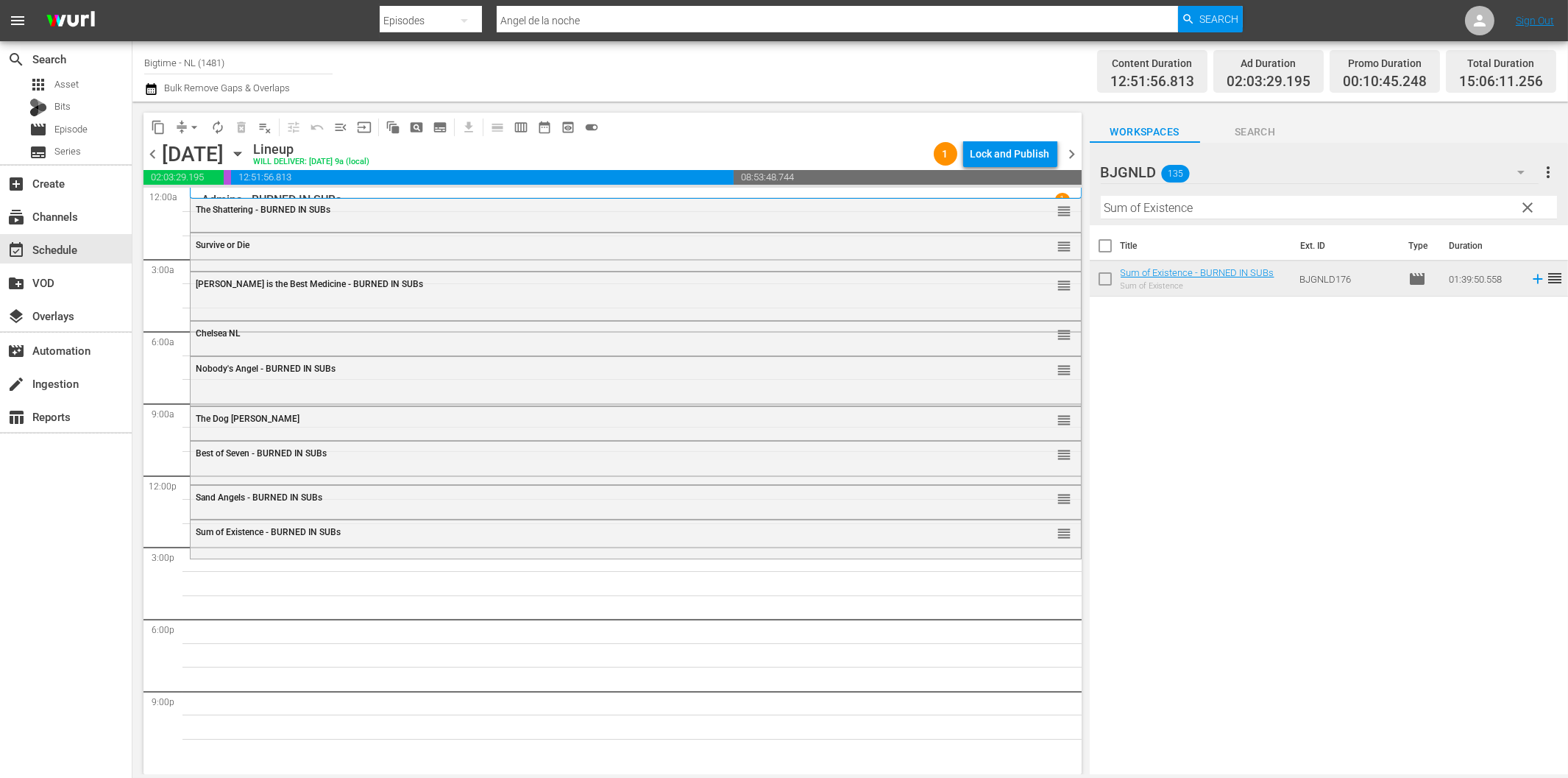
click at [1262, 202] on input "Sum of Existence" at bounding box center [1328, 207] width 456 height 24
paste input "Living Room Coffin"
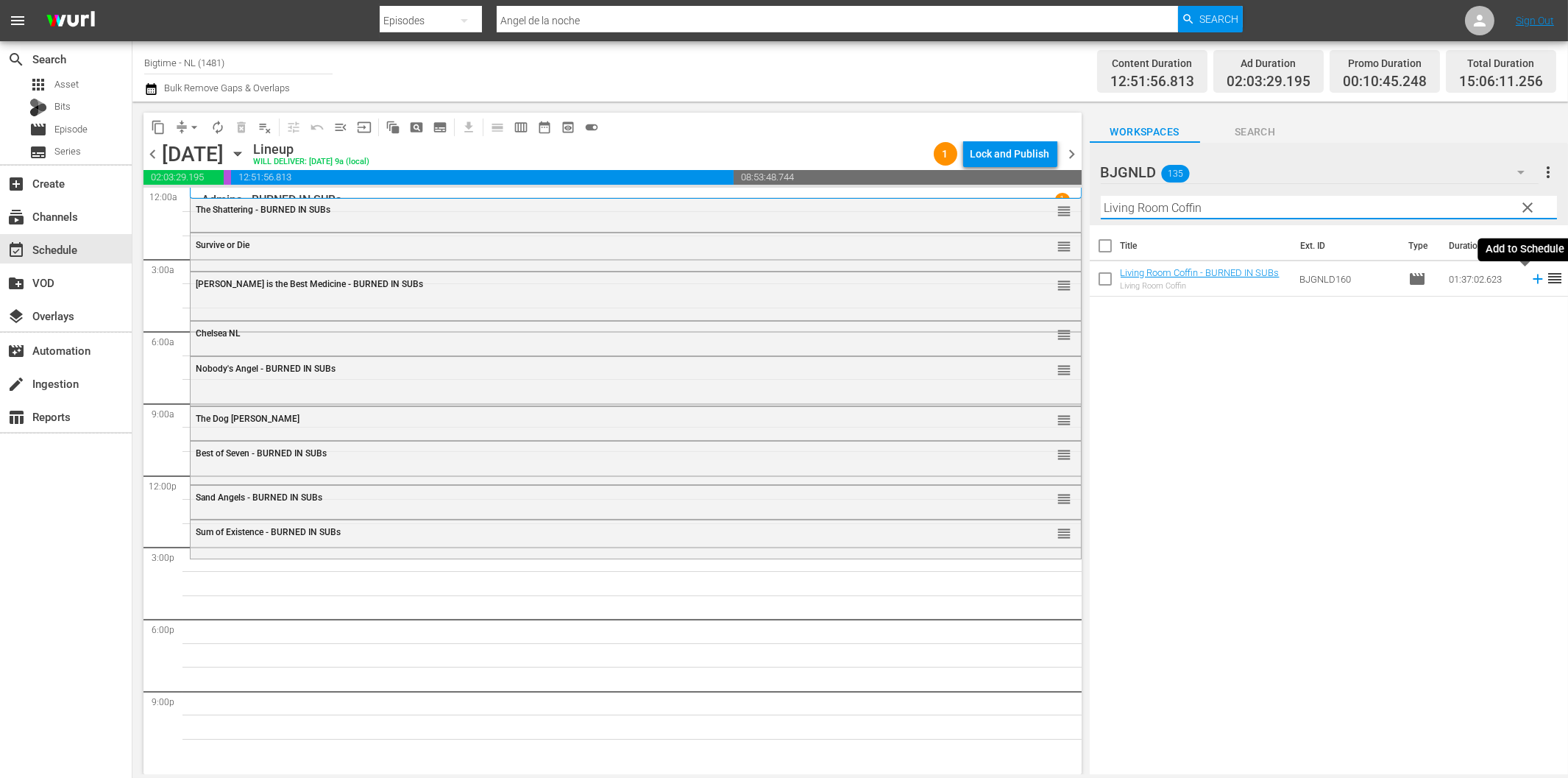
click at [1530, 282] on icon at bounding box center [1537, 279] width 16 height 16
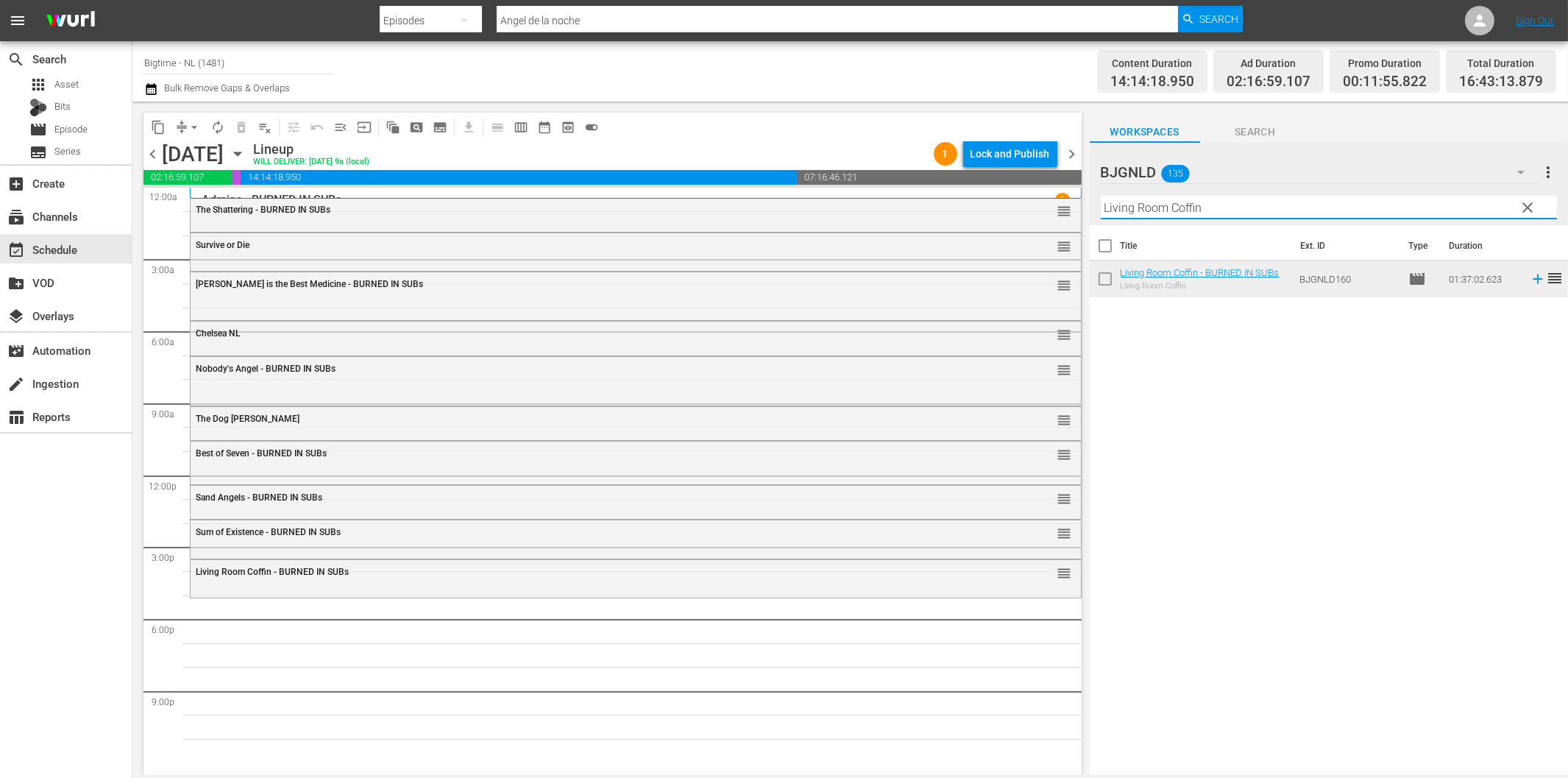
click at [1165, 200] on input "Living Room Coffin" at bounding box center [1328, 207] width 456 height 24
paste input "Snowmageddo"
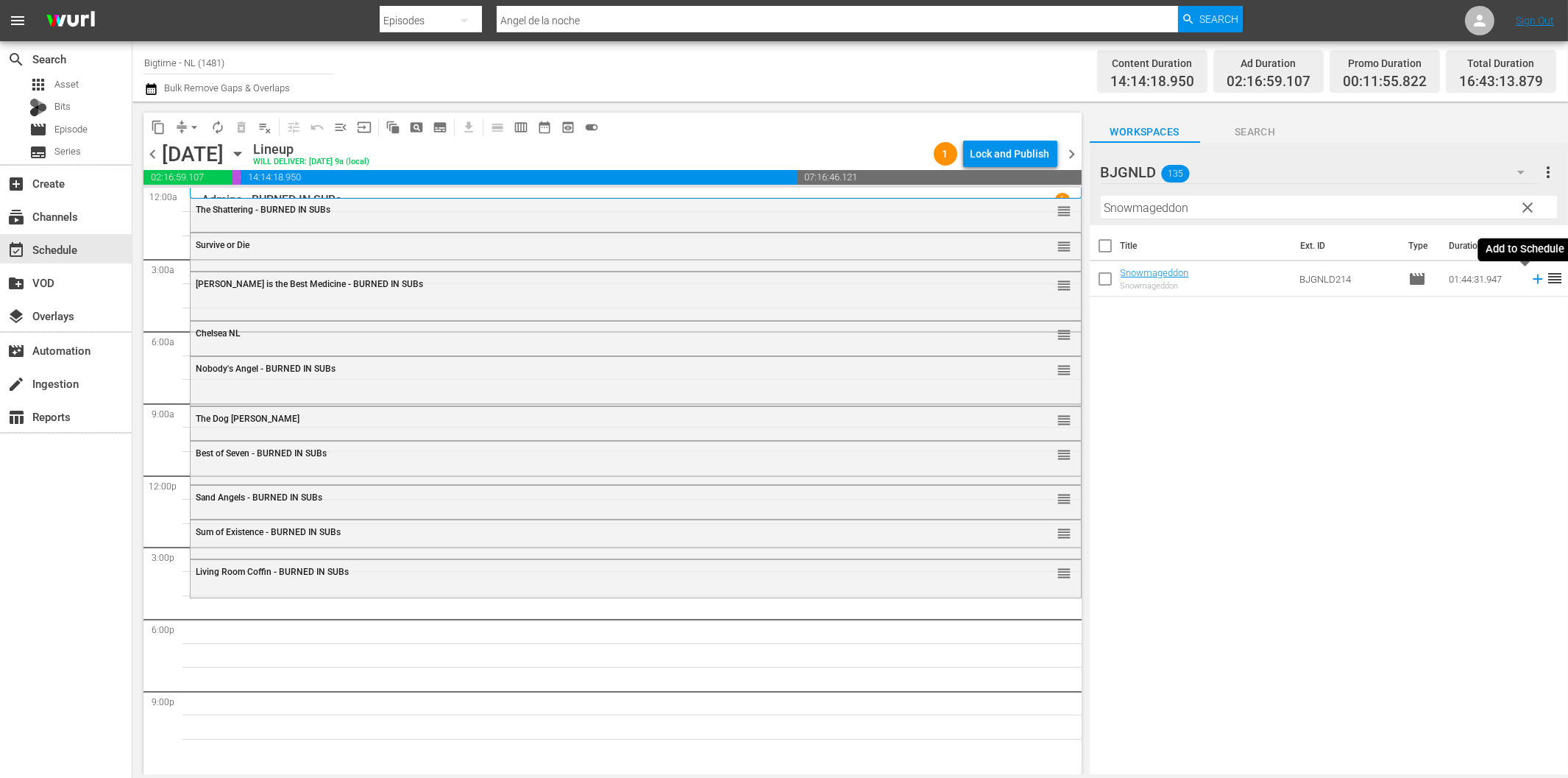
click at [1530, 282] on icon at bounding box center [1537, 279] width 16 height 16
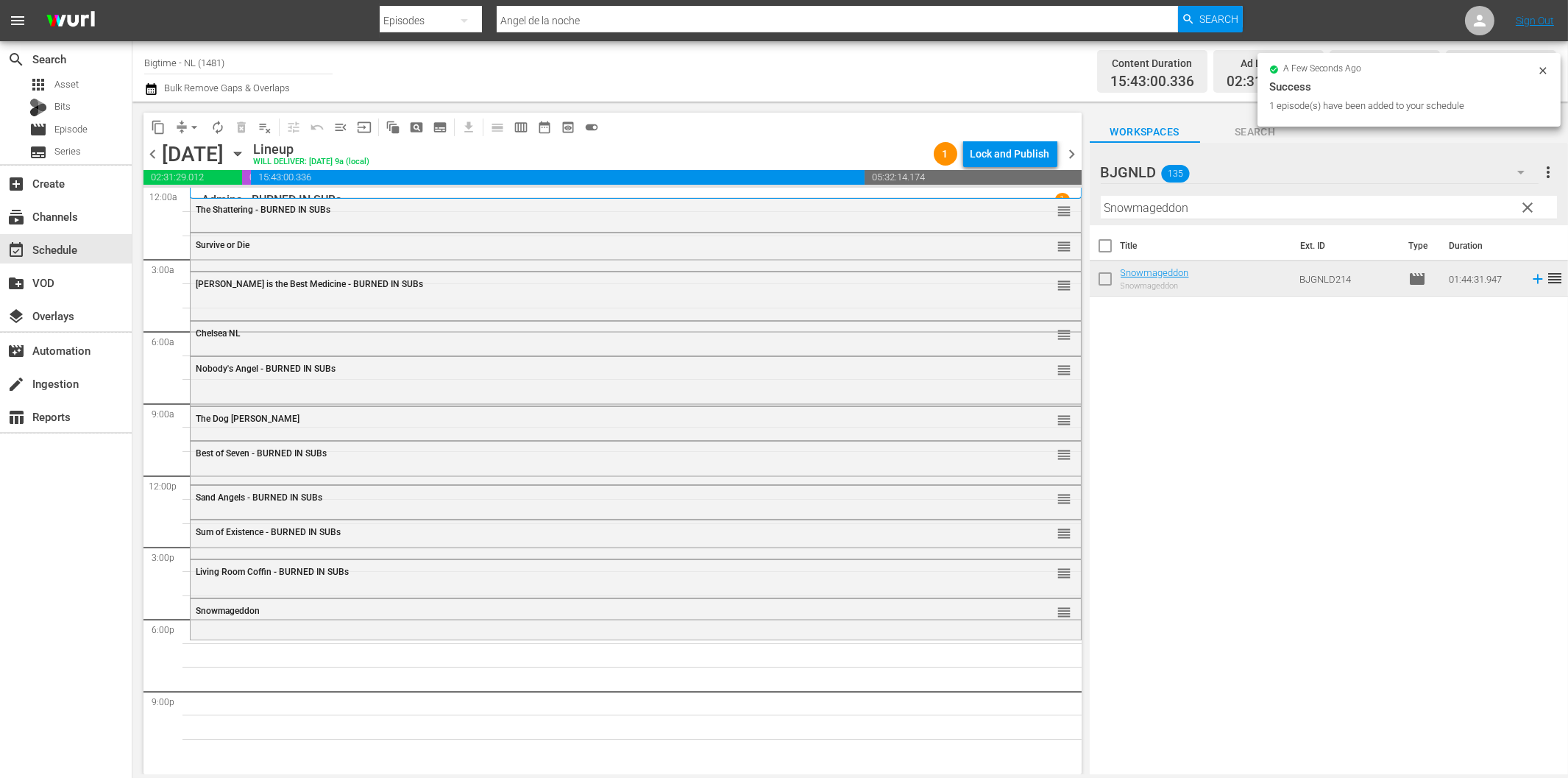
click at [1141, 211] on input "Snowmageddon" at bounding box center [1328, 207] width 456 height 24
paste input "Icetastrophe"
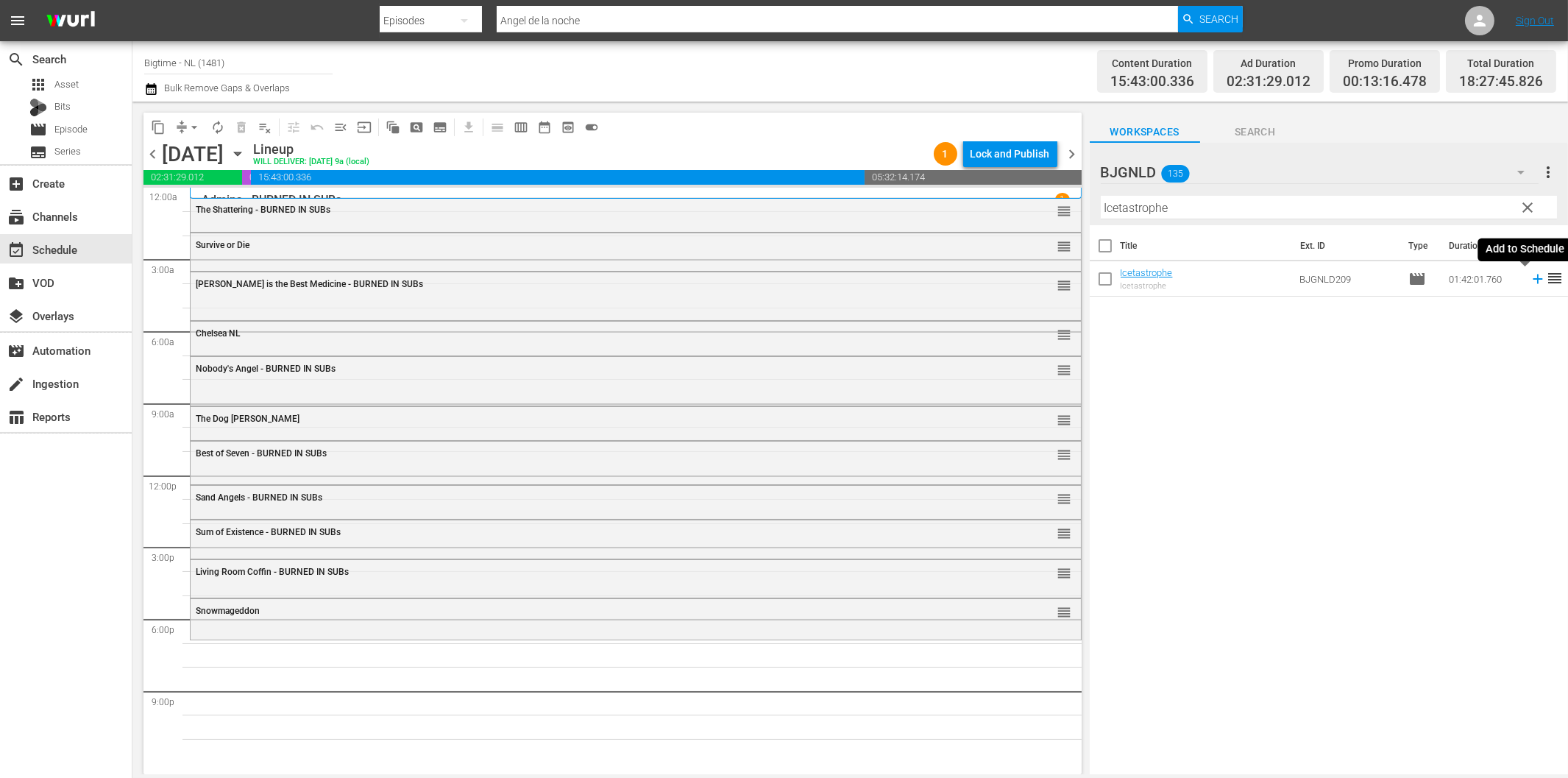
click at [1533, 279] on icon at bounding box center [1537, 279] width 9 height 9
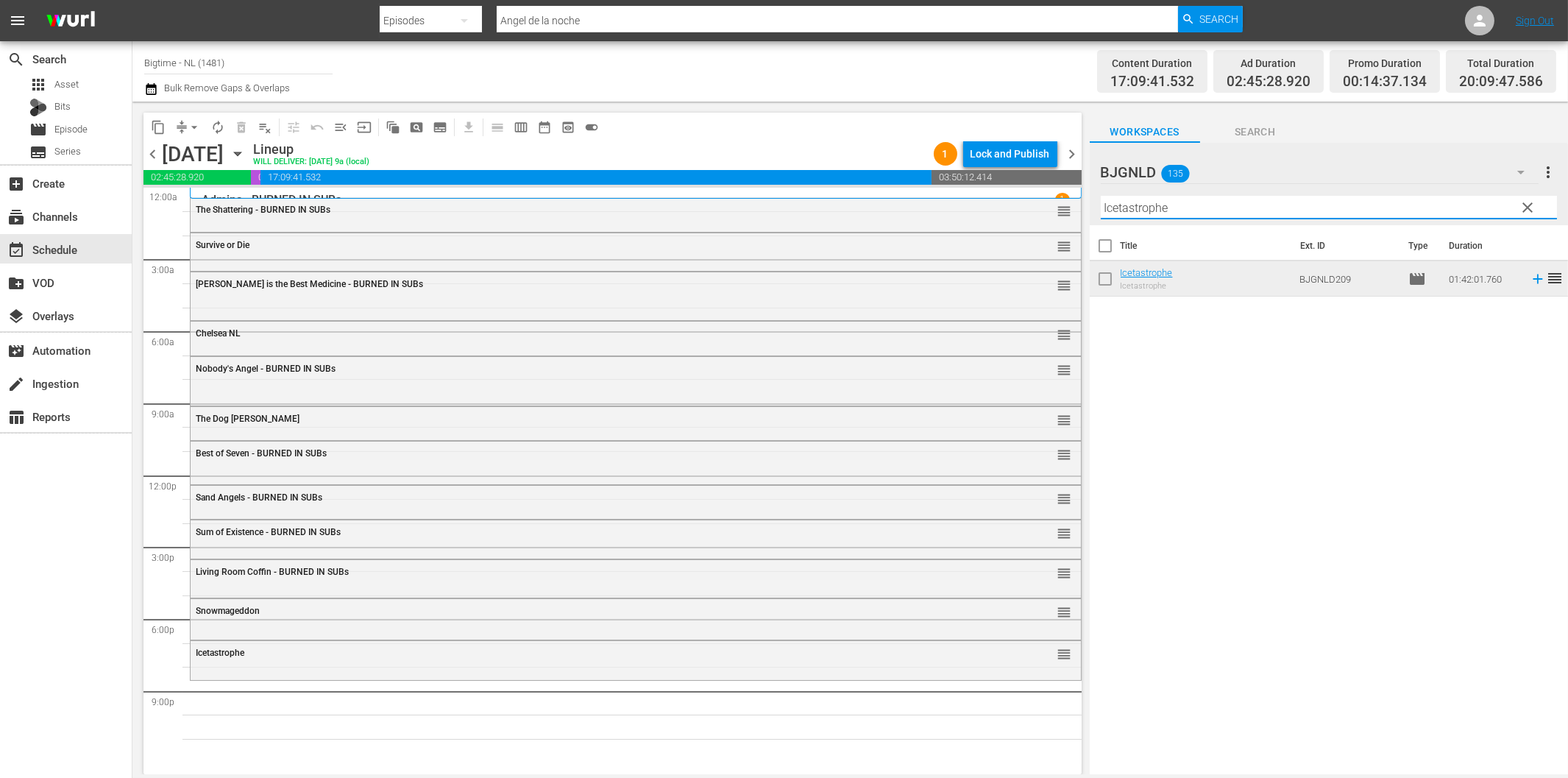
click at [1306, 205] on input "Icetastrophe" at bounding box center [1328, 207] width 456 height 24
paste input "Stormageddon"
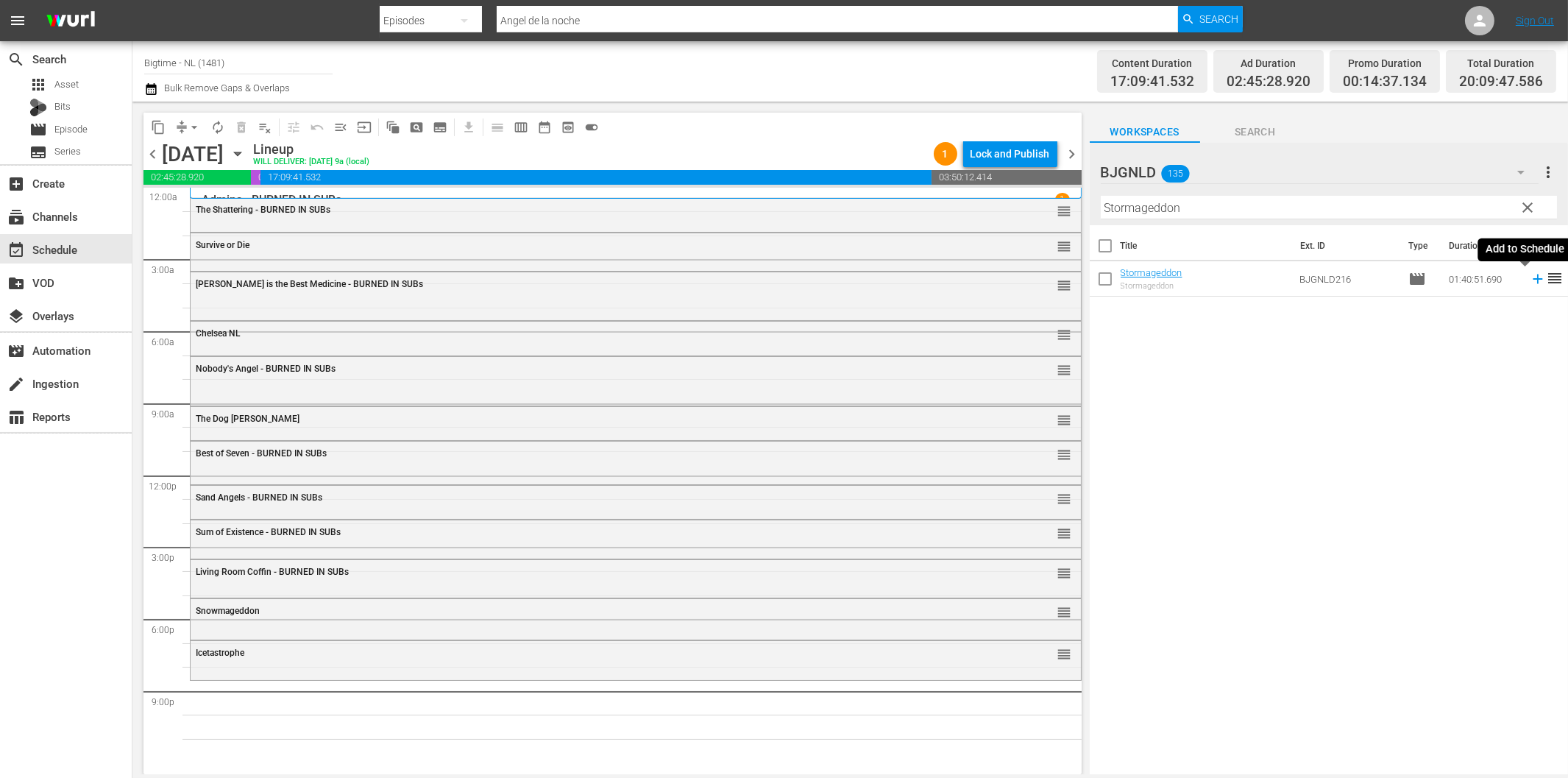
click at [1530, 282] on icon at bounding box center [1537, 279] width 16 height 16
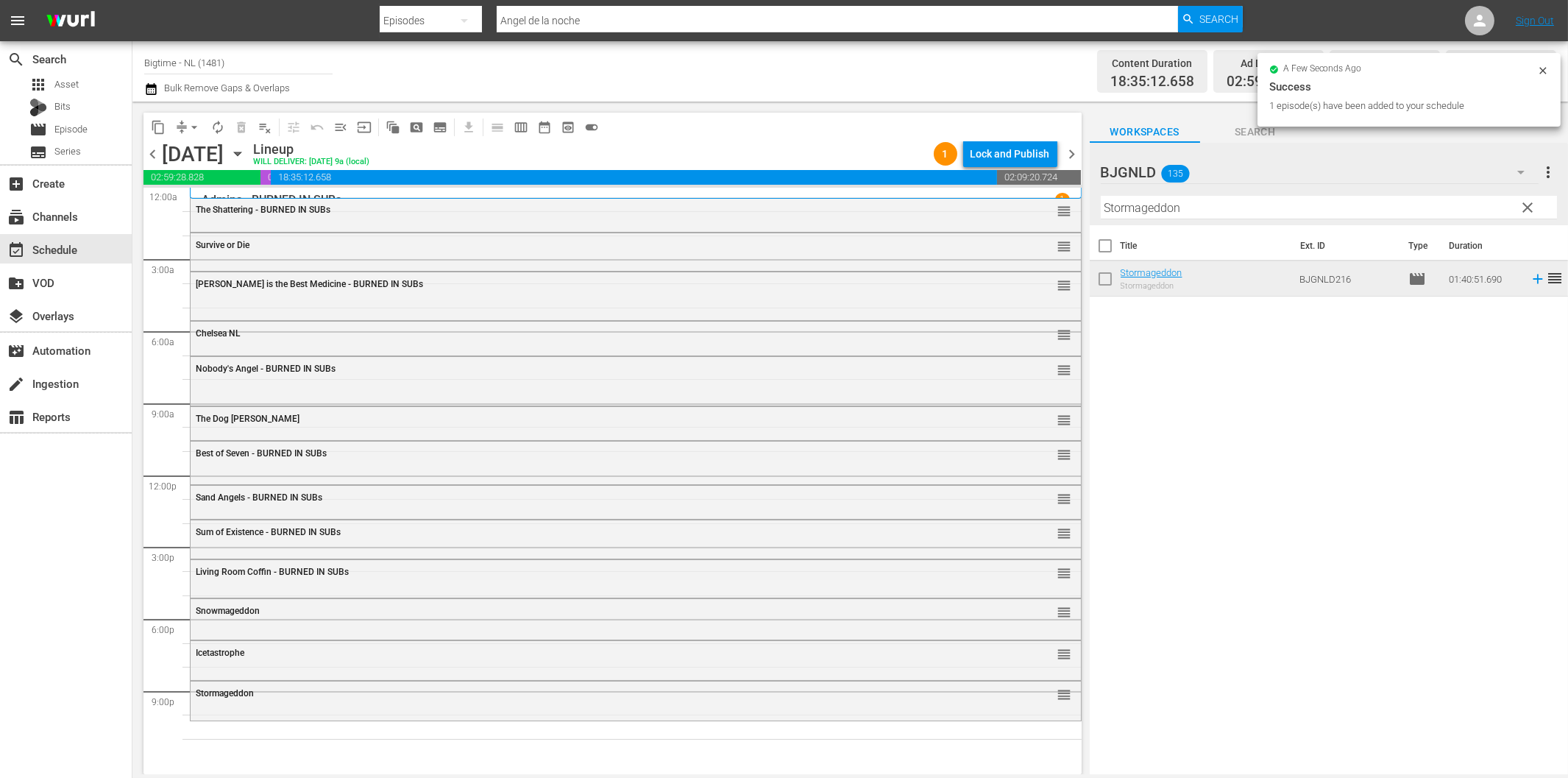
click at [1183, 201] on input "Stormageddon" at bounding box center [1328, 207] width 456 height 24
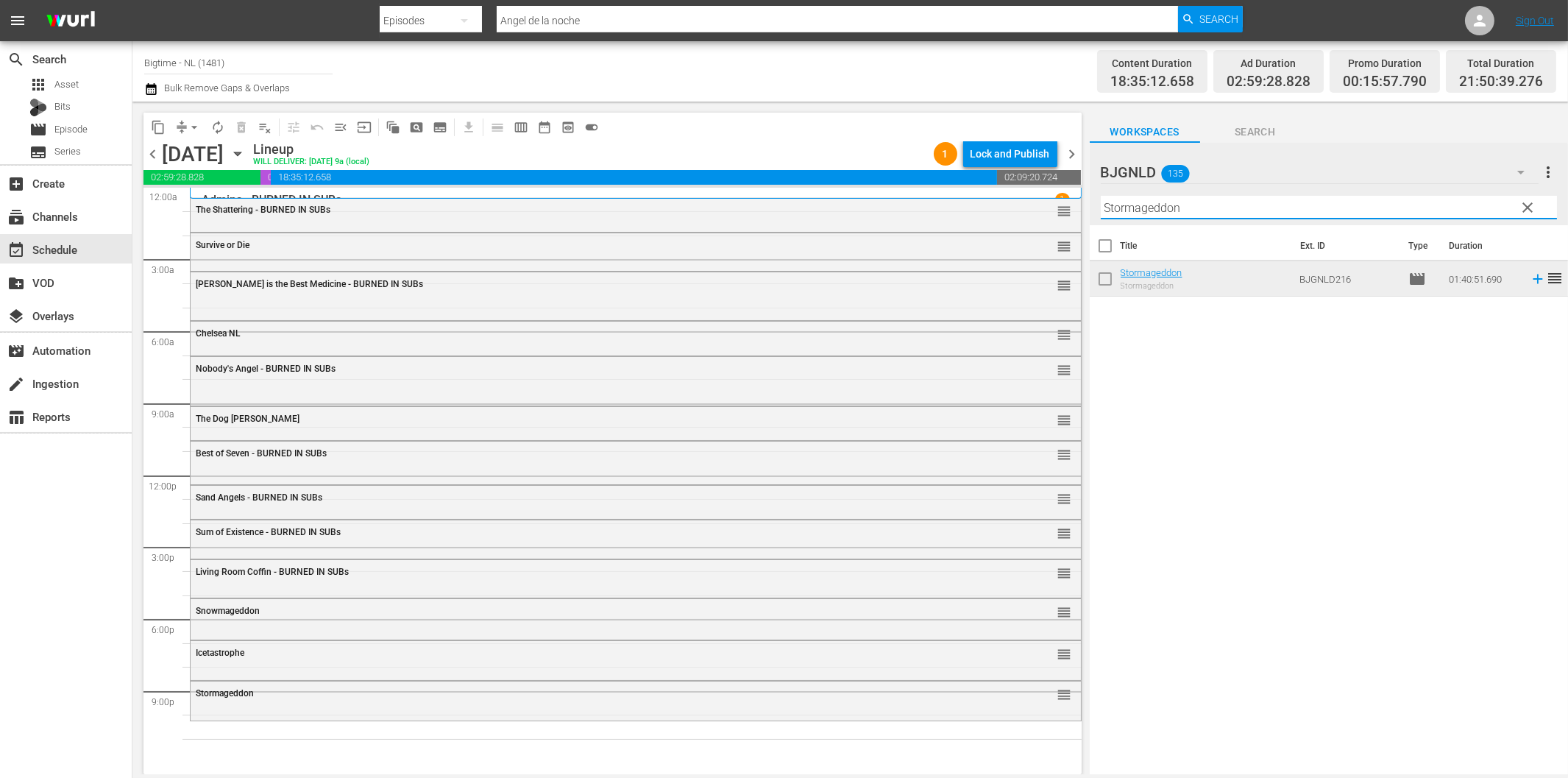
paste input "Fast and Frantic"
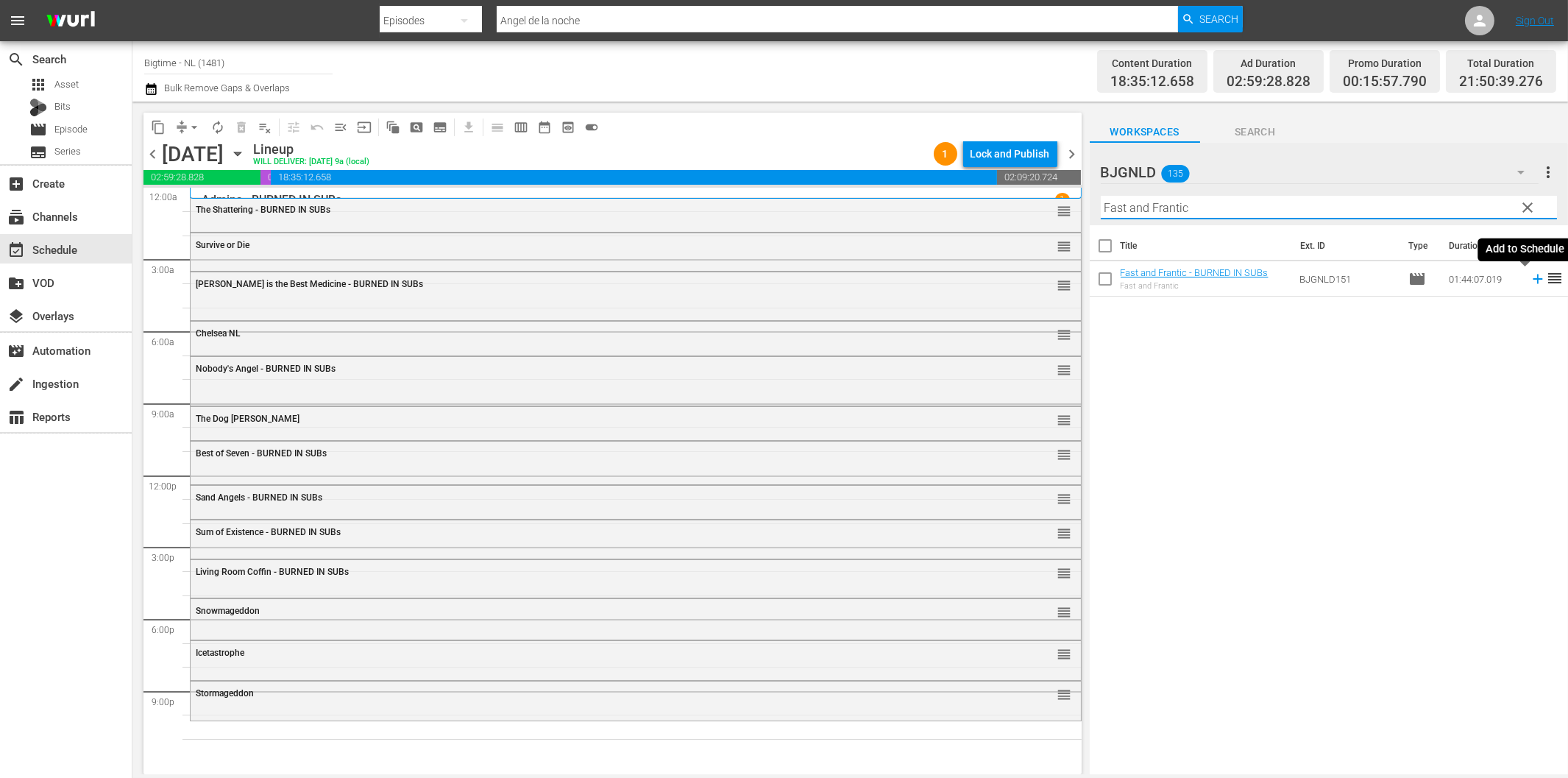
click at [1530, 280] on icon at bounding box center [1537, 279] width 16 height 16
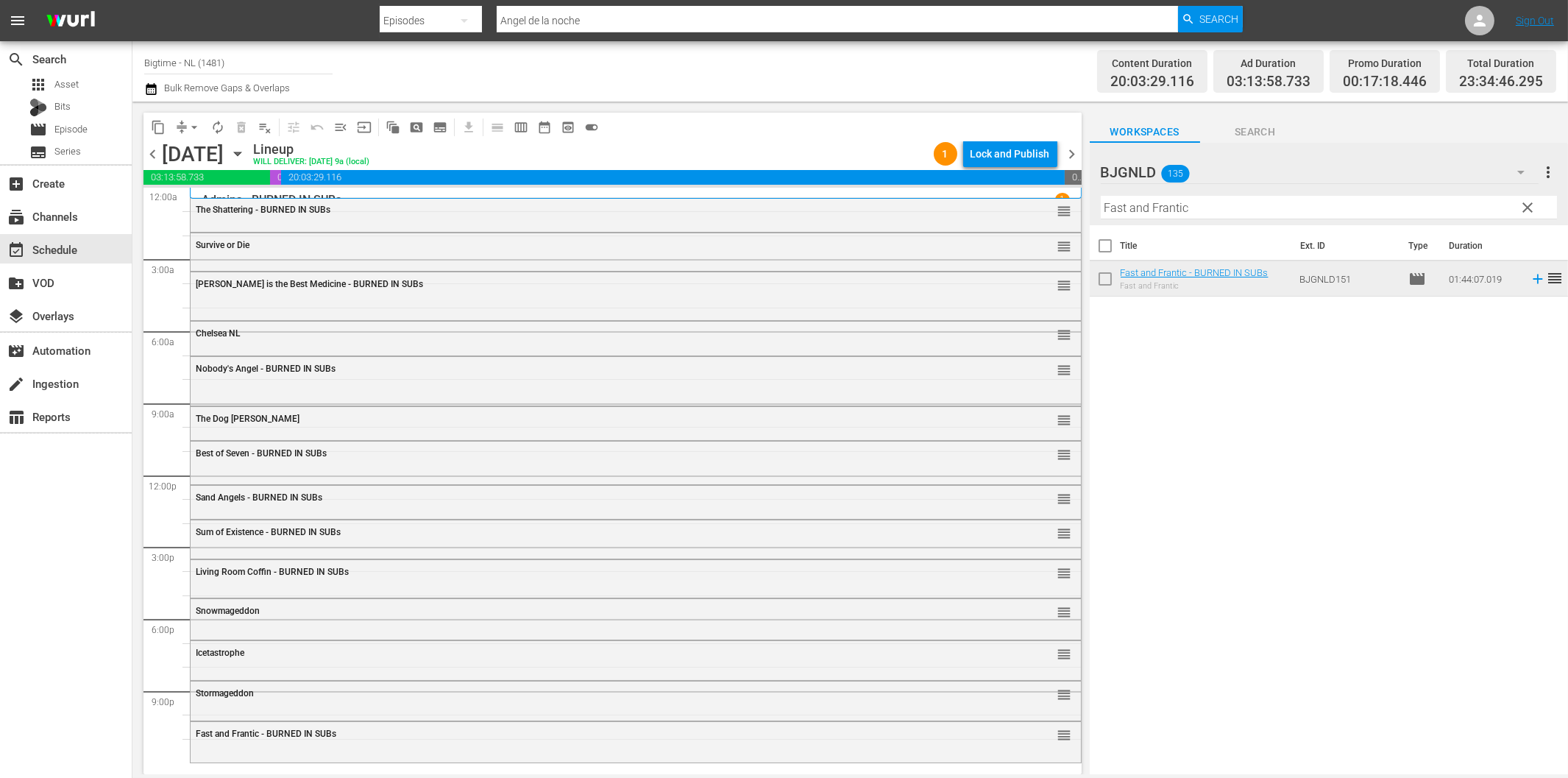
click at [1180, 212] on input "Fast and Frantic" at bounding box center [1328, 207] width 456 height 24
paste input "[GEOGRAPHIC_DATA]"
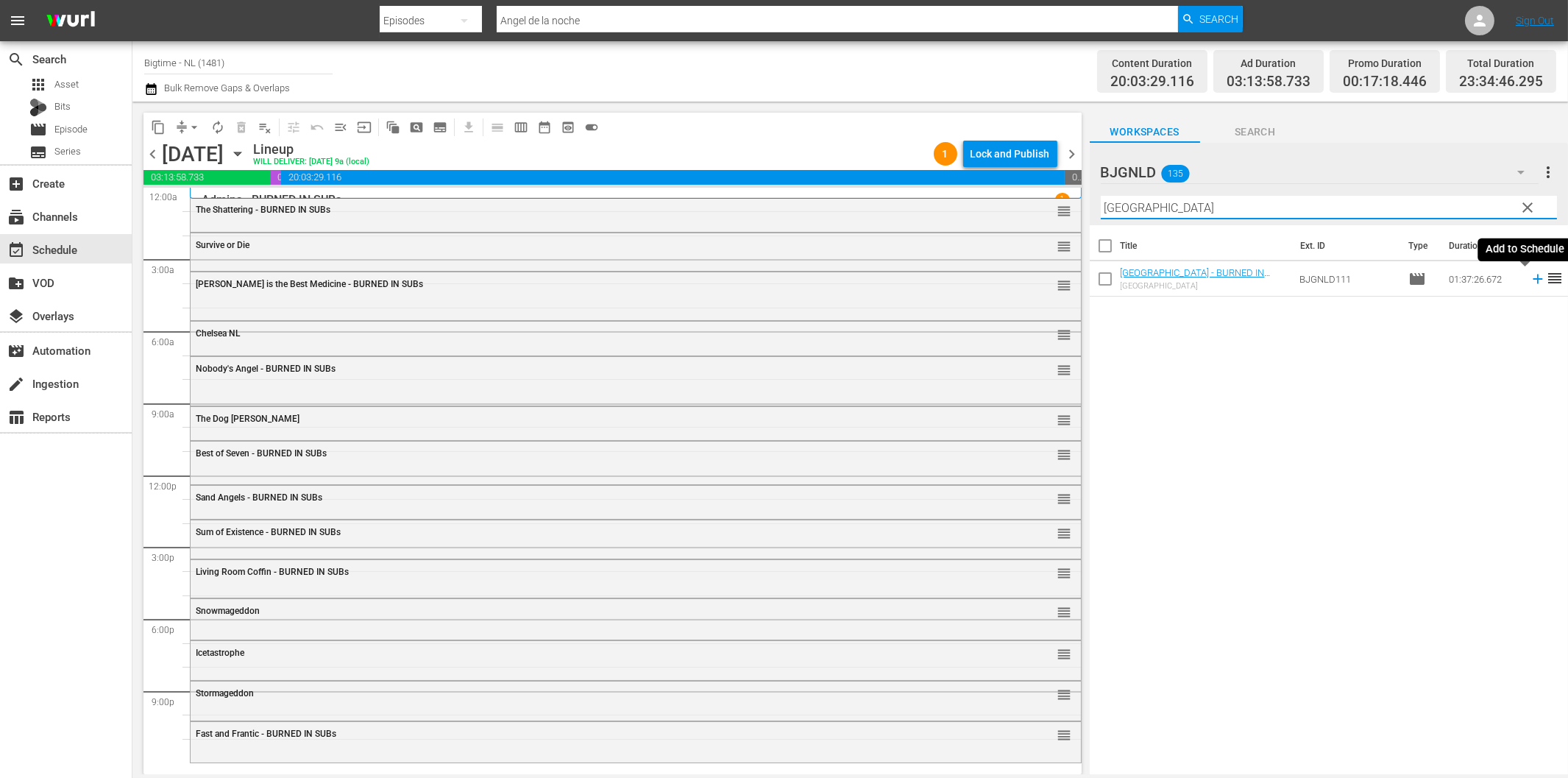
type input "[GEOGRAPHIC_DATA]"
click at [1530, 280] on icon at bounding box center [1537, 279] width 16 height 16
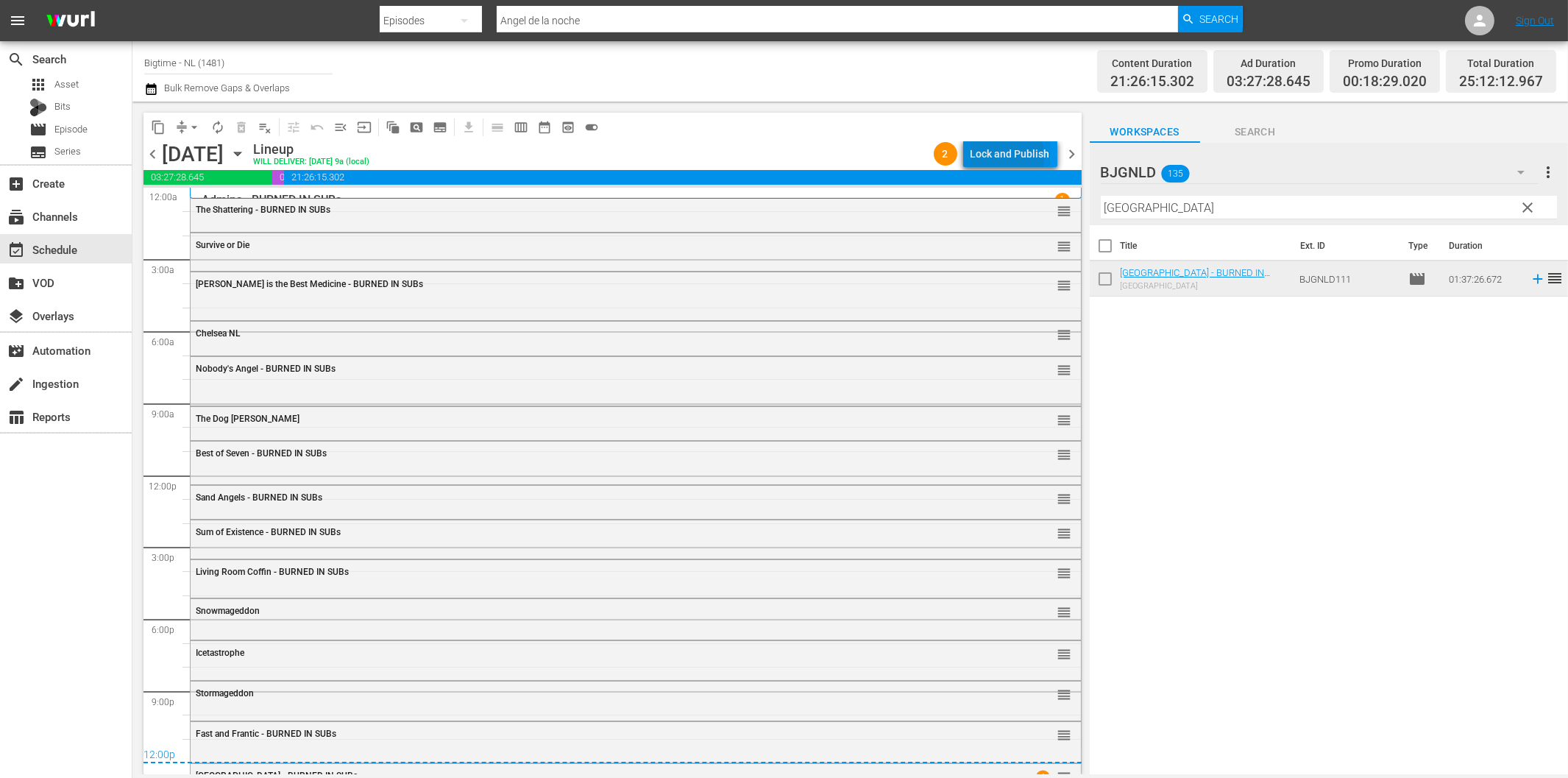
click at [1004, 155] on div "Lock and Publish" at bounding box center [1011, 153] width 80 height 26
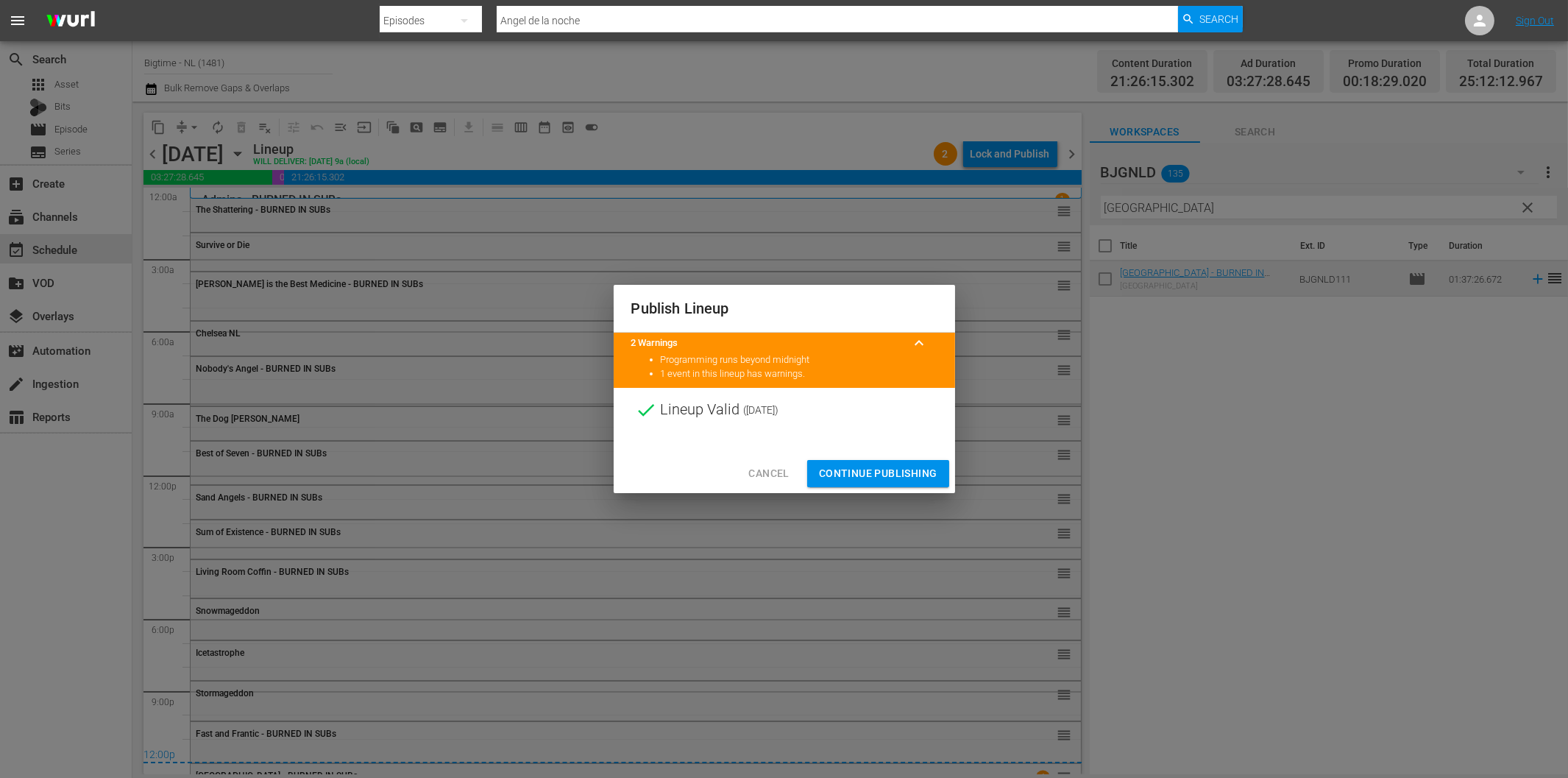
click at [871, 476] on span "Continue Publishing" at bounding box center [877, 474] width 118 height 19
